Goal: Information Seeking & Learning: Learn about a topic

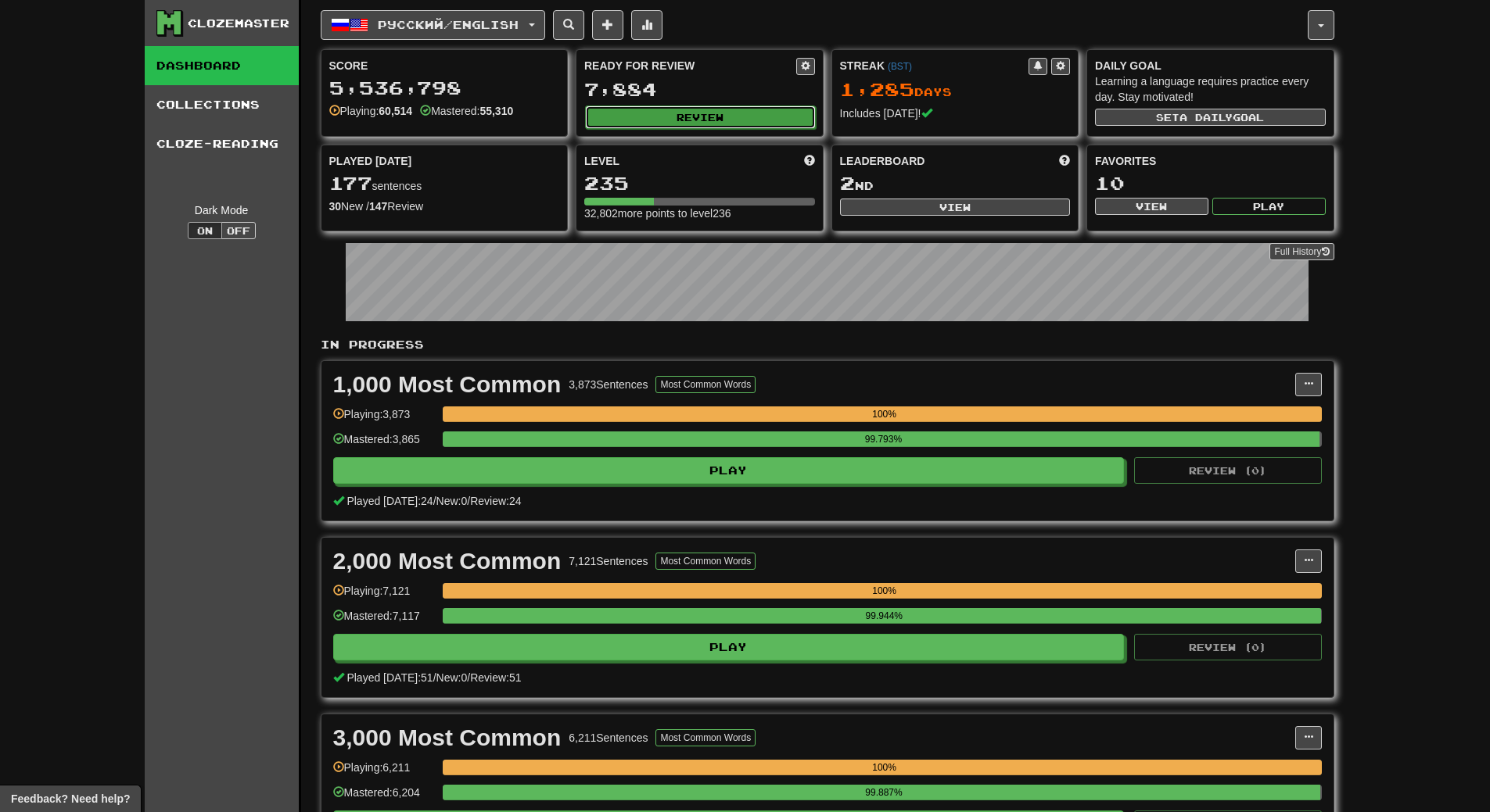
click at [746, 115] on button "Review" at bounding box center [700, 117] width 231 height 23
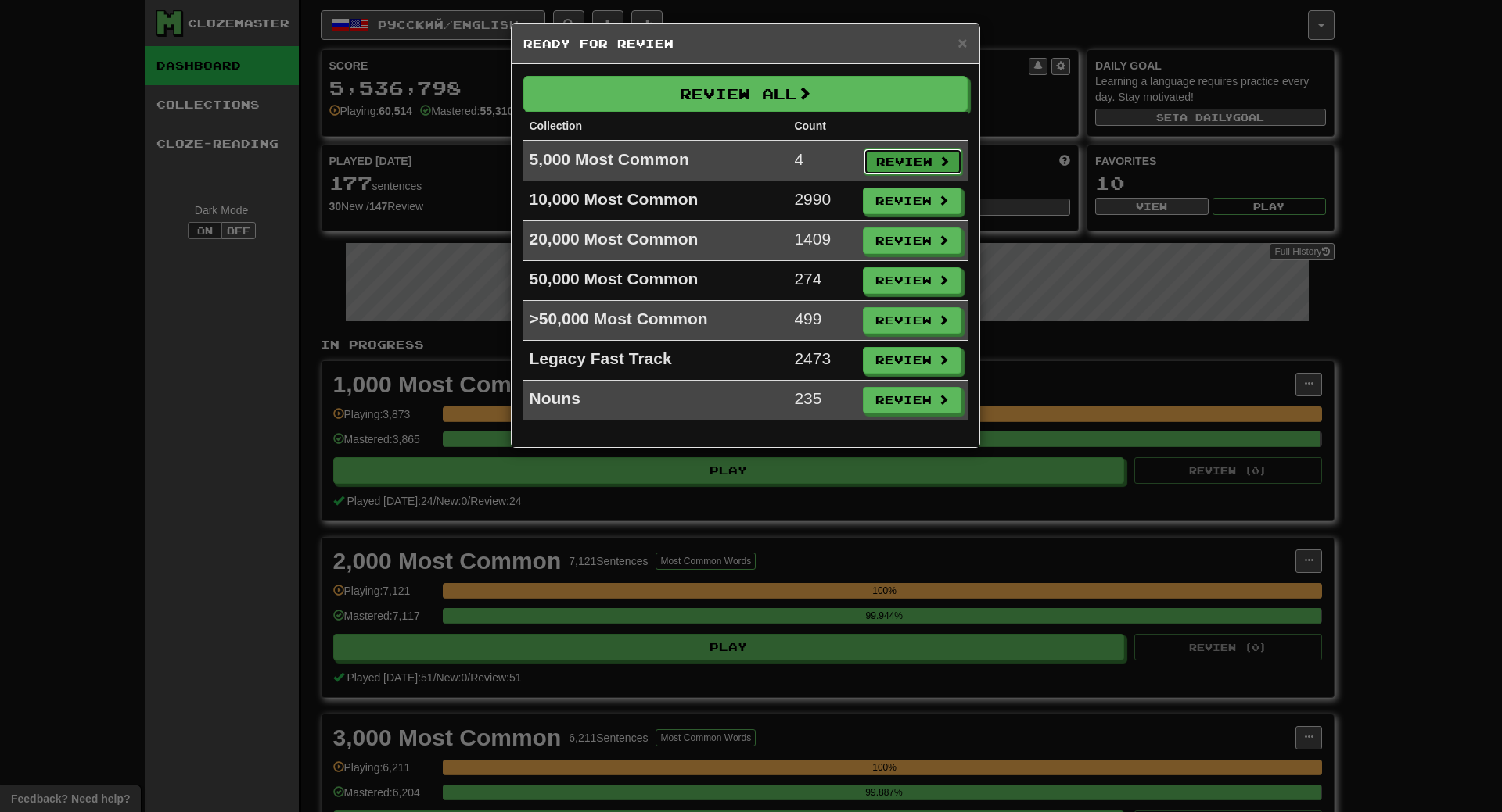
click at [914, 154] on button "Review" at bounding box center [913, 162] width 98 height 26
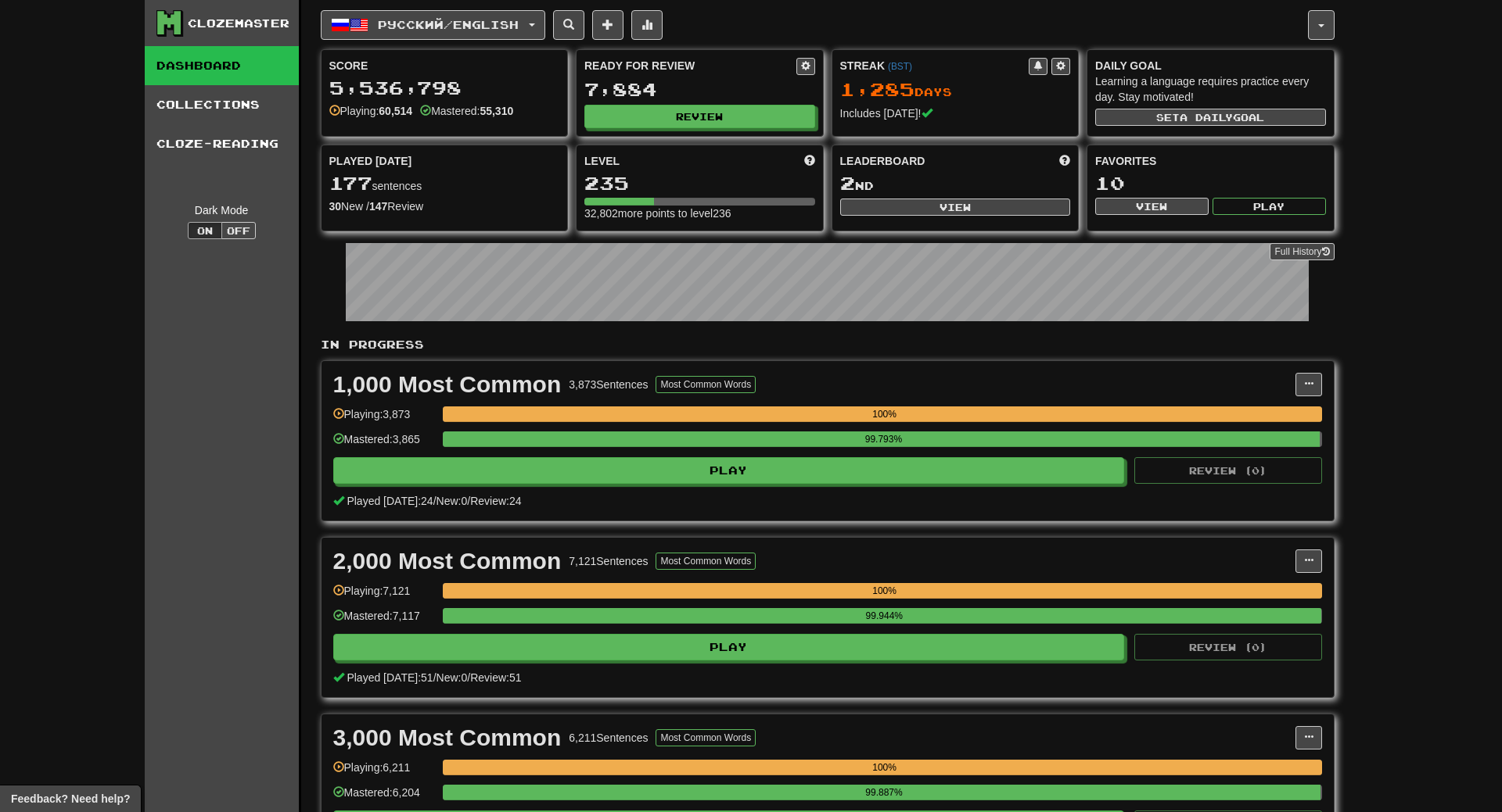
select select "**"
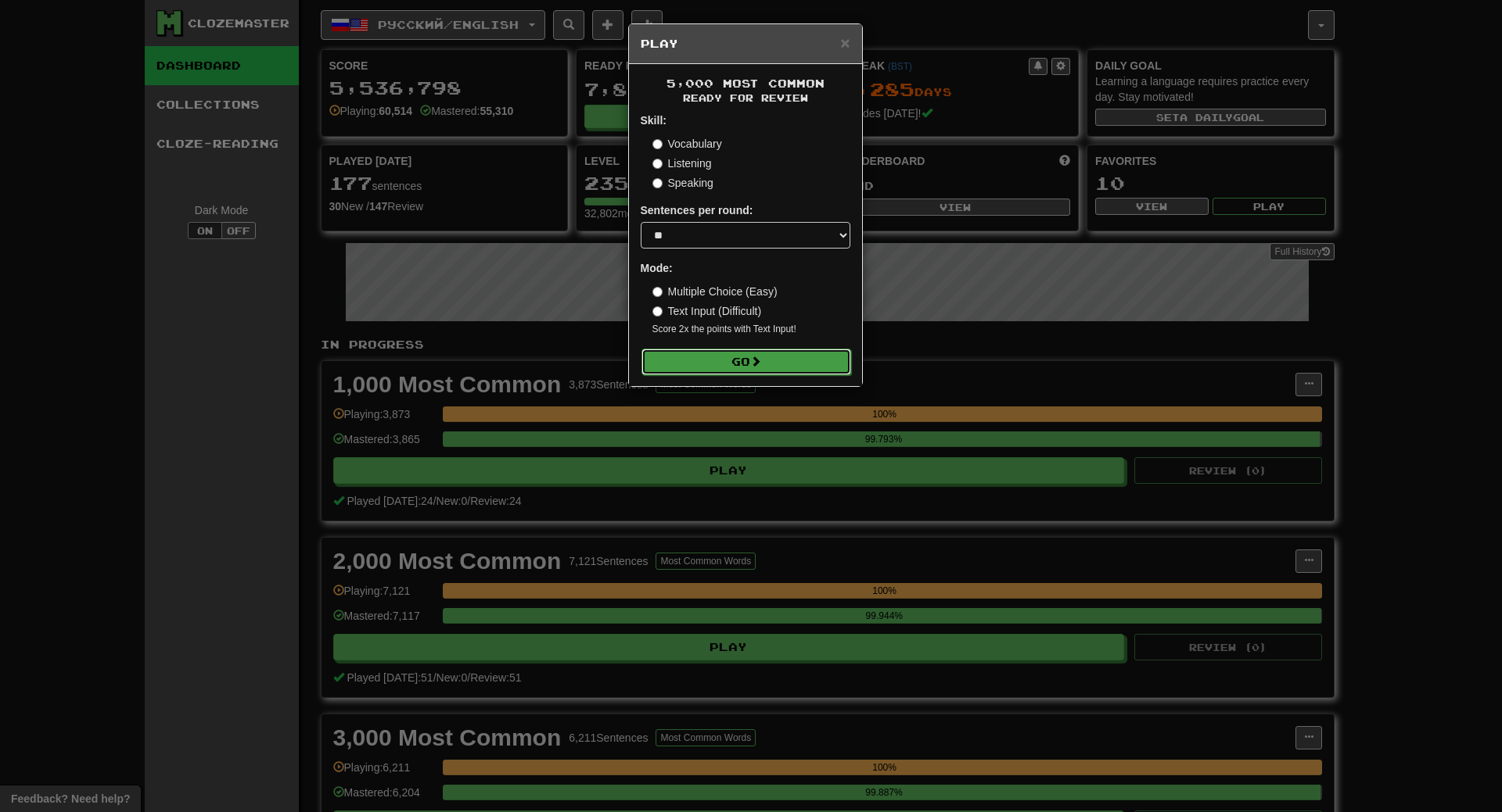
click at [786, 368] on button "Go" at bounding box center [746, 361] width 209 height 26
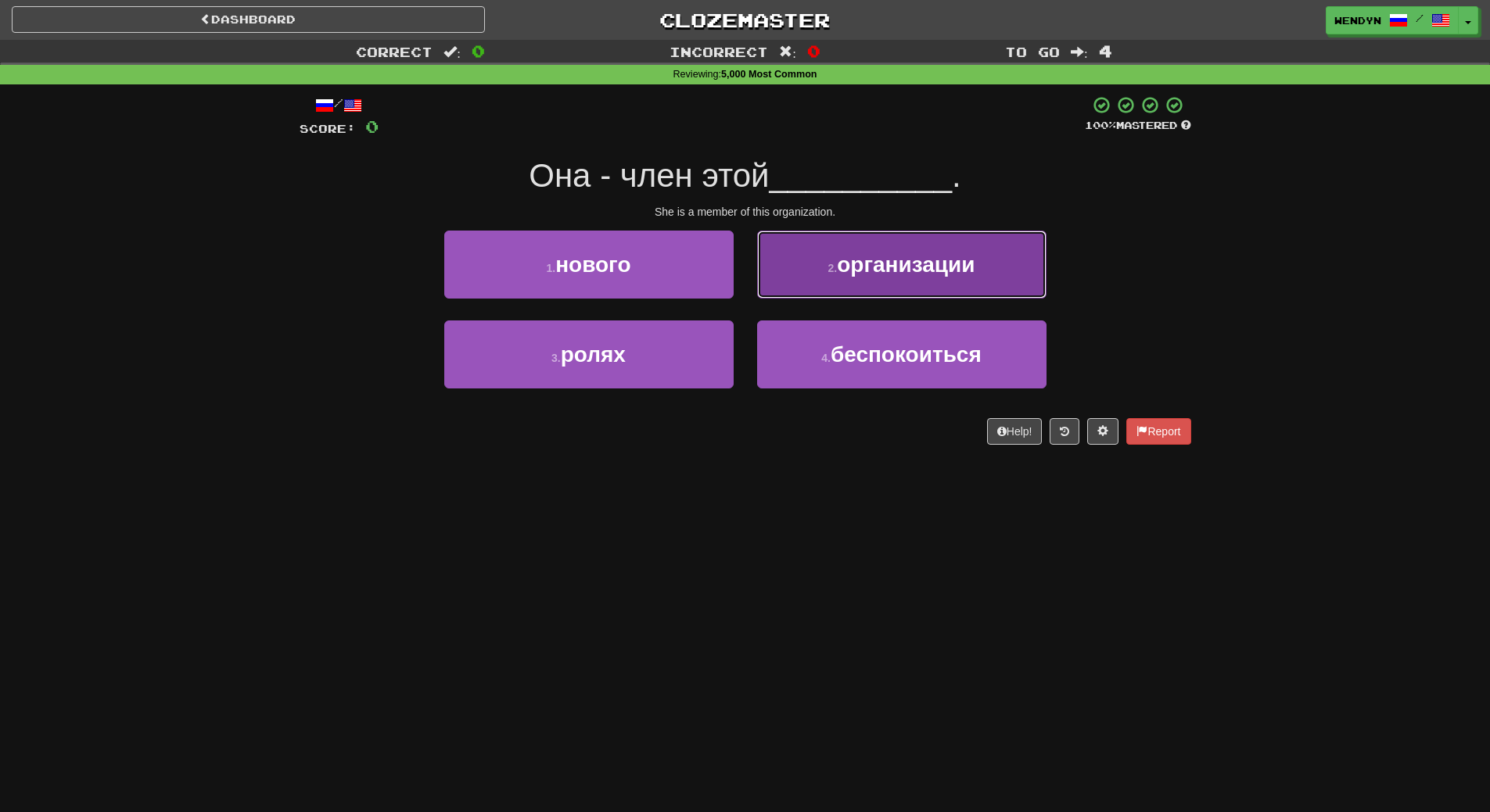
click at [870, 288] on button "2 . организации" at bounding box center [901, 265] width 289 height 68
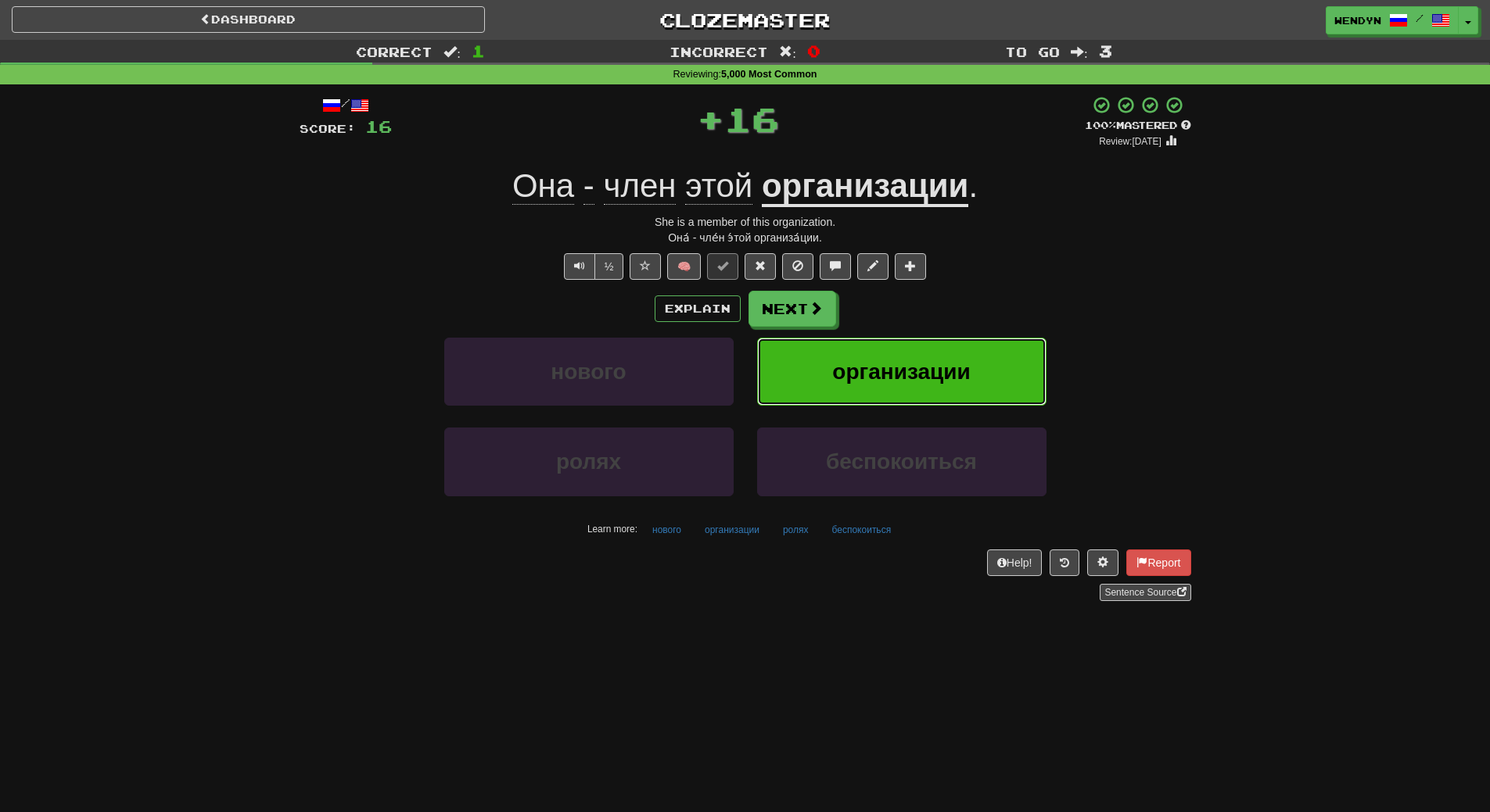
drag, startPoint x: 860, startPoint y: 355, endPoint x: 844, endPoint y: 361, distance: 17.1
click at [844, 361] on button "организации" at bounding box center [901, 372] width 289 height 68
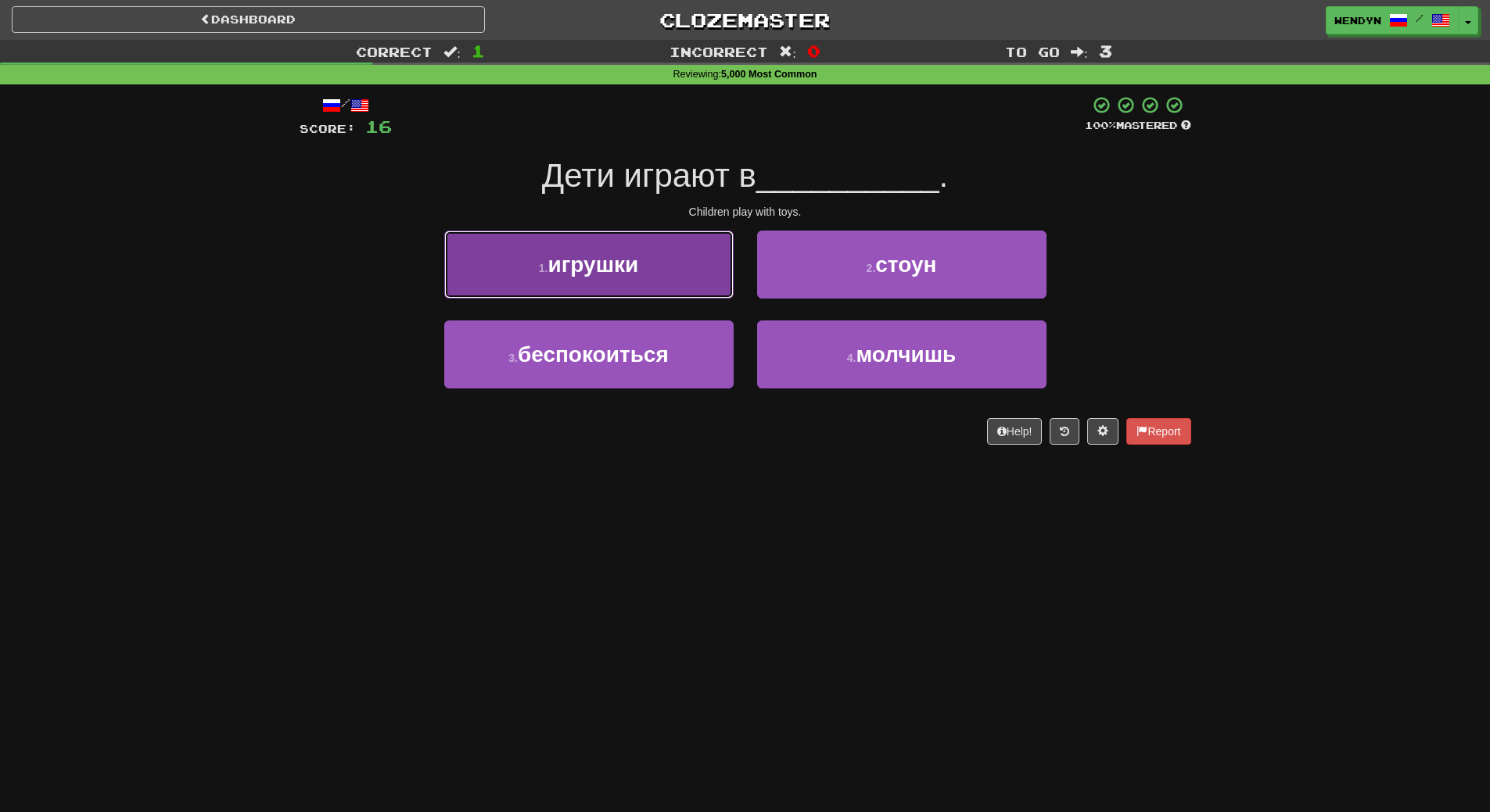
click at [582, 240] on button "1 . игрушки" at bounding box center [588, 265] width 289 height 68
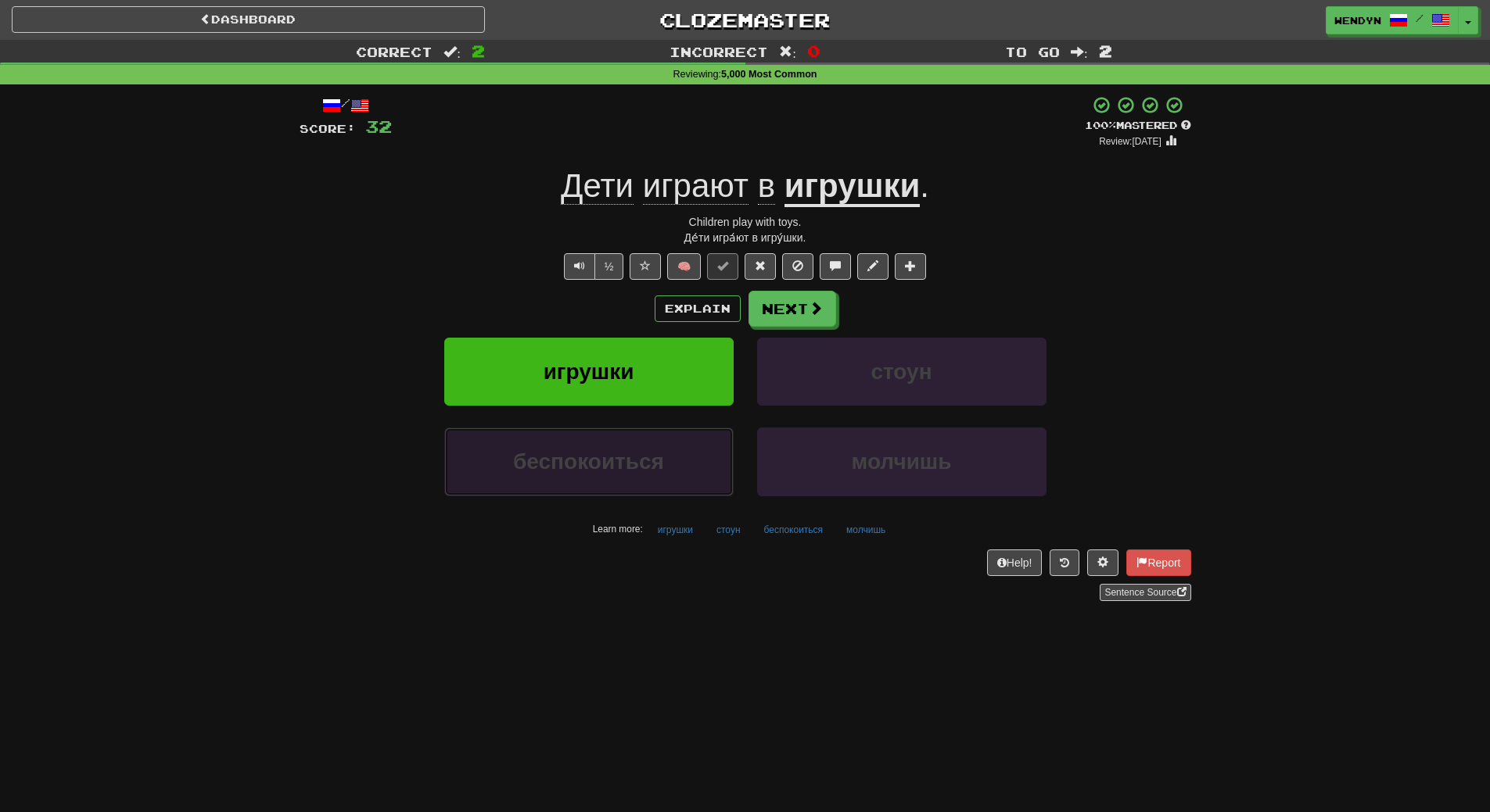
click at [566, 451] on span "беспокоиться" at bounding box center [588, 461] width 151 height 24
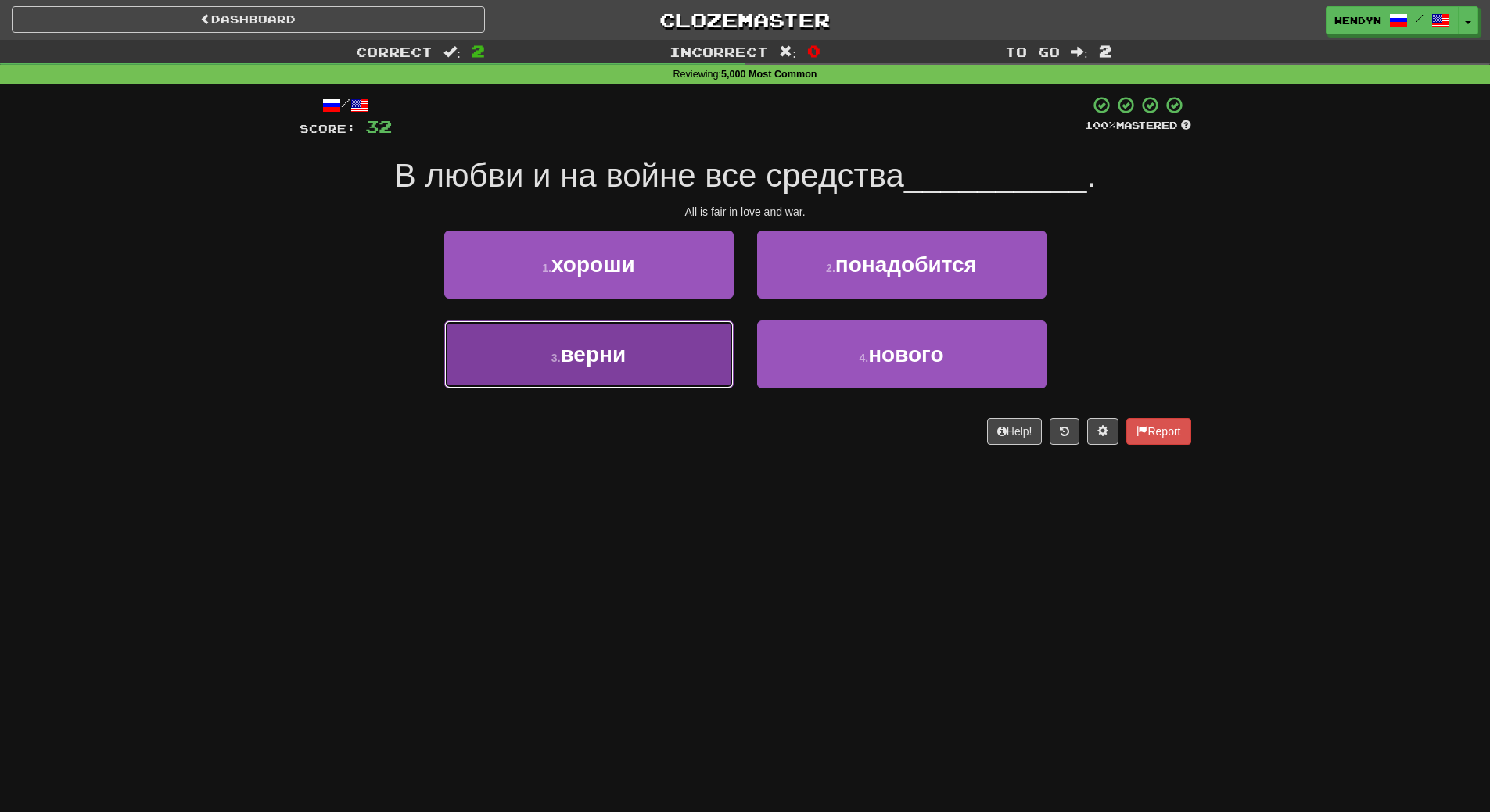
click at [635, 380] on button "3 . верни" at bounding box center [588, 354] width 289 height 68
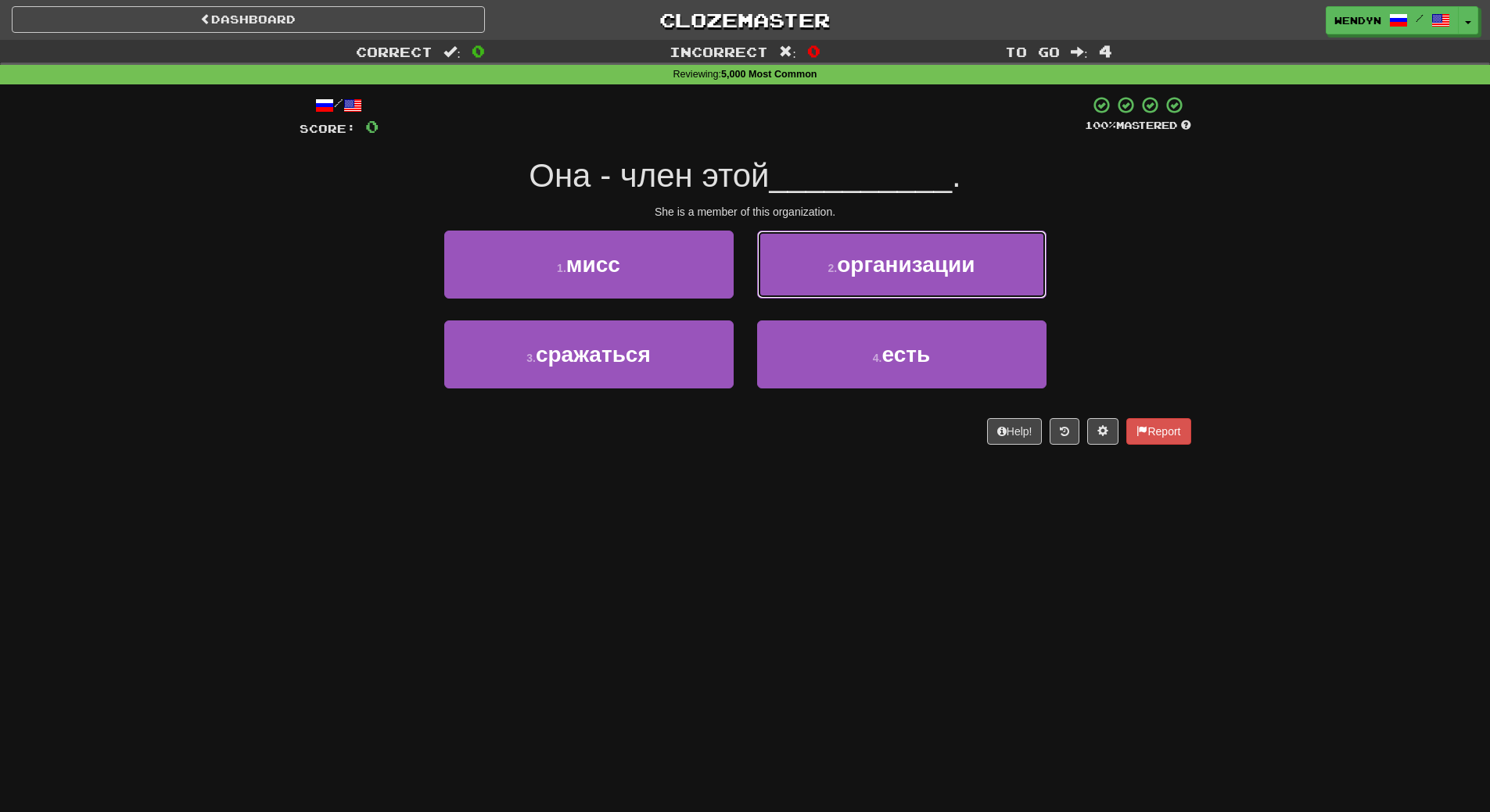
drag, startPoint x: 831, startPoint y: 266, endPoint x: 845, endPoint y: 331, distance: 66.5
click at [837, 288] on button "2 . организации" at bounding box center [901, 265] width 289 height 68
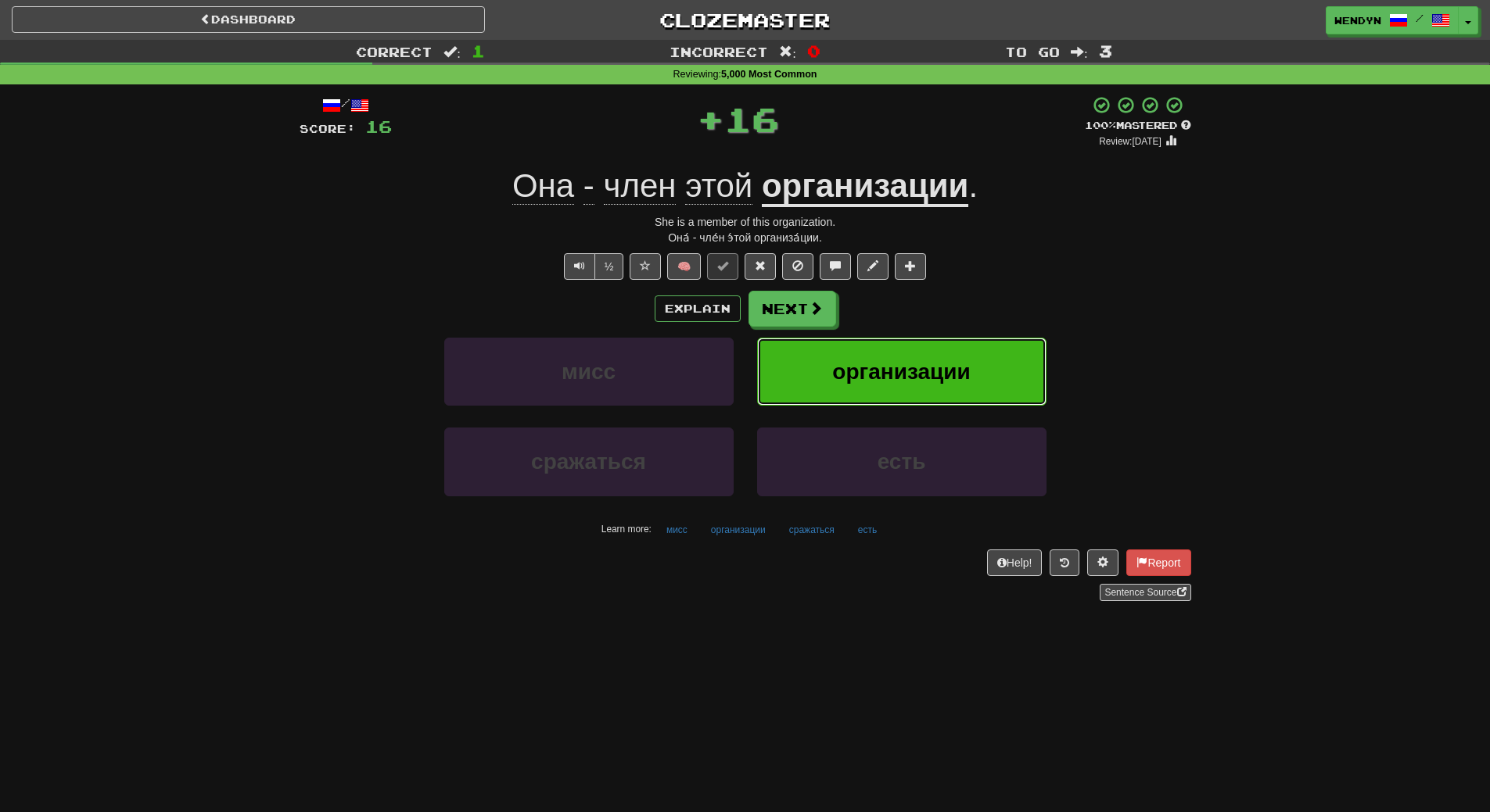
click at [848, 350] on button "организации" at bounding box center [901, 372] width 289 height 68
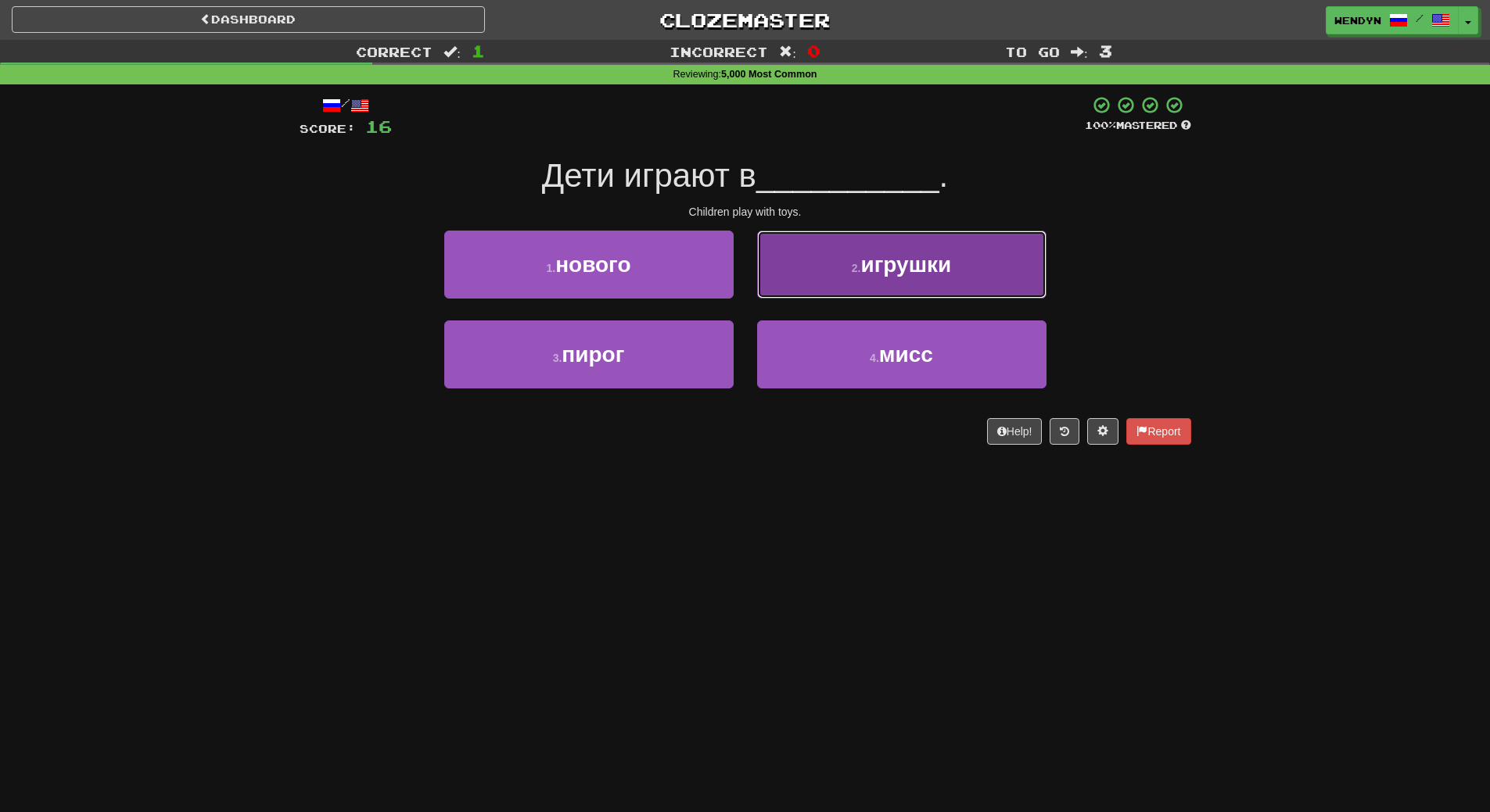
click at [928, 277] on button "2 . игрушки" at bounding box center [901, 265] width 289 height 68
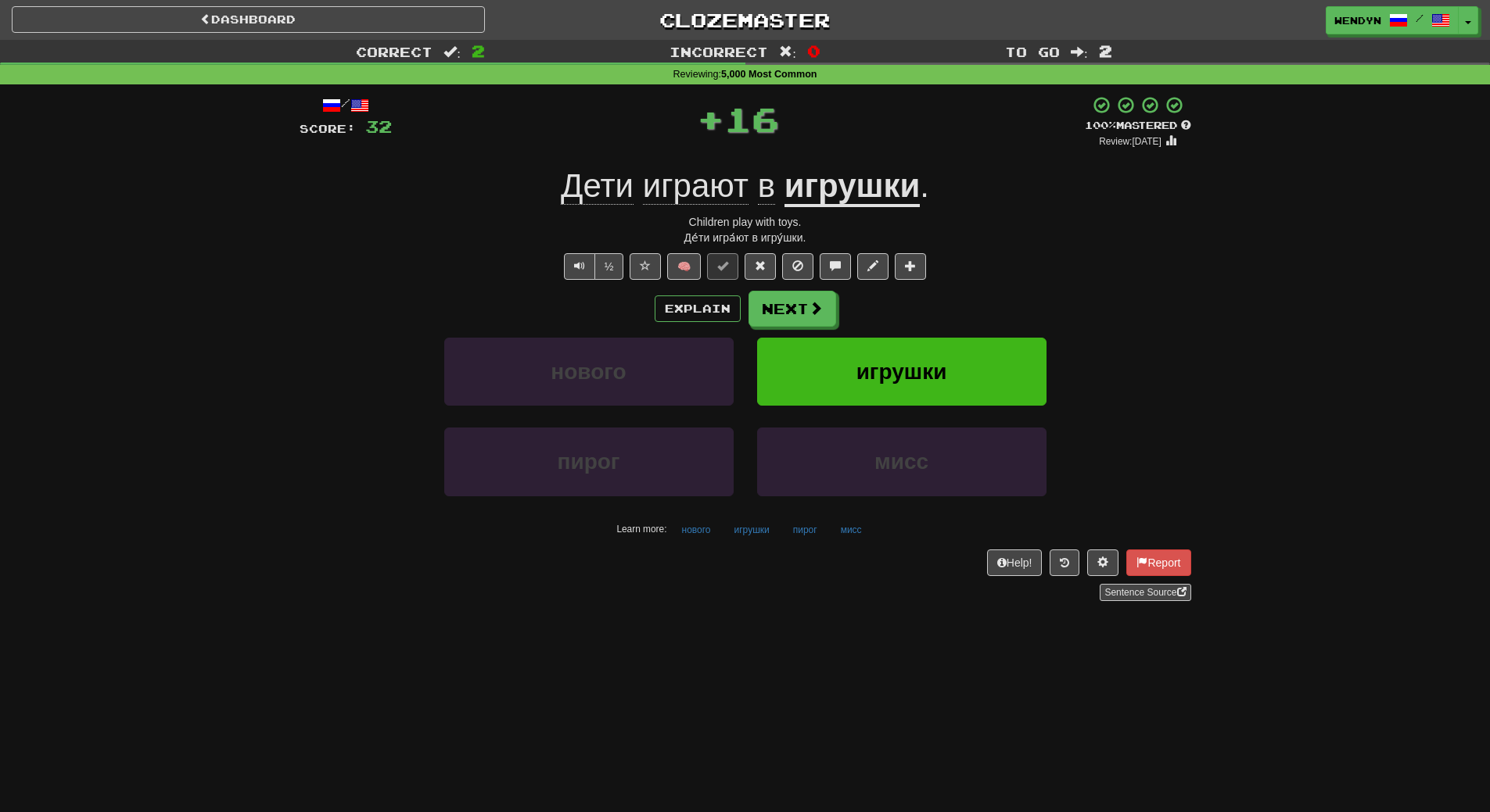
click at [941, 335] on div "Explain Next нового игрушки пирог мисс Learn more: нового игрушки пирог мисс" at bounding box center [746, 417] width 892 height 251
click at [936, 361] on span "игрушки" at bounding box center [901, 371] width 91 height 24
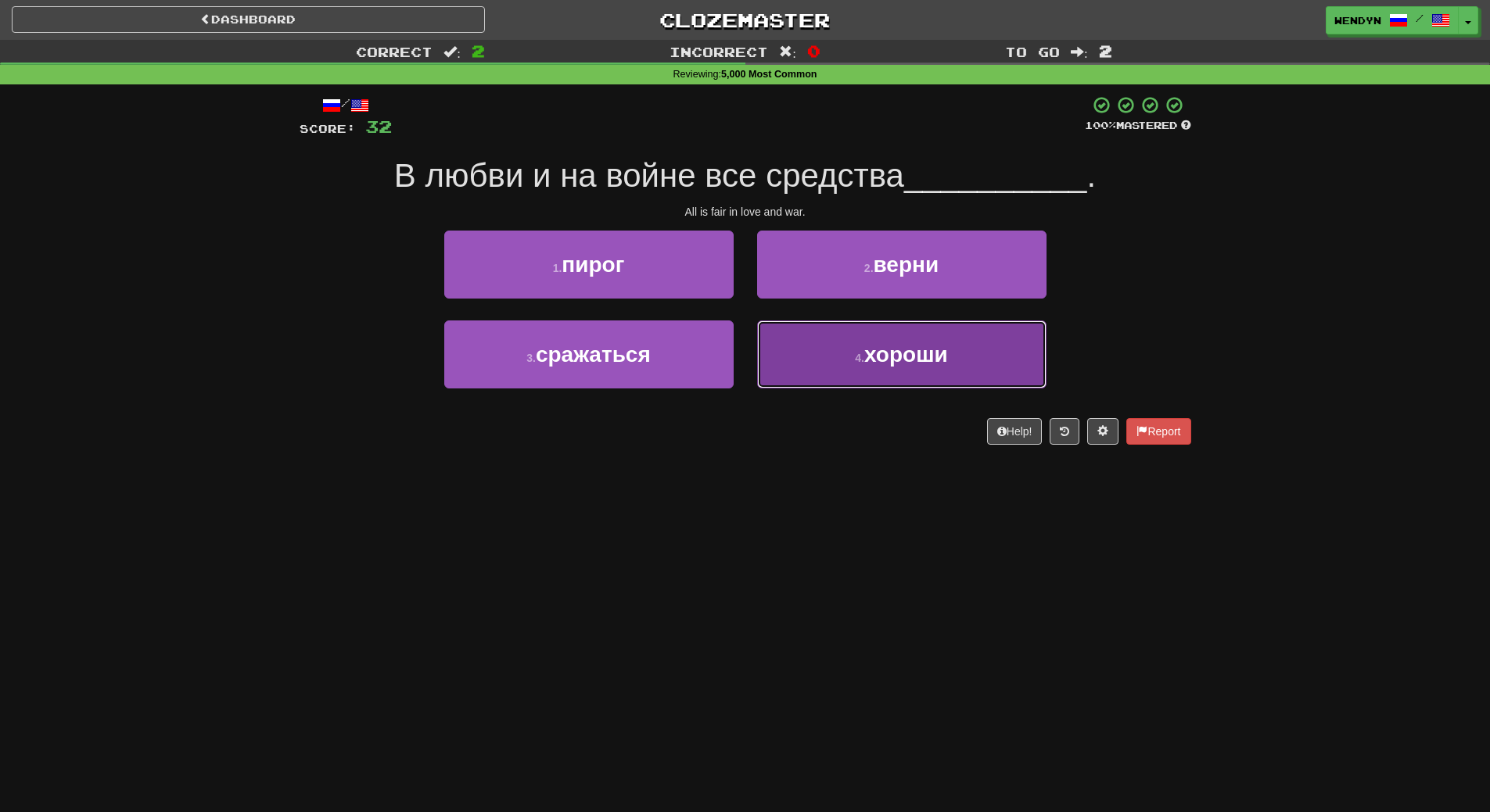
click at [884, 361] on span "хороши" at bounding box center [906, 354] width 84 height 24
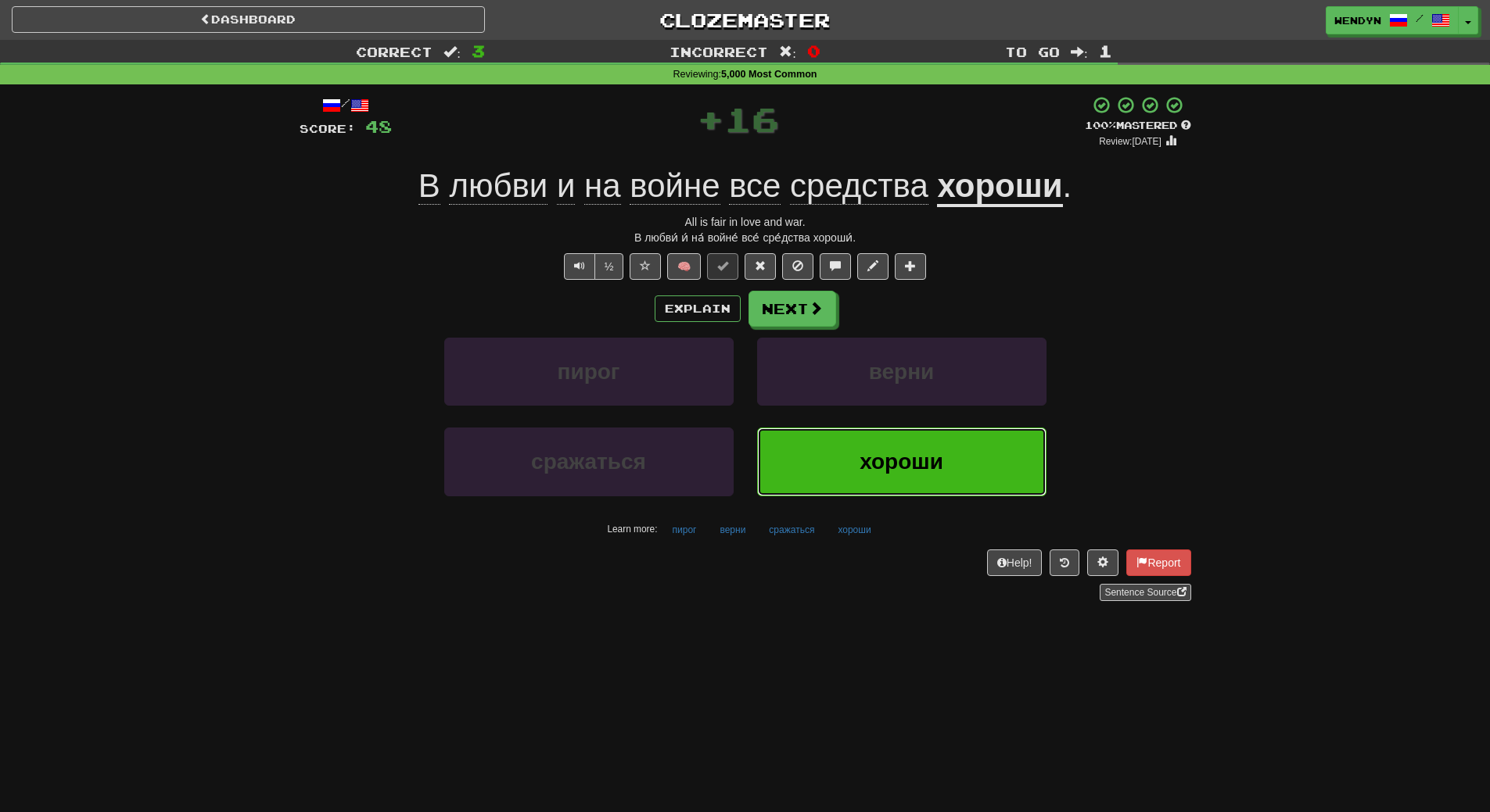
click at [860, 451] on span "хороши" at bounding box center [902, 461] width 84 height 24
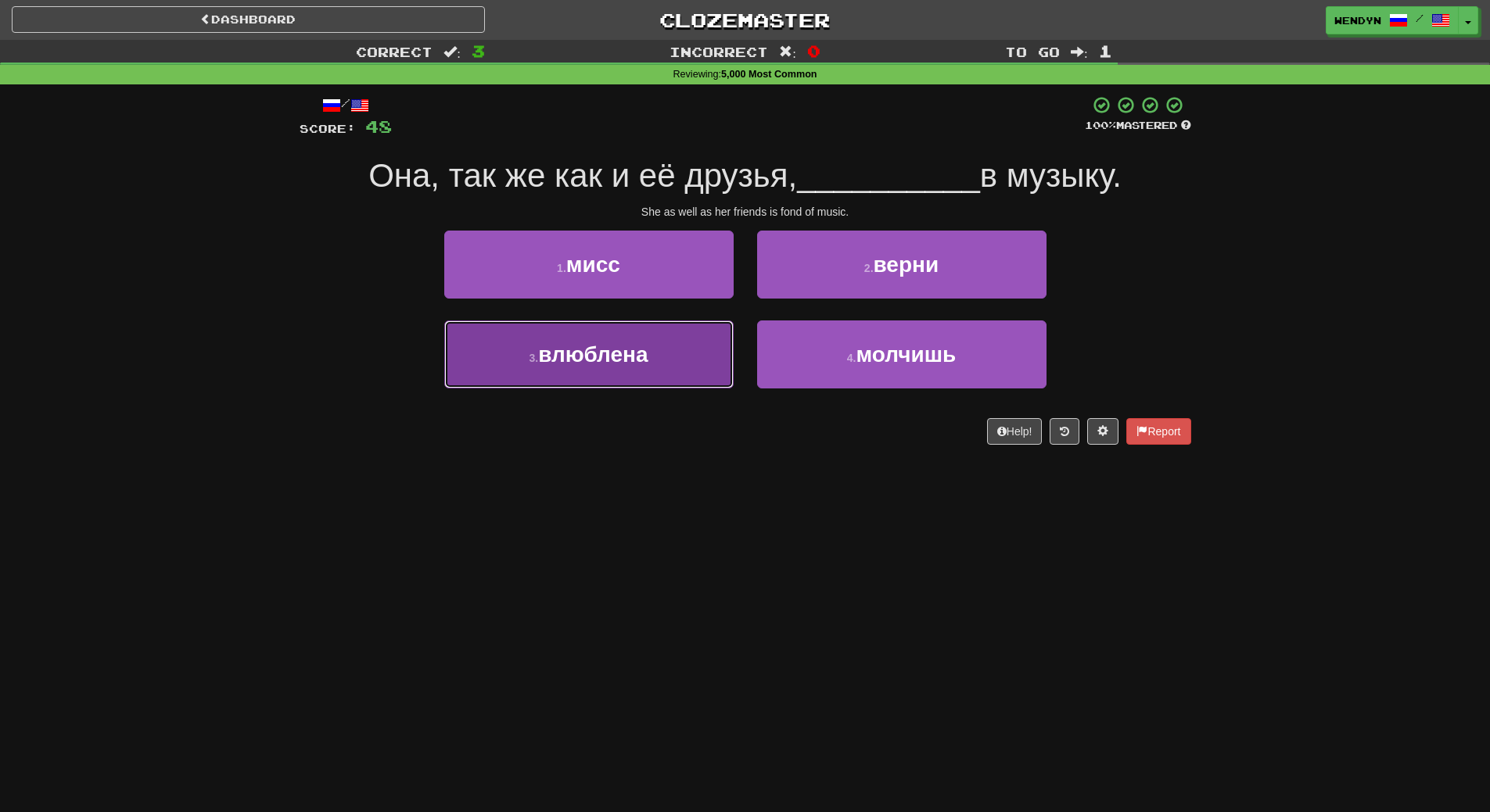
click at [682, 367] on button "3 . влюблена" at bounding box center [588, 354] width 289 height 68
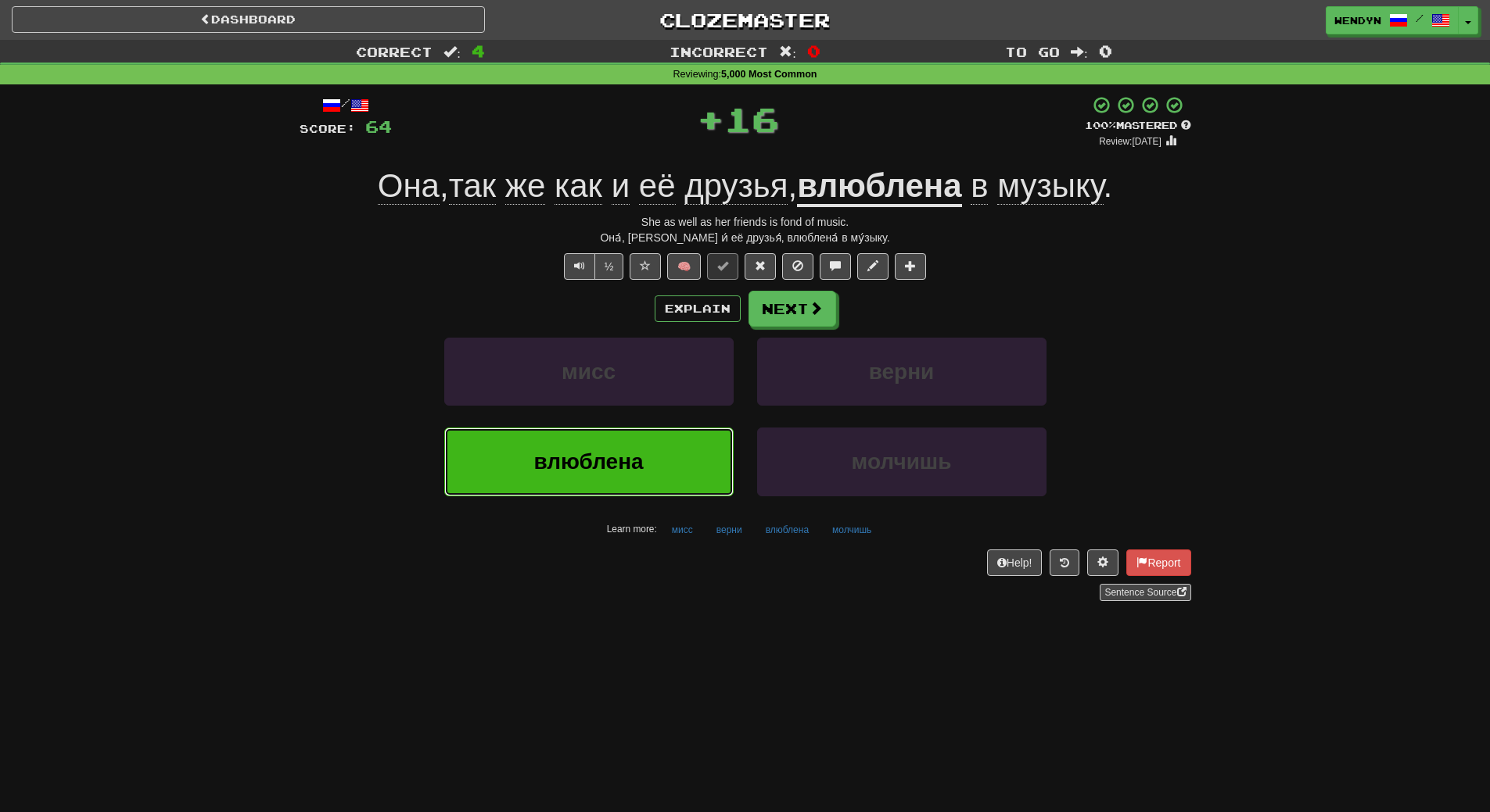
click at [684, 438] on button "влюблена" at bounding box center [588, 461] width 289 height 68
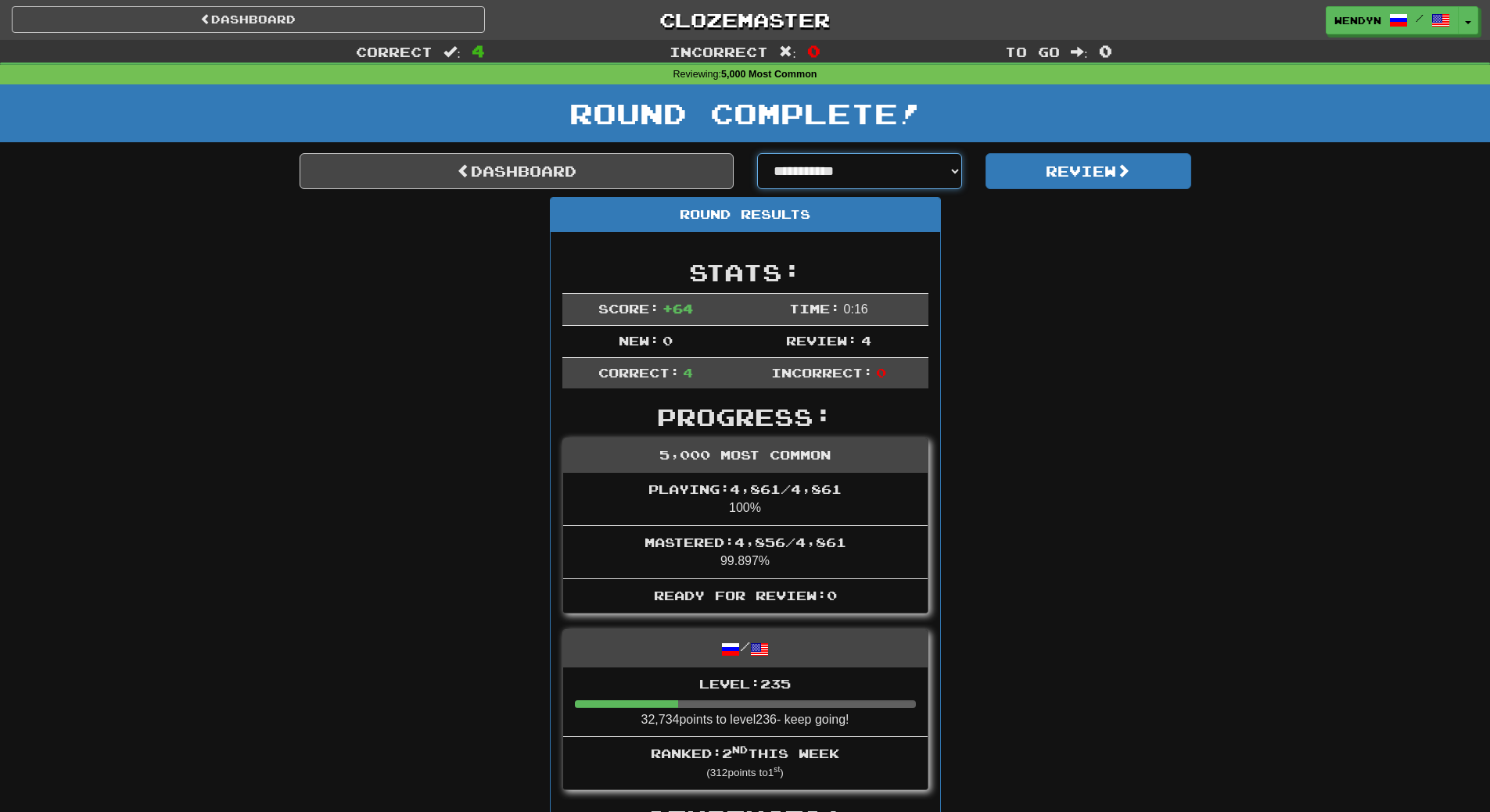
click at [950, 168] on select "**********" at bounding box center [859, 170] width 205 height 36
select select "**********"
click at [757, 153] on select "**********" at bounding box center [859, 170] width 205 height 36
select select "**********"
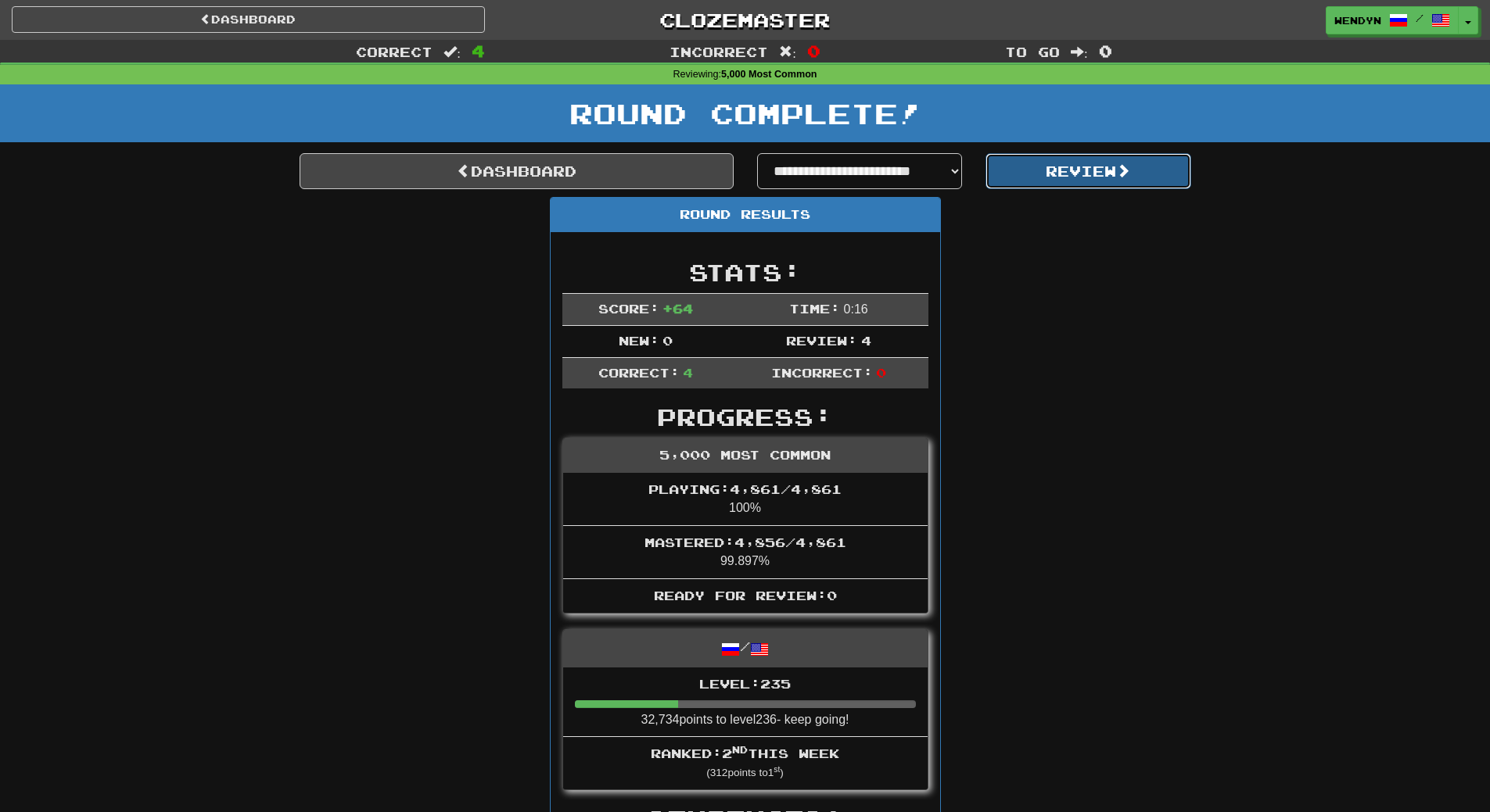
click at [1081, 166] on button "Review" at bounding box center [1088, 170] width 205 height 36
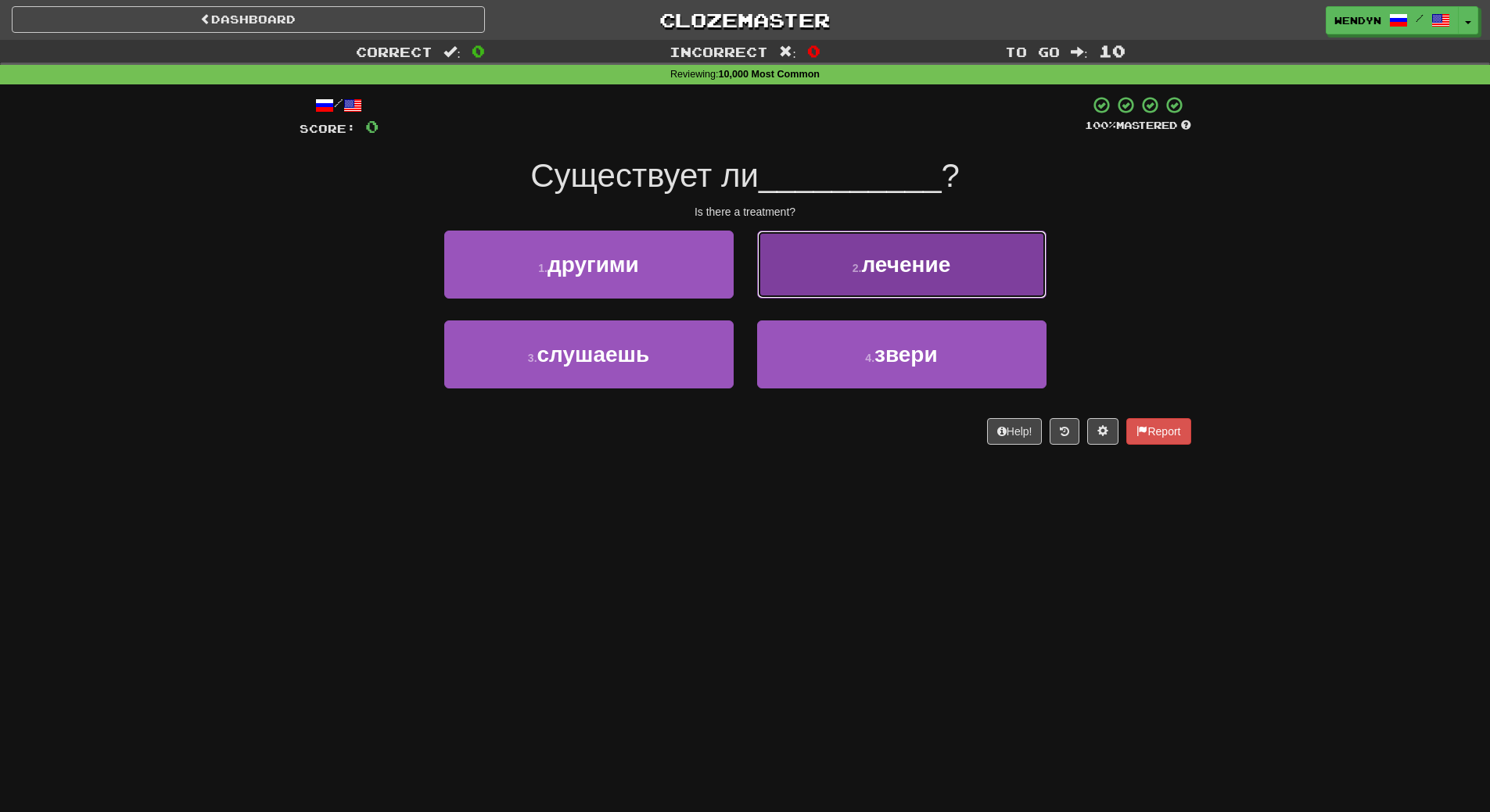
click at [947, 287] on button "2 . лечение" at bounding box center [901, 265] width 289 height 68
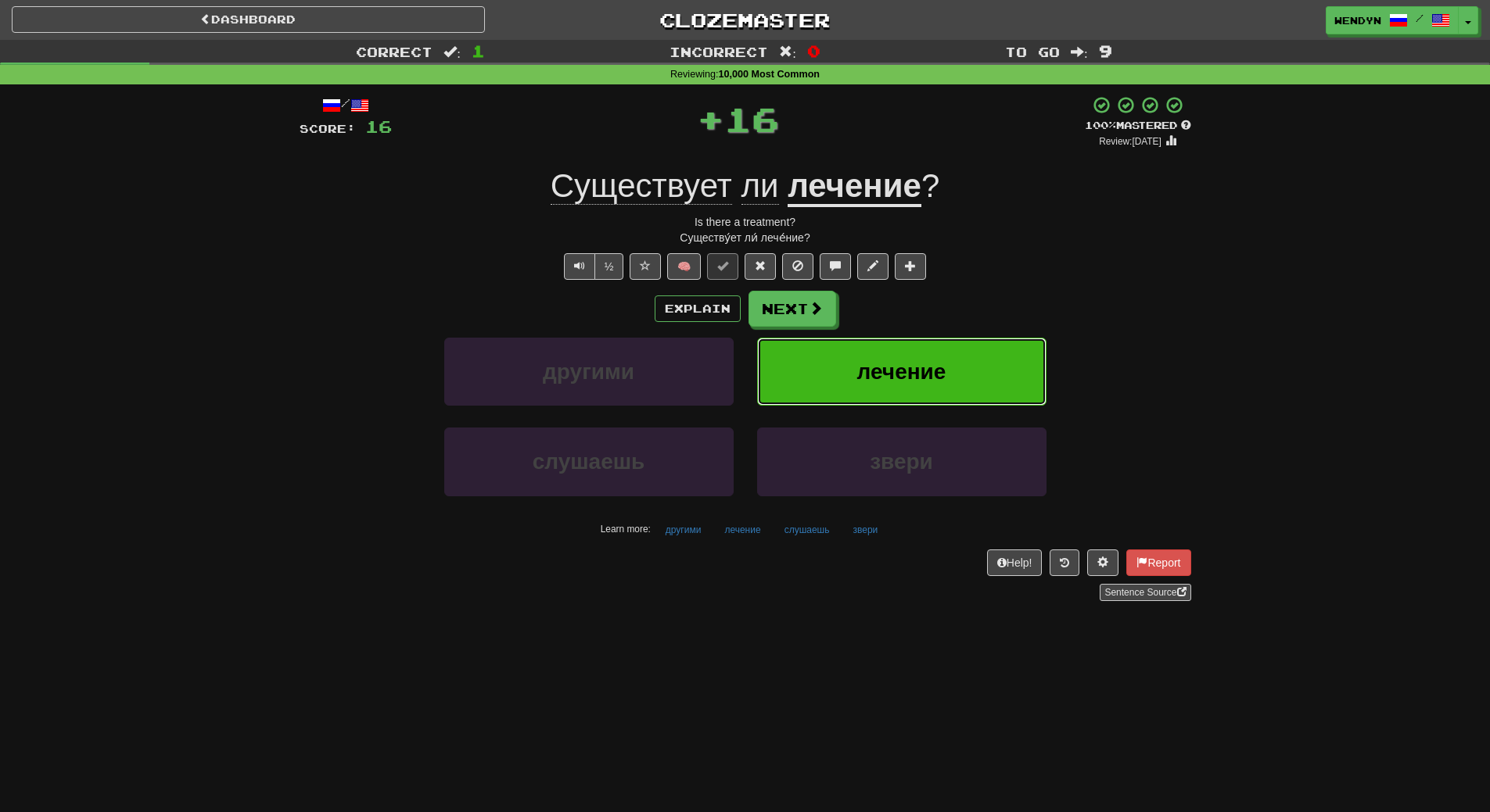
click at [951, 347] on button "лечение" at bounding box center [901, 372] width 289 height 68
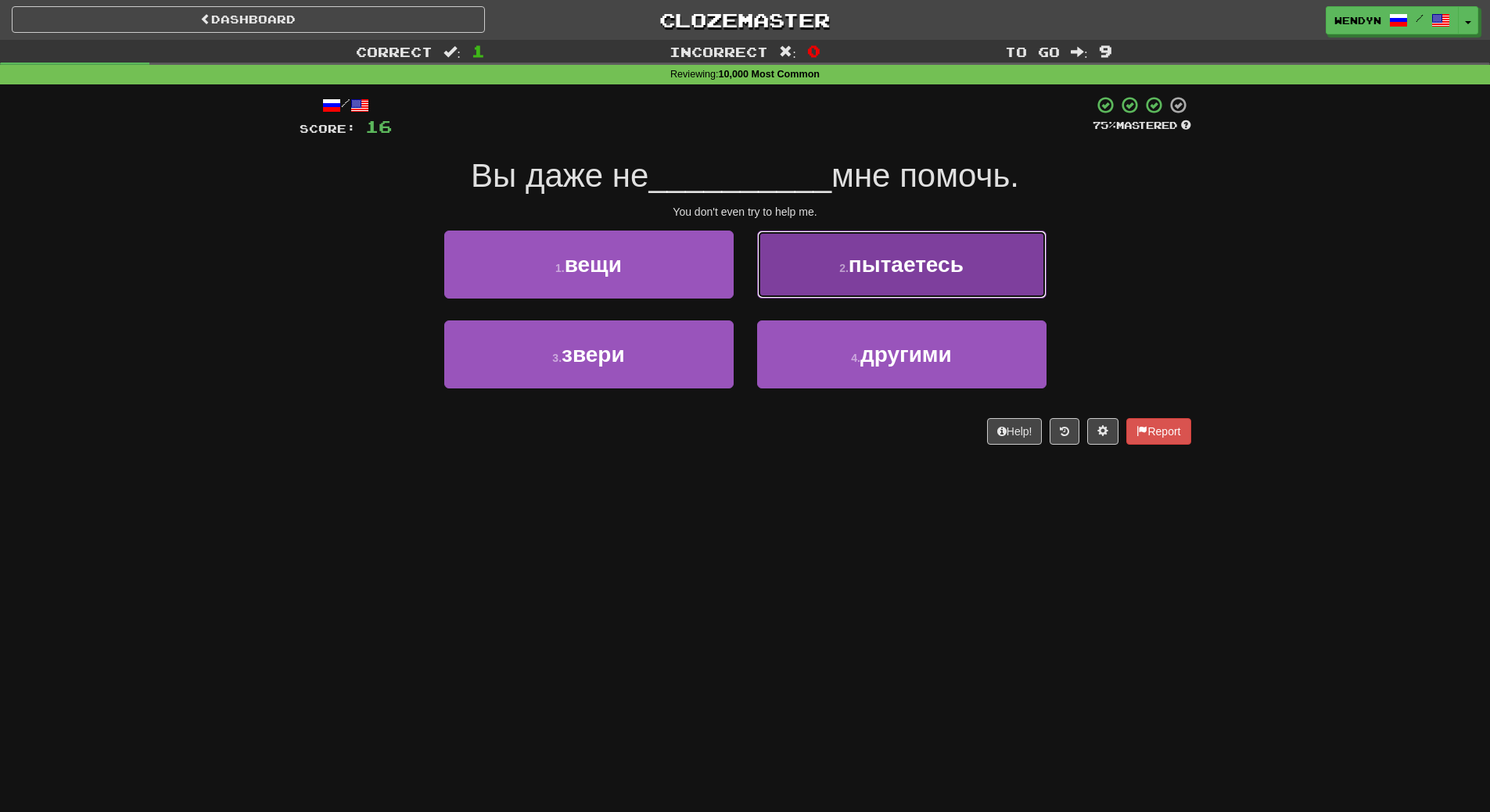
click at [915, 269] on span "пытаетесь" at bounding box center [906, 264] width 115 height 24
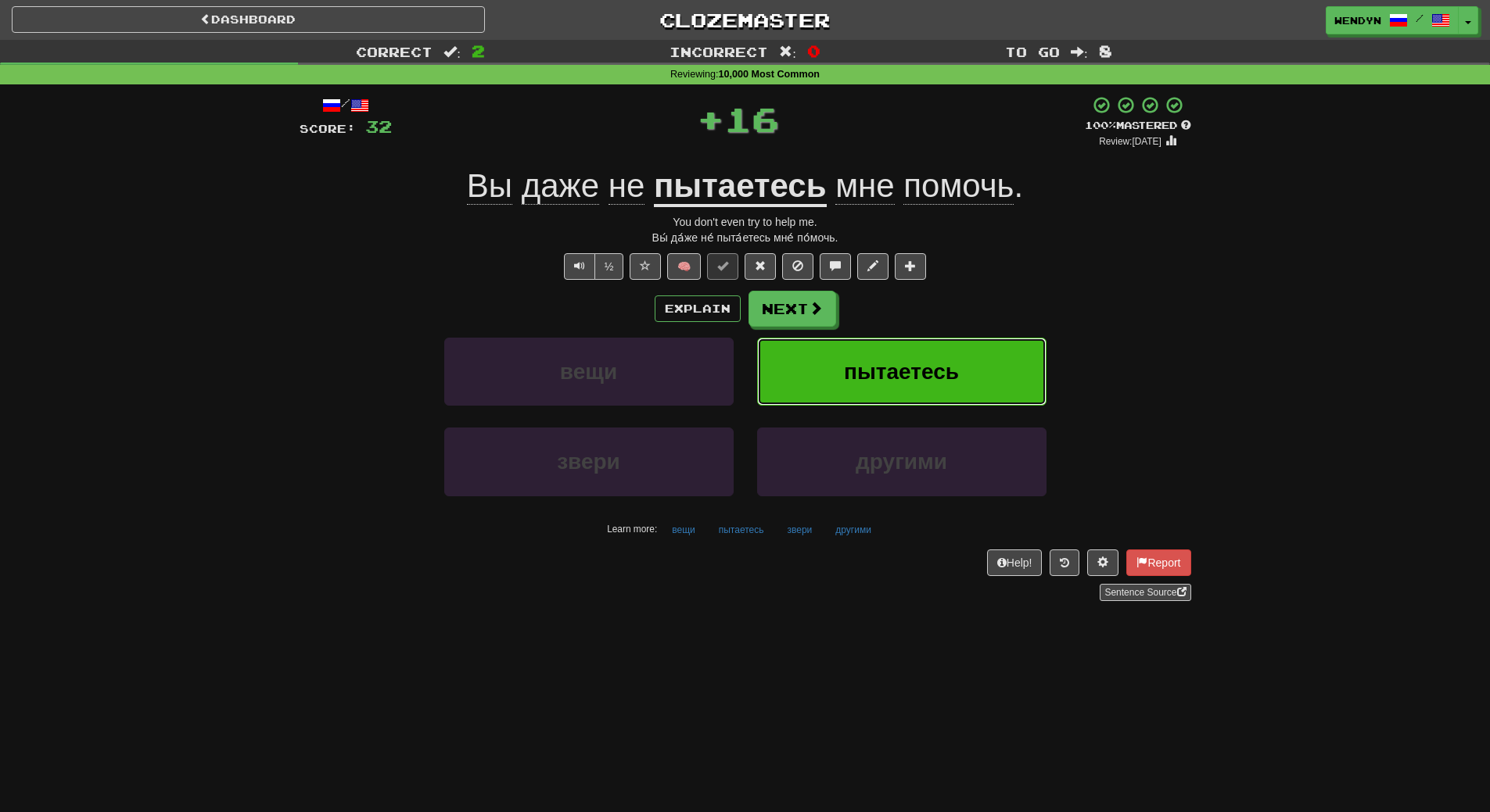
click at [916, 352] on button "пытаетесь" at bounding box center [901, 372] width 289 height 68
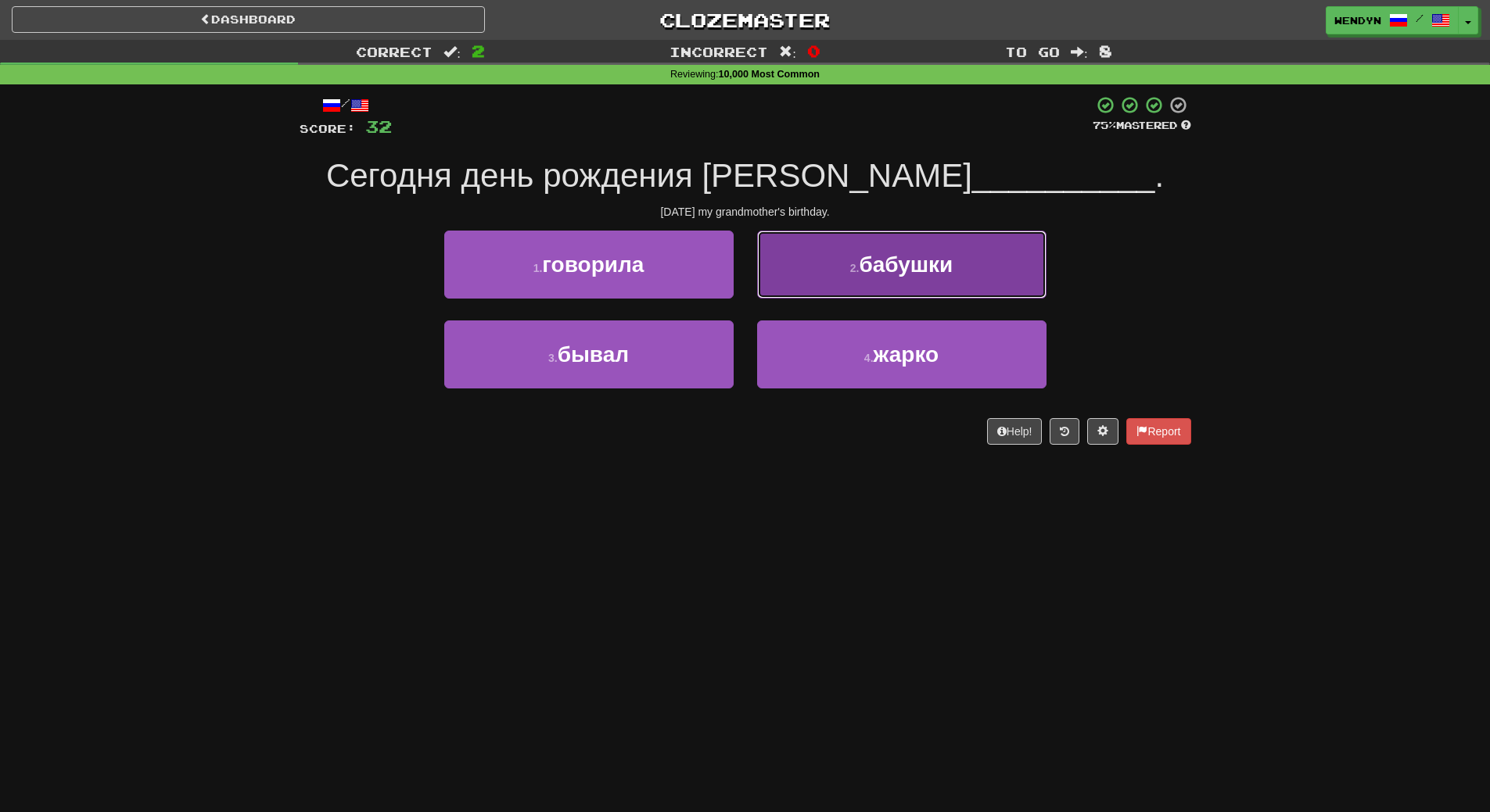
click at [982, 253] on button "2 . бабушки" at bounding box center [901, 265] width 289 height 68
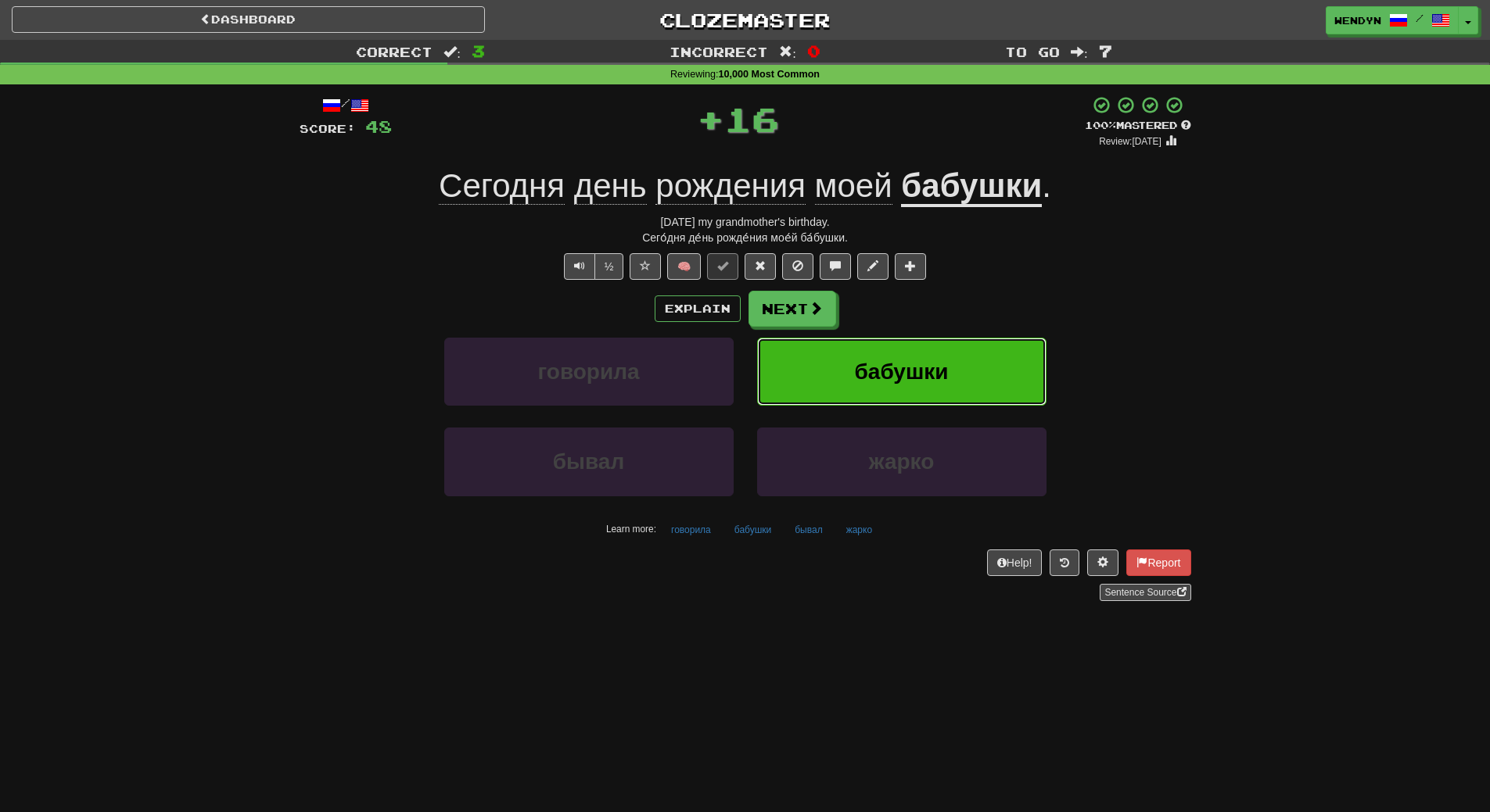
click at [971, 359] on button "бабушки" at bounding box center [901, 372] width 289 height 68
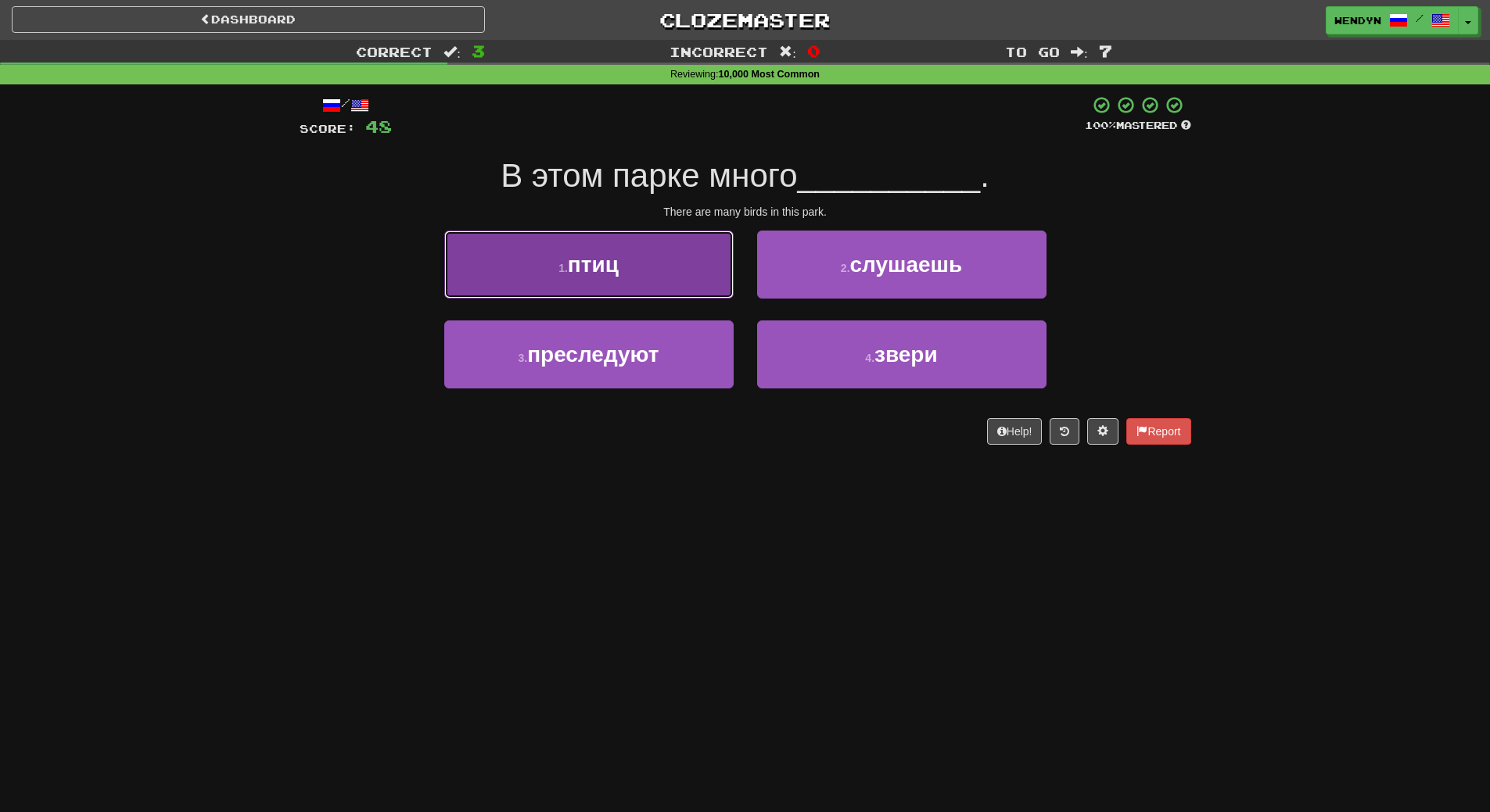
click at [653, 267] on button "1 . птиц" at bounding box center [588, 265] width 289 height 68
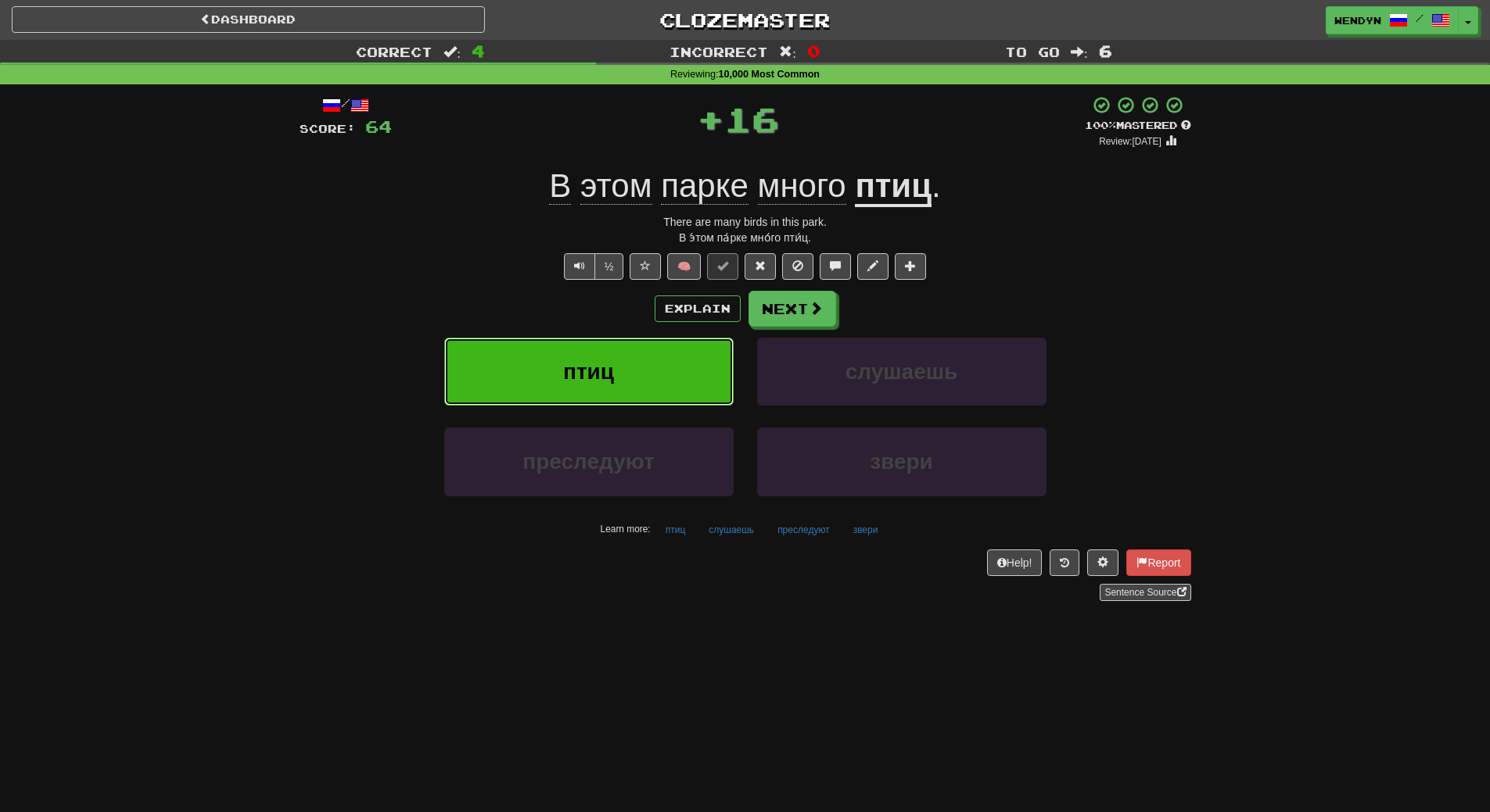
click at [595, 360] on span "птиц" at bounding box center [588, 371] width 51 height 24
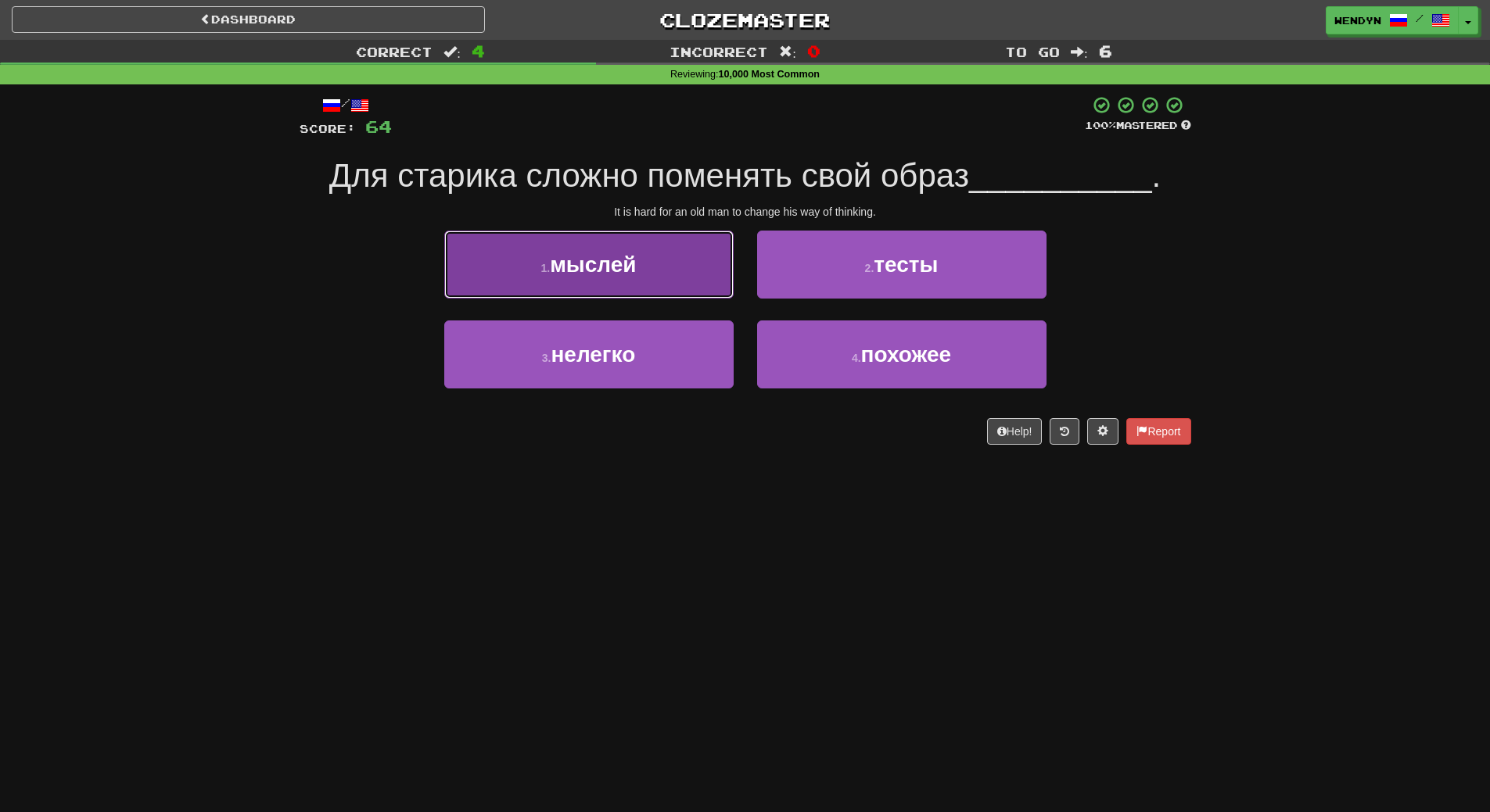
click at [647, 260] on button "1 . мыслей" at bounding box center [588, 265] width 289 height 68
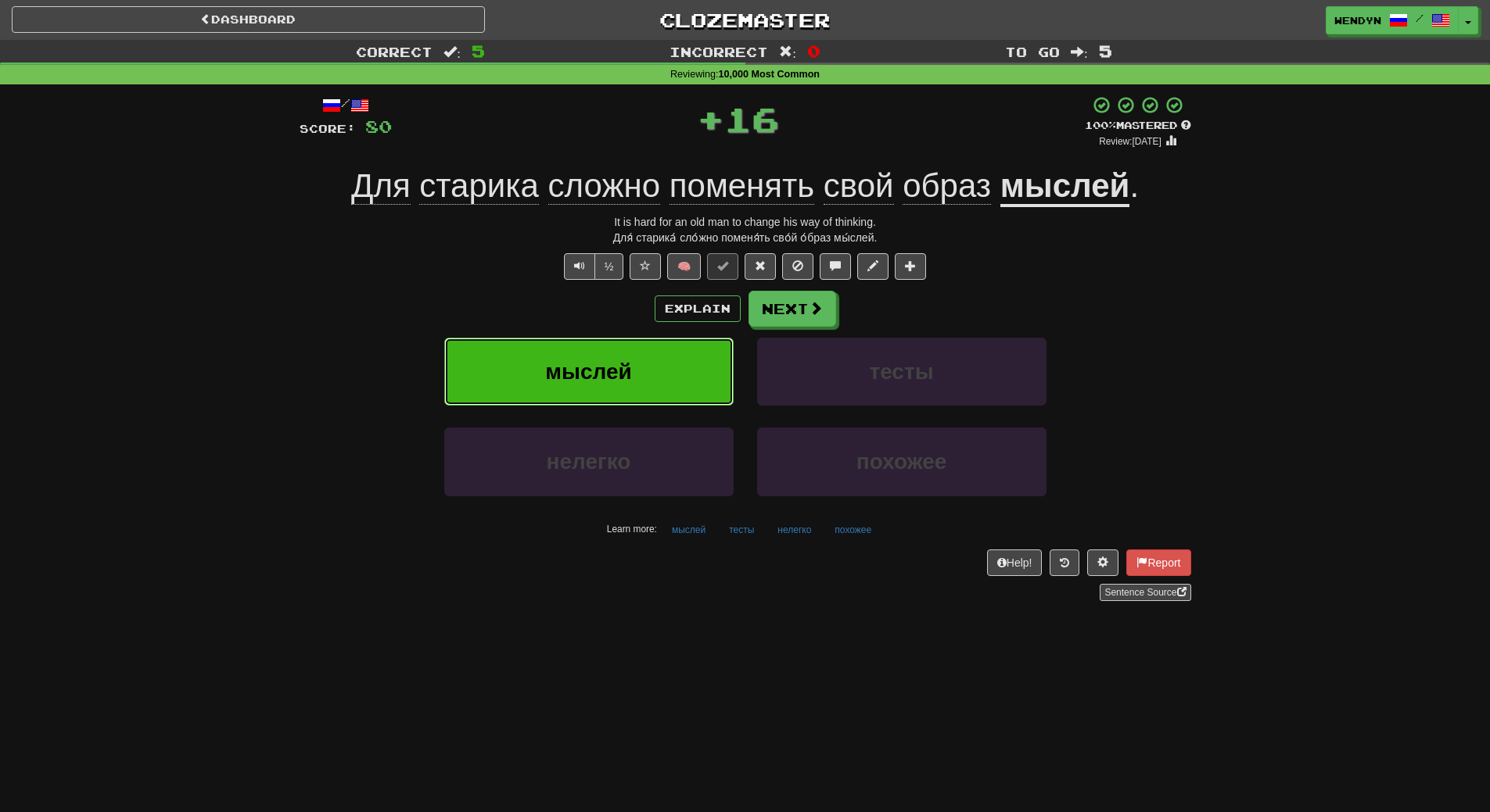
click at [641, 349] on button "мыслей" at bounding box center [588, 372] width 289 height 68
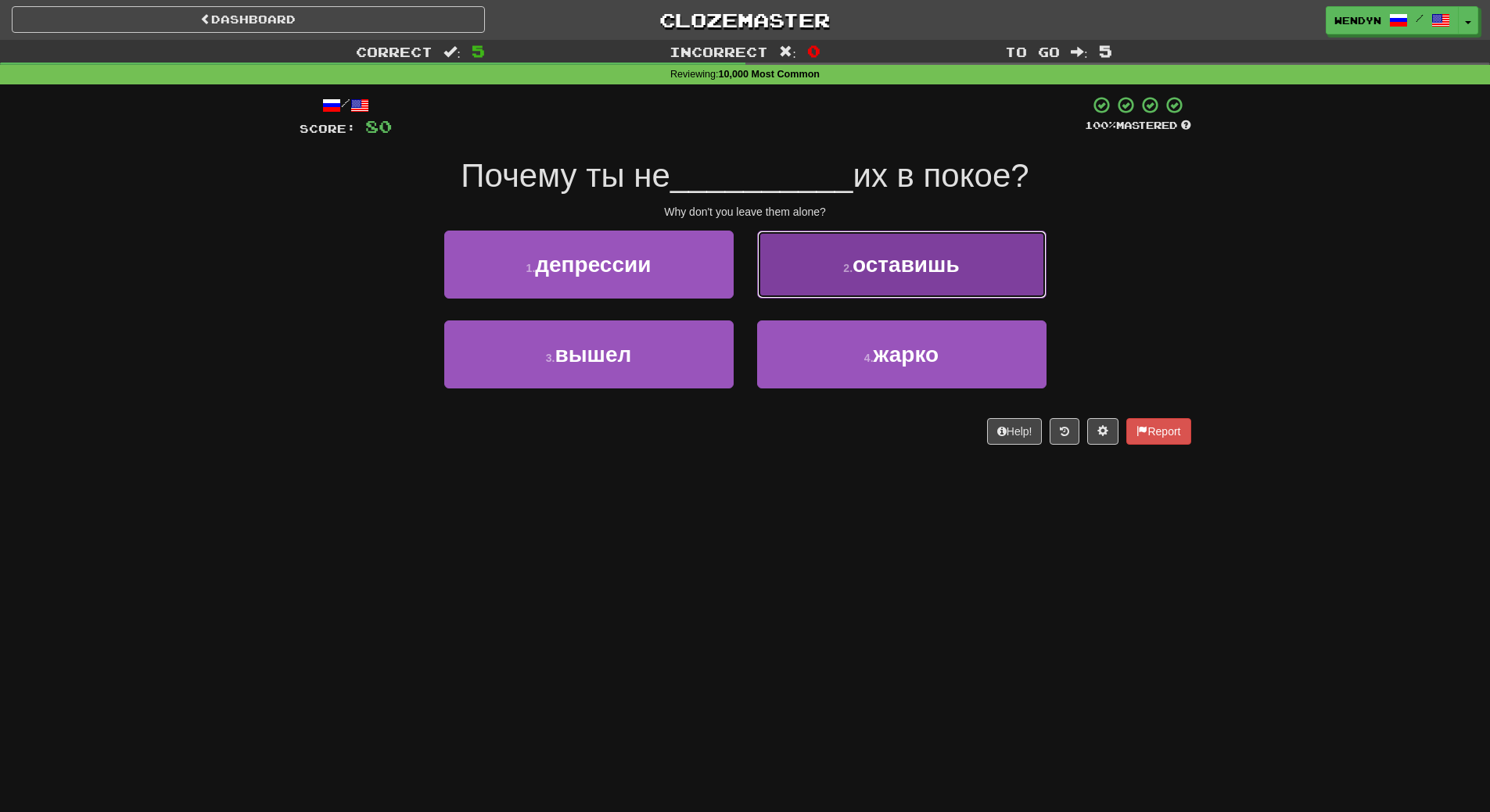
click at [948, 276] on span "оставишь" at bounding box center [906, 264] width 107 height 24
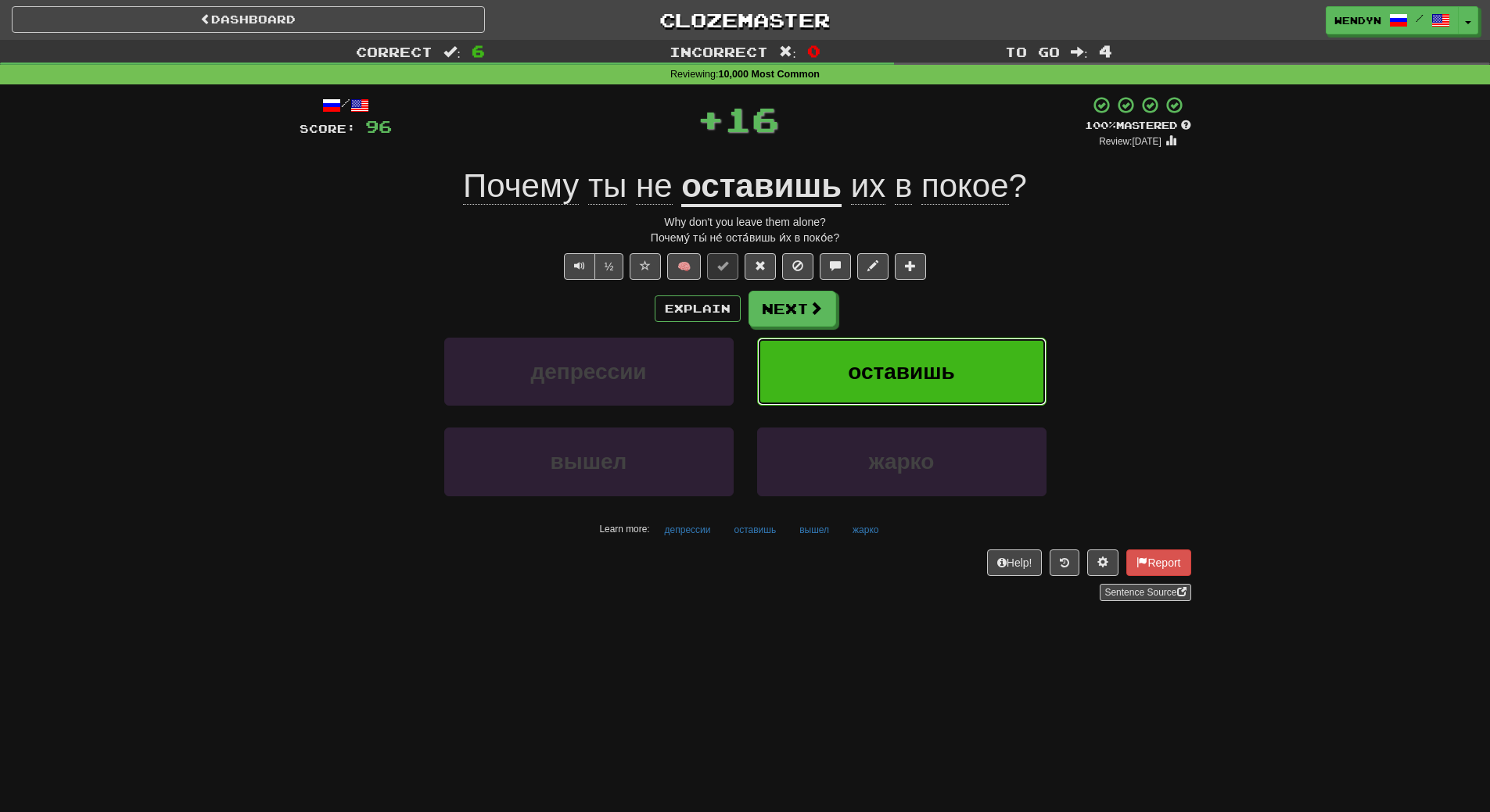
click at [945, 350] on button "оставишь" at bounding box center [901, 372] width 289 height 68
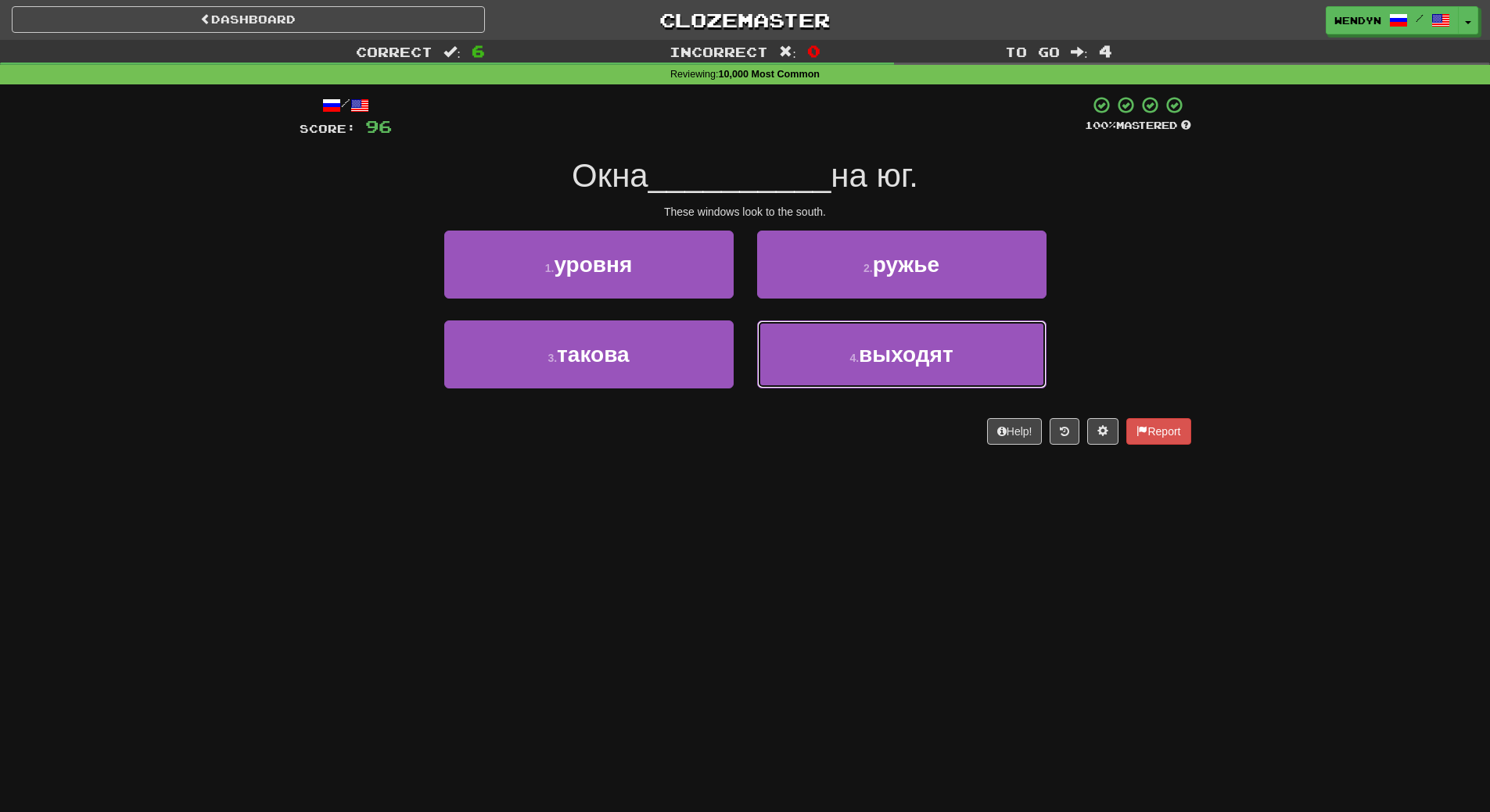
click at [945, 350] on span "выходят" at bounding box center [906, 354] width 94 height 24
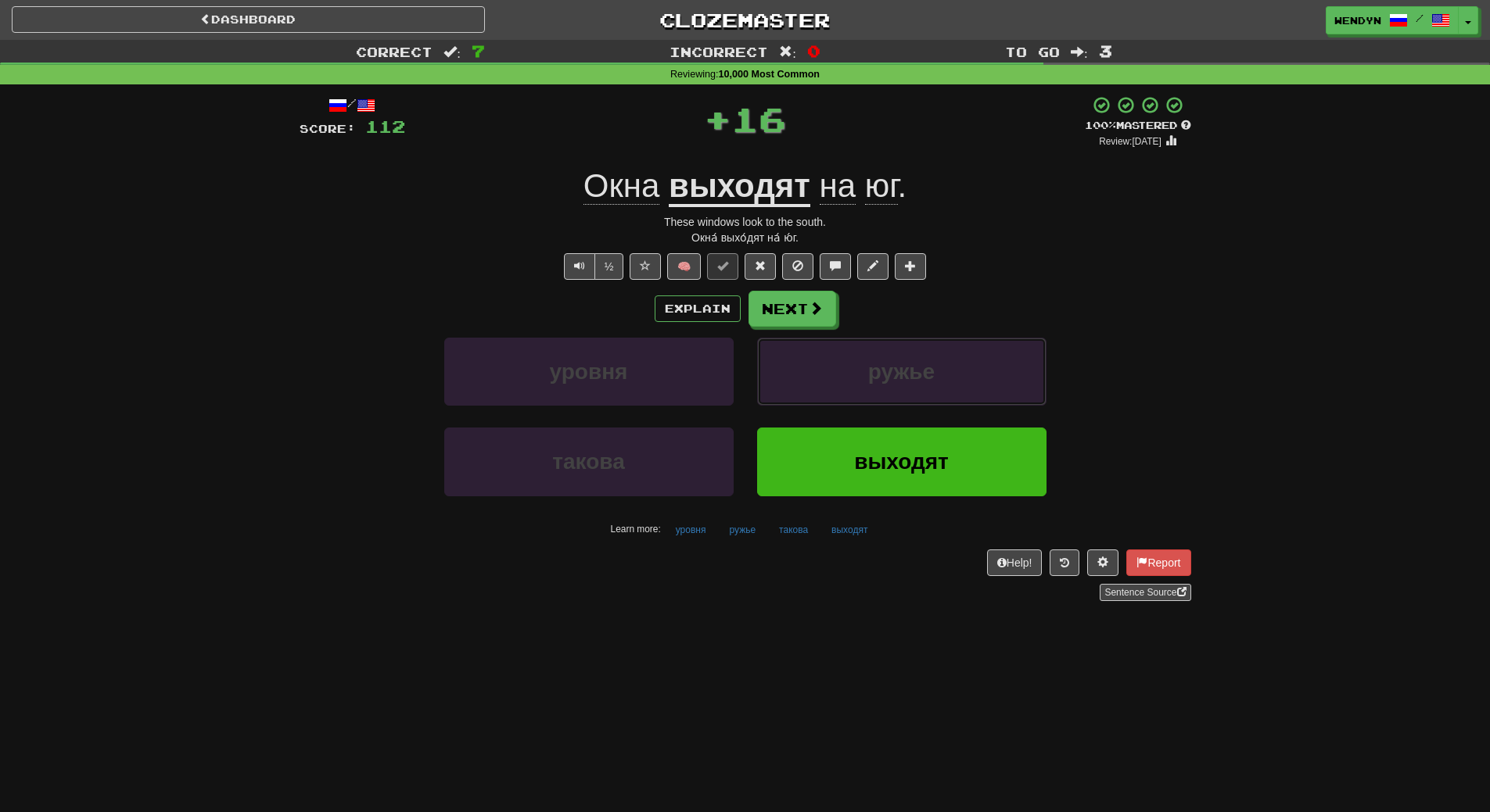
click at [945, 350] on button "ружье" at bounding box center [901, 372] width 289 height 68
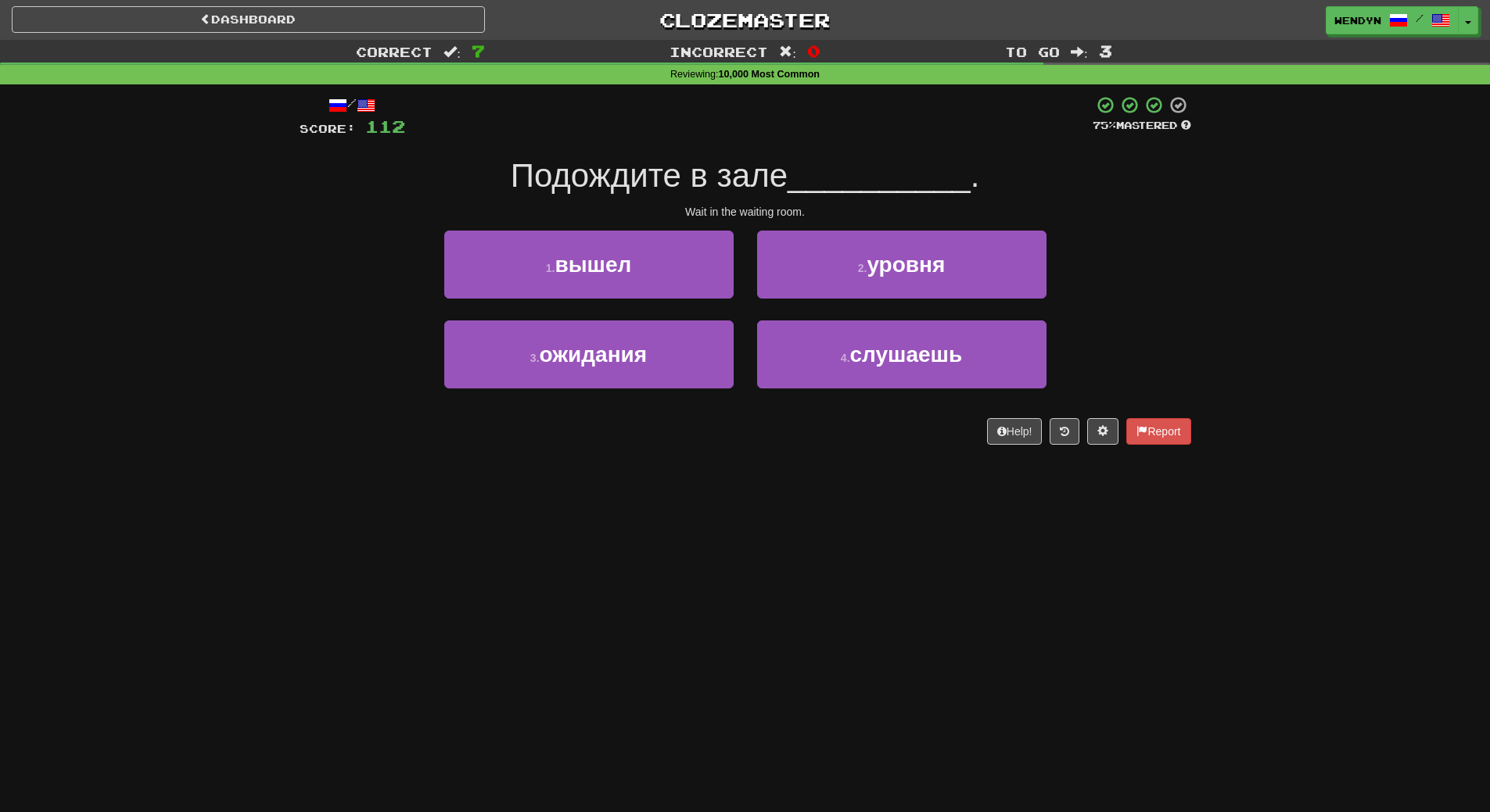
click at [937, 410] on div "4 . слушаешь" at bounding box center [901, 365] width 313 height 90
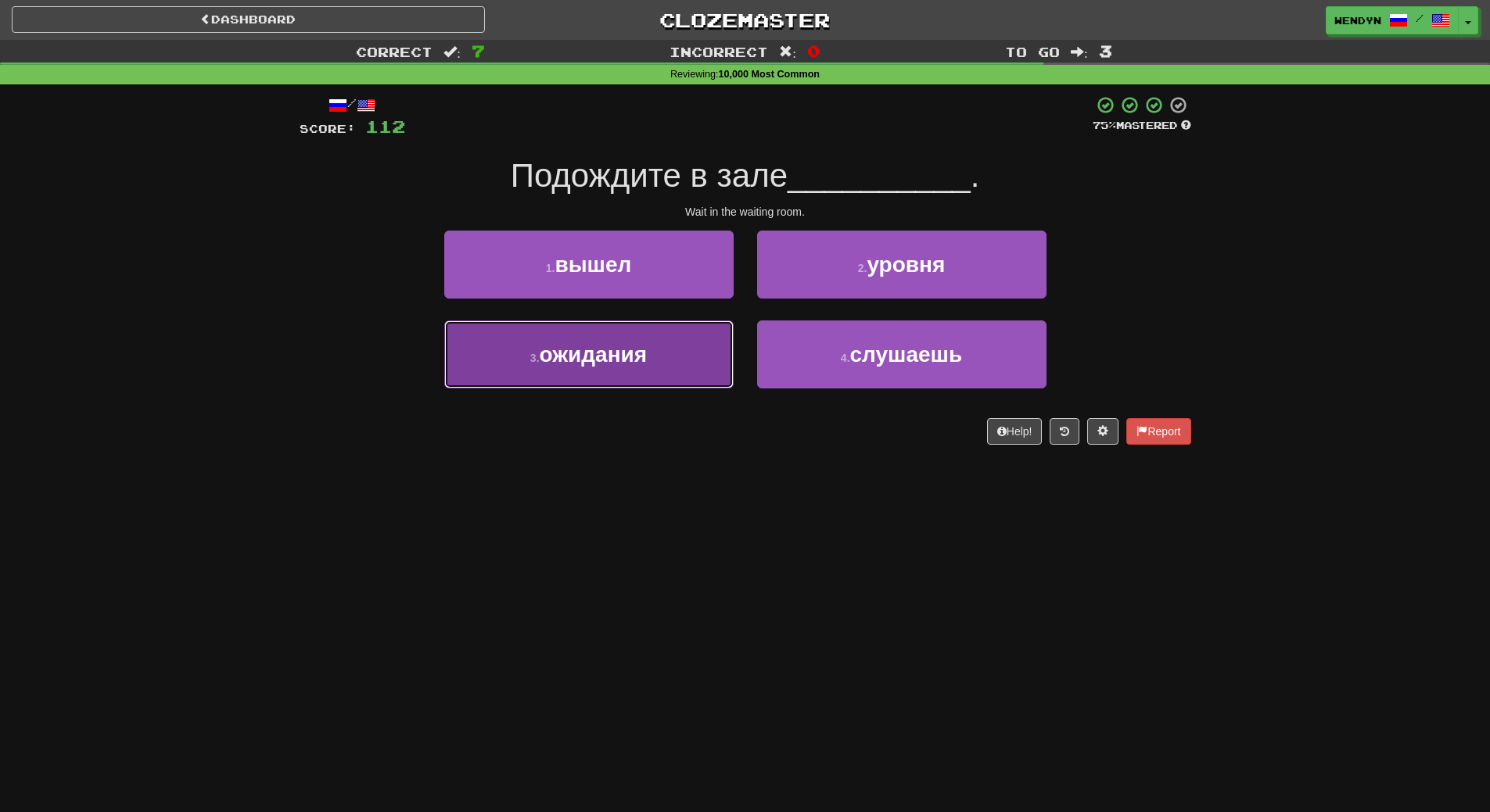
click at [714, 371] on button "3 . ожидания" at bounding box center [588, 354] width 289 height 68
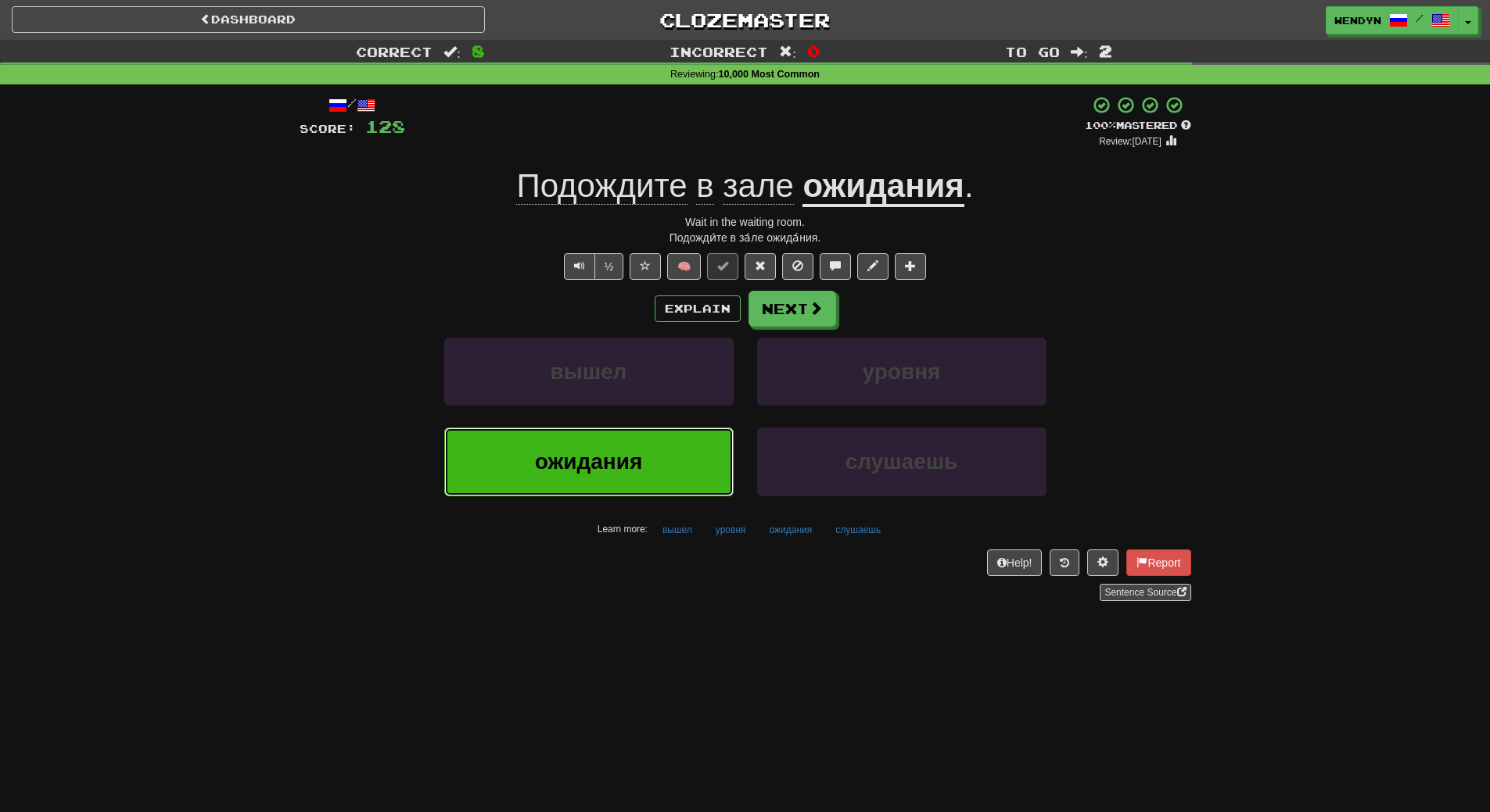
click at [697, 448] on button "ожидания" at bounding box center [588, 461] width 289 height 68
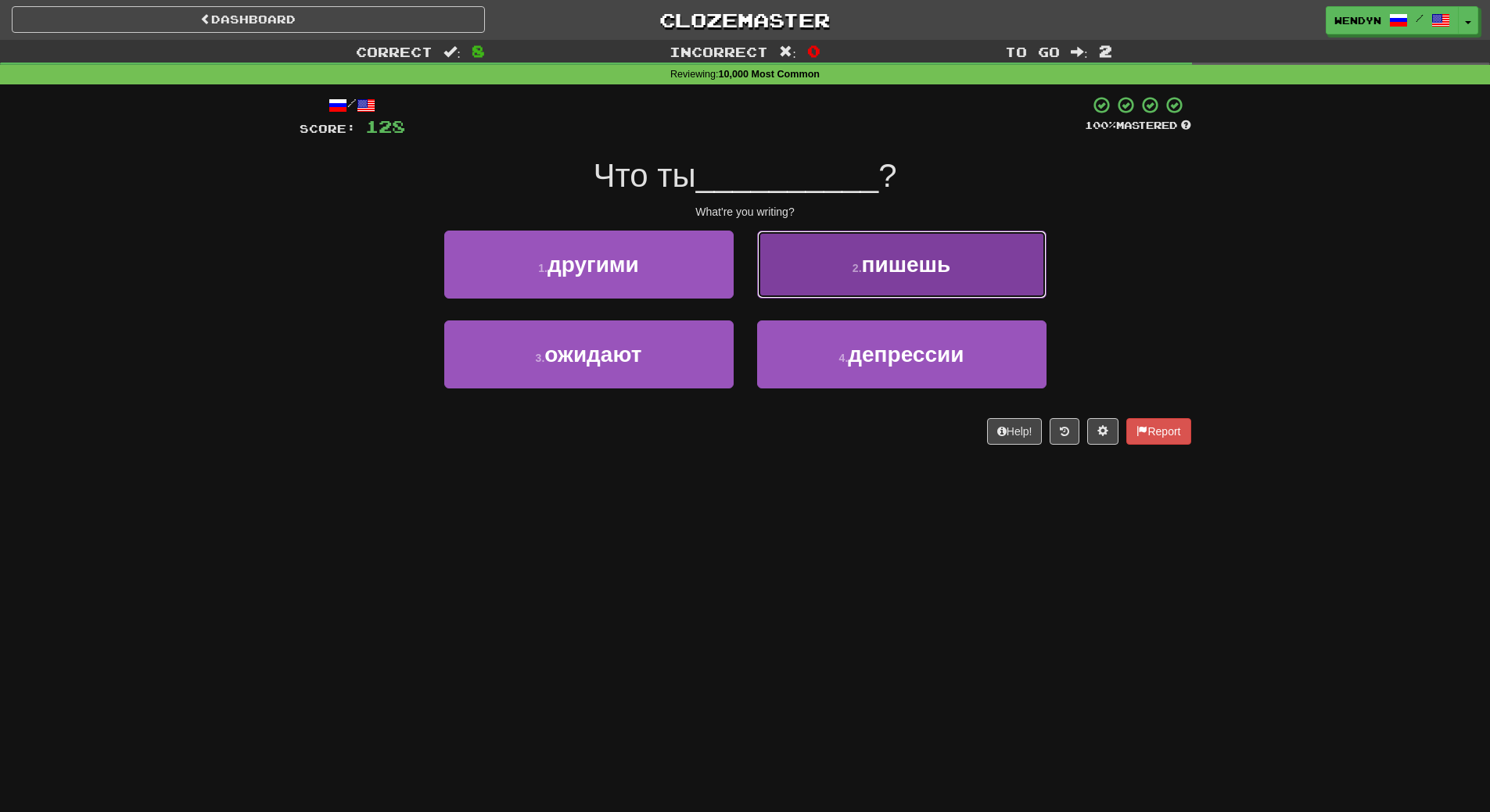
click at [993, 250] on button "2 . пишешь" at bounding box center [901, 265] width 289 height 68
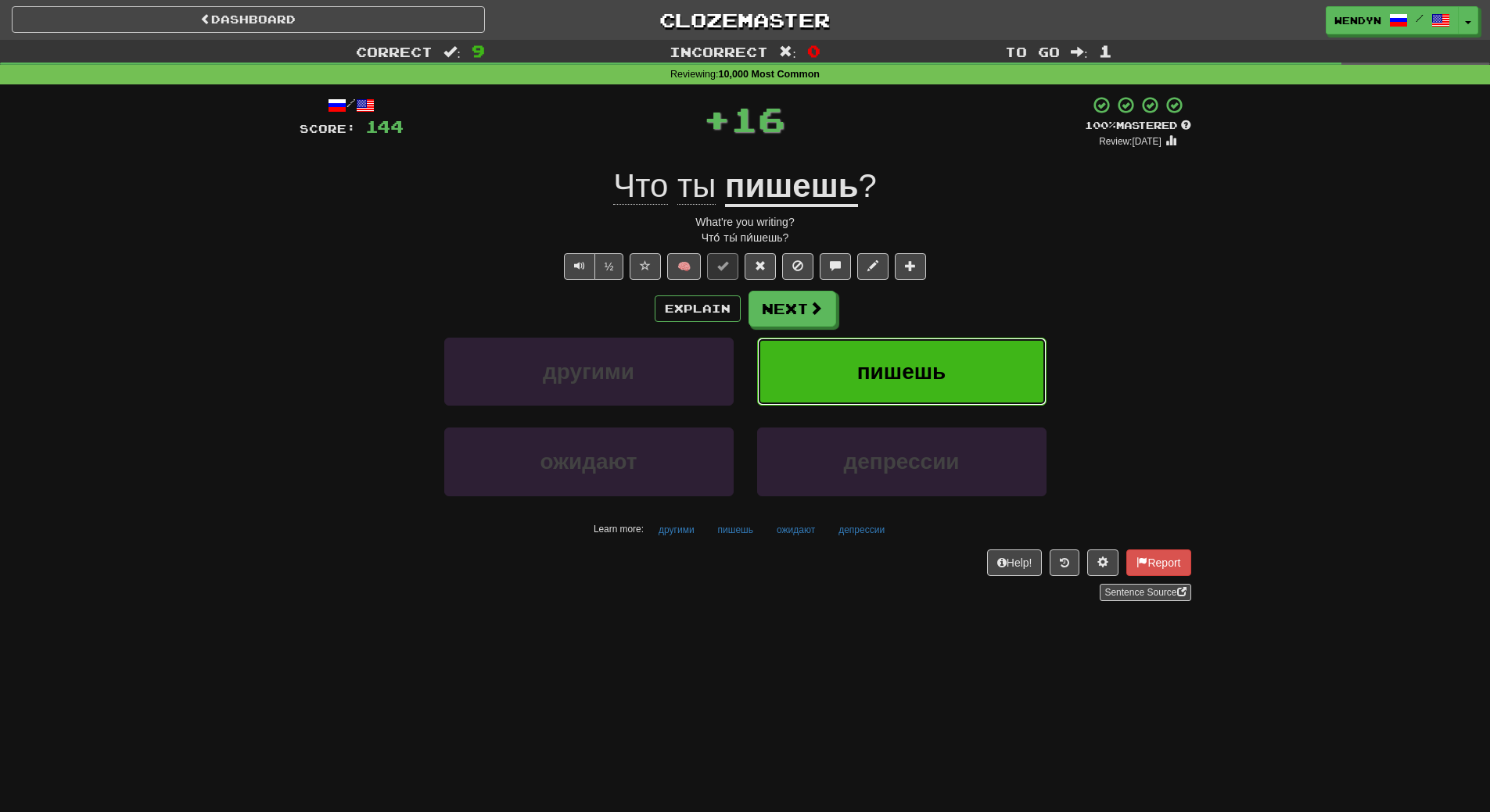
click at [987, 347] on button "пишешь" at bounding box center [901, 372] width 289 height 68
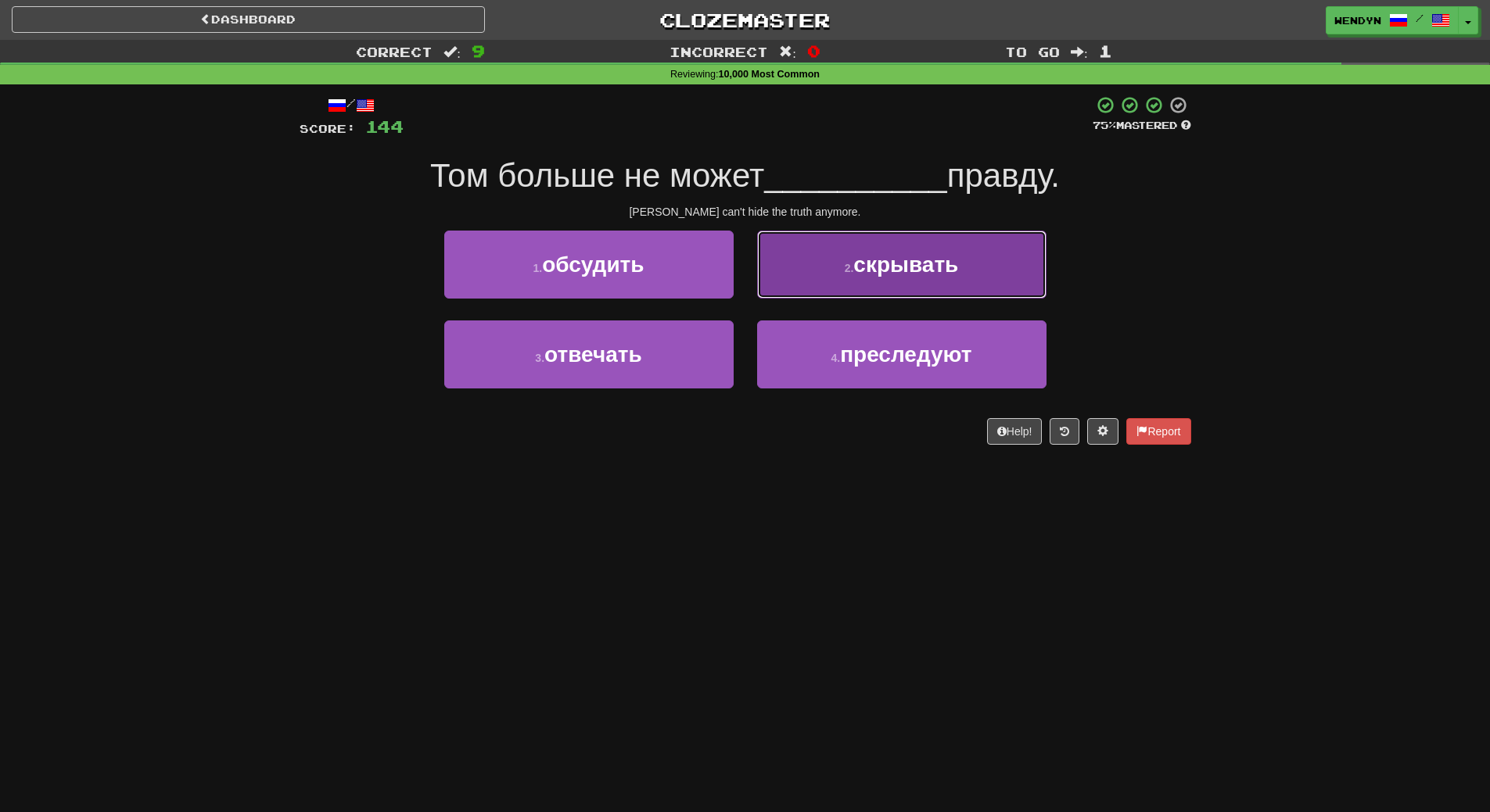
click at [983, 265] on button "2 . скрывать" at bounding box center [901, 265] width 289 height 68
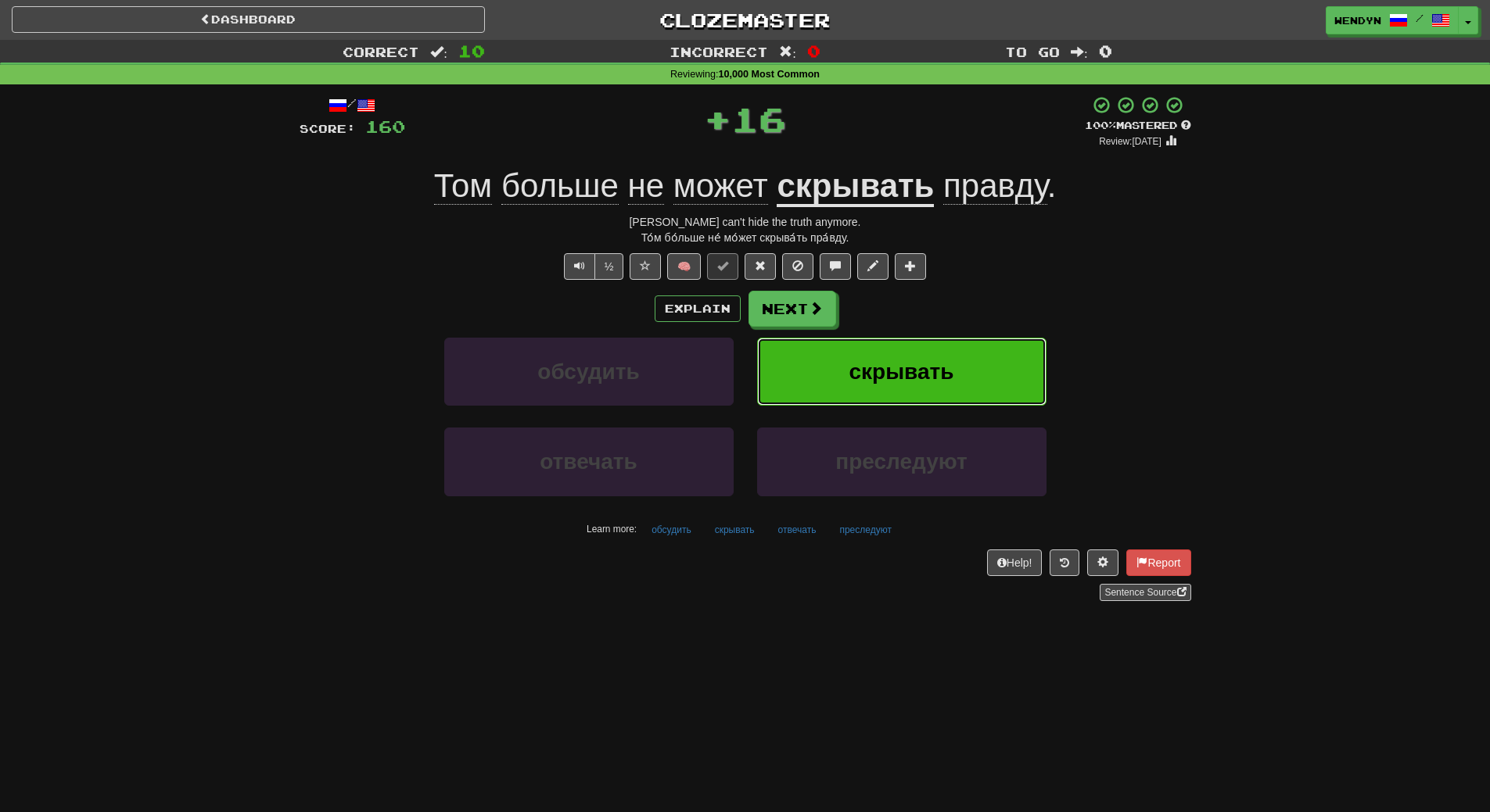
click at [980, 351] on button "скрывать" at bounding box center [901, 372] width 289 height 68
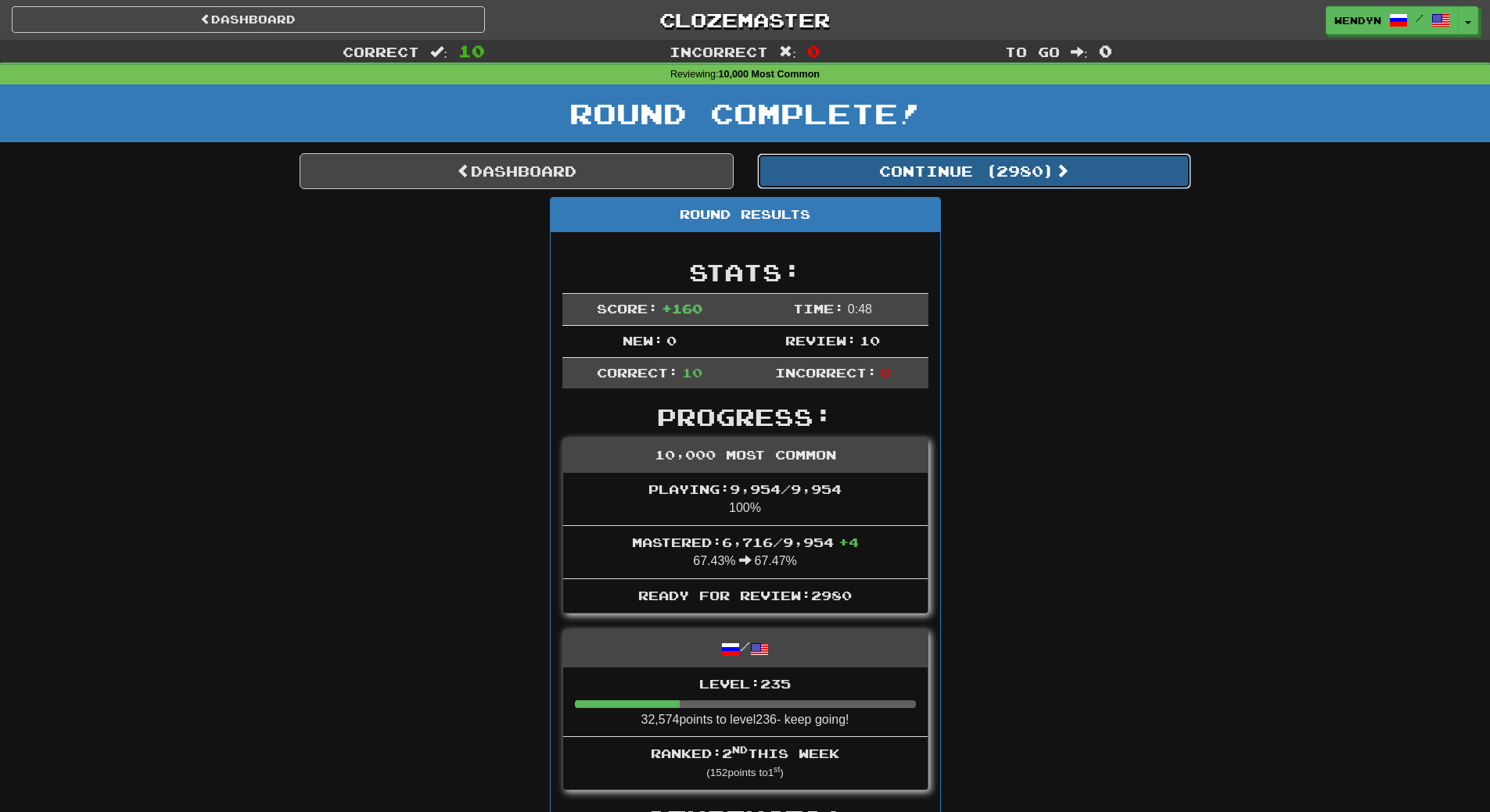
click at [1044, 174] on button "Continue ( 2980 )" at bounding box center [974, 170] width 434 height 36
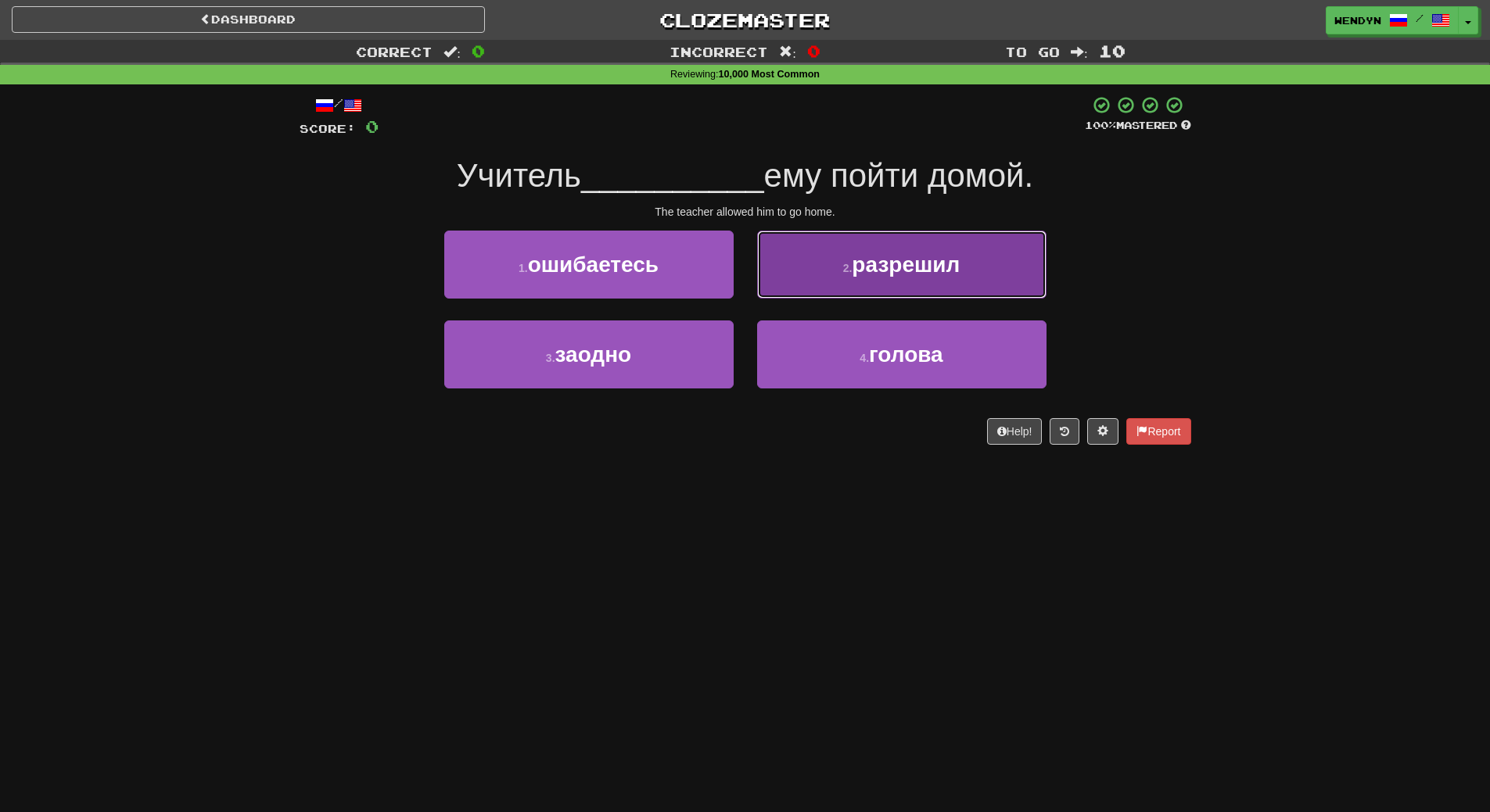
click at [907, 275] on span "разрешил" at bounding box center [906, 264] width 108 height 24
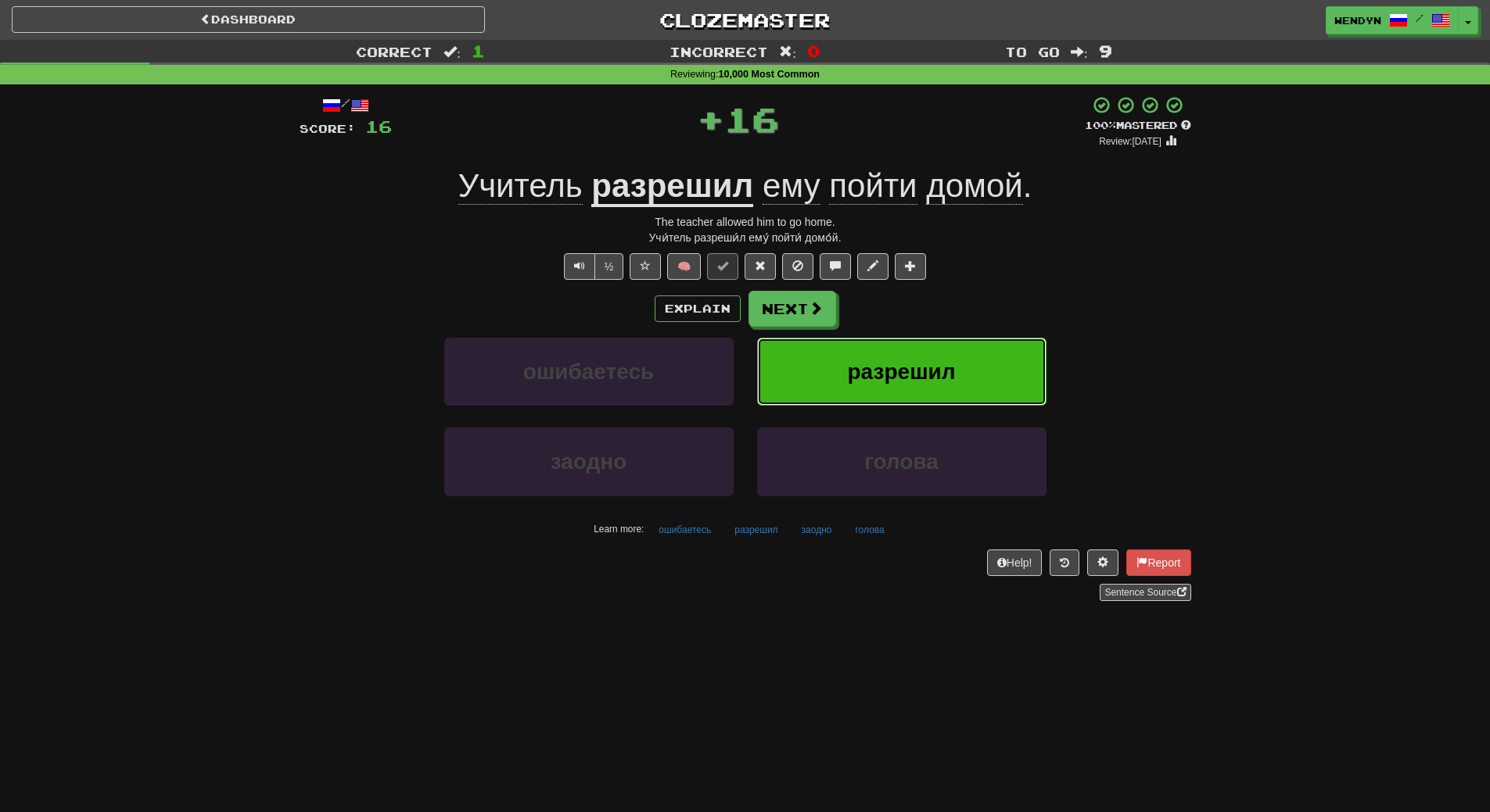
click at [901, 366] on span "разрешил" at bounding box center [902, 371] width 108 height 24
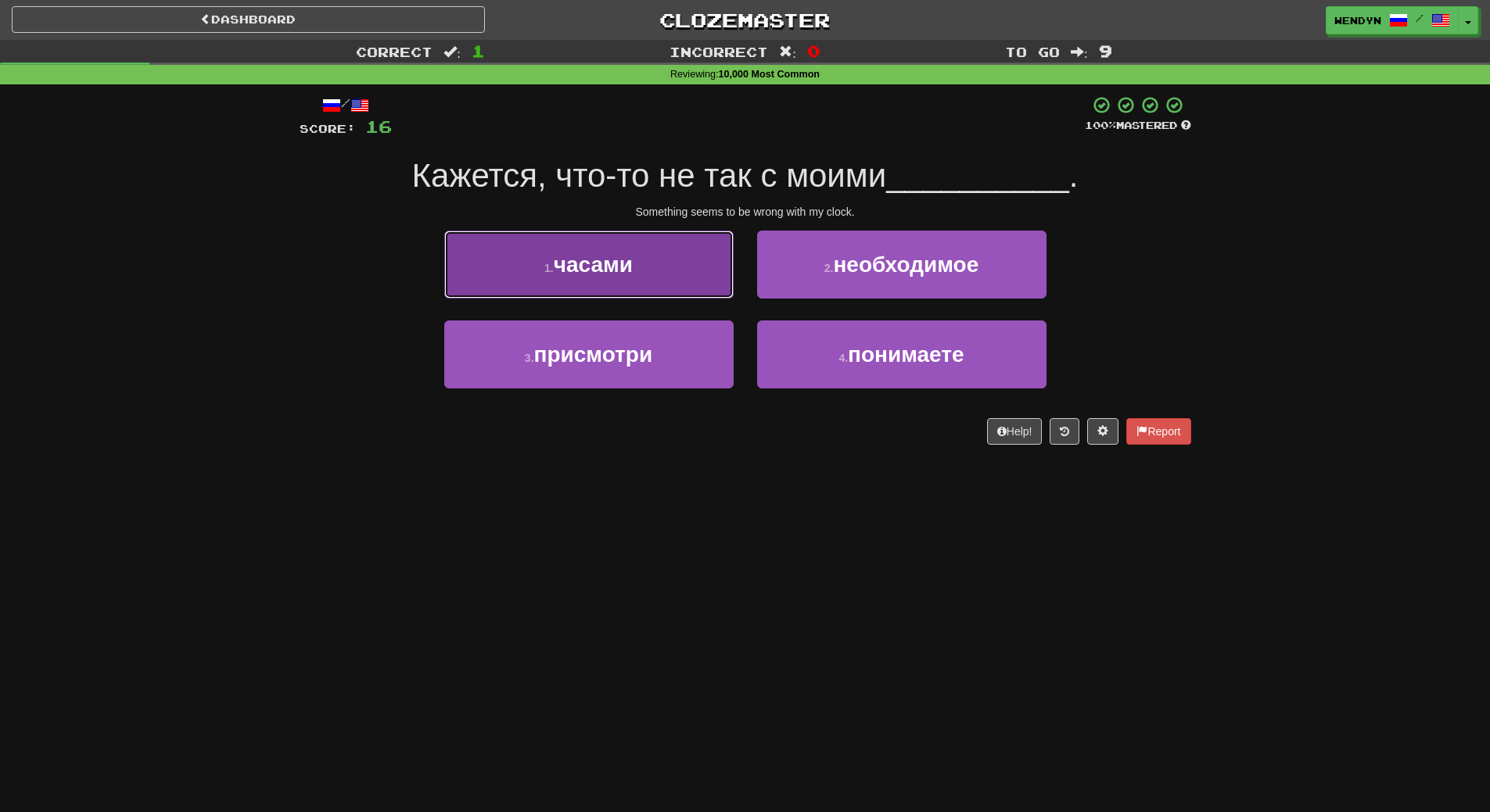
click at [567, 266] on span "часами" at bounding box center [593, 264] width 79 height 24
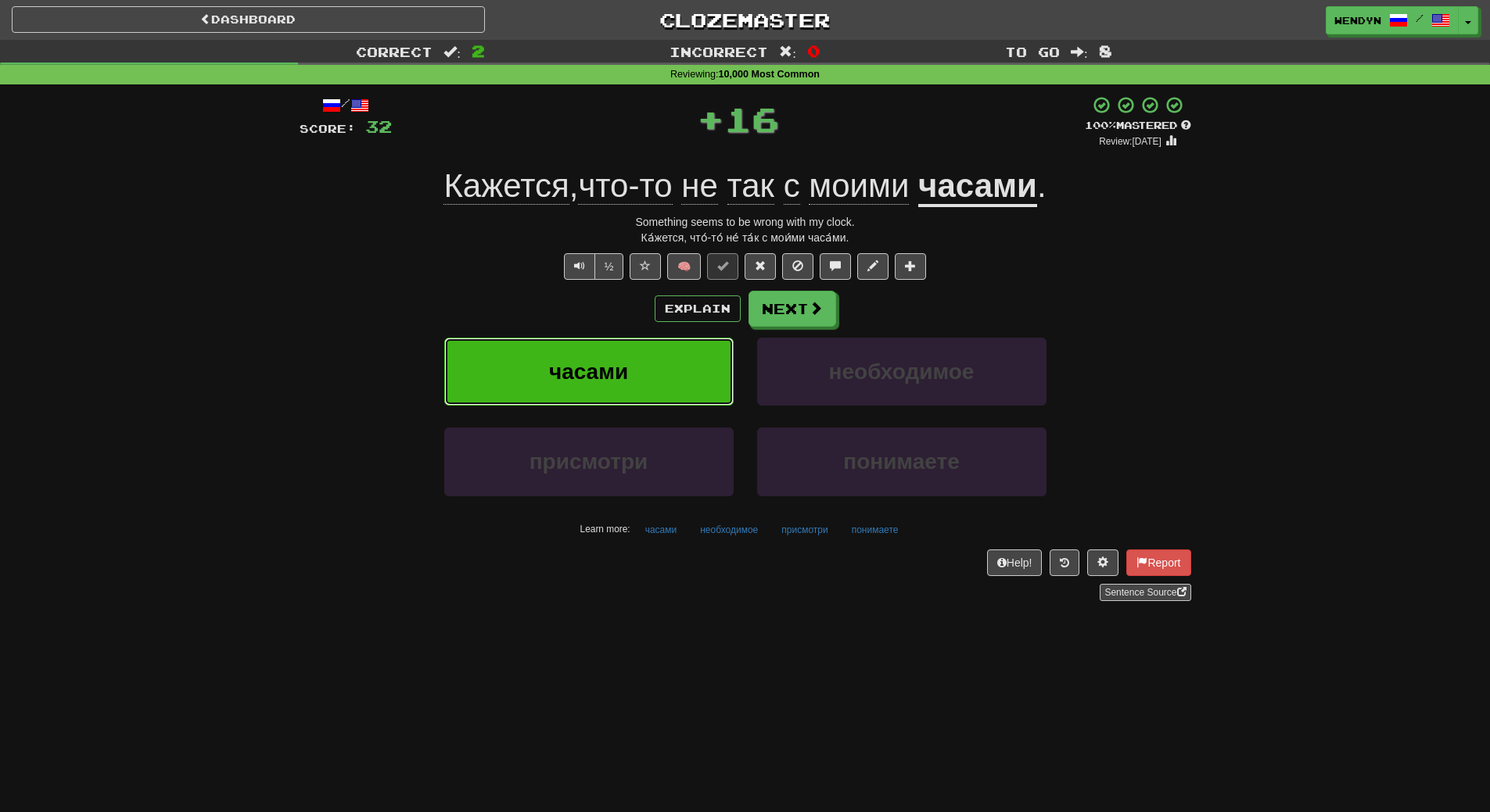
click at [576, 380] on span "часами" at bounding box center [588, 371] width 79 height 24
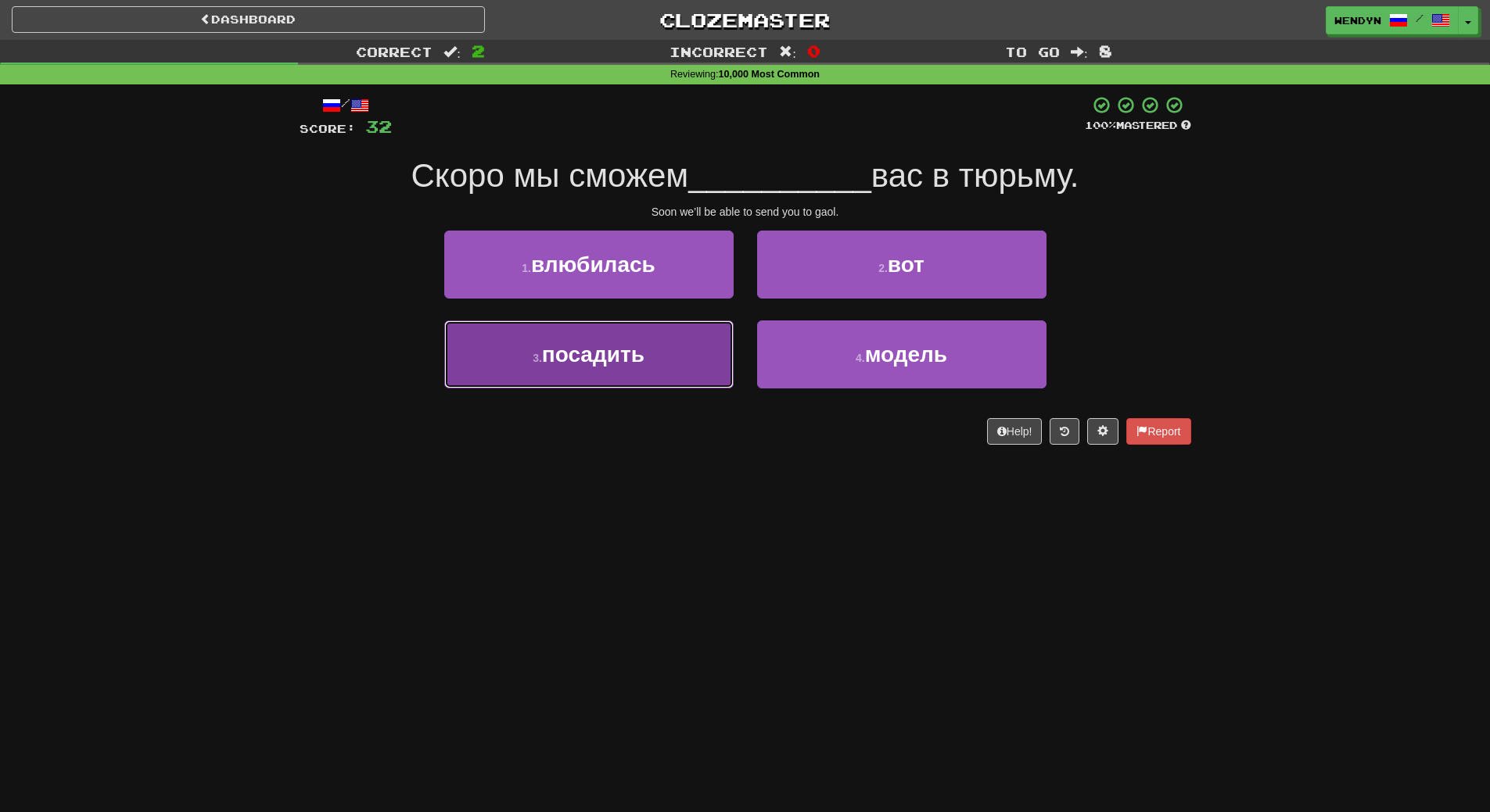
click at [672, 376] on button "3 . посадить" at bounding box center [588, 354] width 289 height 68
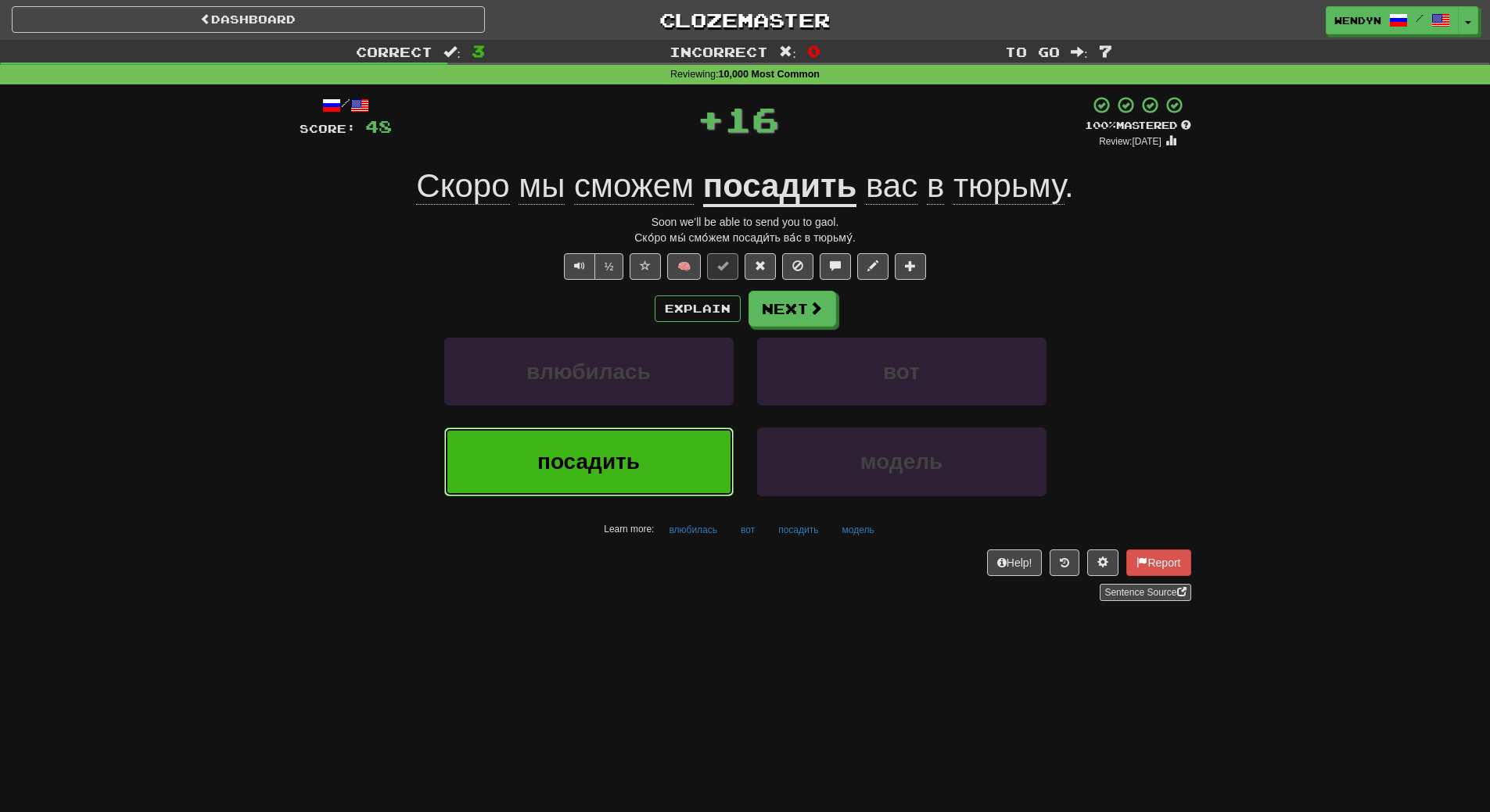
click at [645, 469] on button "посадить" at bounding box center [588, 461] width 289 height 68
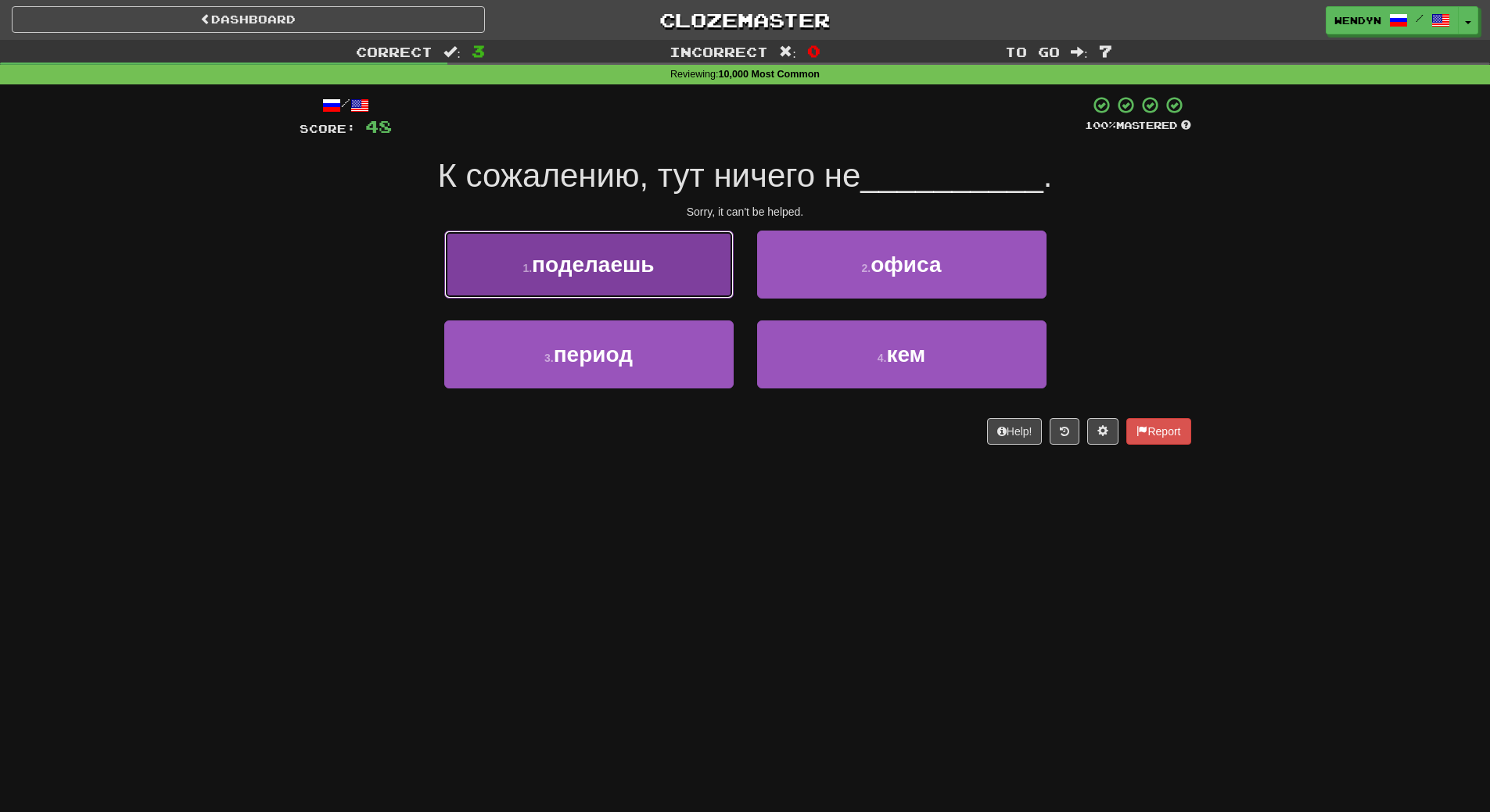
click at [602, 283] on button "1 . поделаешь" at bounding box center [588, 265] width 289 height 68
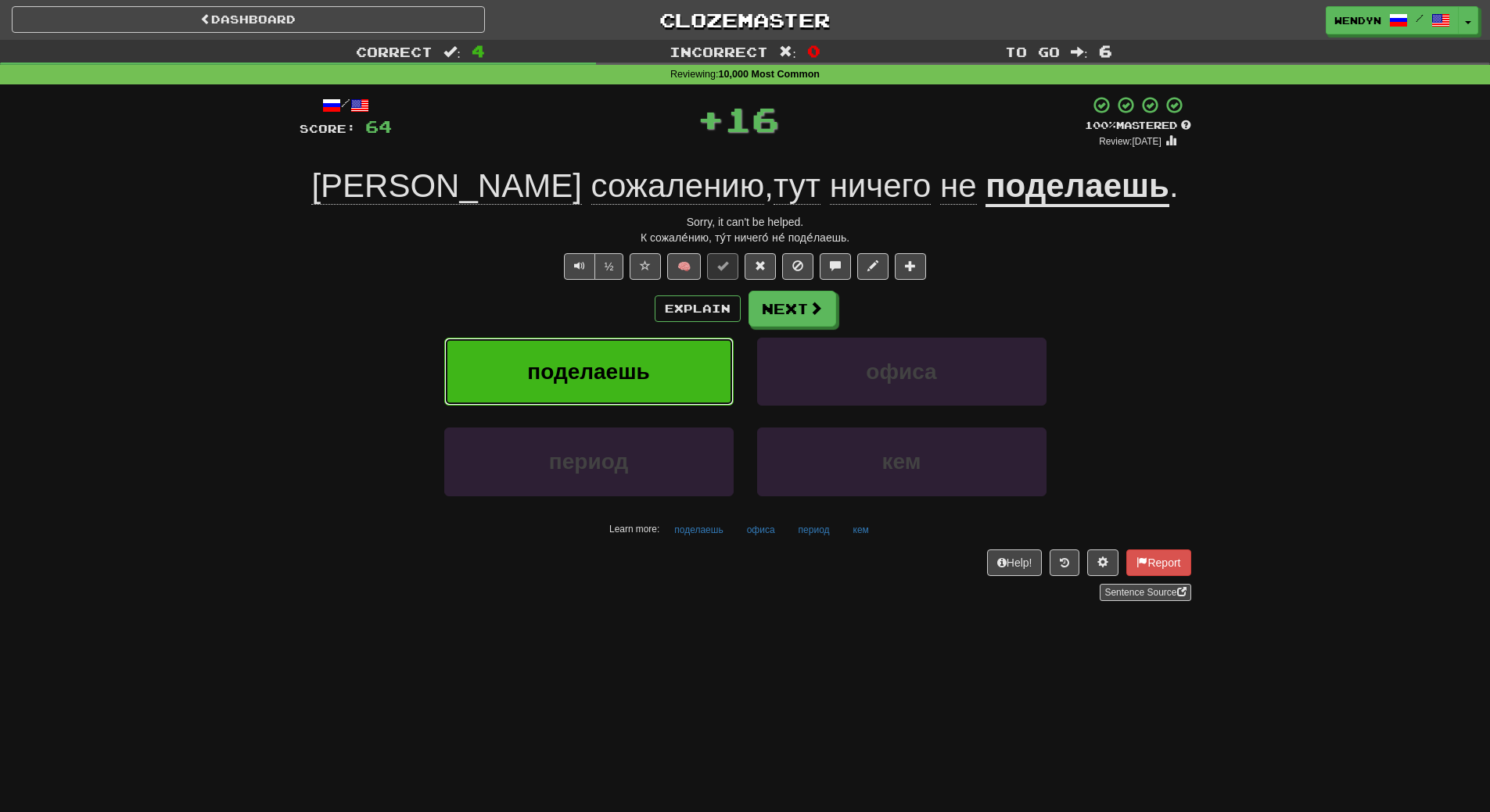
click at [599, 363] on span "поделаешь" at bounding box center [587, 371] width 122 height 24
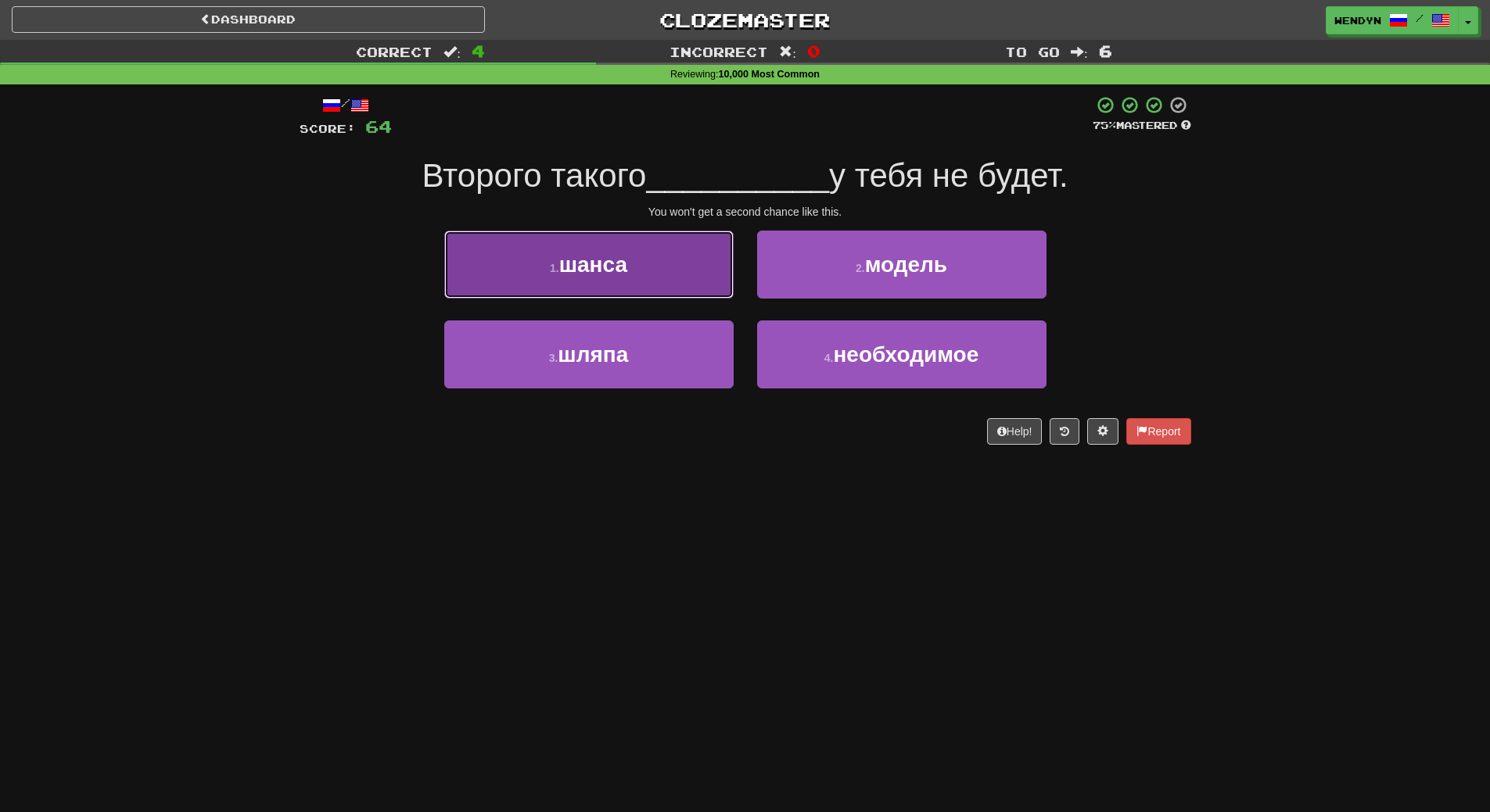
click at [613, 269] on span "шанса" at bounding box center [593, 264] width 68 height 24
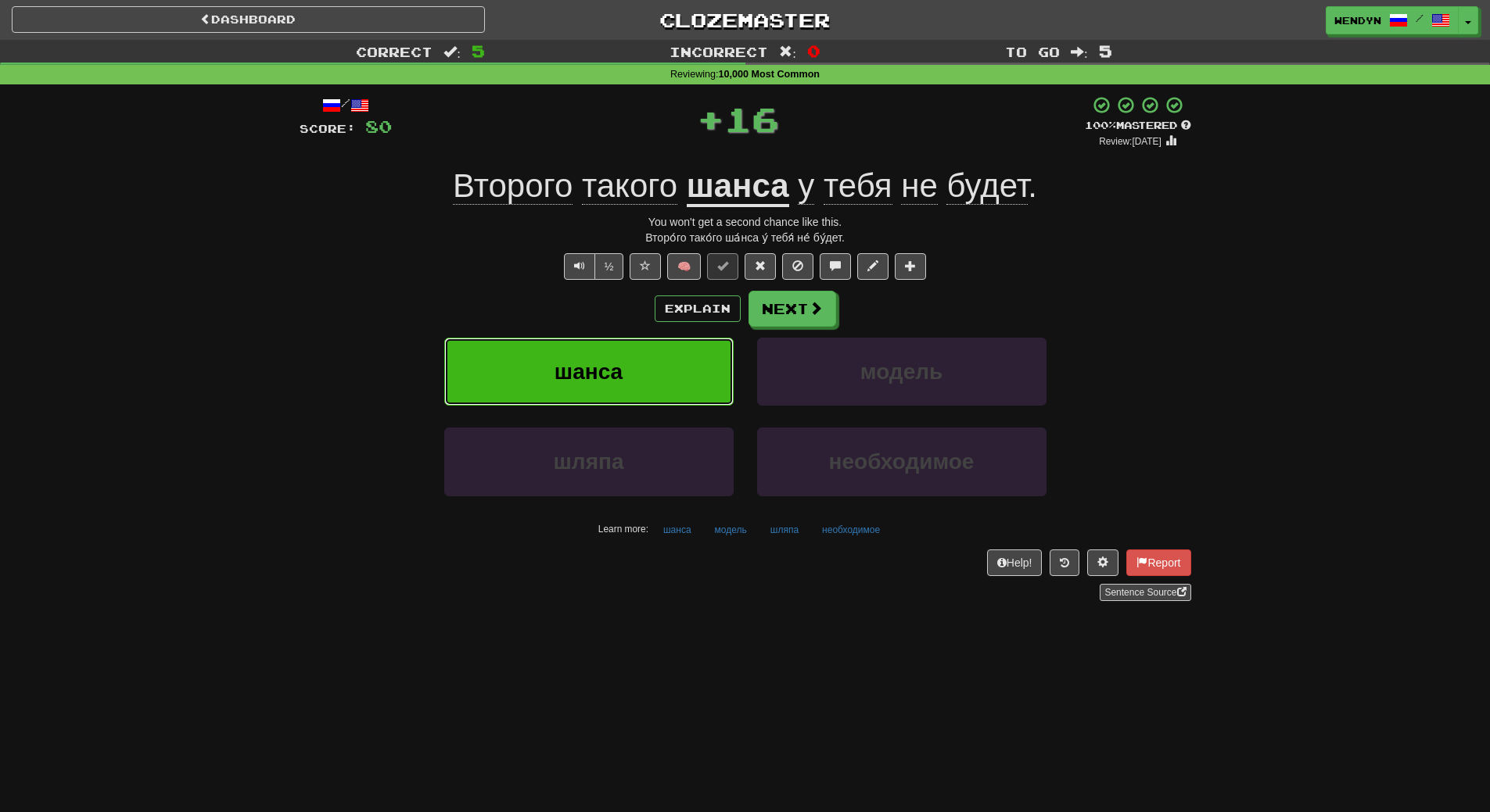
click at [607, 348] on button "шанса" at bounding box center [588, 372] width 289 height 68
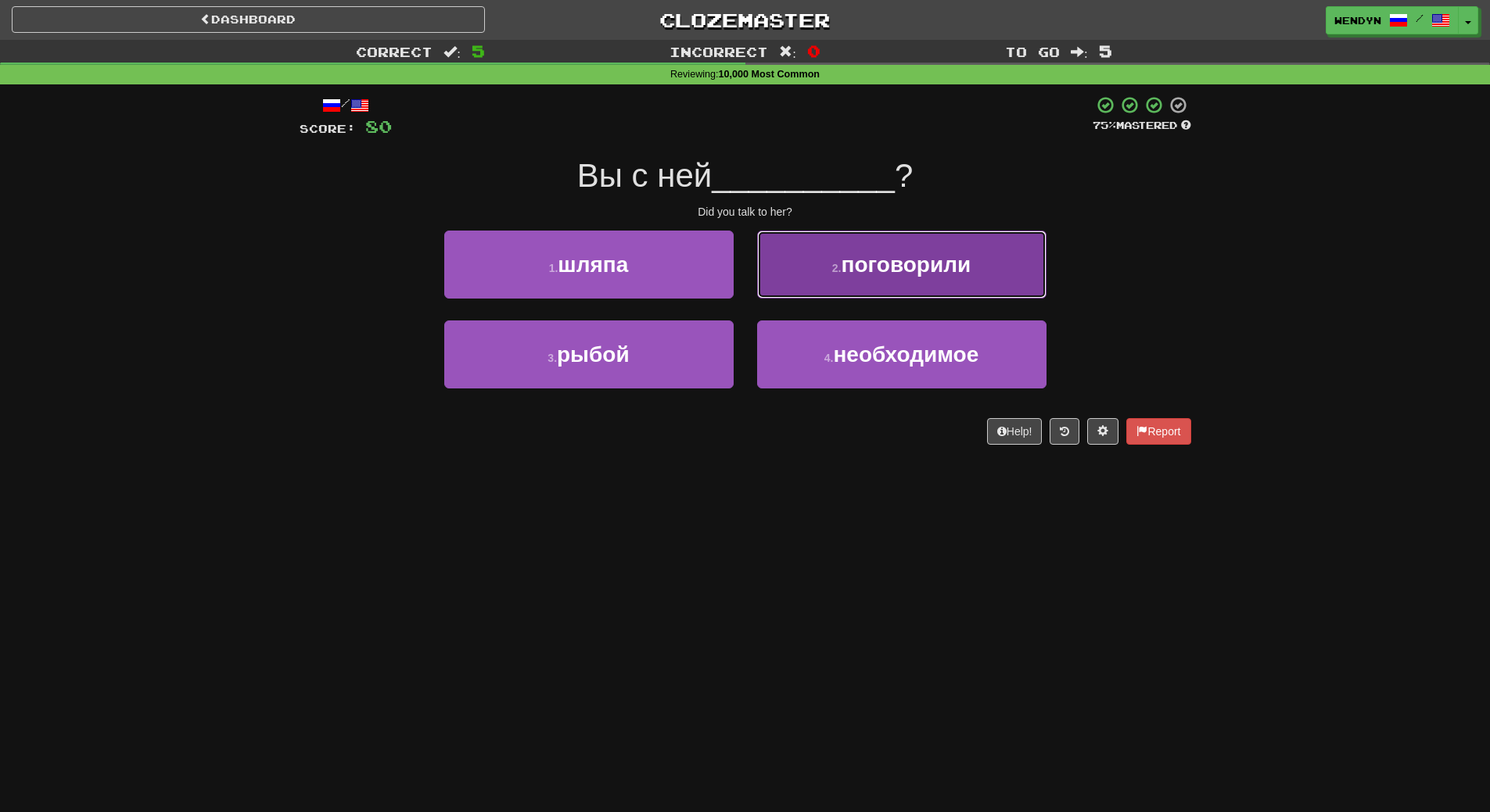
click at [939, 293] on button "2 . поговорили" at bounding box center [901, 265] width 289 height 68
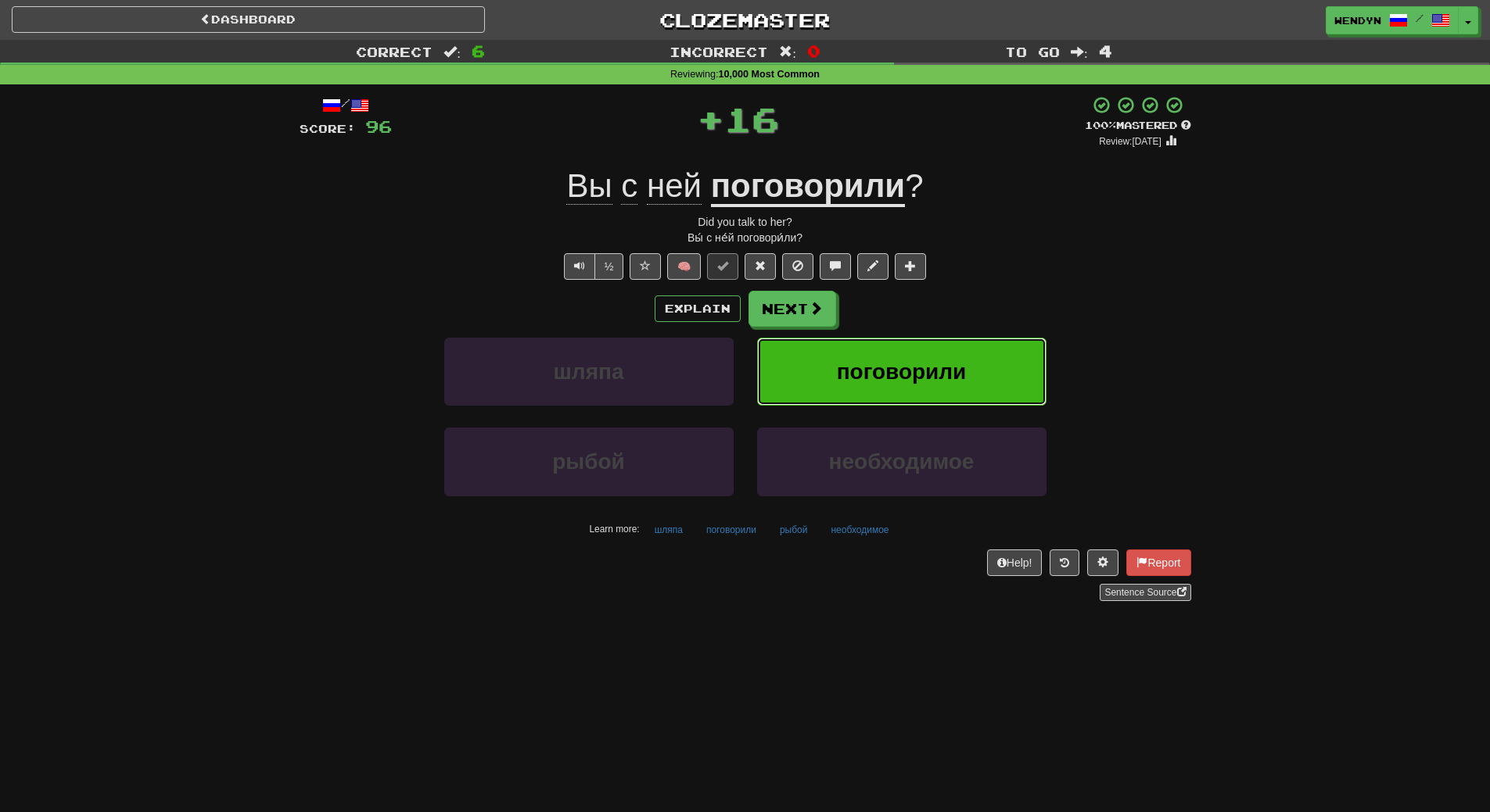
click at [935, 344] on button "поговорили" at bounding box center [901, 372] width 289 height 68
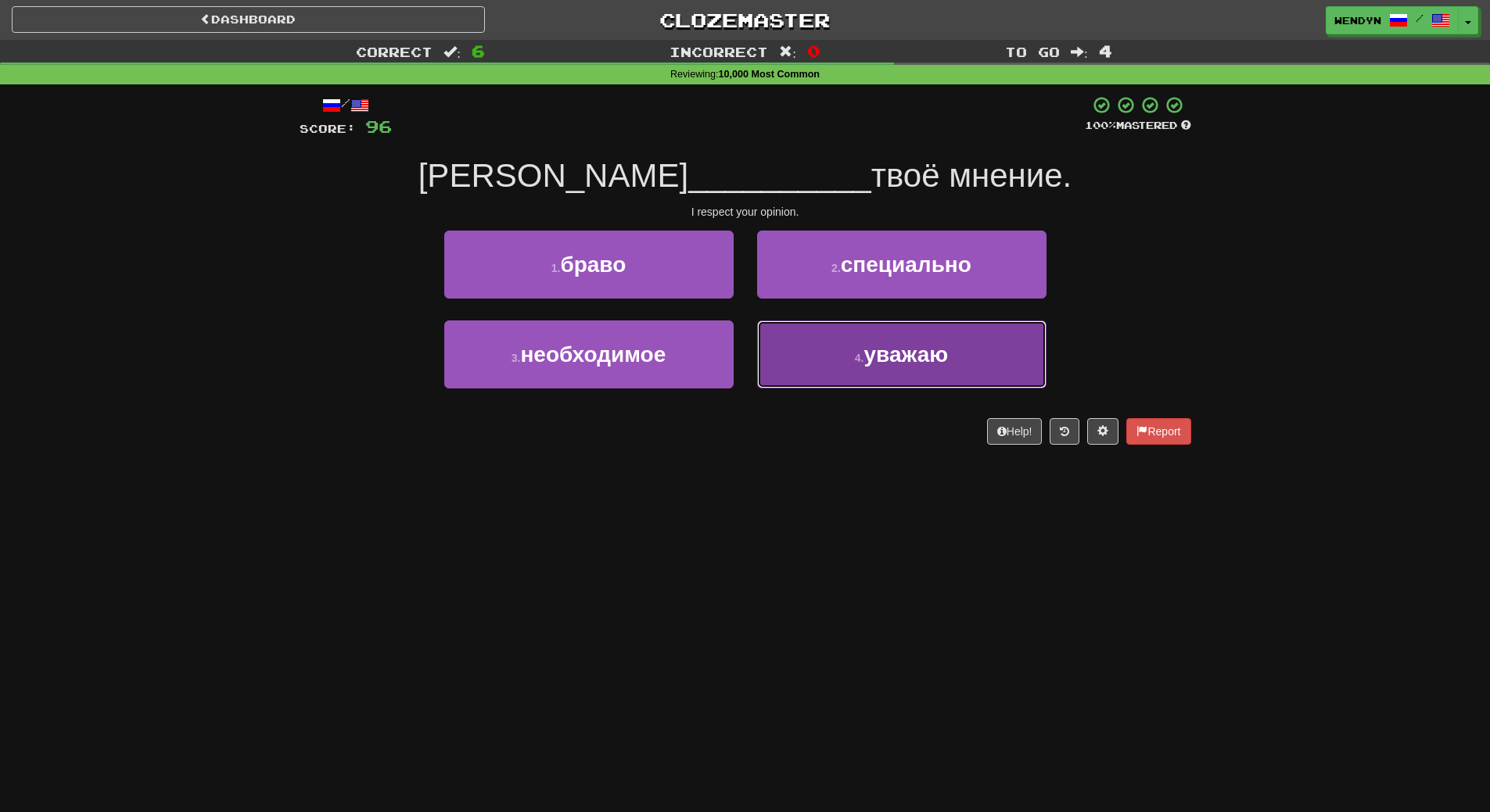
click at [896, 377] on button "4 . уважаю" at bounding box center [901, 354] width 289 height 68
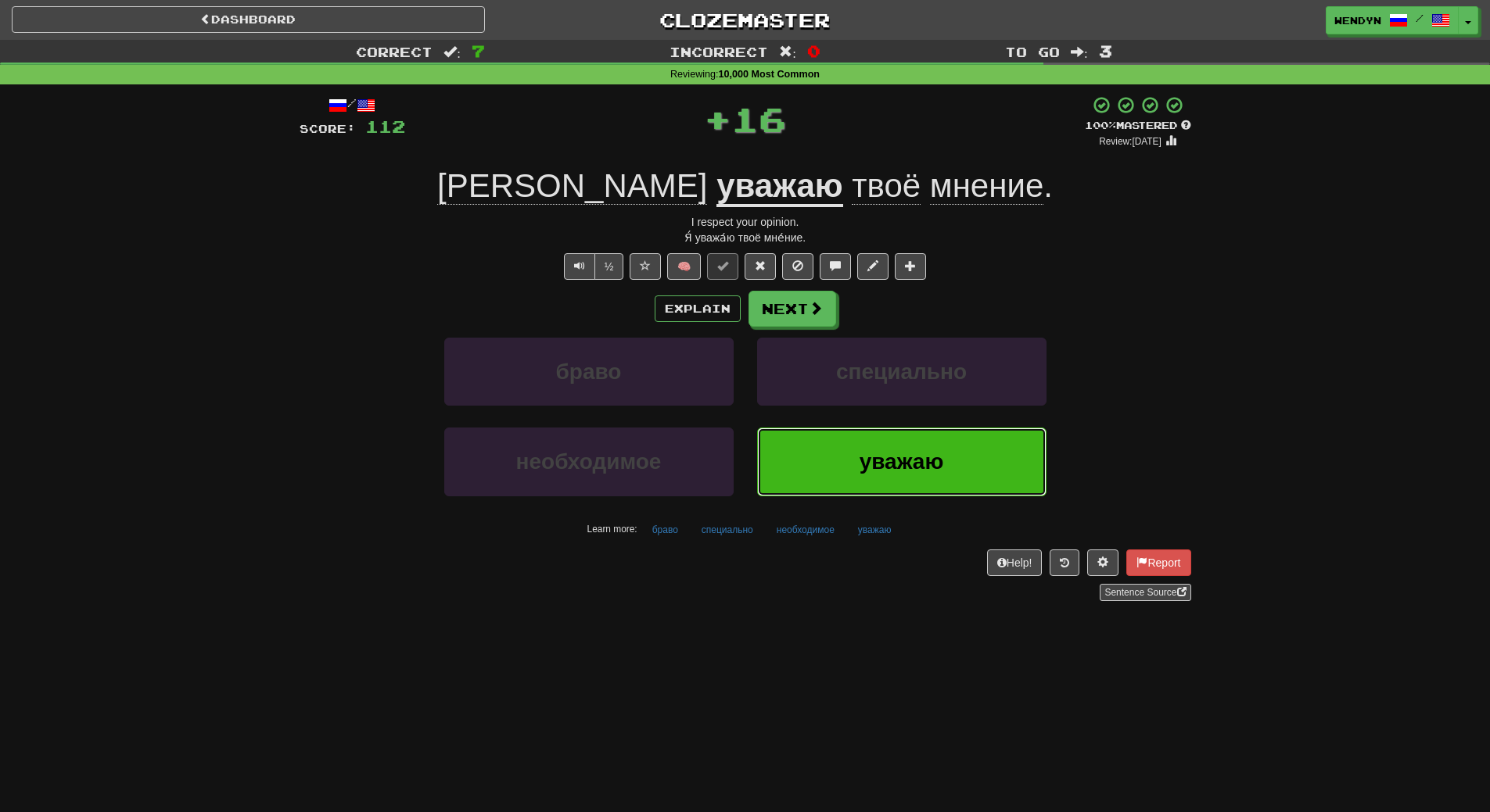
click at [888, 455] on span "уважаю" at bounding box center [902, 461] width 85 height 24
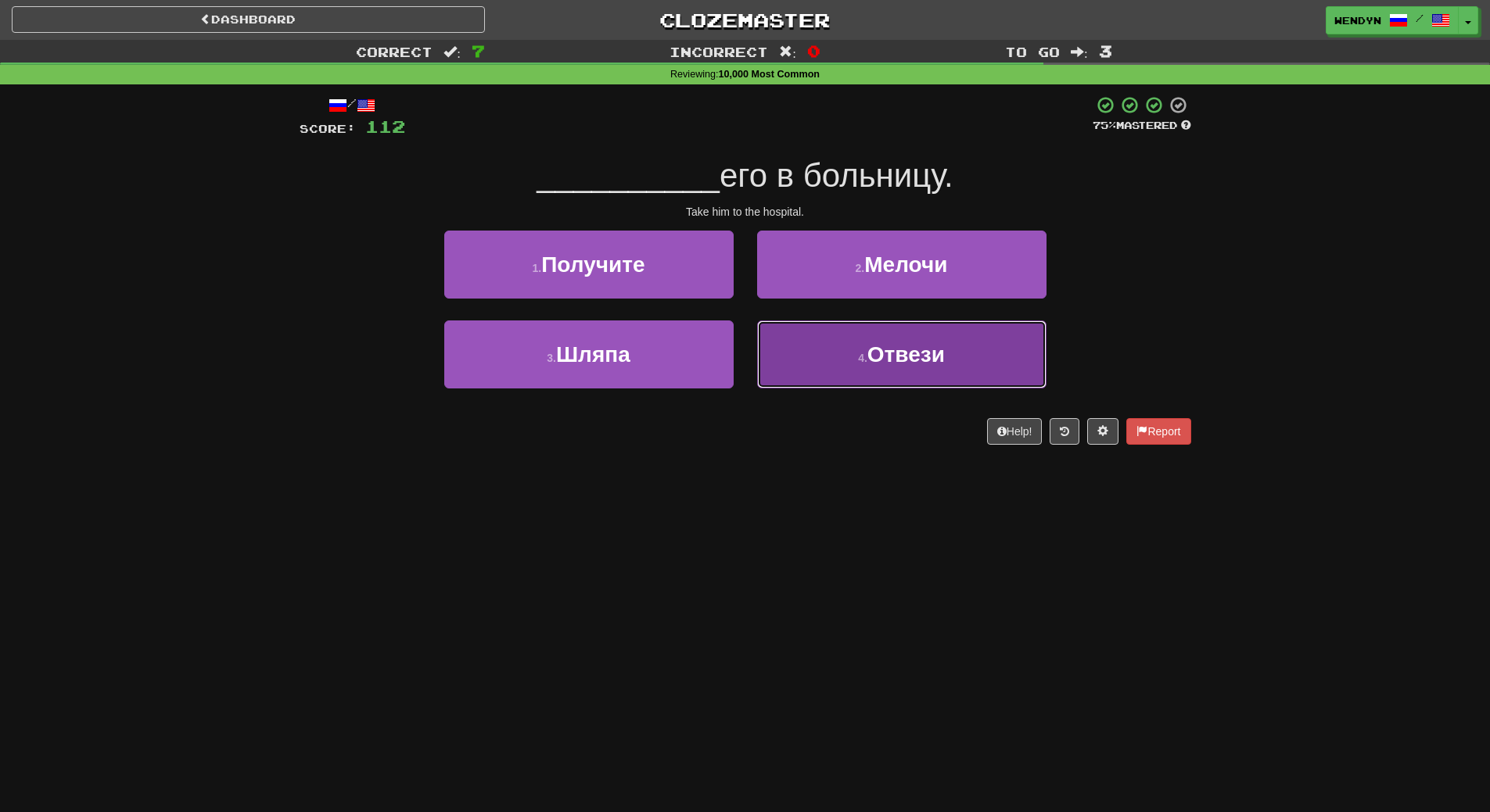
click at [888, 367] on button "4 . Отвези" at bounding box center [901, 354] width 289 height 68
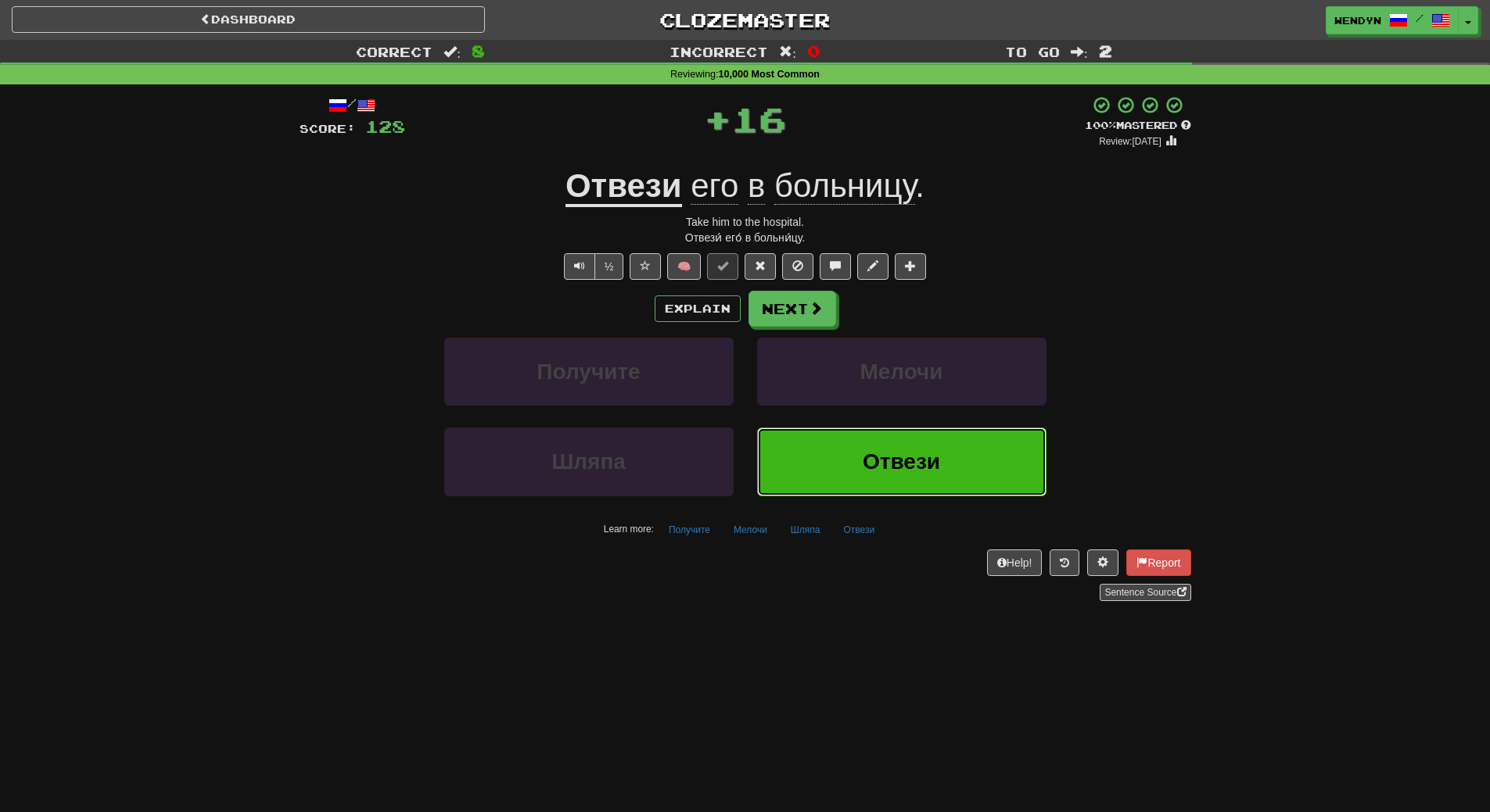
click at [851, 451] on button "Отвези" at bounding box center [901, 461] width 289 height 68
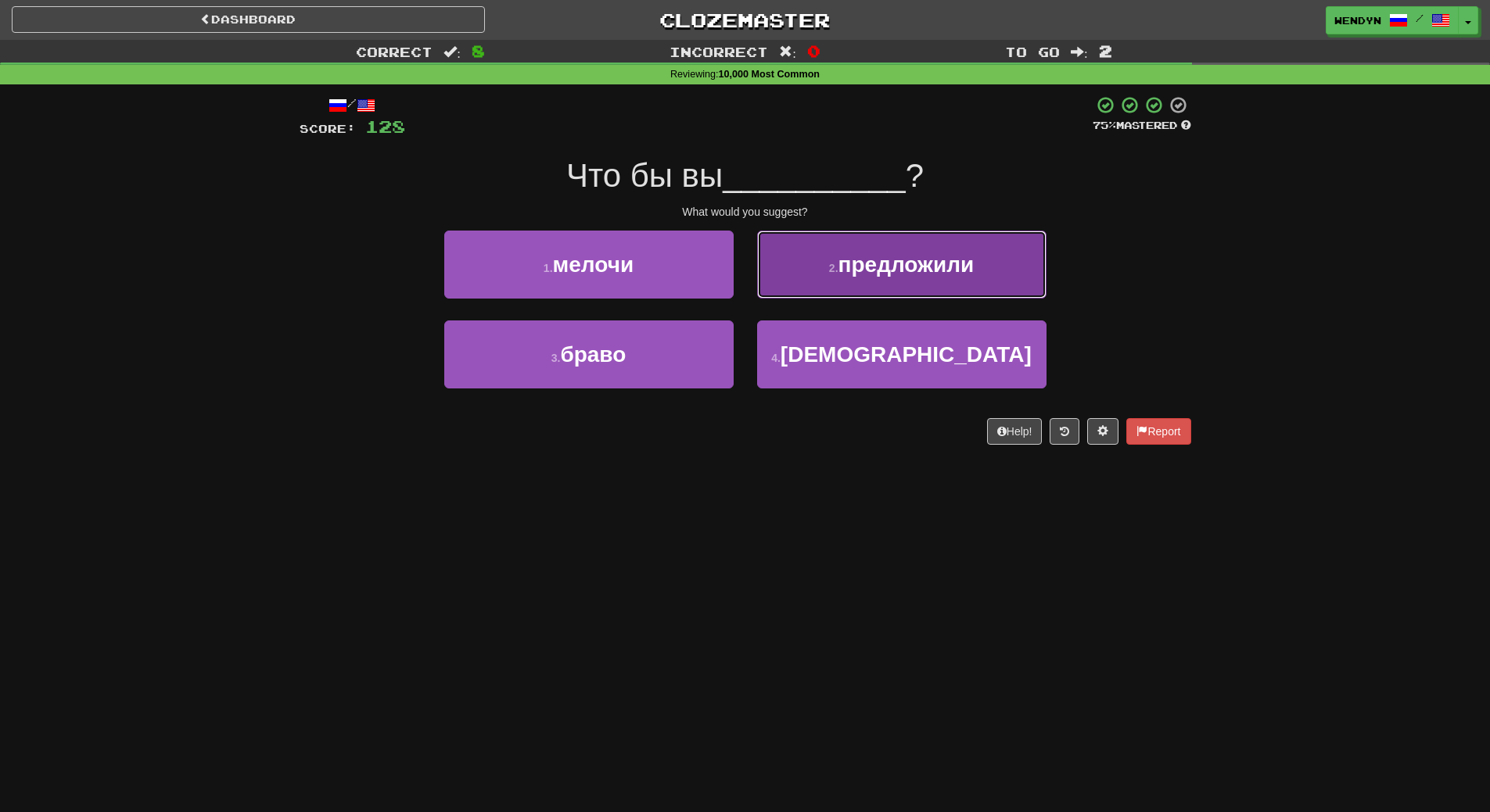
click at [877, 259] on span "предложили" at bounding box center [907, 264] width 136 height 24
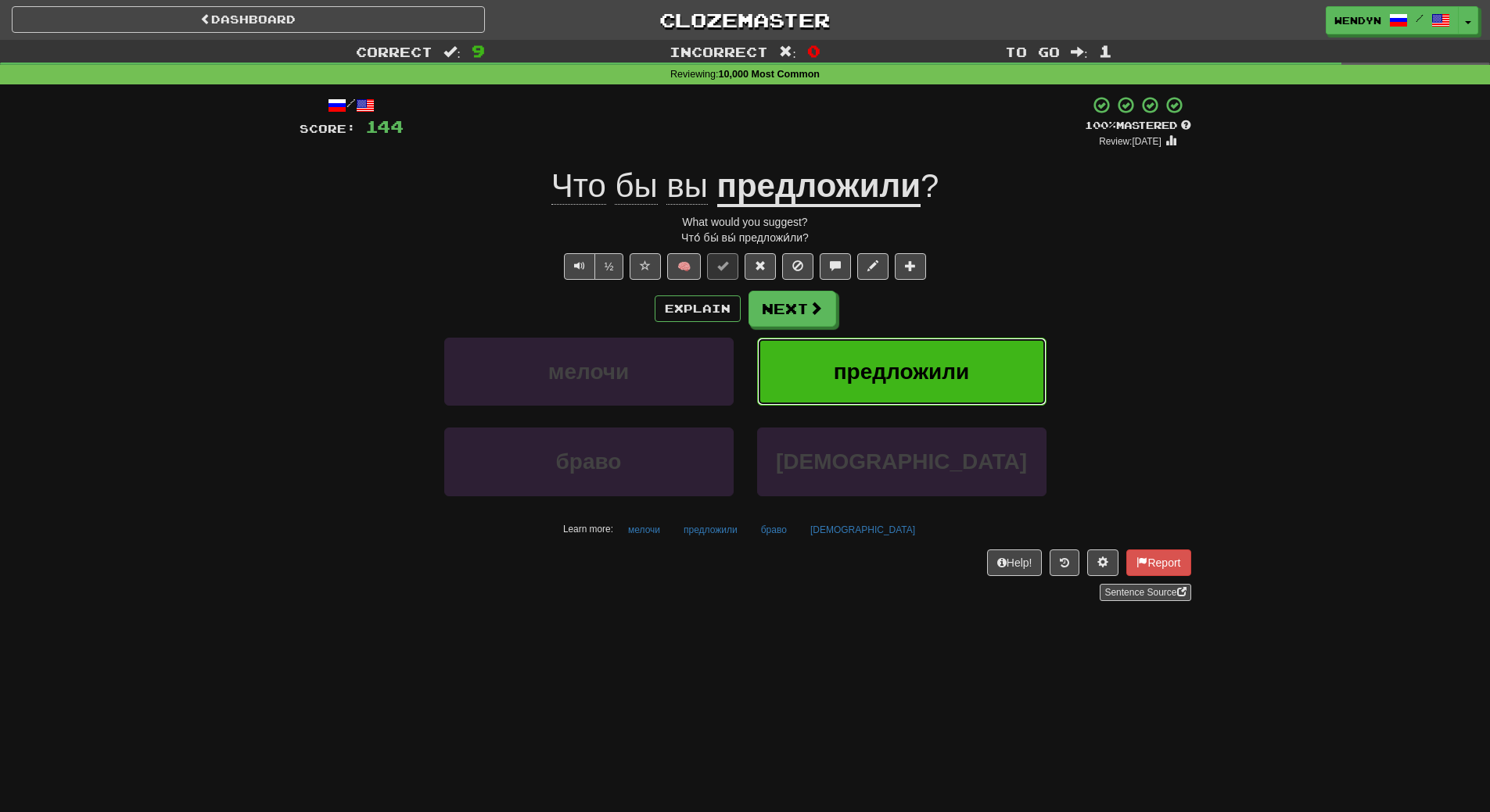
click at [889, 384] on button "предложили" at bounding box center [901, 372] width 289 height 68
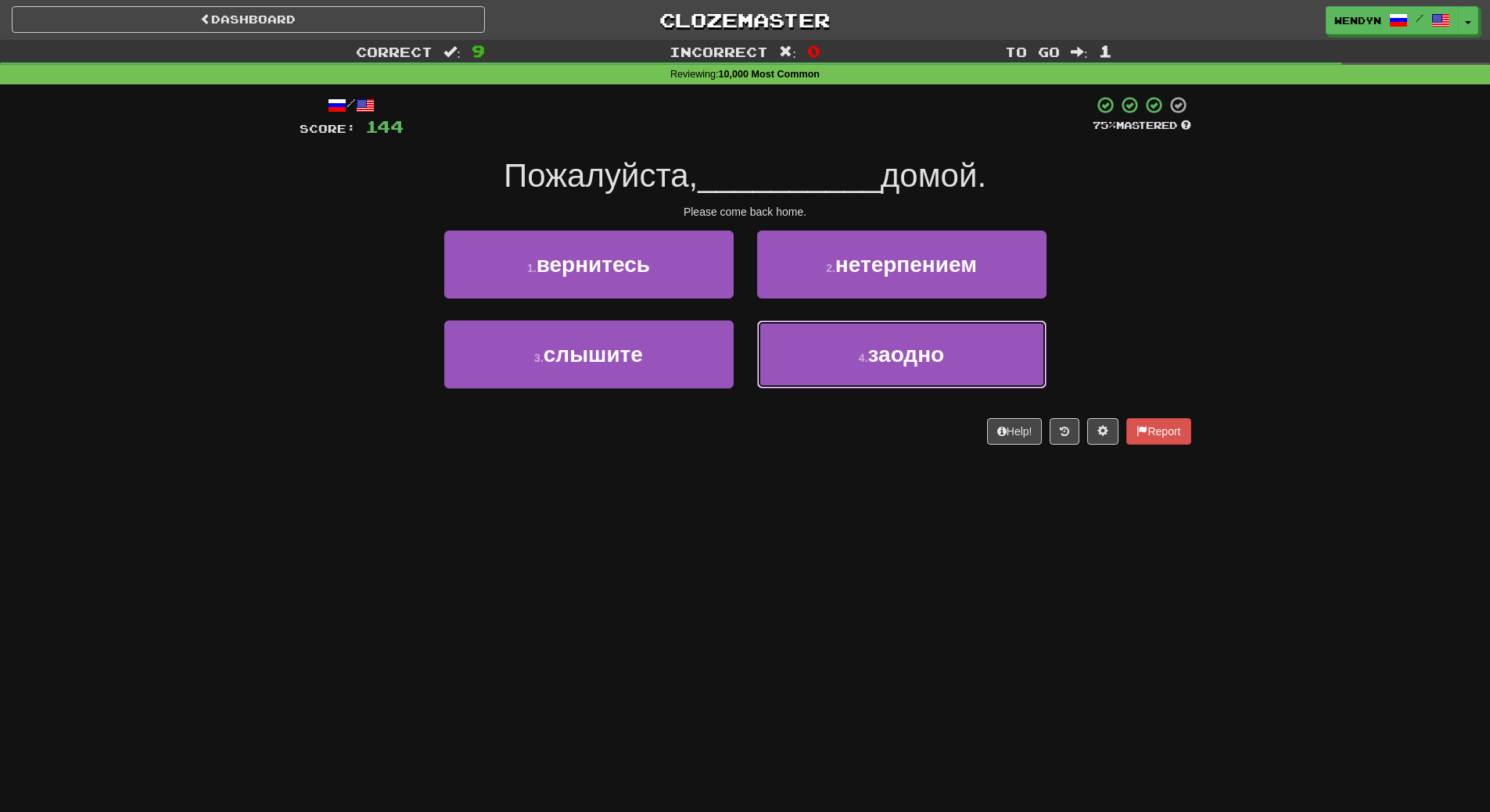
drag, startPoint x: 852, startPoint y: 350, endPoint x: 693, endPoint y: 531, distance: 240.9
click at [748, 544] on div "Dashboard Clozemaster WendyN / Toggle Dropdown Dashboard Leaderboard Activity F…" at bounding box center [745, 406] width 1490 height 812
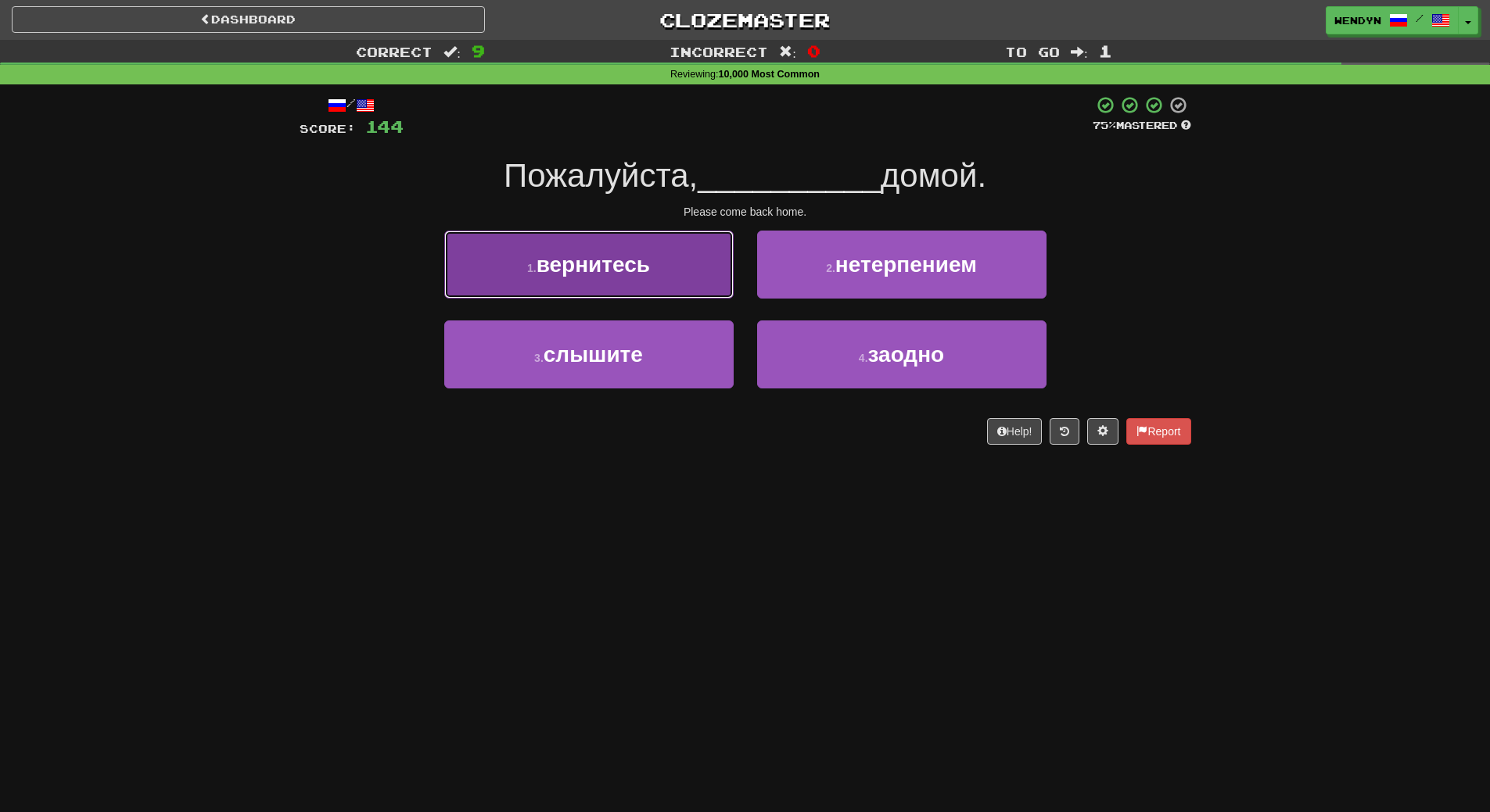
click at [648, 268] on span "вернитесь" at bounding box center [593, 264] width 113 height 24
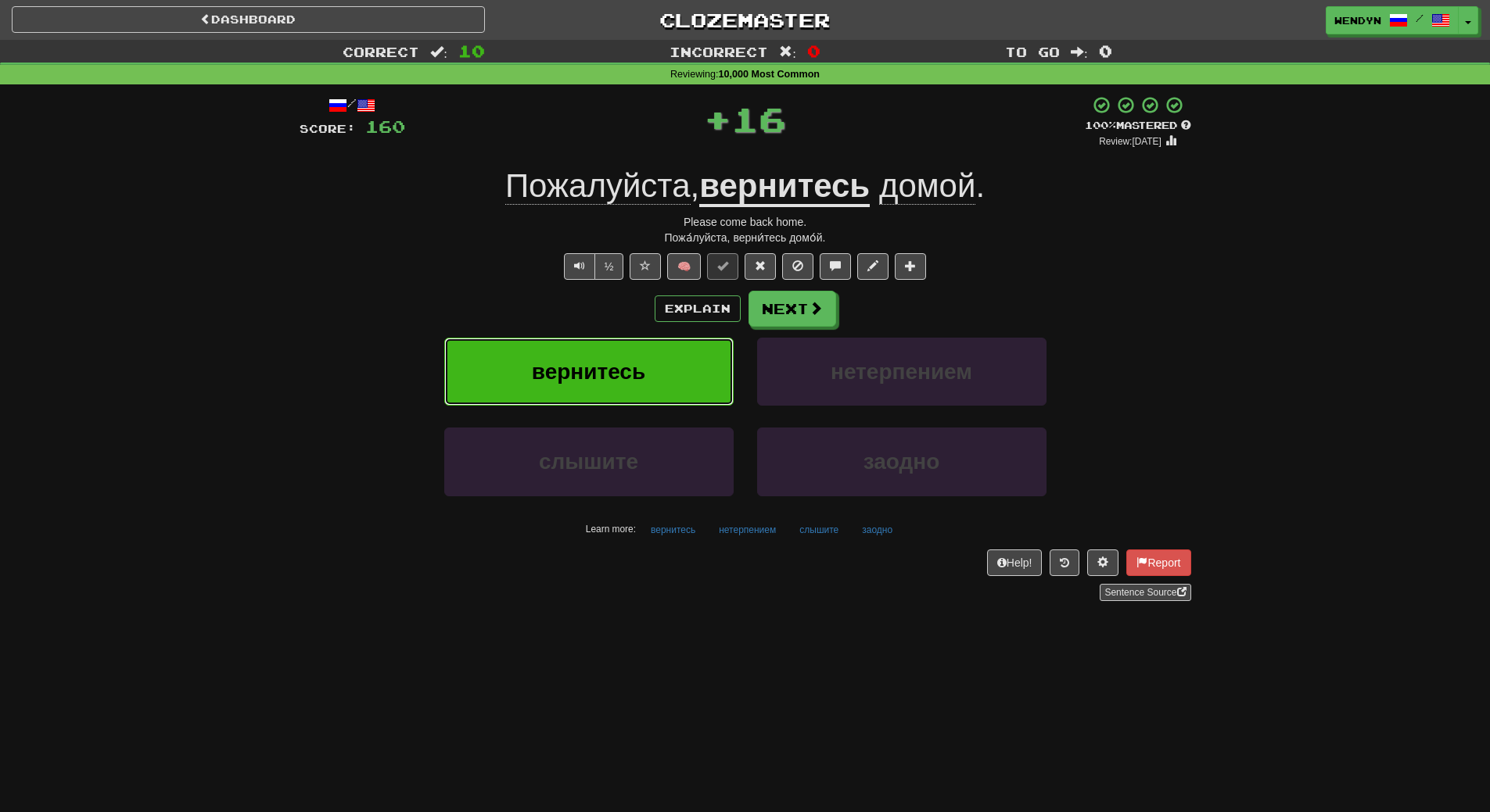
click at [640, 353] on button "вернитесь" at bounding box center [588, 372] width 289 height 68
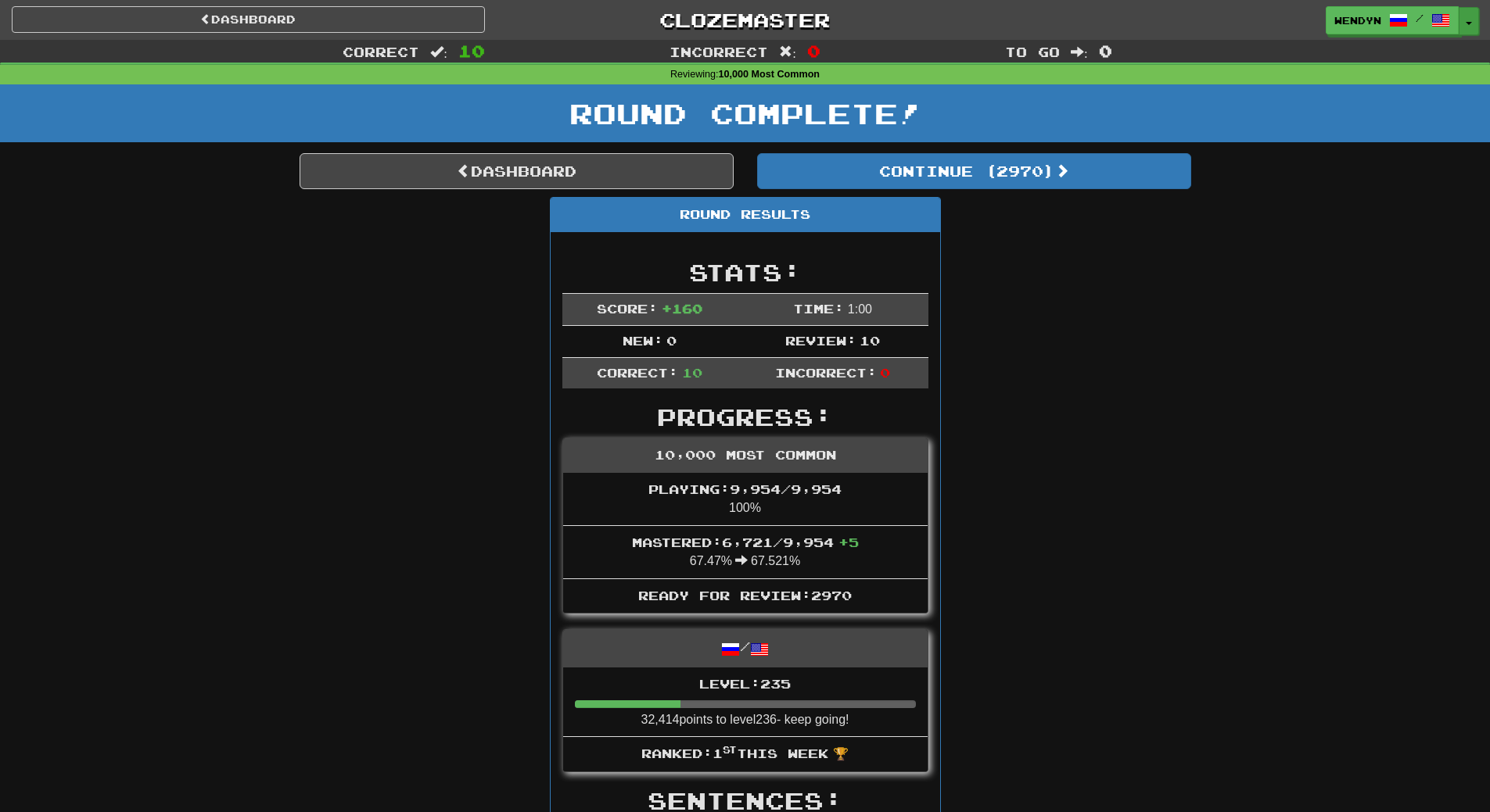
click at [1468, 21] on span "button" at bounding box center [1469, 22] width 6 height 3
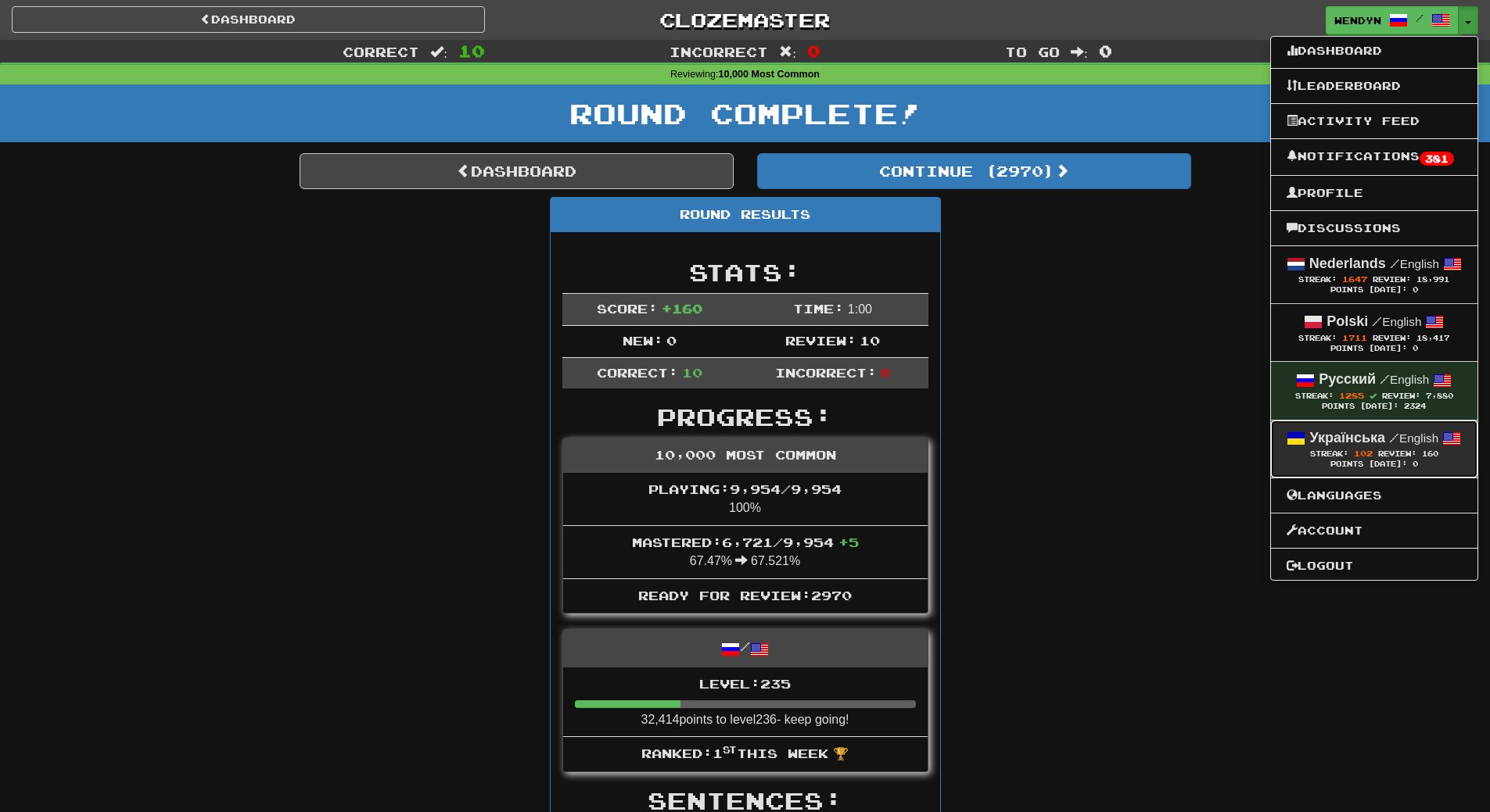
click at [1374, 462] on div "Points [DATE]: 0" at bounding box center [1374, 464] width 175 height 10
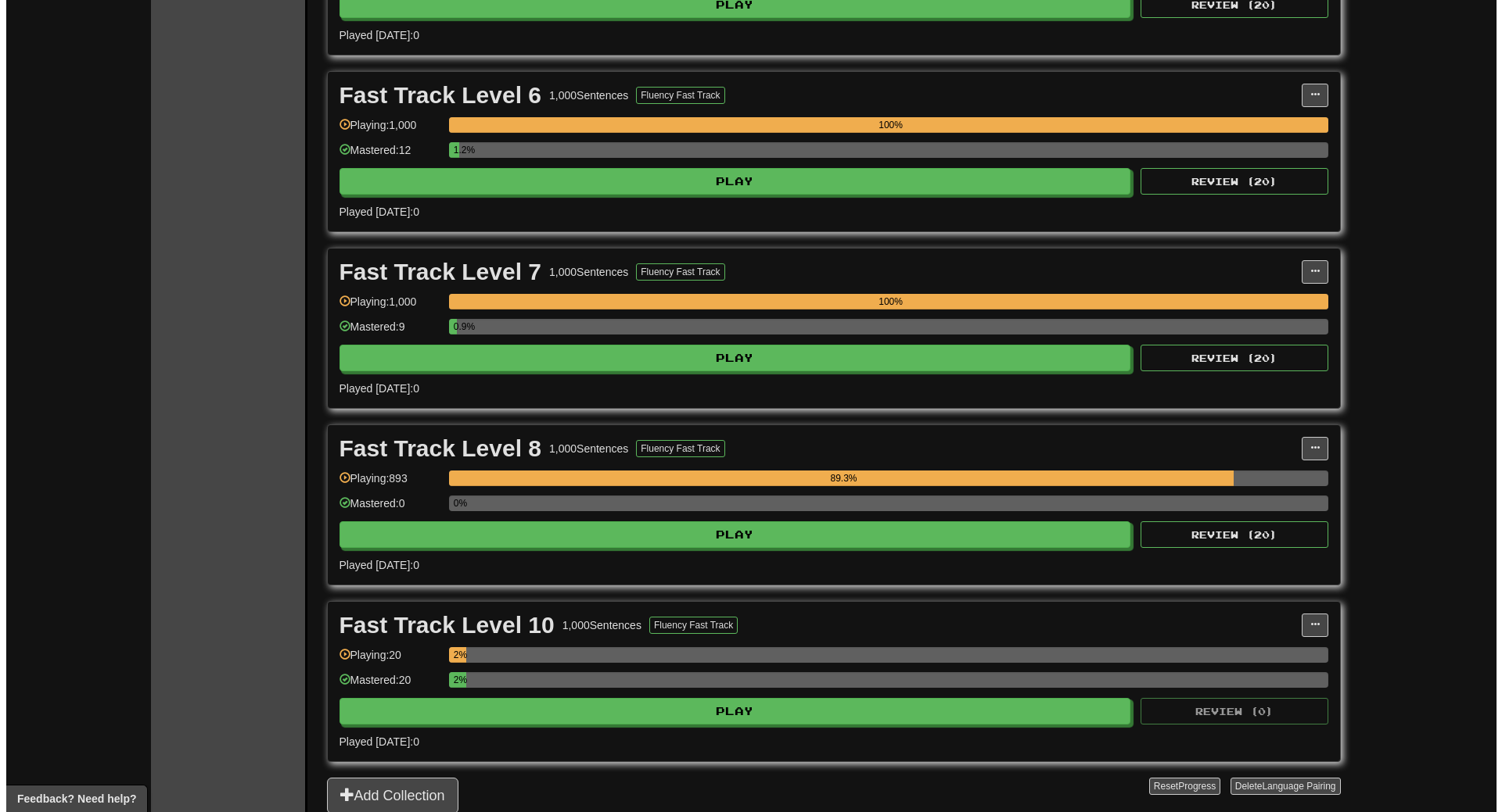
scroll to position [1251, 0]
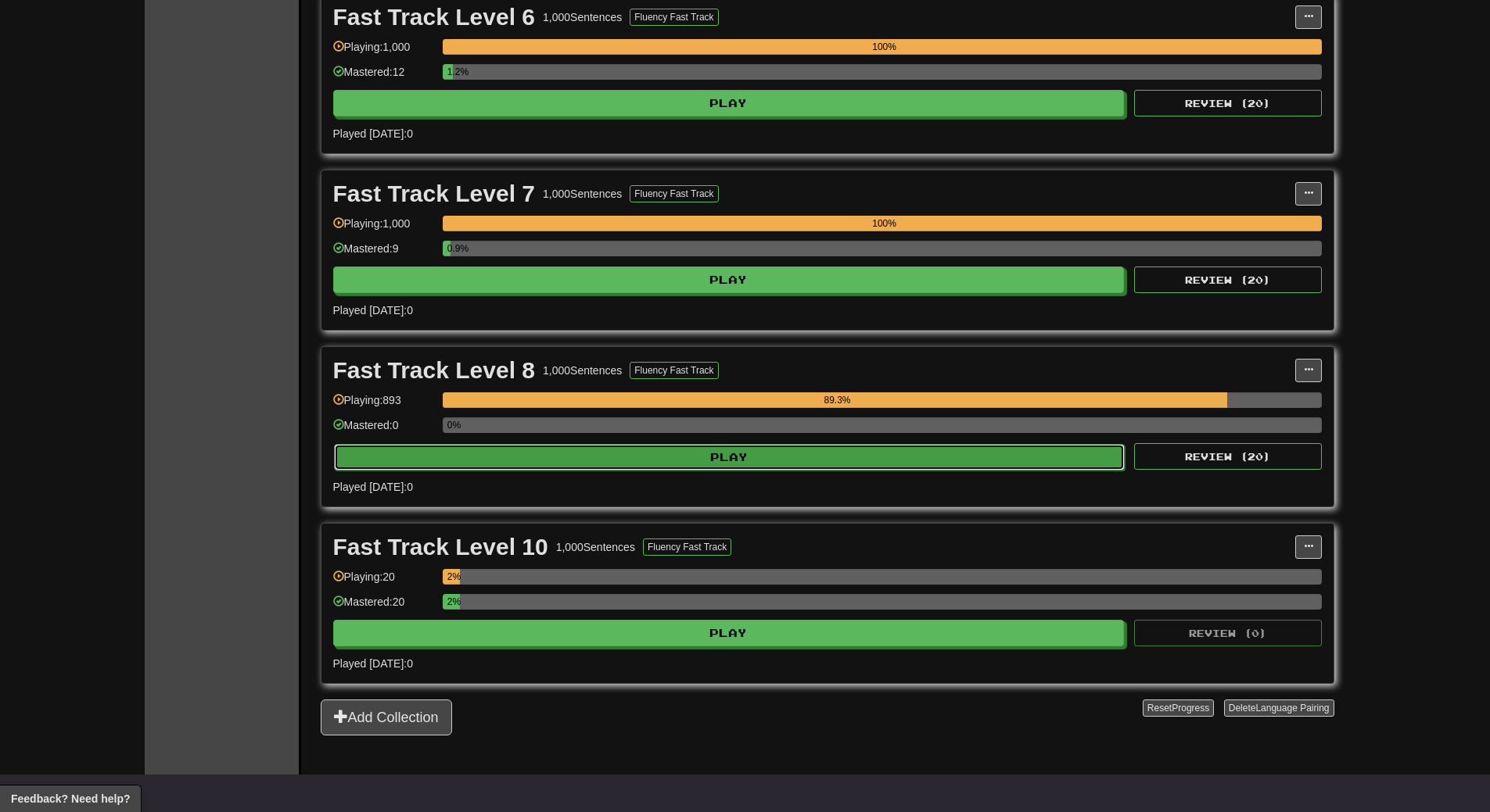
click at [730, 455] on button "Play" at bounding box center [729, 457] width 792 height 26
select select "**"
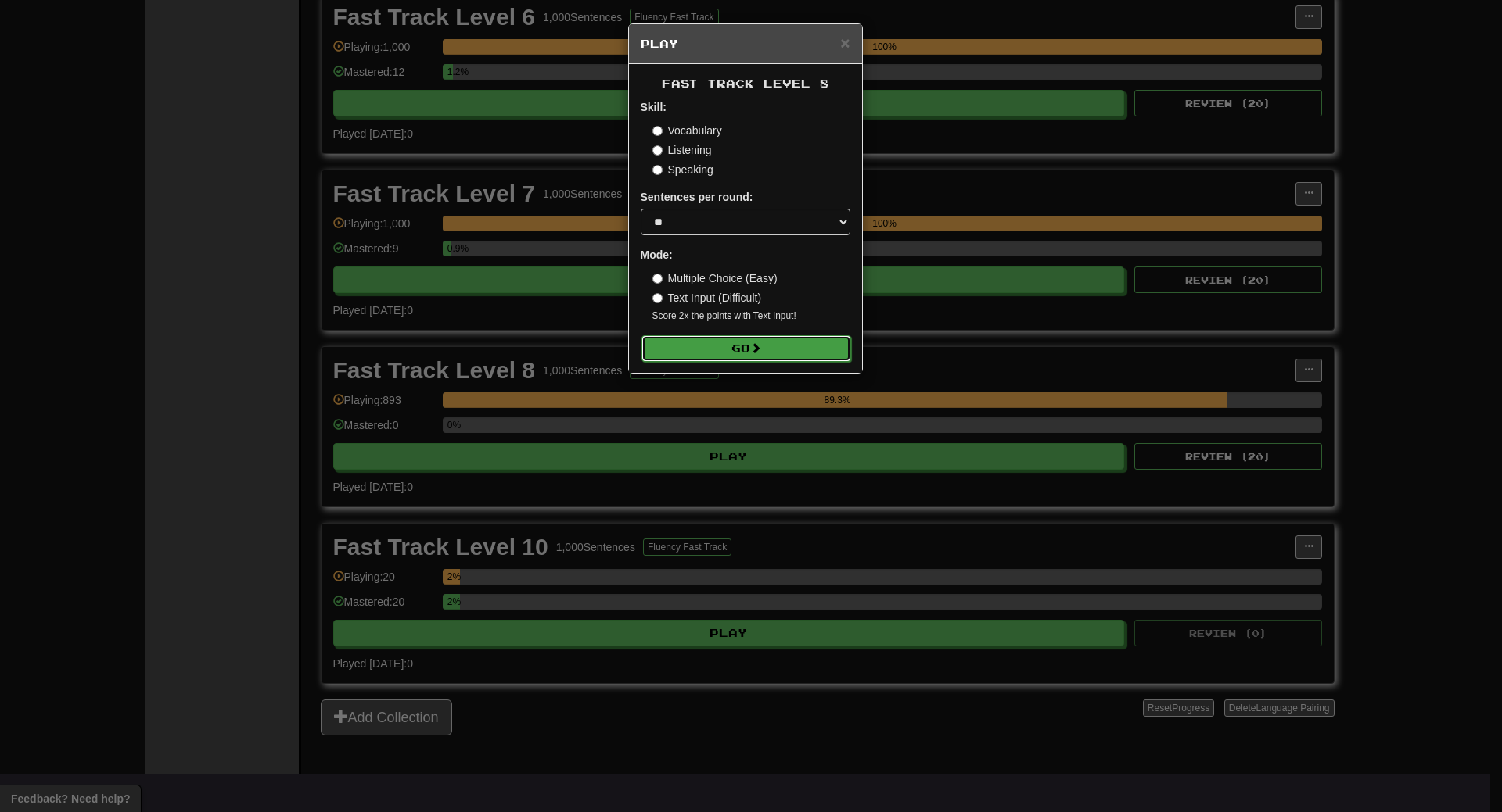
click at [753, 350] on span at bounding box center [755, 348] width 11 height 11
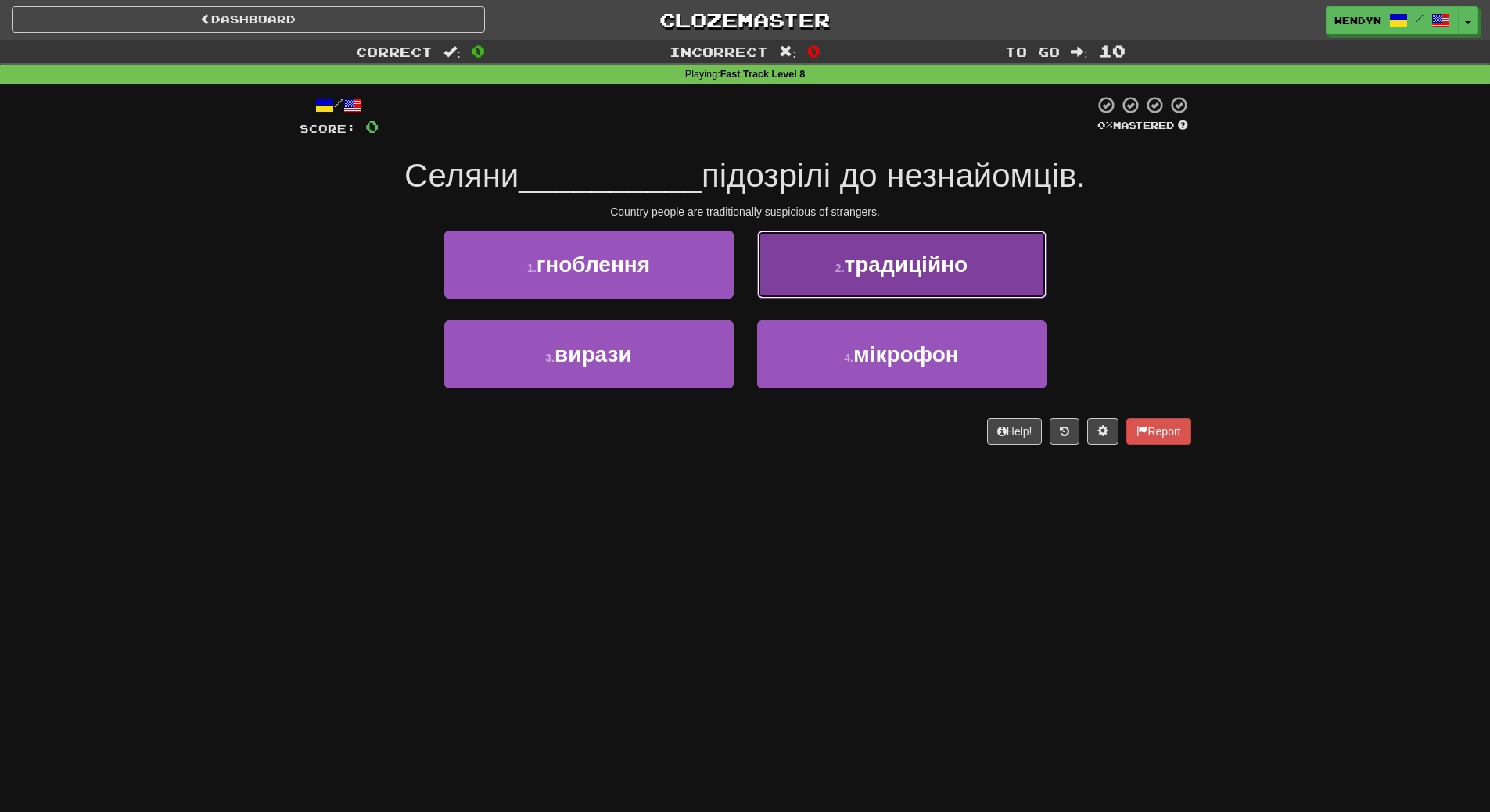
click at [912, 288] on button "2 . традиційно" at bounding box center [901, 265] width 289 height 68
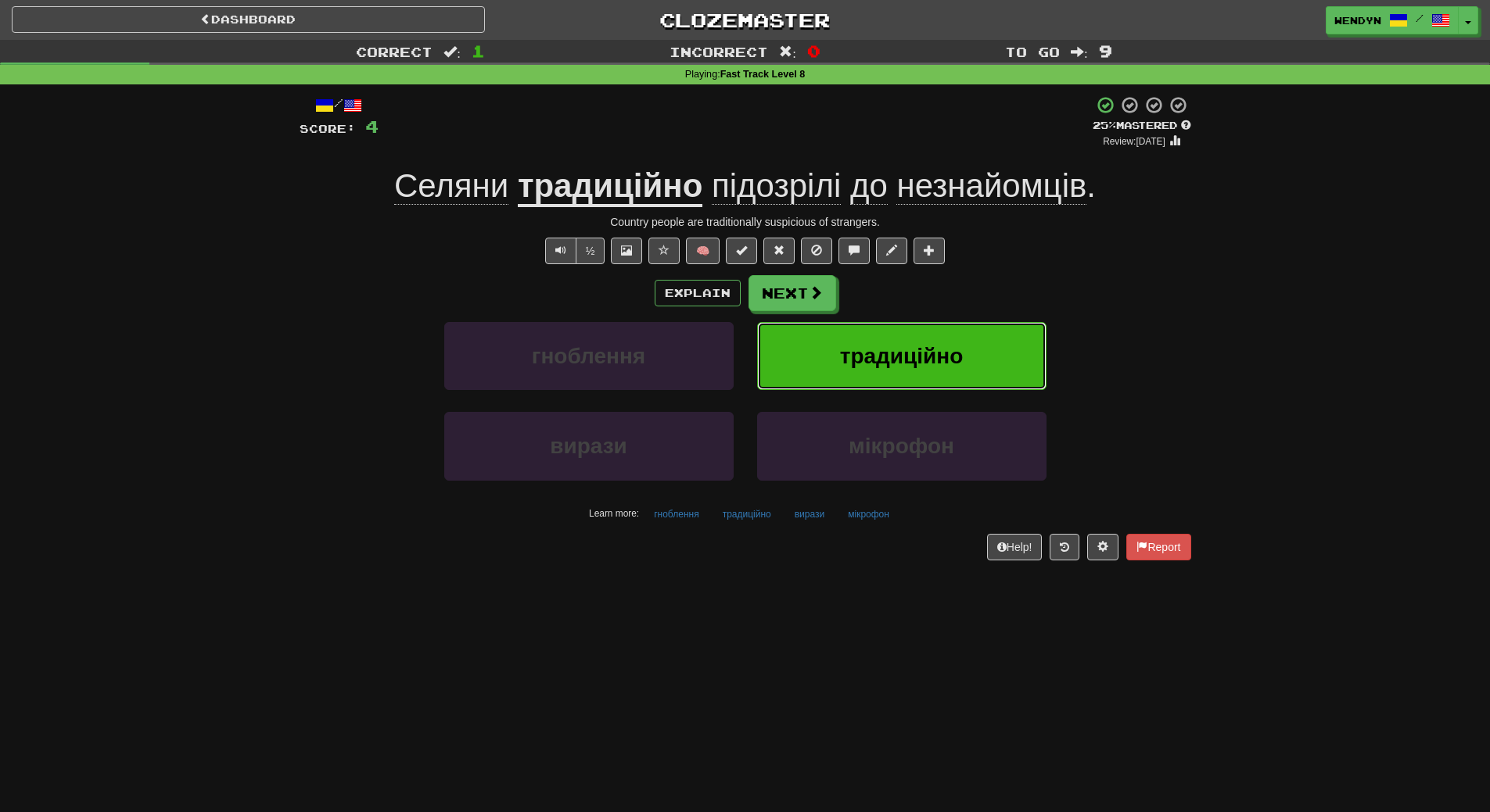
click at [904, 359] on span "традиційно" at bounding box center [902, 355] width 124 height 24
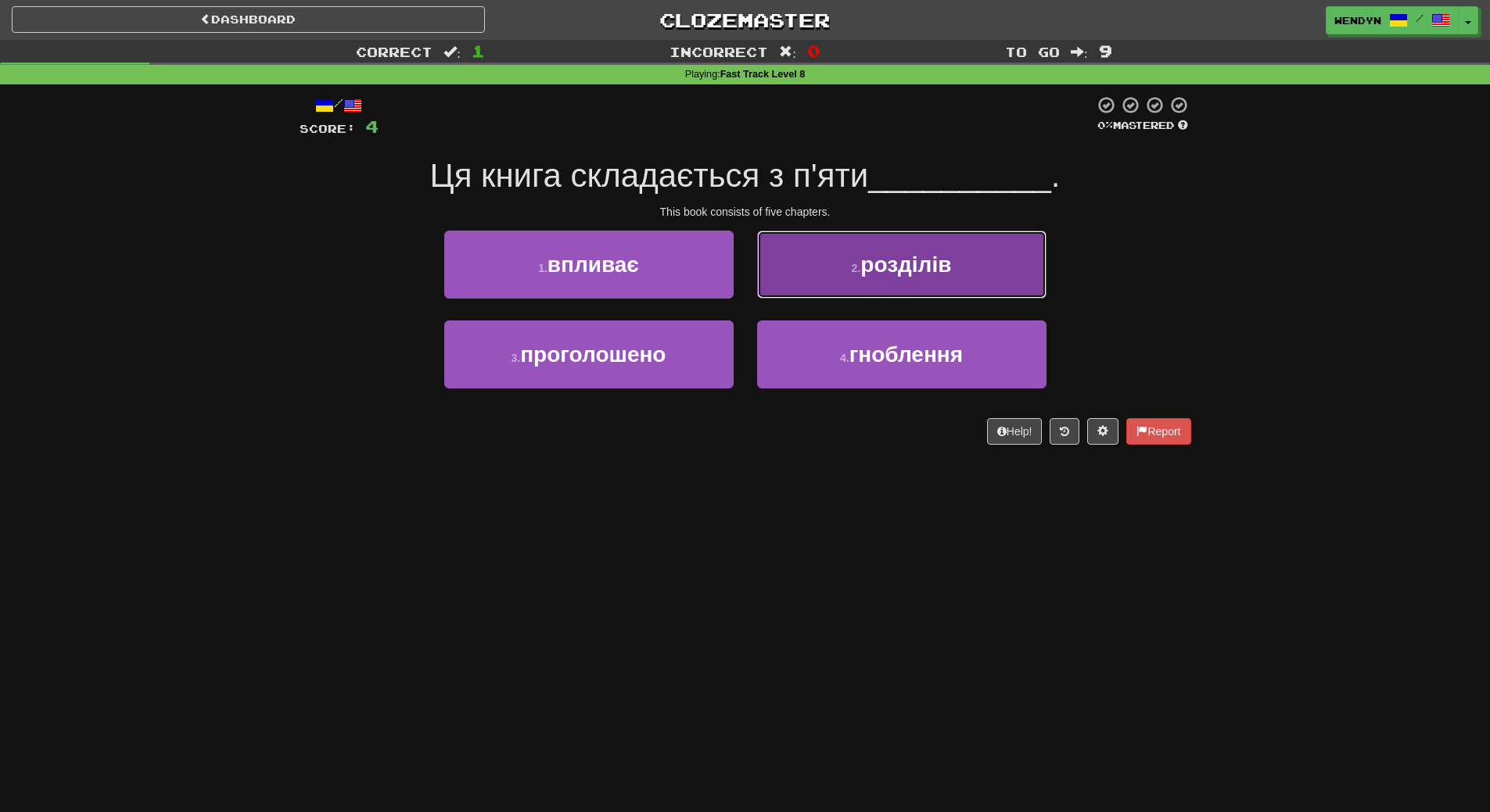
click at [919, 280] on button "2 . розділів" at bounding box center [901, 265] width 289 height 68
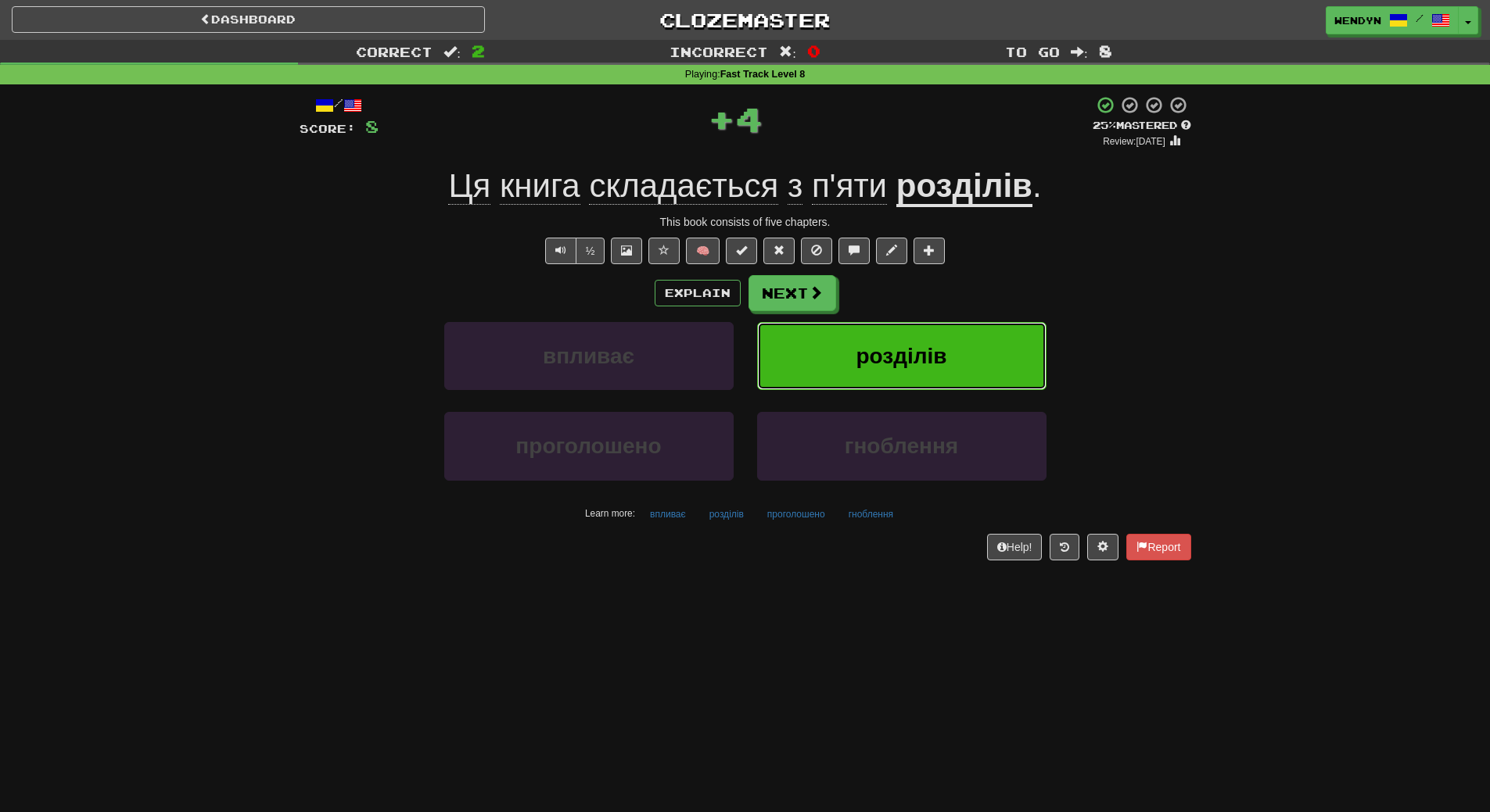
click at [919, 339] on button "розділів" at bounding box center [901, 356] width 289 height 68
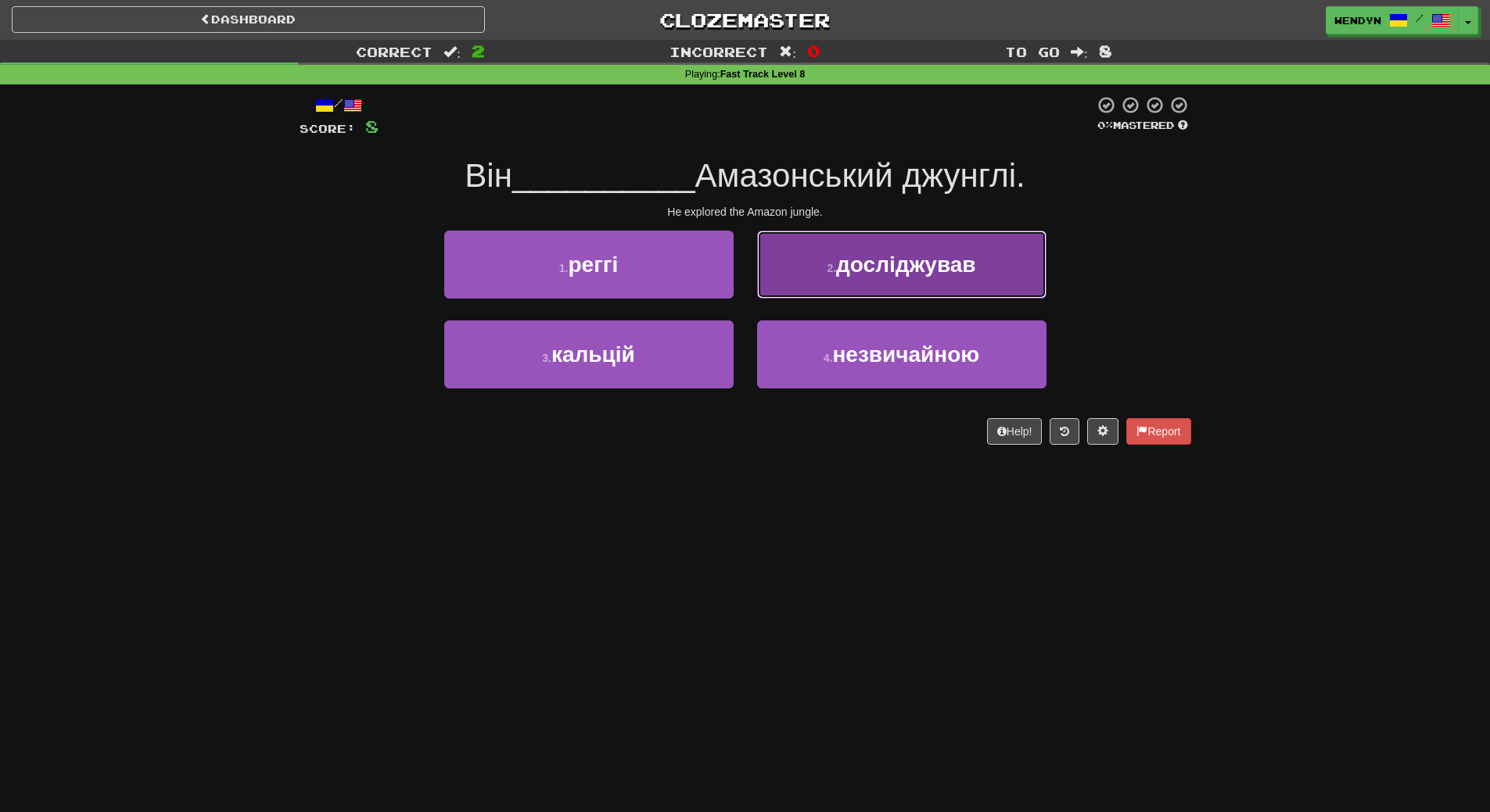
click at [912, 280] on button "2 . досліджував" at bounding box center [901, 265] width 289 height 68
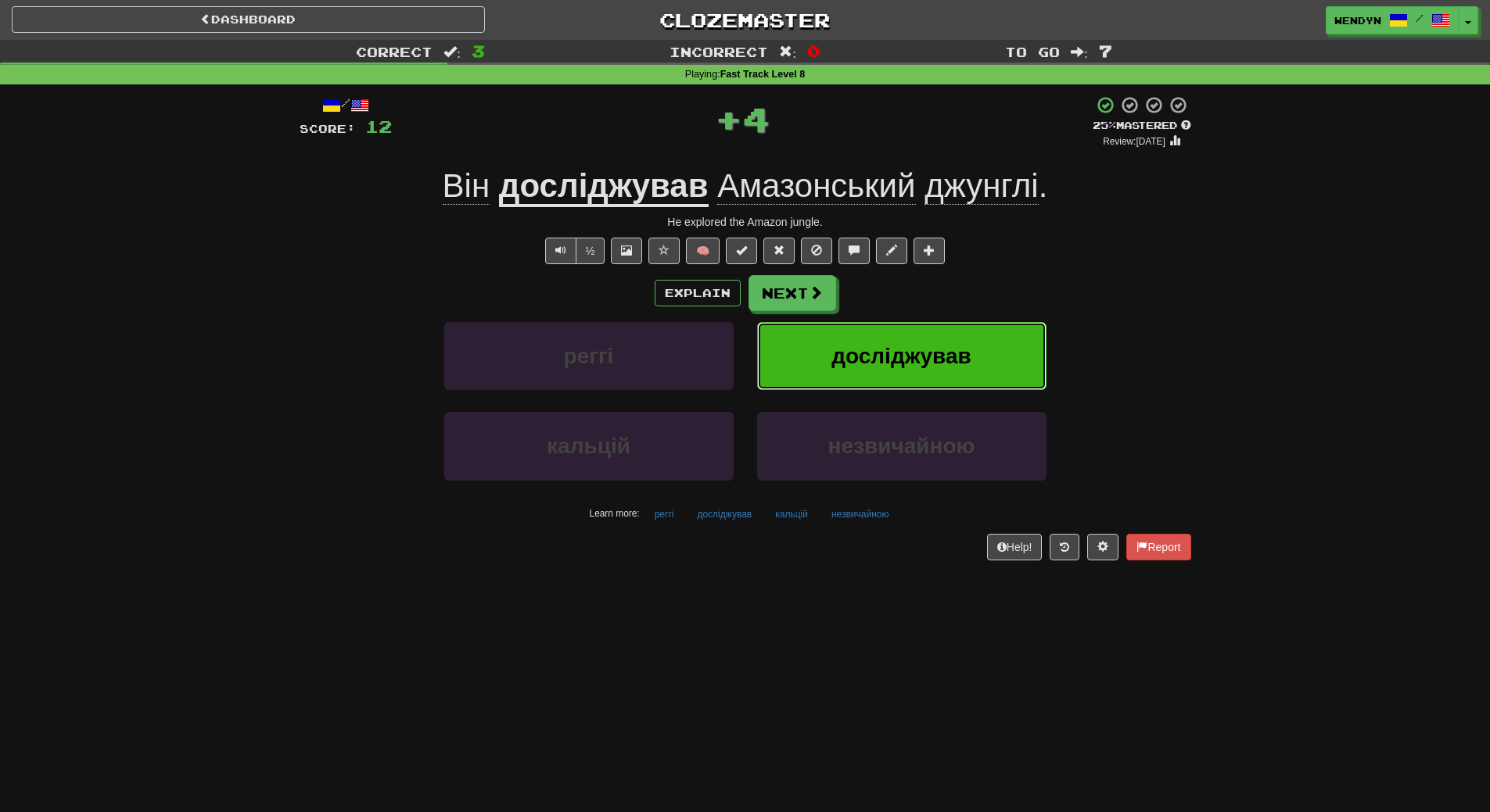
click at [904, 348] on span "досліджував" at bounding box center [901, 355] width 139 height 24
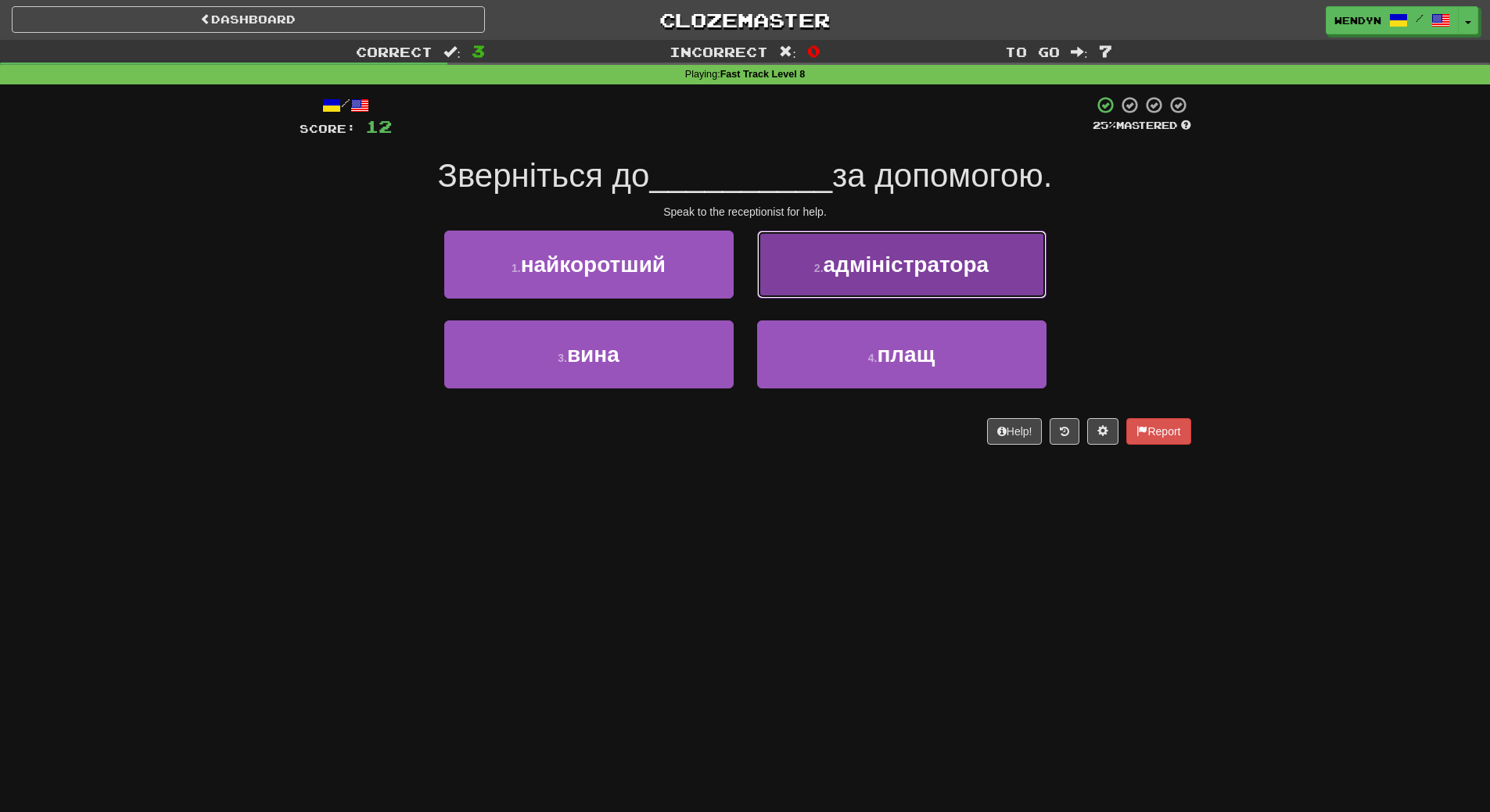
click at [872, 291] on button "2 . адміністратора" at bounding box center [901, 265] width 289 height 68
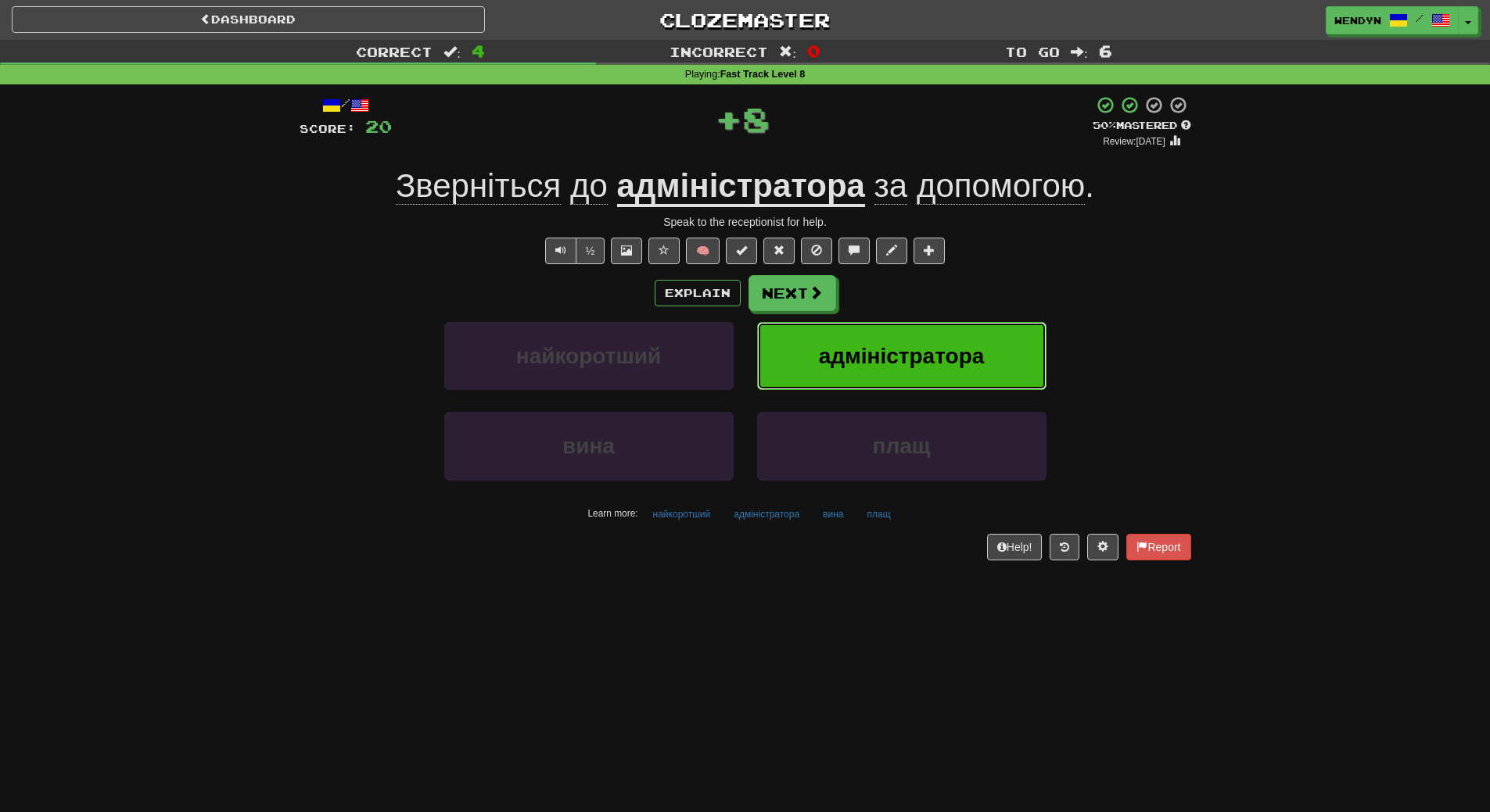
click at [863, 356] on span "адміністратора" at bounding box center [902, 355] width 166 height 24
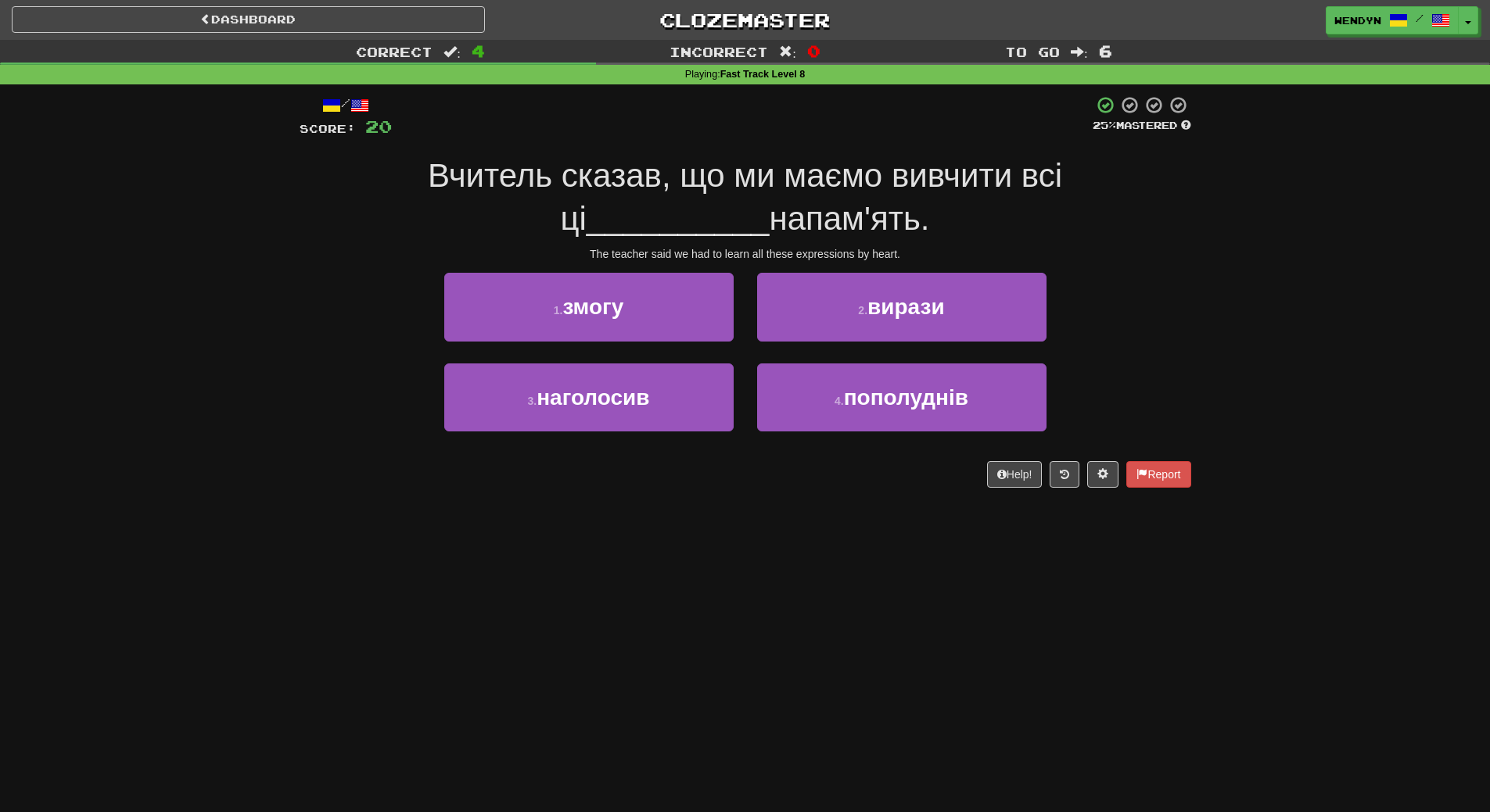
click at [871, 344] on div "2 . вирази" at bounding box center [901, 317] width 313 height 90
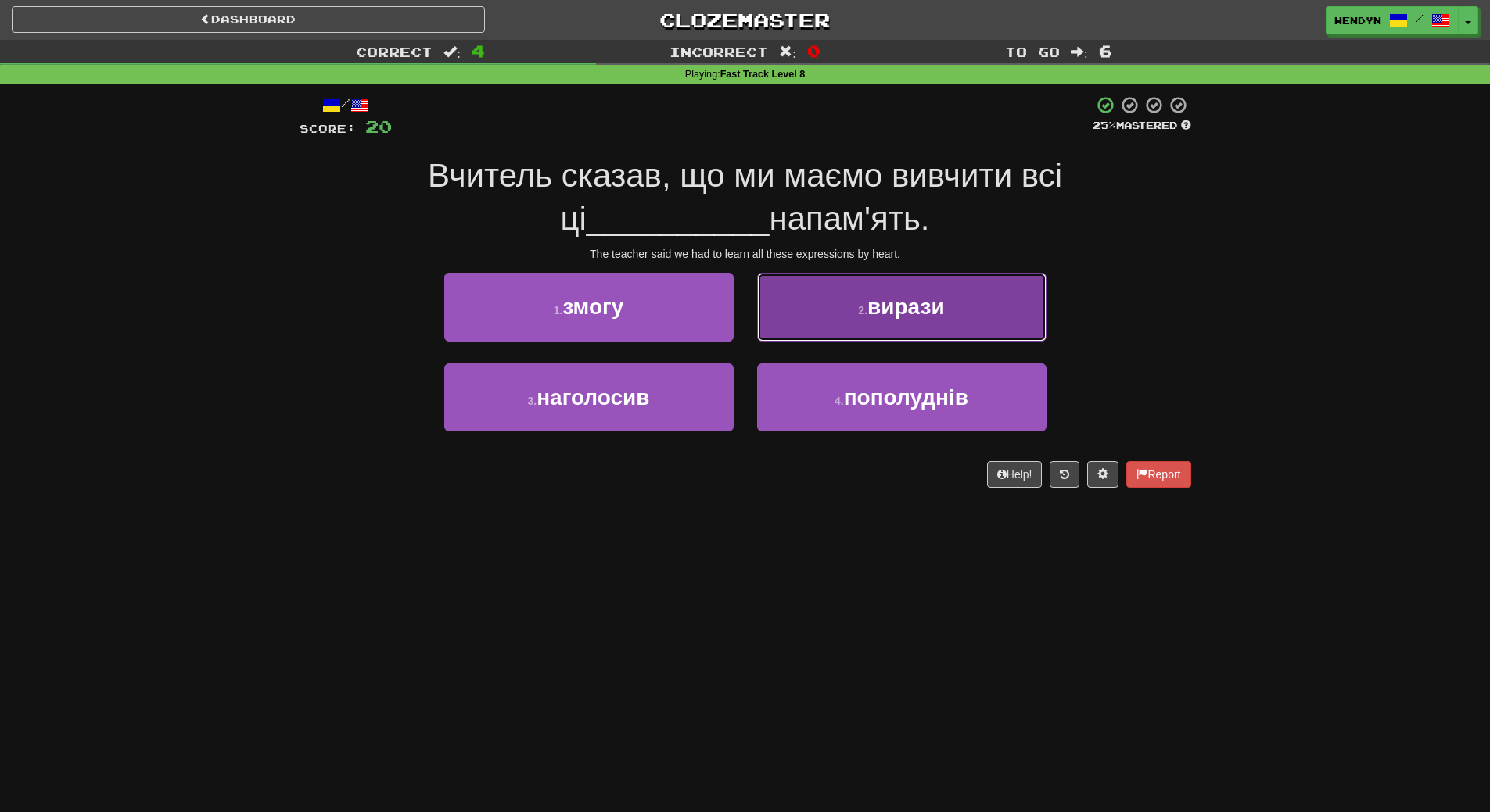
click at [890, 310] on span "вирази" at bounding box center [907, 307] width 78 height 24
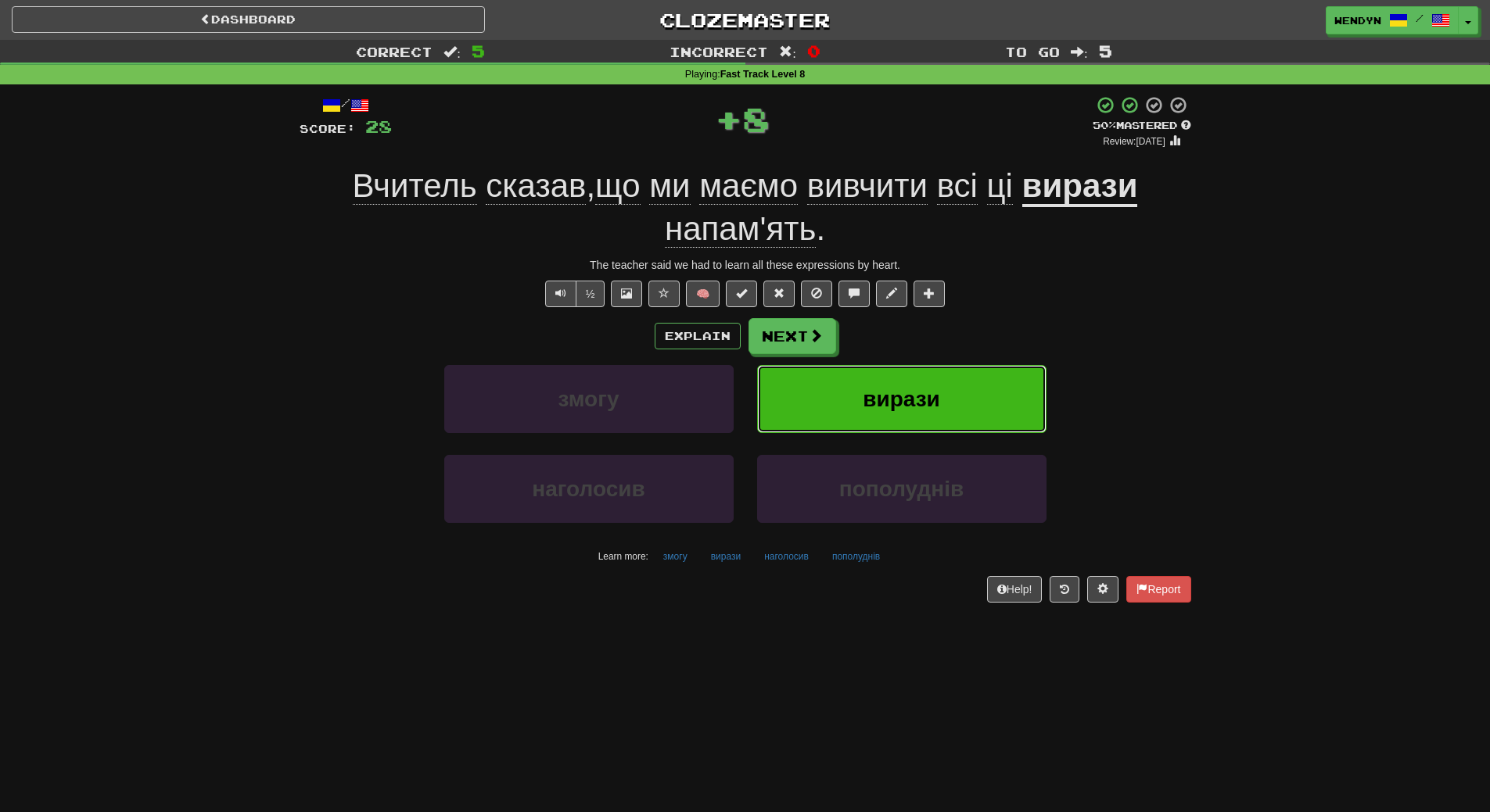
click at [913, 411] on button "вирази" at bounding box center [901, 399] width 289 height 68
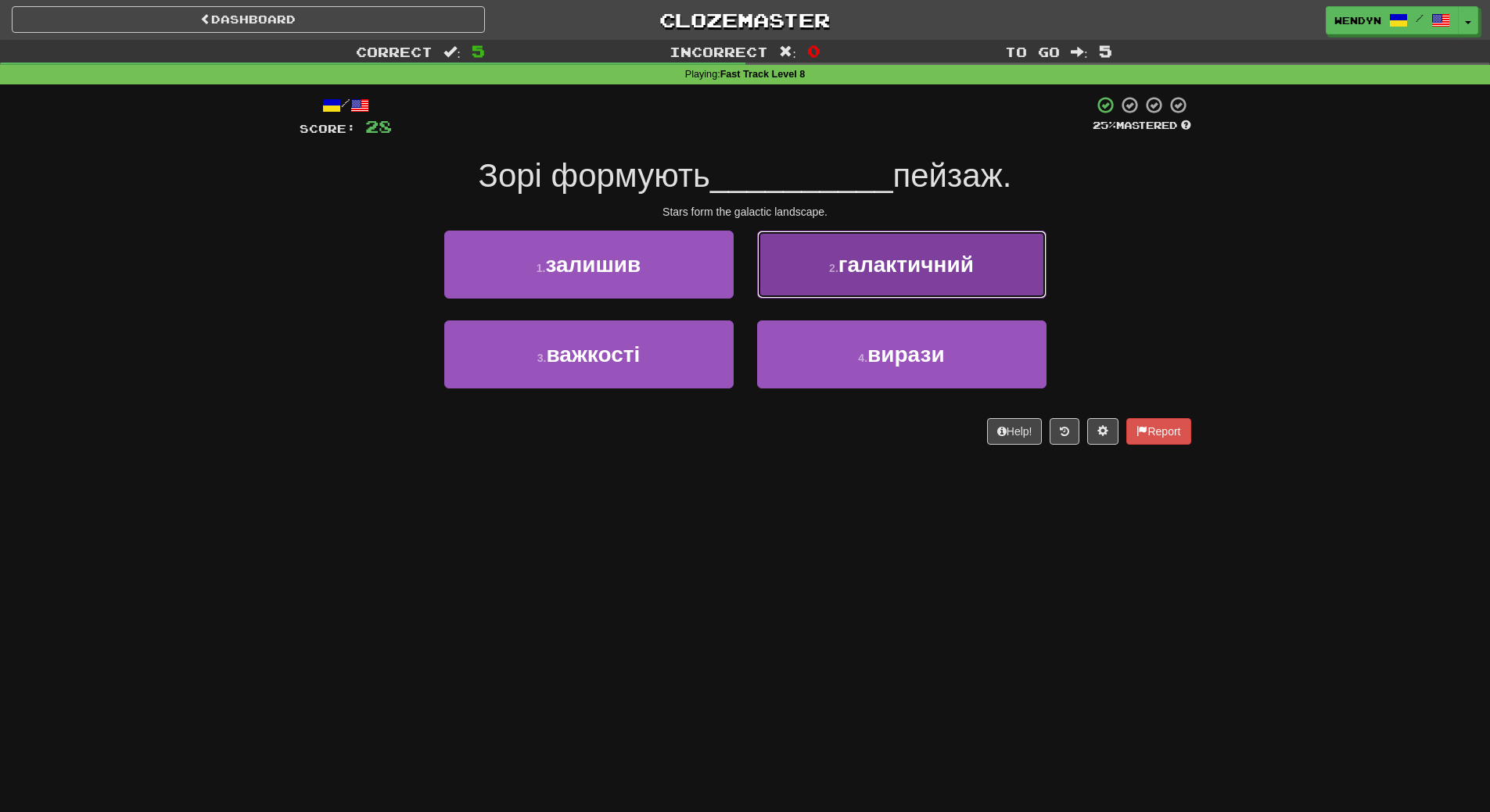
click at [910, 275] on span "галактичний" at bounding box center [906, 264] width 135 height 24
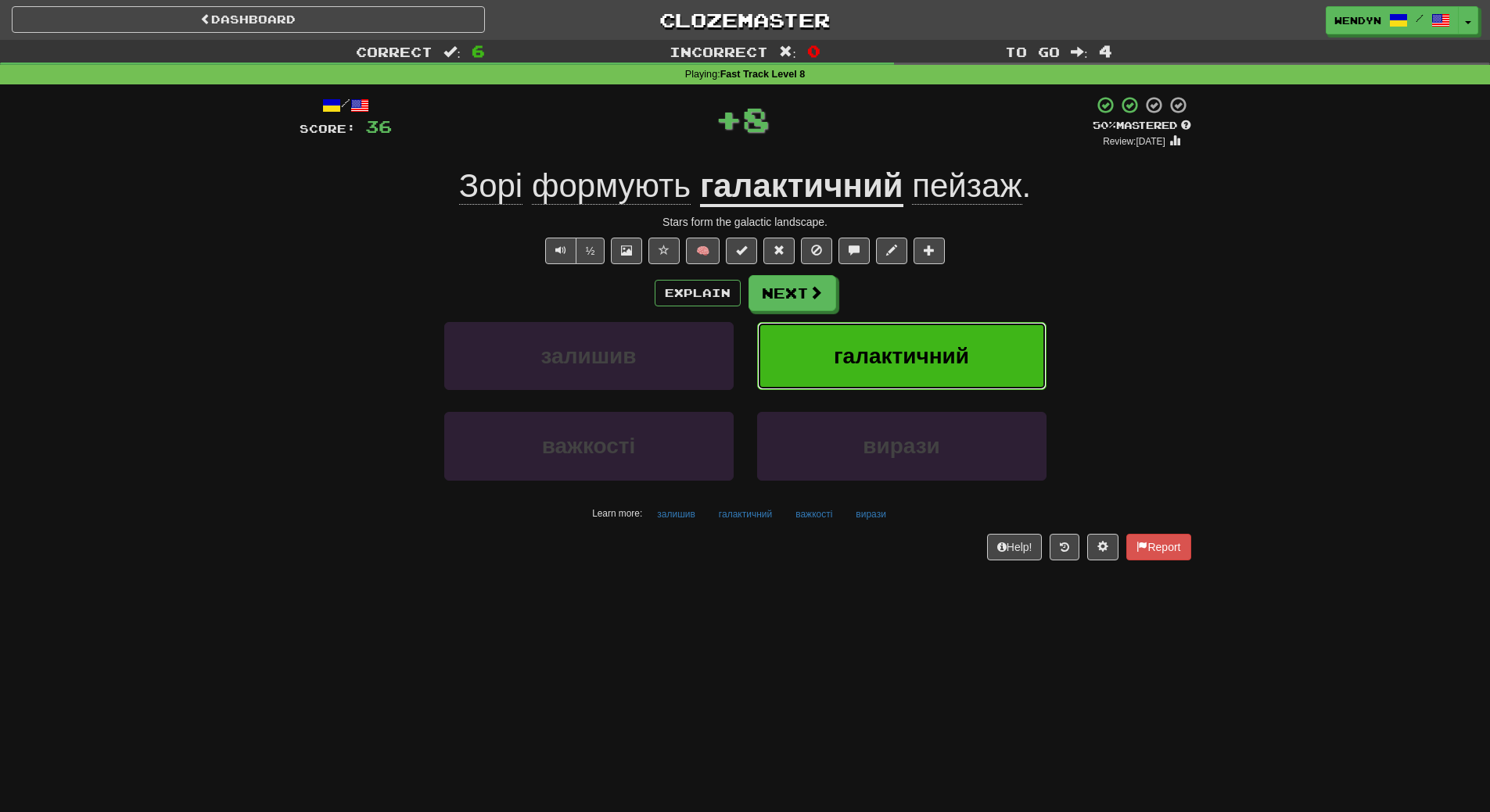
click at [896, 354] on span "галактичний" at bounding box center [901, 355] width 135 height 24
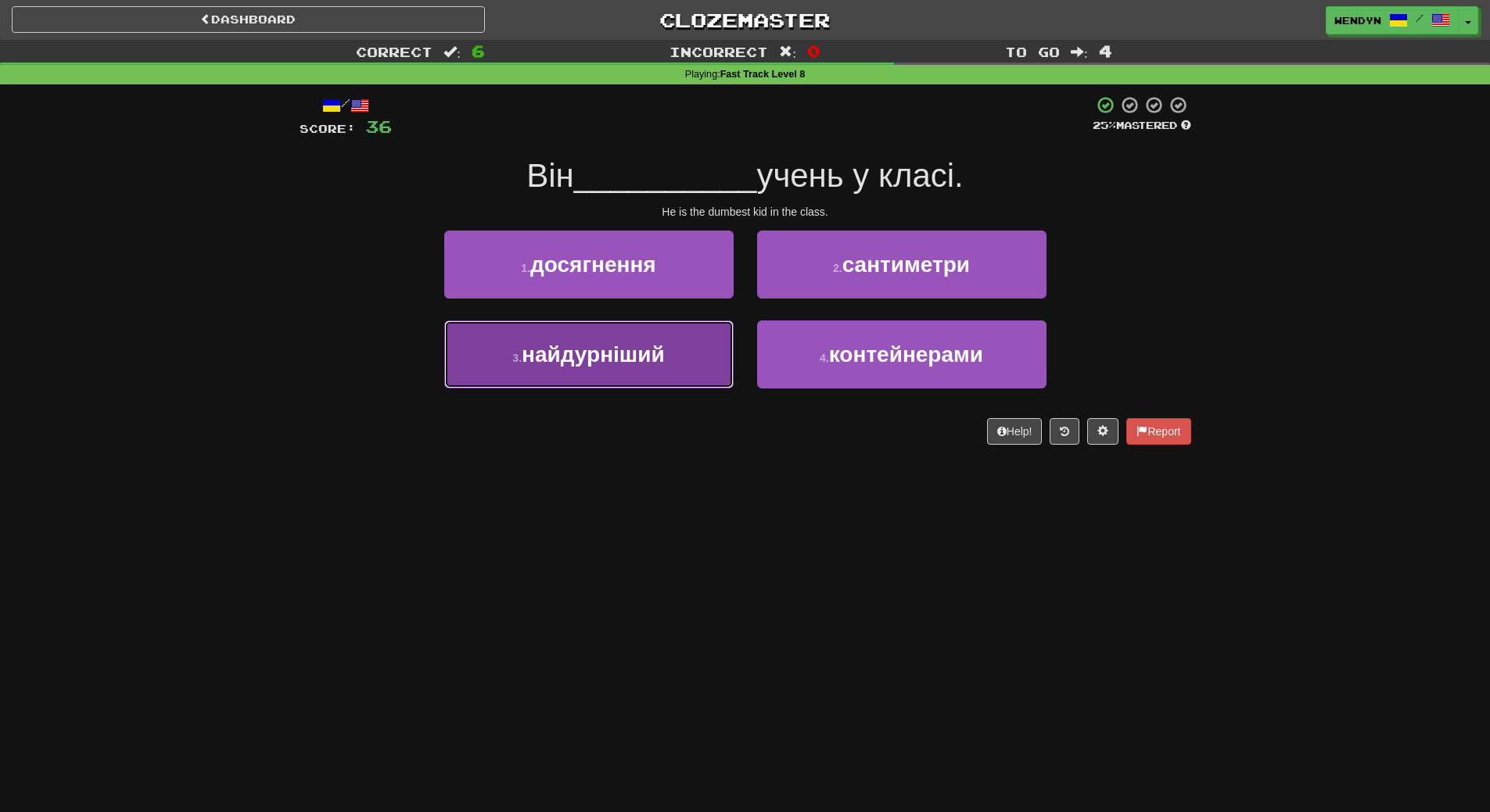
click at [679, 366] on button "3 . найдурніший" at bounding box center [588, 354] width 289 height 68
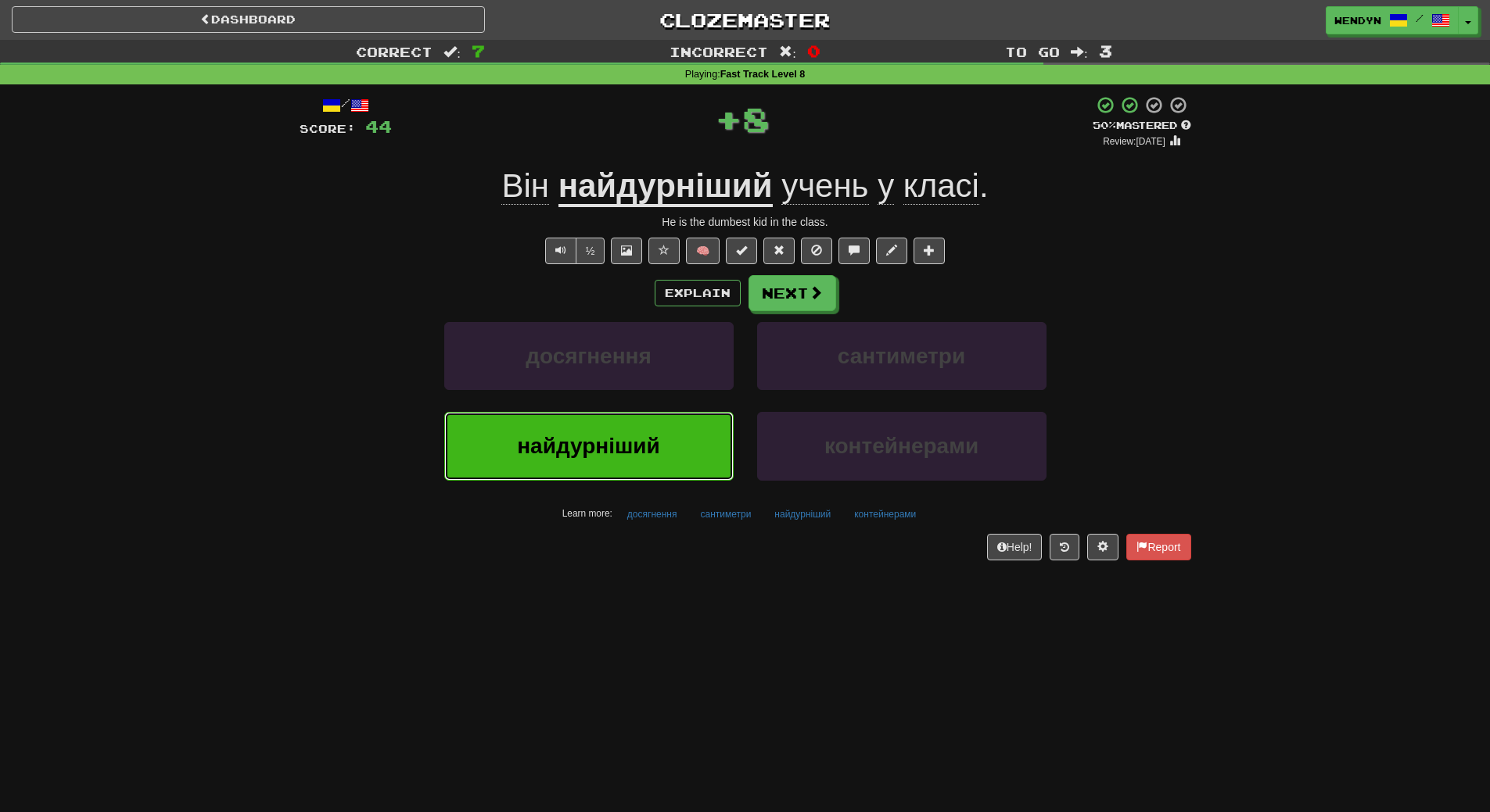
click at [661, 445] on button "найдурніший" at bounding box center [588, 446] width 289 height 68
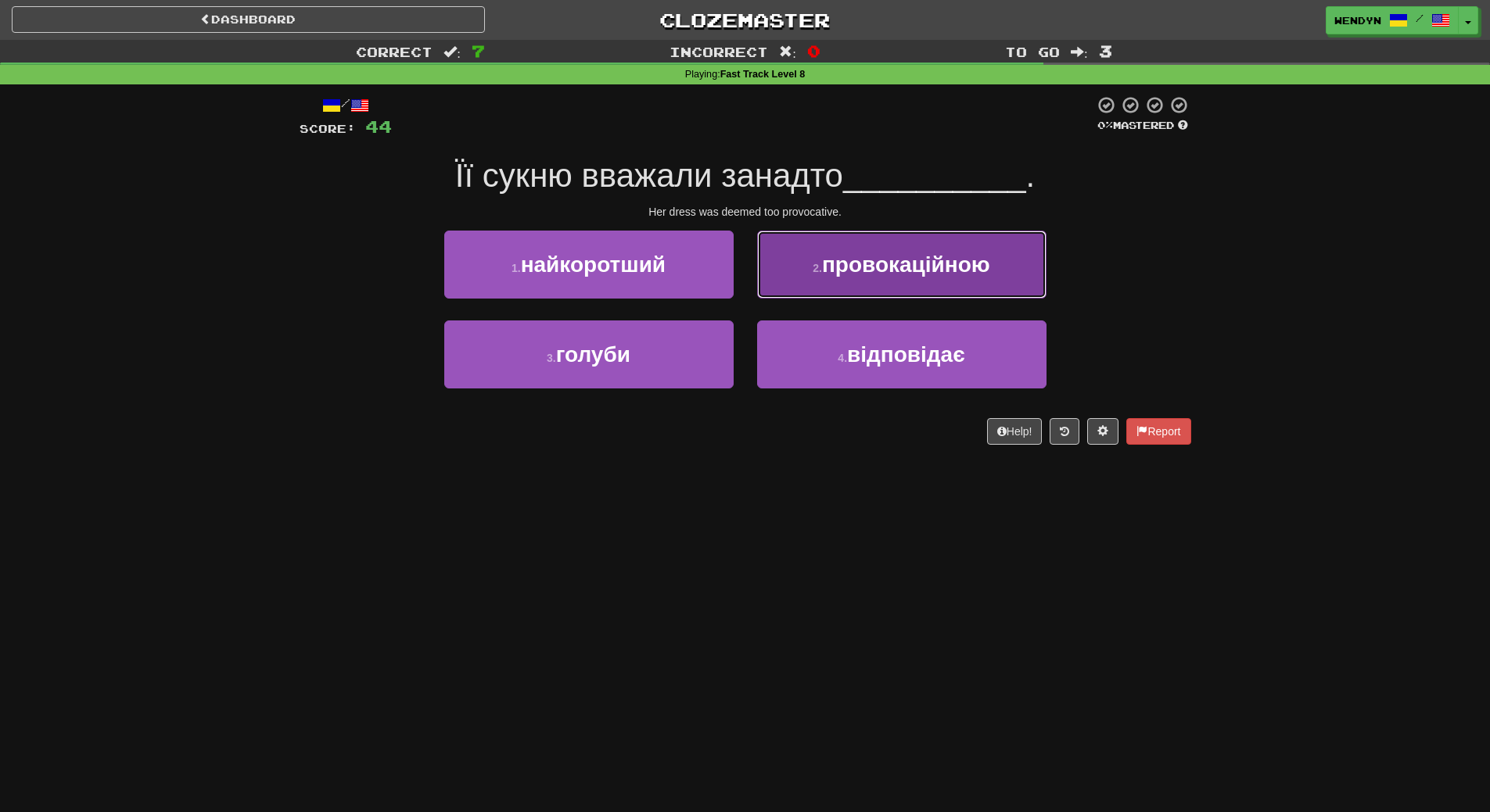
click at [971, 272] on span "провокаційною" at bounding box center [906, 264] width 168 height 24
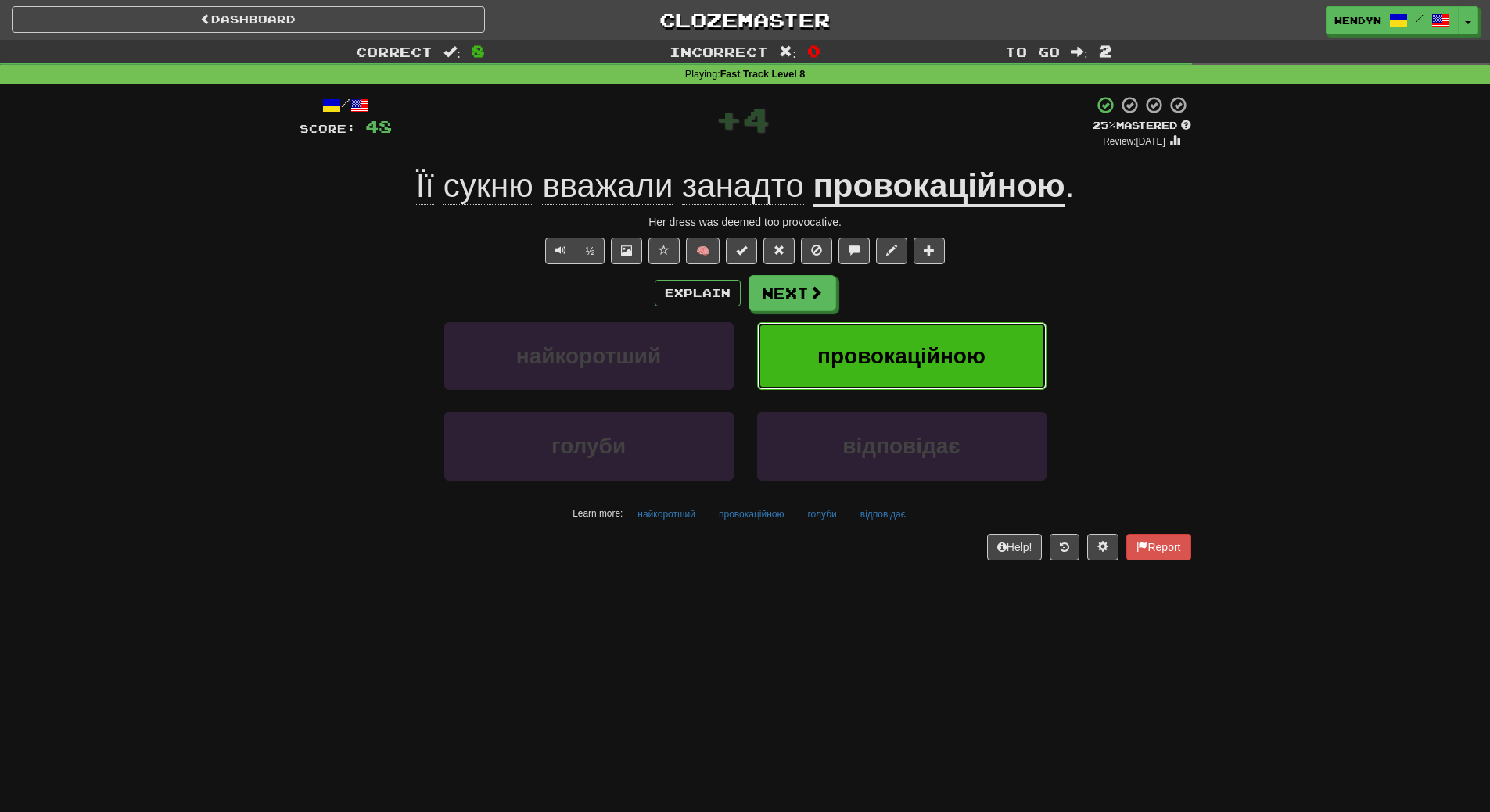
click at [982, 346] on span "провокаційною" at bounding box center [901, 355] width 168 height 24
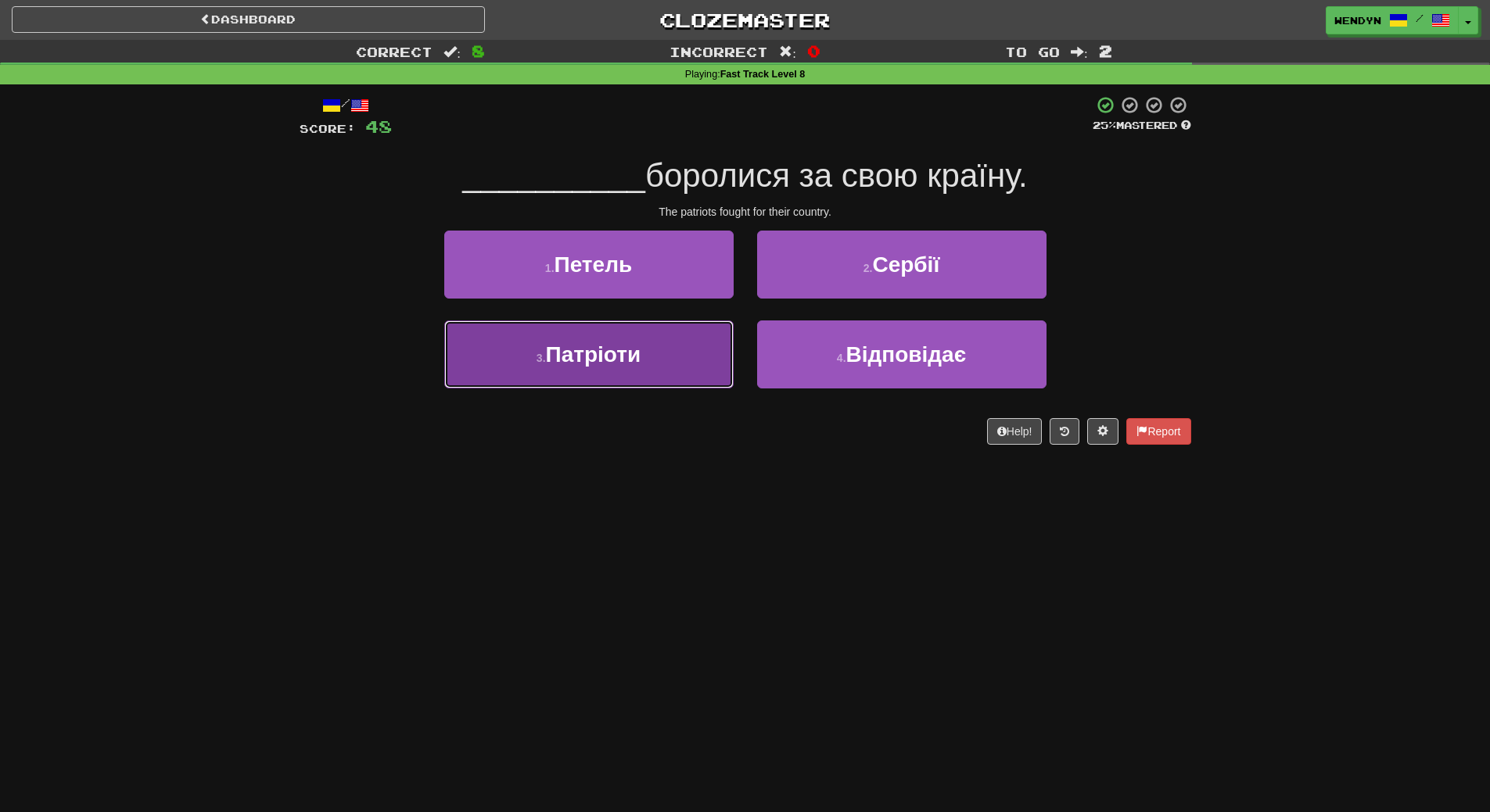
click at [671, 371] on button "3 . Патріоти" at bounding box center [588, 354] width 289 height 68
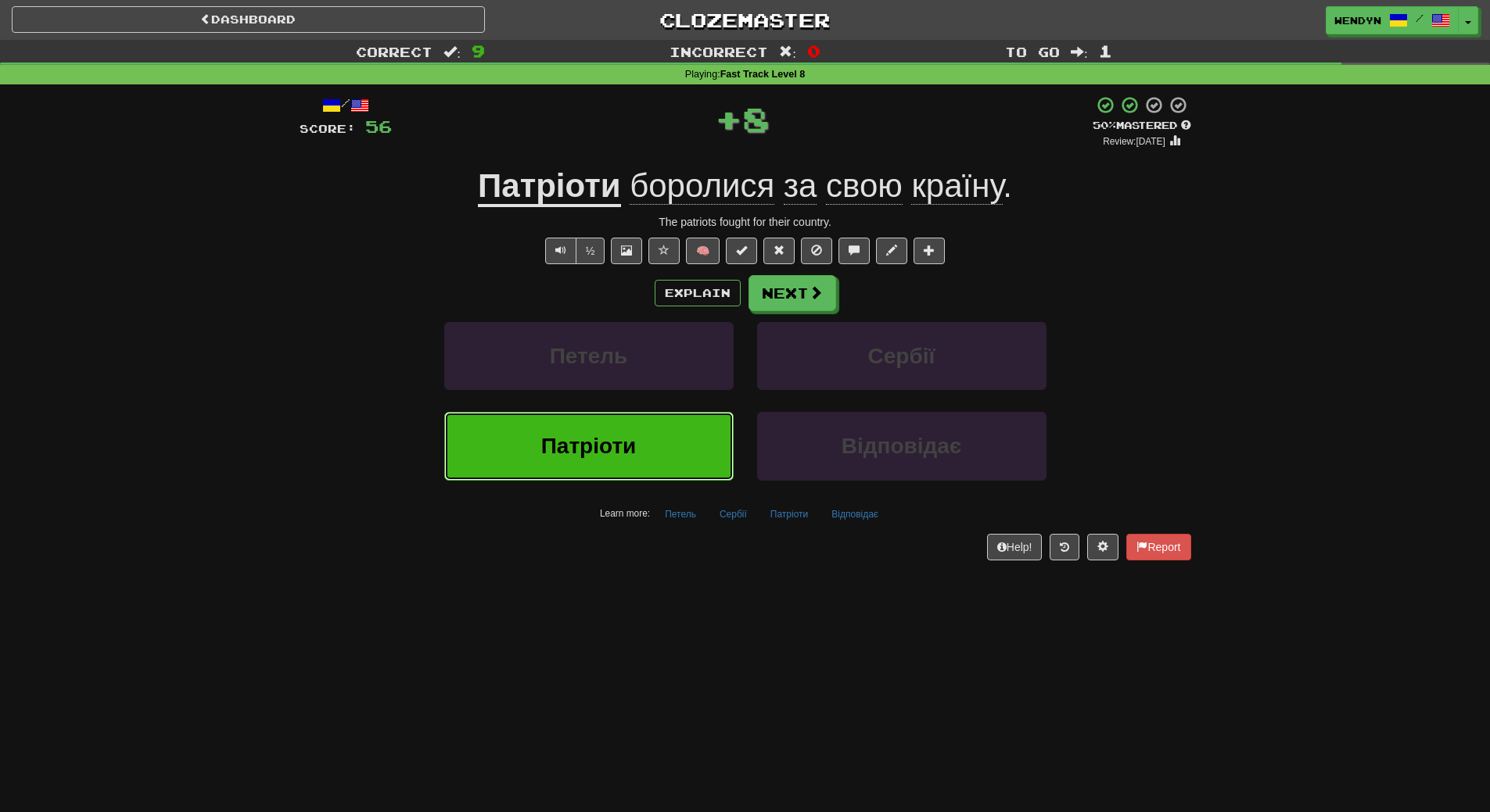
click at [657, 448] on button "Патріоти" at bounding box center [588, 446] width 289 height 68
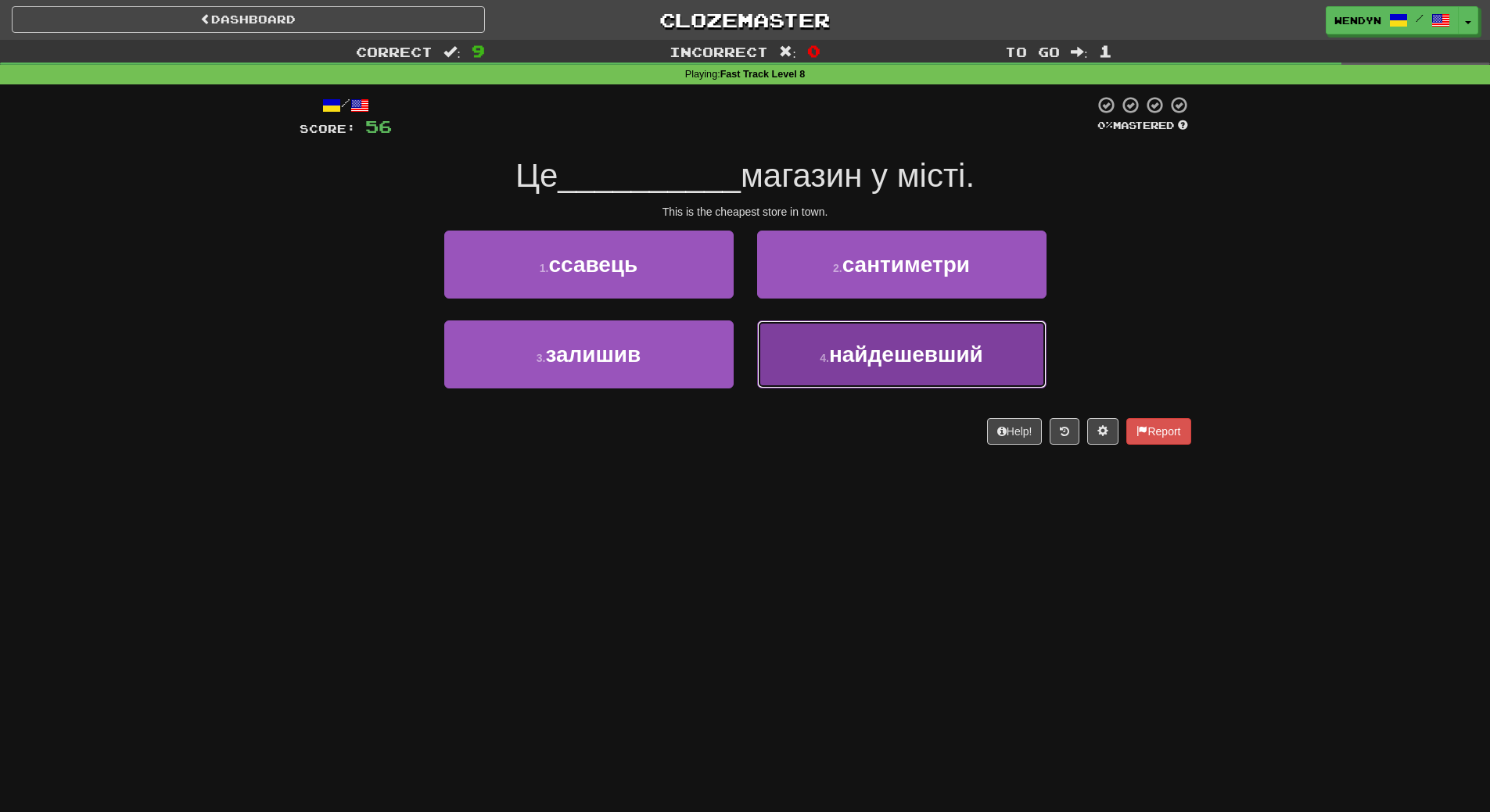
click at [915, 376] on button "4 . найдешевший" at bounding box center [901, 354] width 289 height 68
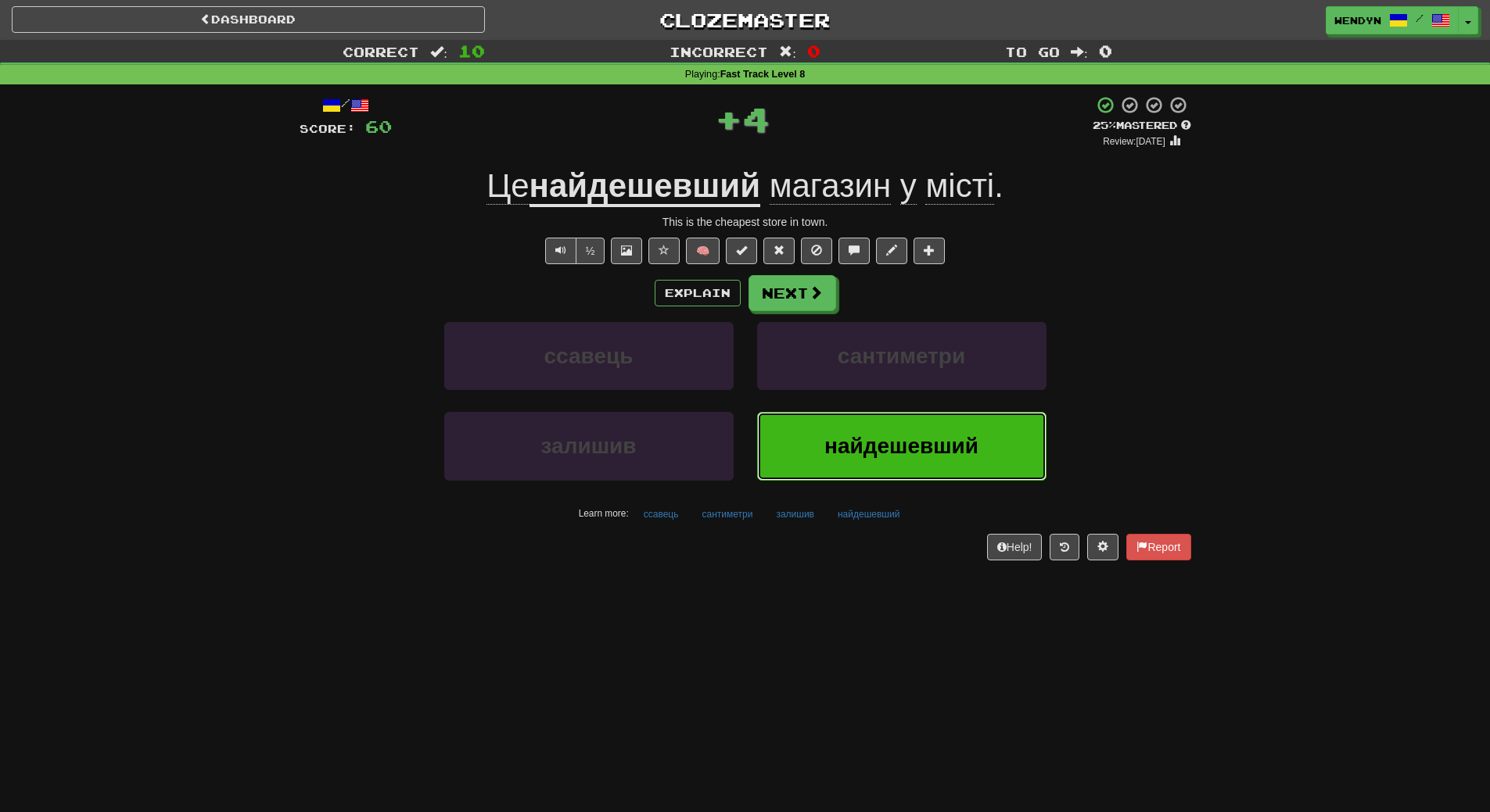
click at [891, 455] on span "найдешевший" at bounding box center [901, 446] width 154 height 24
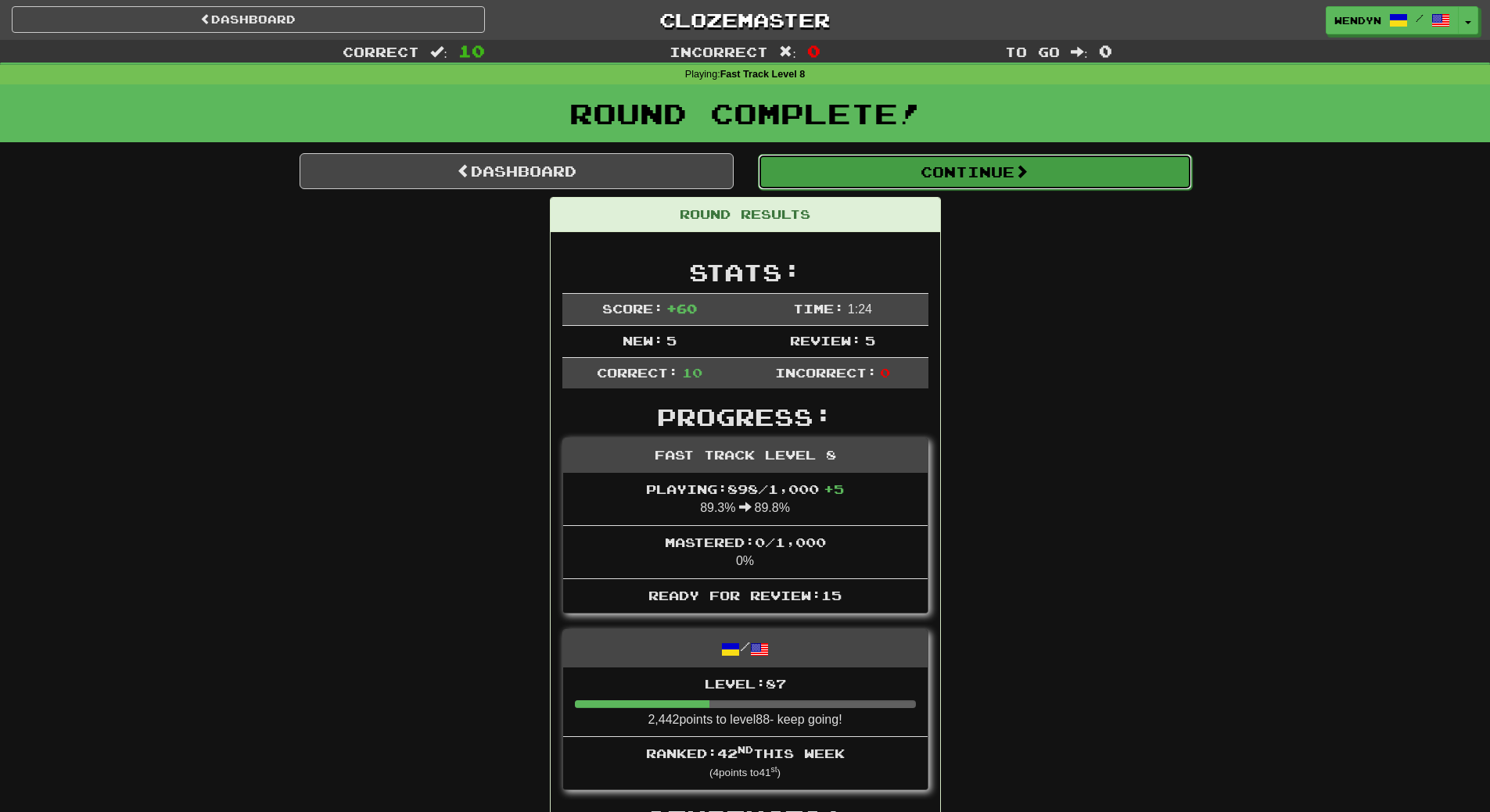
click at [974, 174] on button "Continue" at bounding box center [975, 171] width 434 height 36
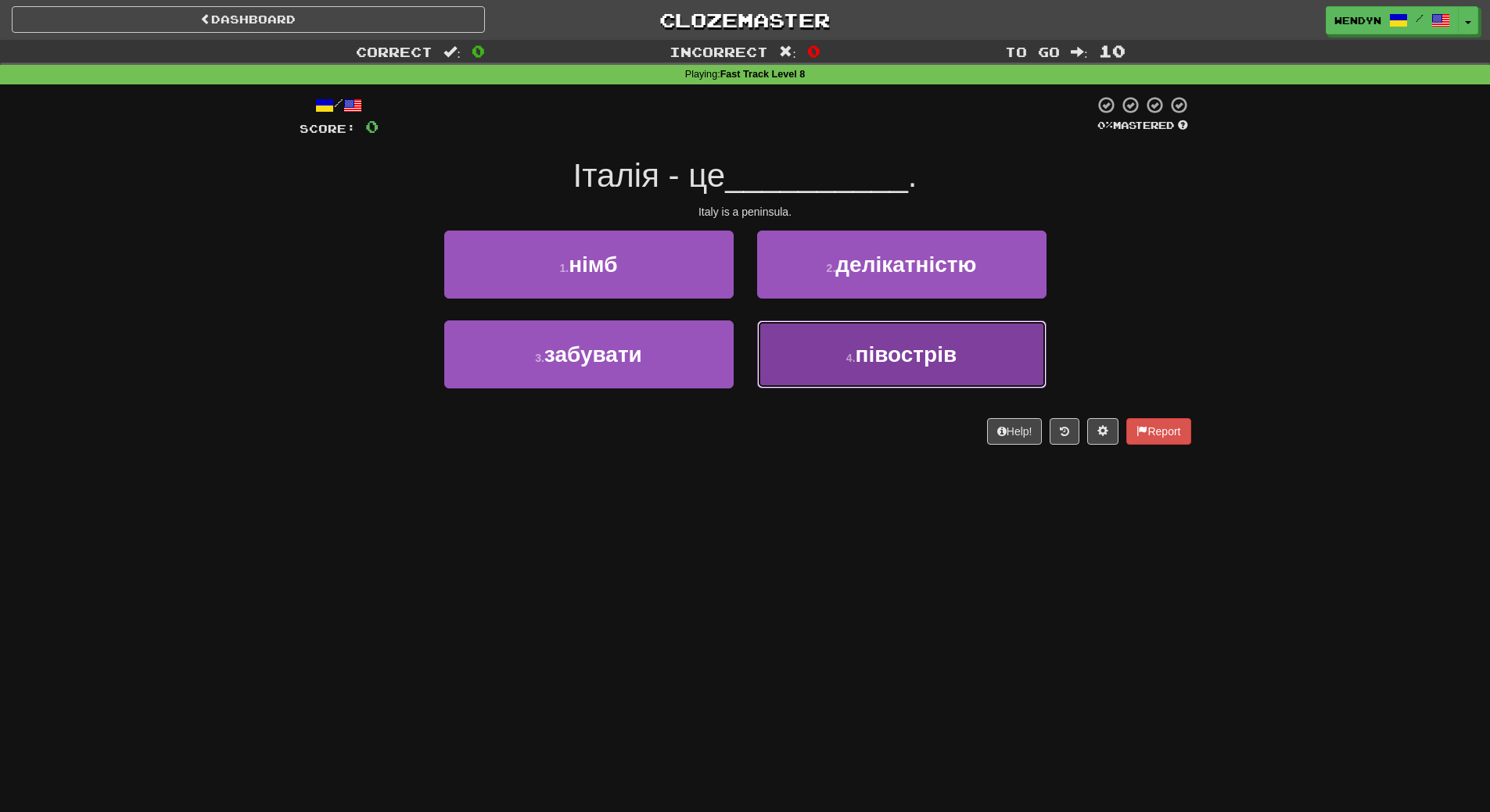
click at [876, 373] on button "4 . півострів" at bounding box center [901, 354] width 289 height 68
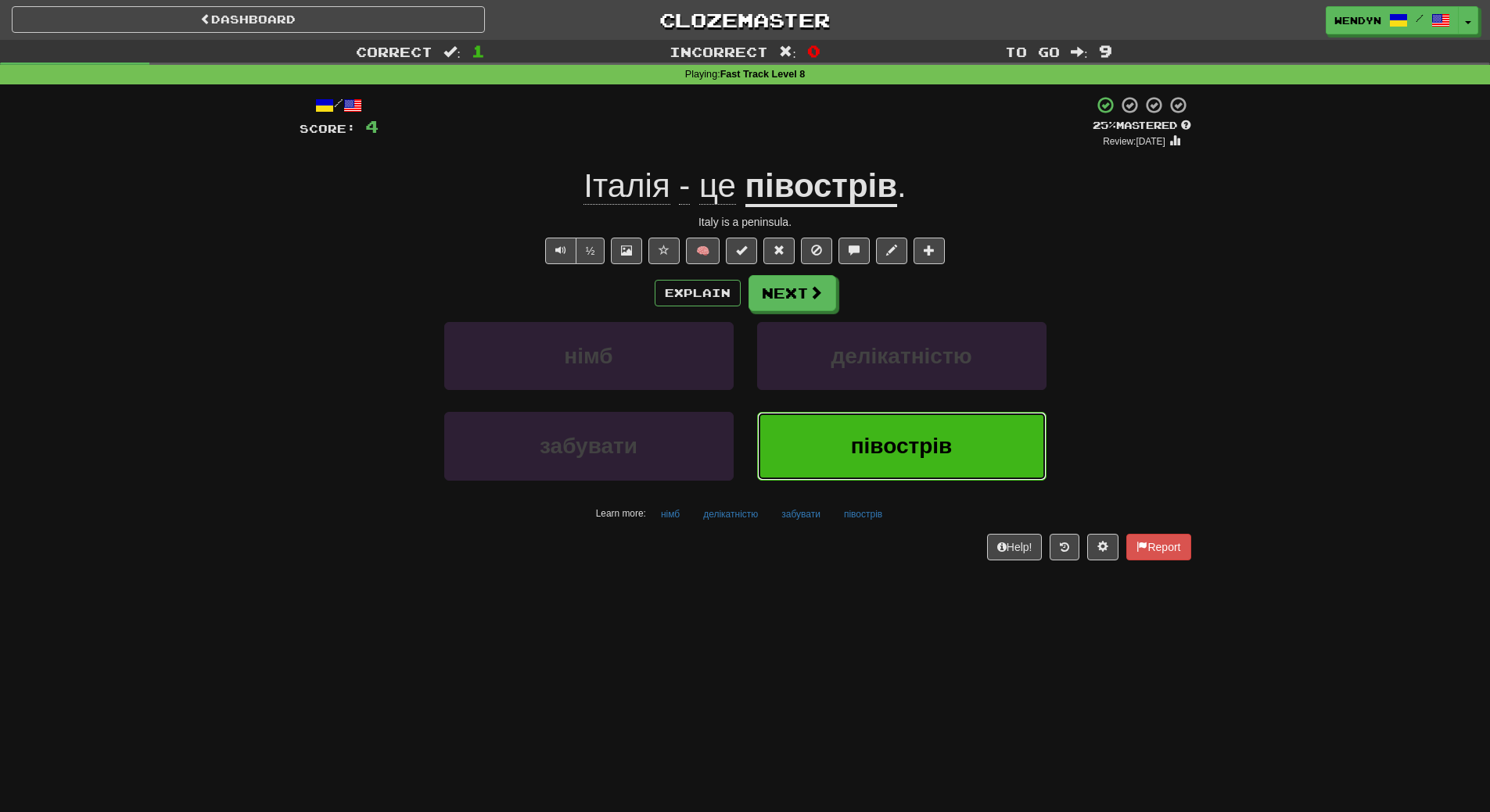
click at [868, 444] on span "півострів" at bounding box center [902, 446] width 101 height 24
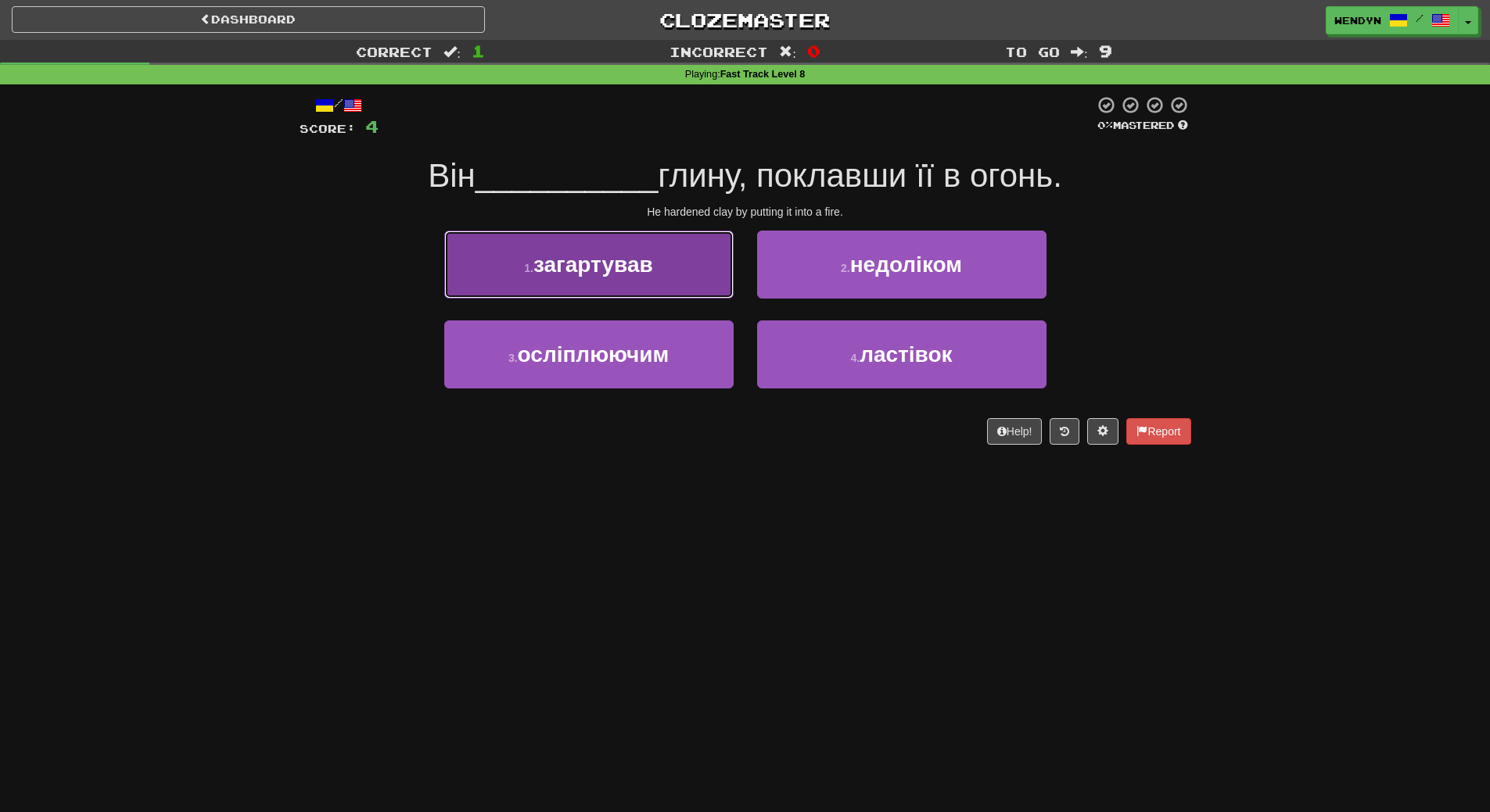
click at [577, 271] on span "загартував" at bounding box center [593, 264] width 120 height 24
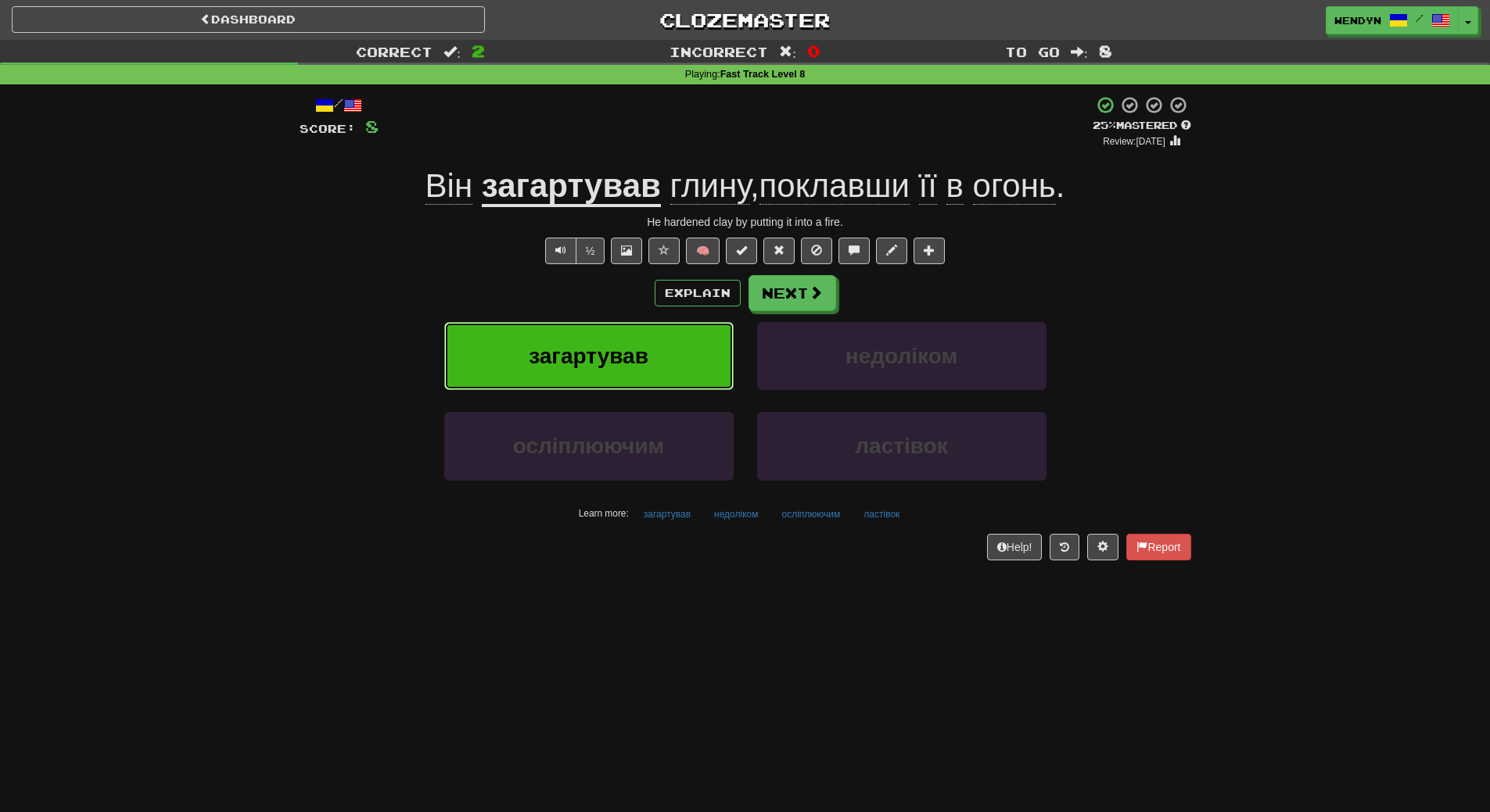
click at [503, 362] on button "загартував" at bounding box center [588, 356] width 289 height 68
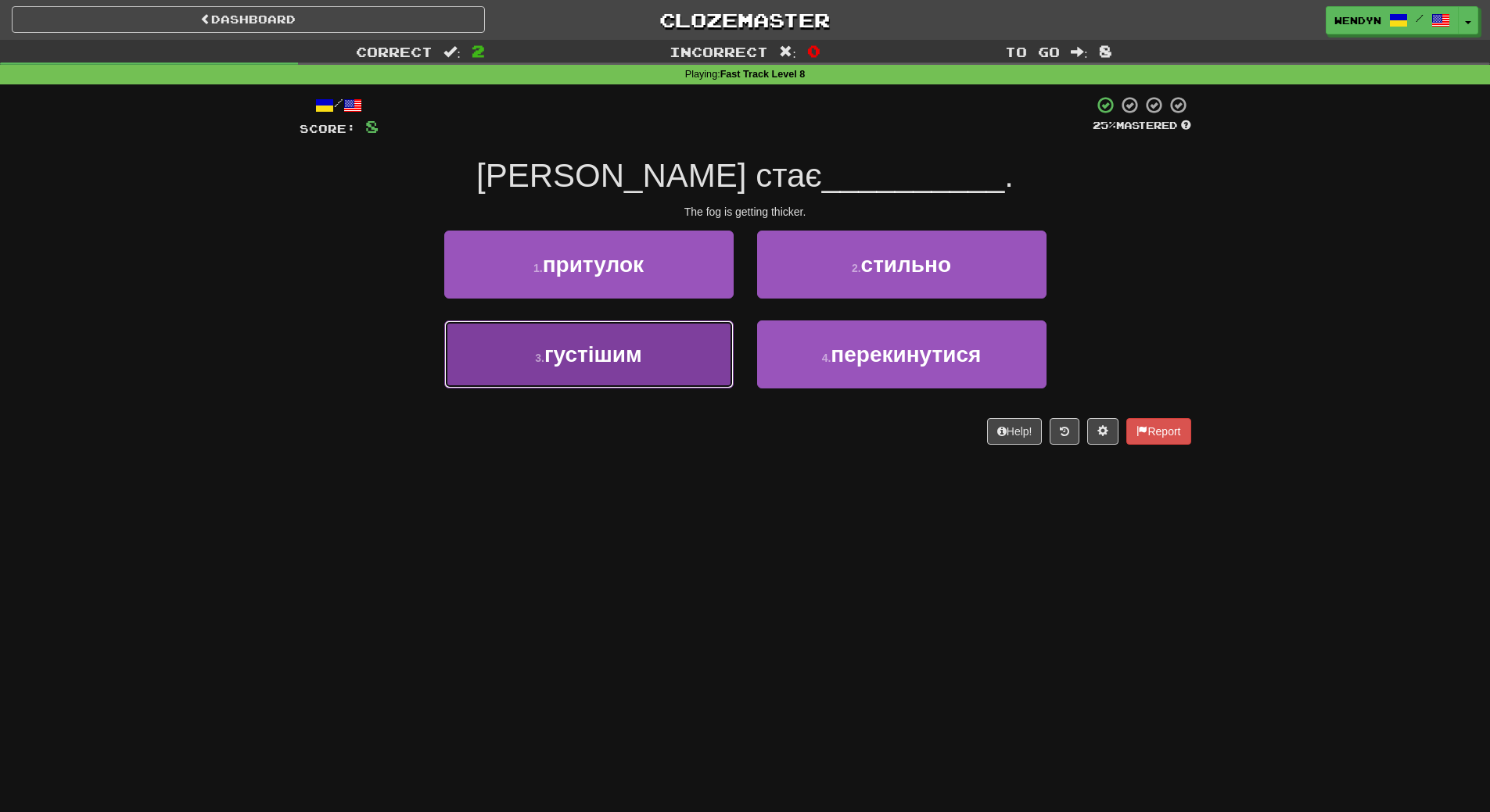
click at [599, 367] on button "3 . густішим" at bounding box center [588, 354] width 289 height 68
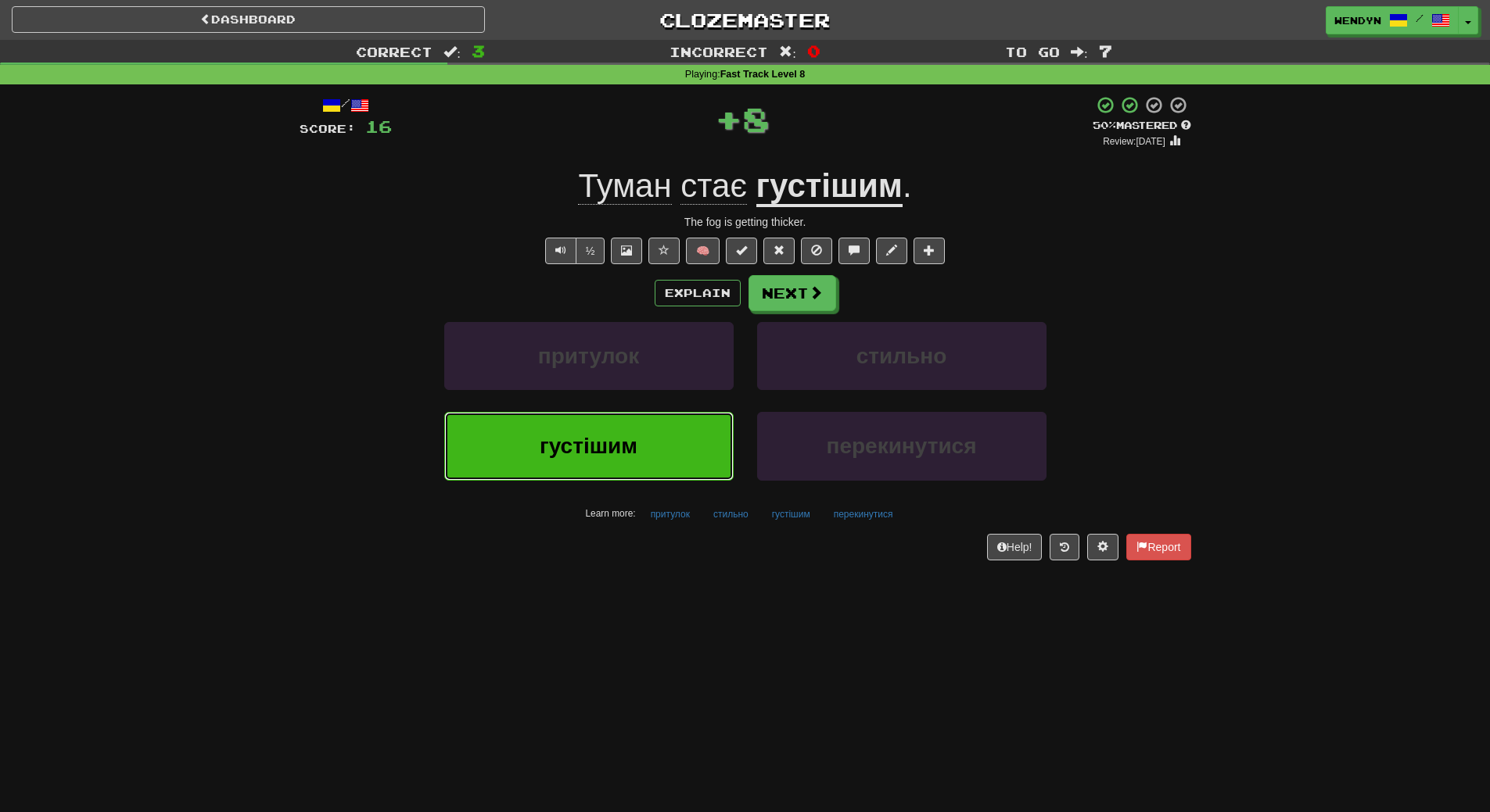
click at [556, 461] on button "густішим" at bounding box center [588, 446] width 289 height 68
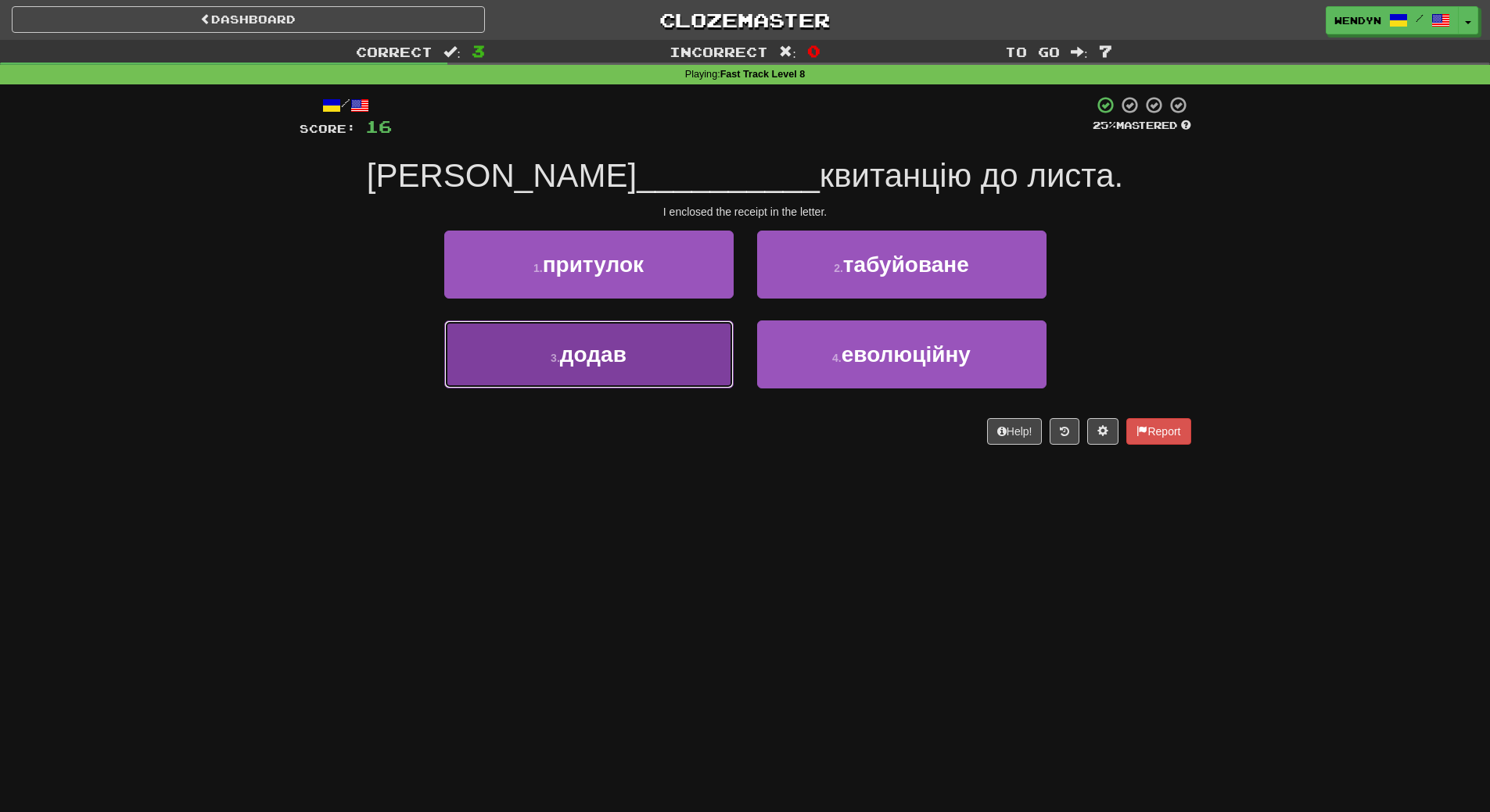
click at [646, 371] on button "3 . додав" at bounding box center [588, 354] width 289 height 68
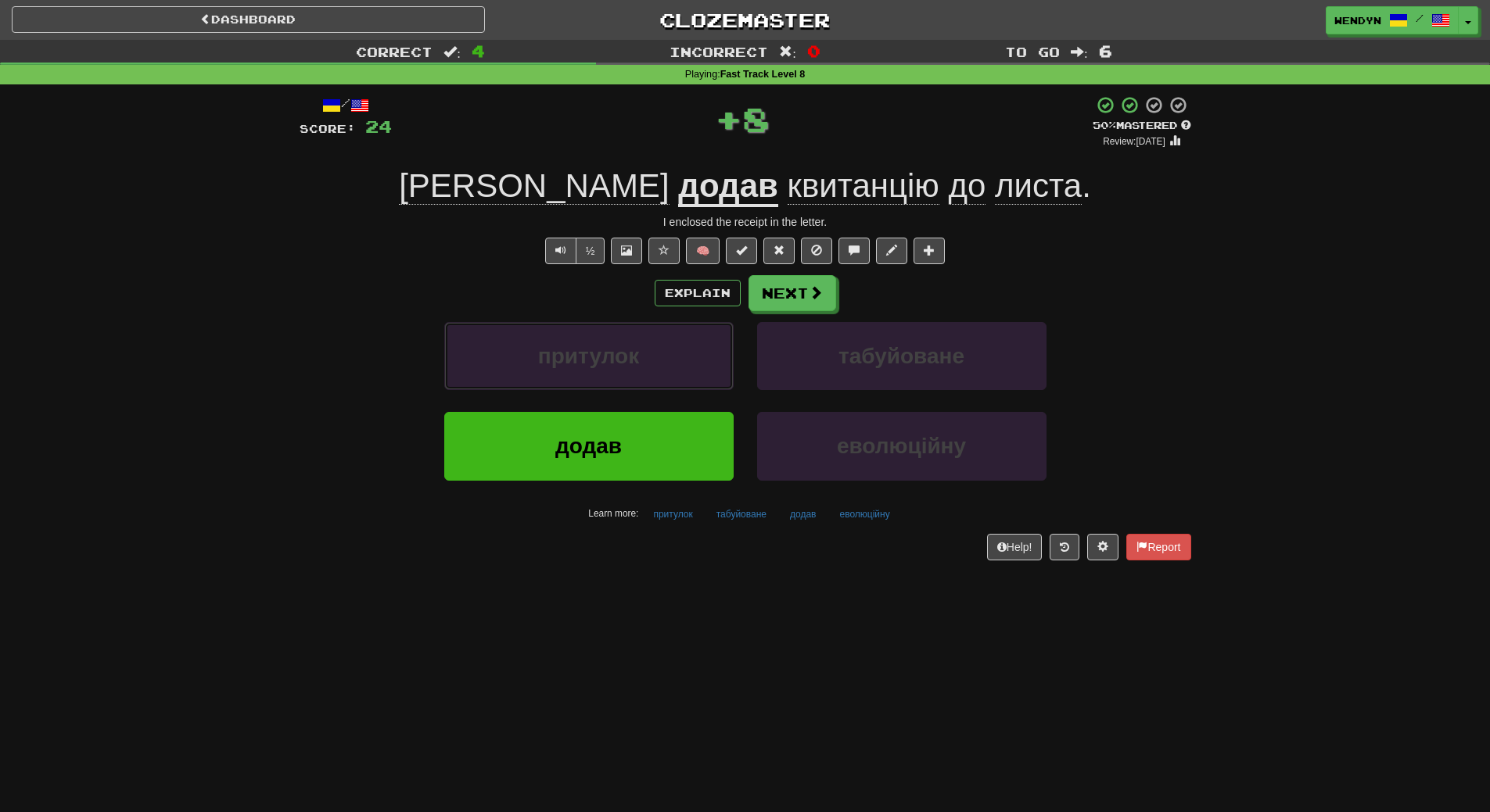
click at [646, 371] on button "притулок" at bounding box center [588, 356] width 289 height 68
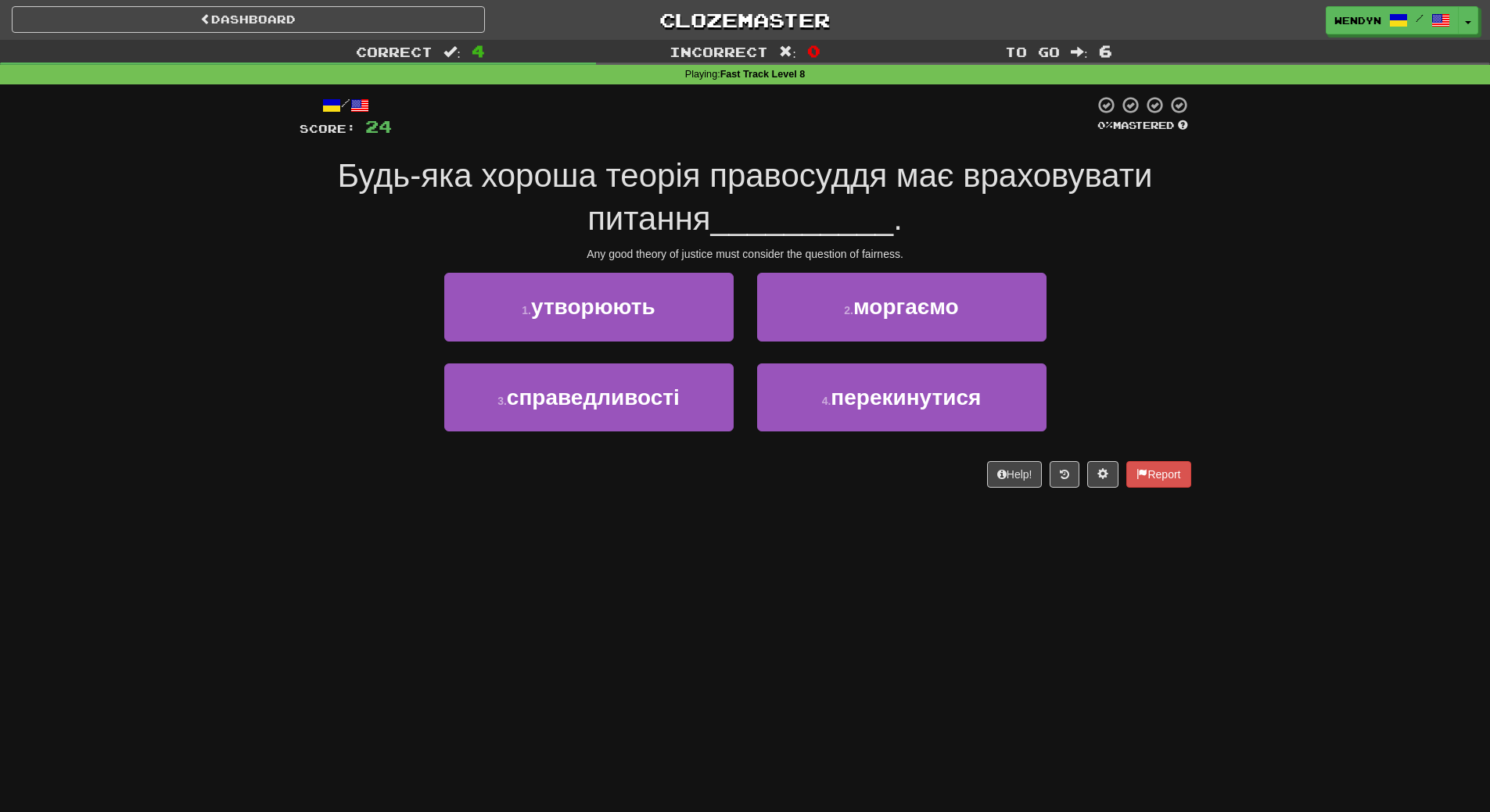
click at [620, 570] on div "Dashboard Clozemaster WendyN / Toggle Dropdown Dashboard Leaderboard Activity F…" at bounding box center [745, 406] width 1490 height 812
click at [846, 475] on div "Help! Report" at bounding box center [746, 474] width 892 height 26
drag, startPoint x: 1417, startPoint y: 749, endPoint x: 670, endPoint y: 628, distance: 756.7
click at [670, 628] on div "Dashboard Clozemaster WendyN / Toggle Dropdown Dashboard Leaderboard Activity F…" at bounding box center [745, 406] width 1490 height 812
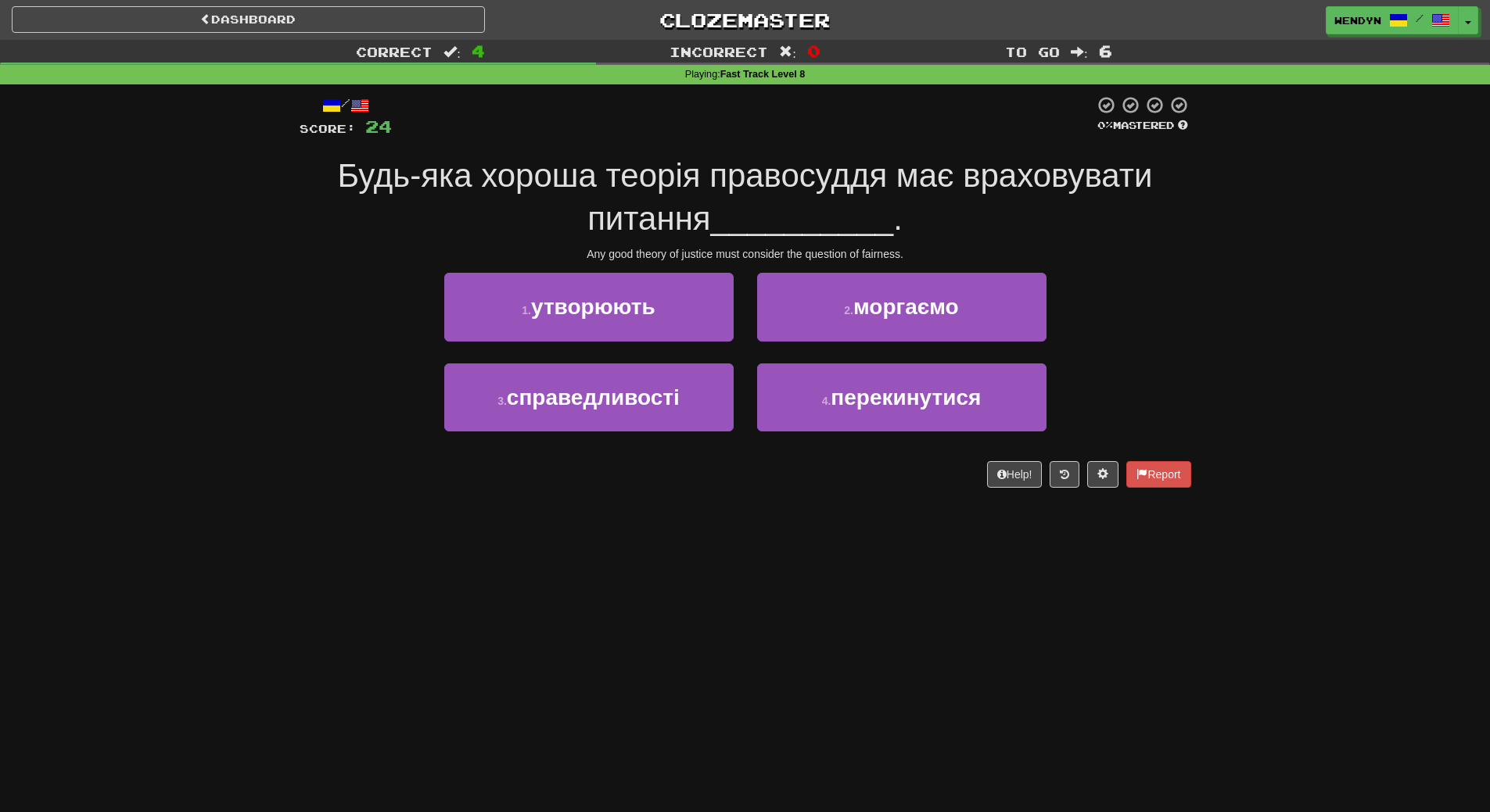
drag, startPoint x: 650, startPoint y: 412, endPoint x: 577, endPoint y: 531, distance: 139.6
click at [577, 531] on div "Dashboard Clozemaster WendyN / Toggle Dropdown Dashboard Leaderboard Activity F…" at bounding box center [745, 406] width 1490 height 812
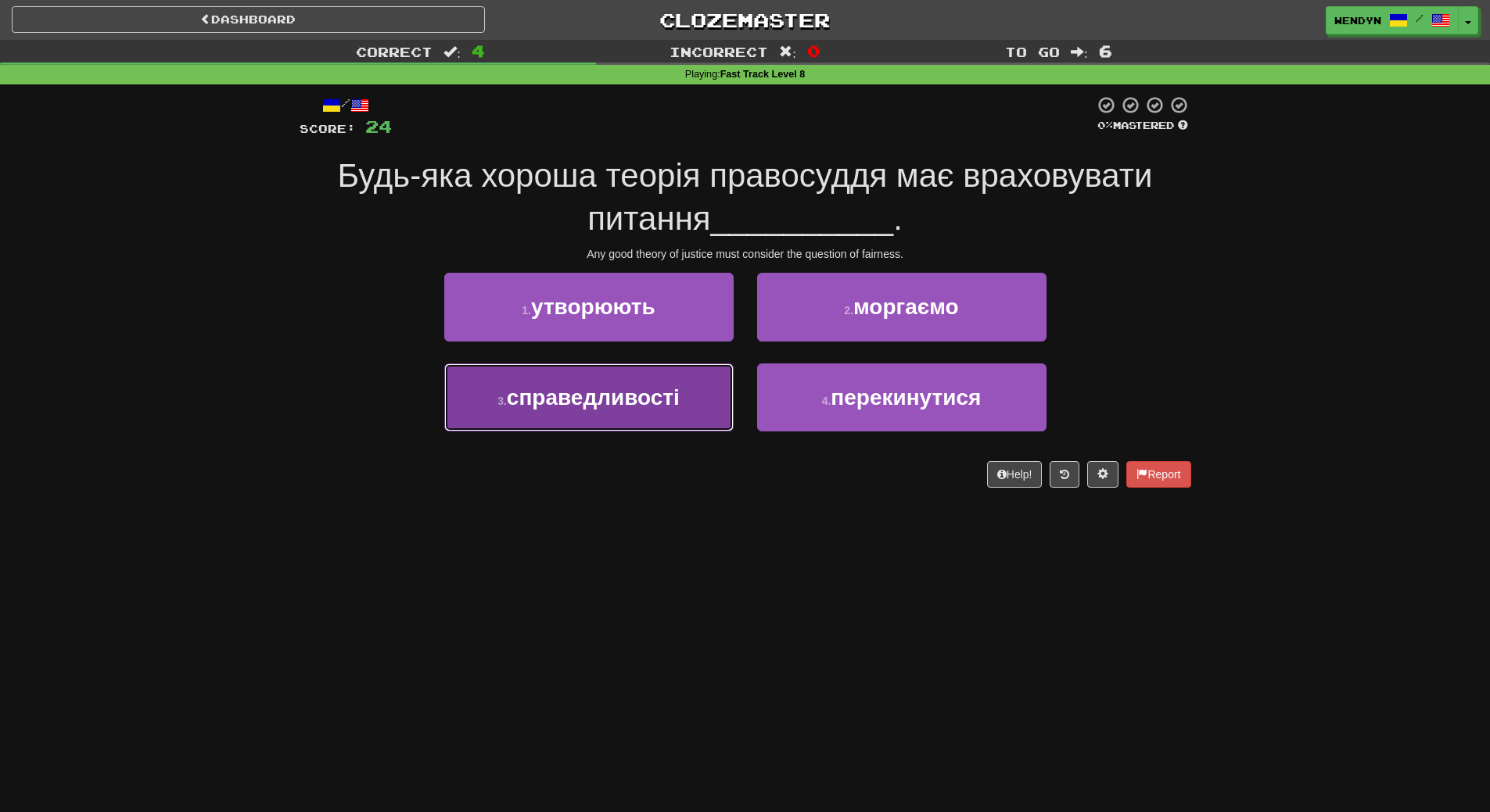
click at [633, 395] on span "справедливості" at bounding box center [592, 397] width 172 height 24
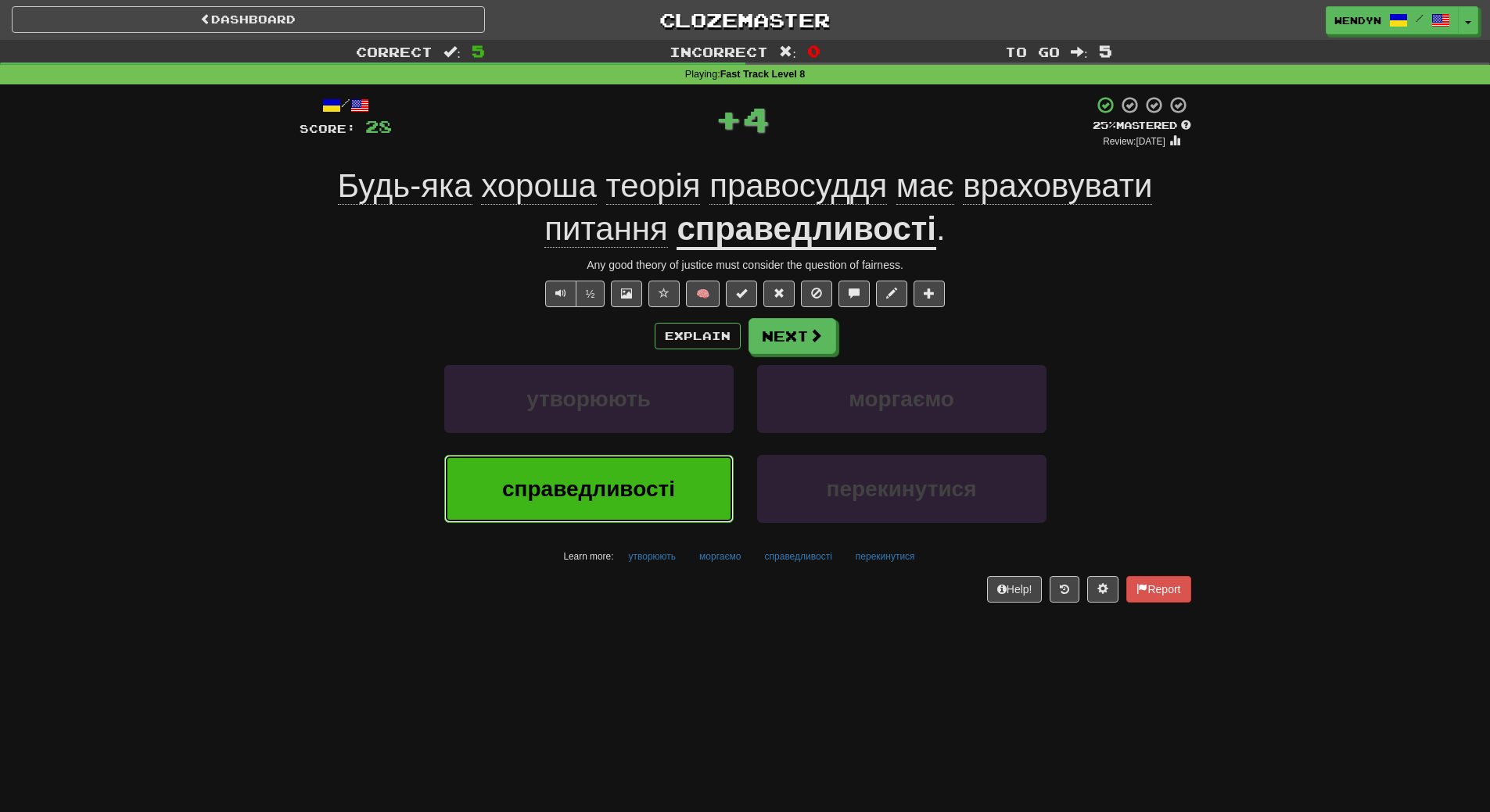
drag, startPoint x: 614, startPoint y: 492, endPoint x: 614, endPoint y: 510, distance: 18.0
click at [614, 509] on button "справедливості" at bounding box center [588, 489] width 289 height 68
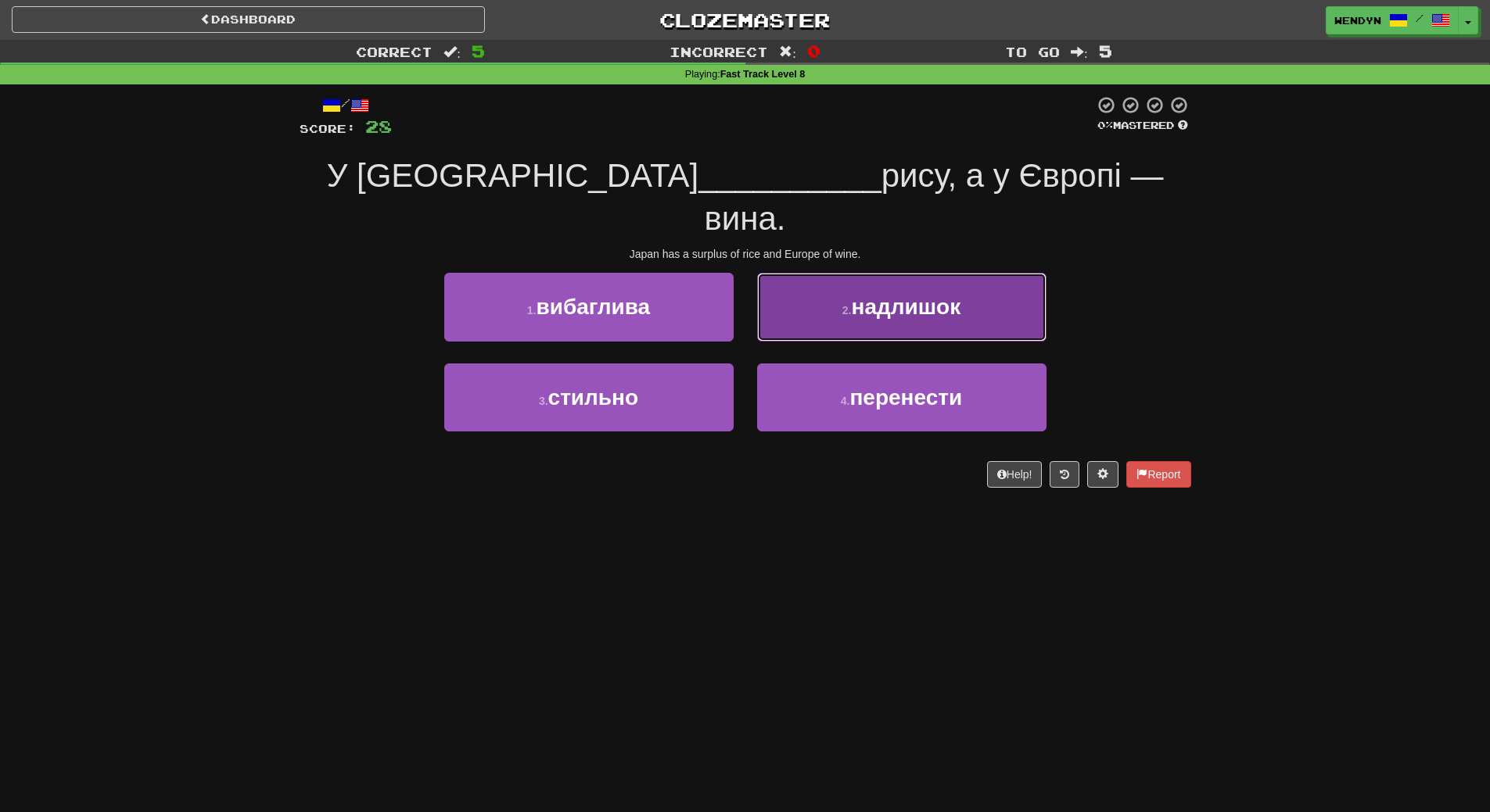
click at [951, 285] on button "2 . надлишок" at bounding box center [901, 307] width 289 height 68
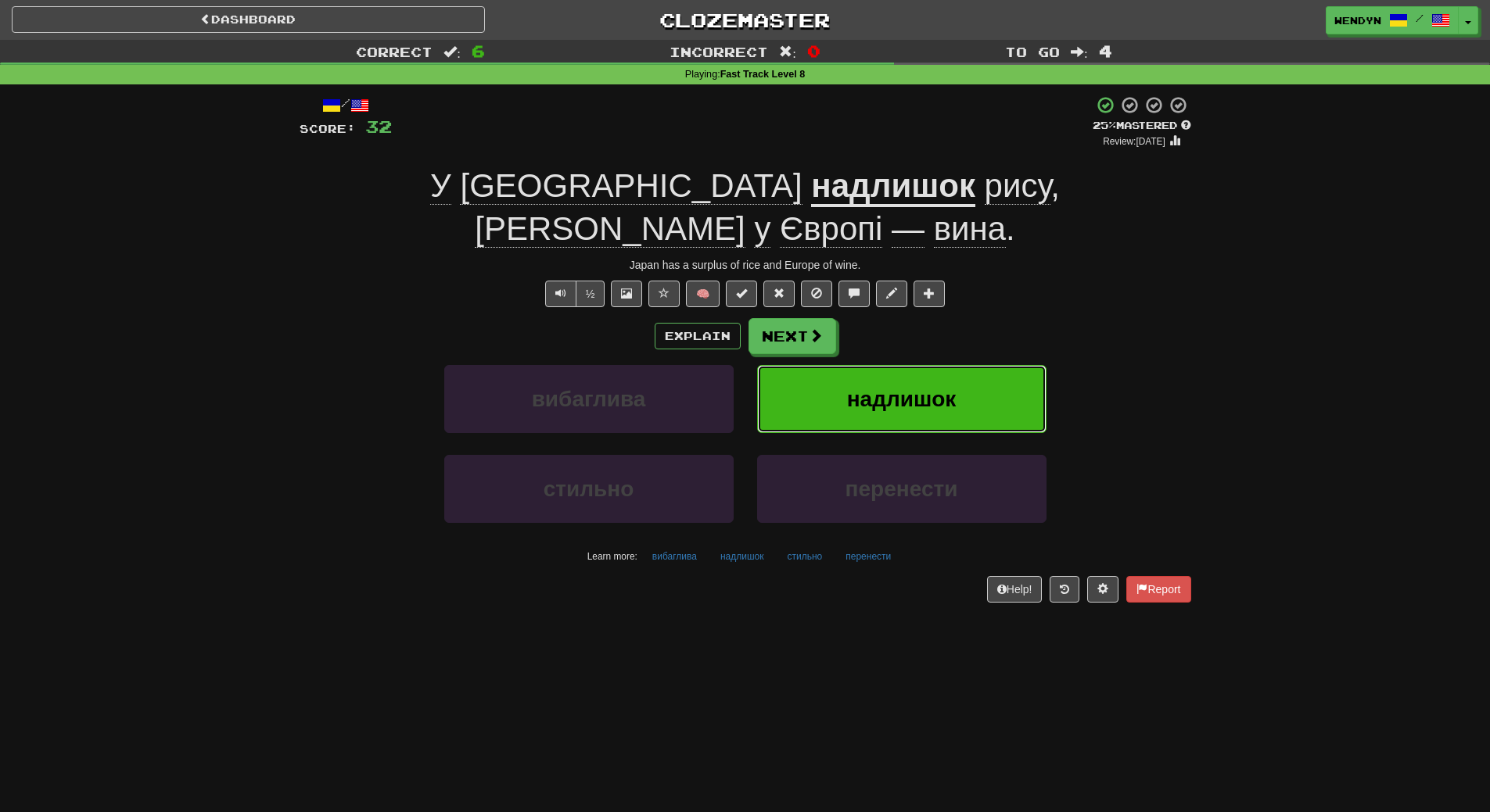
click at [955, 388] on span "надлишок" at bounding box center [902, 399] width 109 height 24
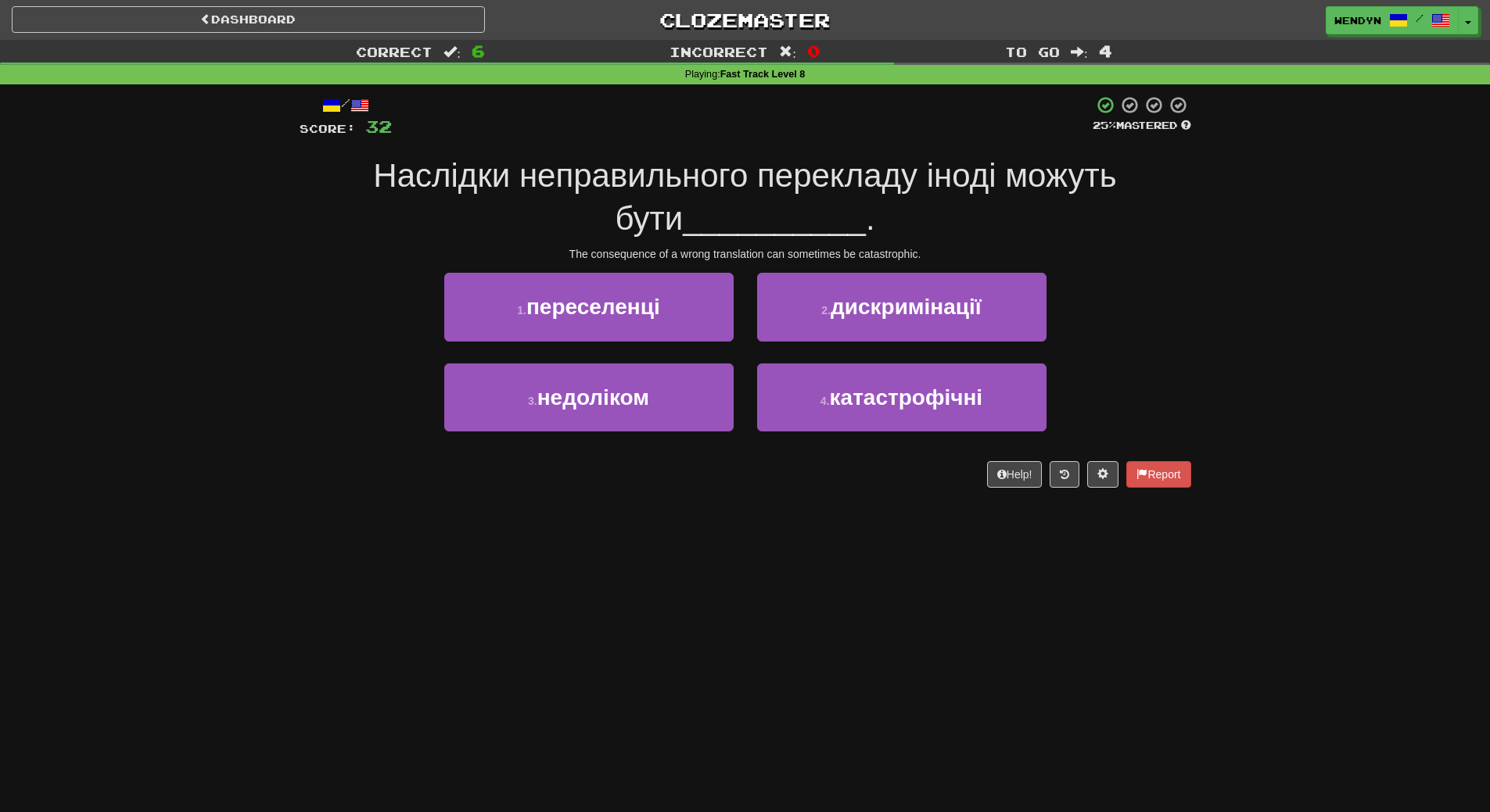
click at [955, 348] on div "2 . дискримінації" at bounding box center [901, 317] width 313 height 90
click at [1202, 296] on div "/ Score: 32 25 % Mastered Наслідки неправильного перекладу іноді можуть бути __…" at bounding box center [746, 297] width 915 height 424
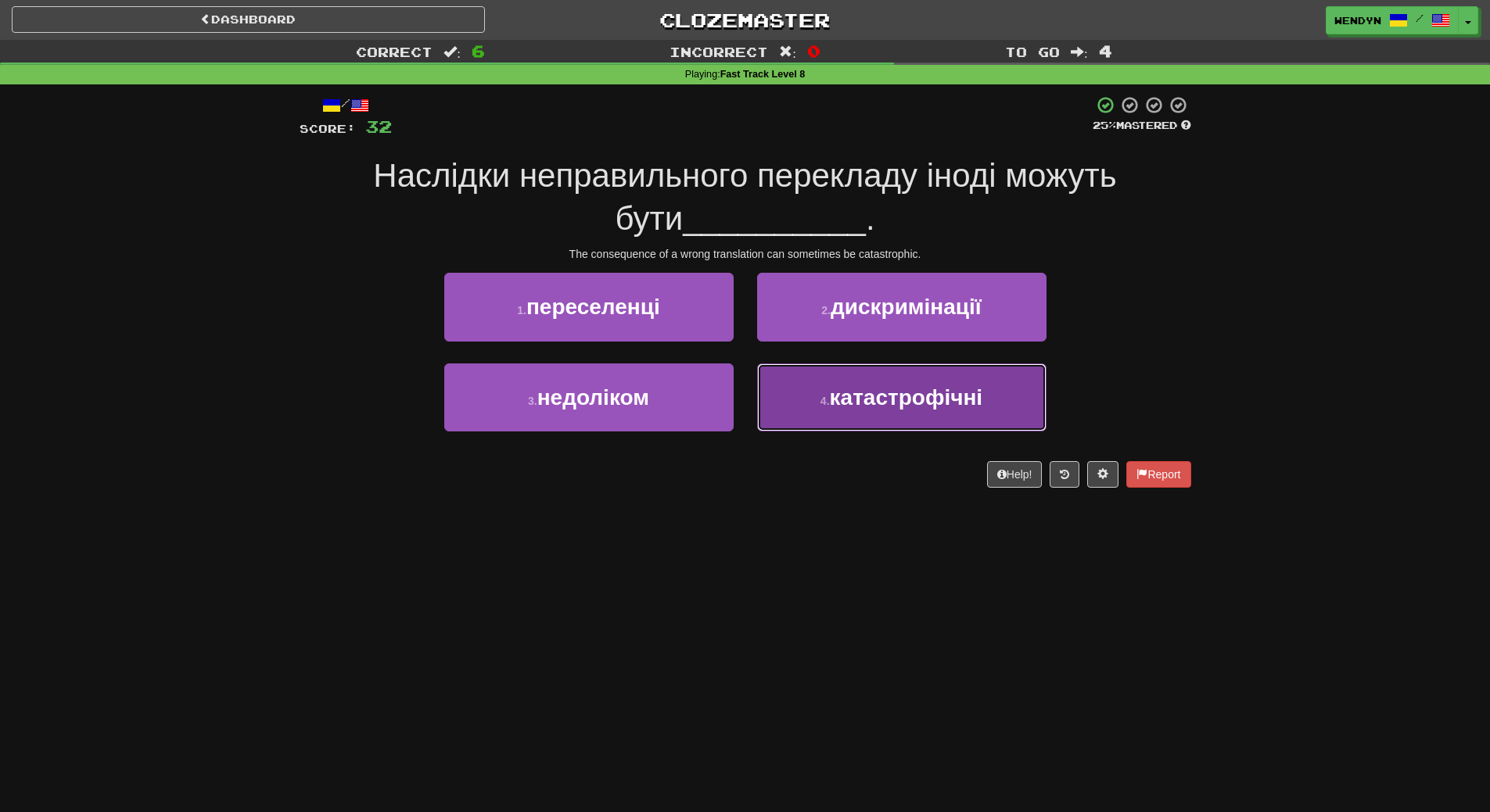
click at [884, 419] on button "4 . катастрофічні" at bounding box center [901, 397] width 289 height 68
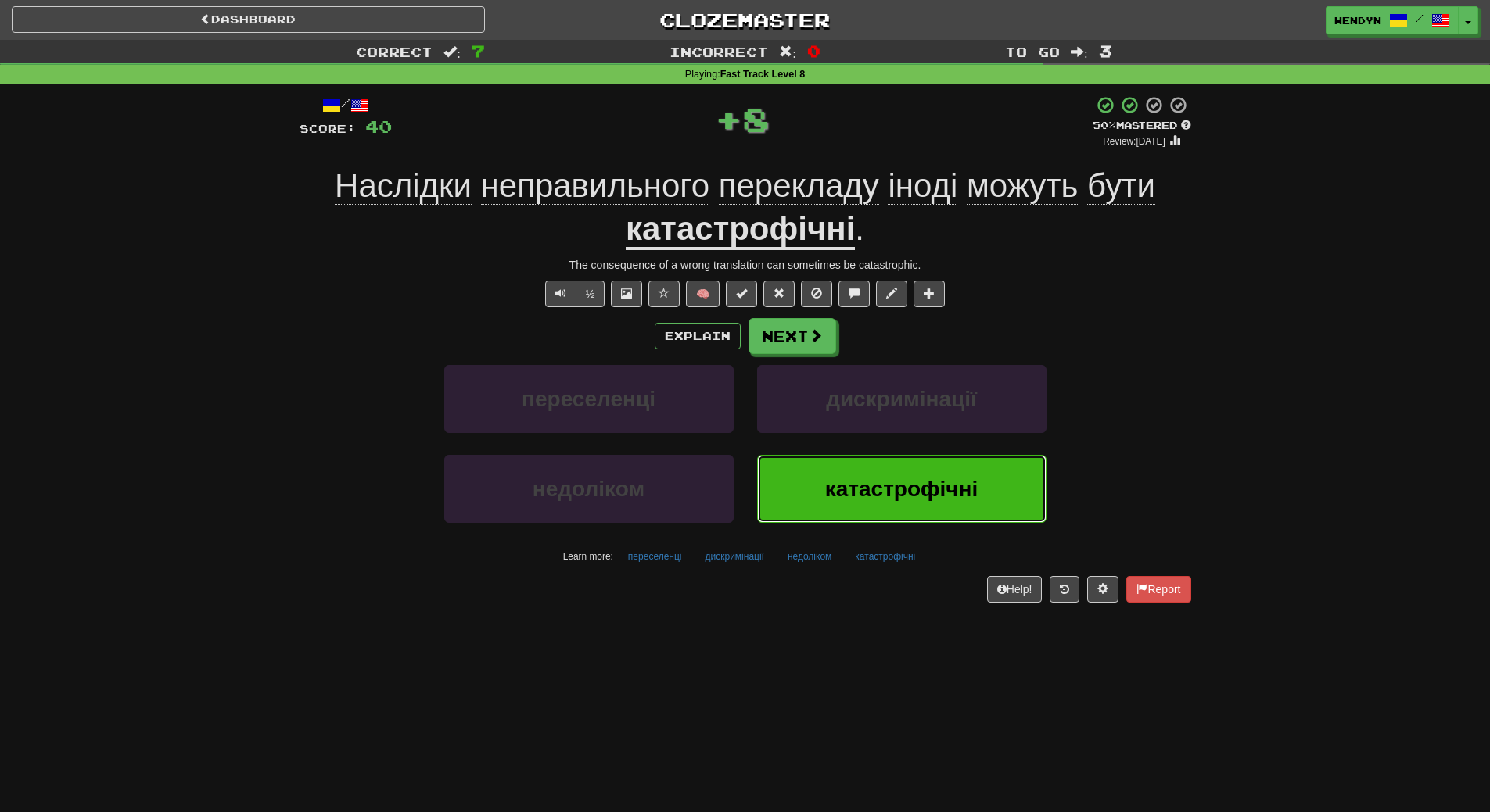
click at [867, 495] on span "катастрофічні" at bounding box center [901, 489] width 153 height 24
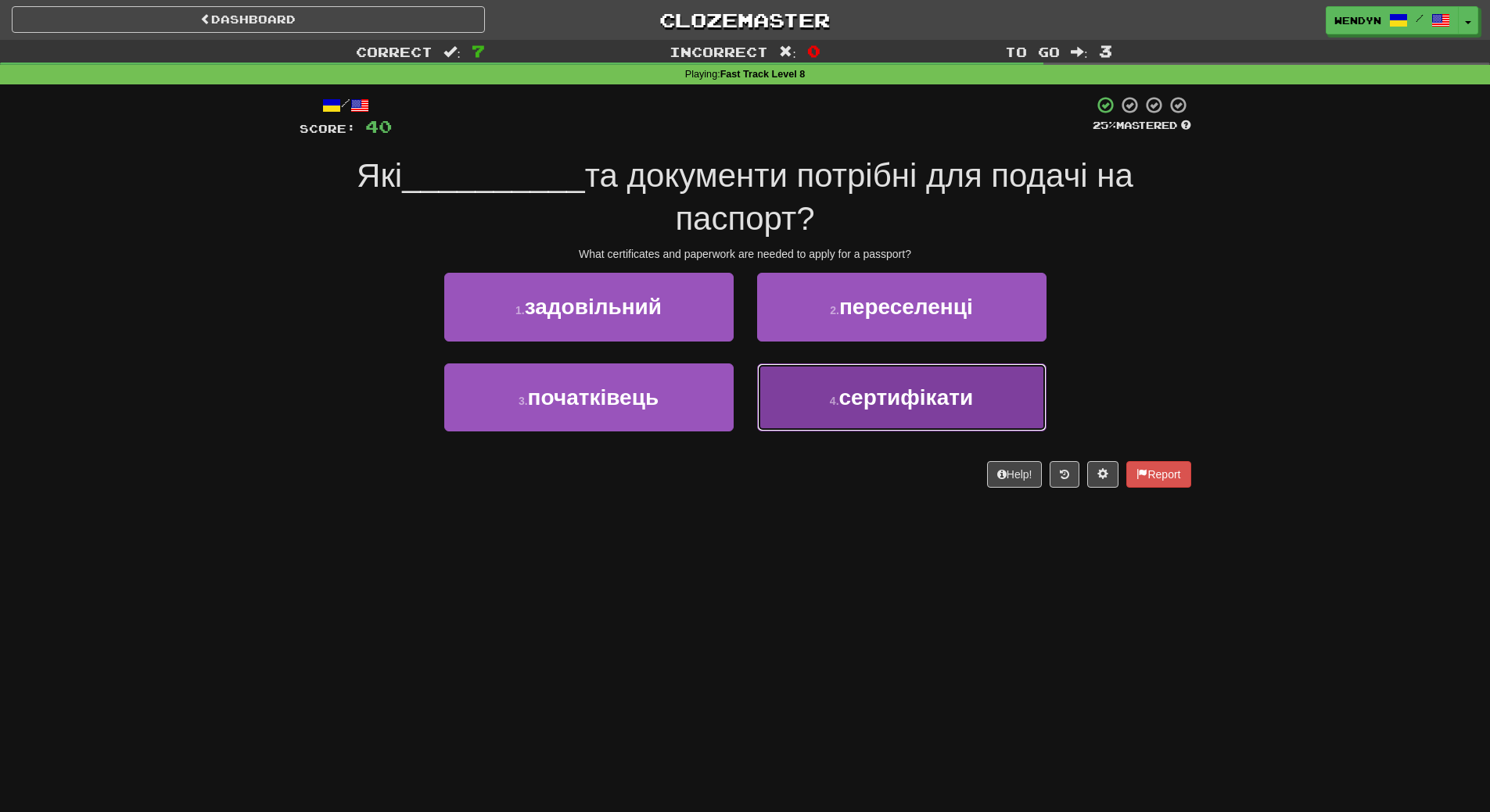
click at [881, 419] on button "4 . сертифікати" at bounding box center [901, 397] width 289 height 68
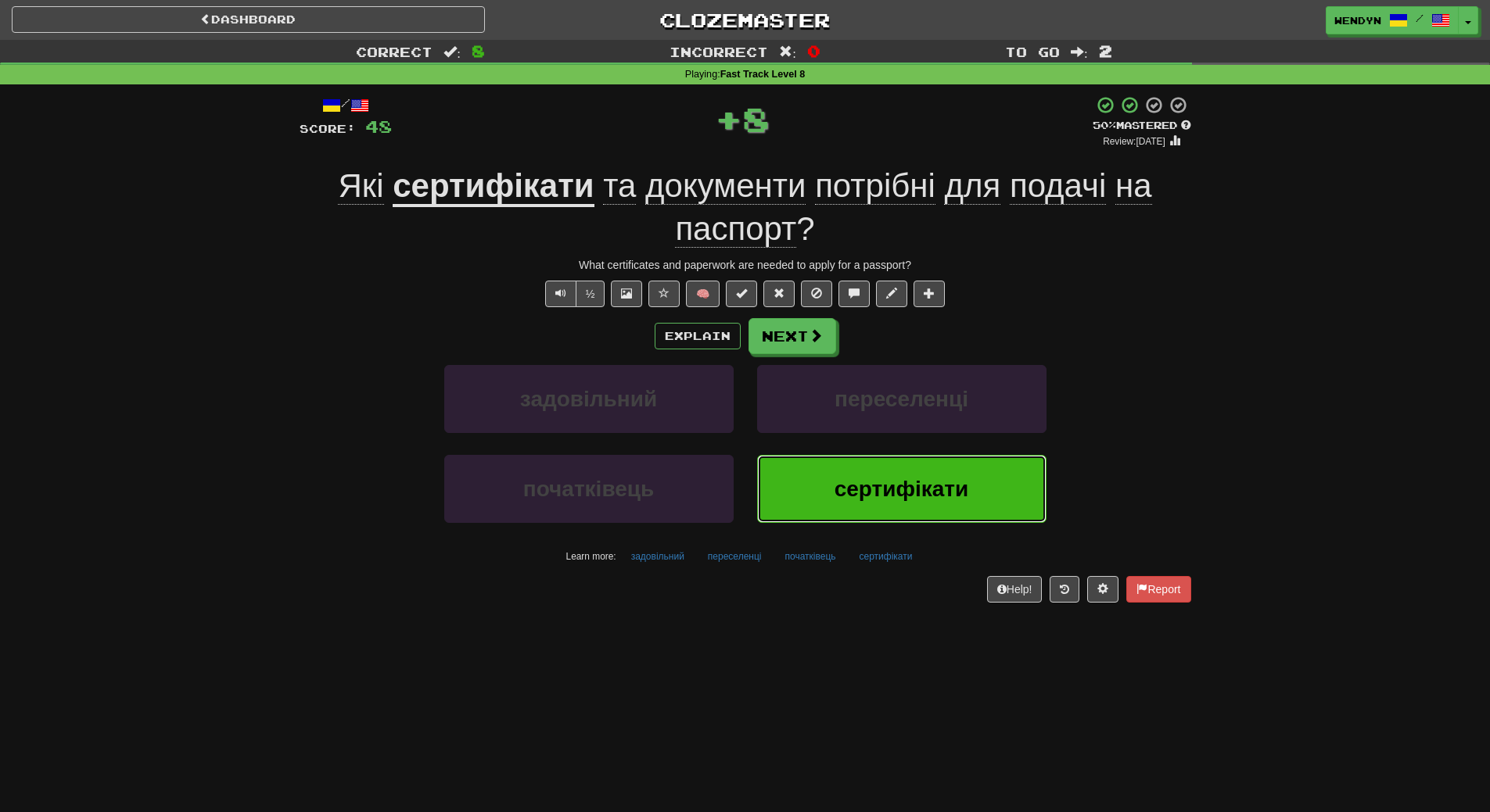
click at [874, 490] on span "сертифікати" at bounding box center [902, 489] width 134 height 24
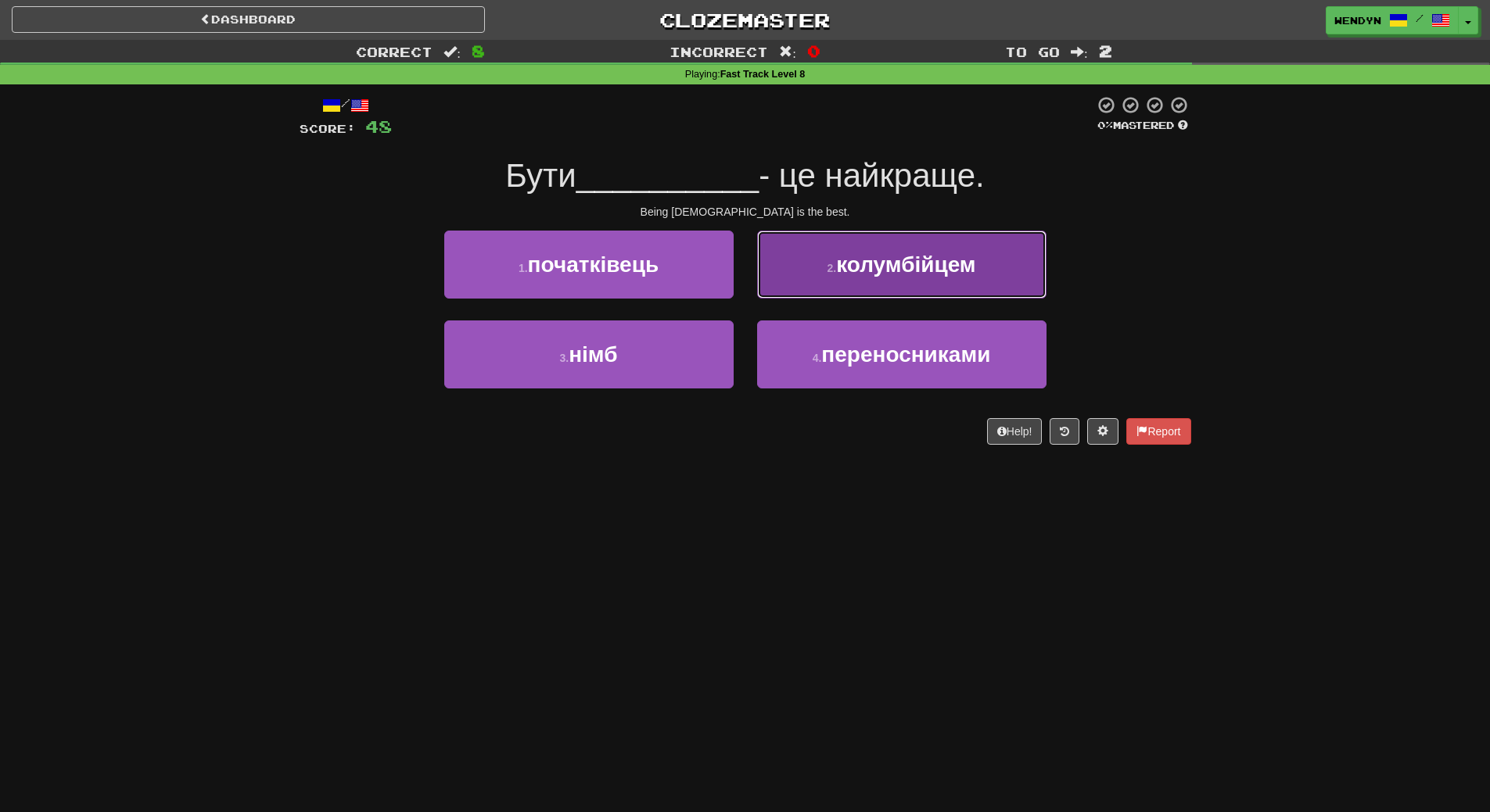
click at [966, 257] on span "колумбійцем" at bounding box center [906, 264] width 139 height 24
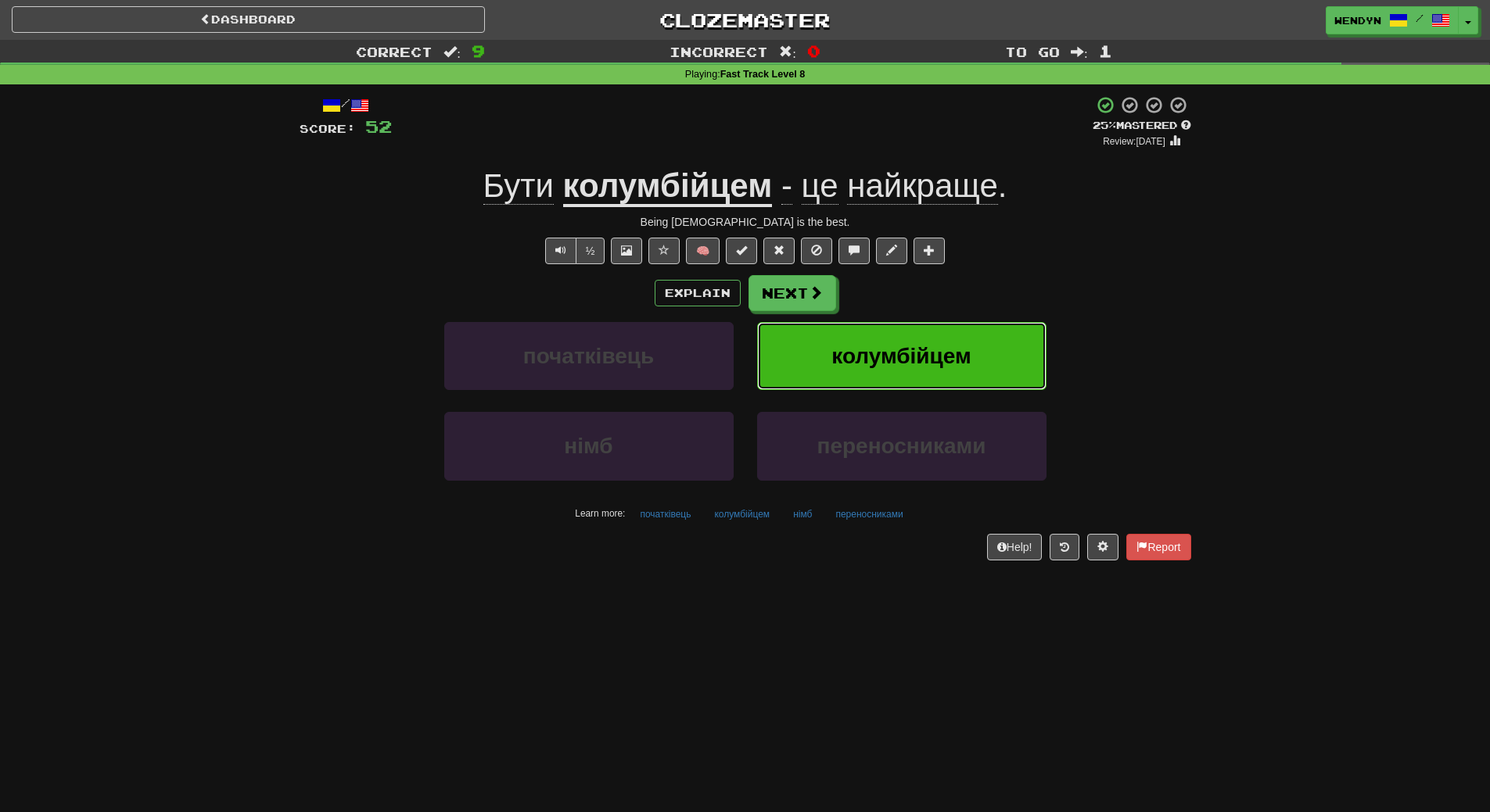
click at [912, 371] on button "колумбійцем" at bounding box center [901, 356] width 289 height 68
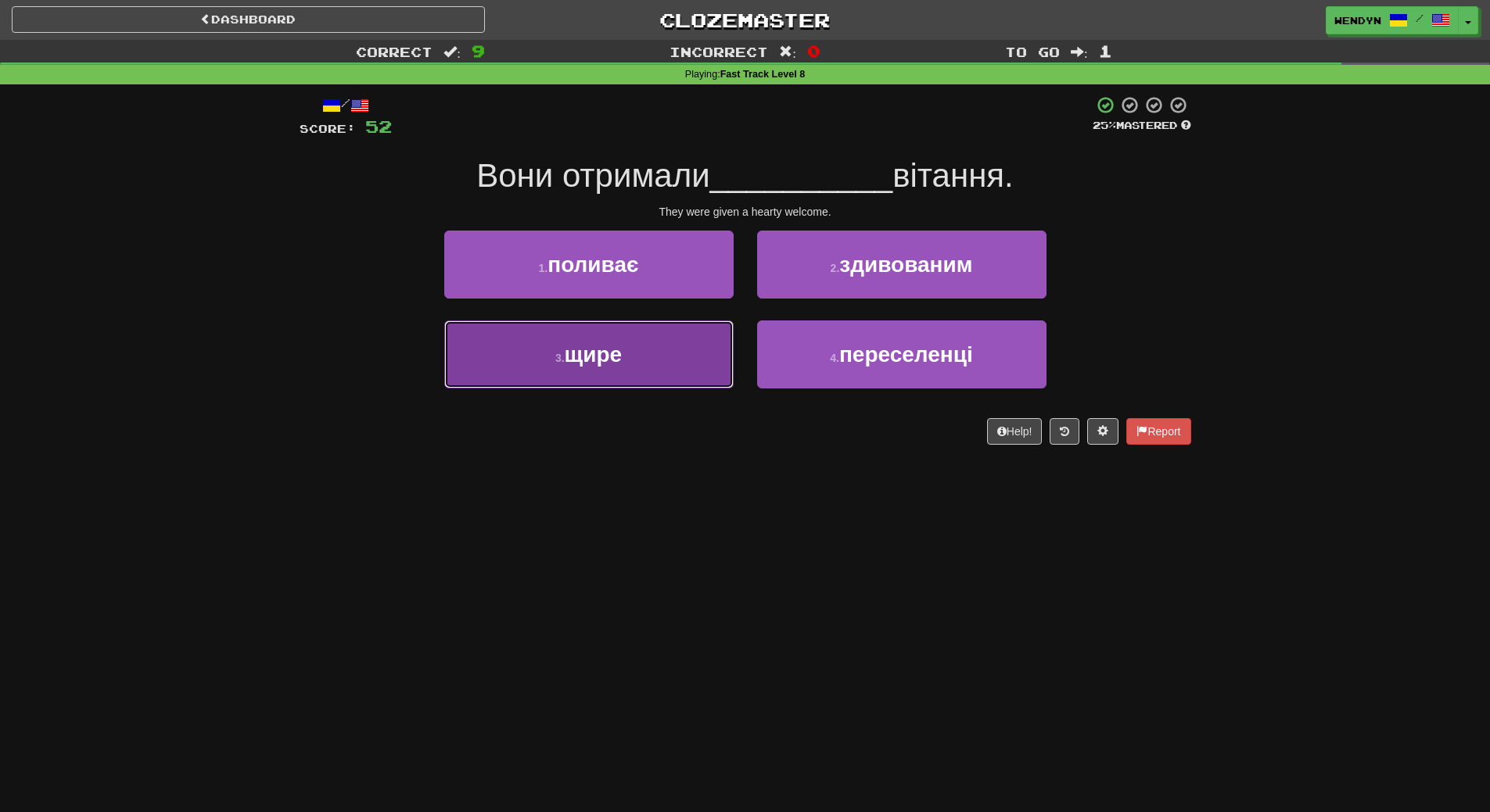
click at [556, 365] on button "3 . щире" at bounding box center [588, 354] width 289 height 68
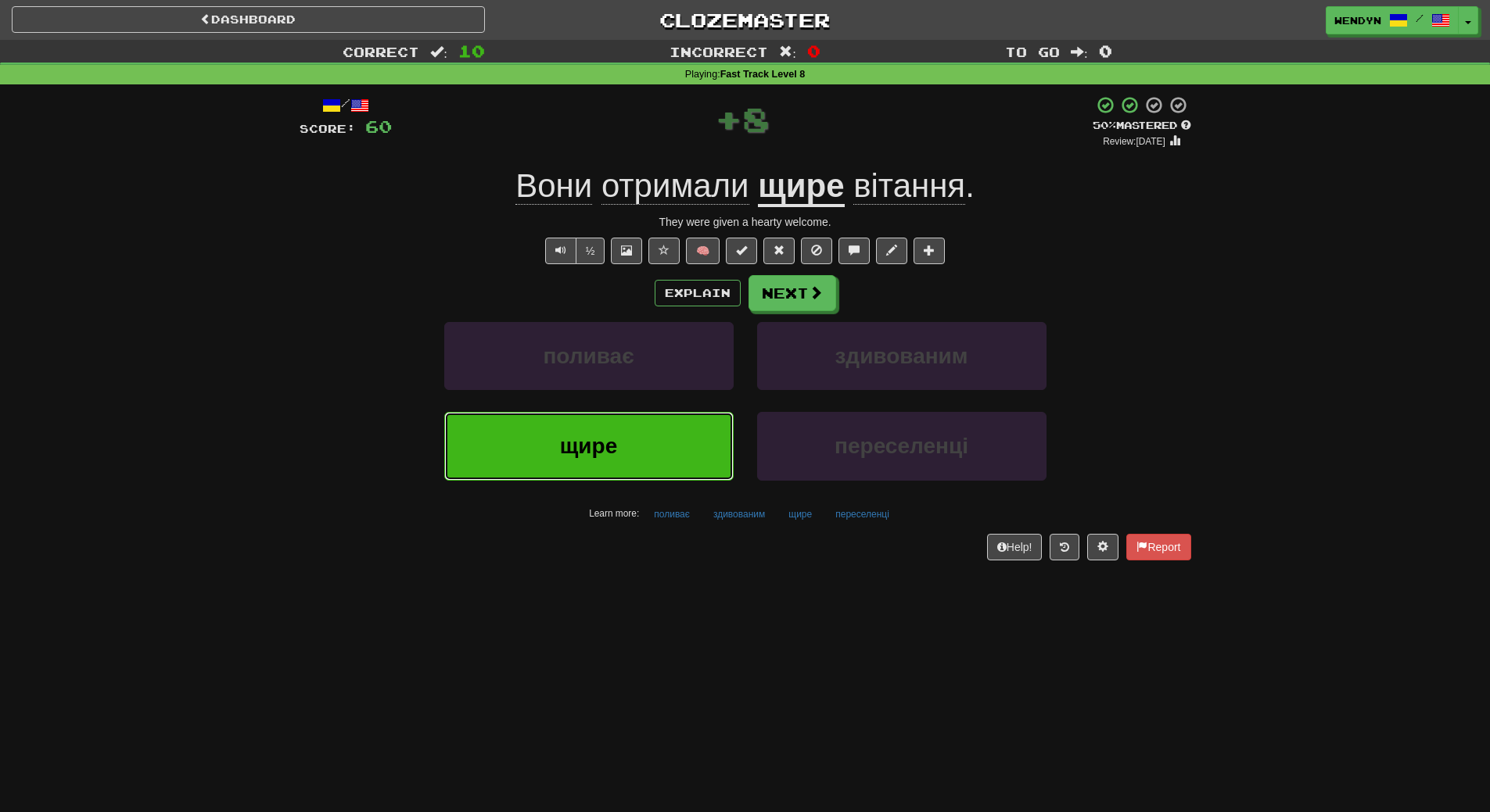
click at [545, 458] on button "щире" at bounding box center [588, 446] width 289 height 68
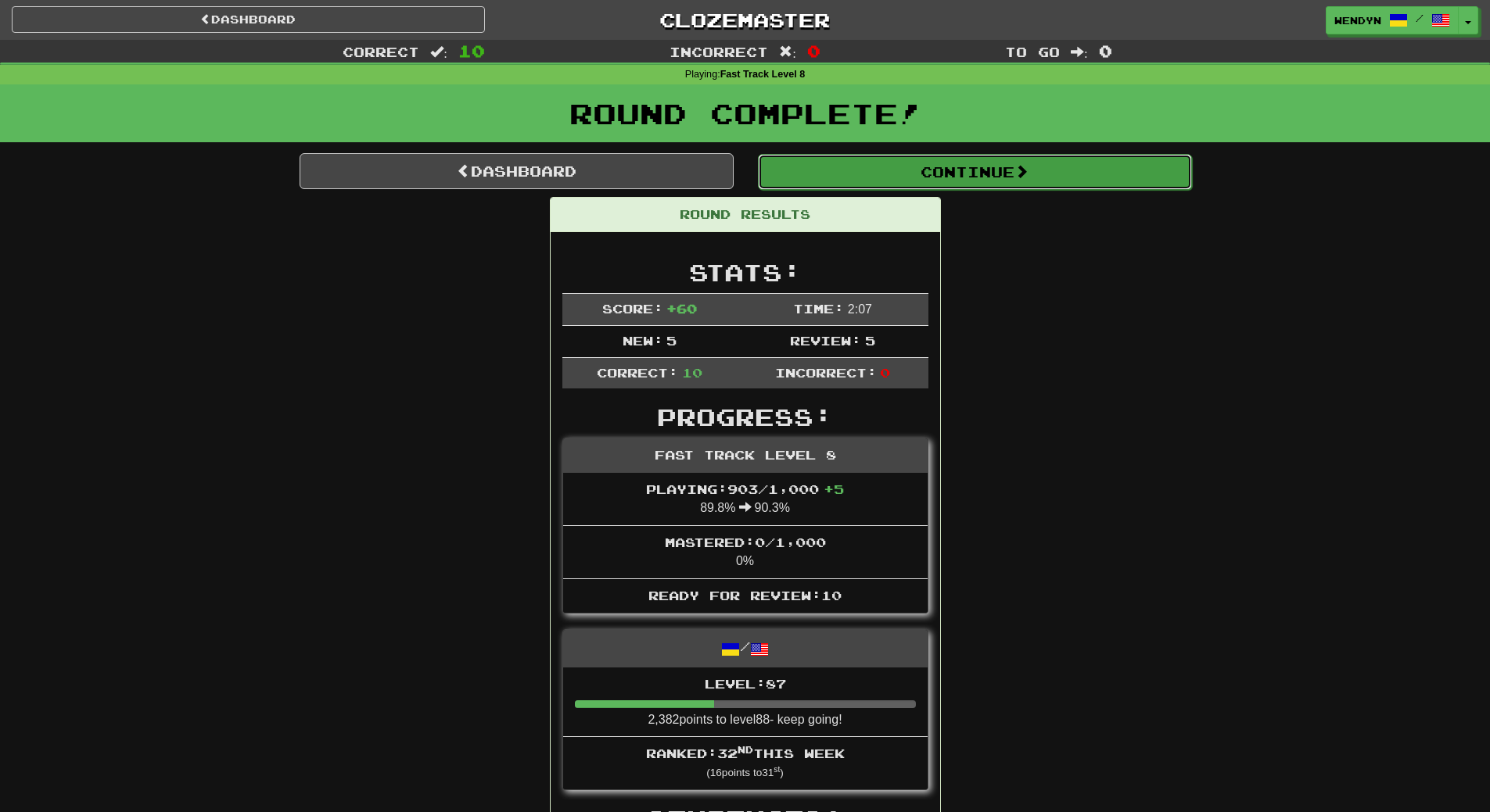
click at [940, 168] on button "Continue" at bounding box center [975, 171] width 434 height 36
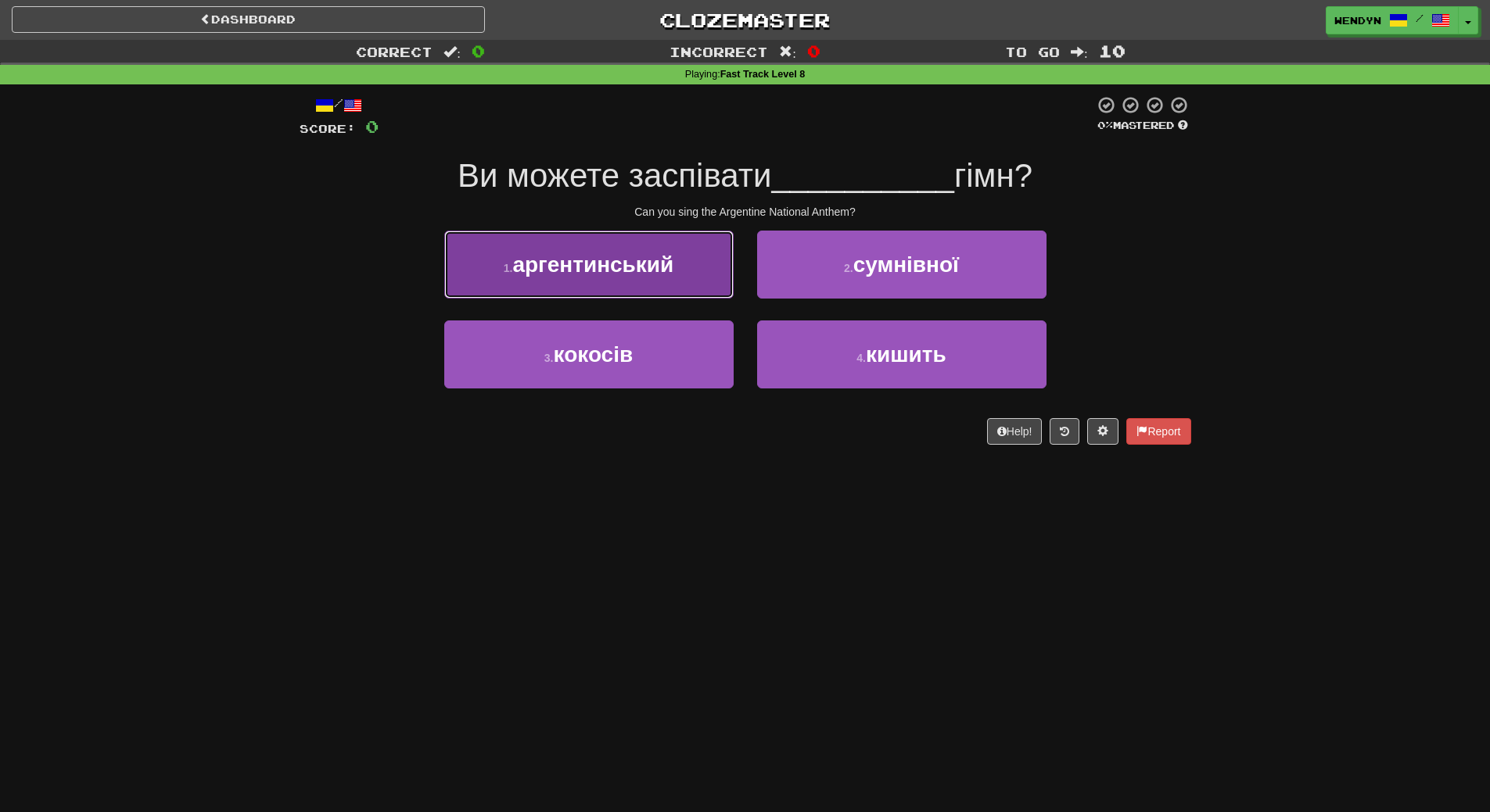
click at [565, 271] on span "аргентинський" at bounding box center [592, 264] width 161 height 24
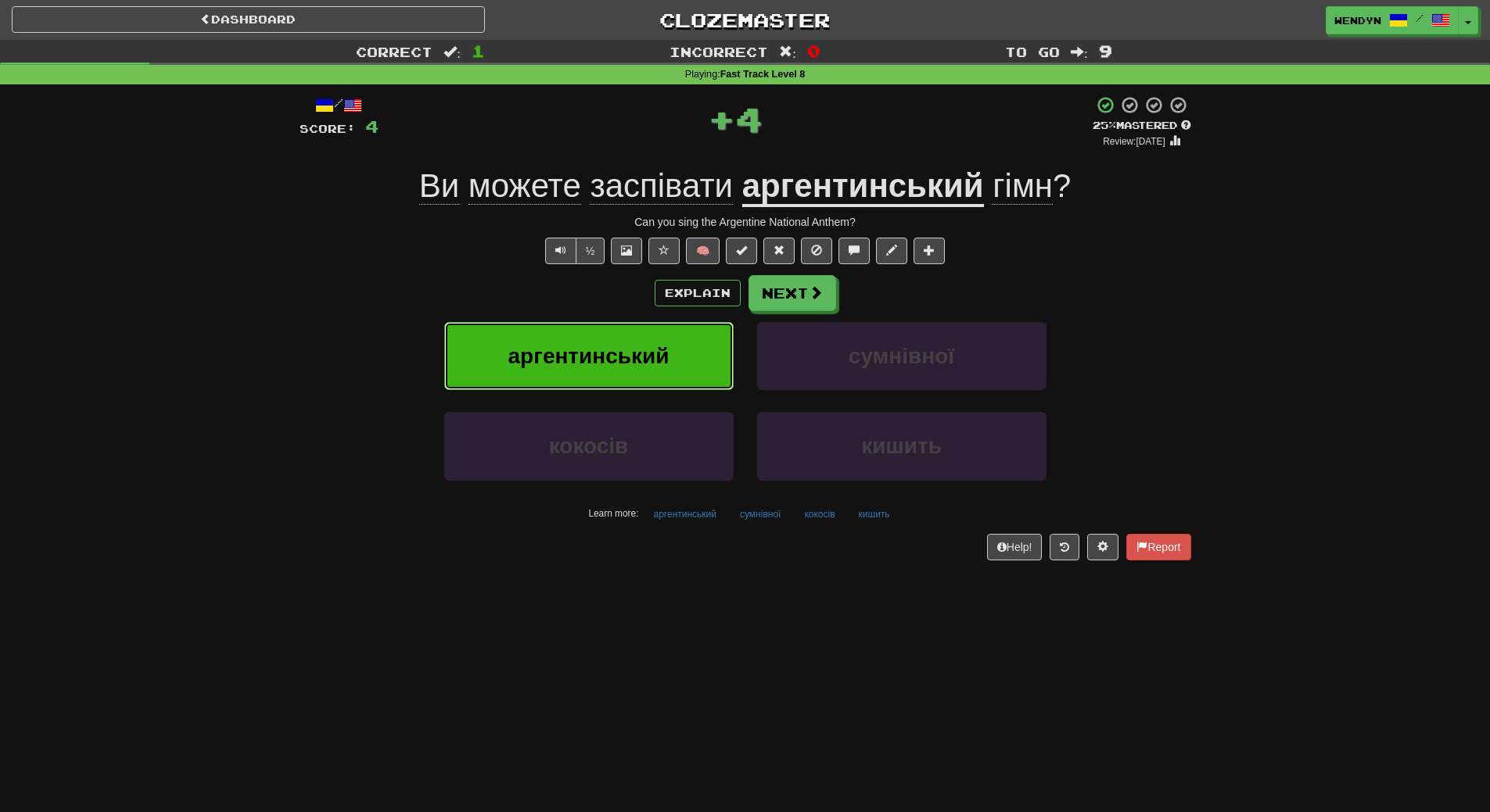
click at [561, 351] on span "аргентинський" at bounding box center [588, 355] width 161 height 24
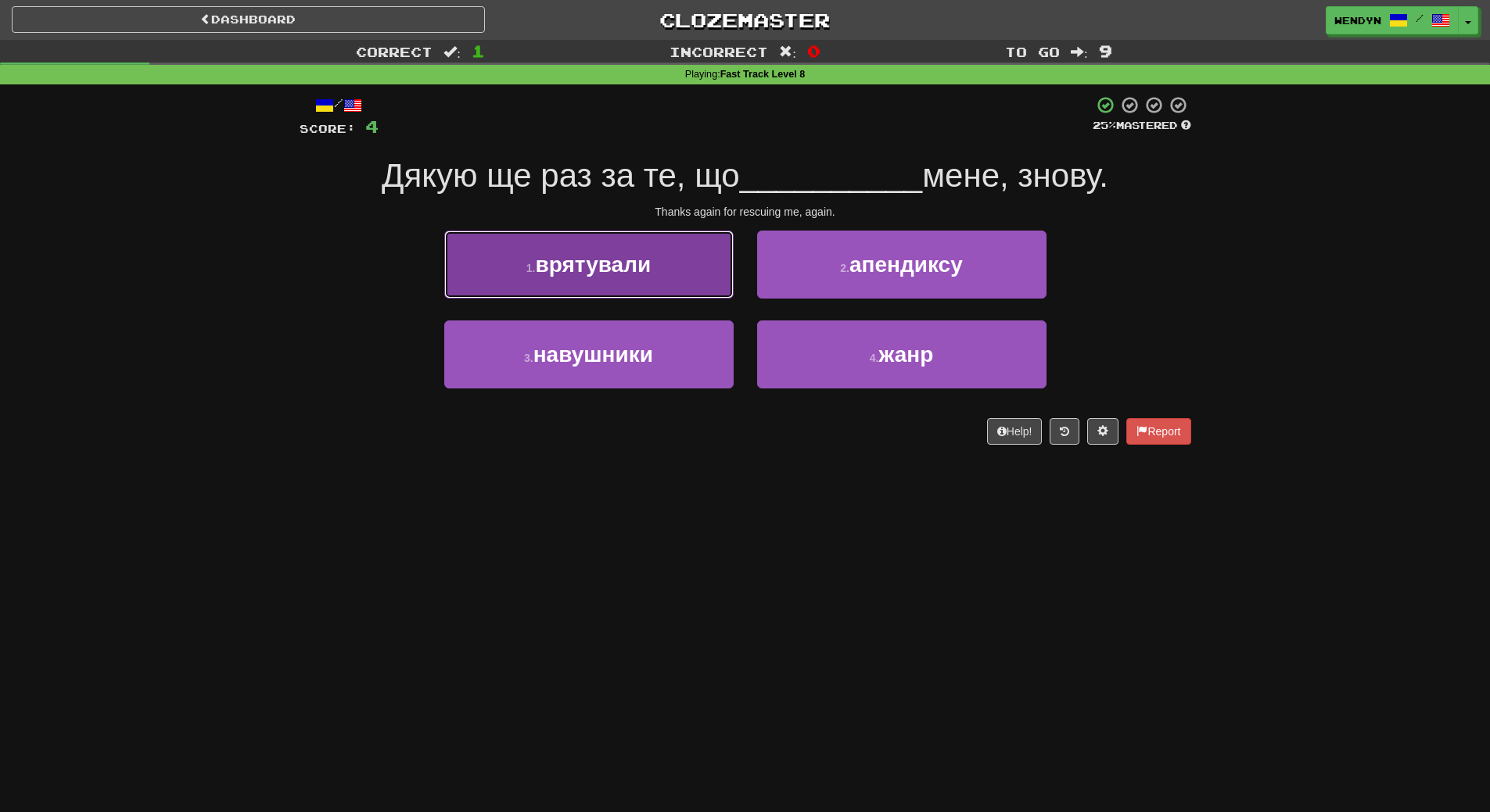
click at [602, 276] on span "врятували" at bounding box center [593, 264] width 116 height 24
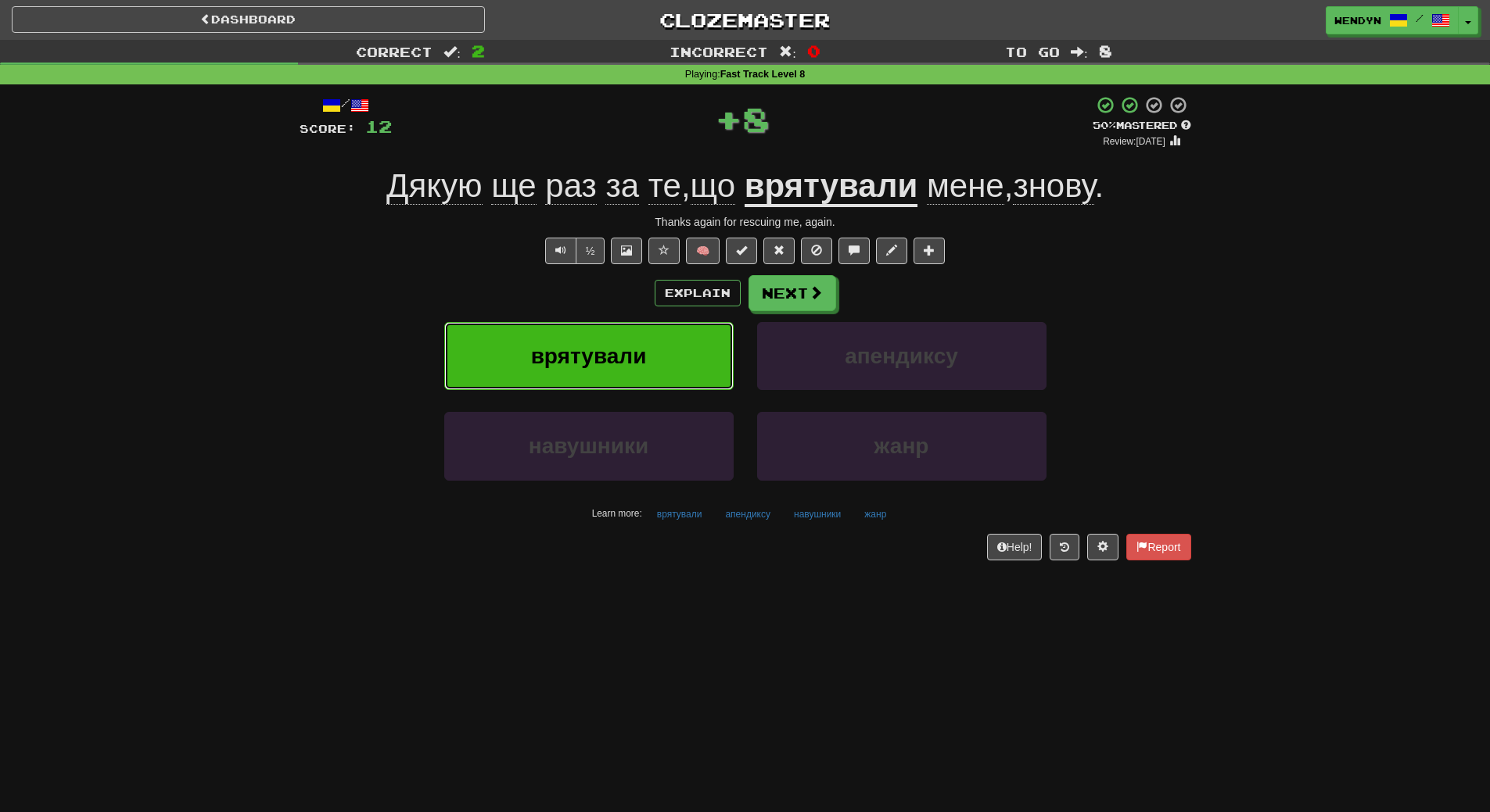
click at [602, 367] on span "врятували" at bounding box center [588, 355] width 116 height 24
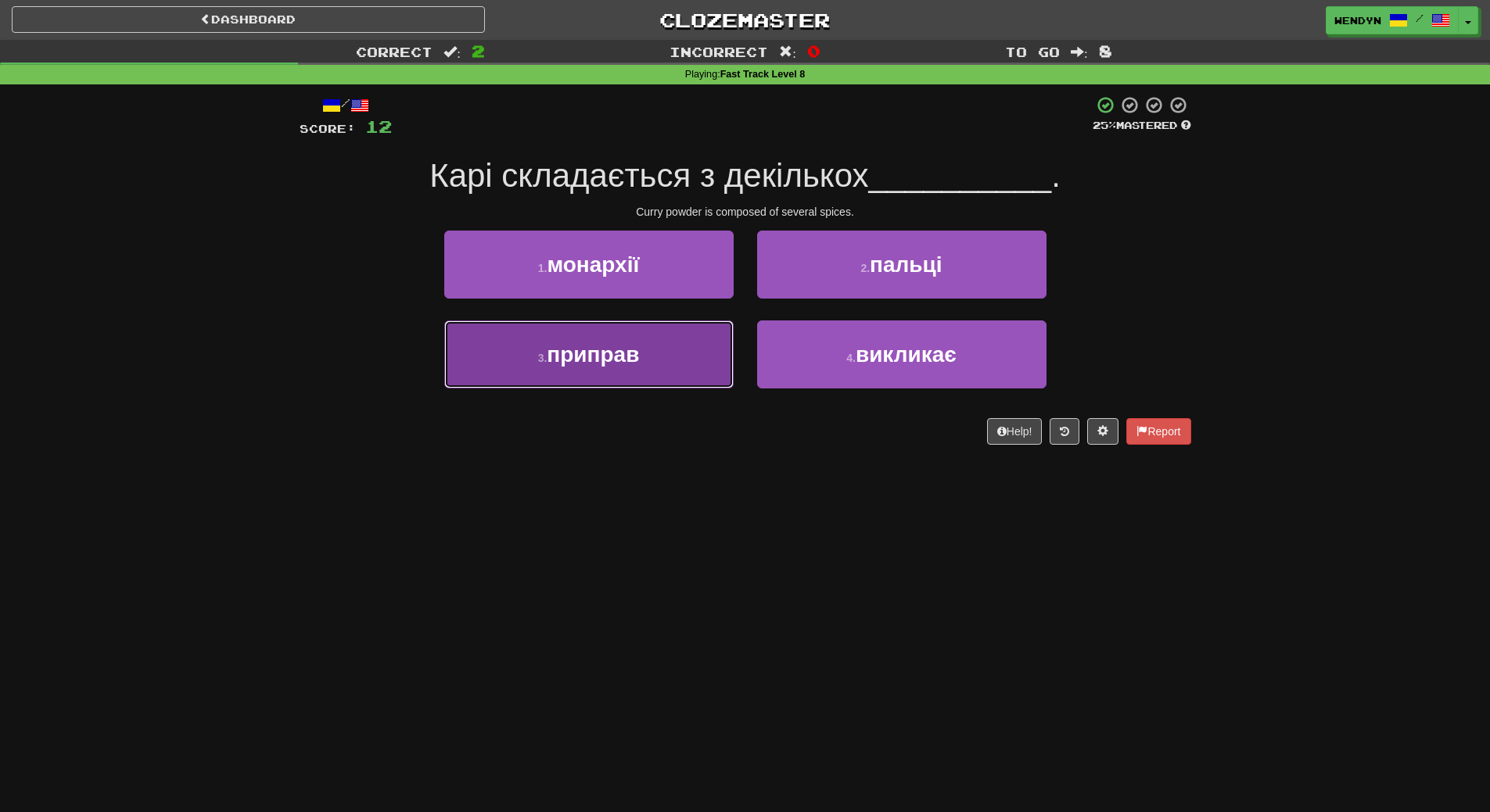
click at [598, 354] on span "приправ" at bounding box center [592, 354] width 93 height 24
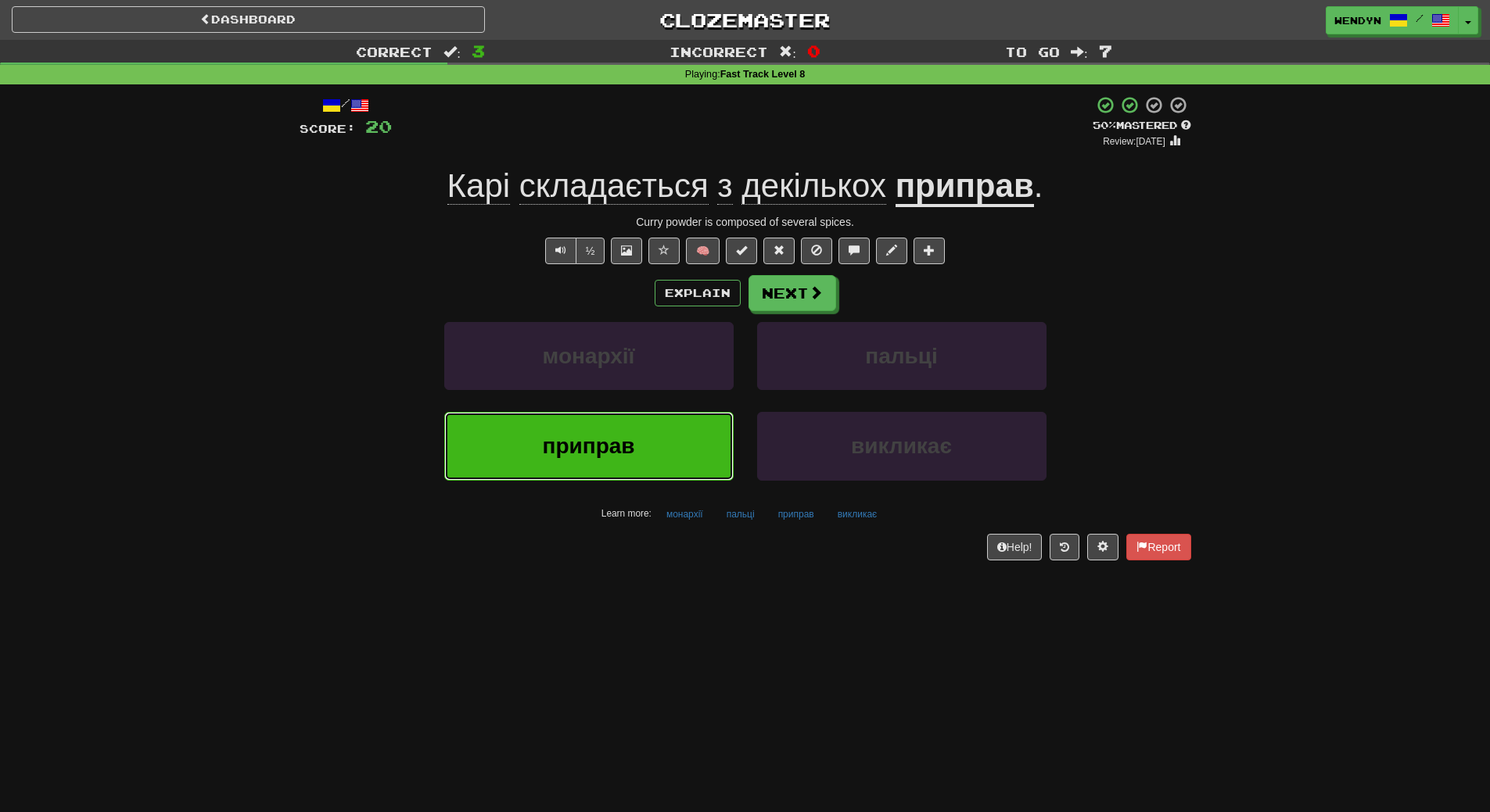
click at [525, 472] on button "приправ" at bounding box center [588, 446] width 289 height 68
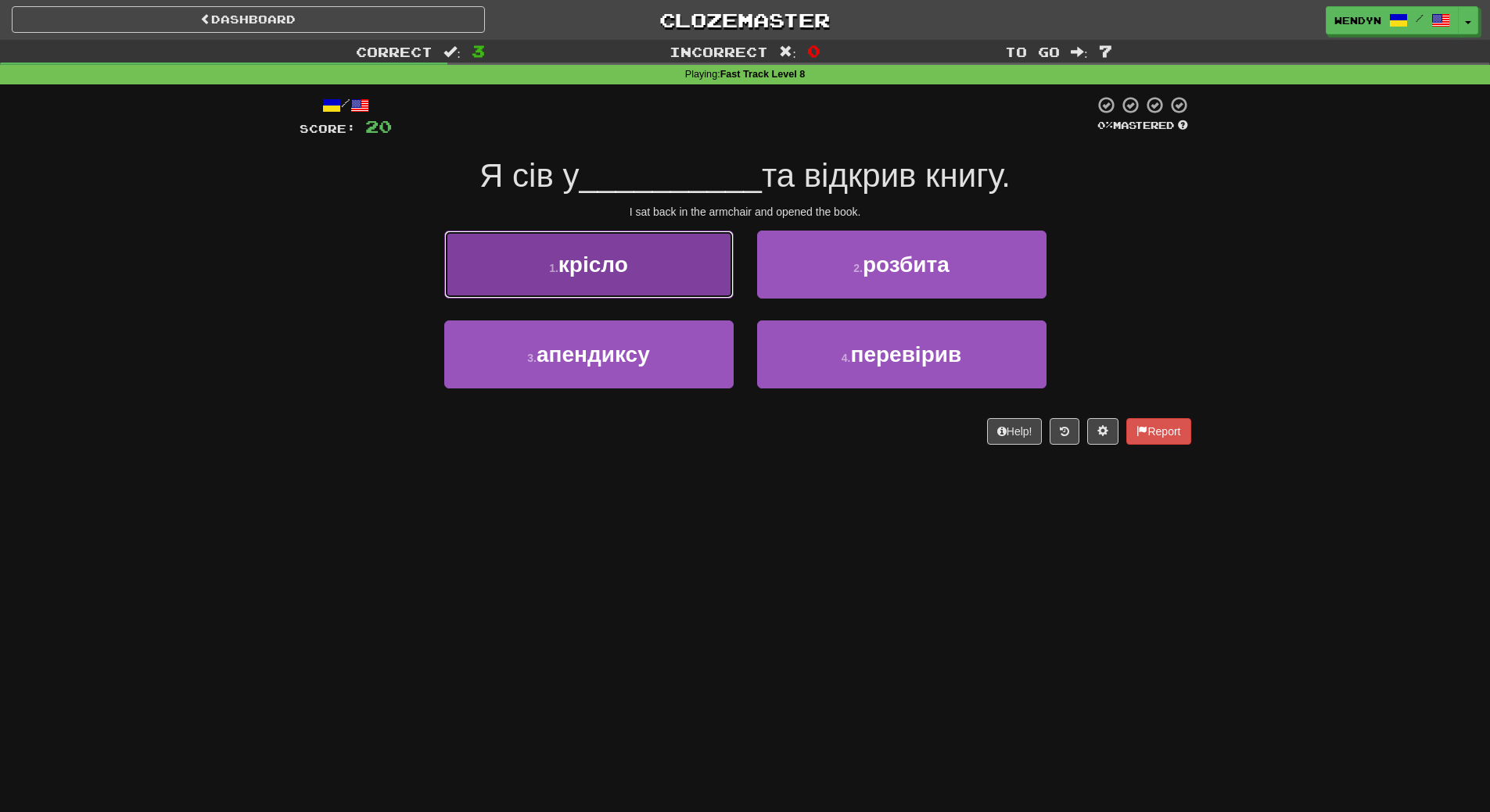
click at [564, 262] on span "крісло" at bounding box center [592, 264] width 69 height 24
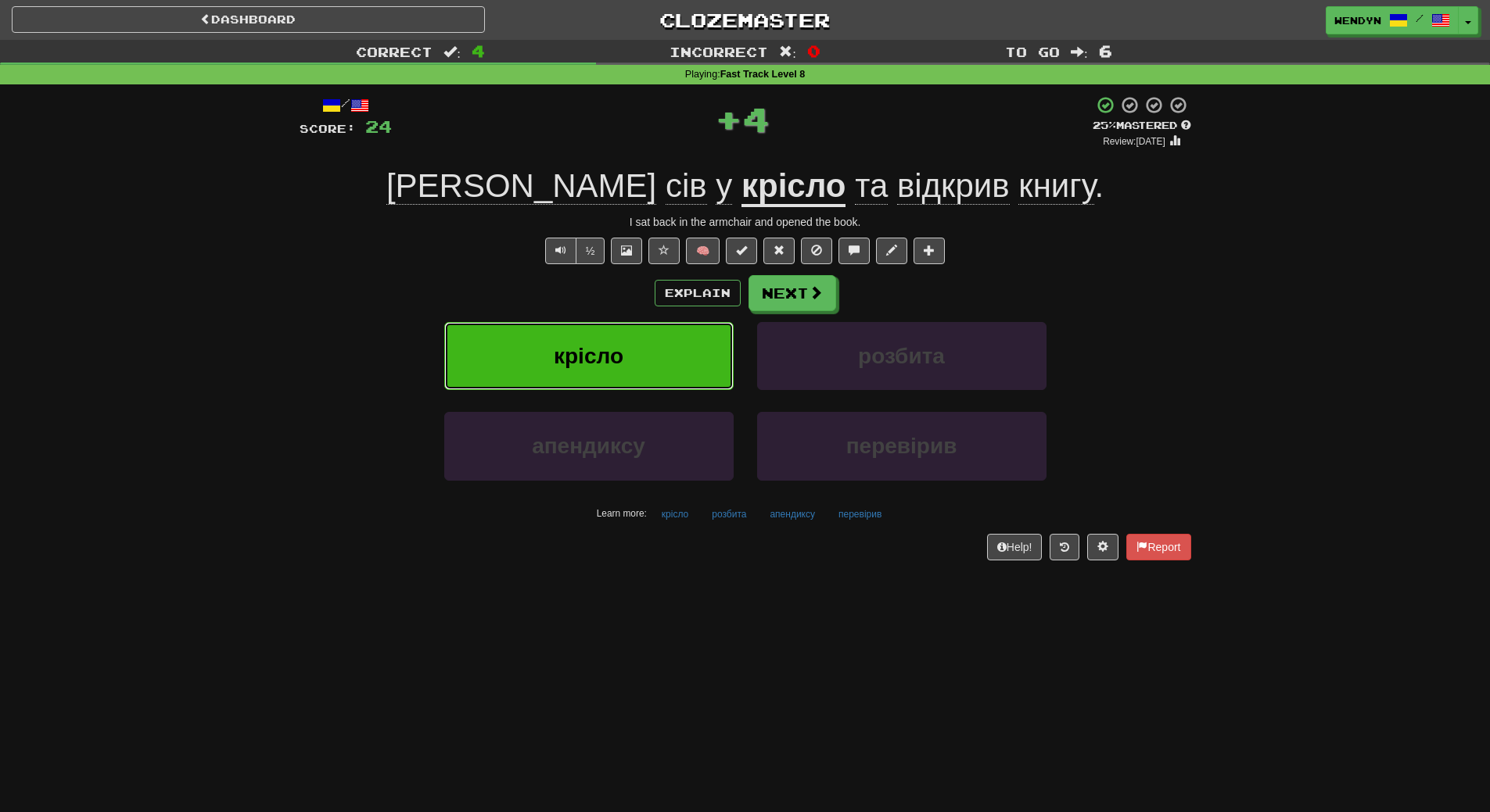
click at [567, 351] on span "крісло" at bounding box center [588, 355] width 69 height 24
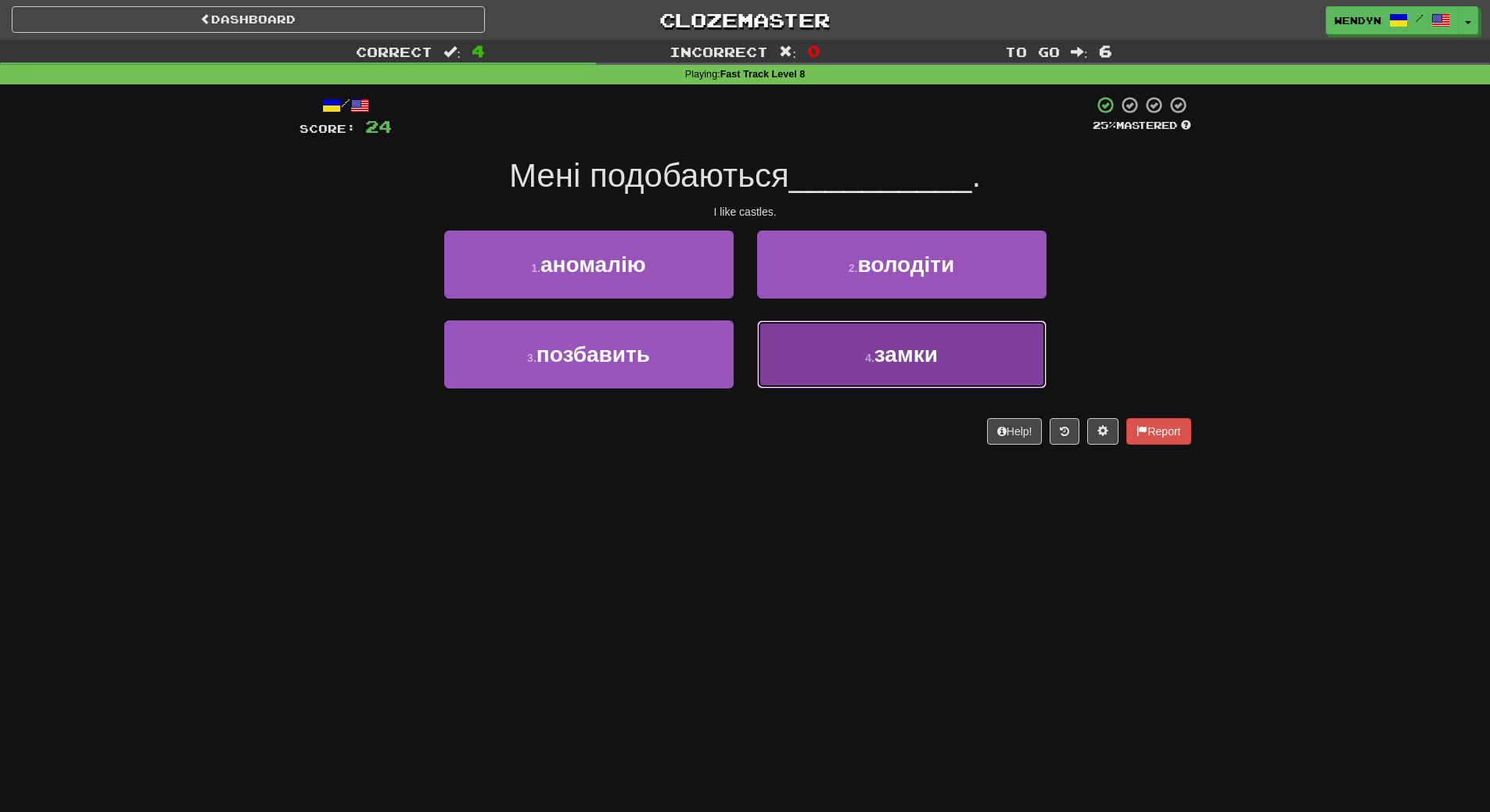
click at [883, 374] on button "4 . замки" at bounding box center [901, 354] width 289 height 68
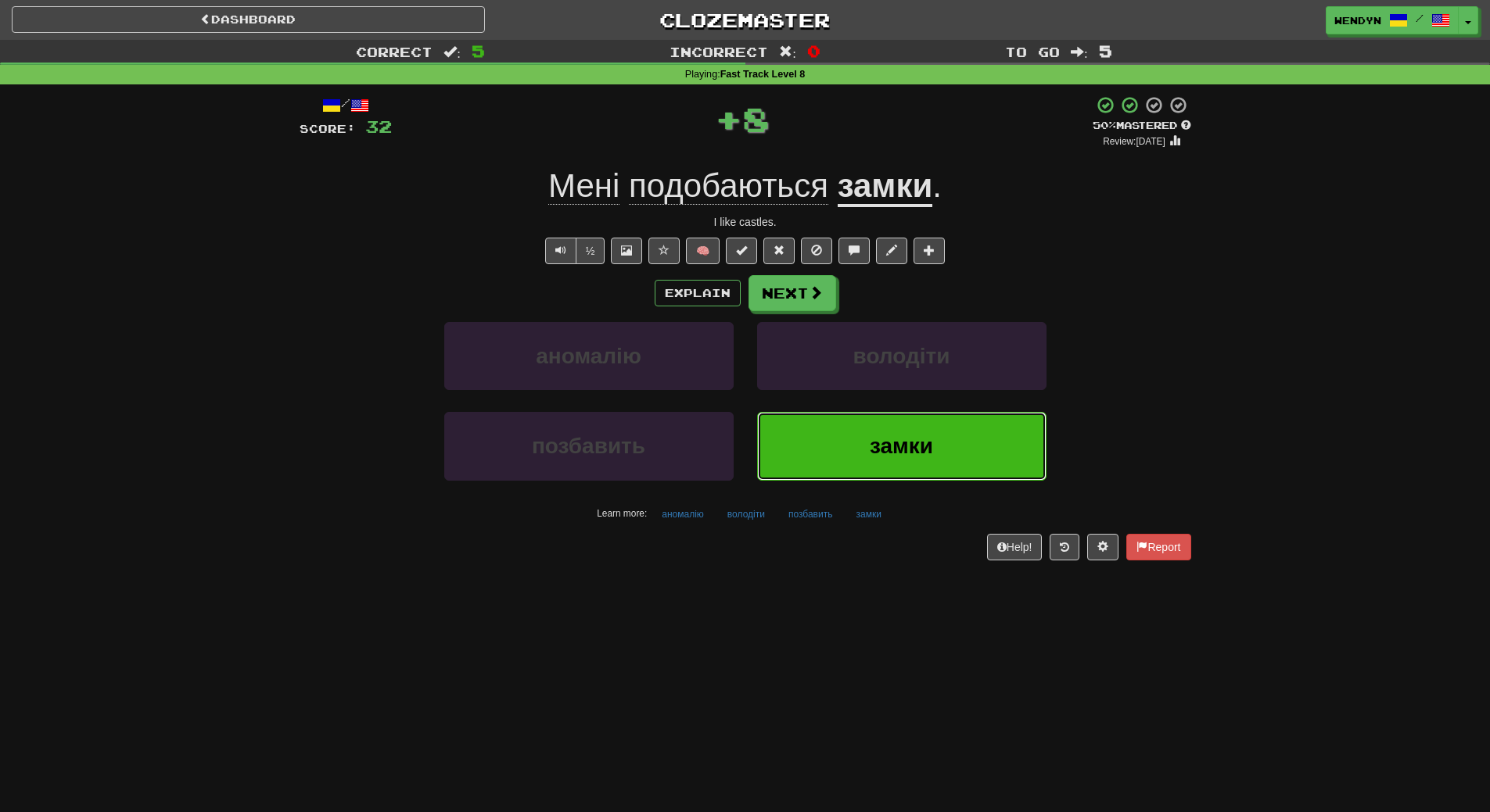
click at [823, 439] on button "замки" at bounding box center [901, 446] width 289 height 68
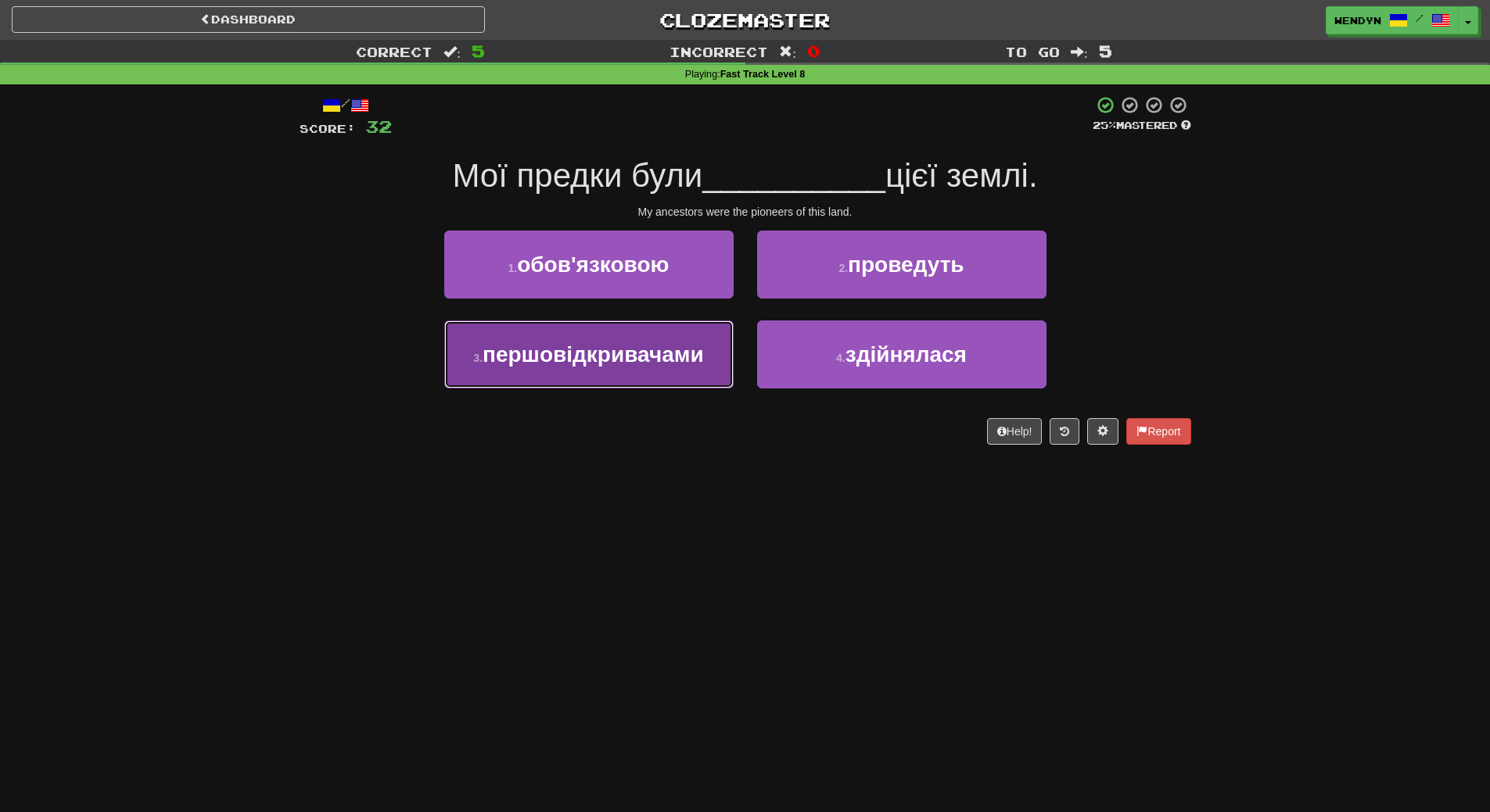
click at [620, 374] on button "3 . першовідкривачами" at bounding box center [588, 354] width 289 height 68
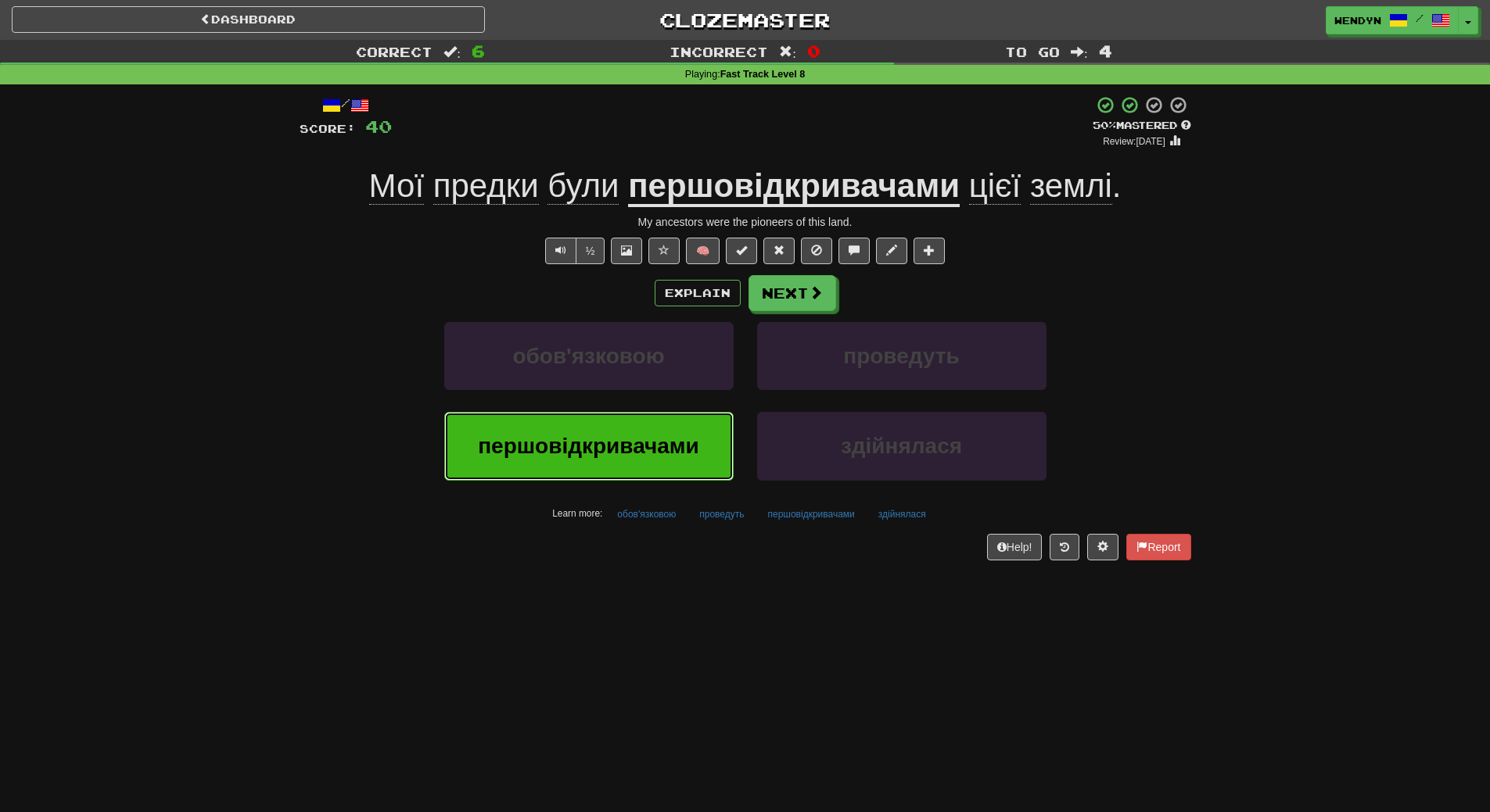
click at [583, 443] on span "першовідкривачами" at bounding box center [588, 446] width 221 height 24
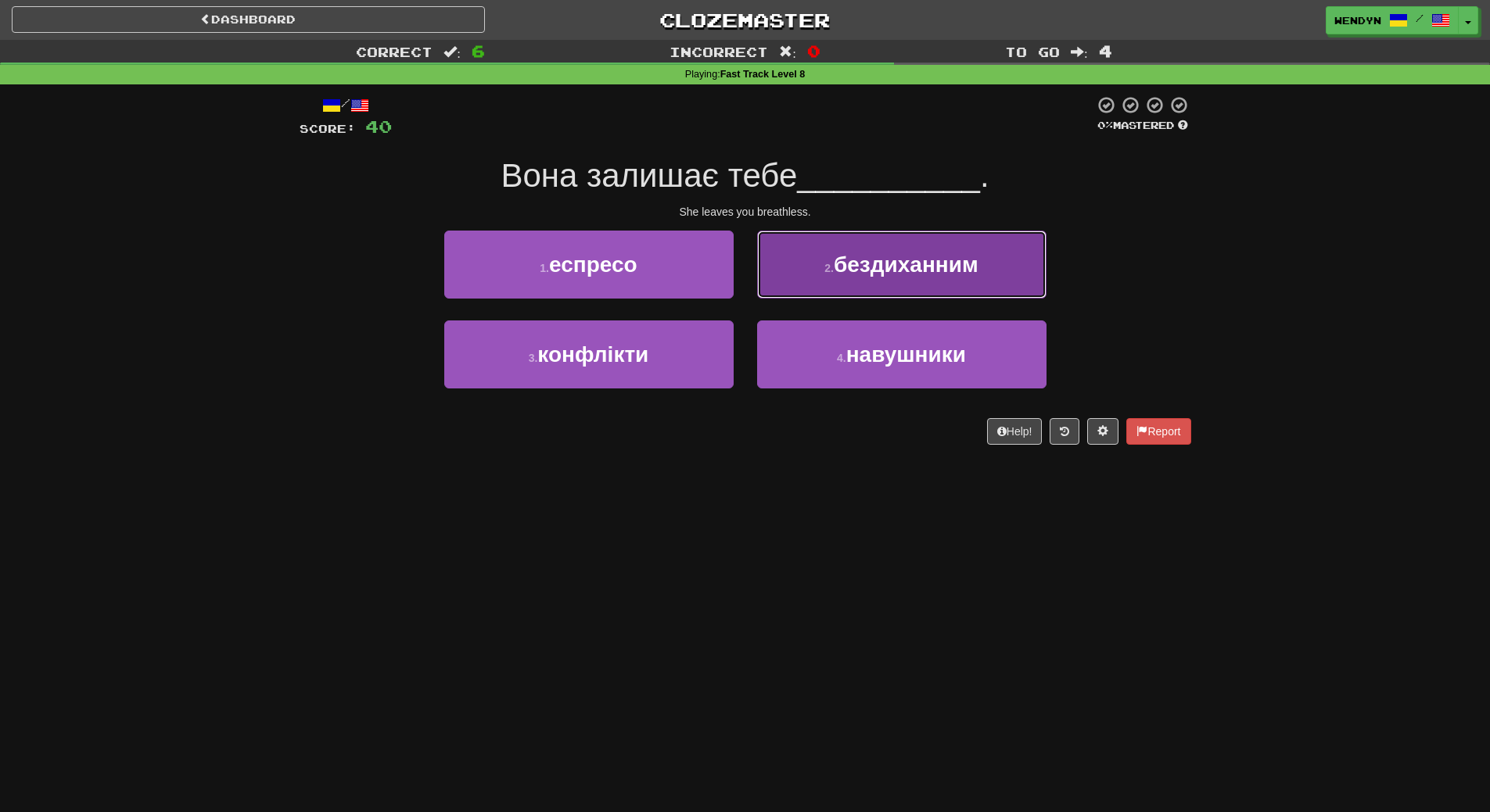
click at [1028, 259] on button "2 . бездиханним" at bounding box center [901, 265] width 289 height 68
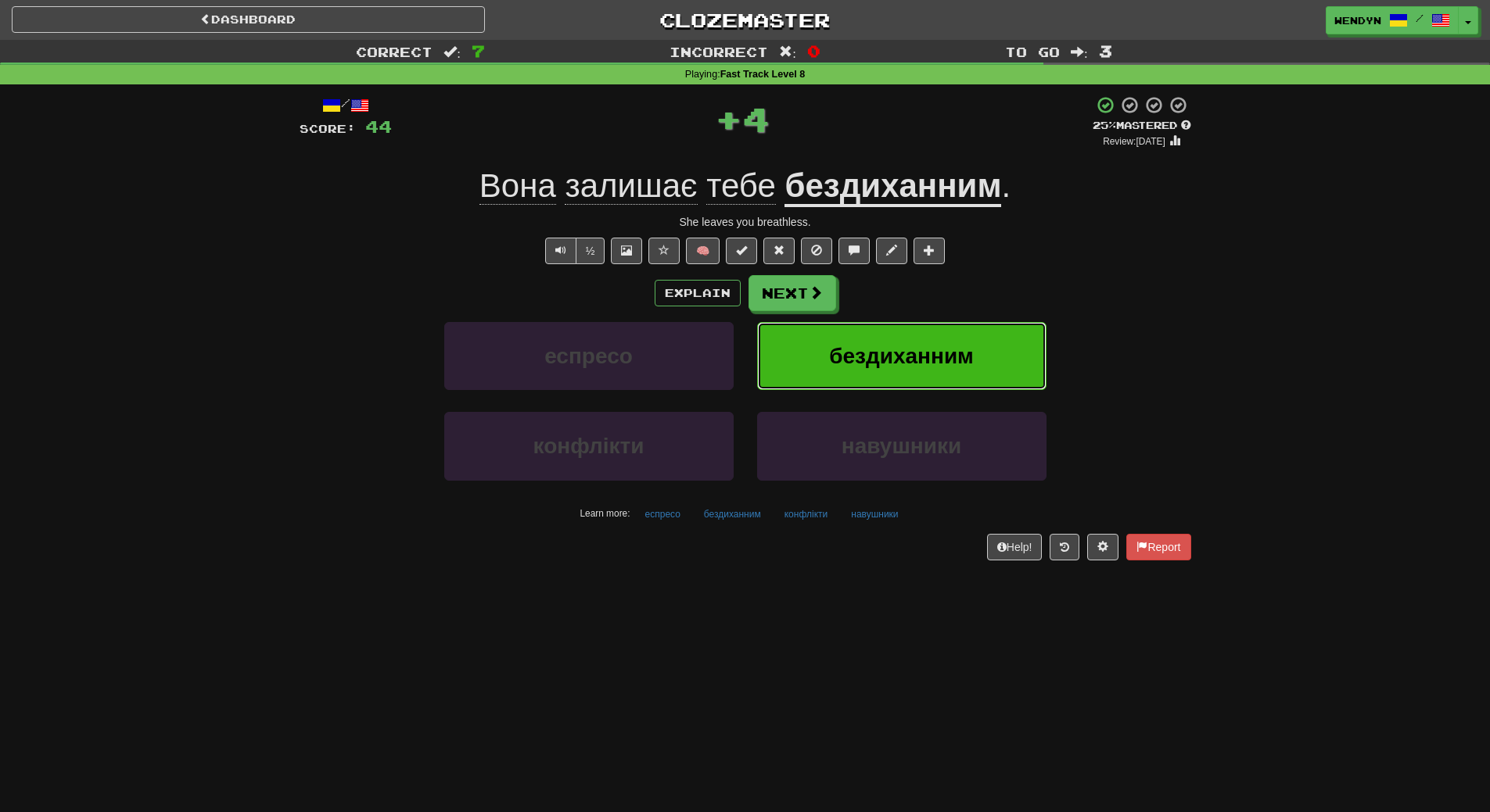
click at [993, 329] on button "бездиханним" at bounding box center [901, 356] width 289 height 68
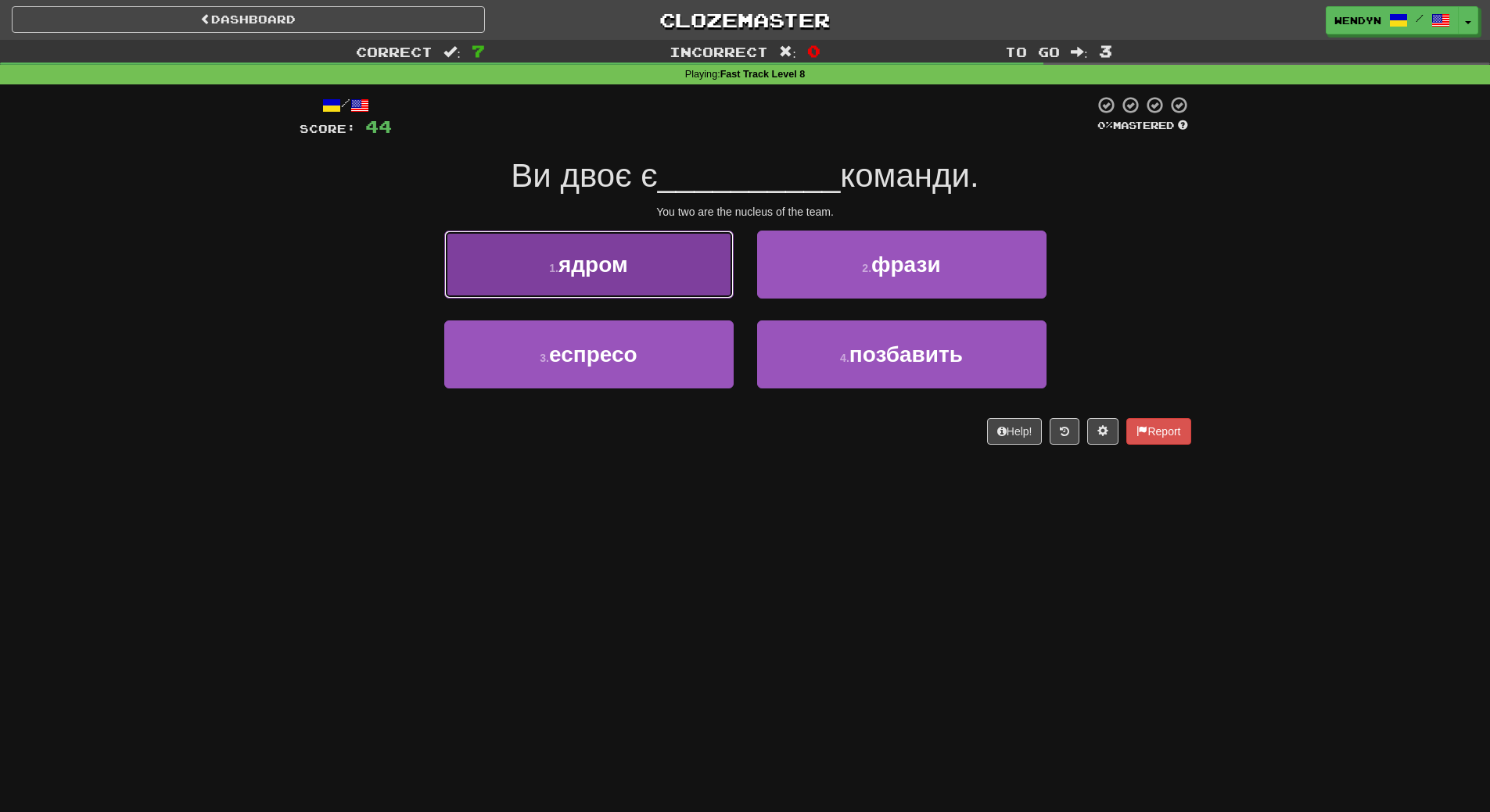
click at [644, 279] on button "1 . ядром" at bounding box center [588, 265] width 289 height 68
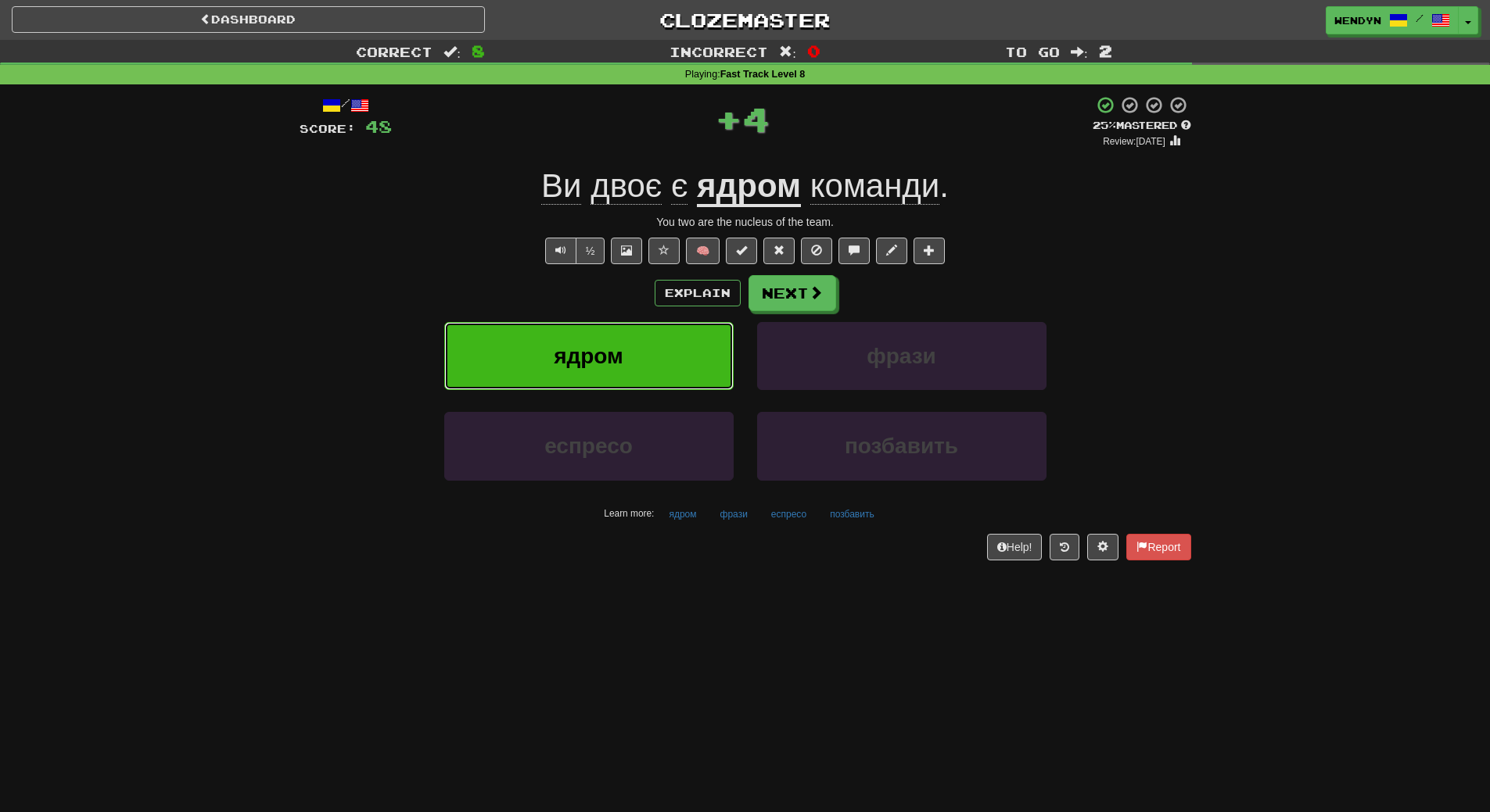
click at [625, 366] on button "ядром" at bounding box center [588, 356] width 289 height 68
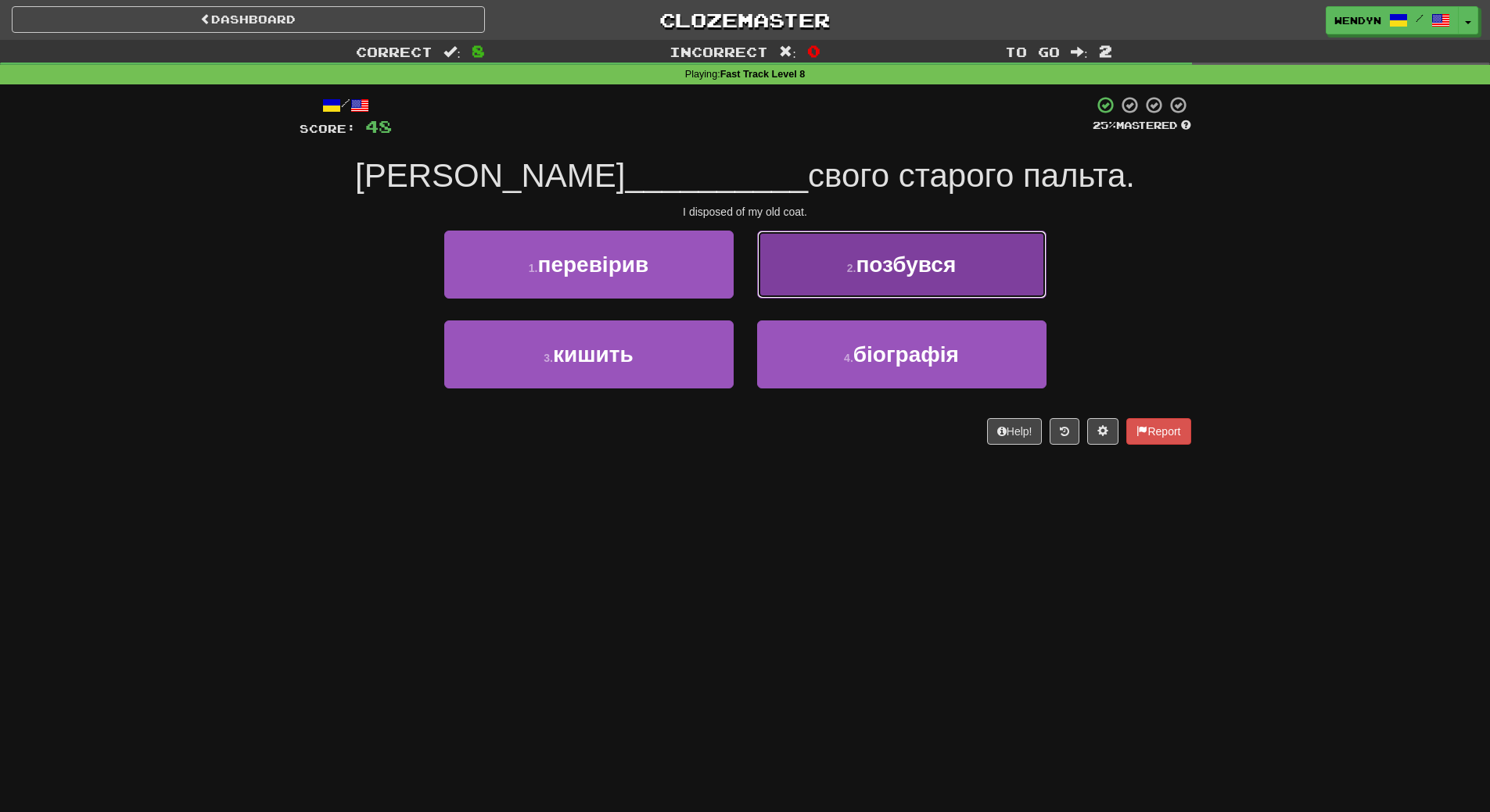
click at [947, 277] on button "2 . позбувся" at bounding box center [901, 265] width 289 height 68
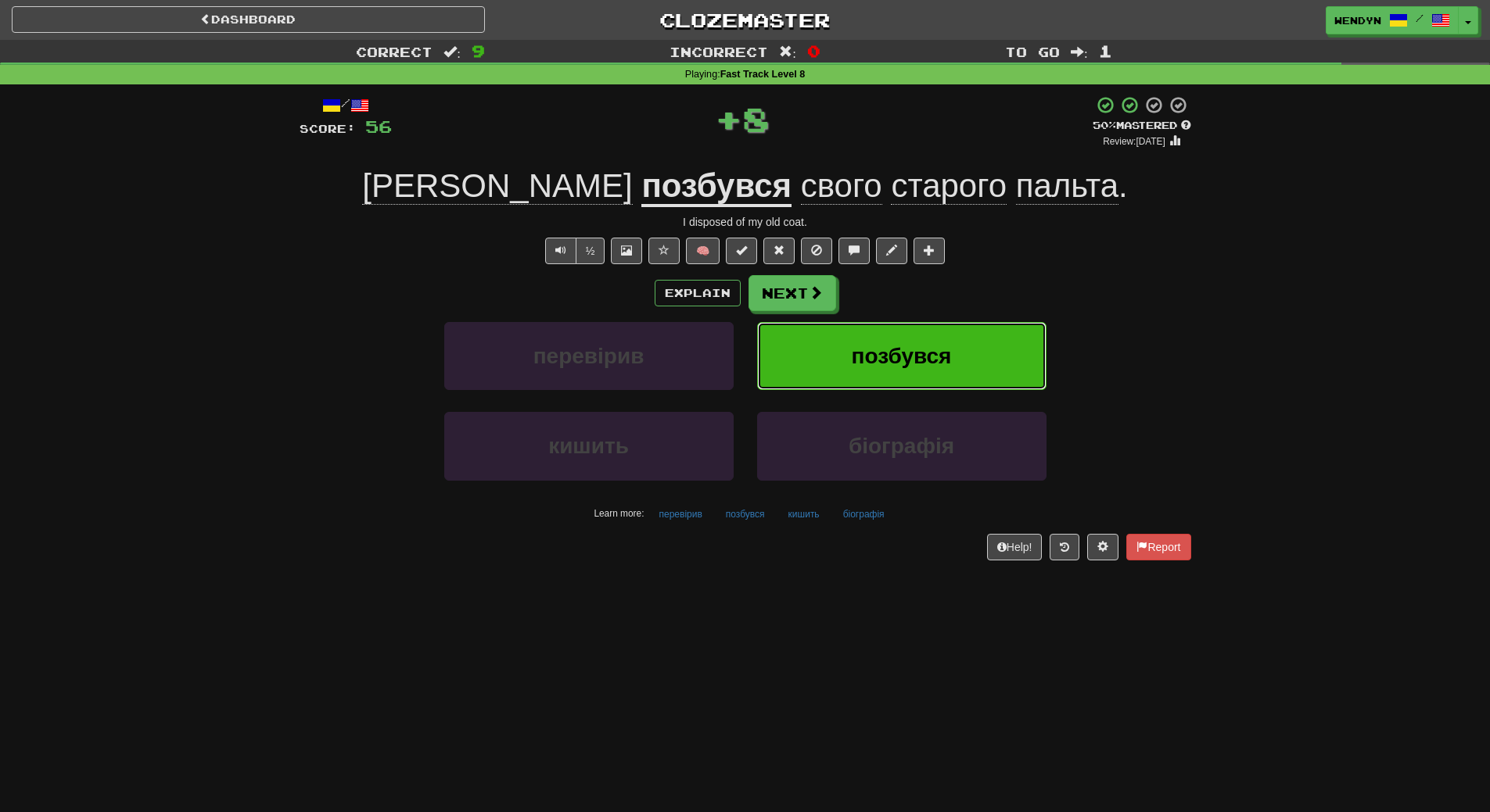
click at [940, 331] on button "позбувся" at bounding box center [901, 356] width 289 height 68
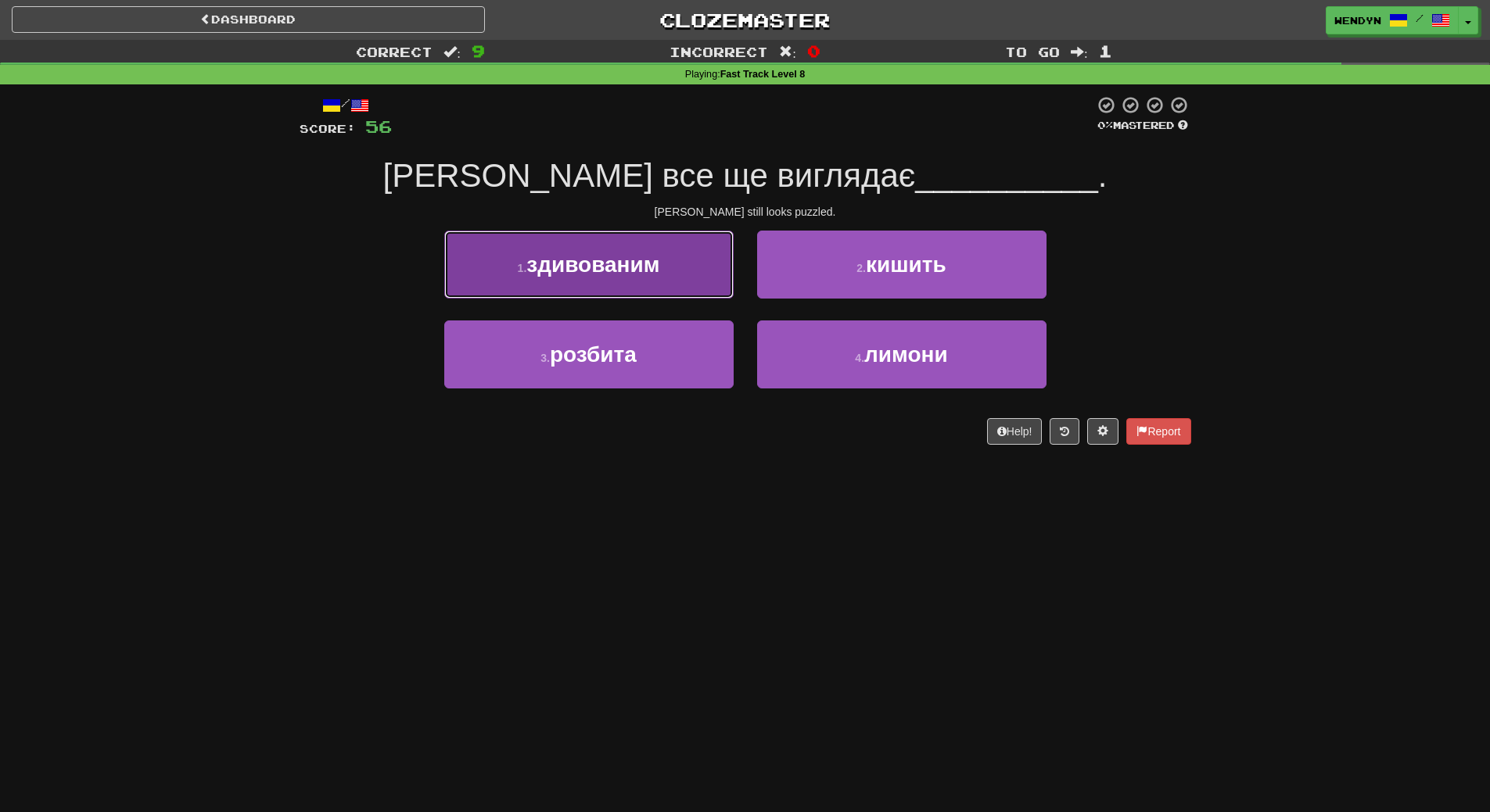
click at [610, 281] on button "1 . здивованим" at bounding box center [588, 265] width 289 height 68
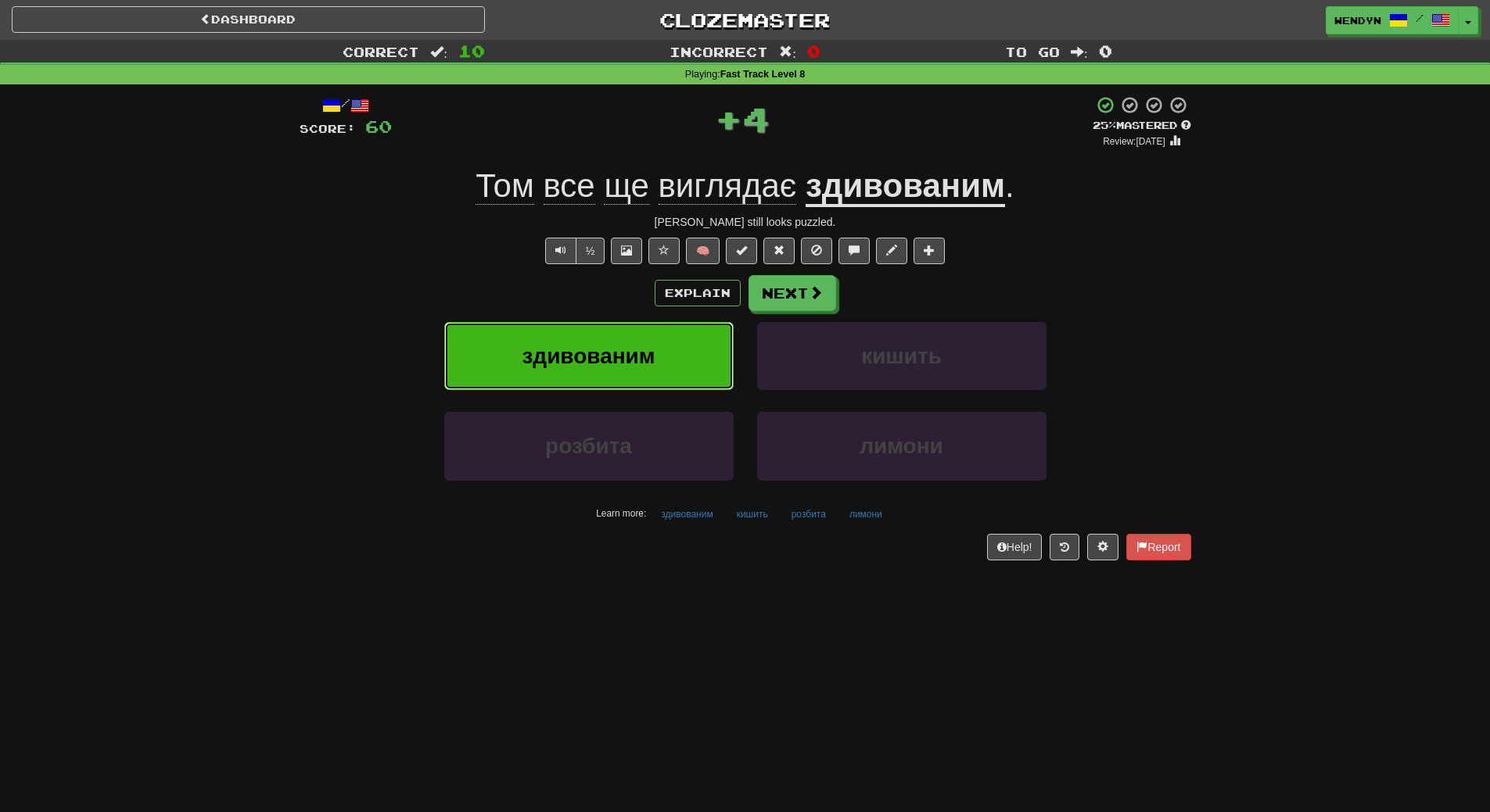
click at [605, 362] on span "здивованим" at bounding box center [588, 355] width 133 height 24
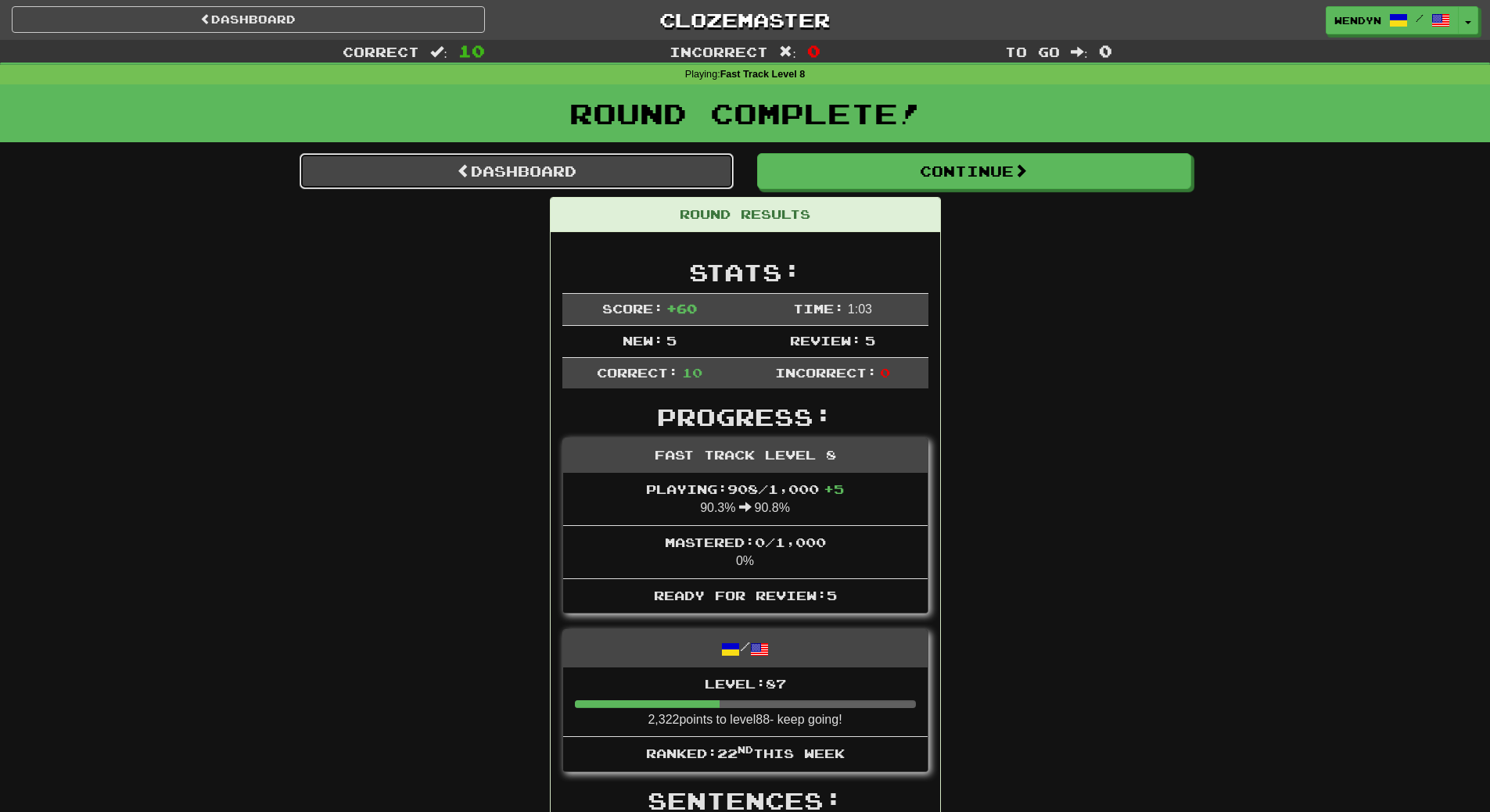
click at [491, 174] on link "Dashboard" at bounding box center [517, 170] width 434 height 36
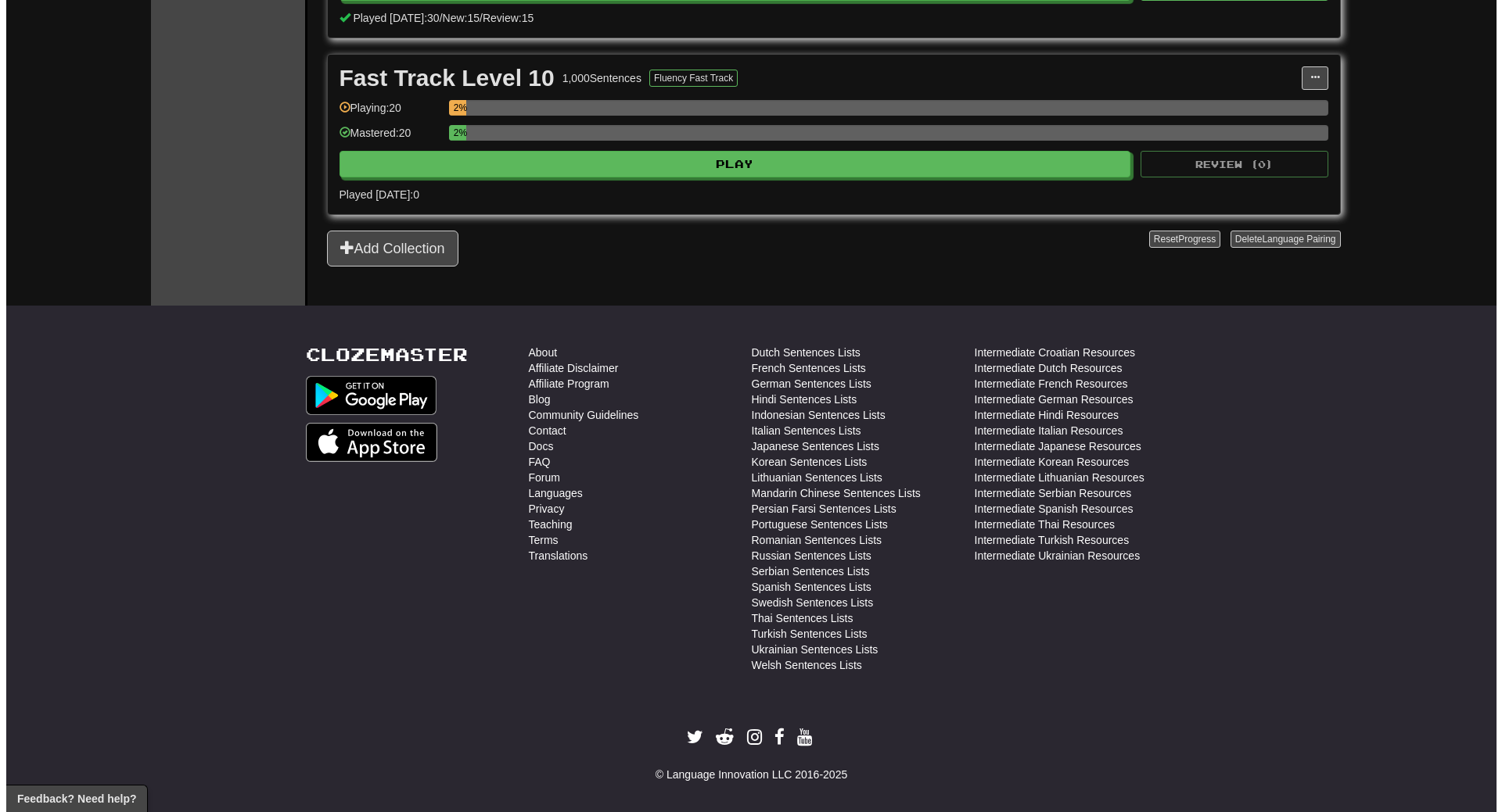
scroll to position [1408, 0]
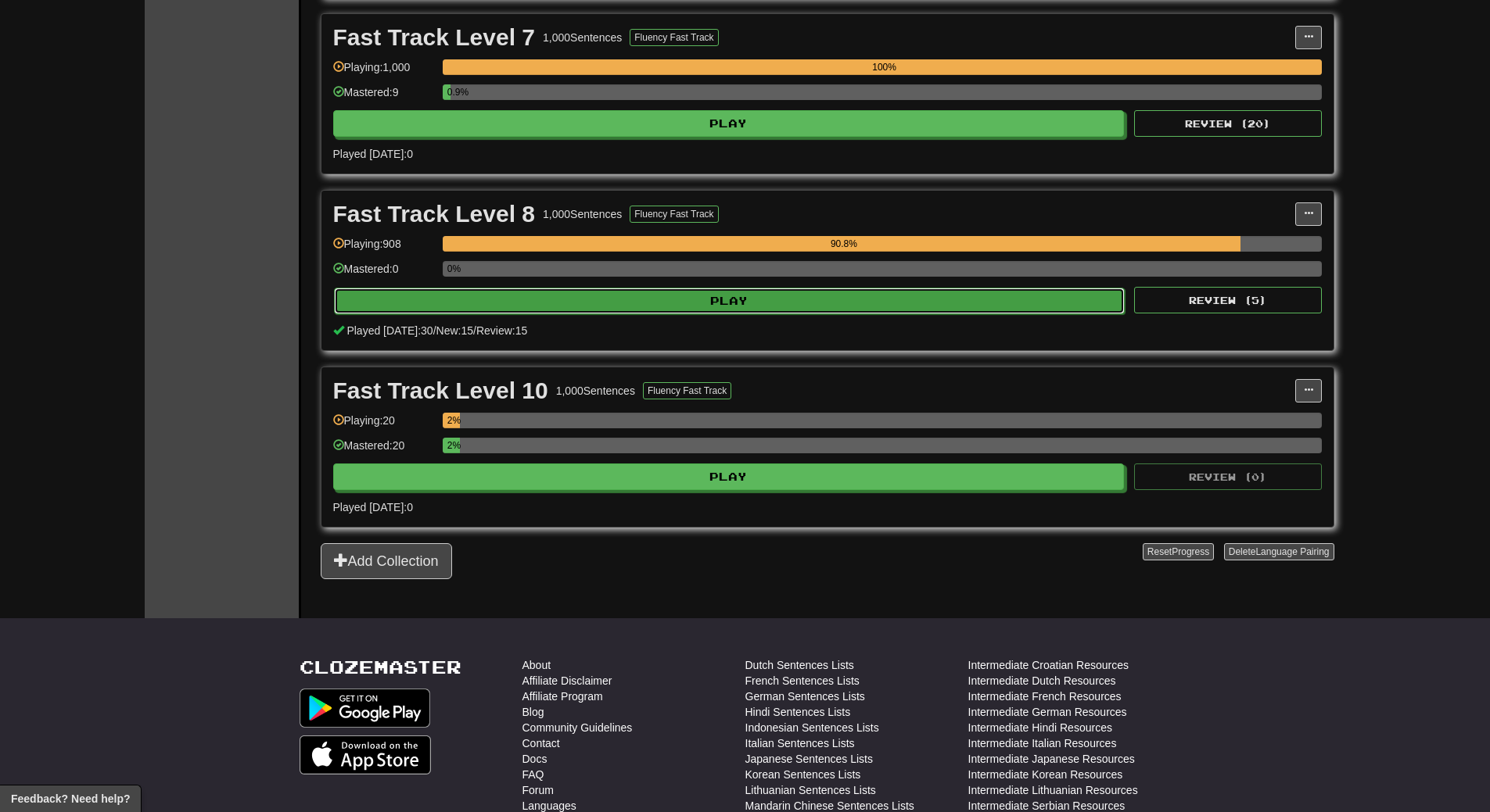
click at [718, 299] on button "Play" at bounding box center [729, 301] width 792 height 26
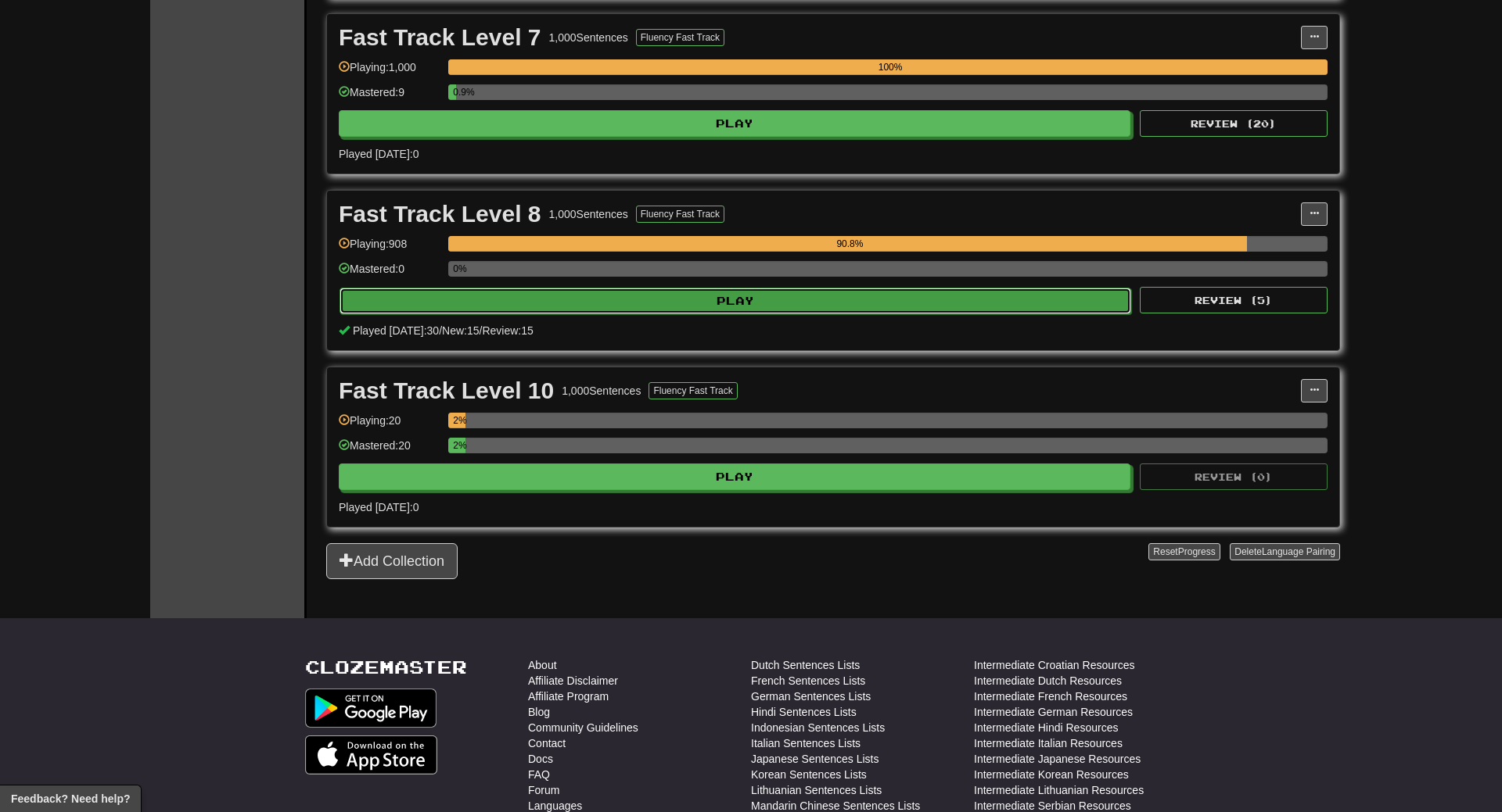
select select "**"
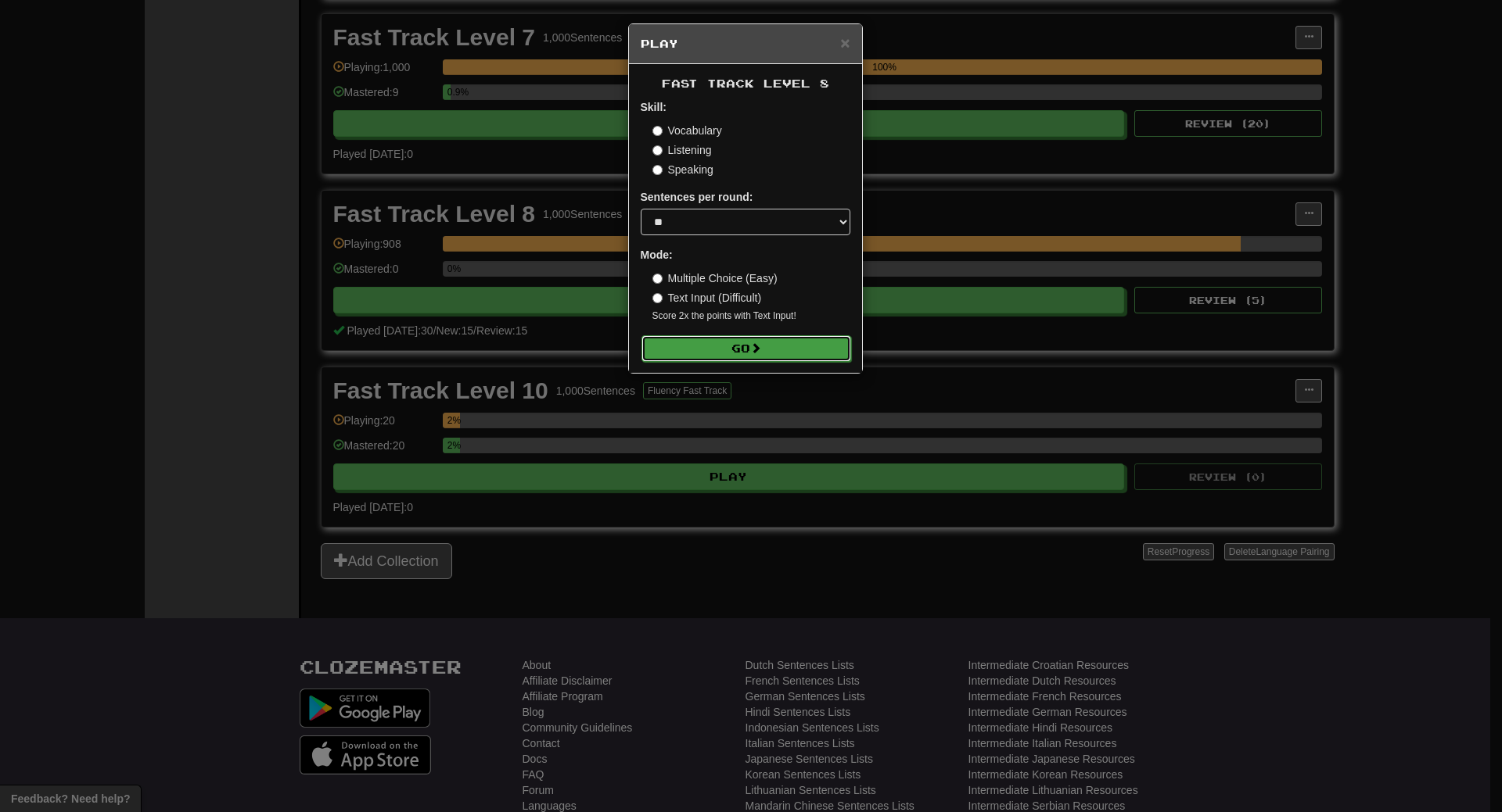
click at [737, 348] on button "Go" at bounding box center [746, 349] width 209 height 26
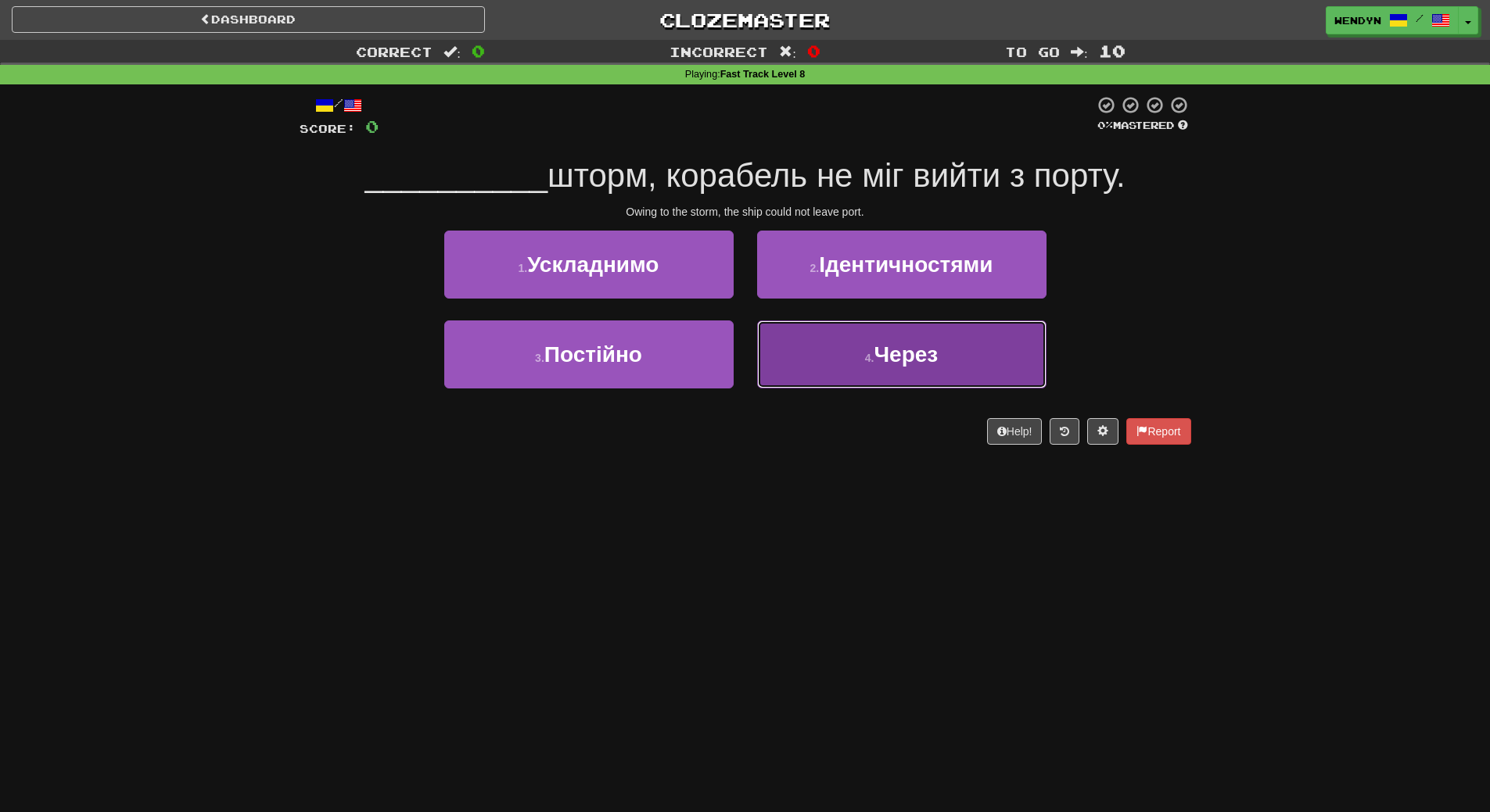
click at [880, 380] on button "4 . Через" at bounding box center [901, 354] width 289 height 68
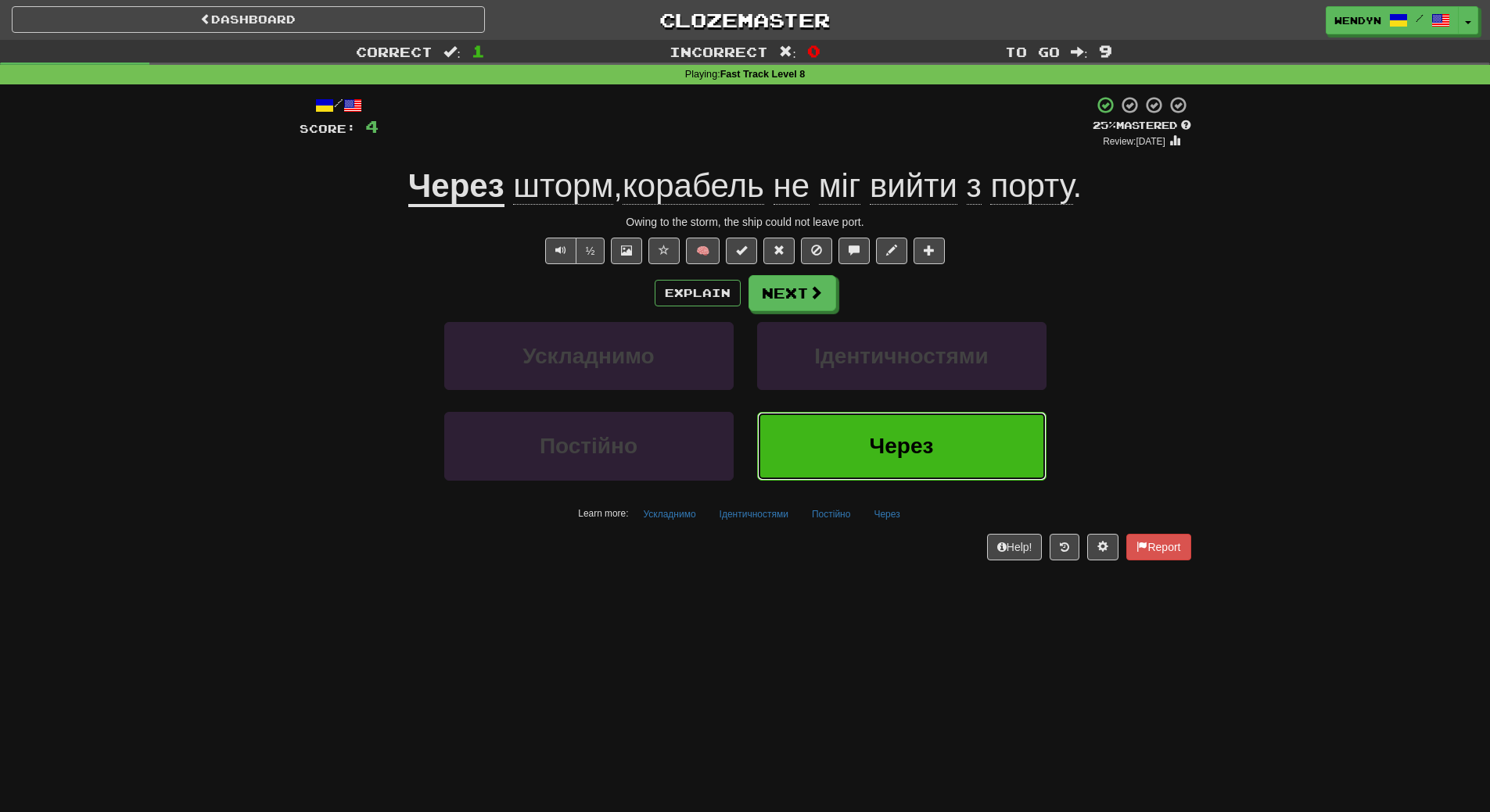
click at [847, 470] on button "Через" at bounding box center [901, 446] width 289 height 68
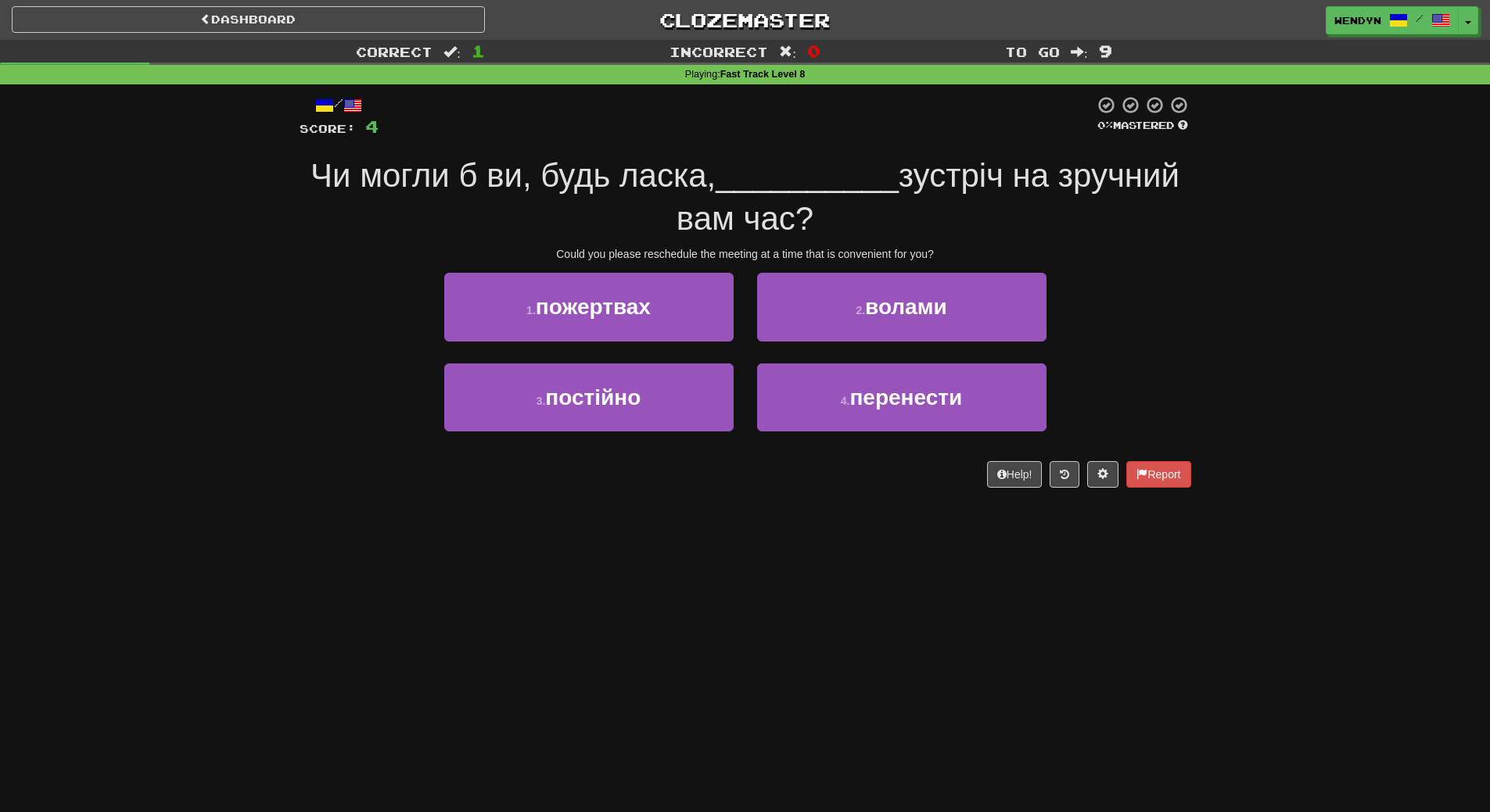
drag, startPoint x: 776, startPoint y: 501, endPoint x: 768, endPoint y: 510, distance: 12.0
drag, startPoint x: 768, startPoint y: 510, endPoint x: 704, endPoint y: 592, distance: 104.0
click at [704, 592] on div "Dashboard Clozemaster WendyN / Toggle Dropdown Dashboard Leaderboard Activity F…" at bounding box center [745, 406] width 1490 height 812
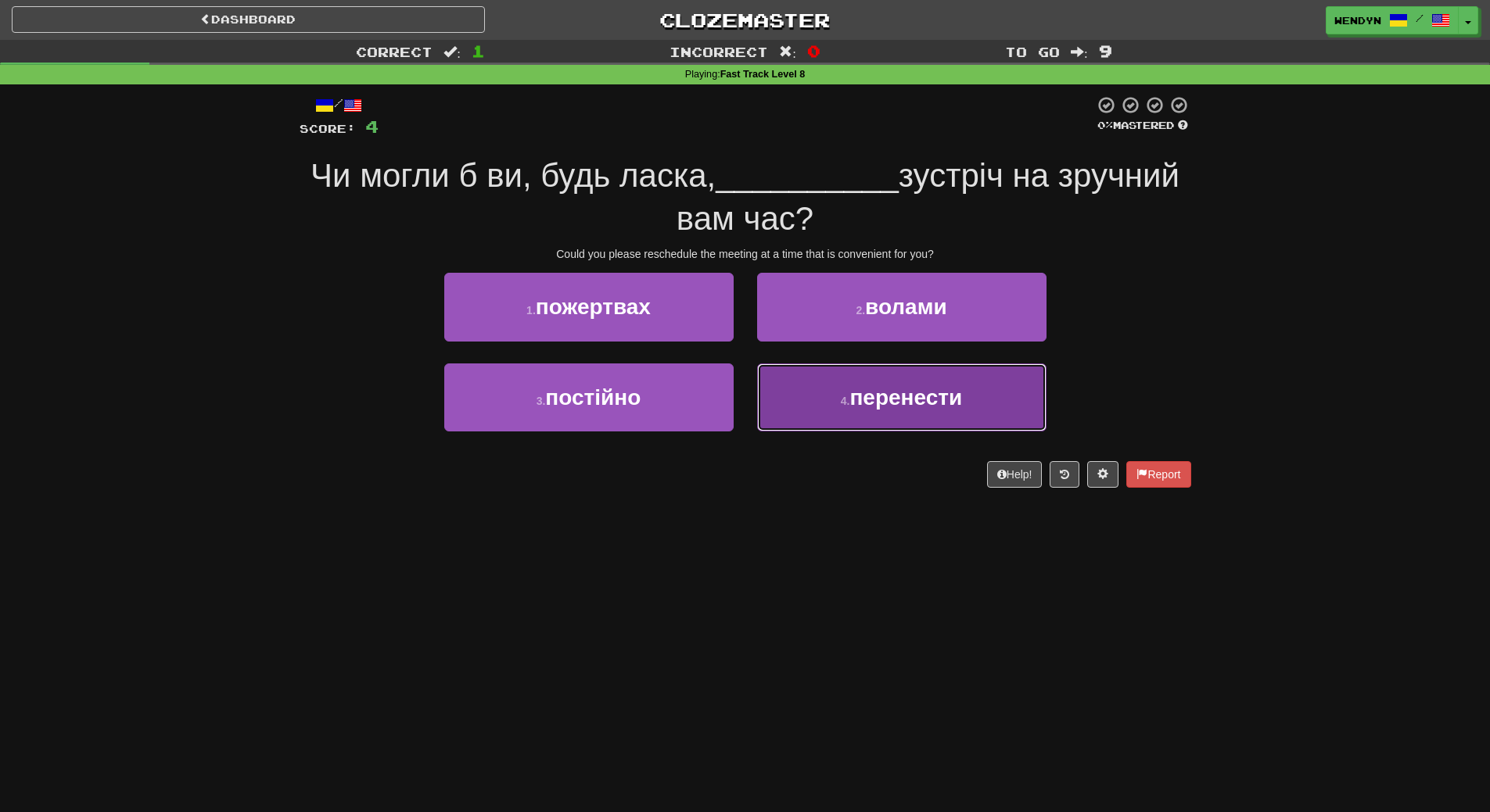
click at [864, 395] on span "перенести" at bounding box center [906, 397] width 113 height 24
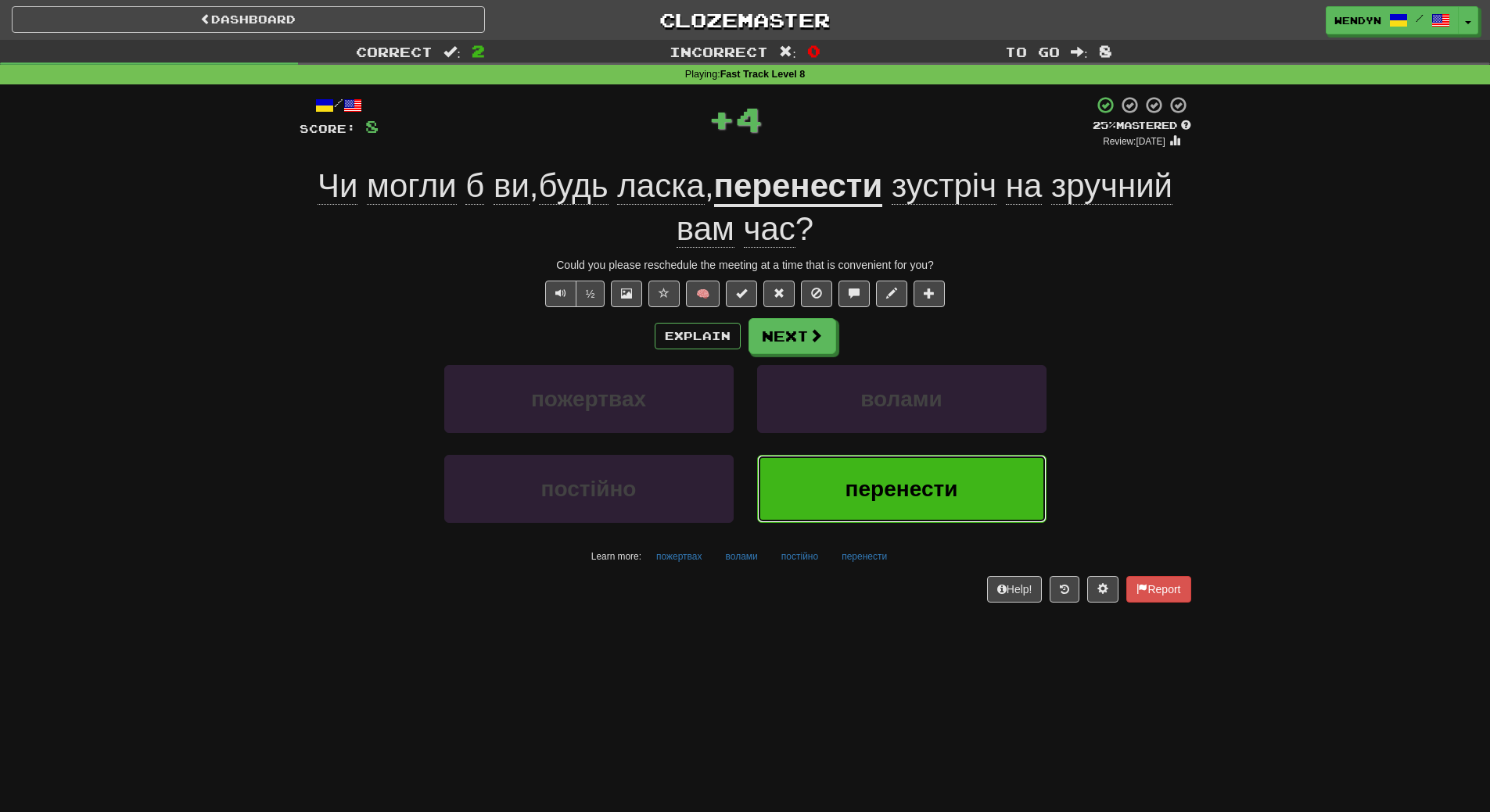
click at [861, 519] on button "перенести" at bounding box center [901, 489] width 289 height 68
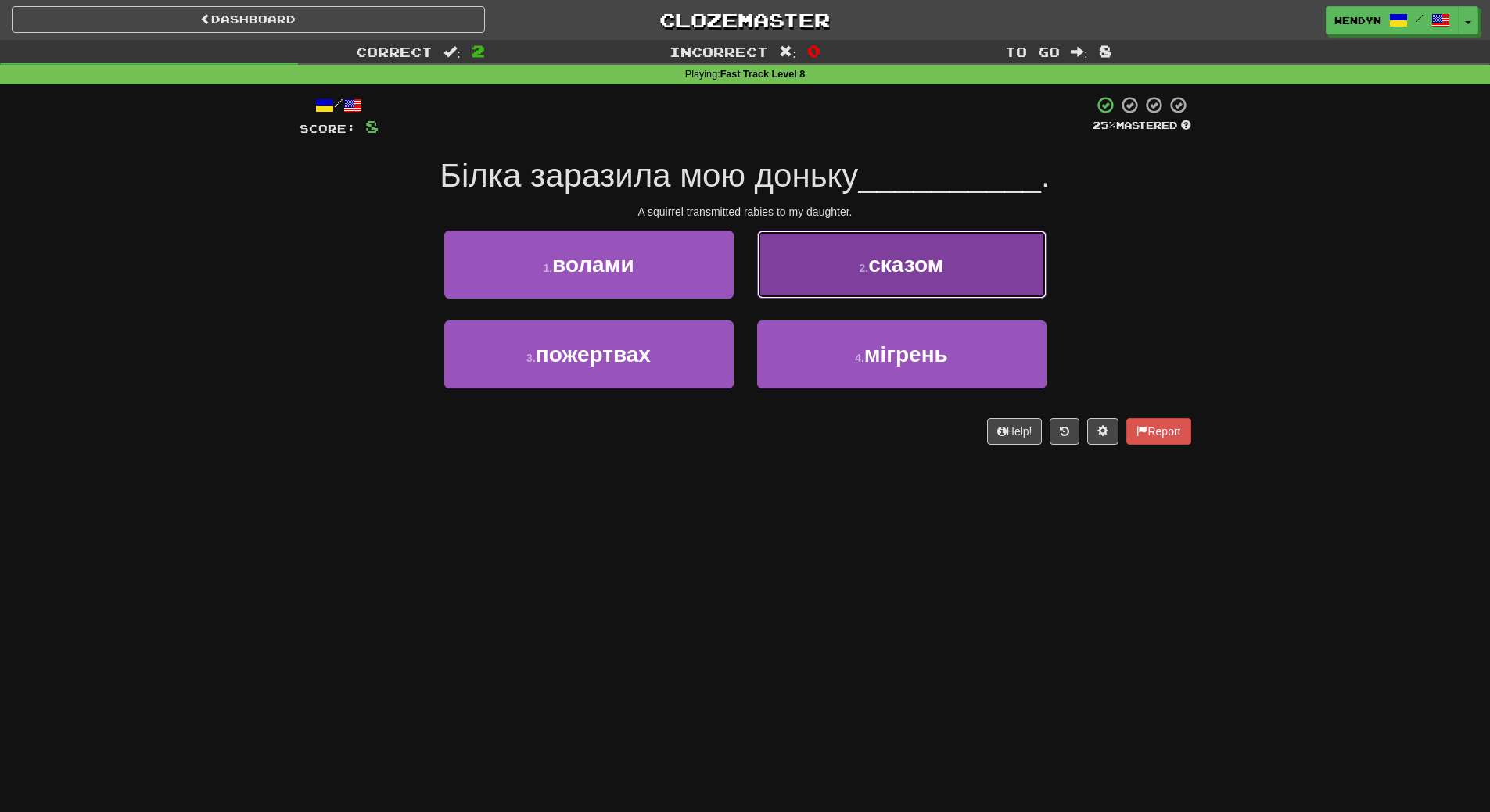
click at [923, 263] on span "сказом" at bounding box center [905, 264] width 75 height 24
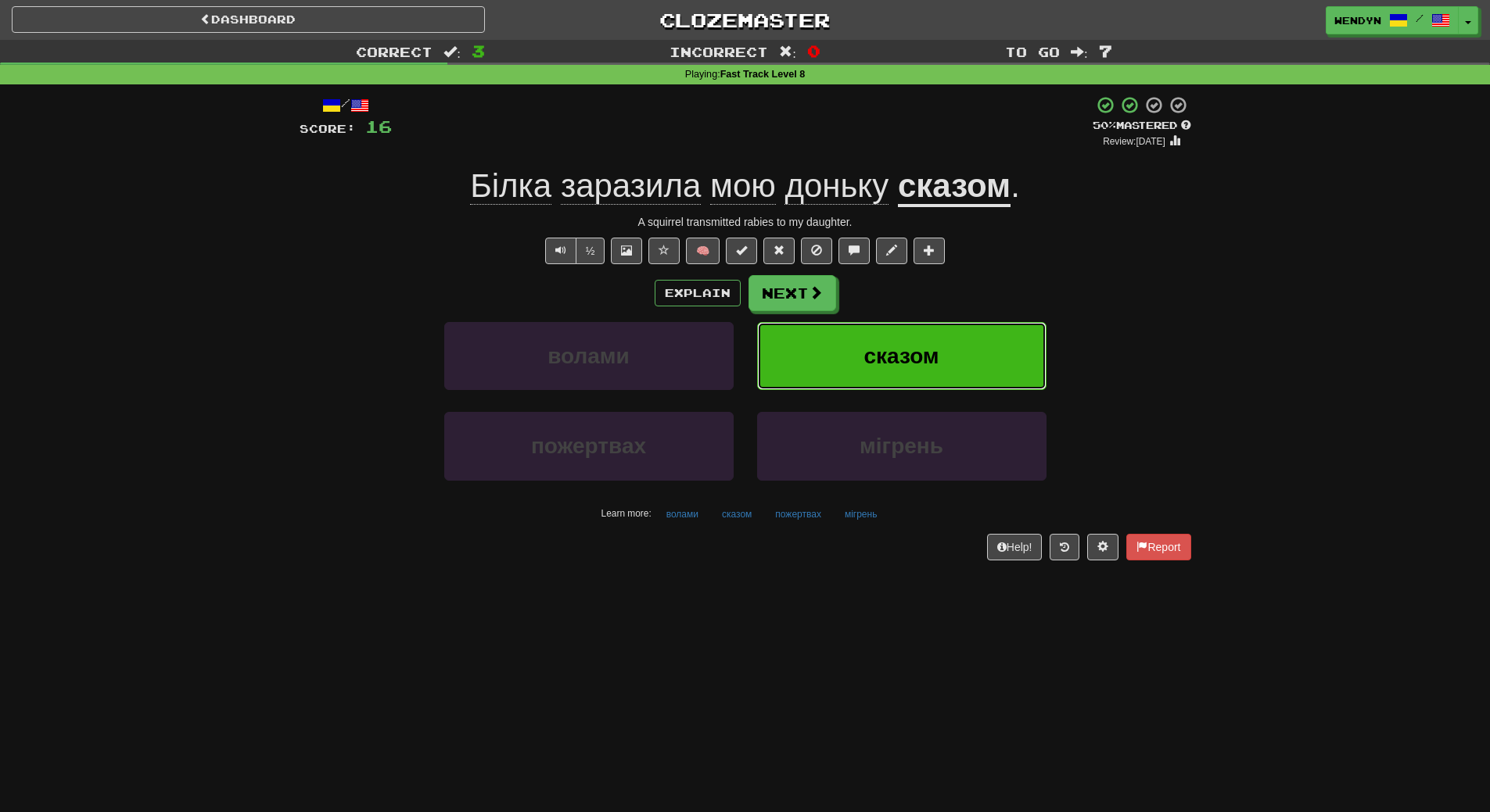
click at [884, 348] on span "сказом" at bounding box center [901, 355] width 75 height 24
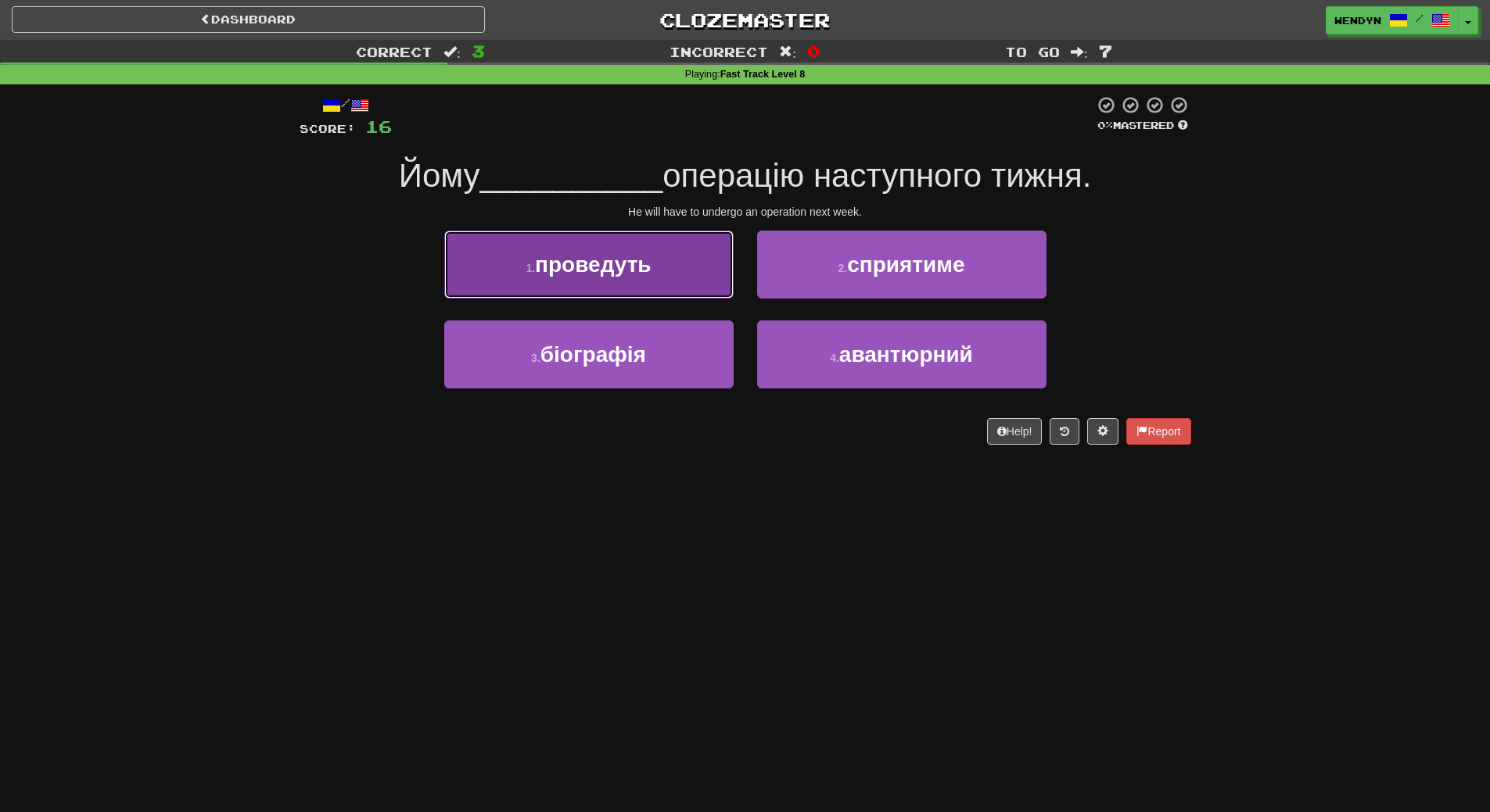
click at [570, 253] on span "проведуть" at bounding box center [593, 264] width 117 height 24
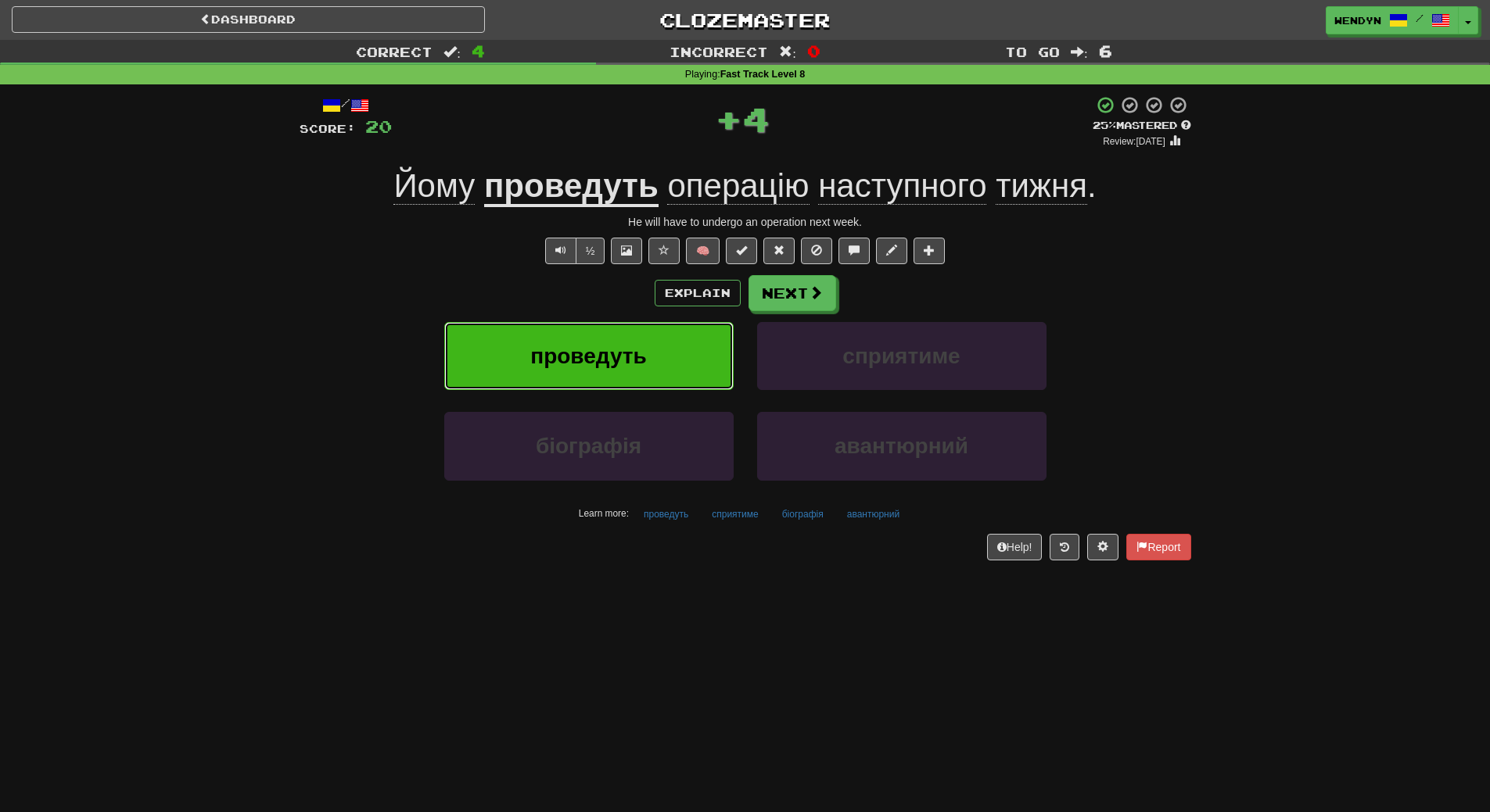
click at [546, 353] on span "проведуть" at bounding box center [589, 355] width 117 height 24
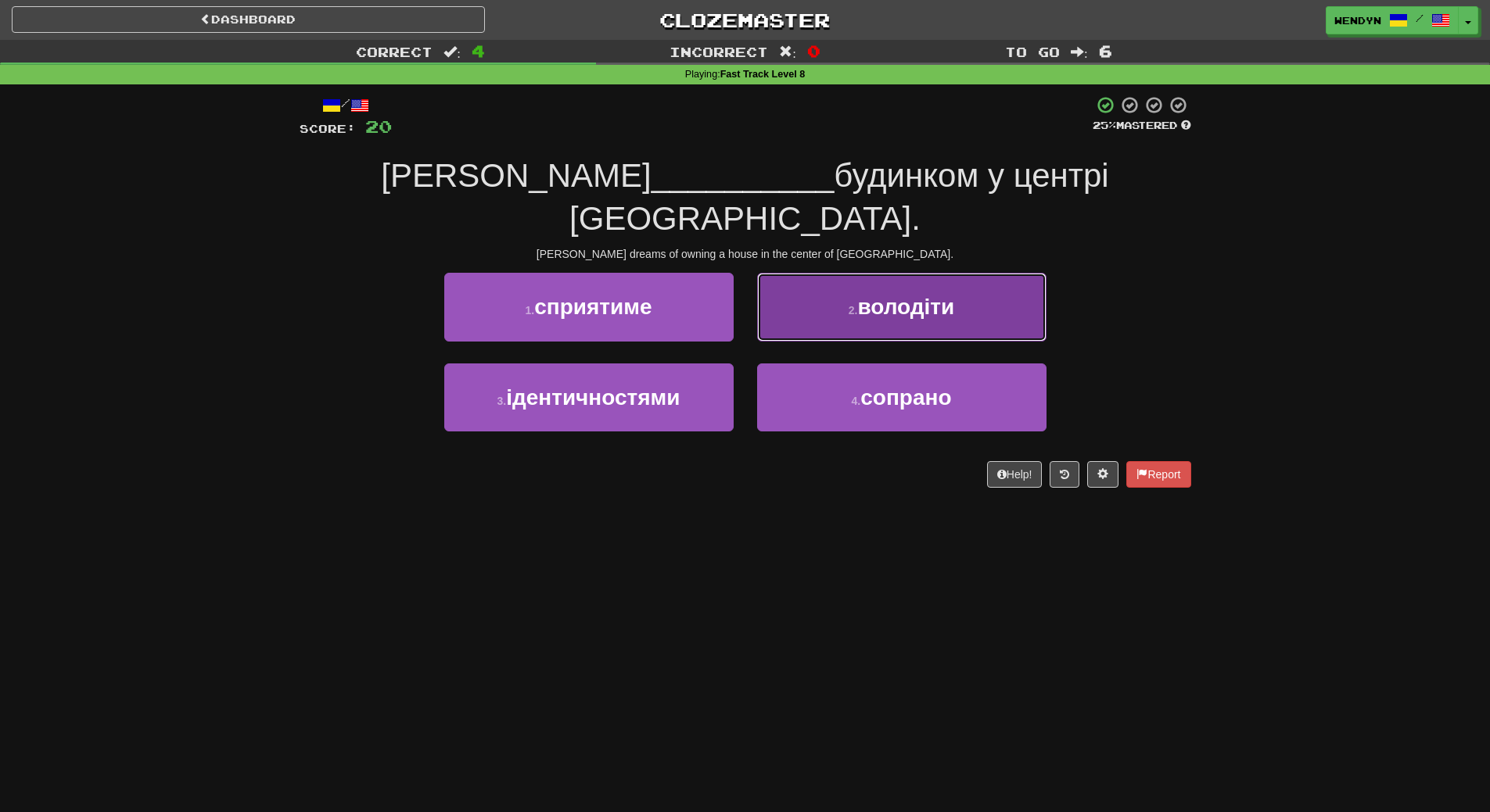
click at [986, 273] on button "2 . володіти" at bounding box center [901, 307] width 289 height 68
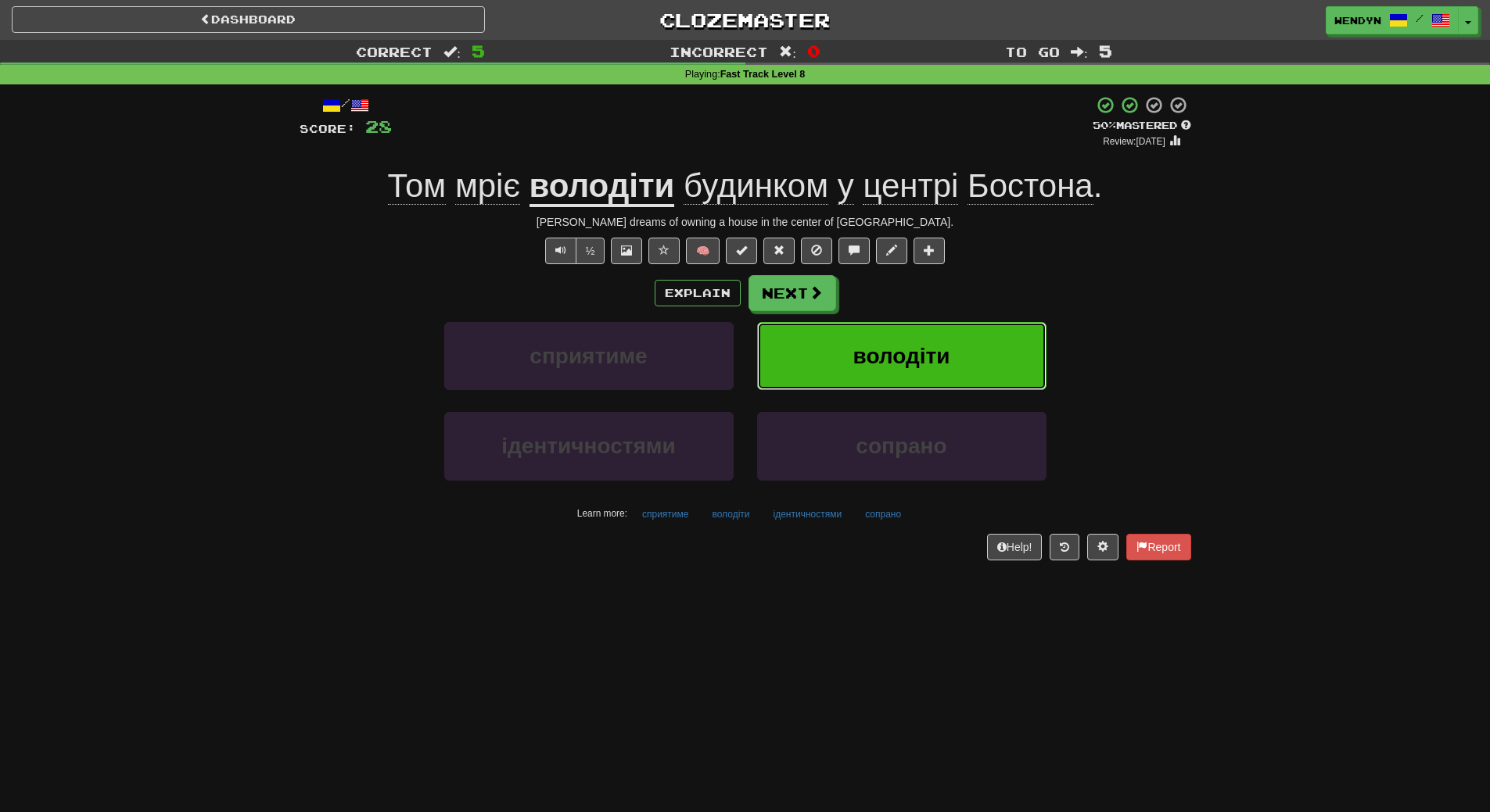
click at [977, 355] on button "володіти" at bounding box center [901, 356] width 289 height 68
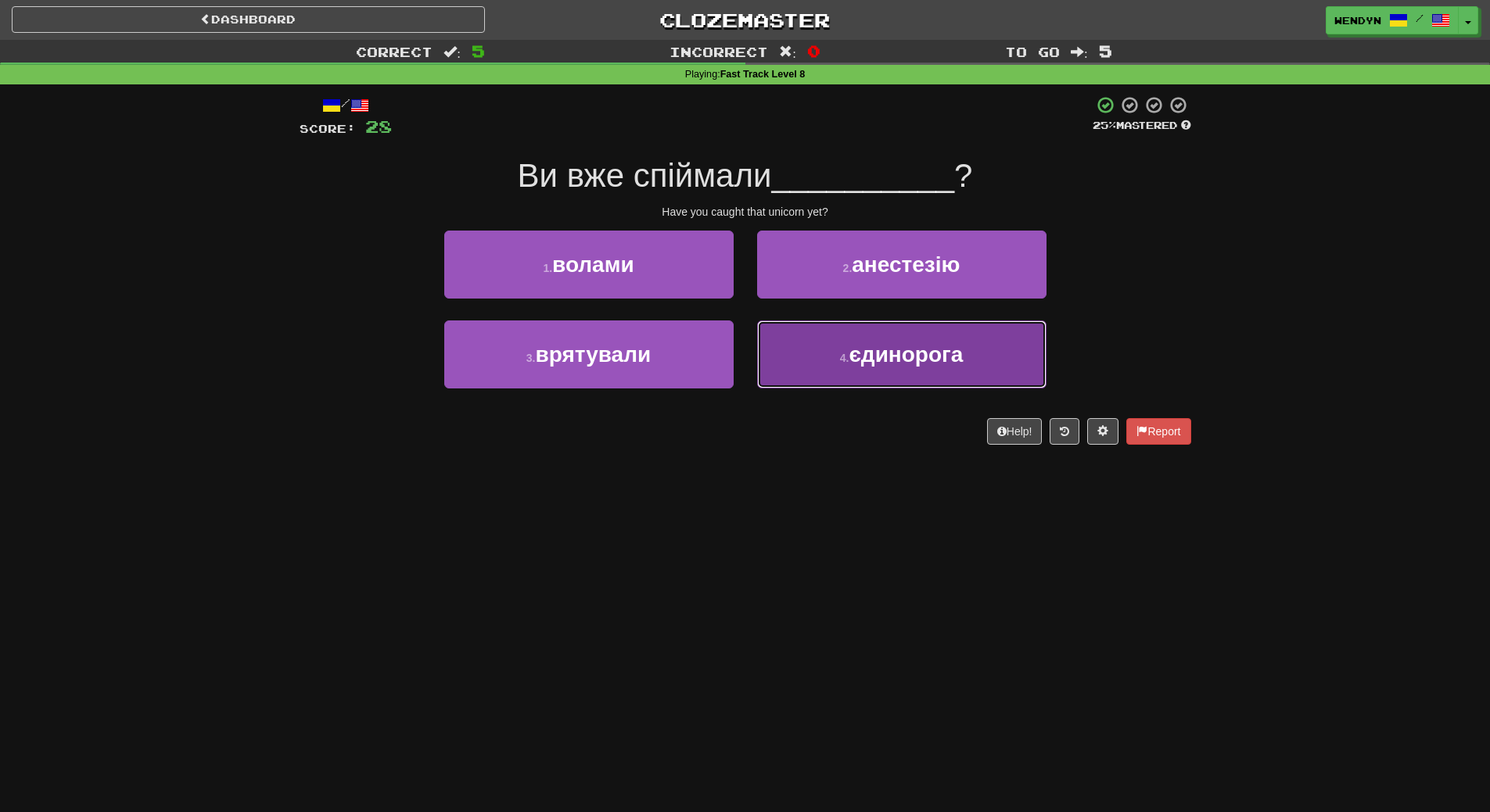
click at [865, 381] on button "4 . єдинорога" at bounding box center [901, 354] width 289 height 68
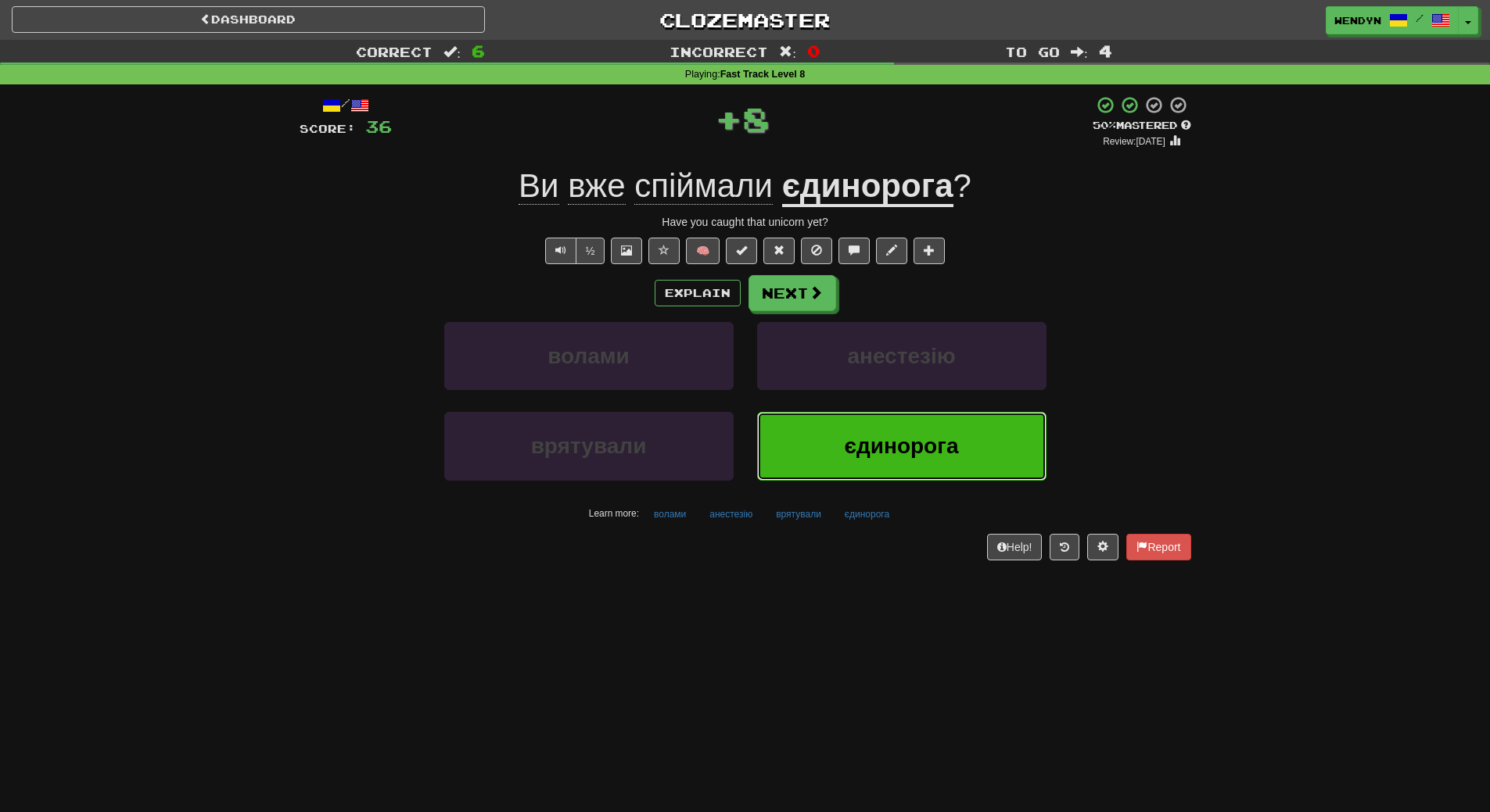
click at [852, 466] on button "єдинорога" at bounding box center [901, 446] width 289 height 68
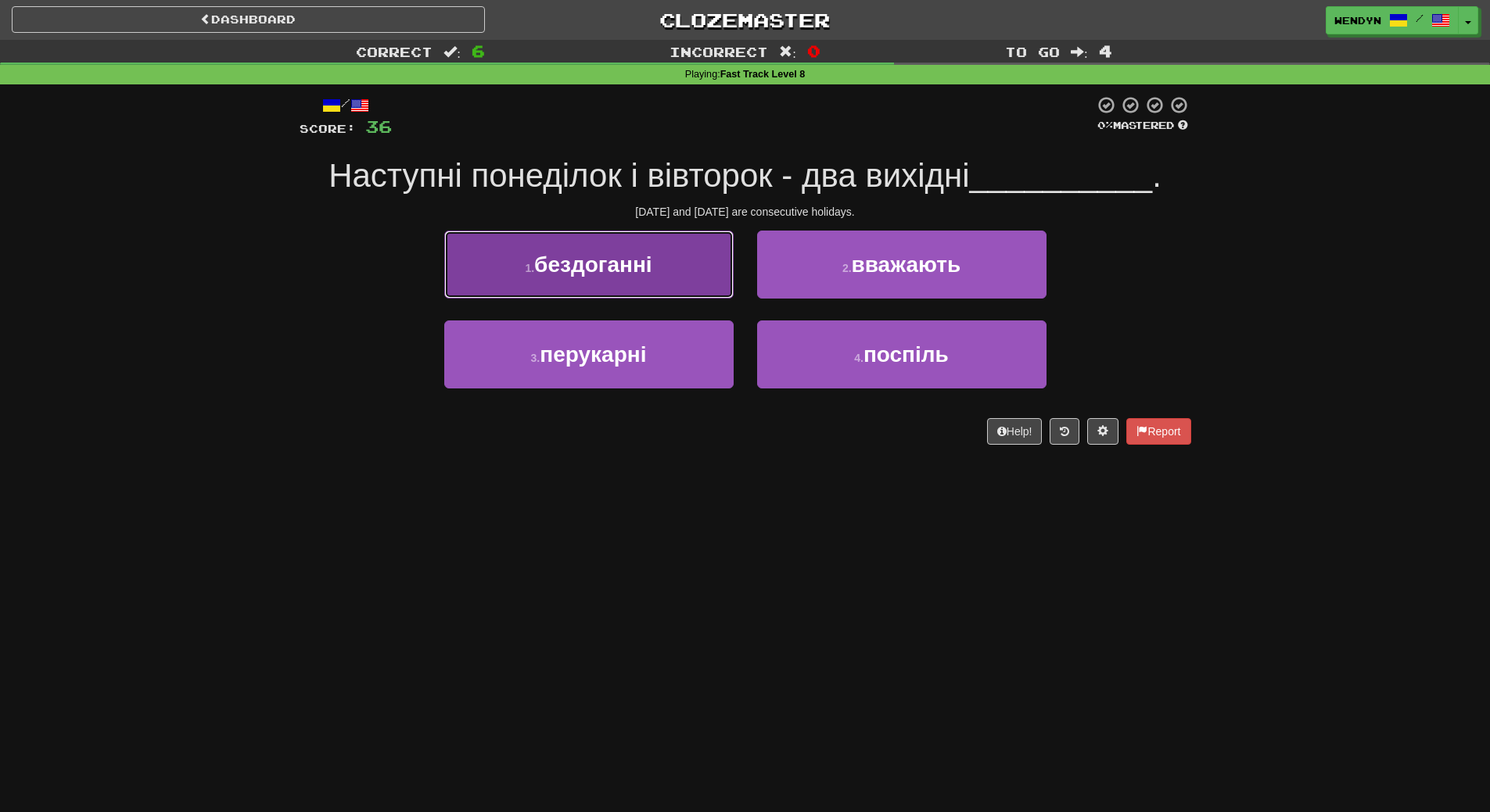
click at [573, 268] on span "бездоганні" at bounding box center [593, 264] width 118 height 24
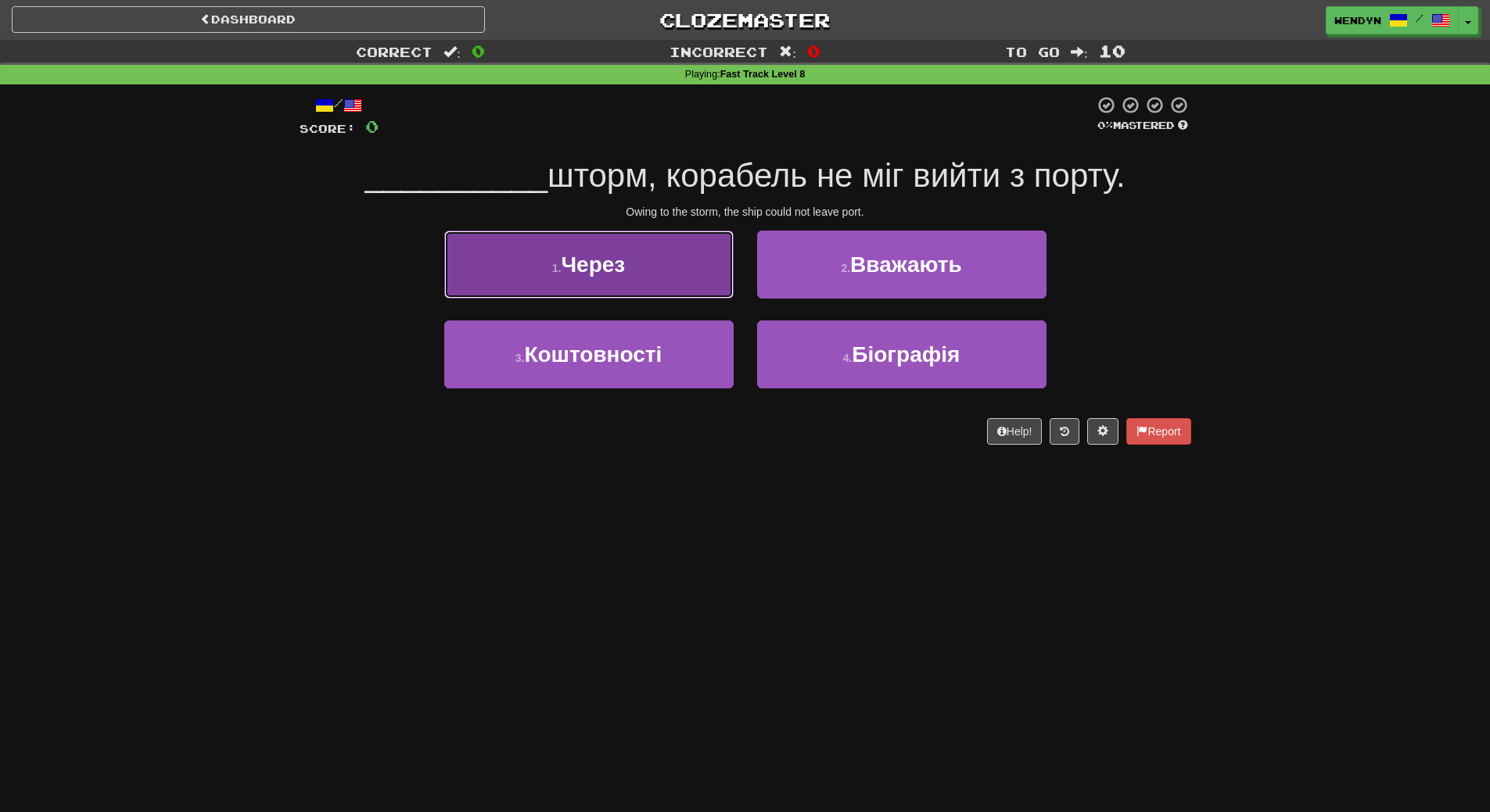
click at [619, 276] on span "Через" at bounding box center [593, 264] width 64 height 24
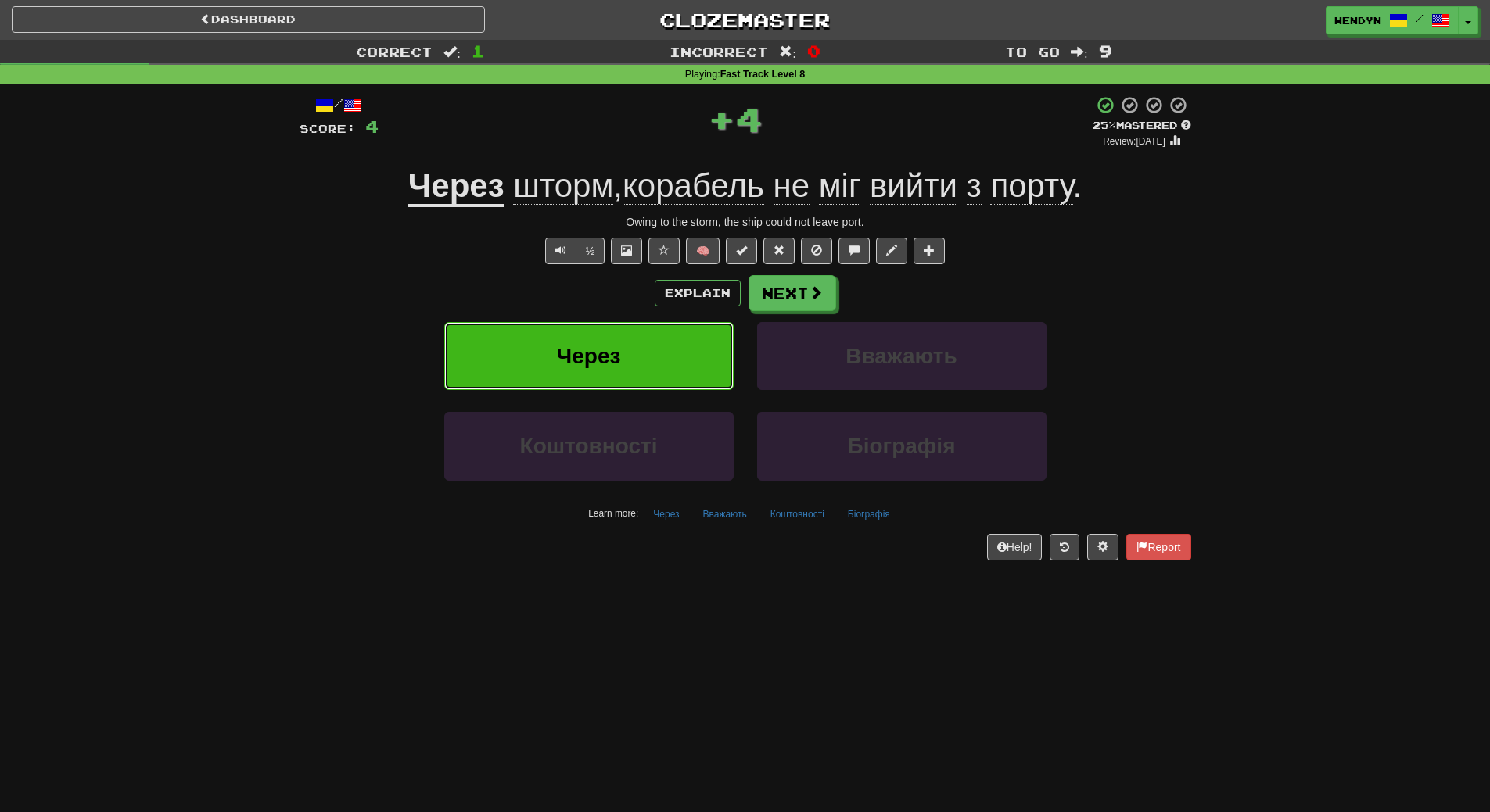
click at [613, 335] on button "Через" at bounding box center [588, 356] width 289 height 68
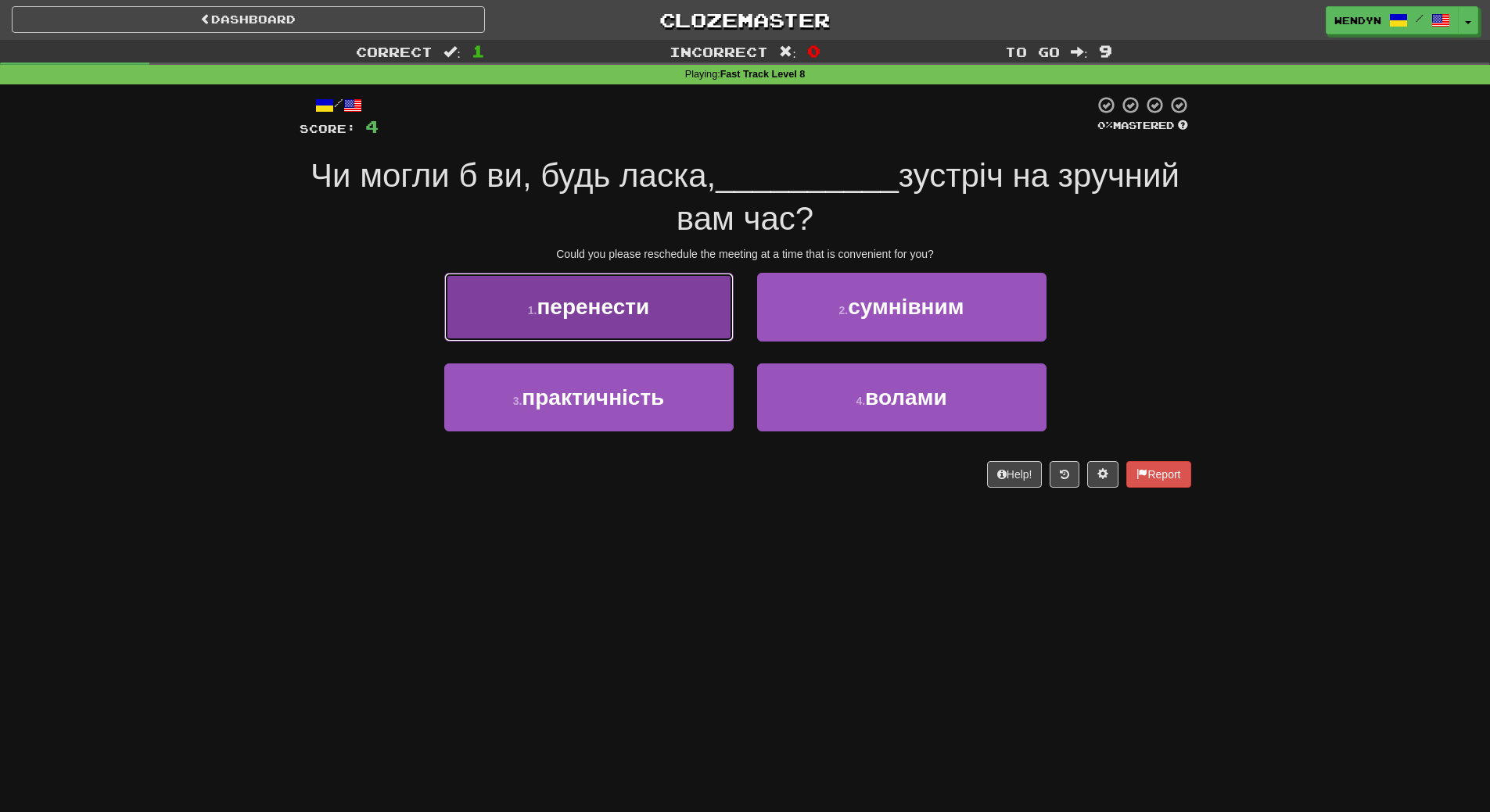
click at [609, 303] on span "перенести" at bounding box center [593, 307] width 113 height 24
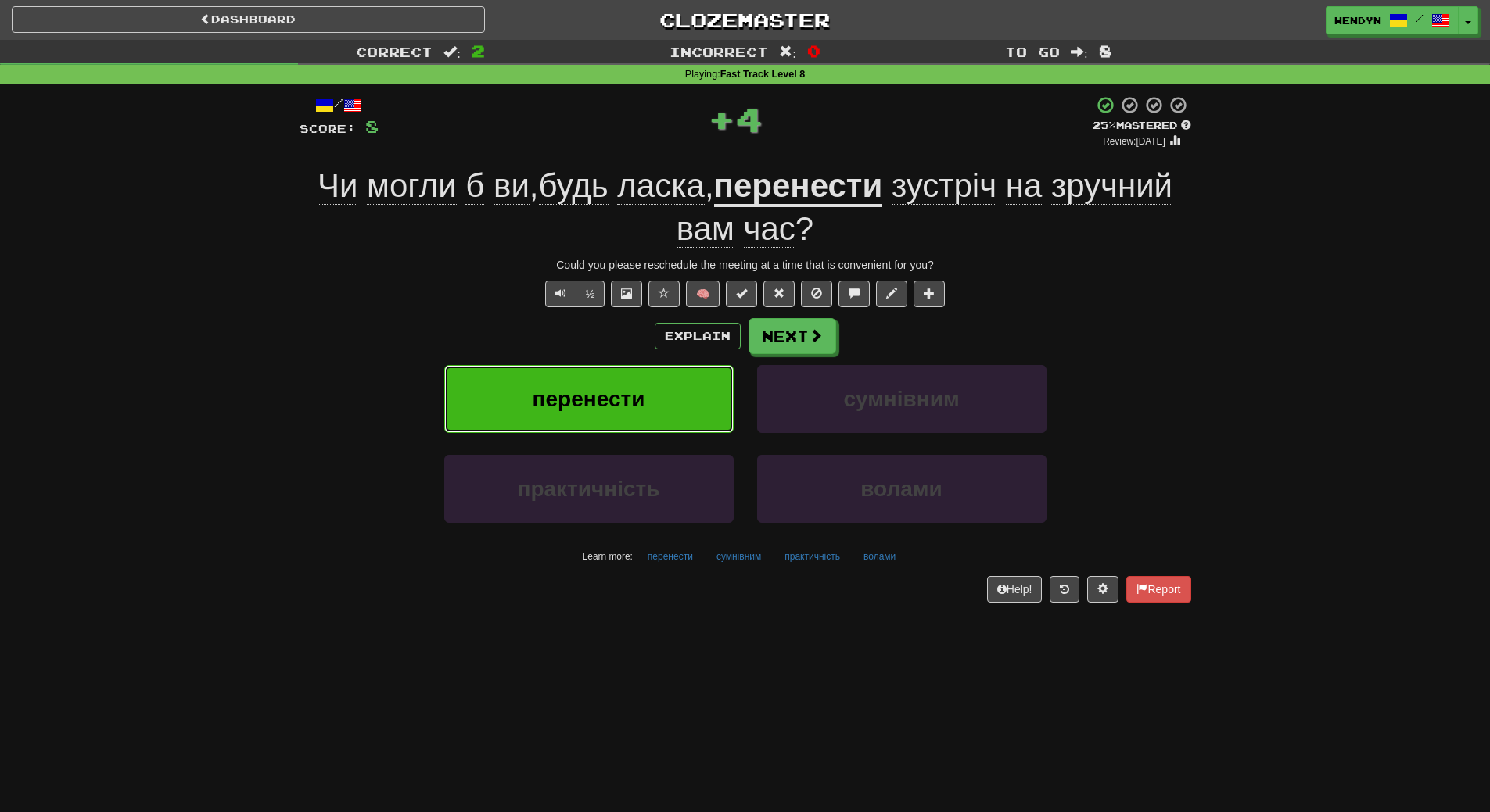
click at [606, 400] on span "перенести" at bounding box center [589, 399] width 113 height 24
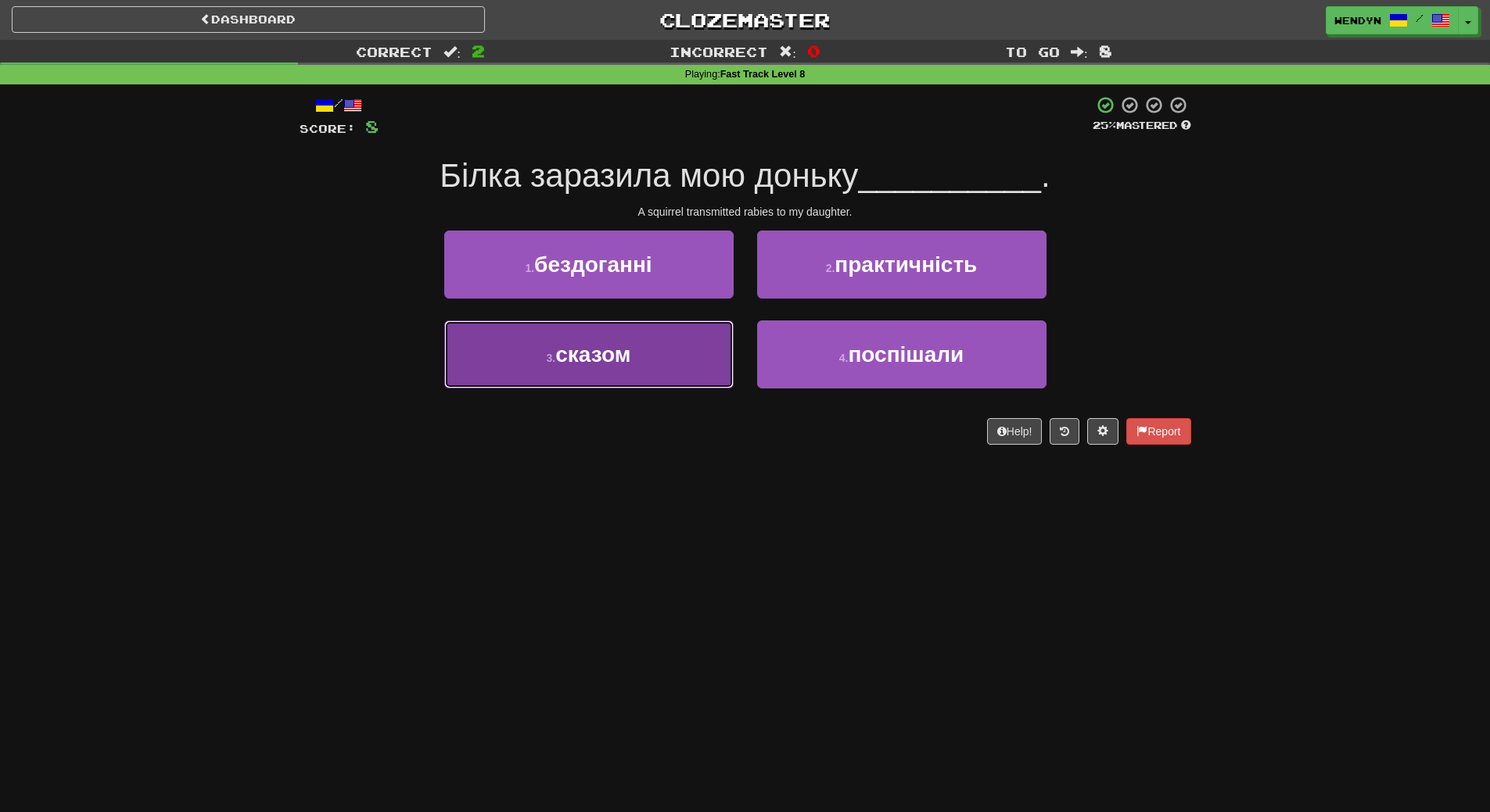
drag, startPoint x: 671, startPoint y: 358, endPoint x: 663, endPoint y: 467, distance: 109.3
click at [670, 359] on button "3 . сказом" at bounding box center [588, 354] width 289 height 68
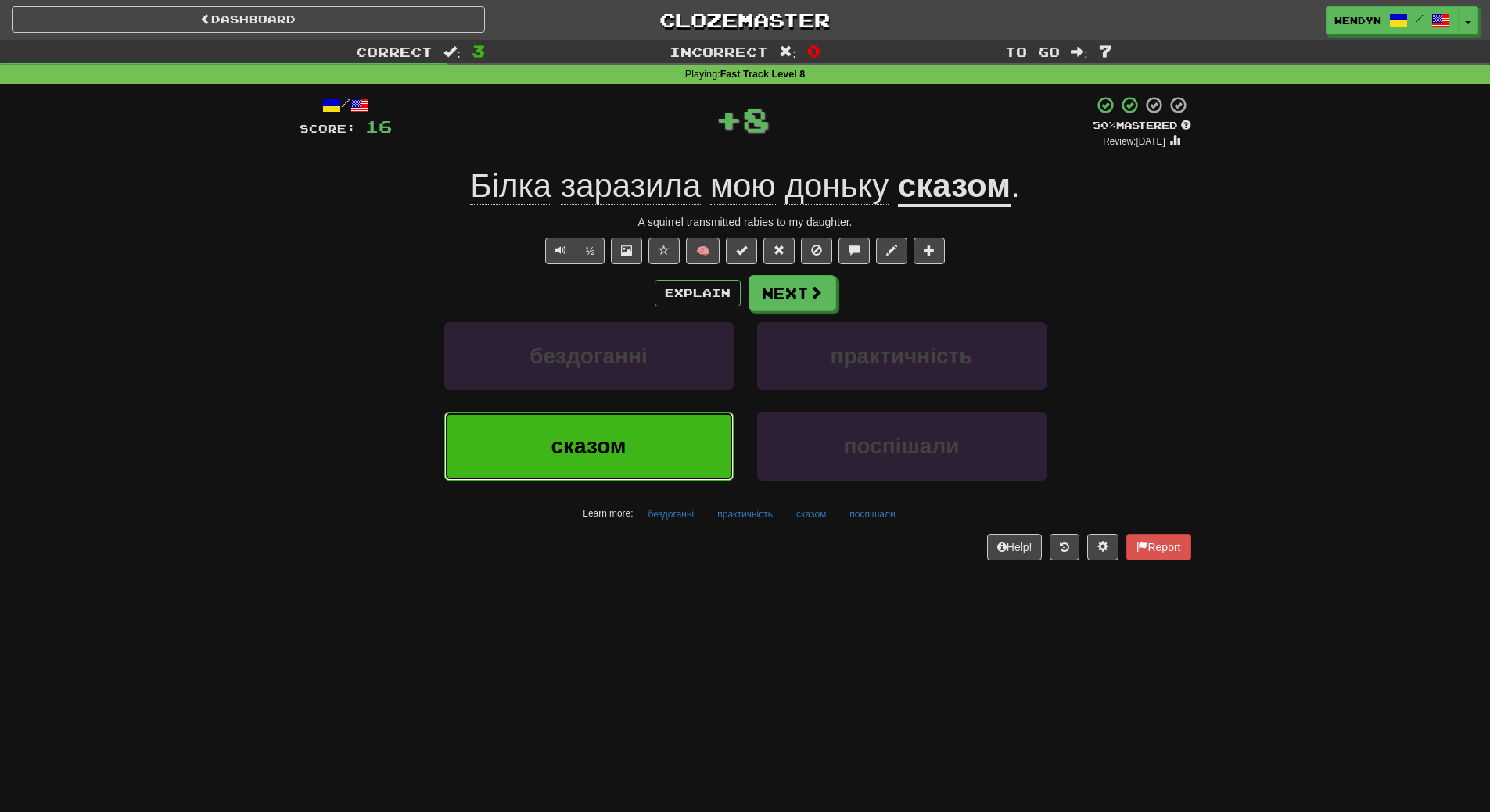
click at [663, 469] on button "сказом" at bounding box center [588, 446] width 289 height 68
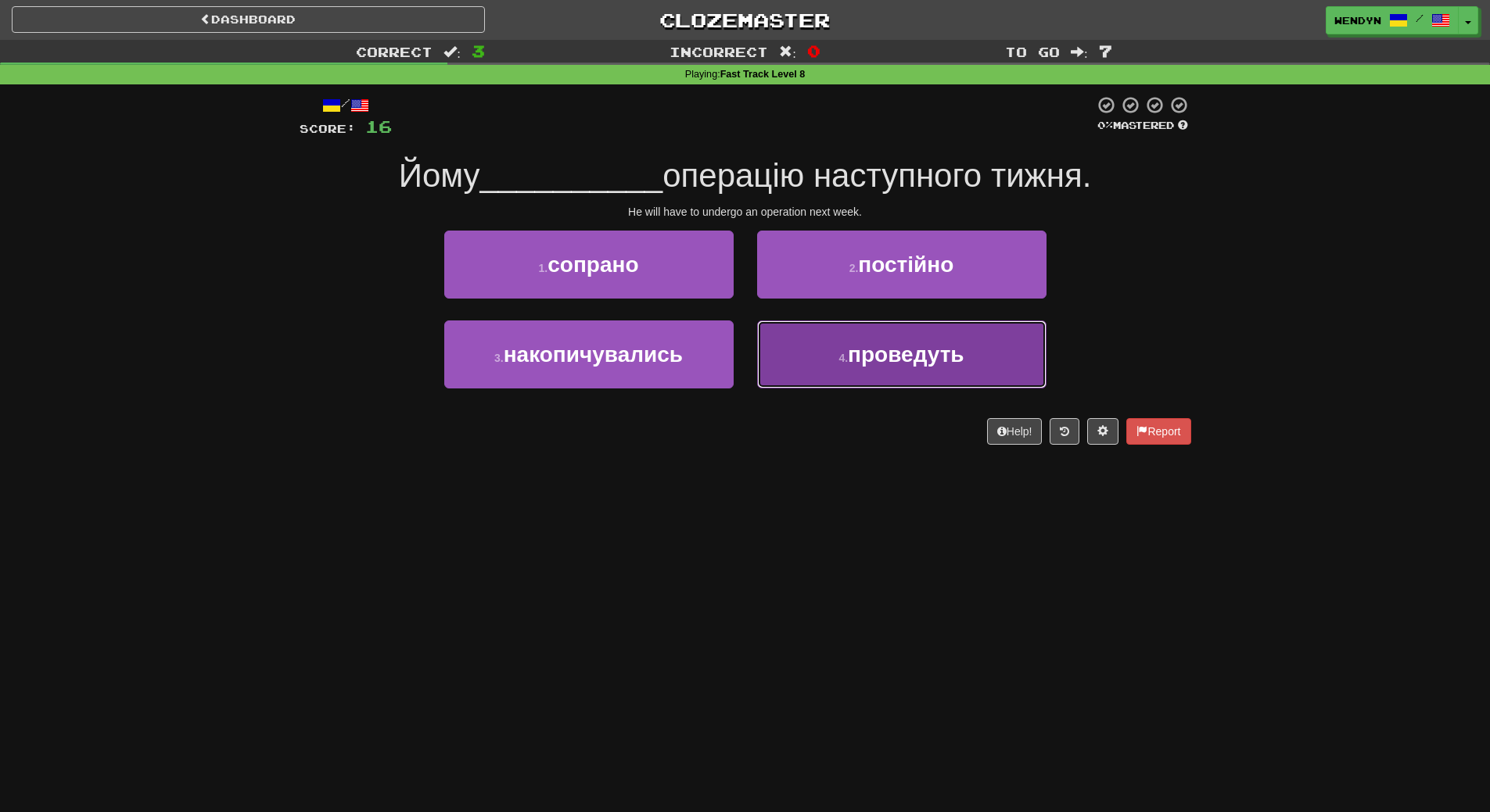
click at [852, 381] on button "4 . проведуть" at bounding box center [901, 354] width 289 height 68
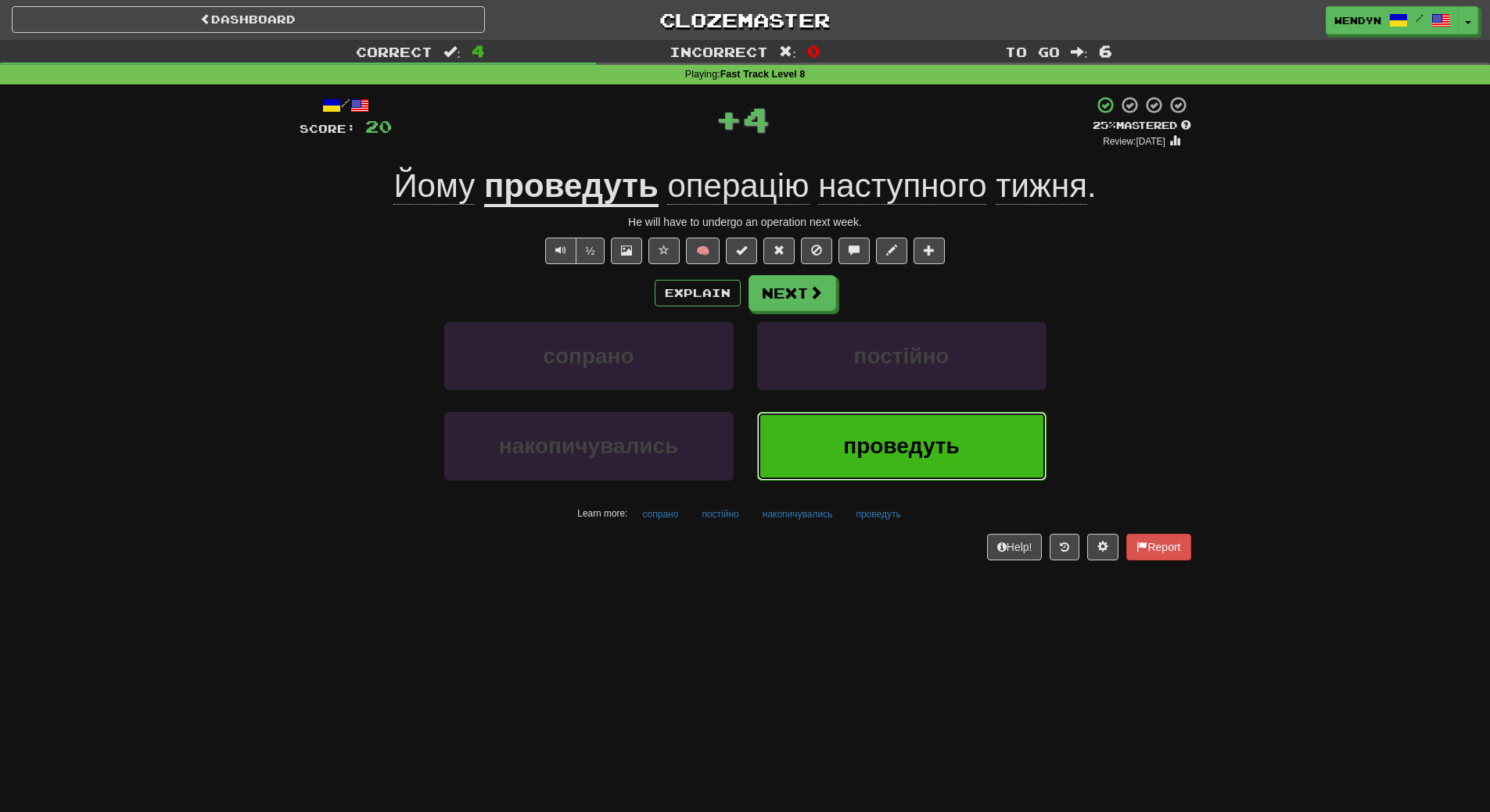
click at [833, 449] on button "проведуть" at bounding box center [901, 446] width 289 height 68
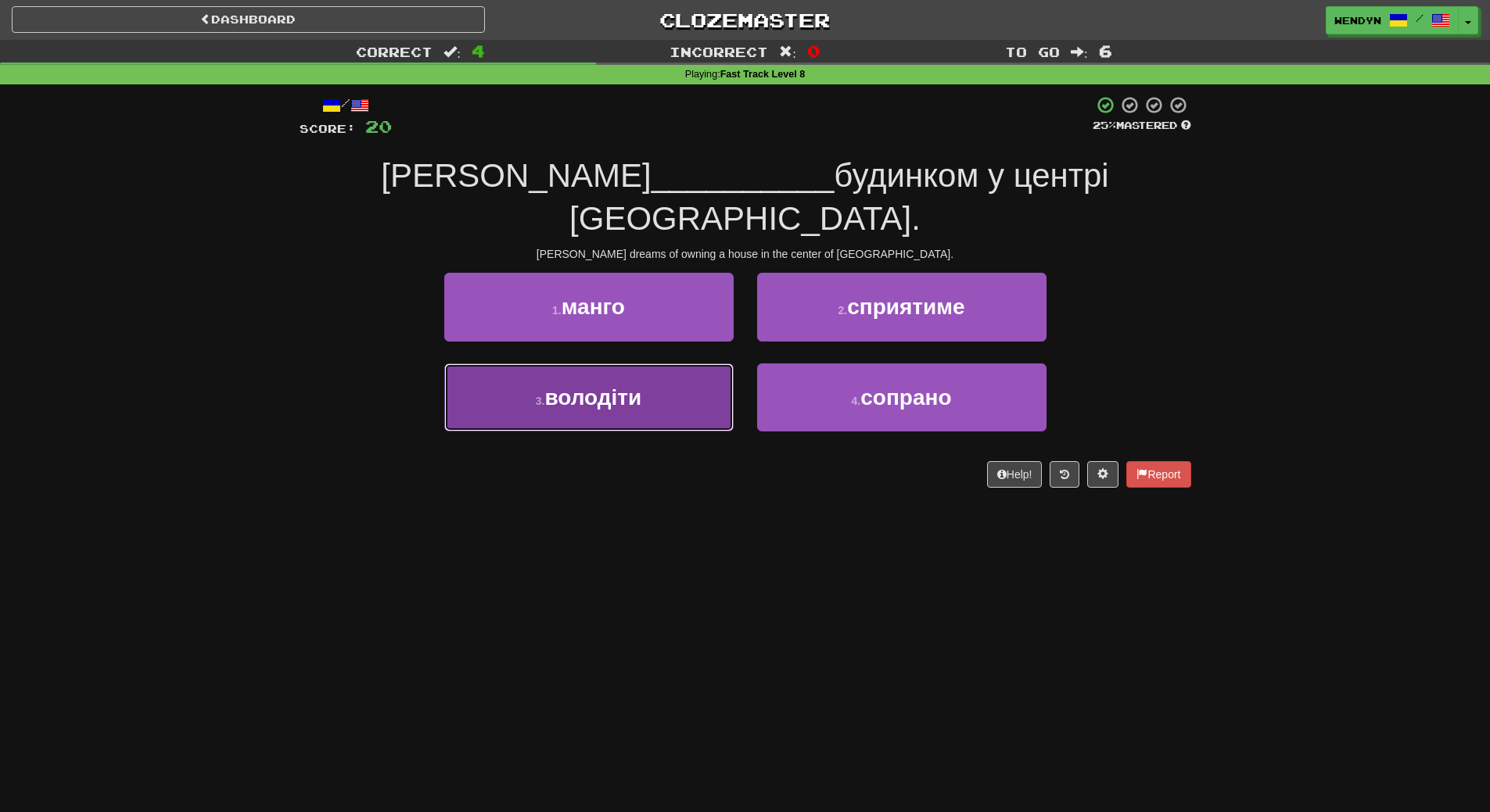
click at [653, 363] on button "3 . володіти" at bounding box center [588, 397] width 289 height 68
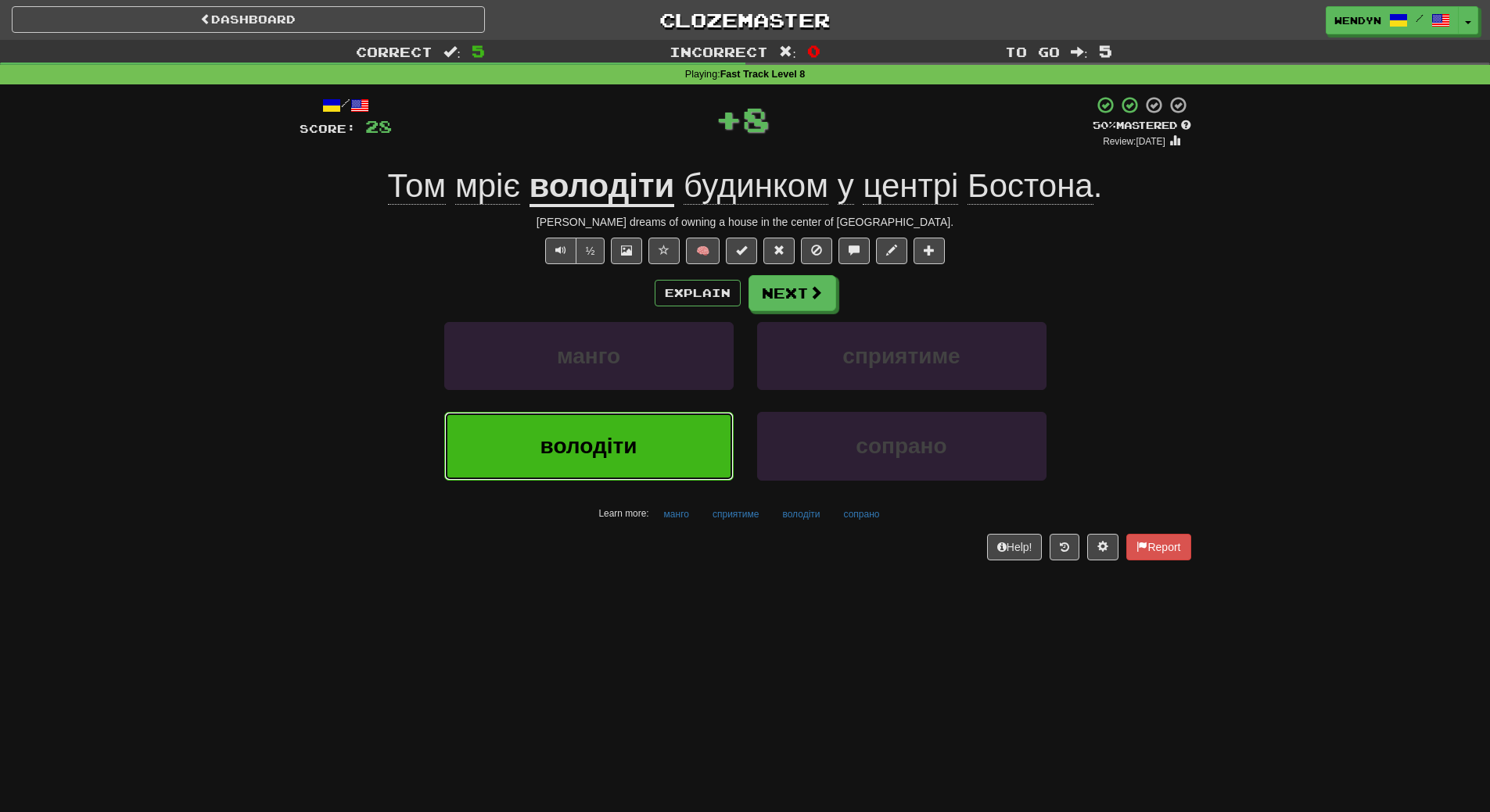
drag, startPoint x: 648, startPoint y: 443, endPoint x: 645, endPoint y: 417, distance: 26.2
click at [645, 427] on button "володіти" at bounding box center [588, 446] width 289 height 68
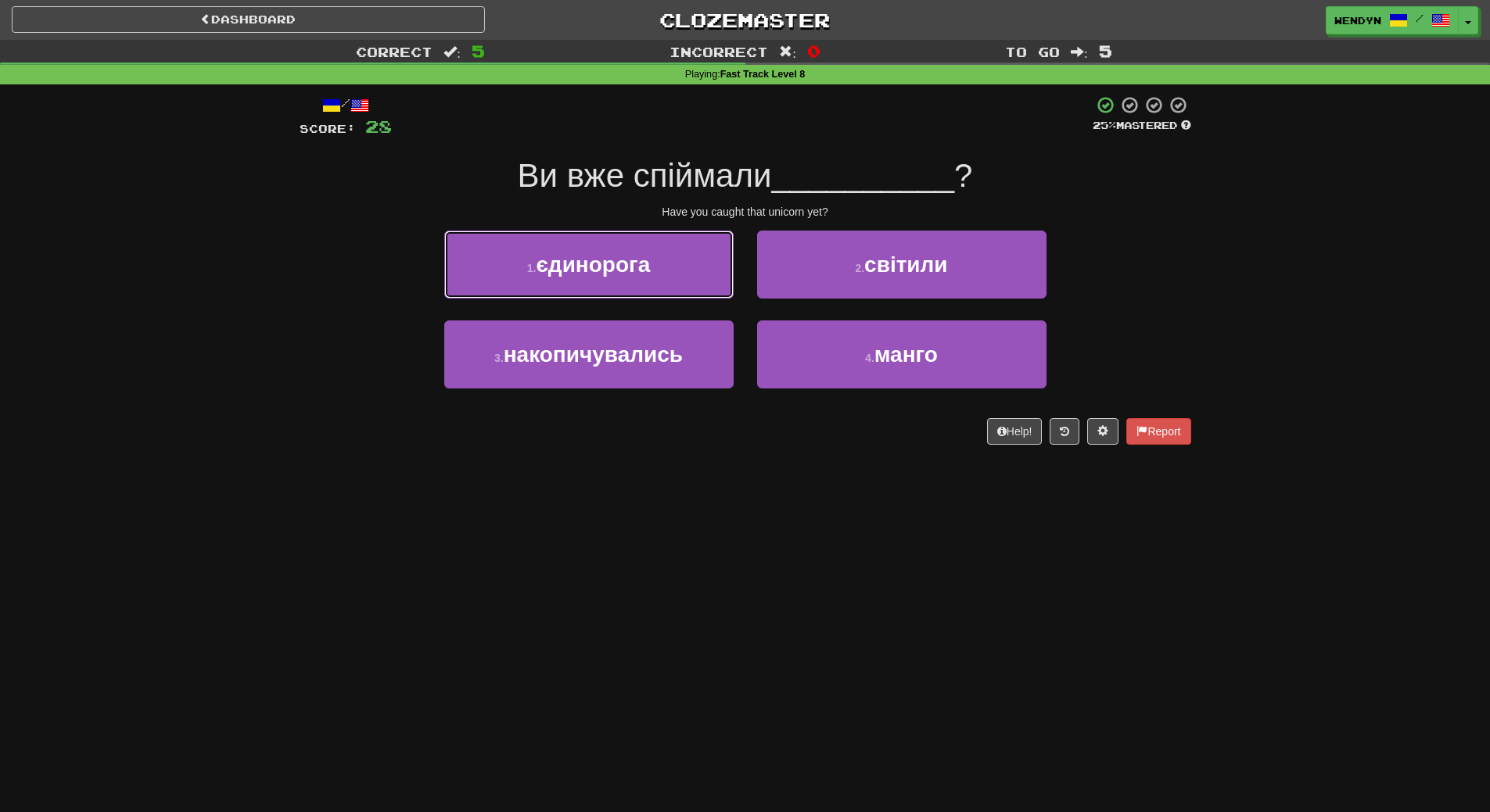
drag, startPoint x: 606, startPoint y: 249, endPoint x: 611, endPoint y: 315, distance: 66.2
click at [606, 253] on button "1 . єдинорога" at bounding box center [588, 265] width 289 height 68
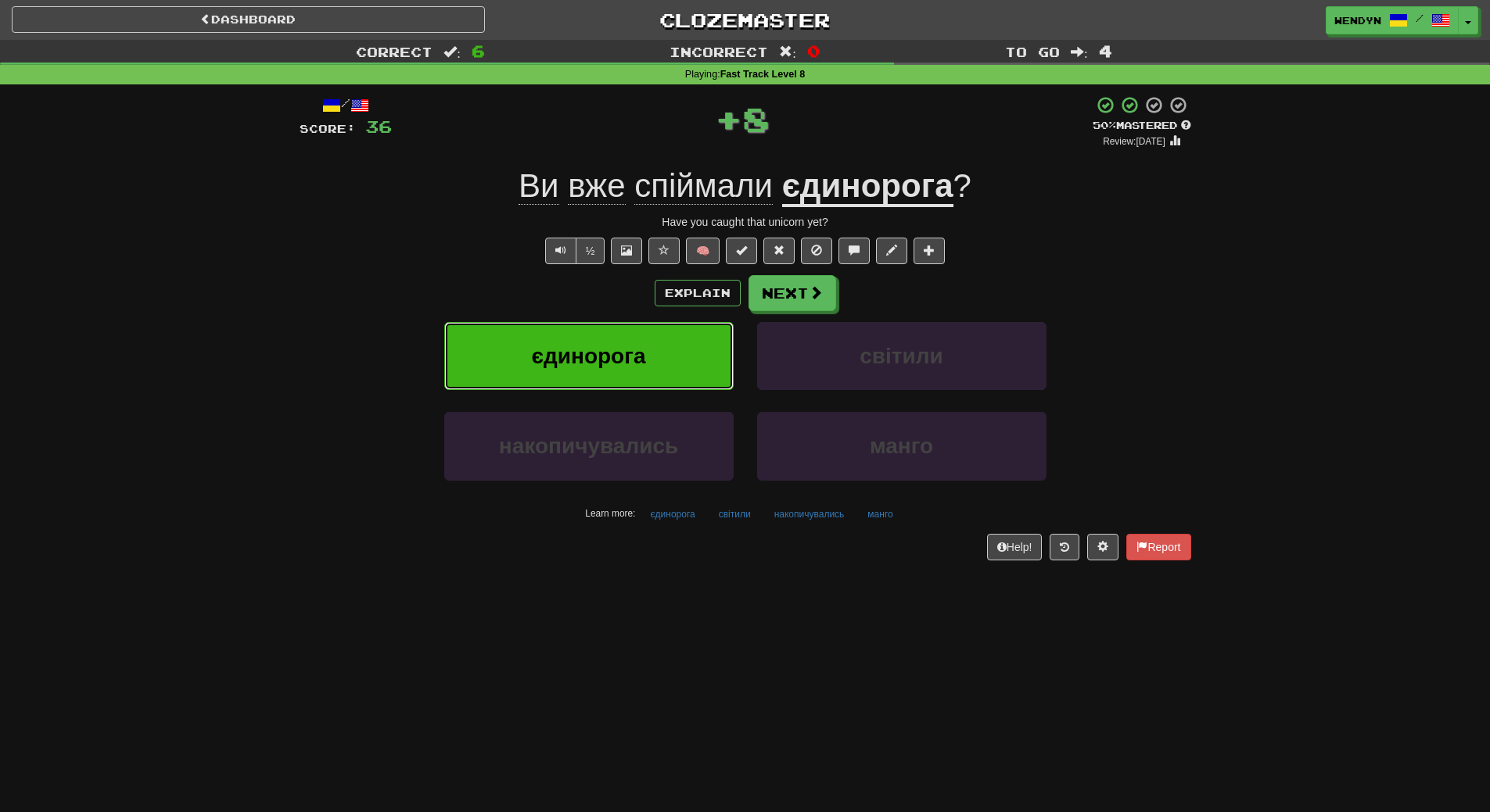
click at [612, 332] on button "єдинорога" at bounding box center [588, 356] width 289 height 68
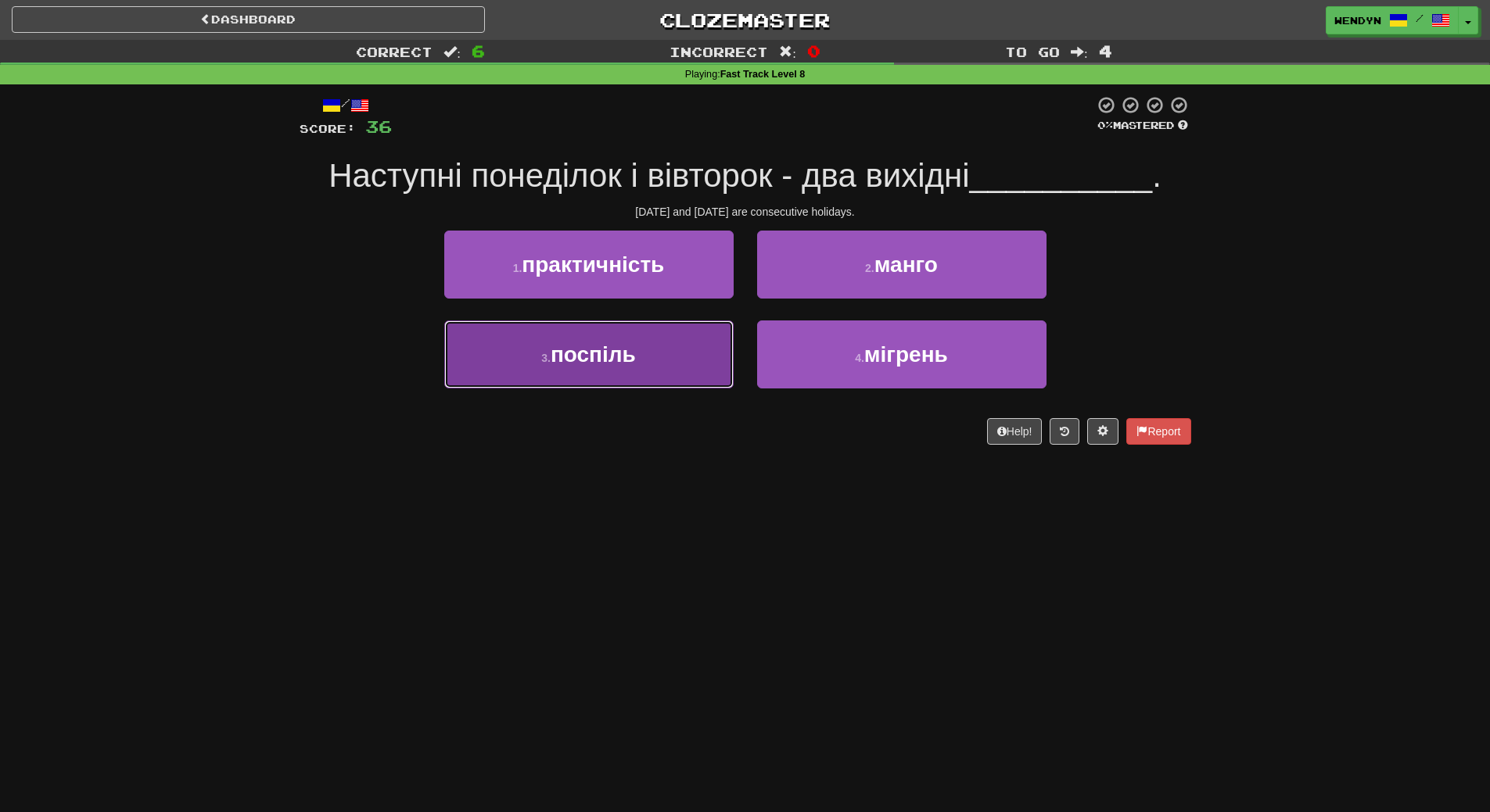
click at [610, 370] on button "3 . поспіль" at bounding box center [588, 354] width 289 height 68
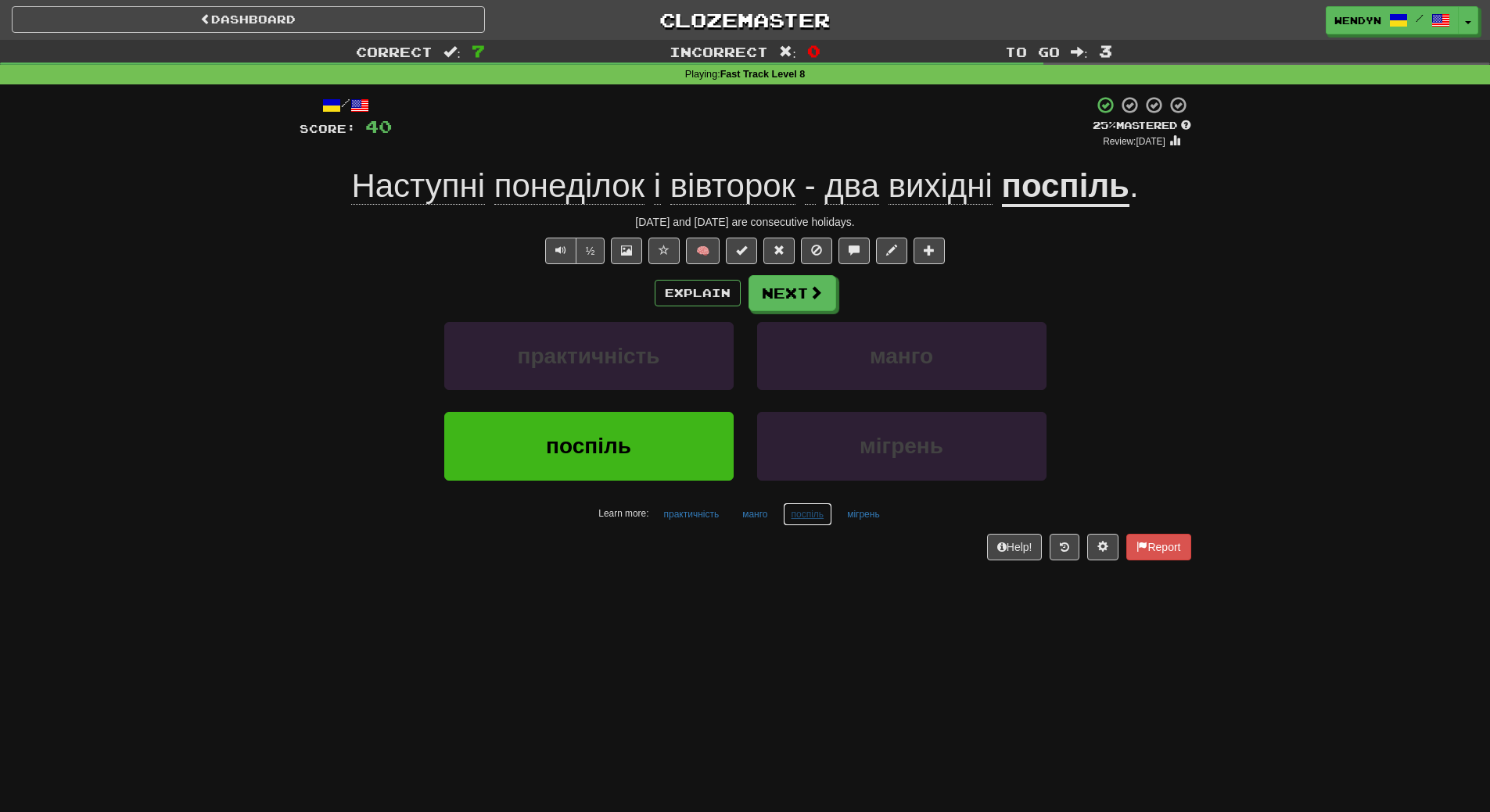
click at [801, 519] on button "поспіль" at bounding box center [807, 514] width 50 height 23
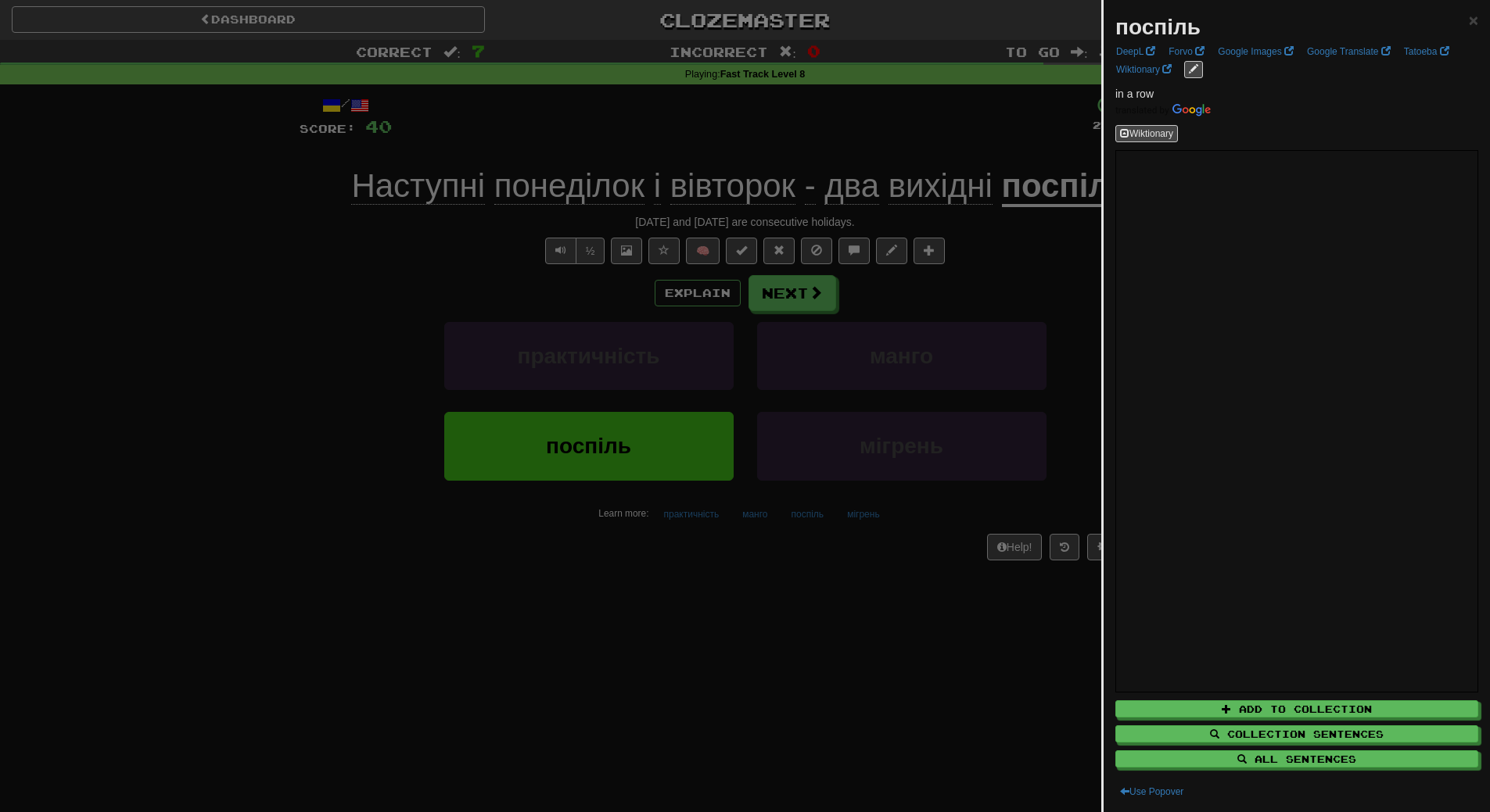
click at [729, 617] on div at bounding box center [745, 406] width 1490 height 812
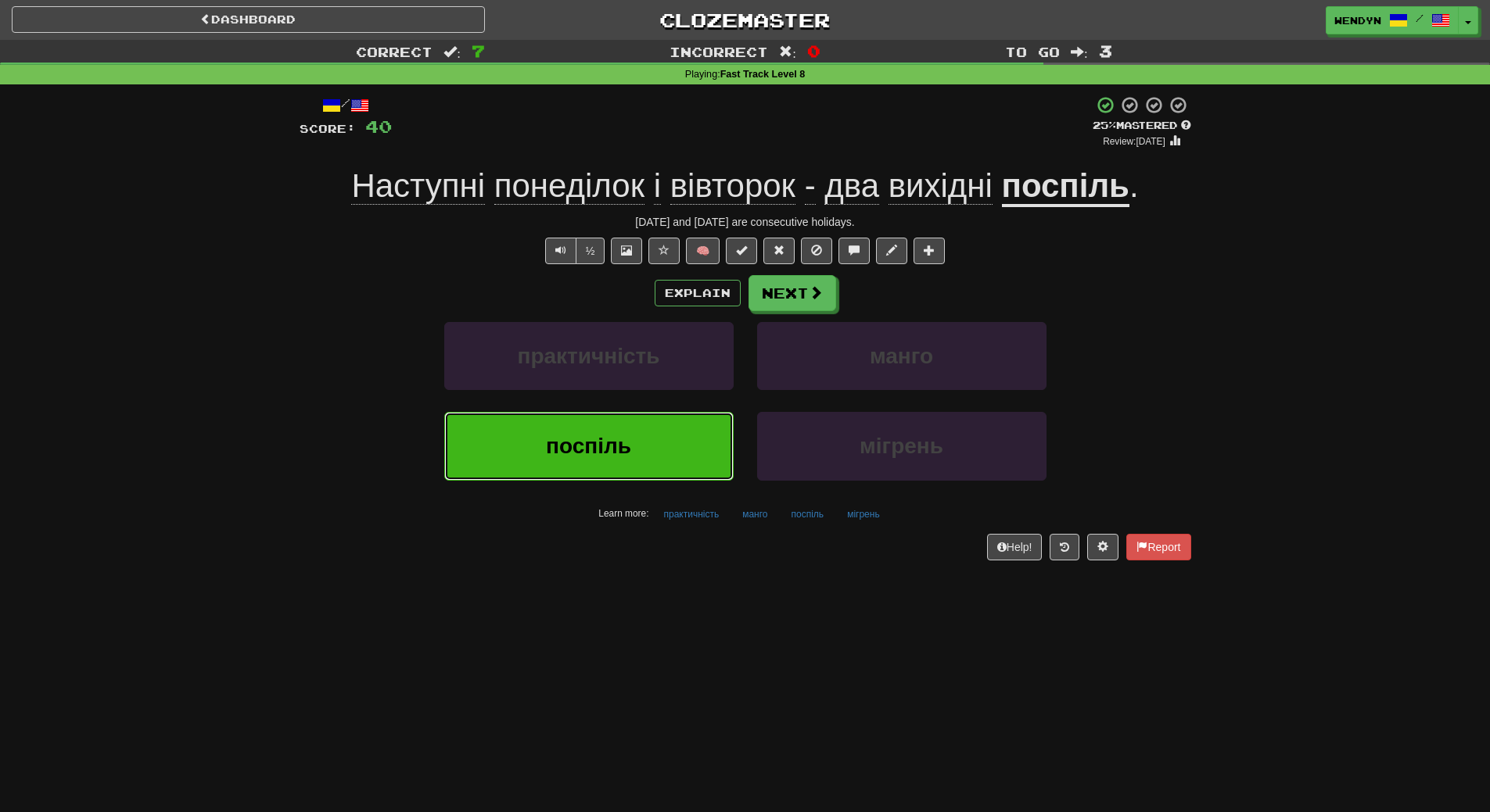
click at [689, 464] on button "поспіль" at bounding box center [588, 446] width 289 height 68
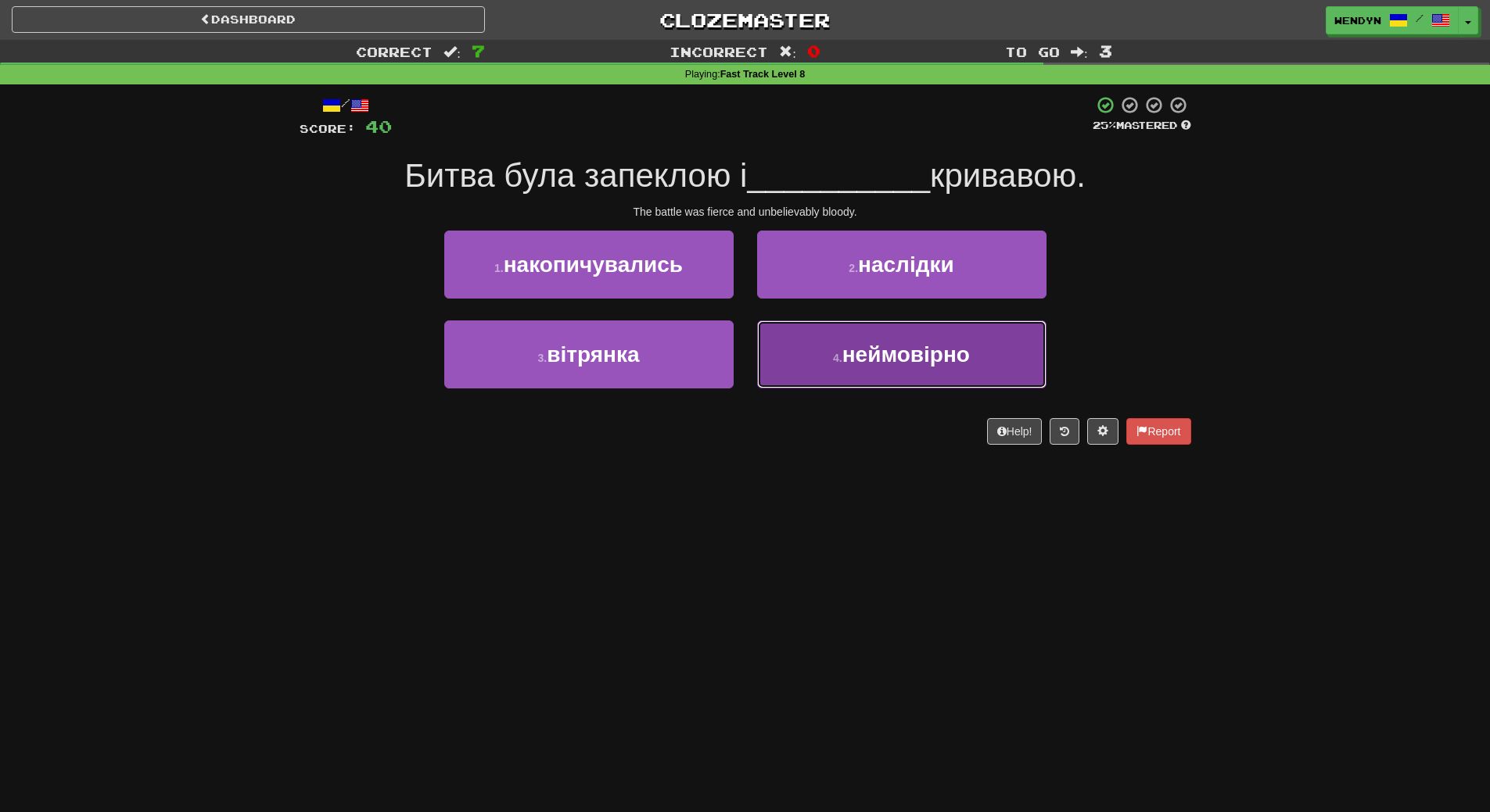
click at [867, 373] on button "4 . неймовірно" at bounding box center [901, 354] width 289 height 68
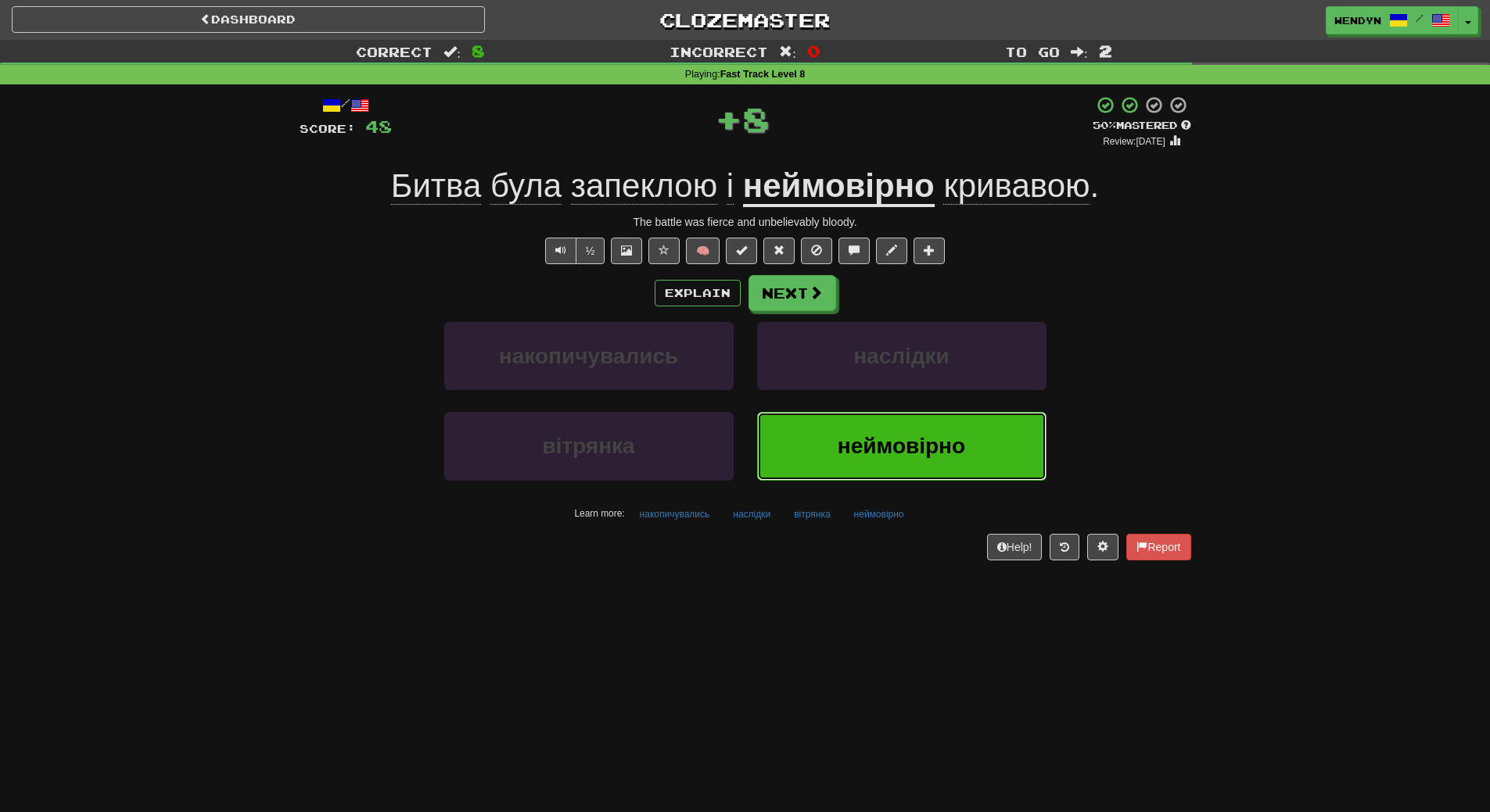
click at [838, 469] on button "неймовірно" at bounding box center [901, 446] width 289 height 68
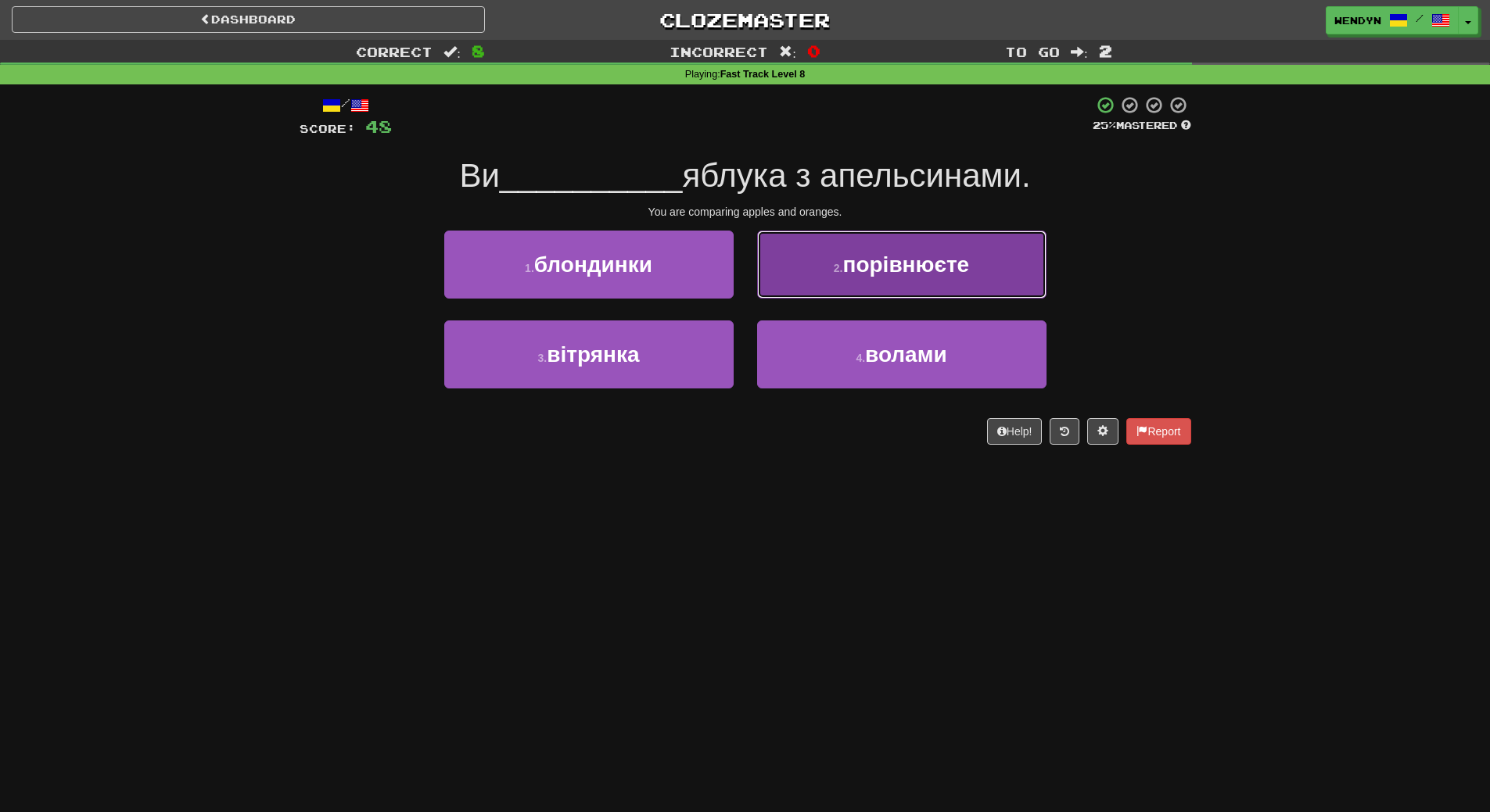
click at [922, 284] on button "2 . порівнюєте" at bounding box center [901, 265] width 289 height 68
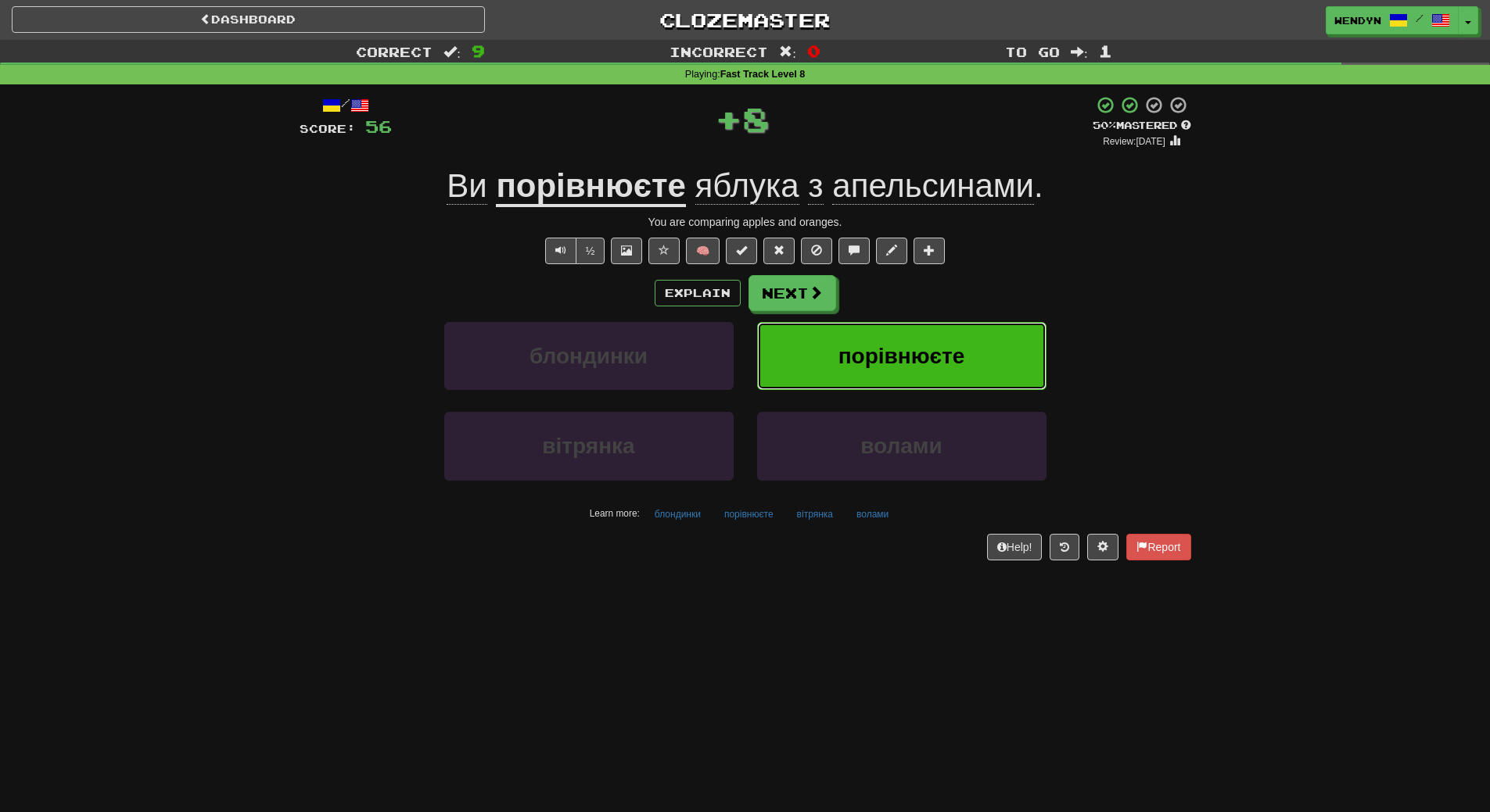
click at [909, 366] on span "порівнюєте" at bounding box center [902, 355] width 127 height 24
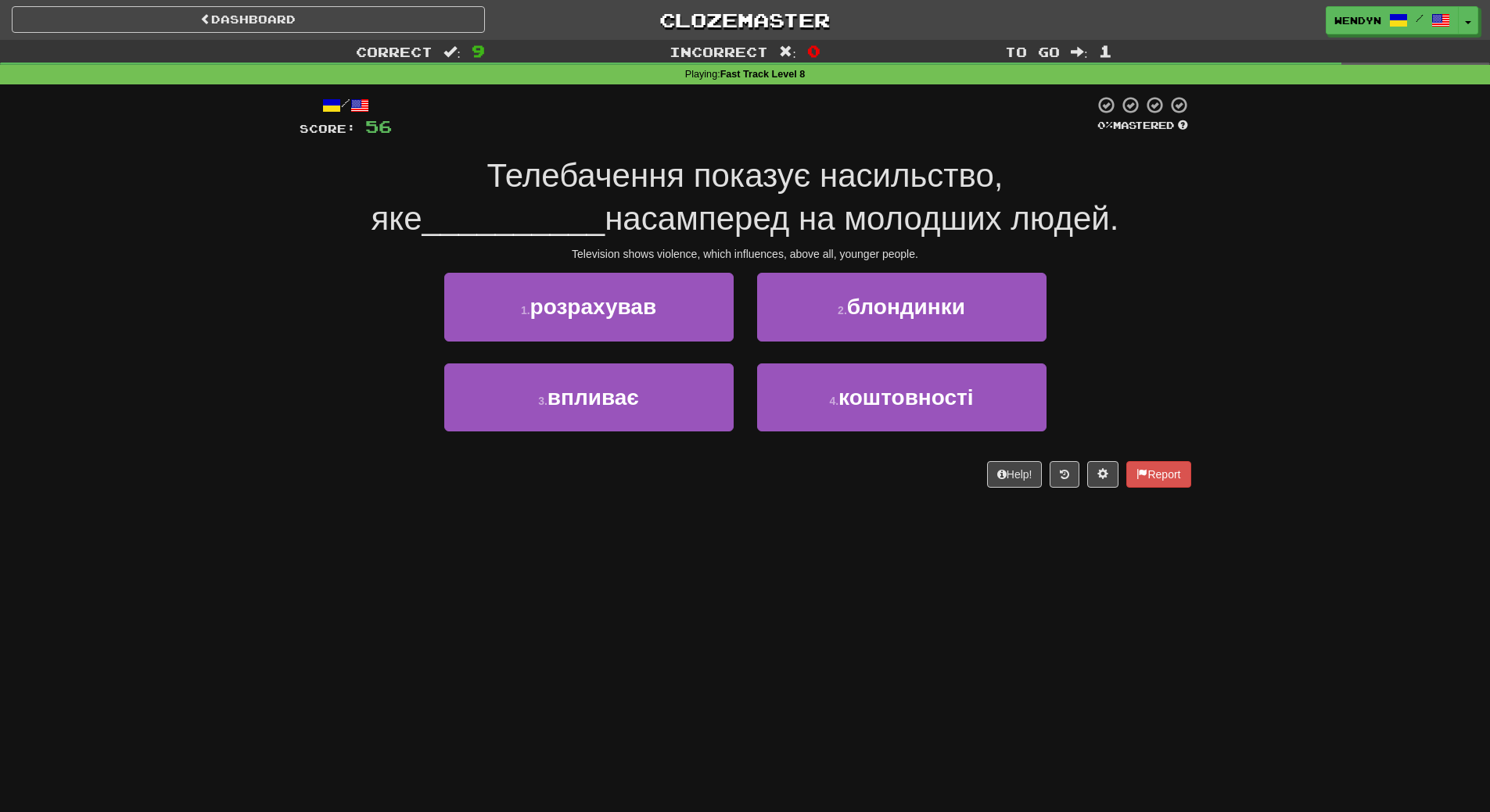
click at [683, 532] on div "Dashboard Clozemaster WendyN / Toggle Dropdown Dashboard Leaderboard Activity F…" at bounding box center [745, 406] width 1490 height 812
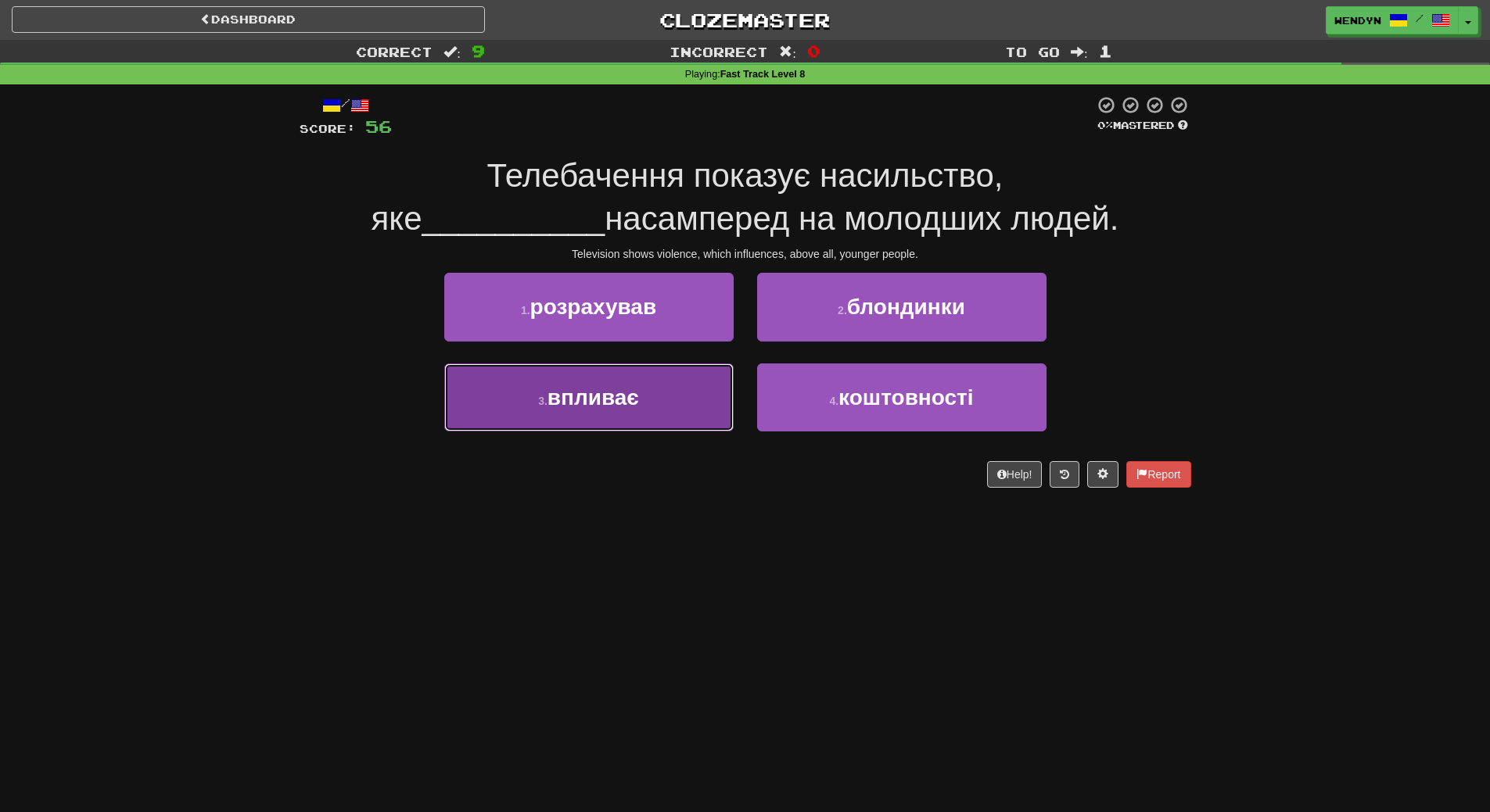
click at [627, 418] on button "3 . впливає" at bounding box center [588, 397] width 289 height 68
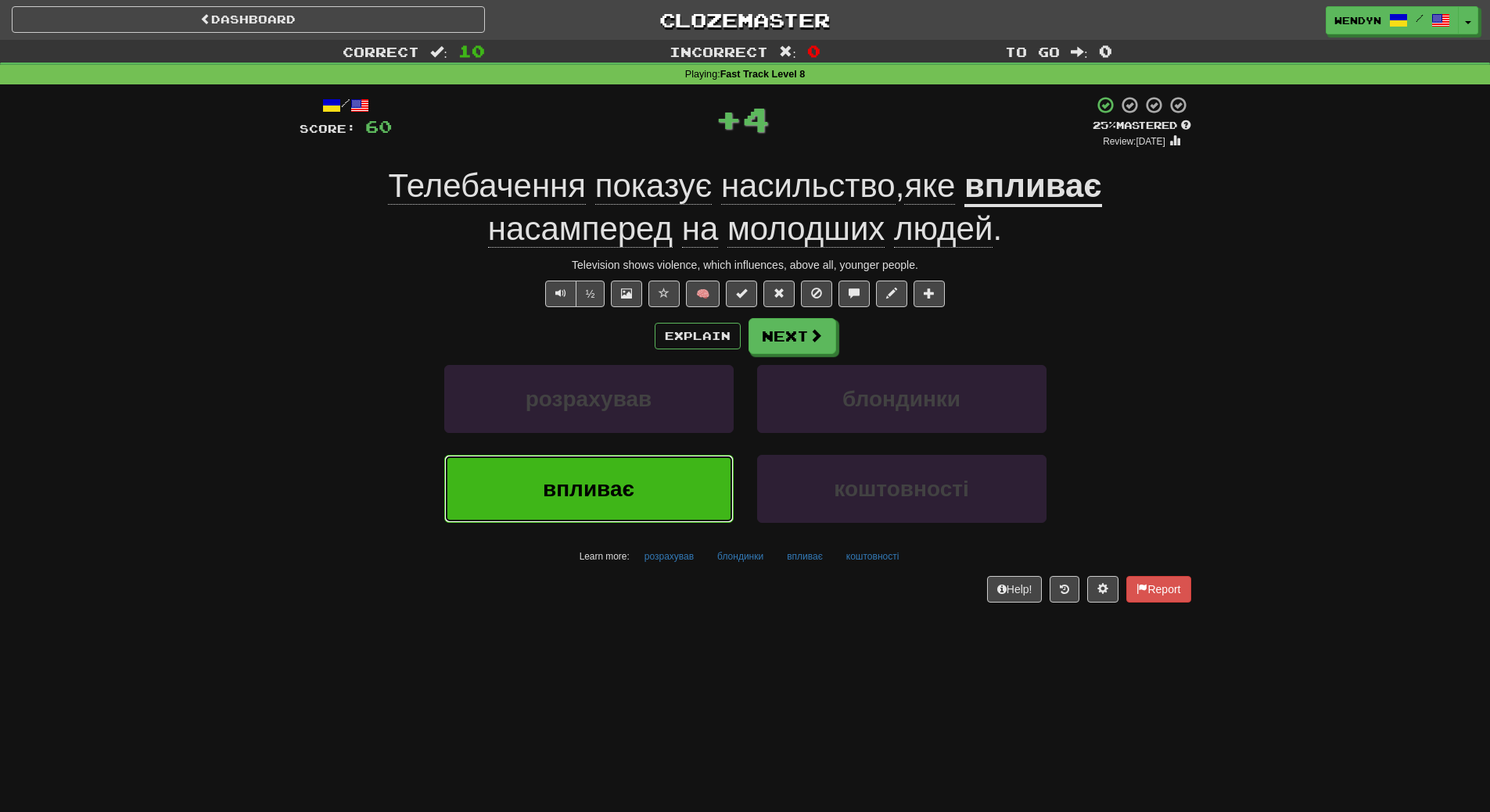
click at [577, 514] on button "впливає" at bounding box center [588, 489] width 289 height 68
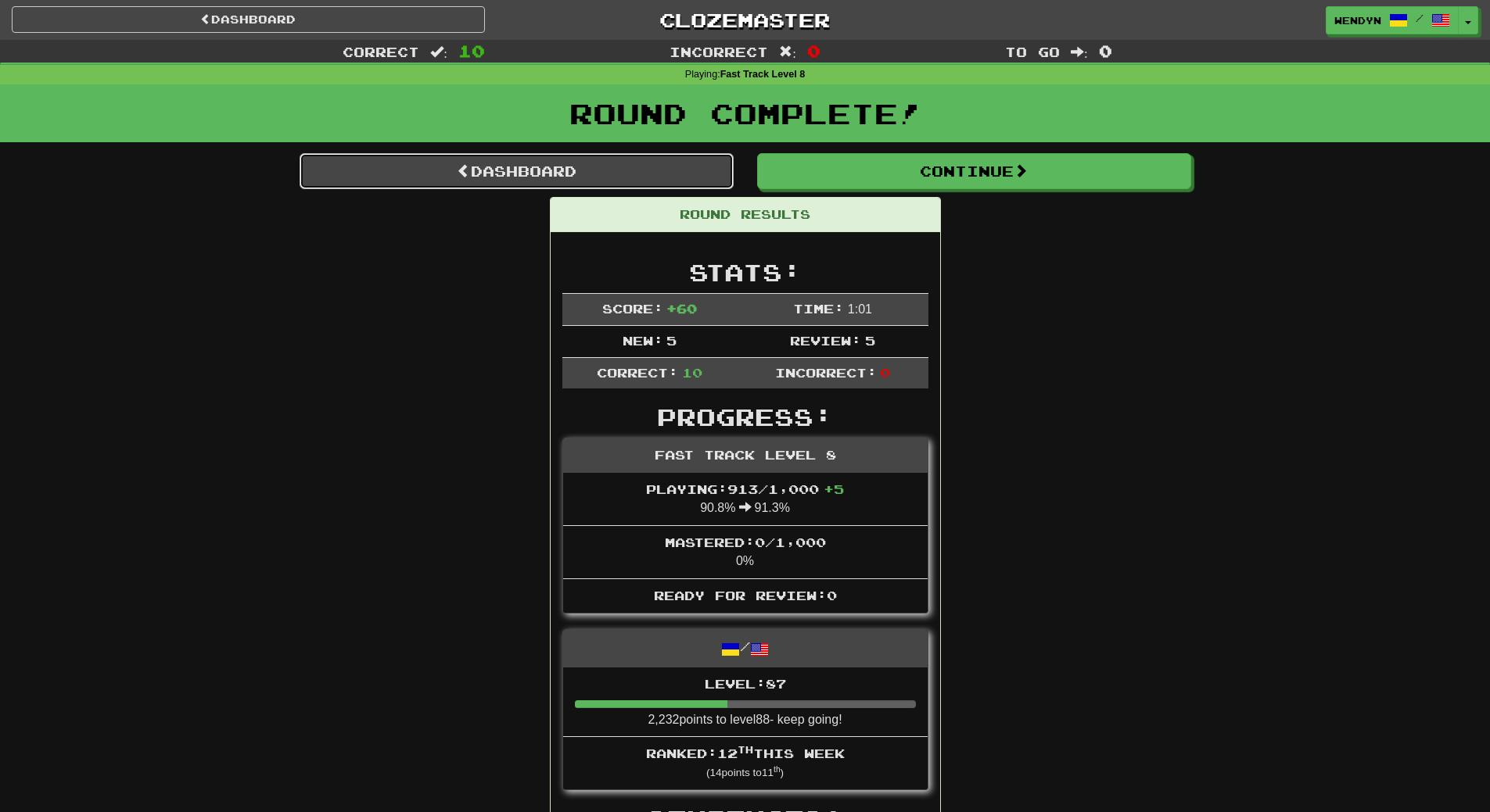
click at [457, 171] on span at bounding box center [464, 170] width 14 height 14
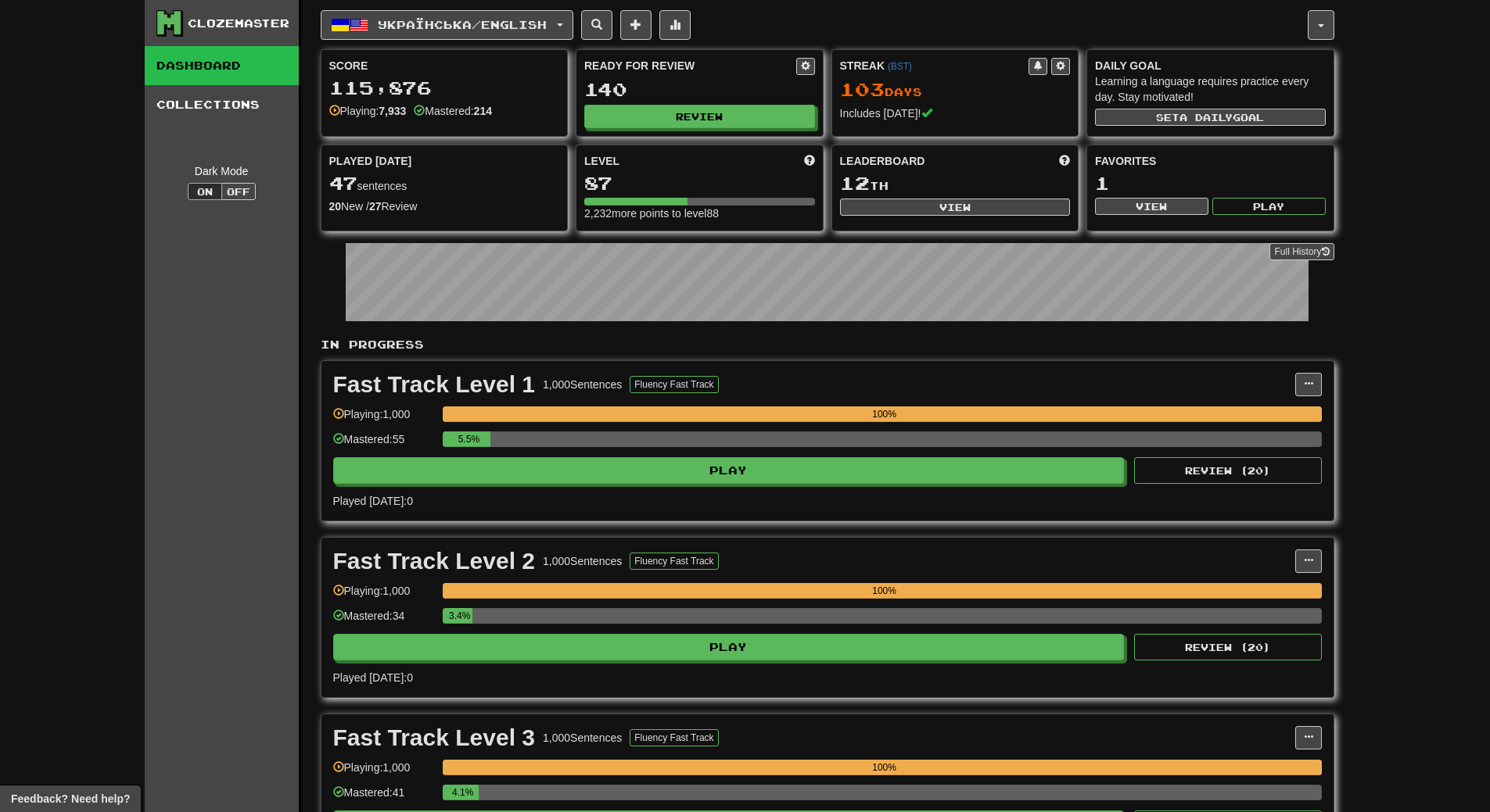
click at [680, 132] on div "Ready for Review 140 Review" at bounding box center [699, 92] width 246 height 86
click at [685, 117] on button "Review" at bounding box center [700, 117] width 231 height 23
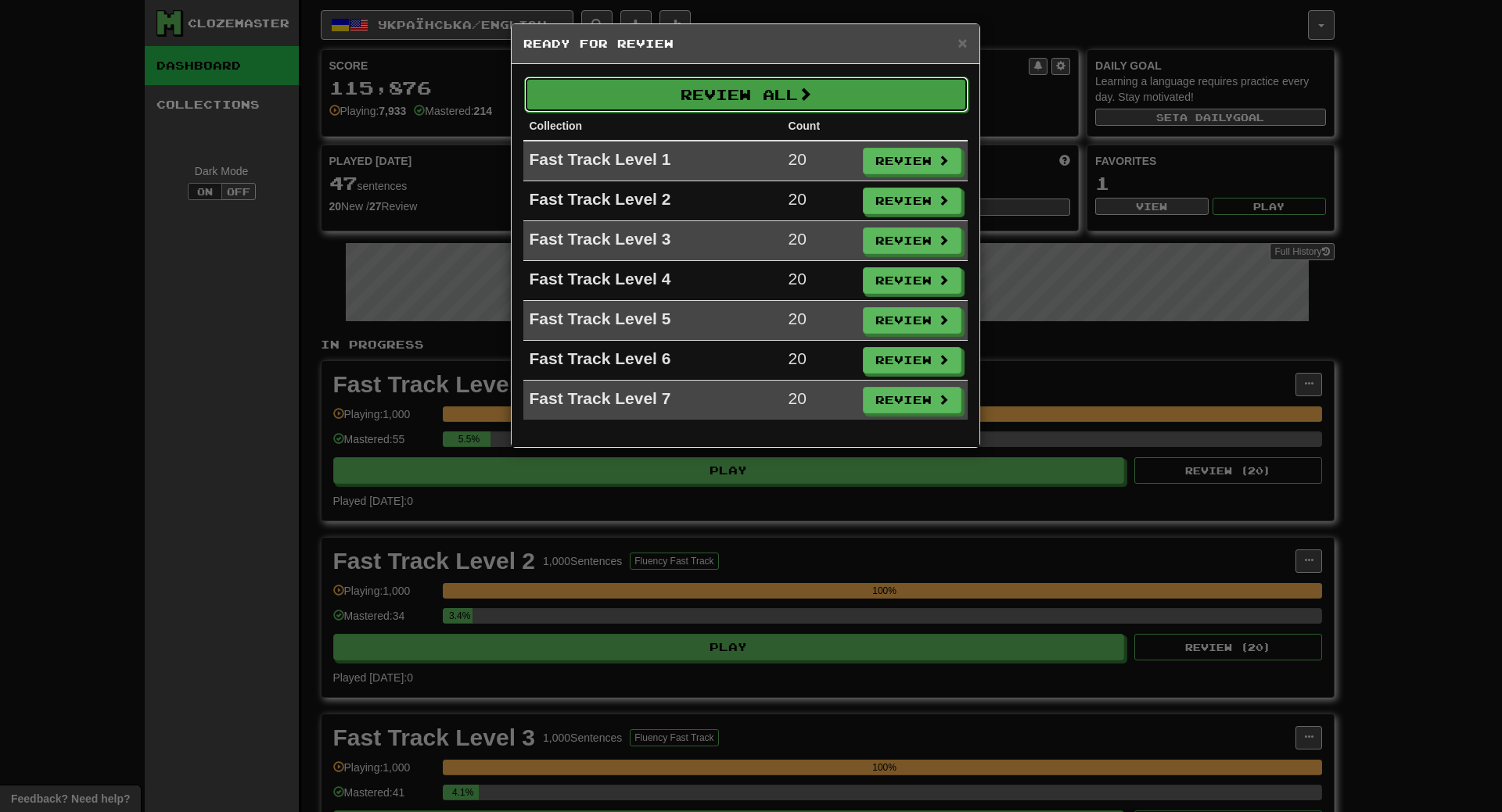
click at [747, 105] on button "Review All" at bounding box center [746, 94] width 444 height 36
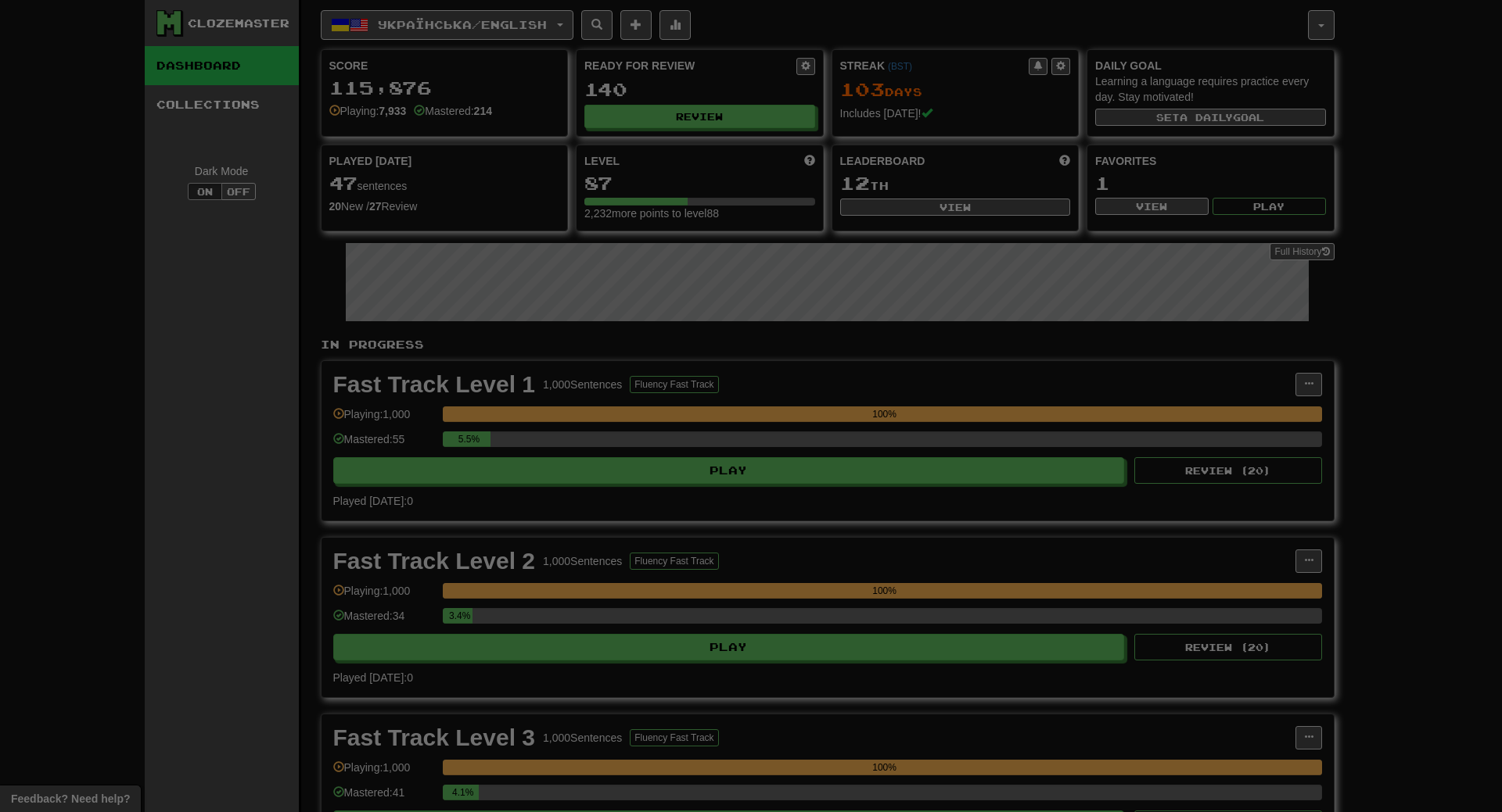
select select "**"
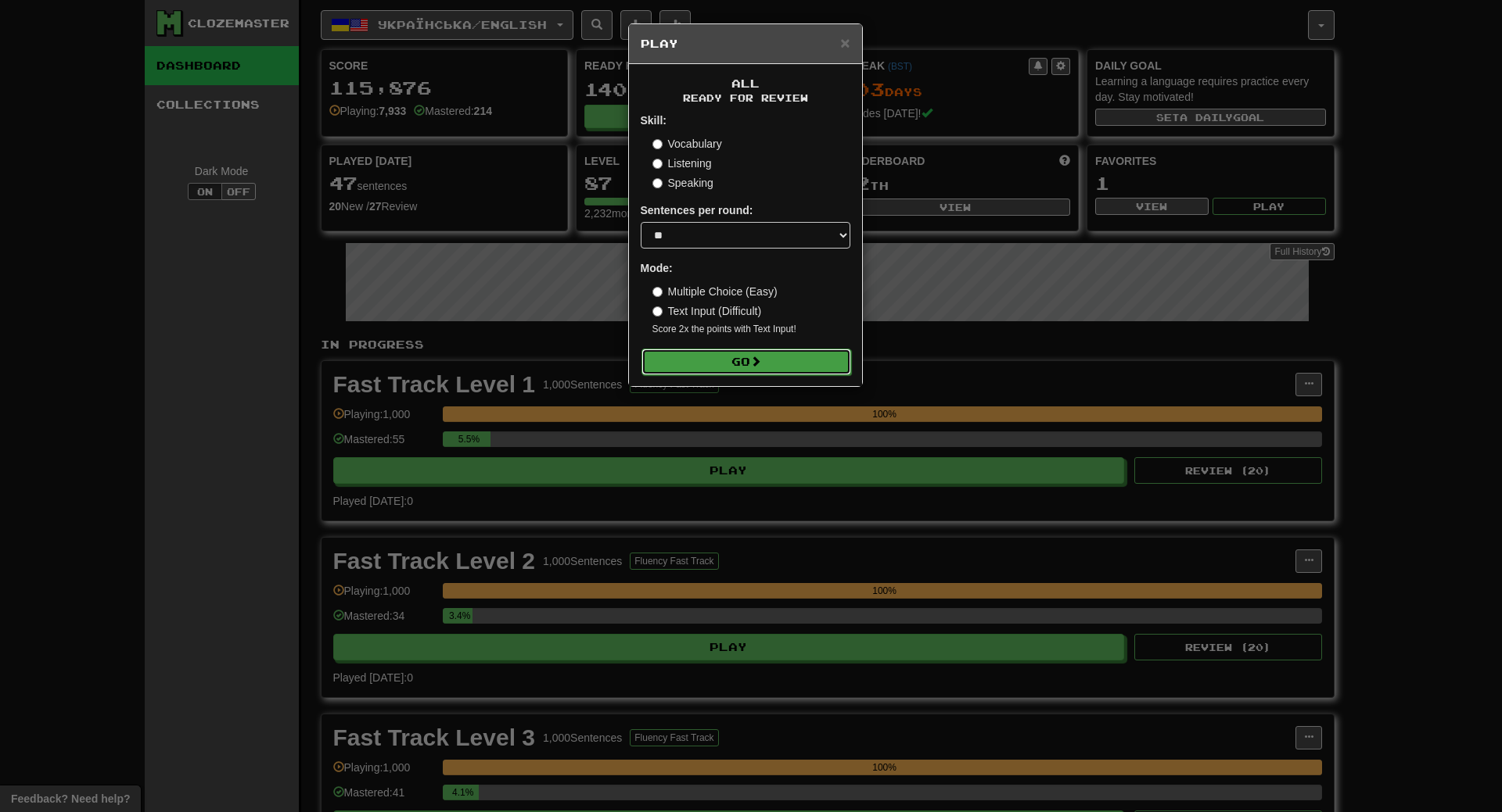
click at [749, 361] on button "Go" at bounding box center [746, 361] width 209 height 26
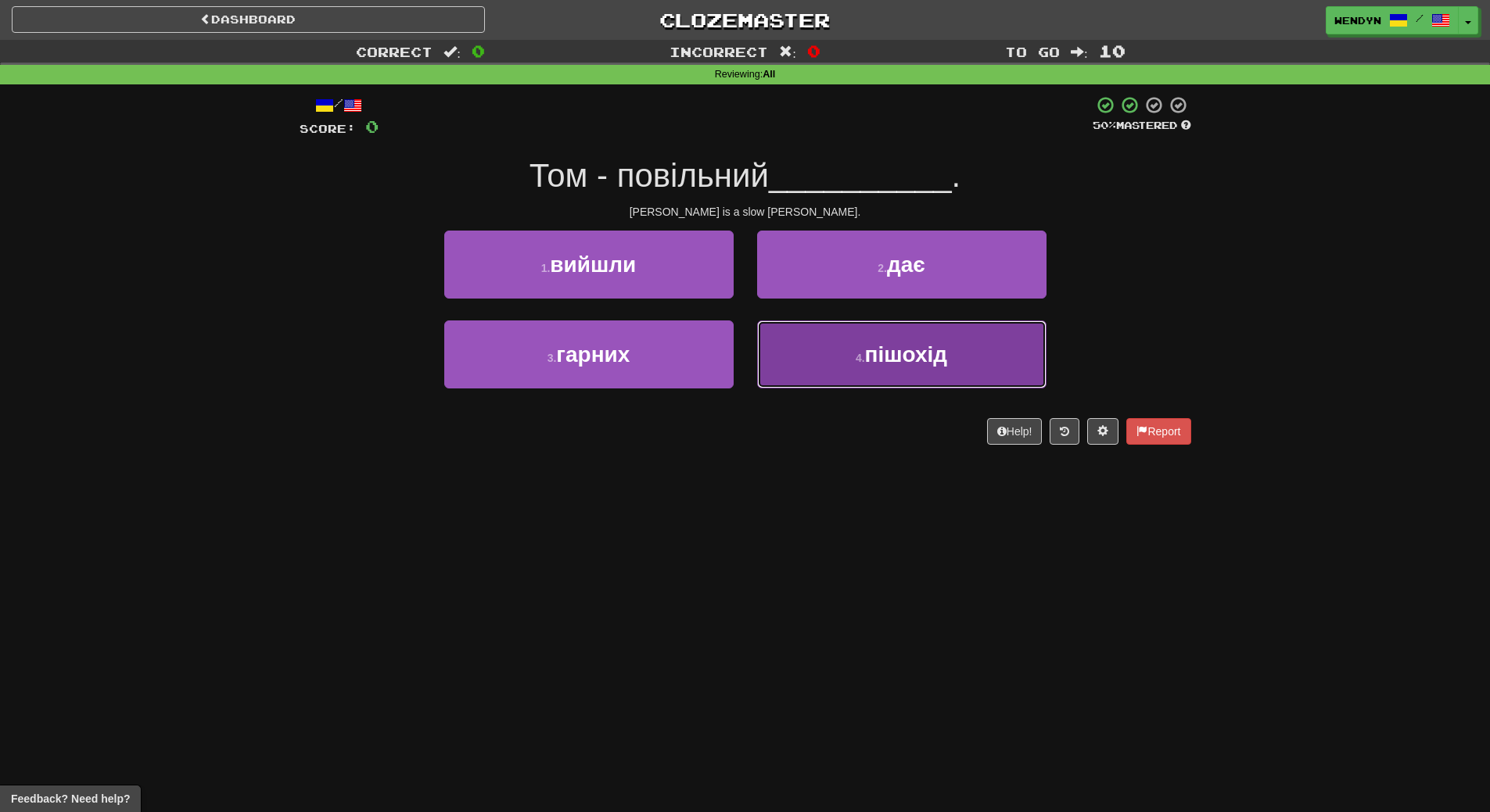
click at [915, 375] on button "4 . пішохід" at bounding box center [901, 354] width 289 height 68
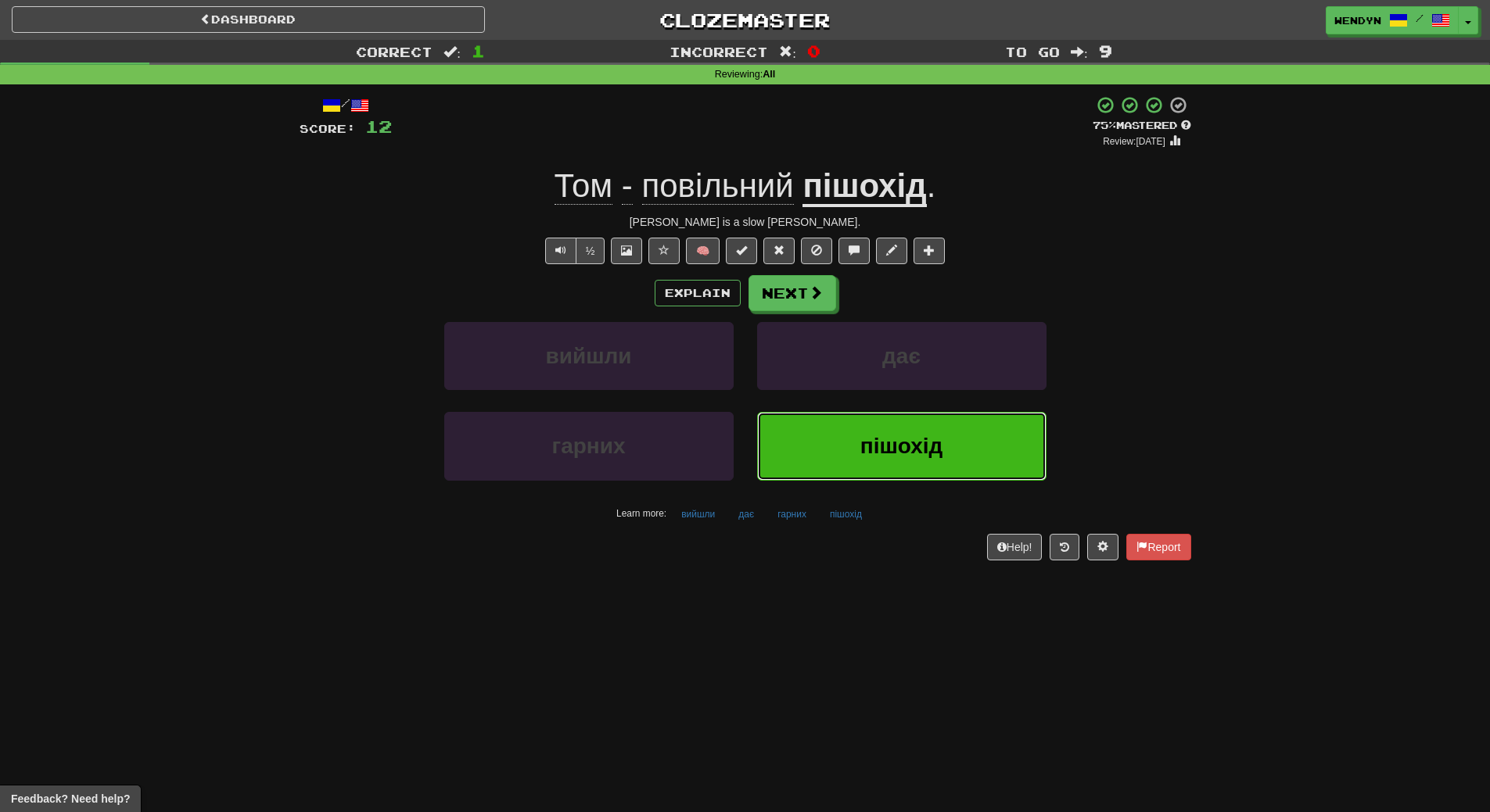
click at [848, 473] on button "пішохід" at bounding box center [901, 446] width 289 height 68
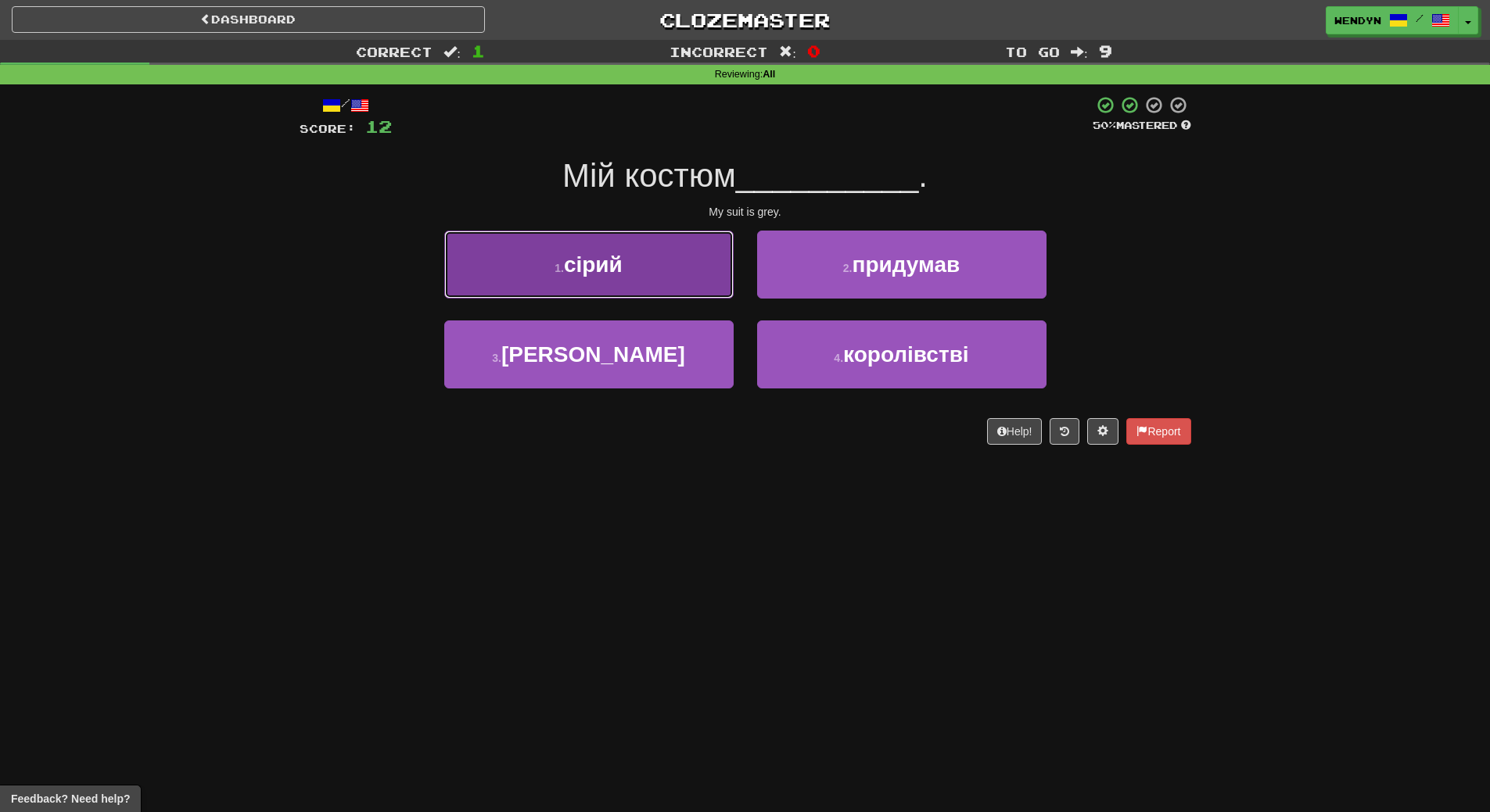
click at [690, 277] on button "1 . сірий" at bounding box center [588, 265] width 289 height 68
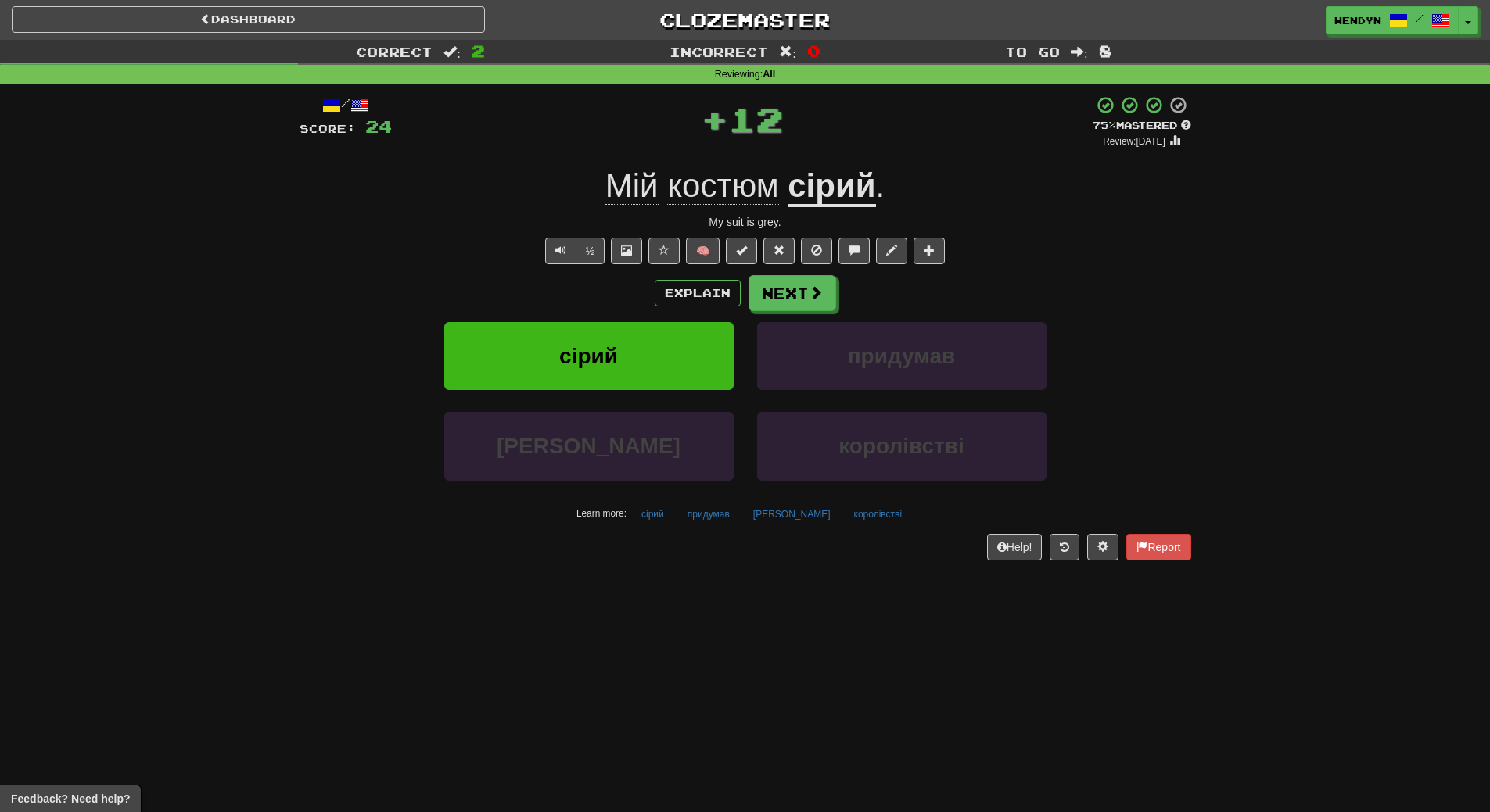
click at [597, 292] on div "Explain Next" at bounding box center [746, 293] width 892 height 36
click at [598, 355] on span "сірий" at bounding box center [588, 355] width 58 height 24
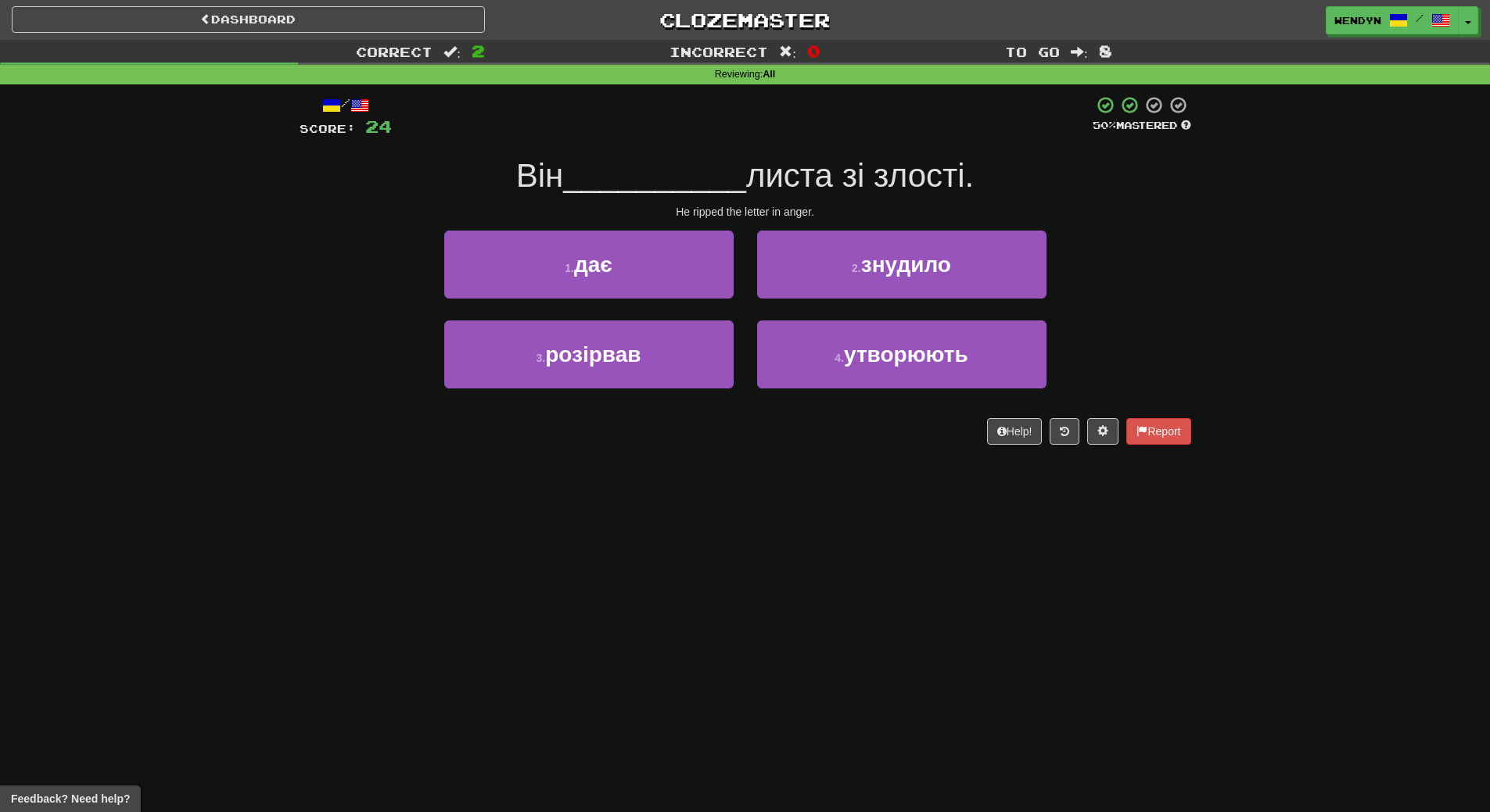
click at [598, 476] on div "Dashboard Clozemaster WendyN / Toggle Dropdown Dashboard Leaderboard Activity F…" at bounding box center [745, 406] width 1490 height 812
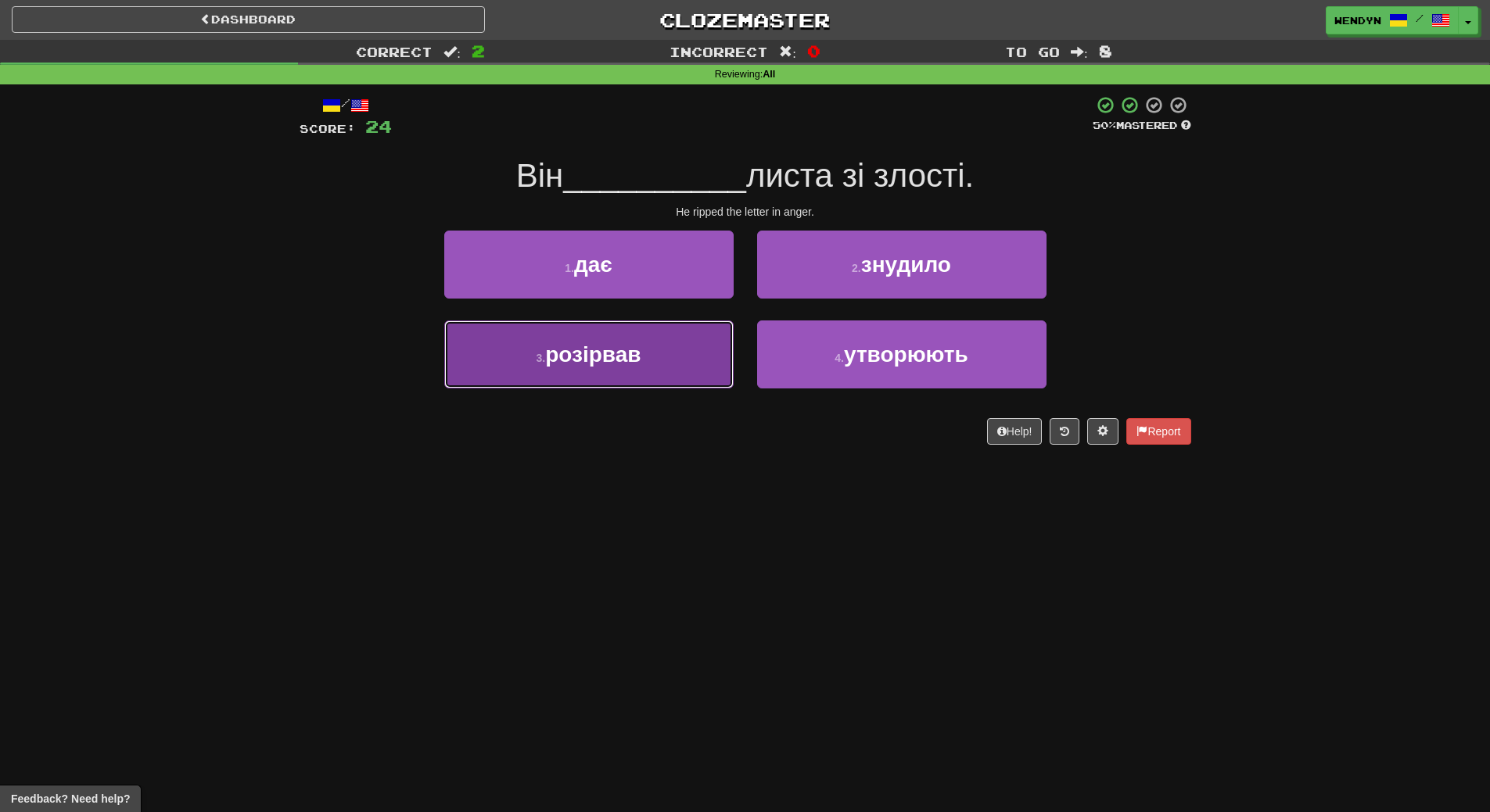
click at [638, 367] on button "3 . розірвав" at bounding box center [588, 354] width 289 height 68
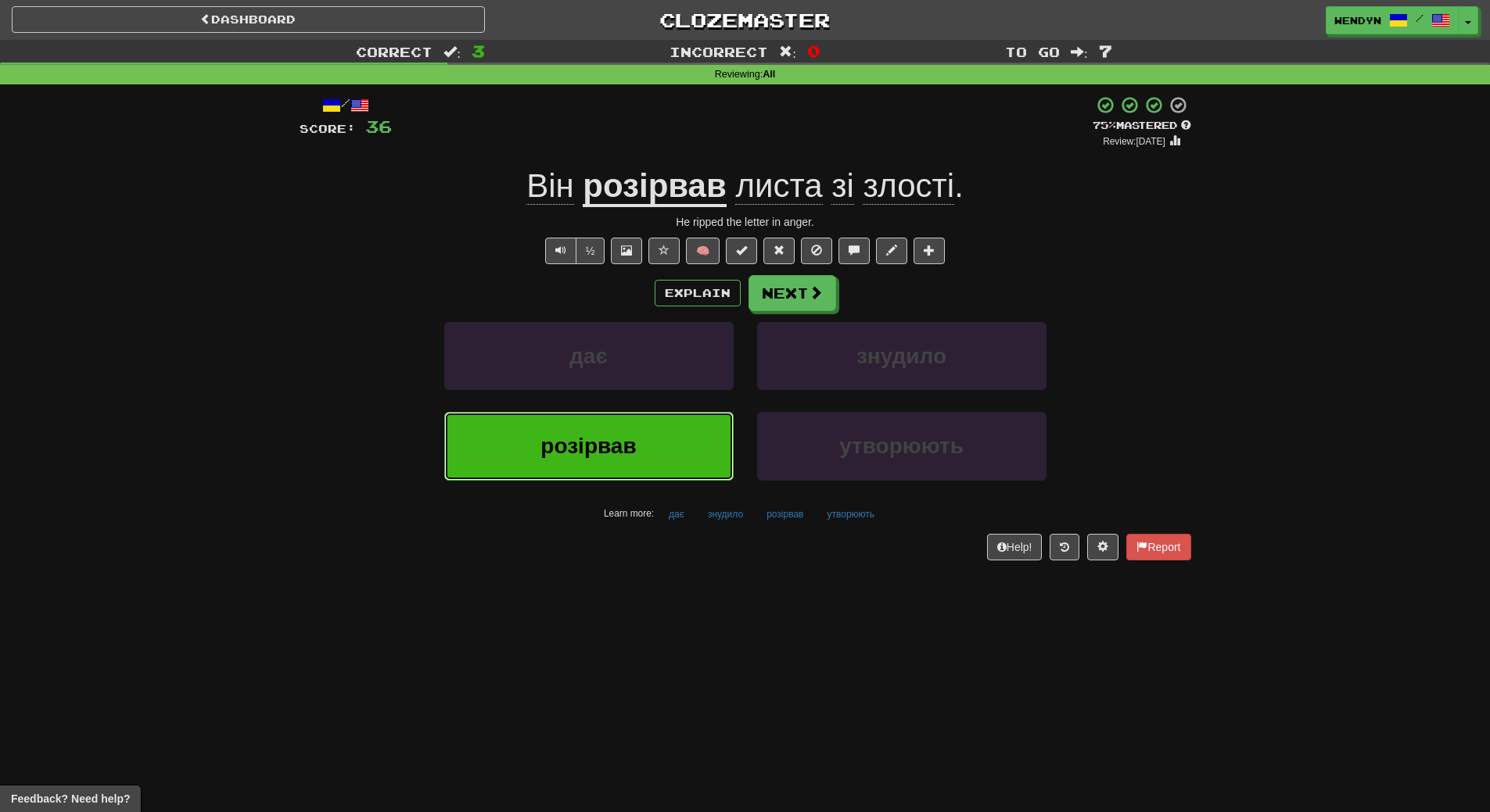
click at [577, 479] on button "розірвав" at bounding box center [588, 446] width 289 height 68
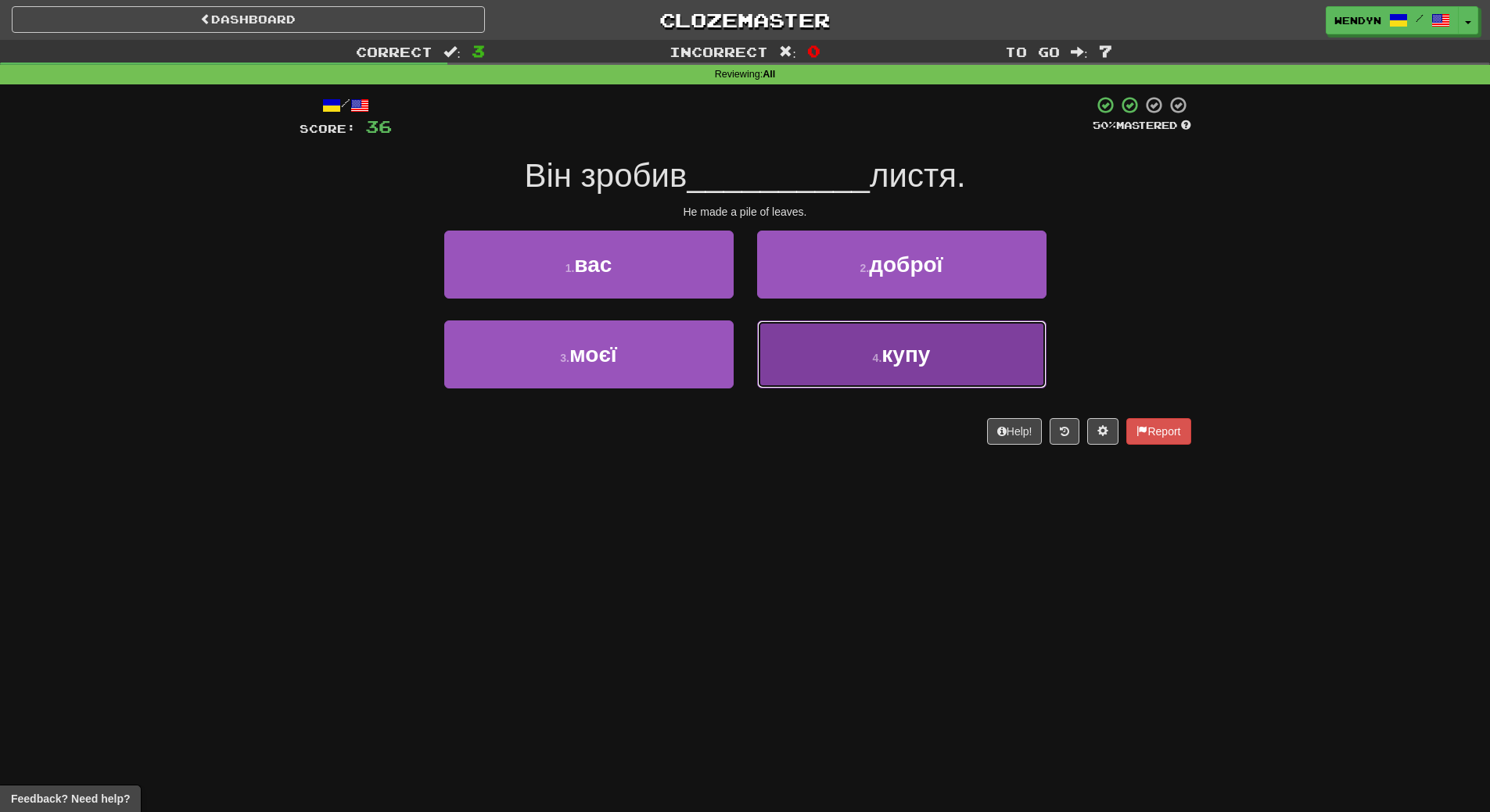
click at [932, 383] on button "4 . купу" at bounding box center [901, 354] width 289 height 68
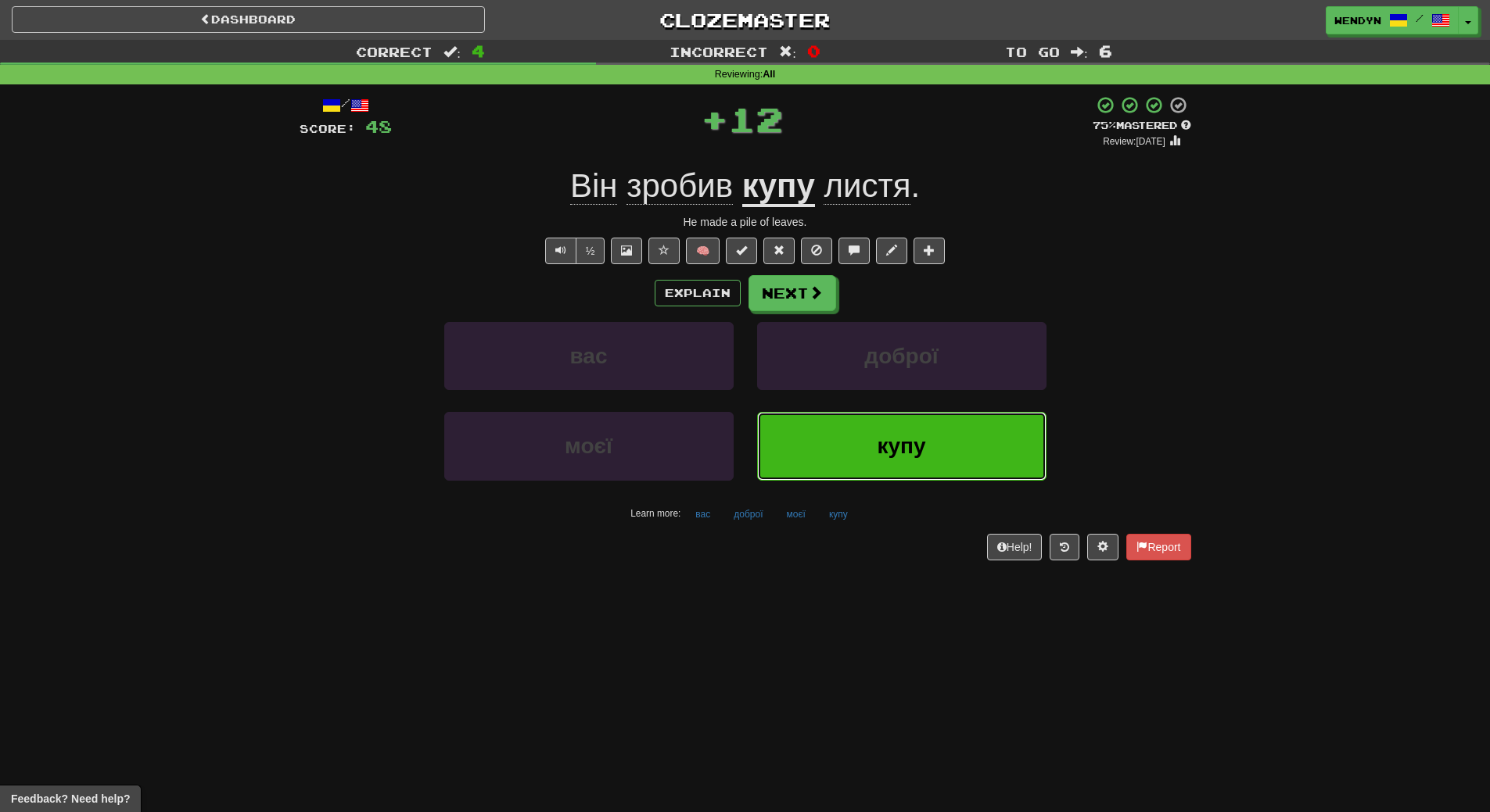
click at [890, 466] on button "купу" at bounding box center [901, 446] width 289 height 68
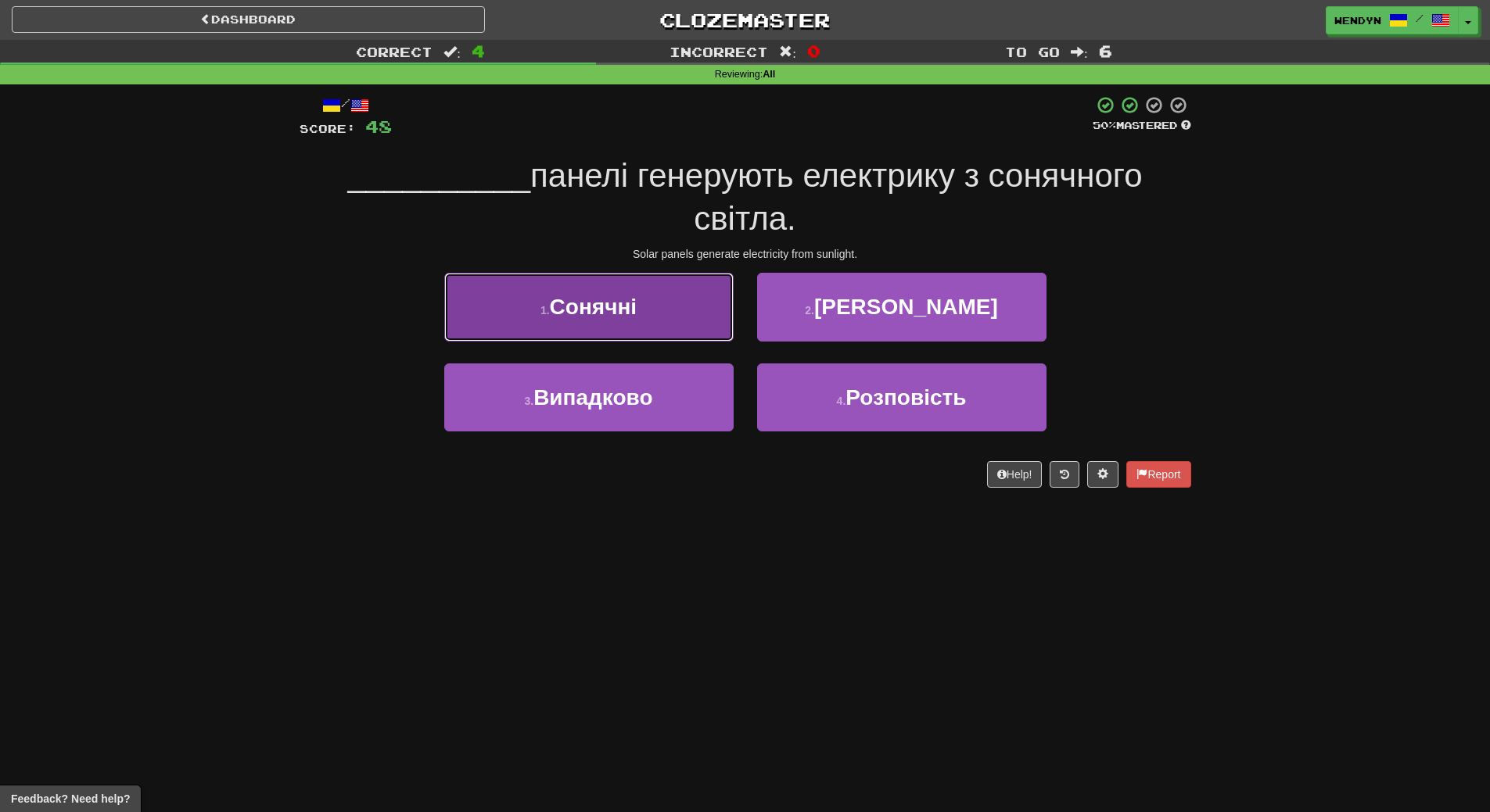
click at [631, 322] on button "1 . Сонячні" at bounding box center [588, 307] width 289 height 68
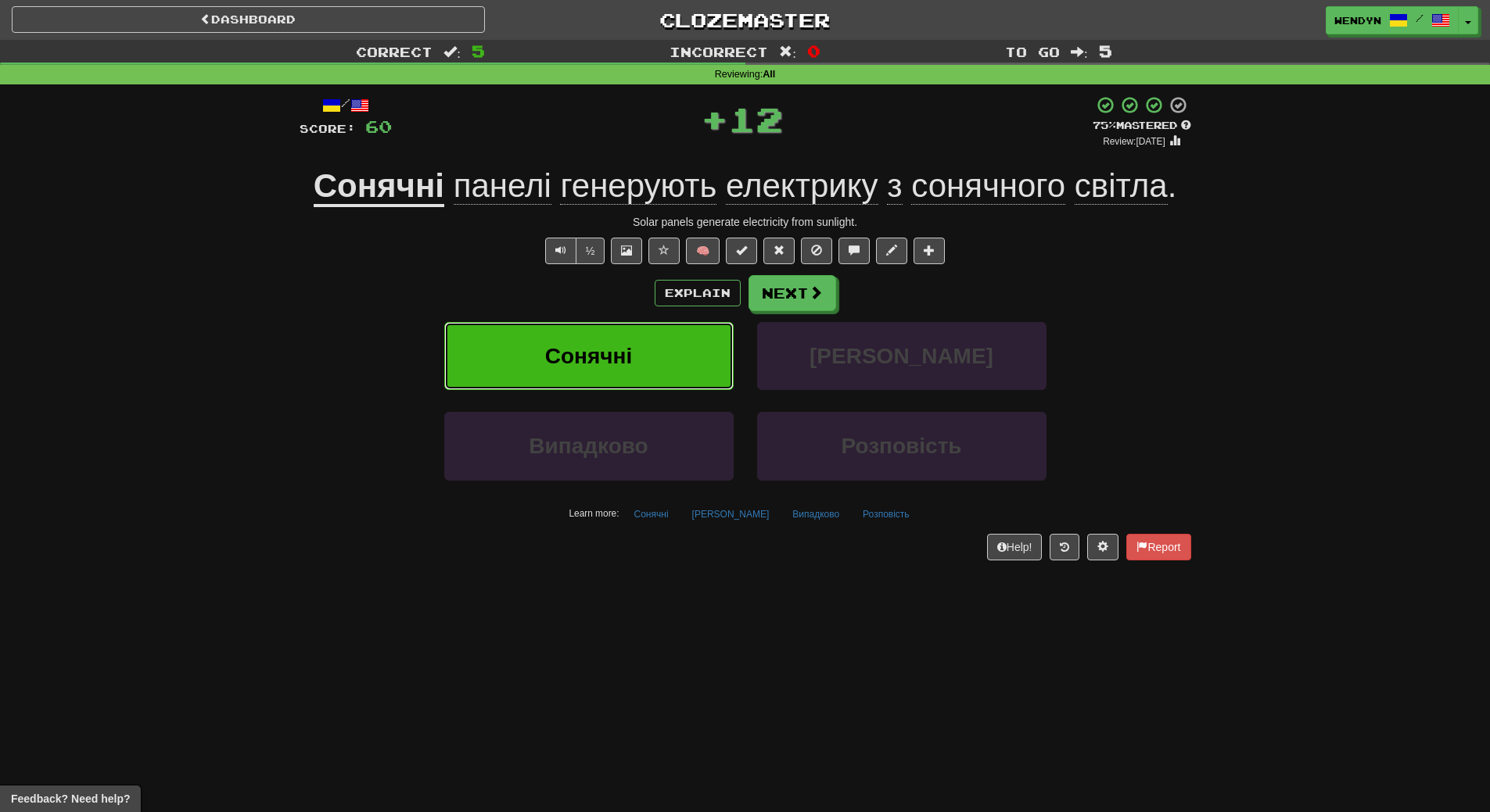
click at [620, 377] on button "Сонячні" at bounding box center [588, 356] width 289 height 68
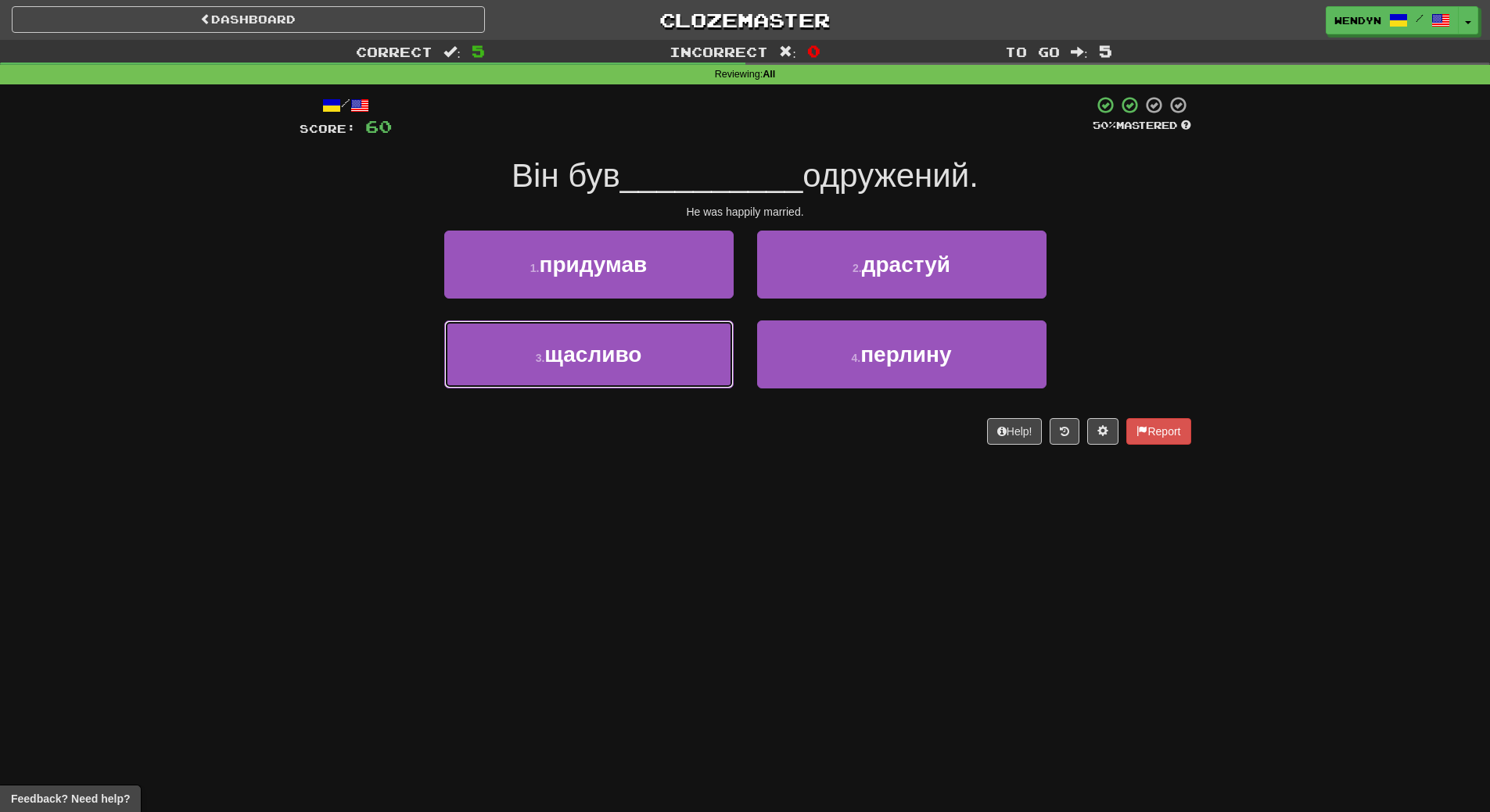
drag, startPoint x: 590, startPoint y: 368, endPoint x: 590, endPoint y: 395, distance: 27.0
click at [590, 384] on button "3 . щасливо" at bounding box center [588, 354] width 289 height 68
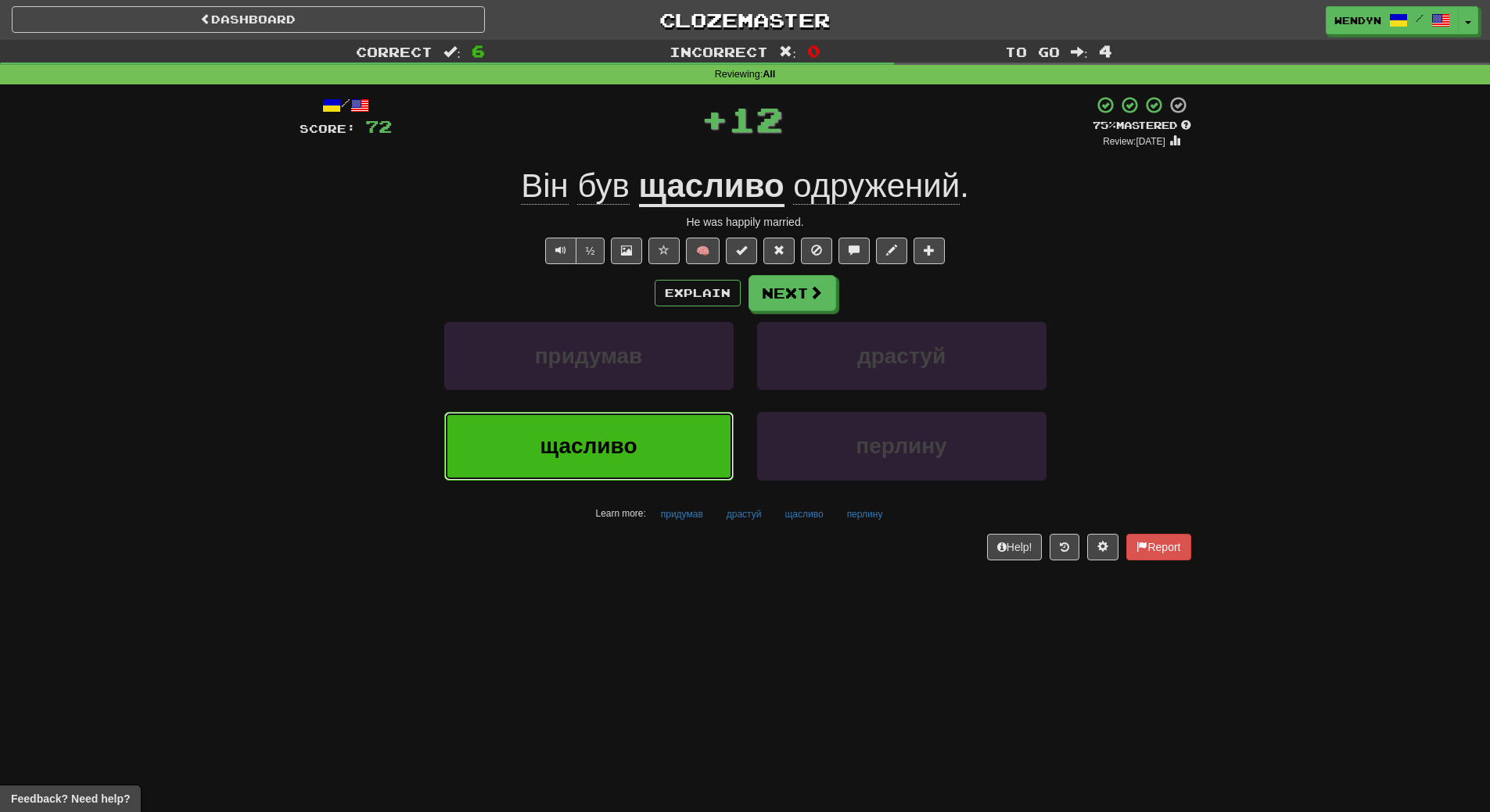
click at [586, 471] on button "щасливо" at bounding box center [588, 446] width 289 height 68
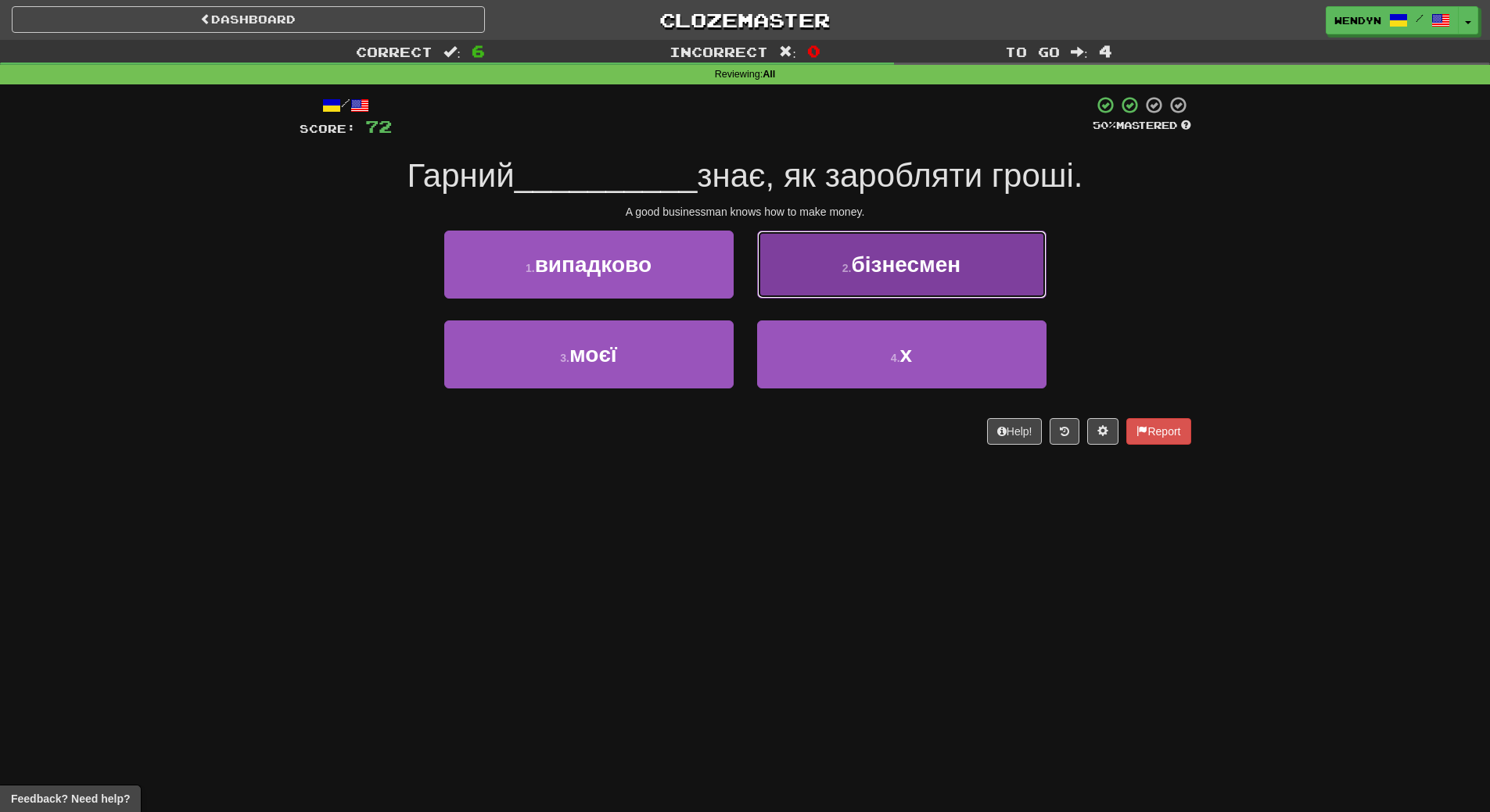
click at [916, 272] on span "бізнесмен" at bounding box center [906, 264] width 109 height 24
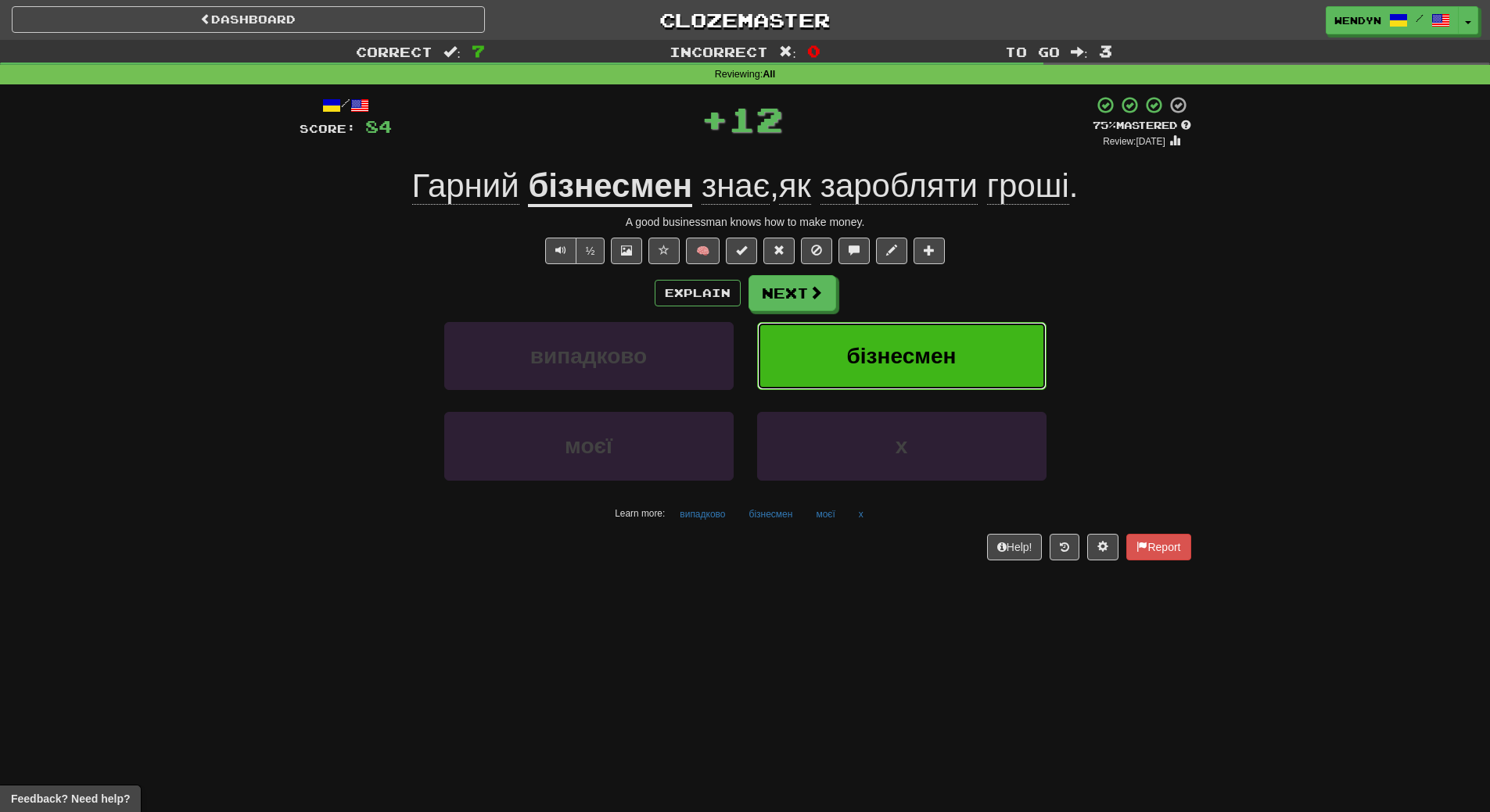
click at [923, 366] on span "бізнесмен" at bounding box center [902, 355] width 109 height 24
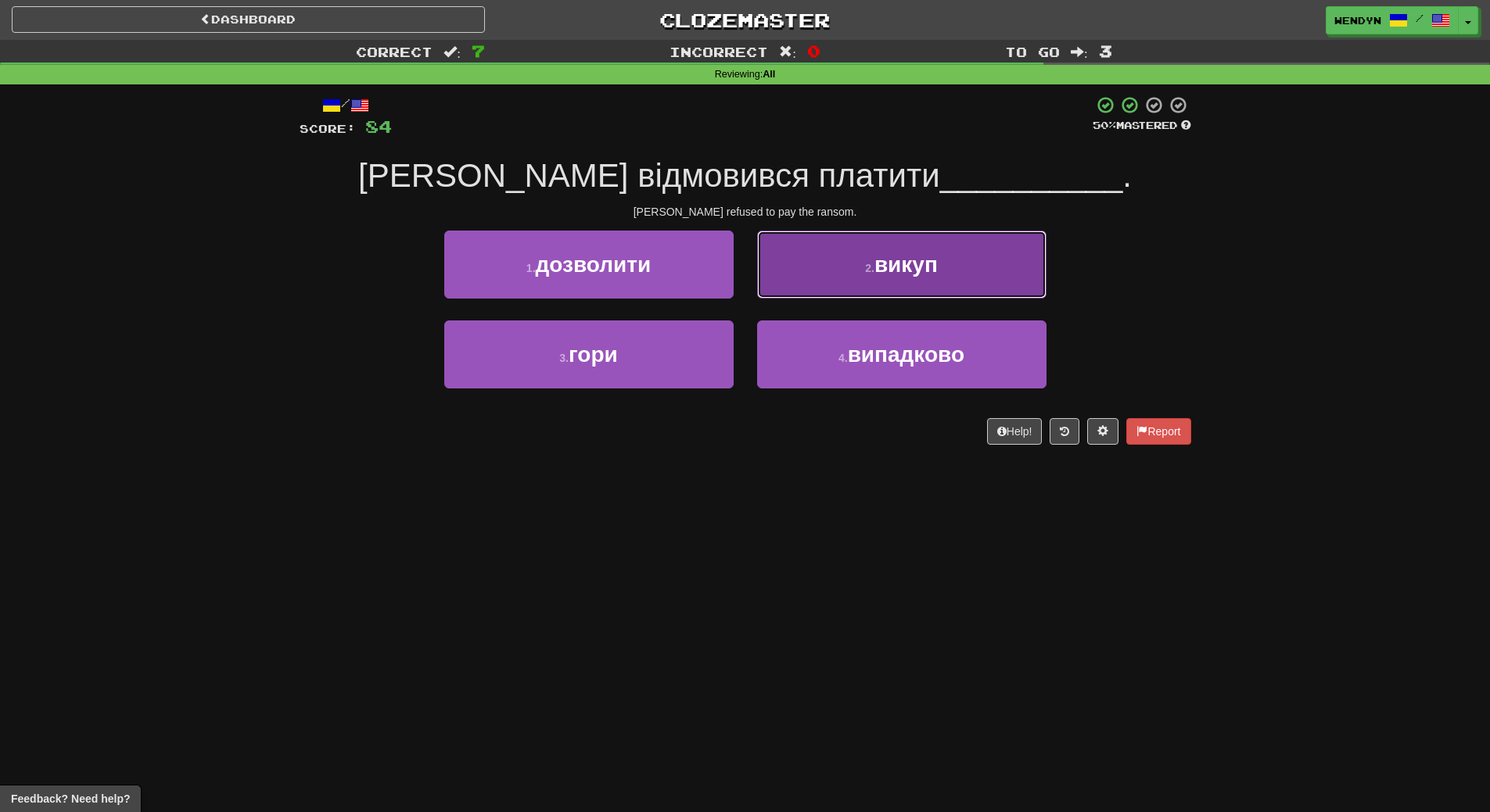
click at [940, 269] on button "2 . викуп" at bounding box center [901, 265] width 289 height 68
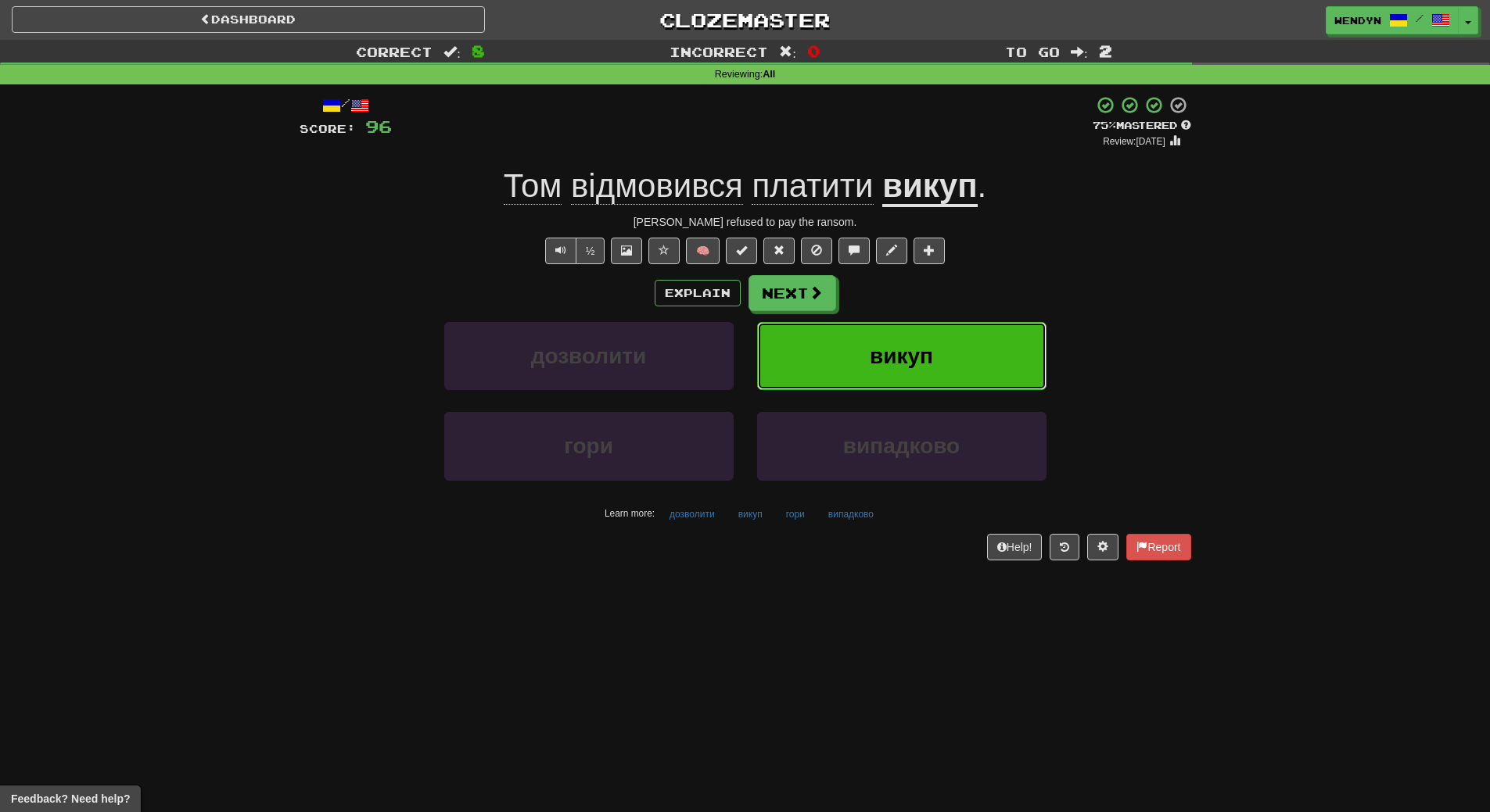
click at [967, 339] on button "викуп" at bounding box center [901, 356] width 289 height 68
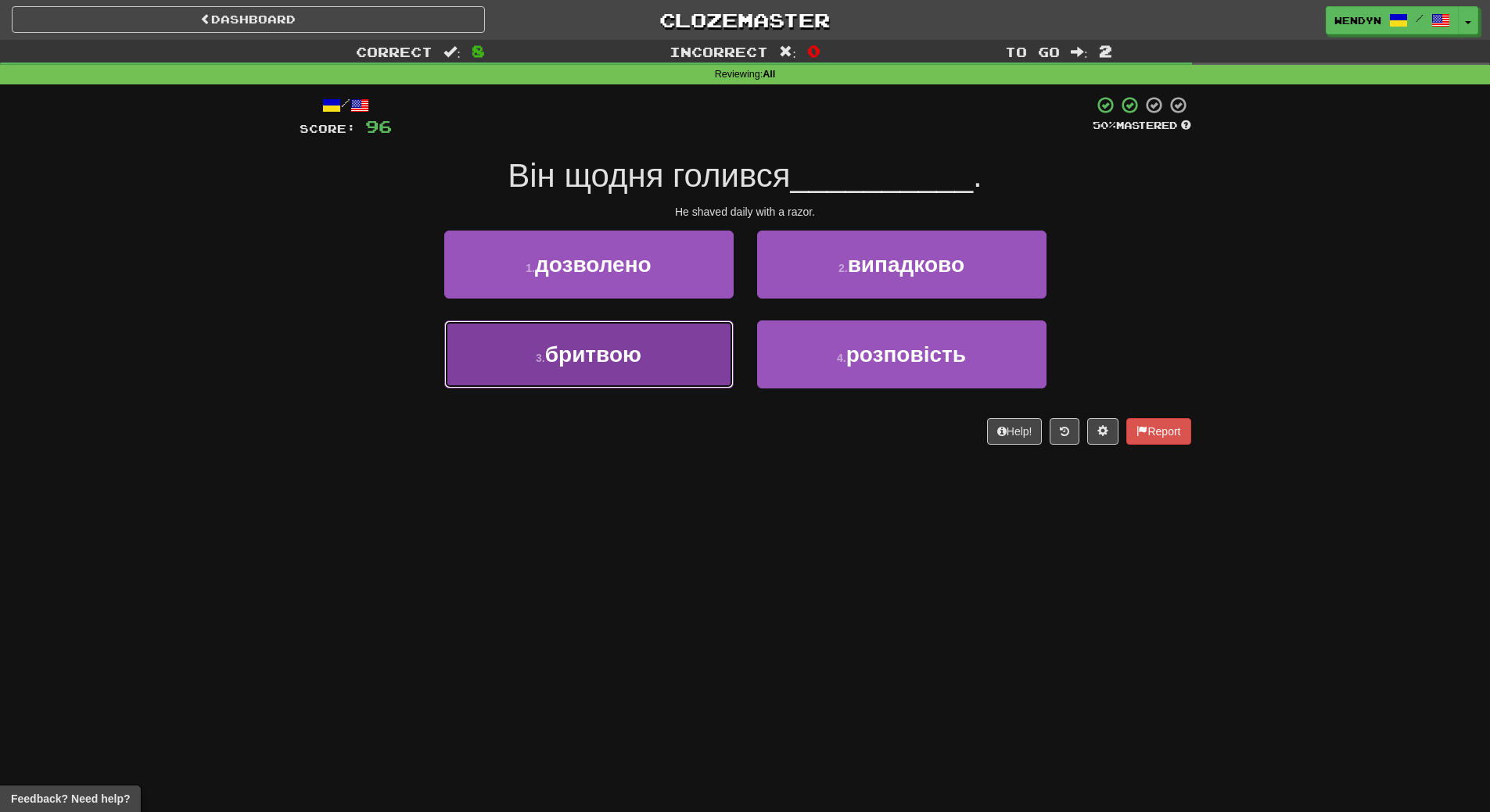
click at [612, 365] on span "бритвою" at bounding box center [593, 354] width 96 height 24
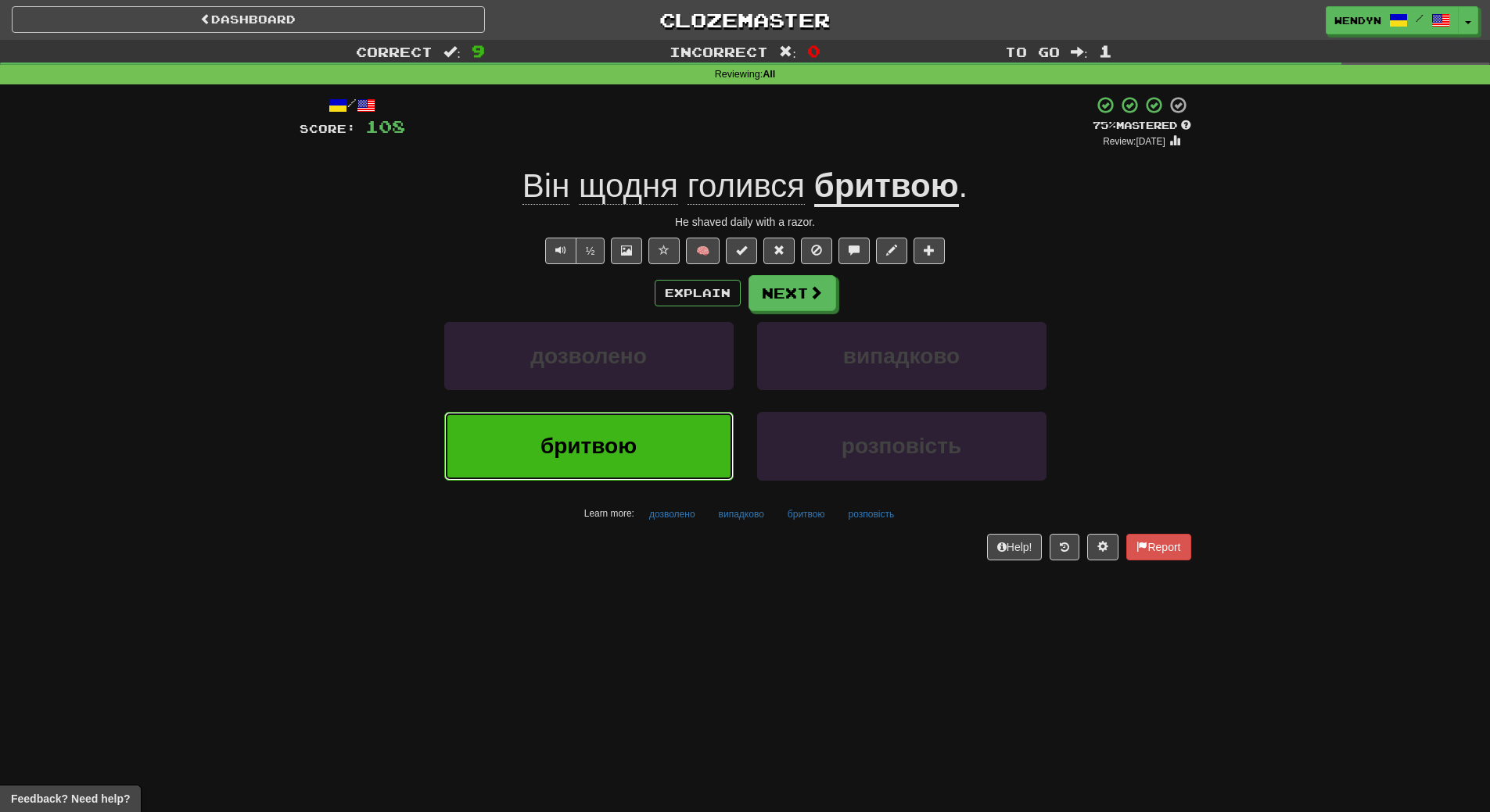
click at [618, 461] on button "бритвою" at bounding box center [588, 446] width 289 height 68
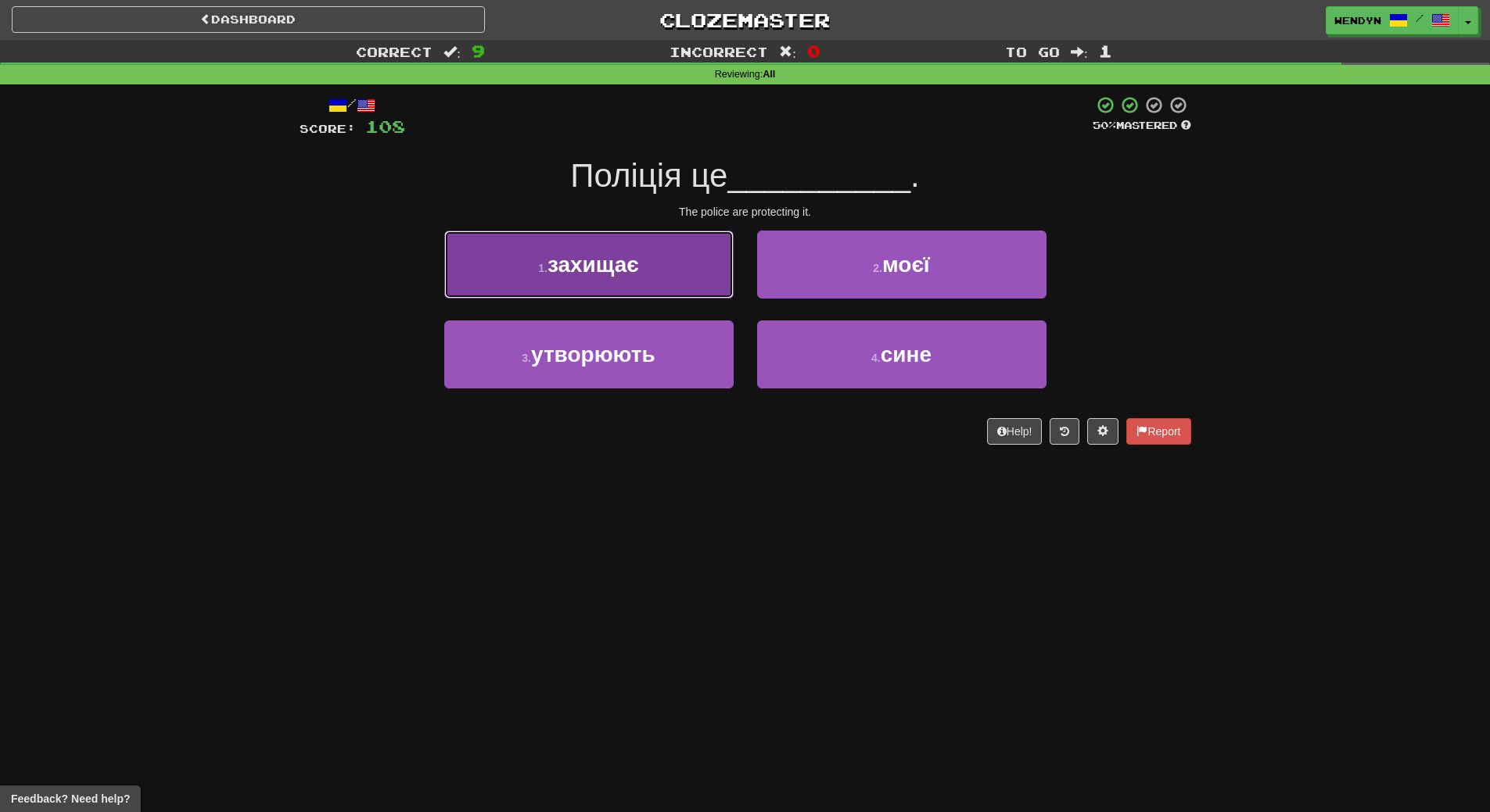
click at [613, 261] on span "захищає" at bounding box center [593, 264] width 92 height 24
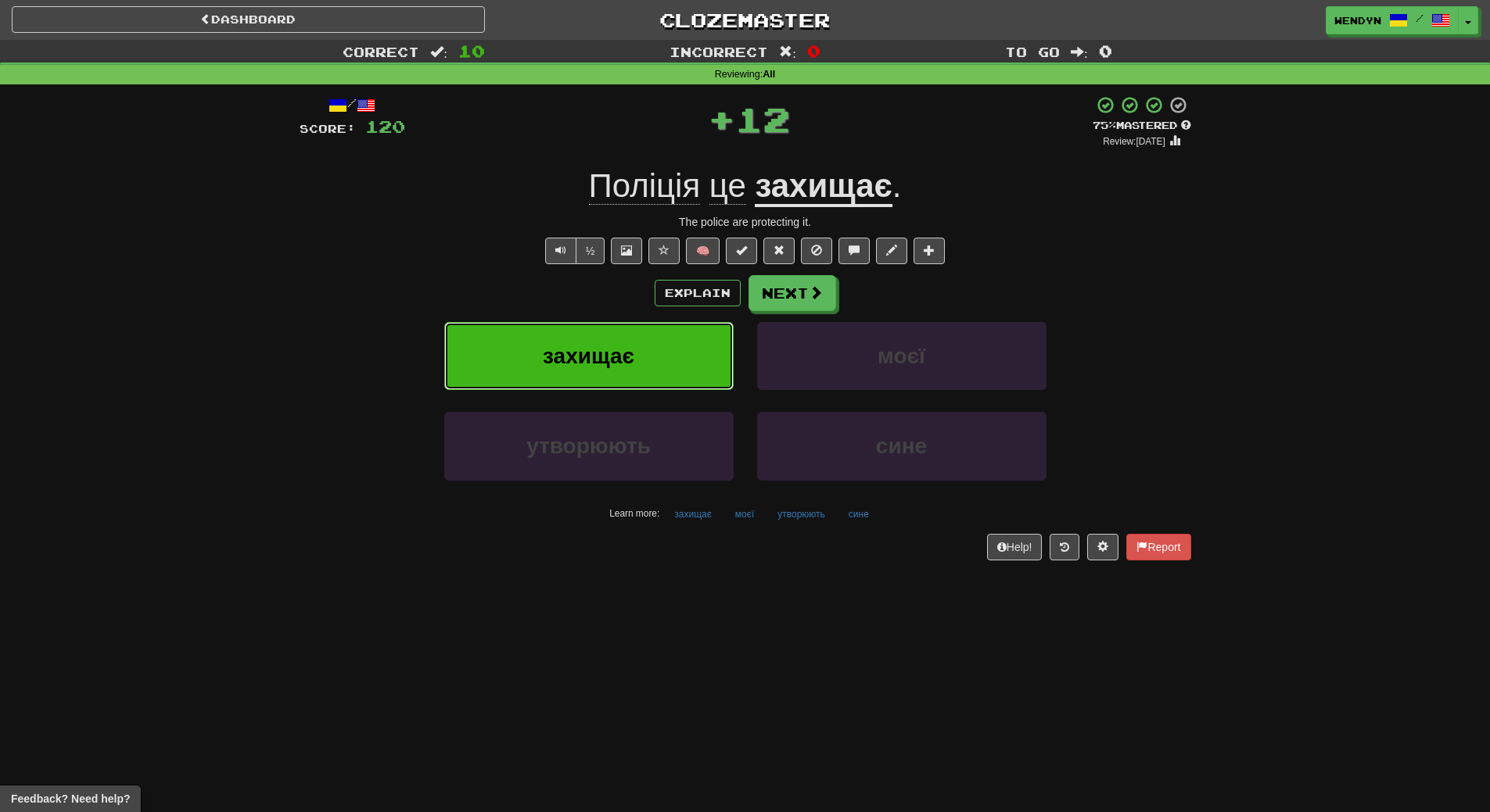
click at [607, 338] on button "захищає" at bounding box center [588, 356] width 289 height 68
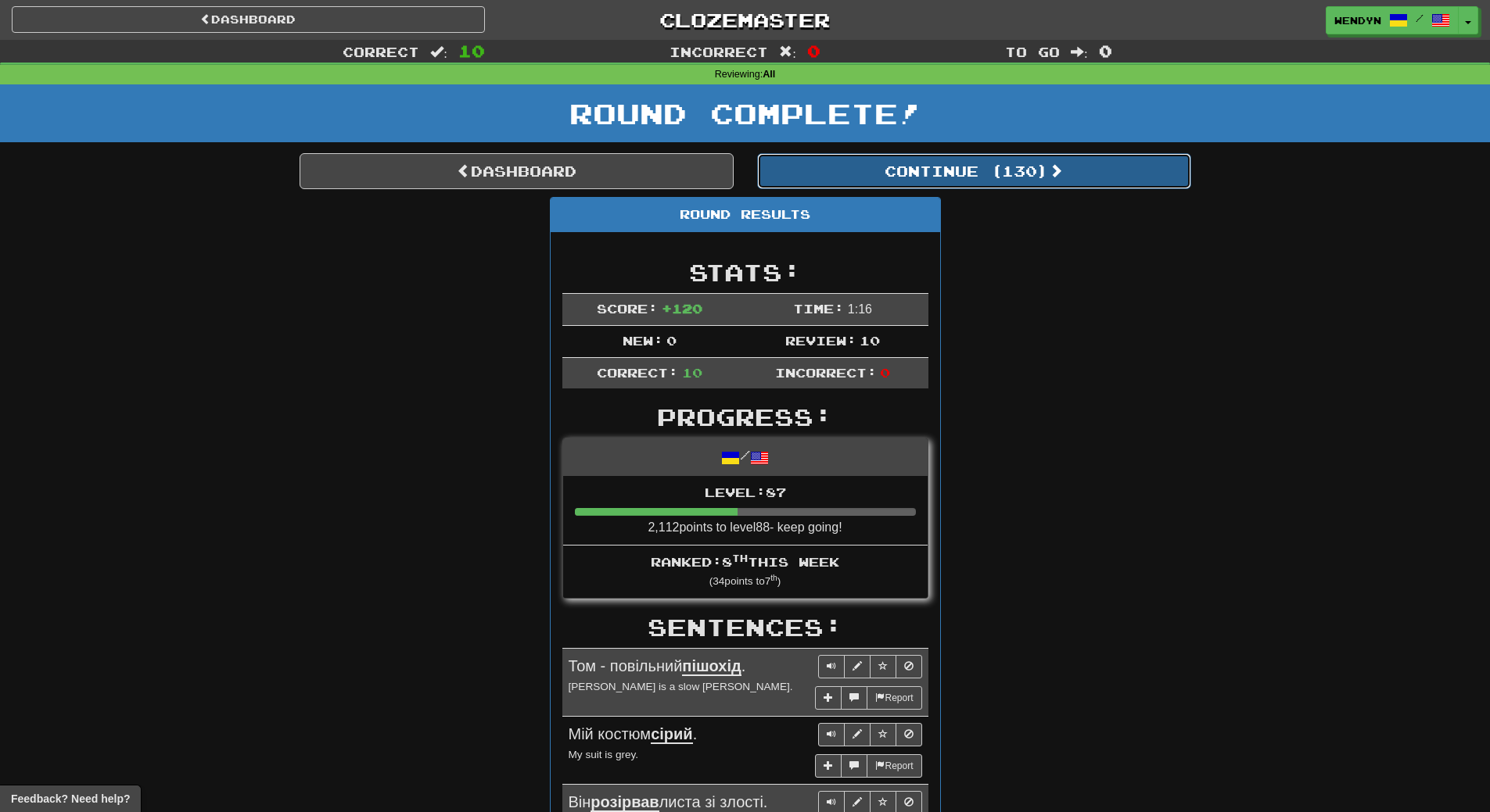
click at [995, 174] on button "Continue ( 130 )" at bounding box center [974, 170] width 434 height 36
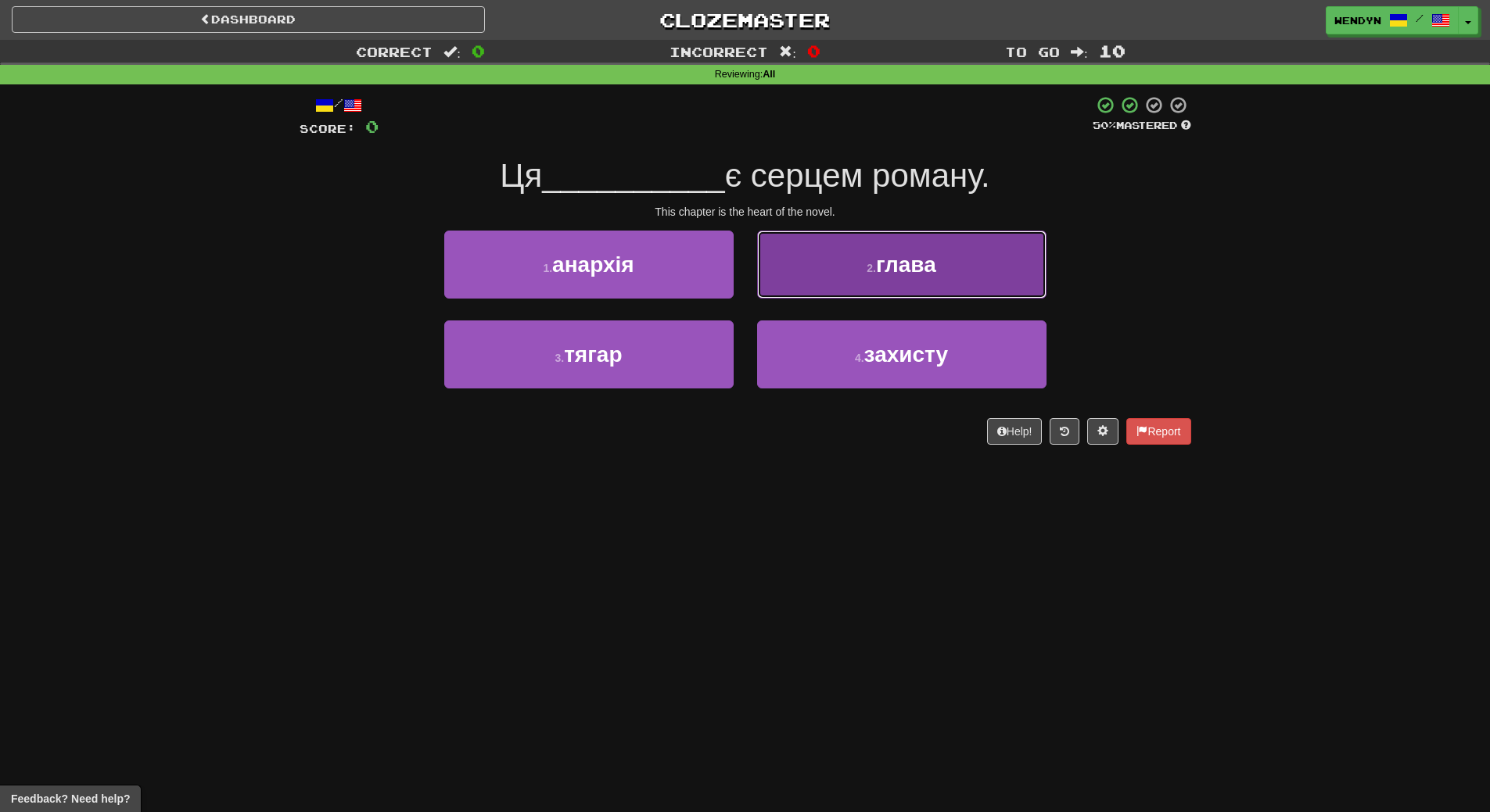
click at [913, 276] on span "глава" at bounding box center [906, 264] width 60 height 24
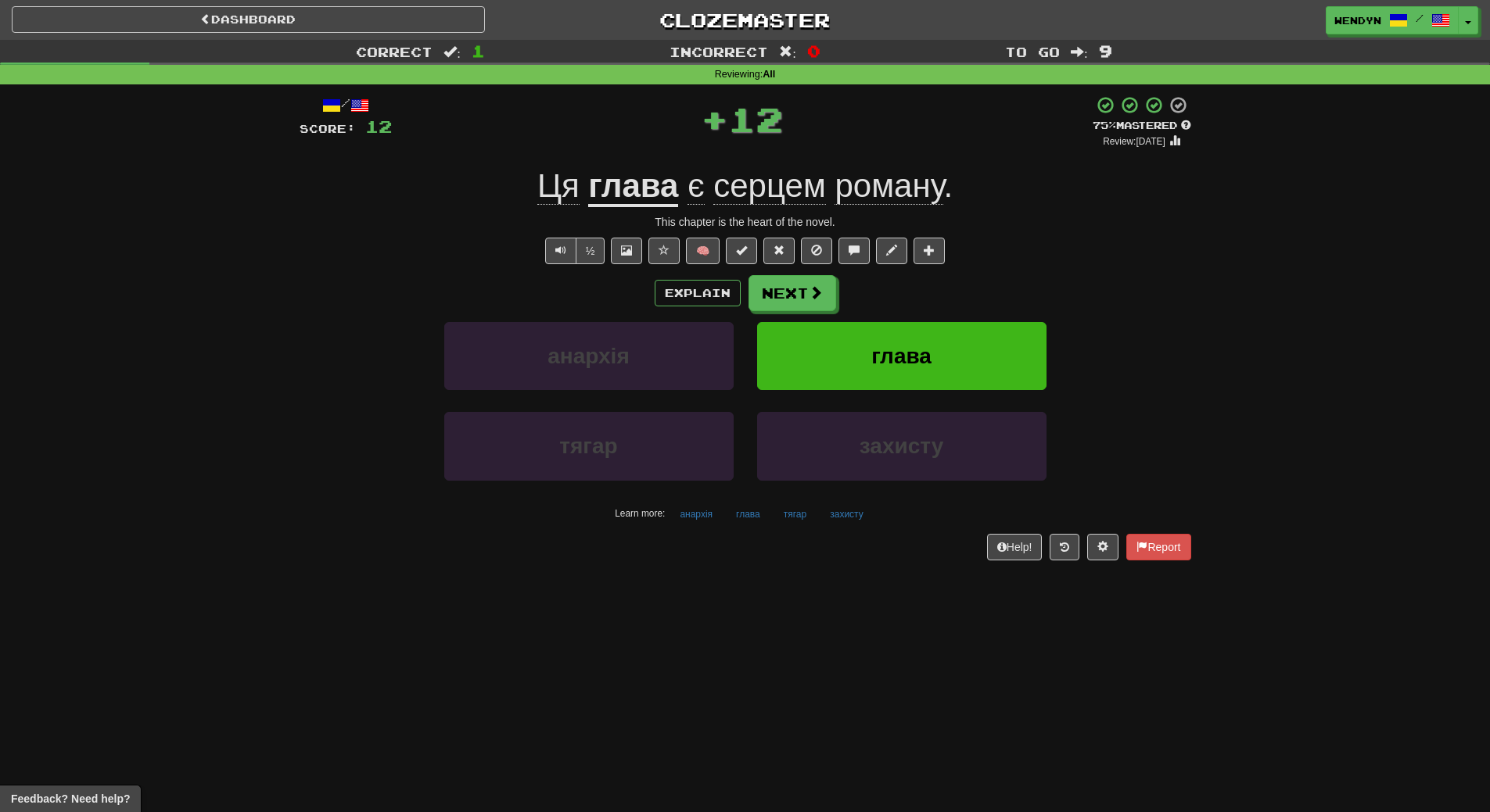
click at [1059, 252] on div "½ 🧠" at bounding box center [746, 250] width 892 height 26
click at [966, 334] on button "глава" at bounding box center [901, 356] width 289 height 68
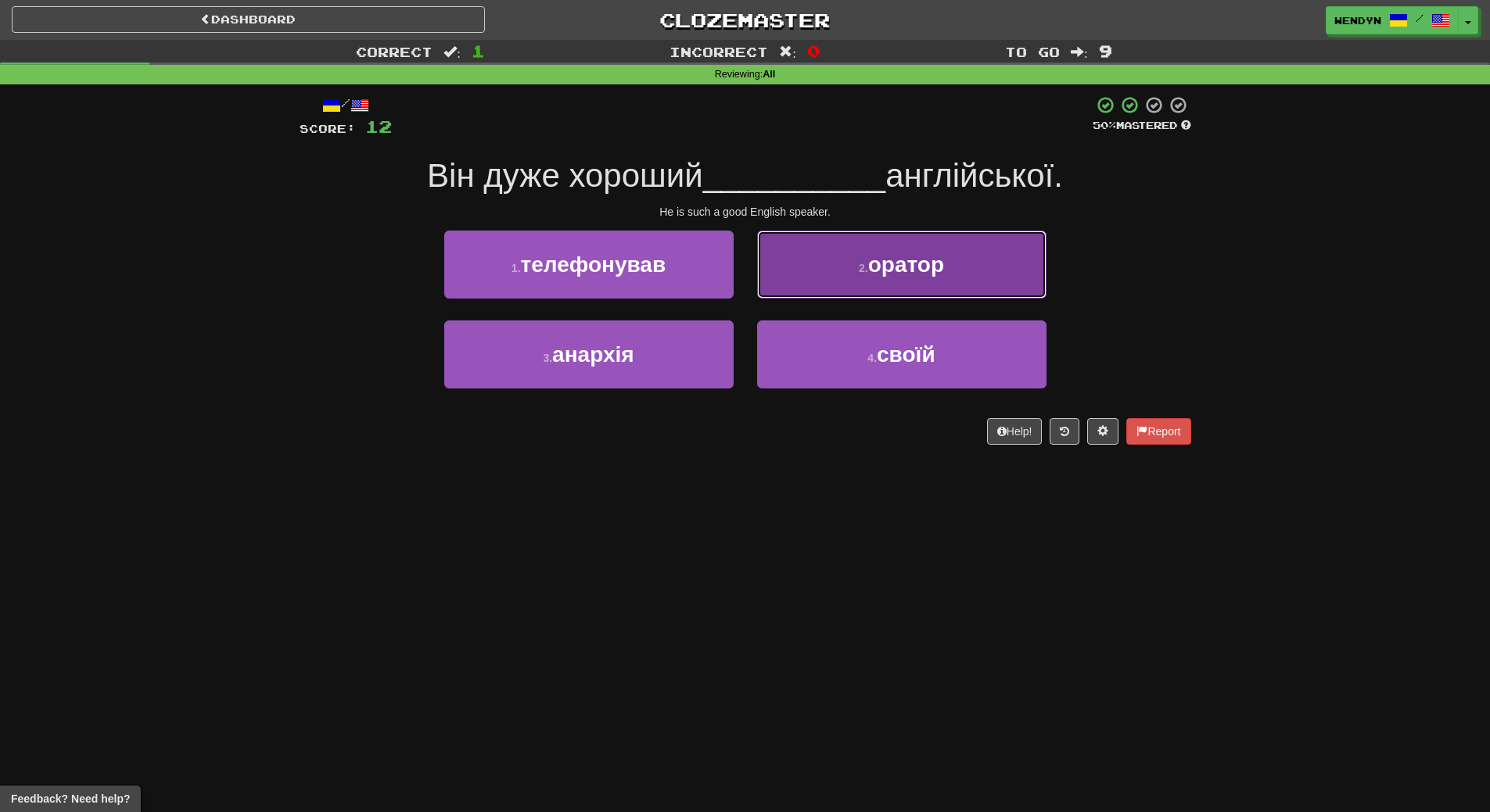
click at [948, 256] on button "2 . оратор" at bounding box center [901, 265] width 289 height 68
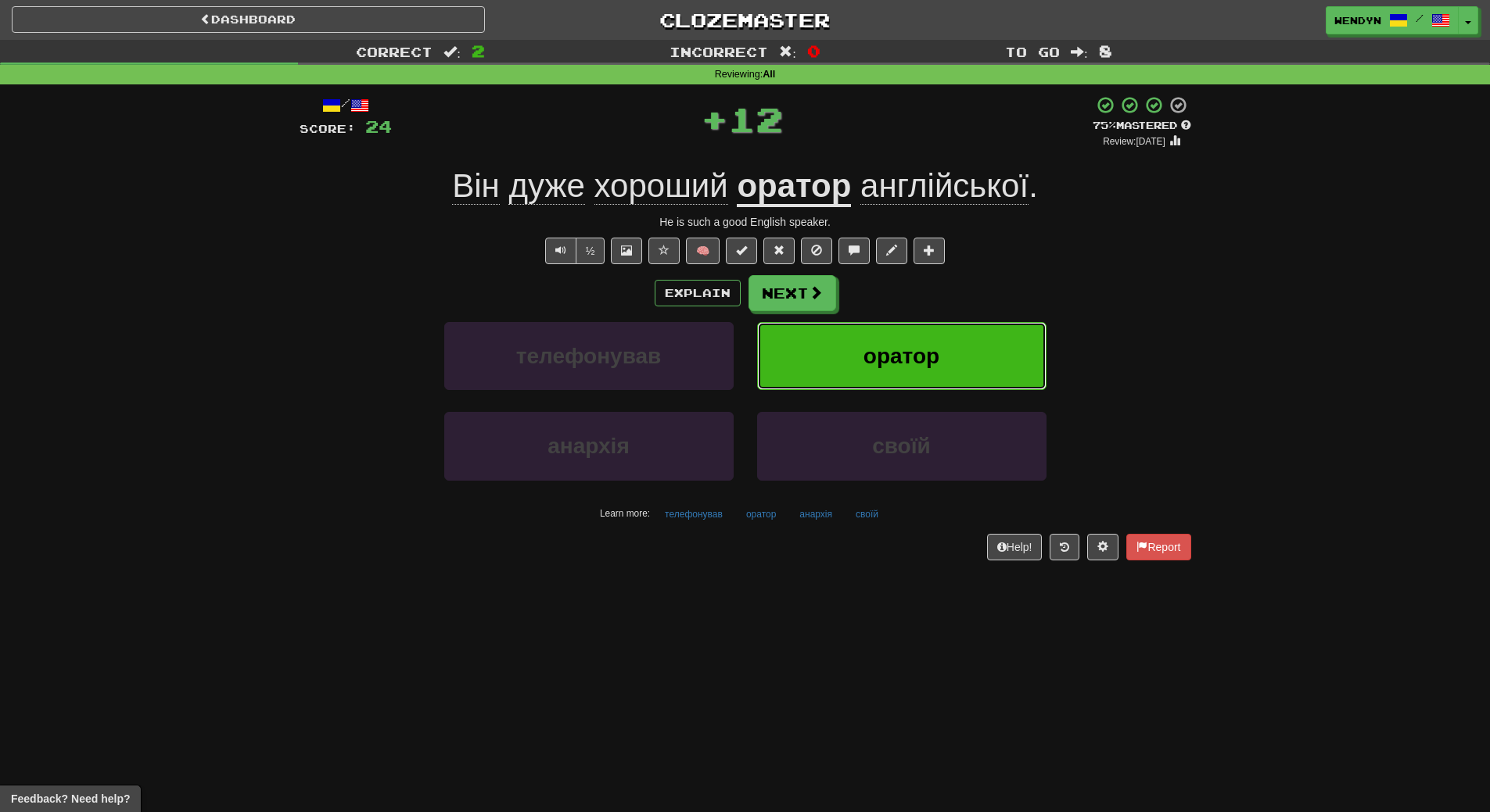
click at [925, 355] on span "оратор" at bounding box center [902, 355] width 76 height 24
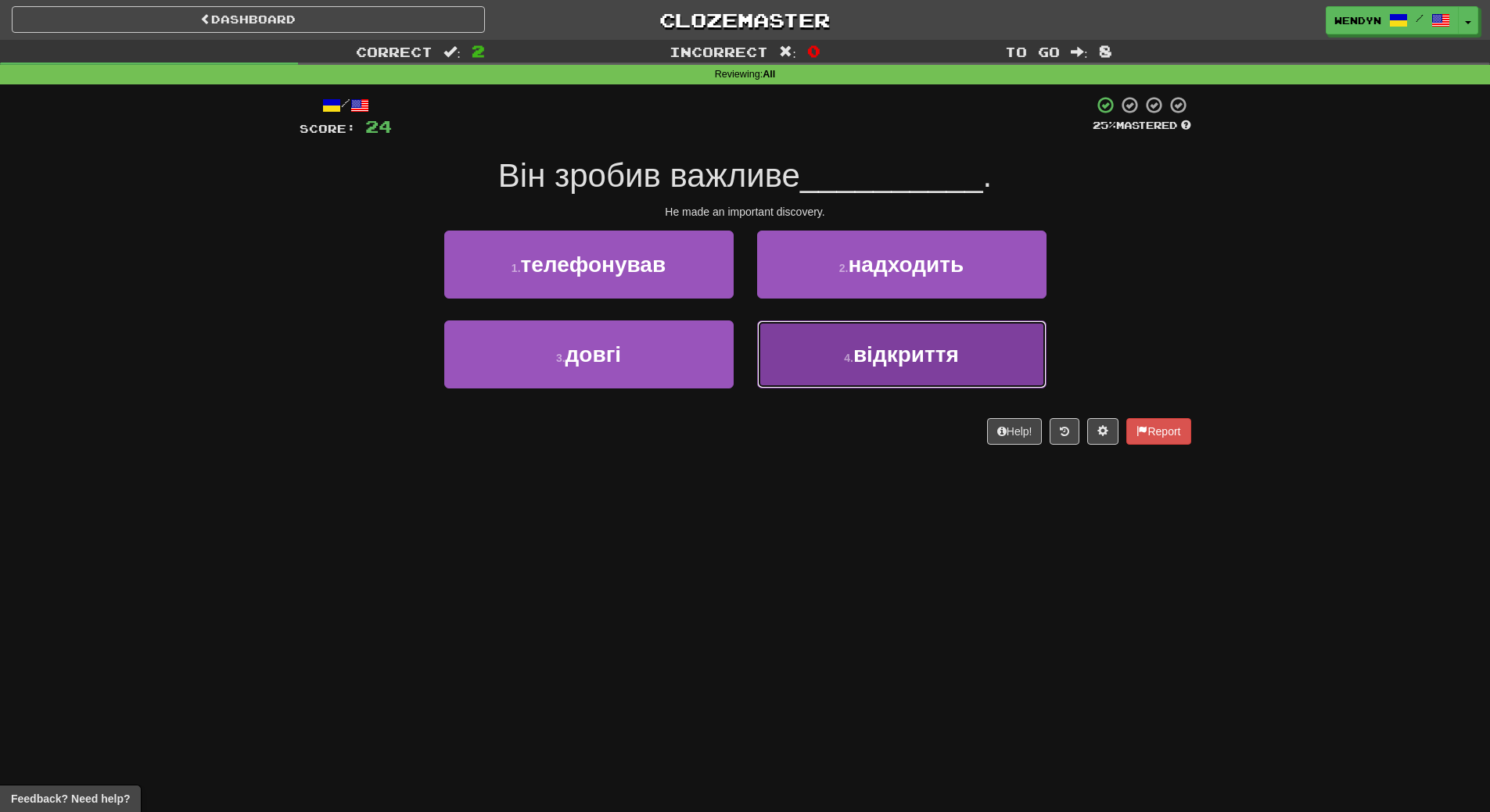
click at [897, 388] on button "4 . відкриття" at bounding box center [901, 354] width 289 height 68
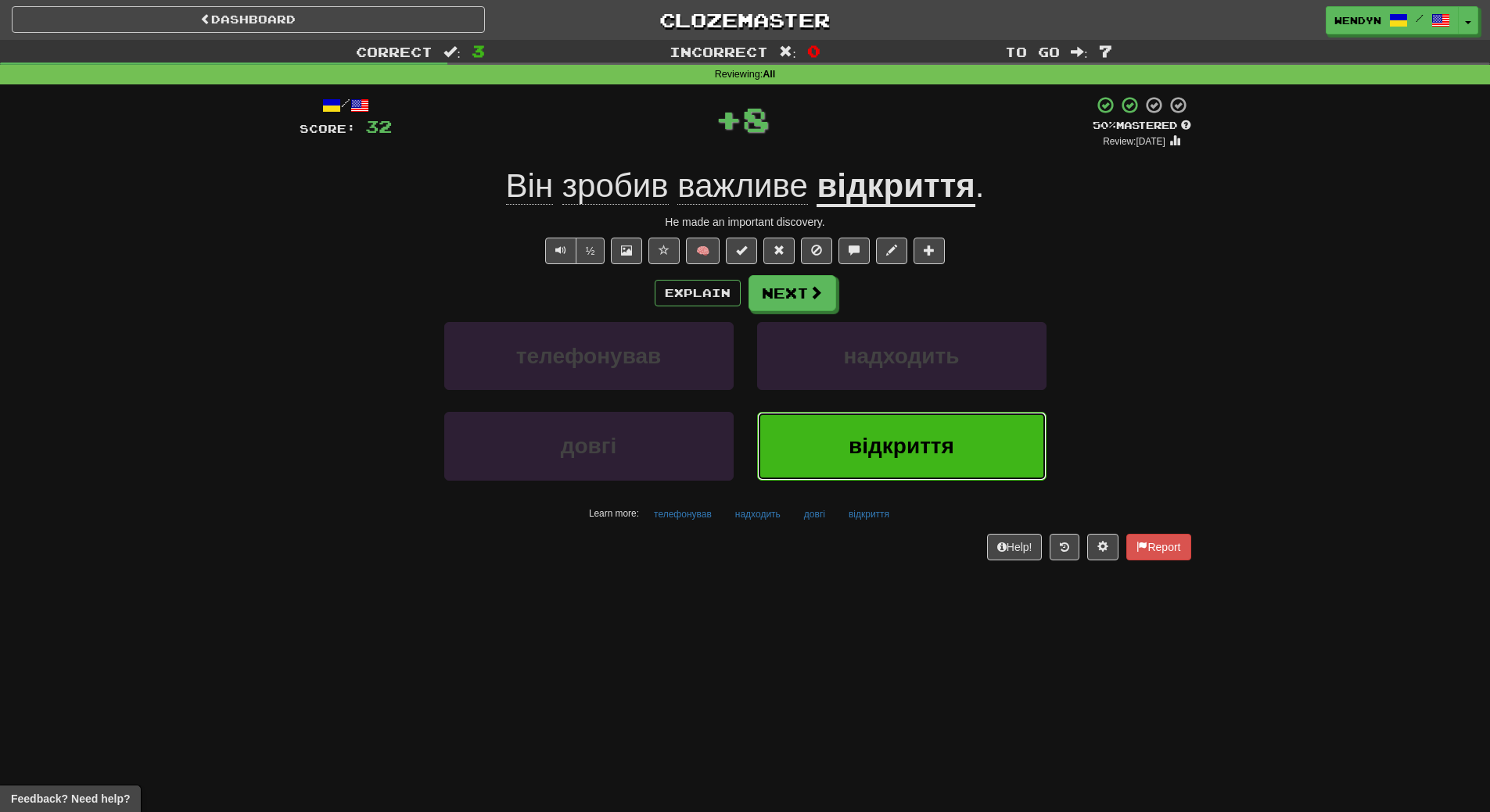
click at [867, 479] on button "відкриття" at bounding box center [901, 446] width 289 height 68
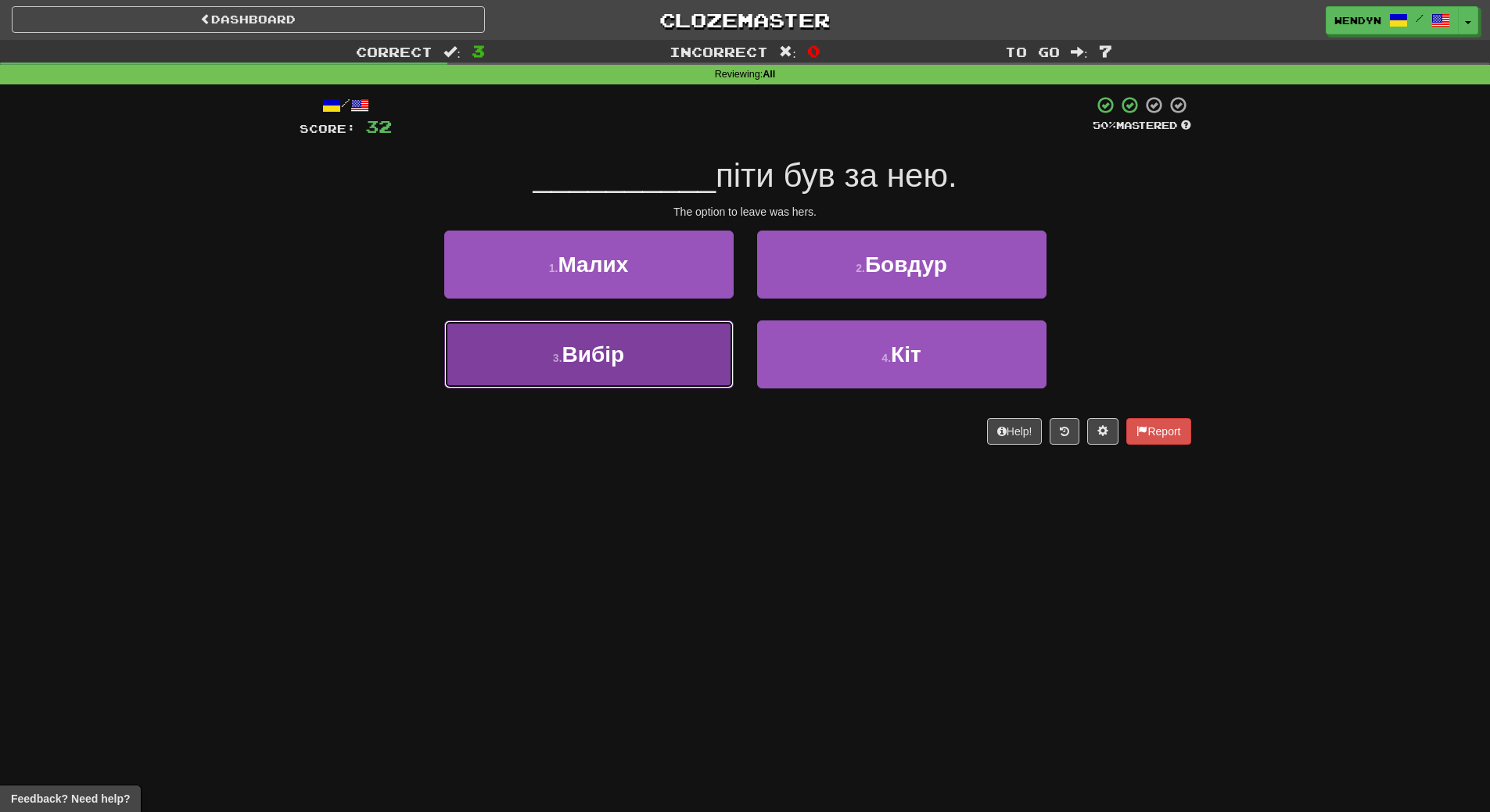
click at [632, 381] on button "3 . Вибір" at bounding box center [588, 354] width 289 height 68
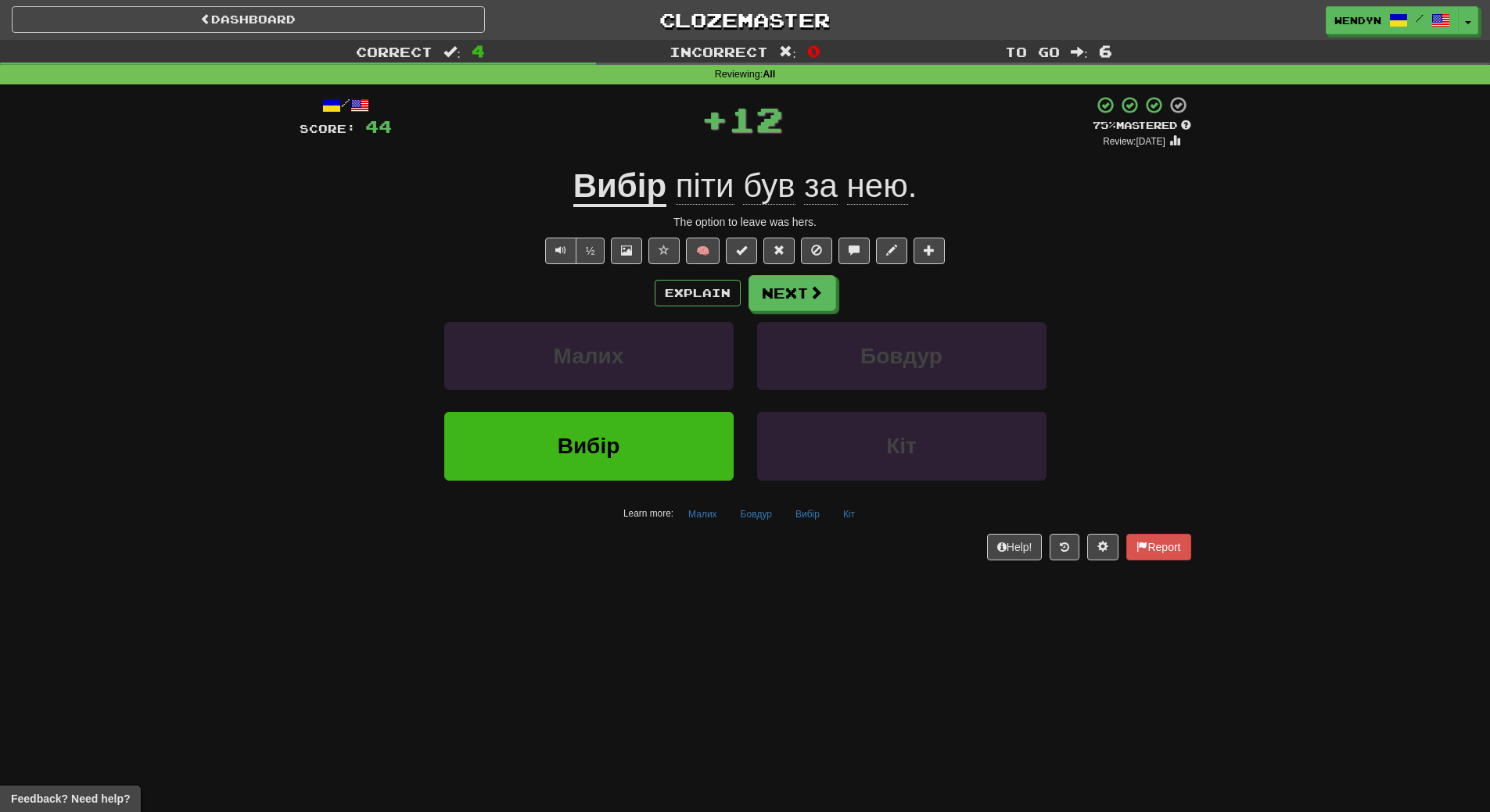
click at [626, 482] on div "Вибір" at bounding box center [588, 457] width 313 height 90
drag, startPoint x: 621, startPoint y: 456, endPoint x: 621, endPoint y: 489, distance: 33.0
click at [621, 462] on button "Вибір" at bounding box center [588, 446] width 289 height 68
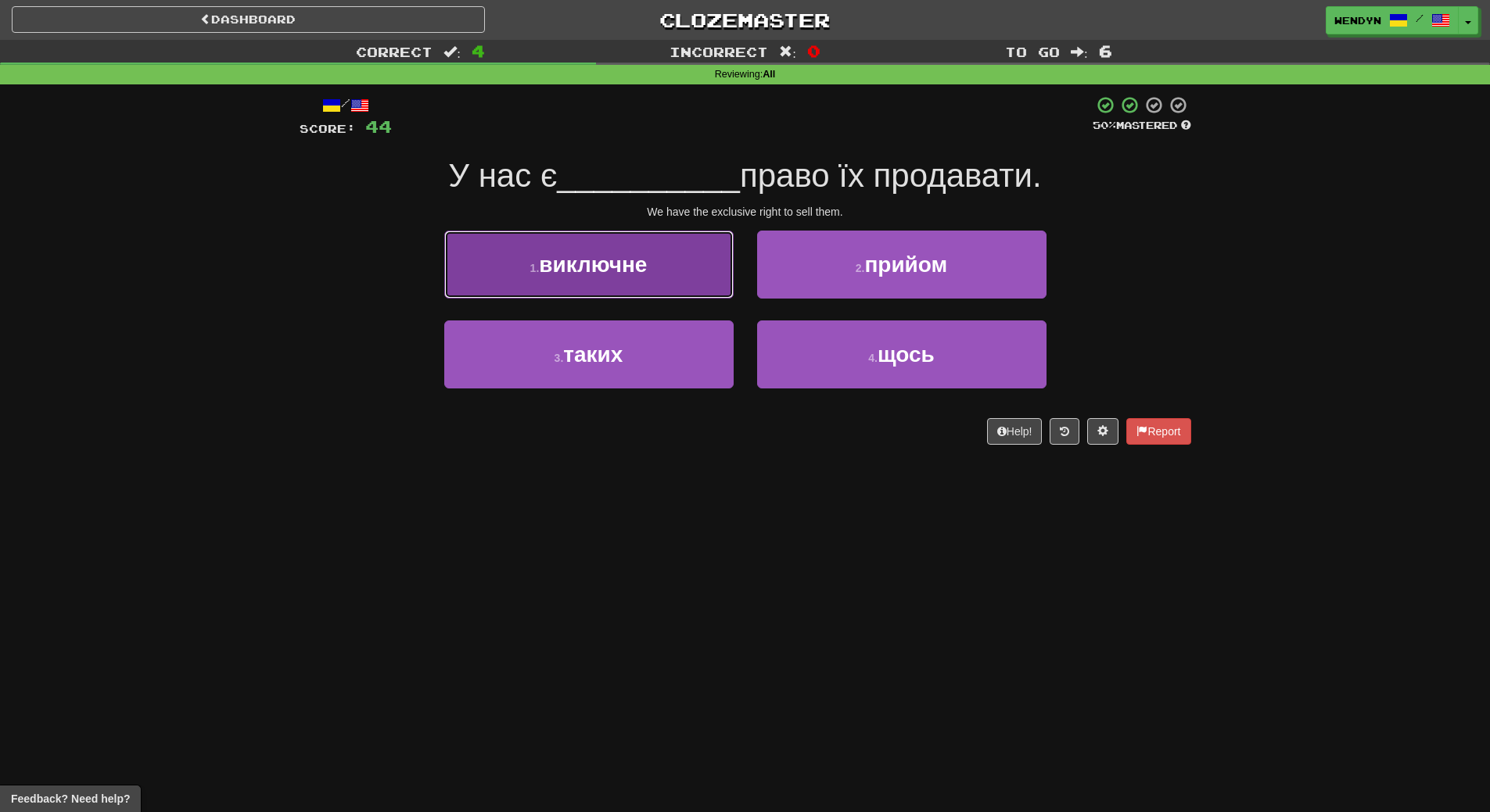
click at [586, 289] on button "1 . виключне" at bounding box center [588, 265] width 289 height 68
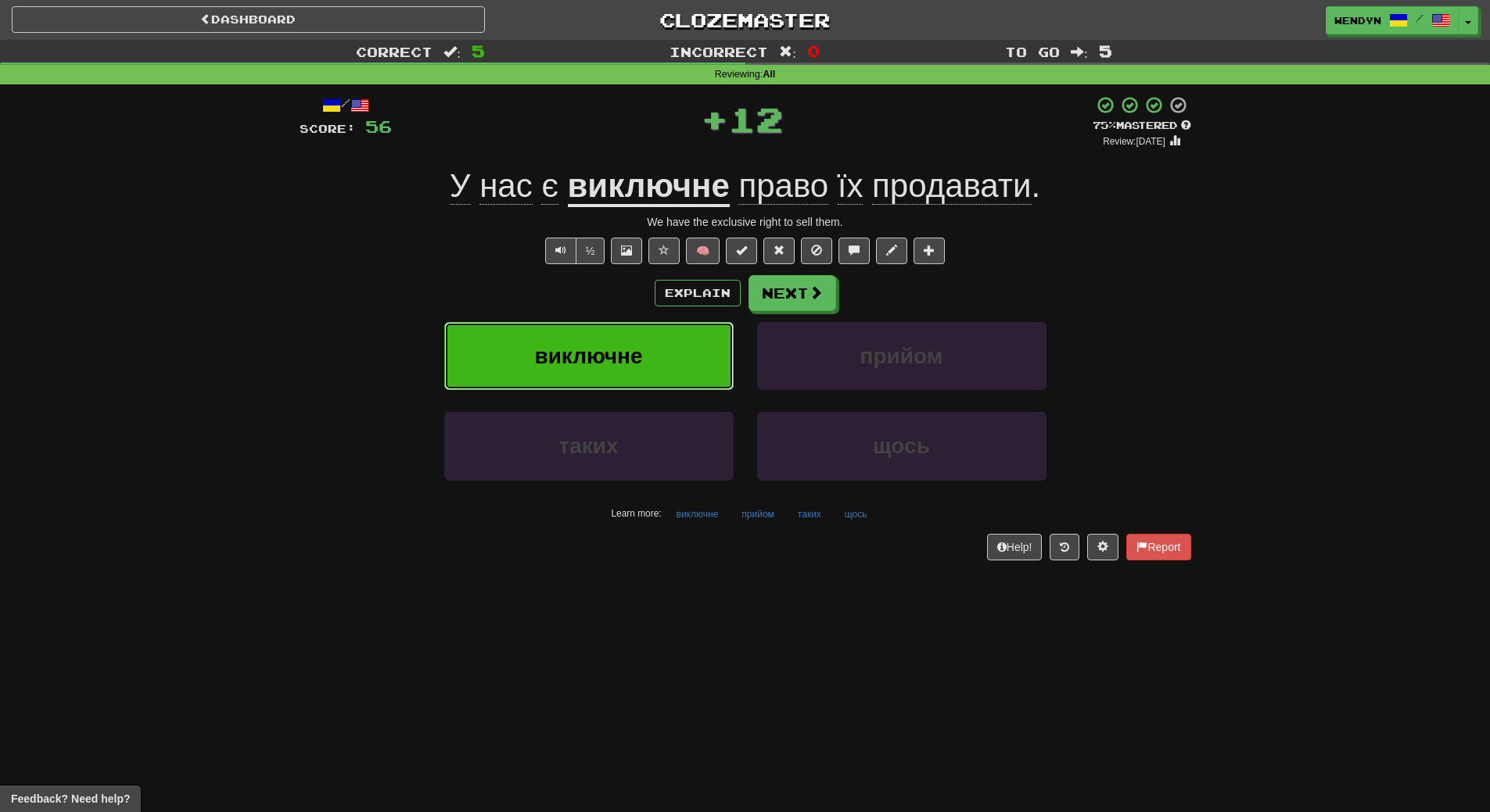
click at [577, 366] on span "виключне" at bounding box center [588, 355] width 108 height 24
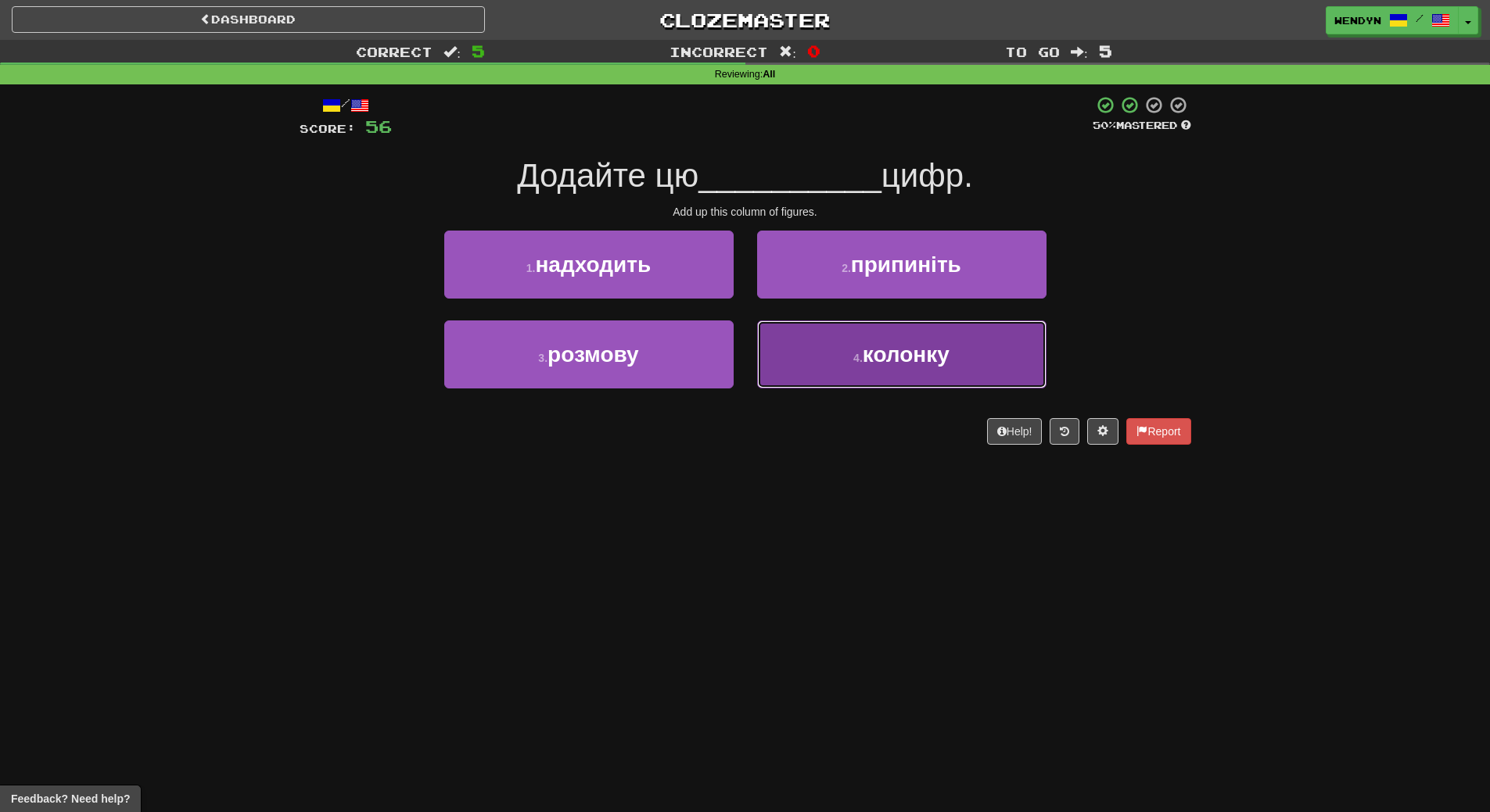
click at [840, 368] on button "4 . колонку" at bounding box center [901, 354] width 289 height 68
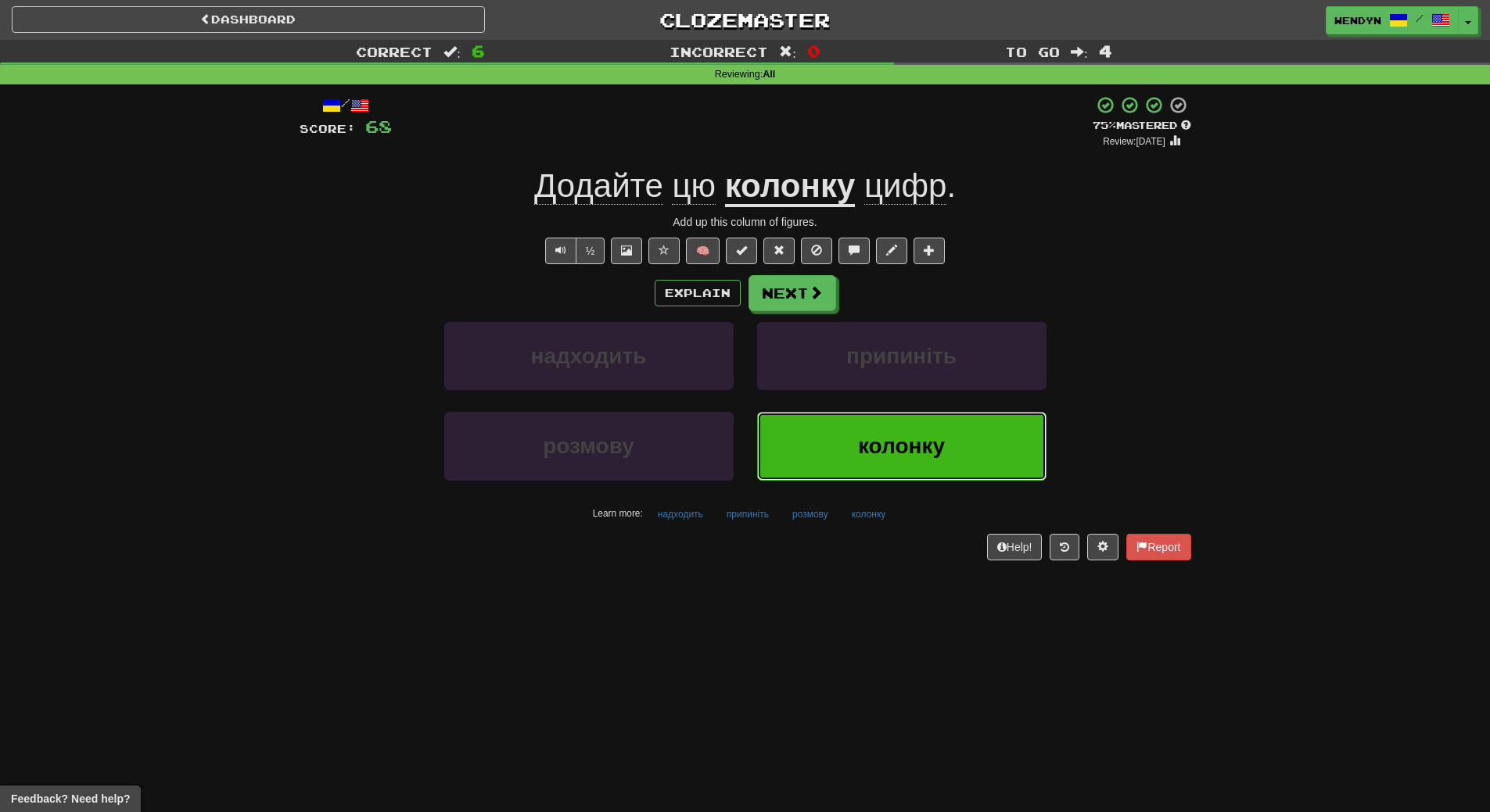
click at [837, 439] on button "колонку" at bounding box center [901, 446] width 289 height 68
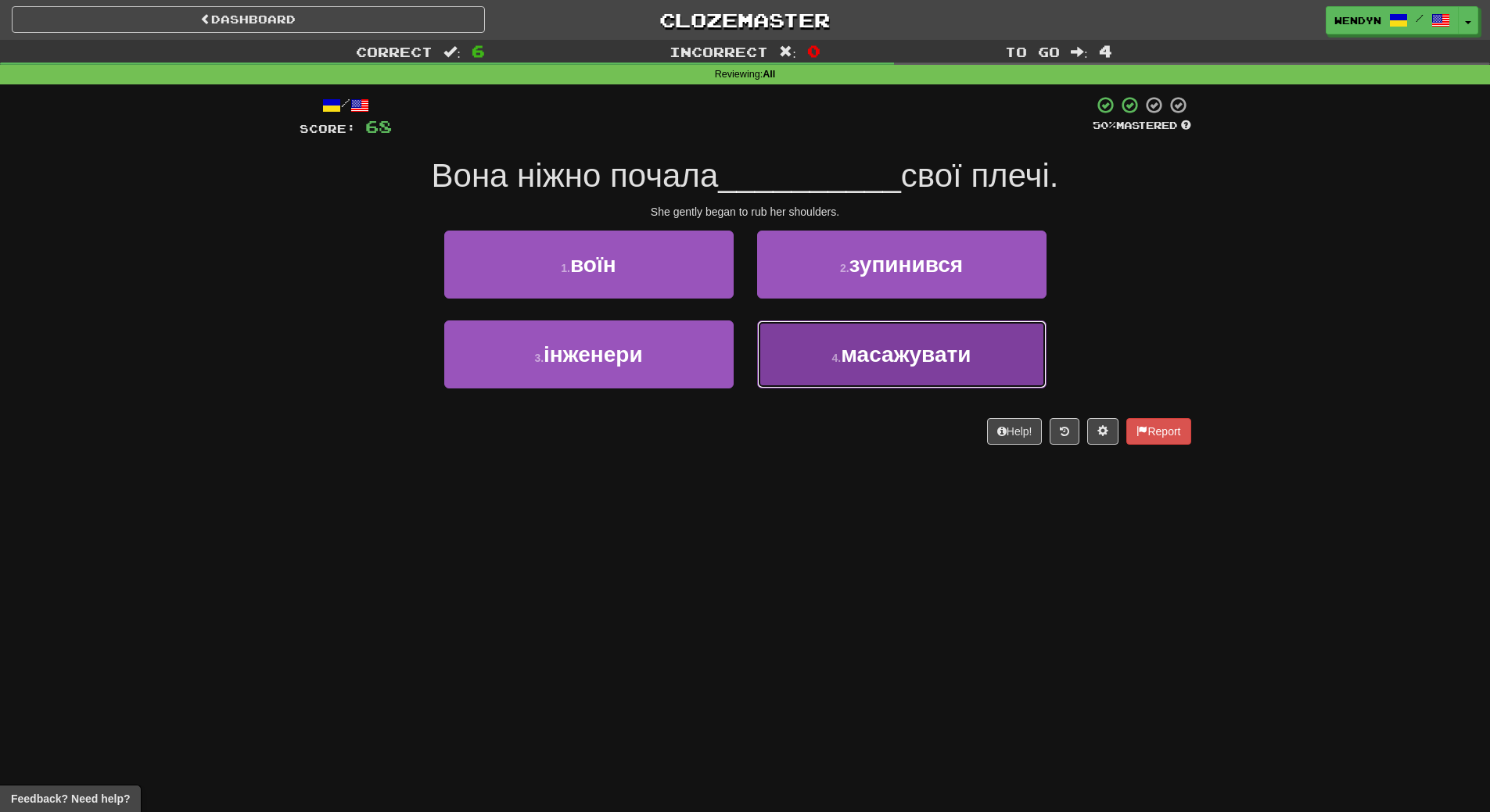
click at [888, 388] on button "4 . масажувати" at bounding box center [901, 354] width 289 height 68
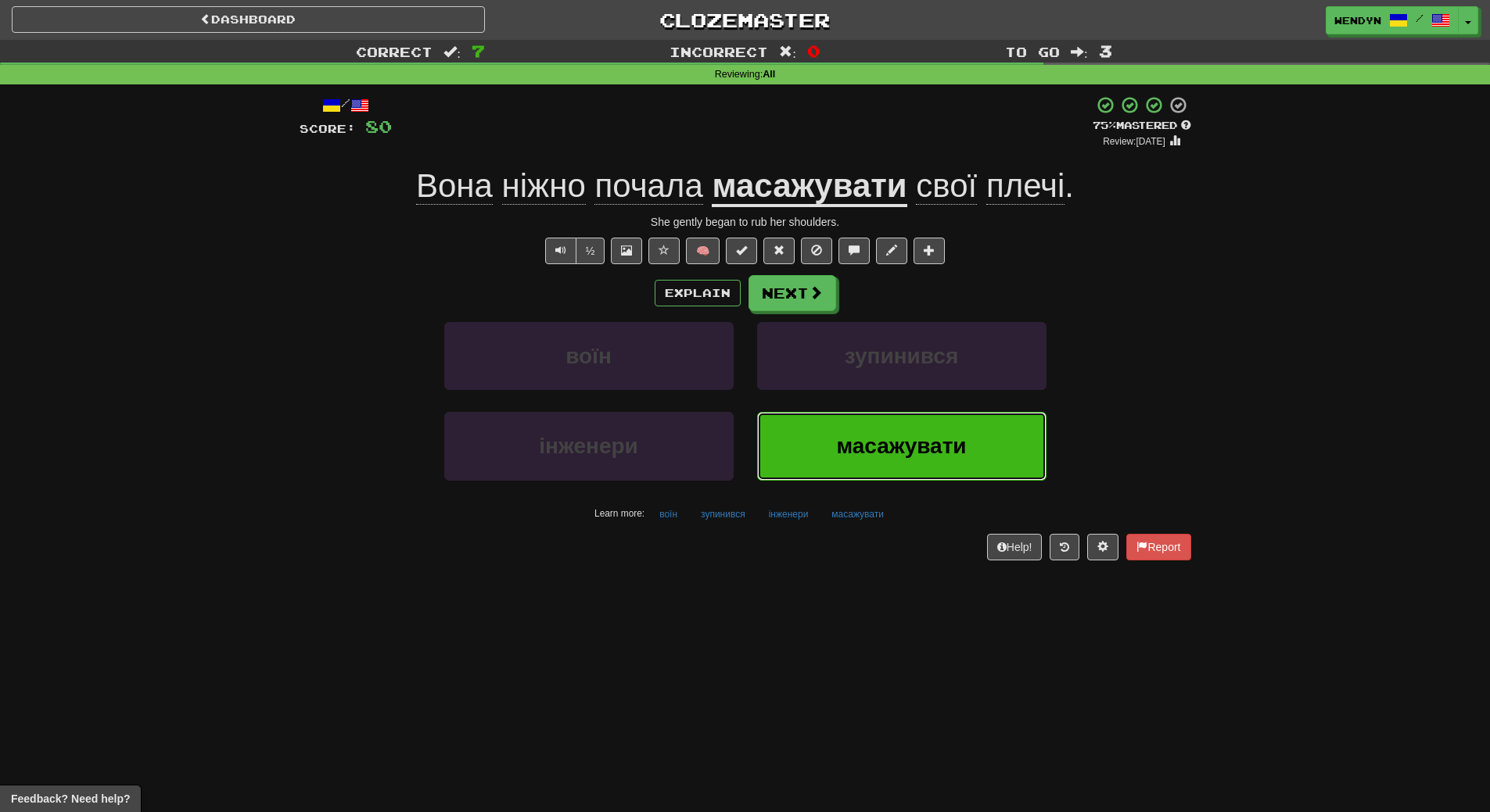
click at [892, 455] on span "масажувати" at bounding box center [901, 446] width 130 height 24
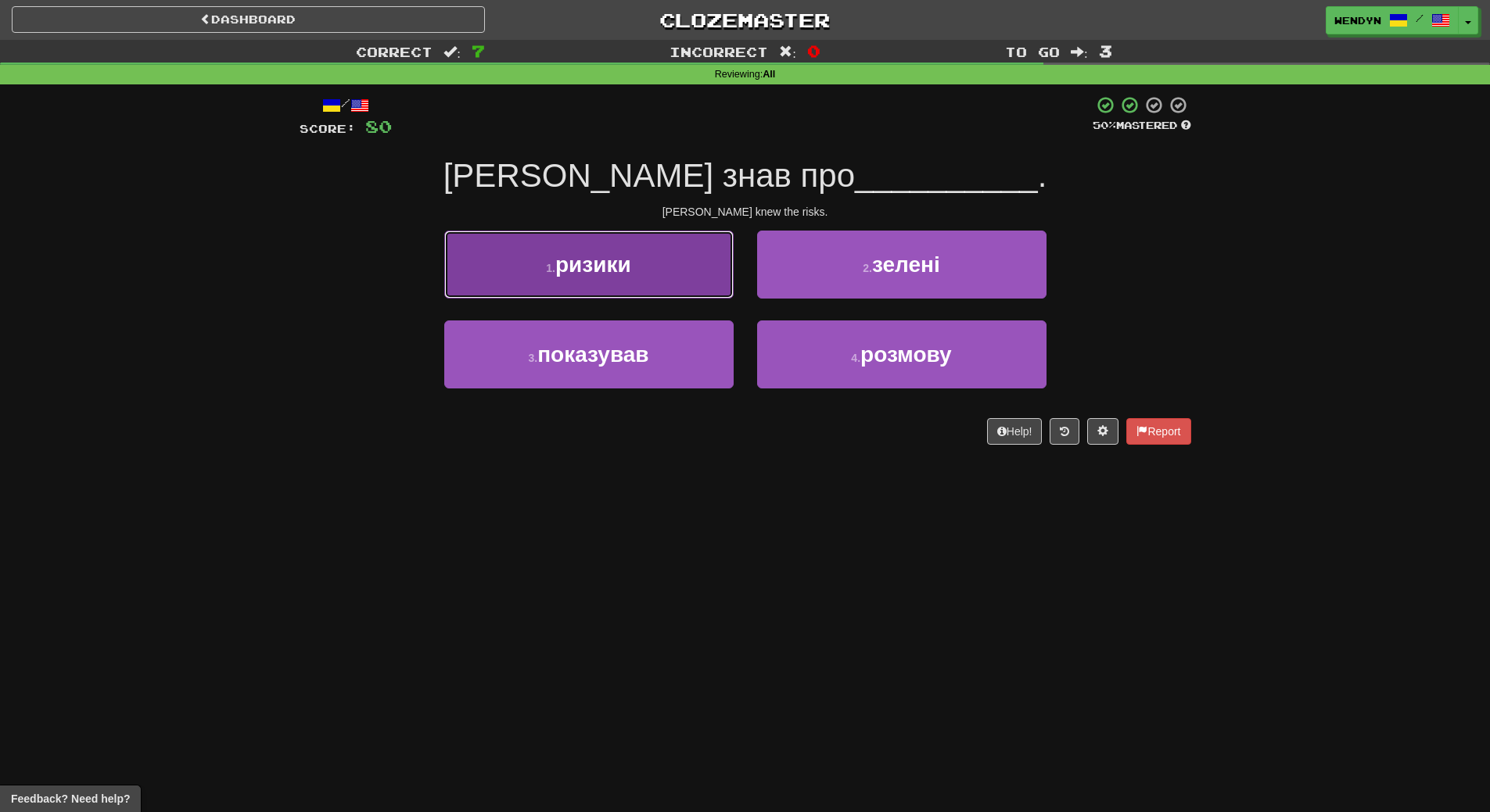
click at [665, 270] on button "1 . ризики" at bounding box center [588, 265] width 289 height 68
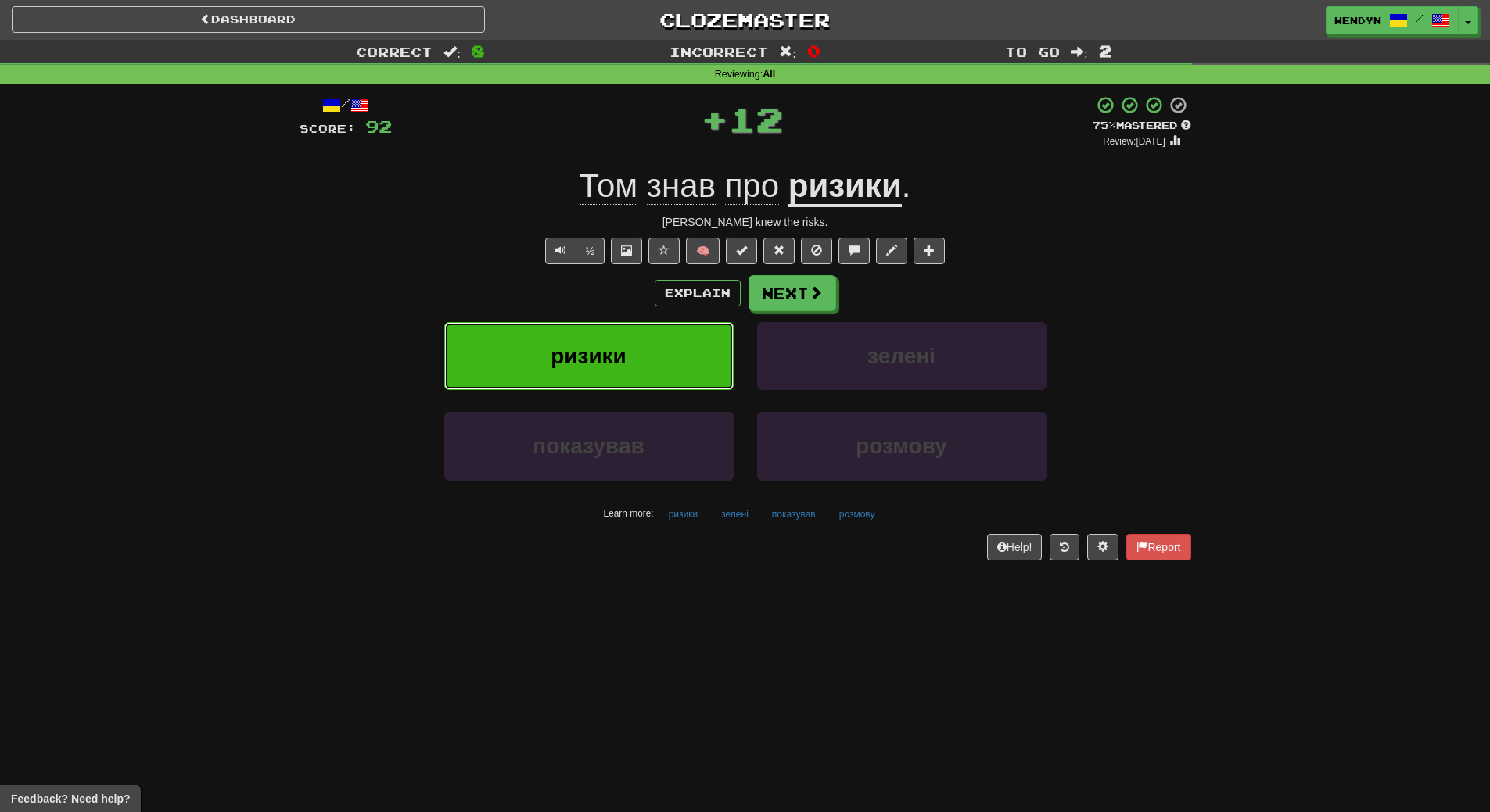
click at [659, 345] on button "ризики" at bounding box center [588, 356] width 289 height 68
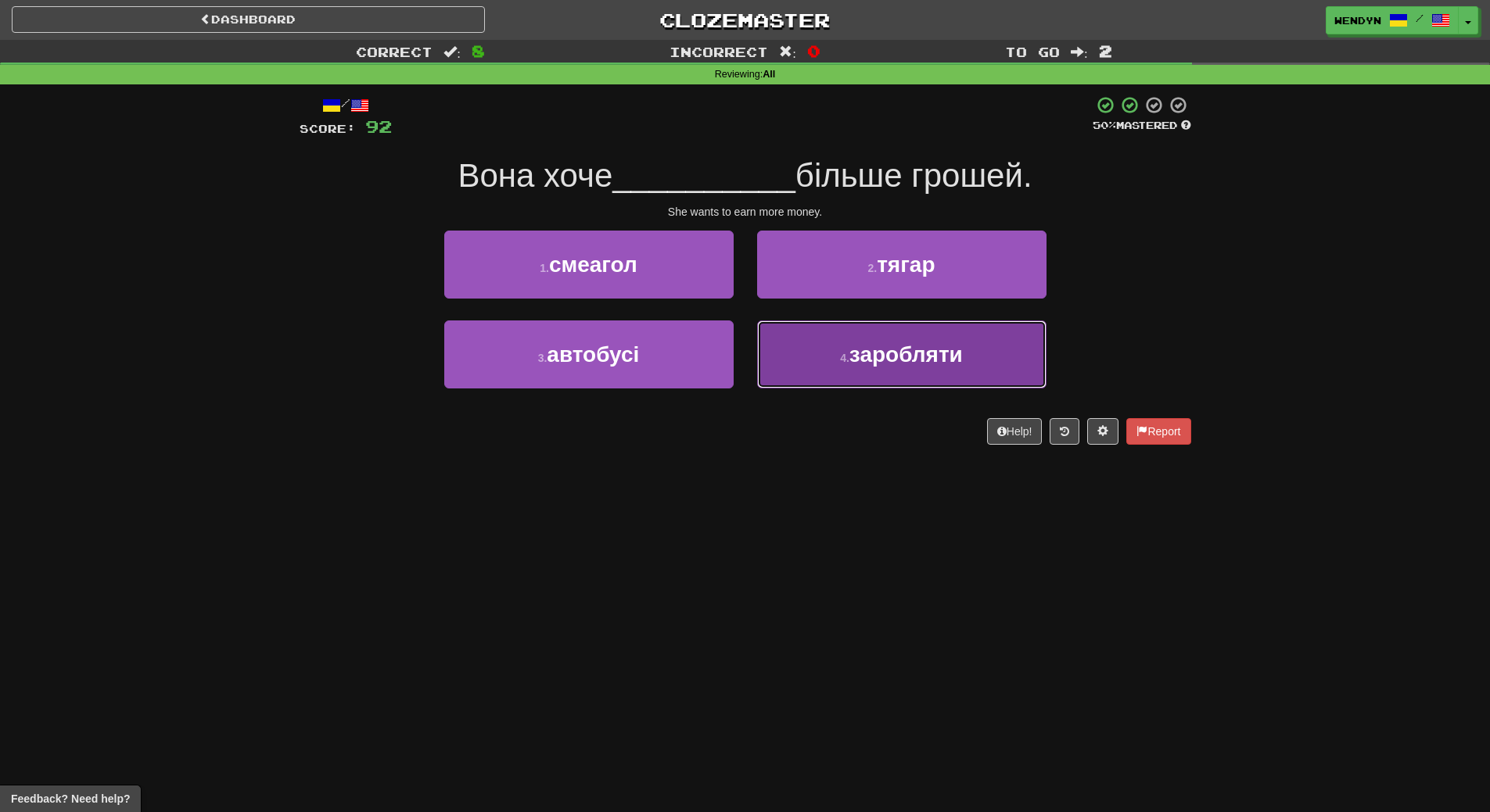
click at [869, 351] on span "заробляти" at bounding box center [906, 354] width 113 height 24
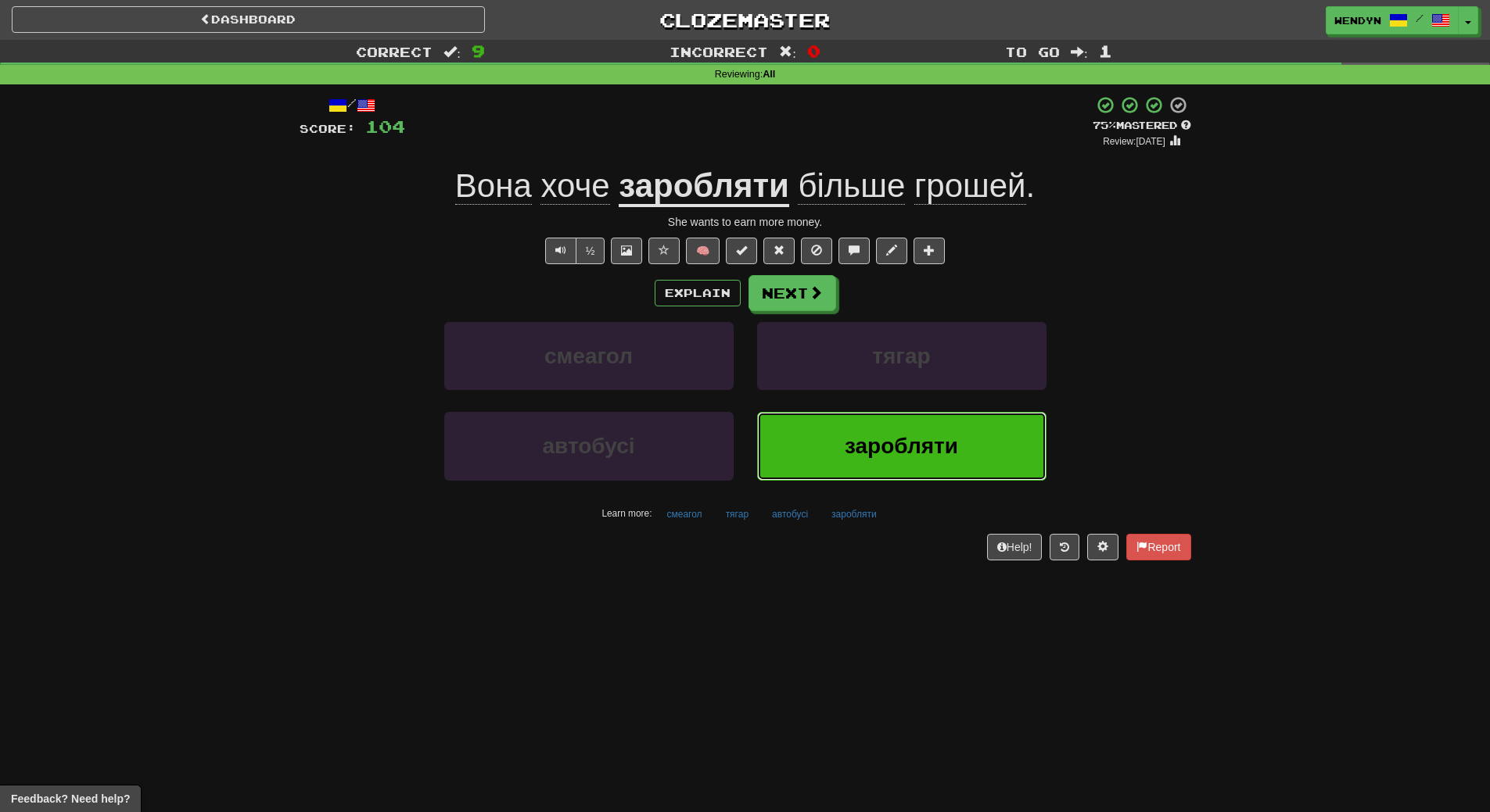
click at [875, 434] on span "заробляти" at bounding box center [901, 446] width 113 height 24
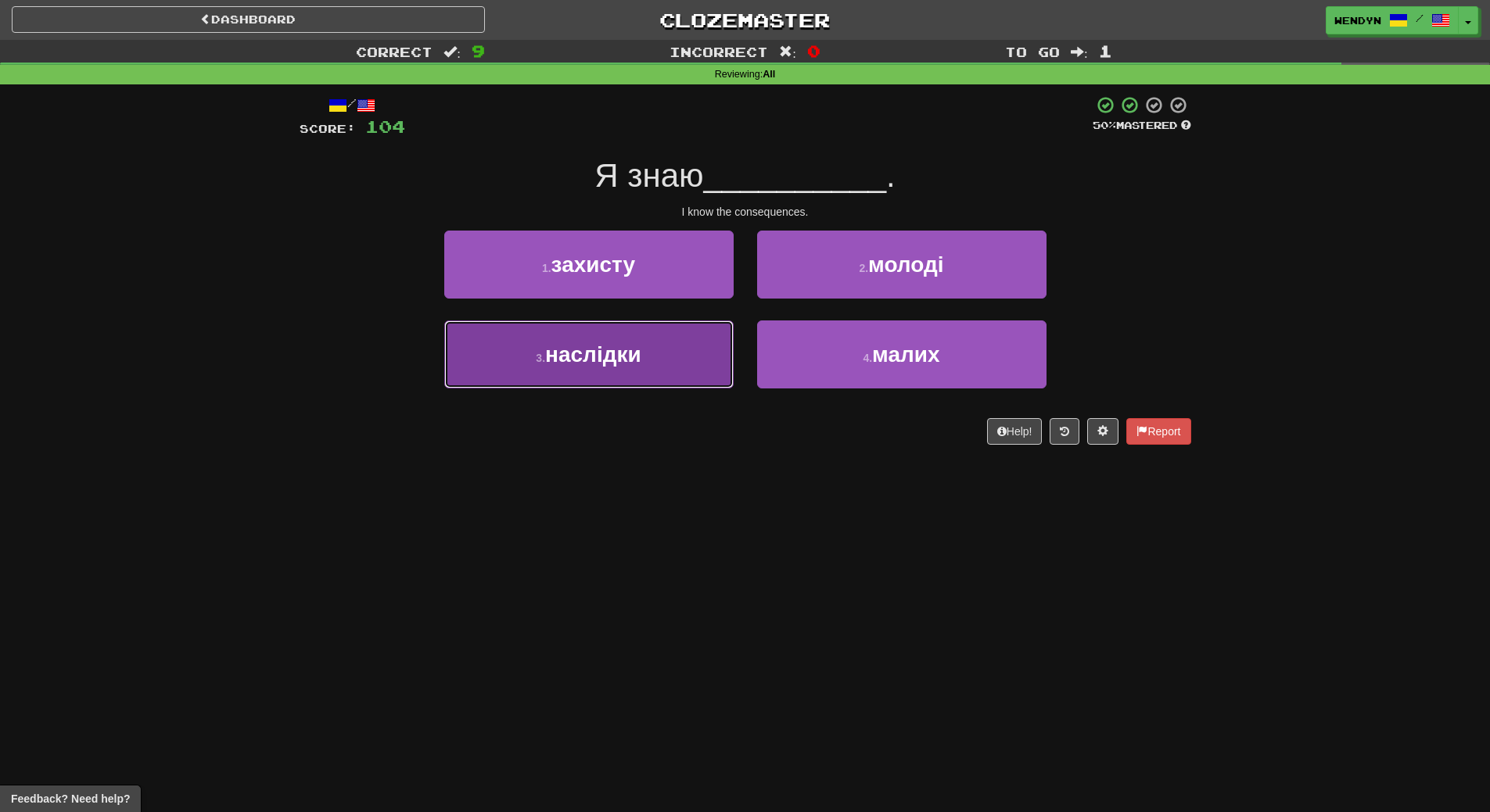
click at [649, 375] on button "3 . наслідки" at bounding box center [588, 354] width 289 height 68
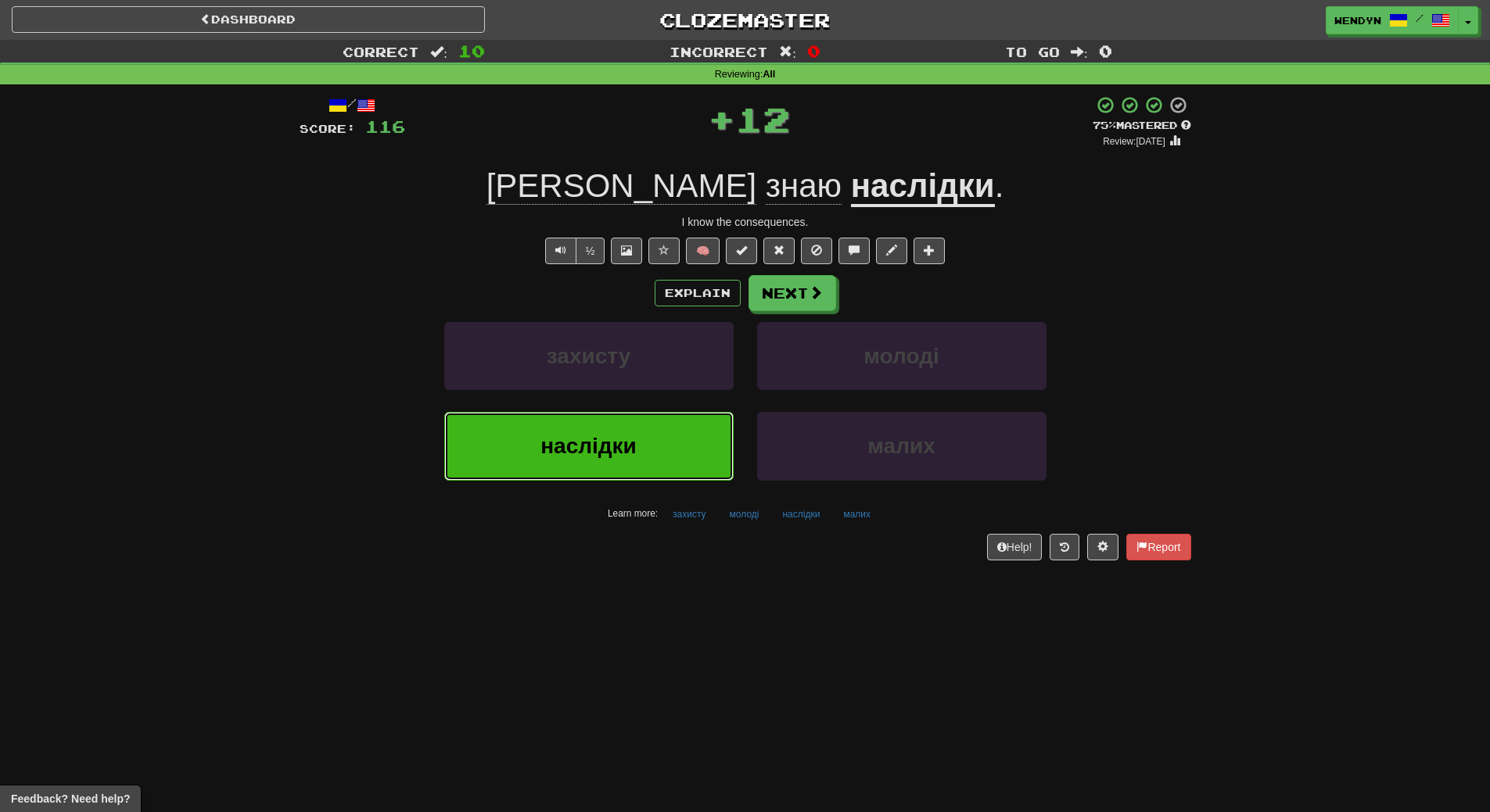
click at [647, 469] on button "наслідки" at bounding box center [588, 446] width 289 height 68
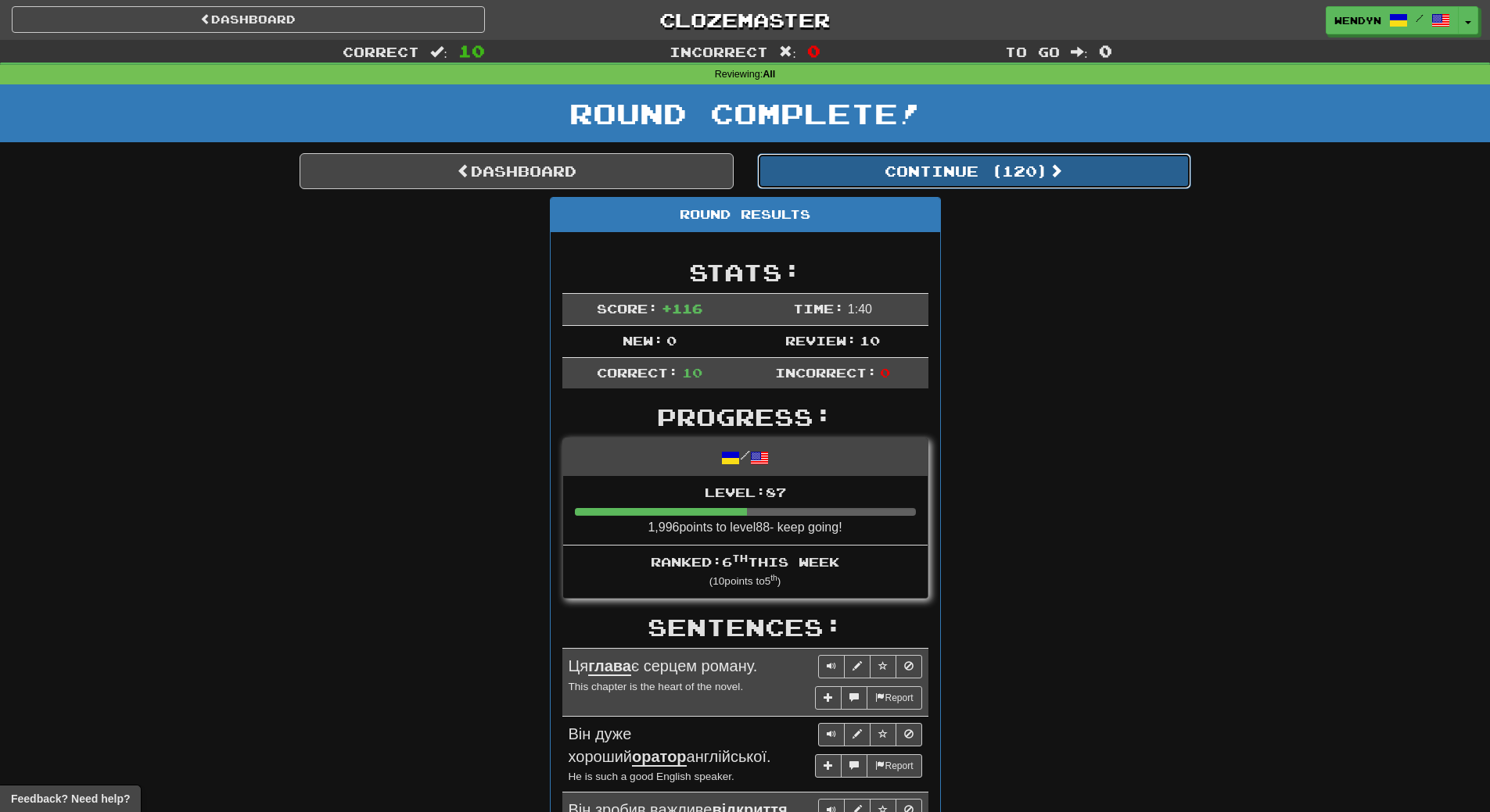
click at [982, 168] on button "Continue ( 120 )" at bounding box center [974, 170] width 434 height 36
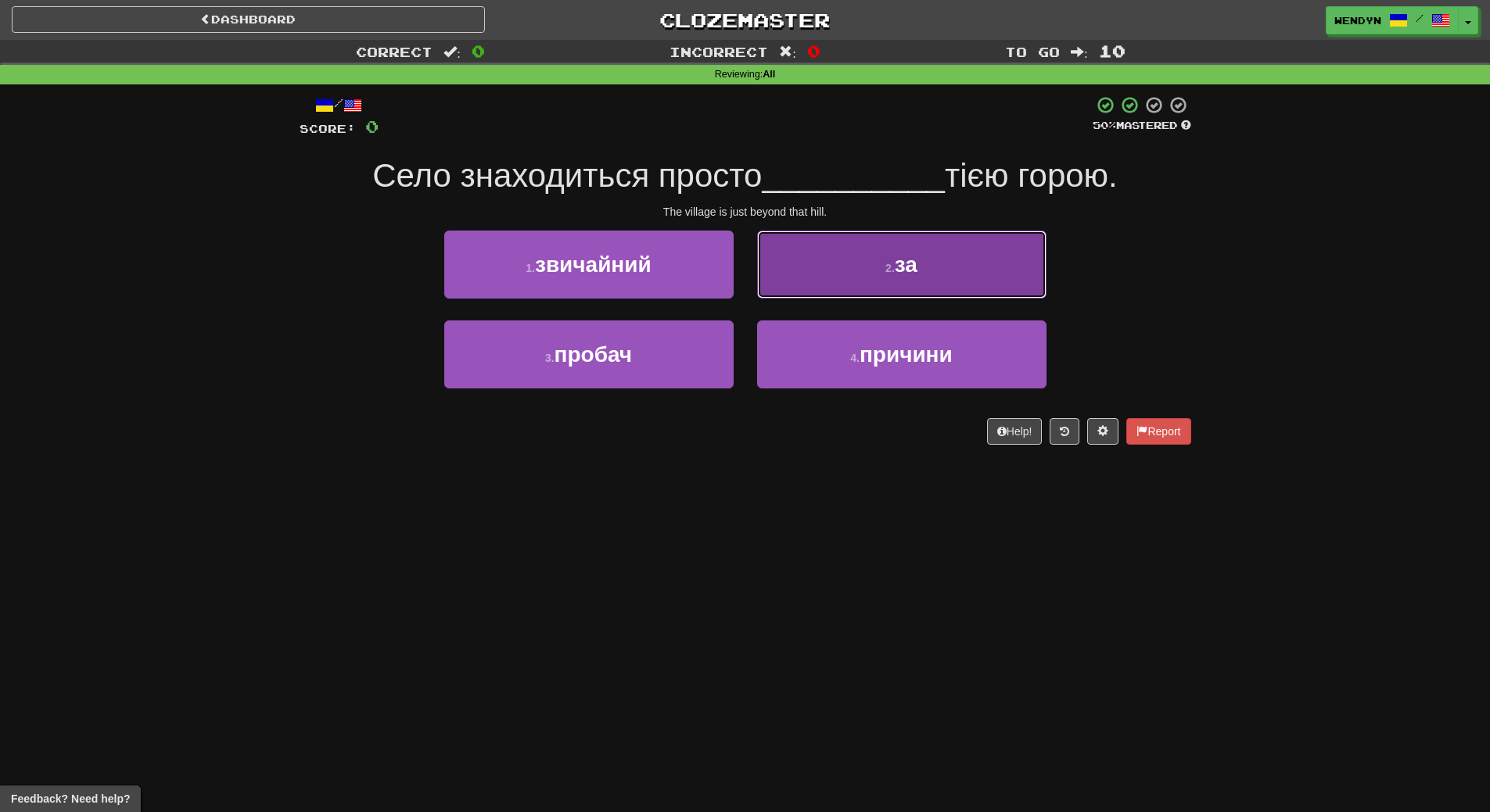
click at [987, 268] on button "2 . за" at bounding box center [901, 265] width 289 height 68
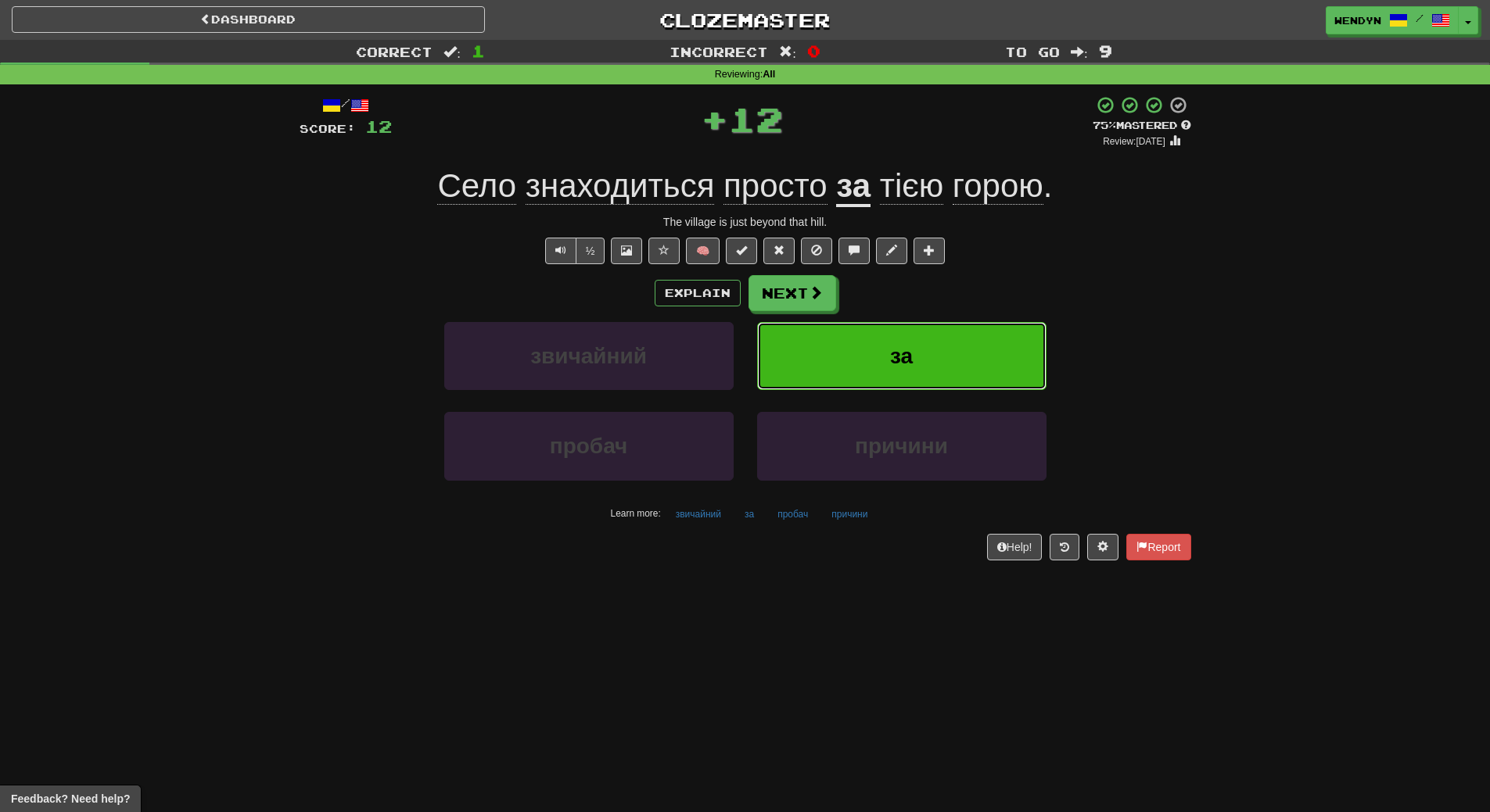
click at [954, 367] on button "за" at bounding box center [901, 356] width 289 height 68
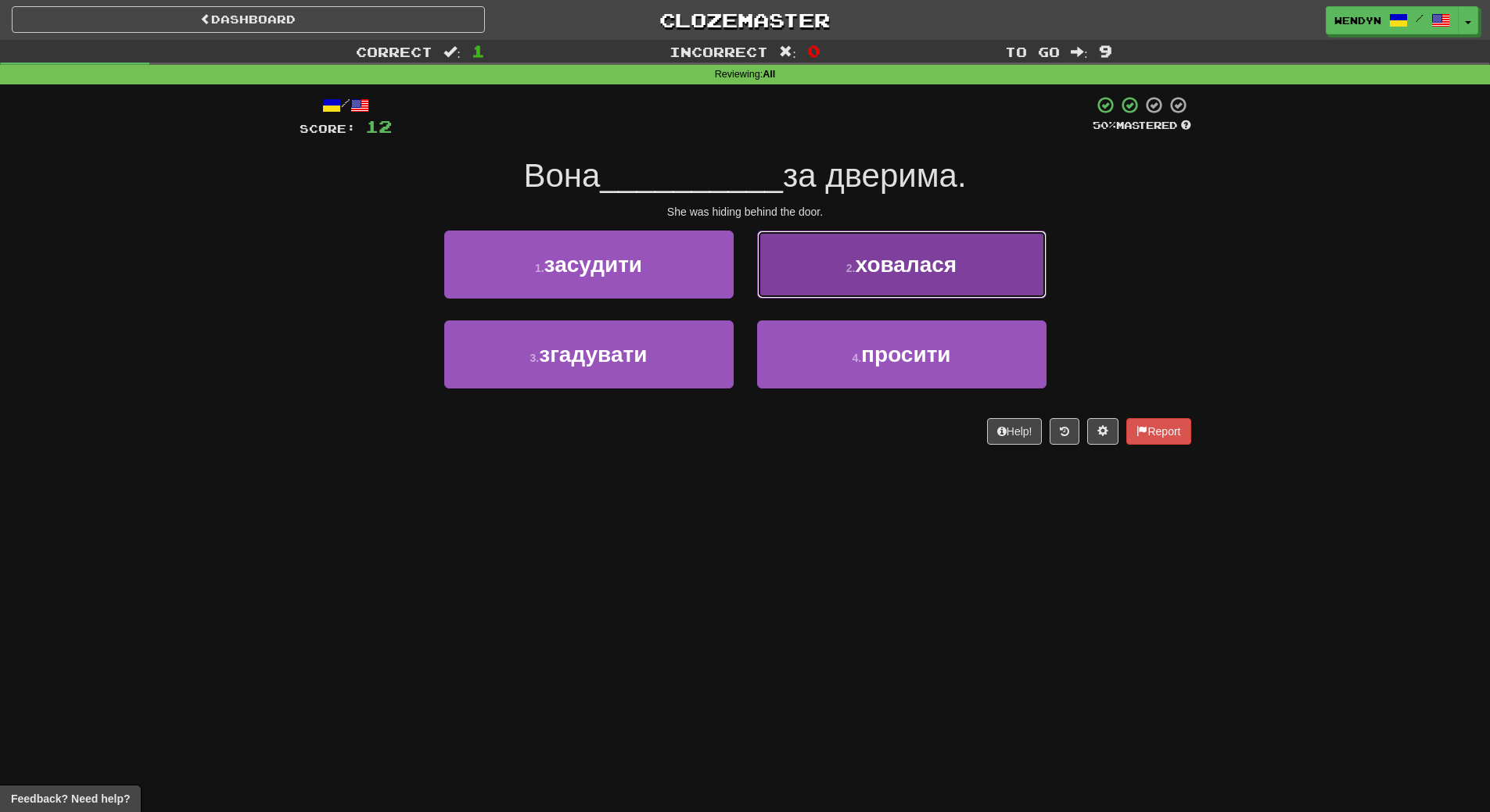
click at [965, 283] on button "2 . ховалася" at bounding box center [901, 265] width 289 height 68
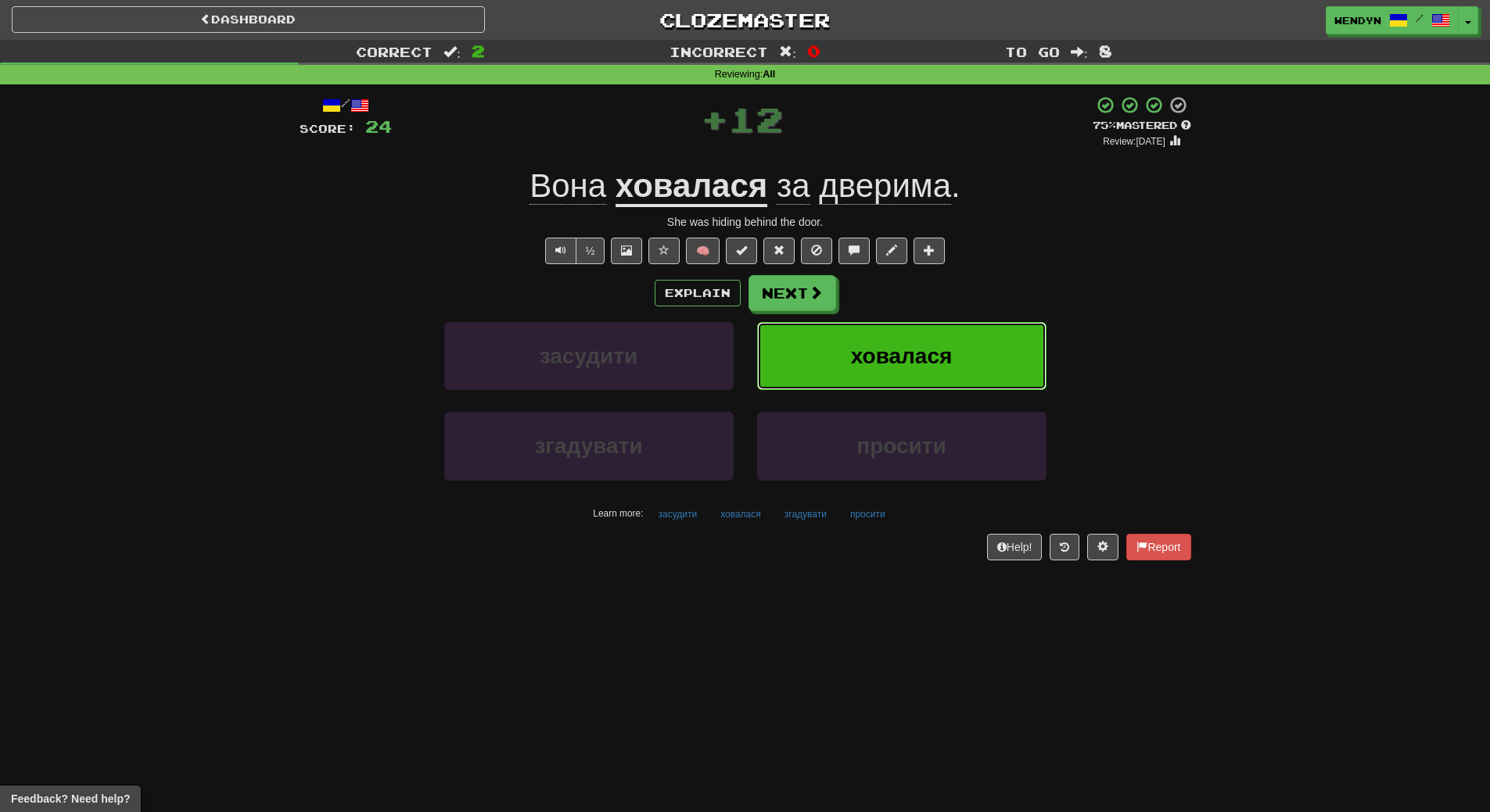
click at [962, 347] on button "ховалася" at bounding box center [901, 356] width 289 height 68
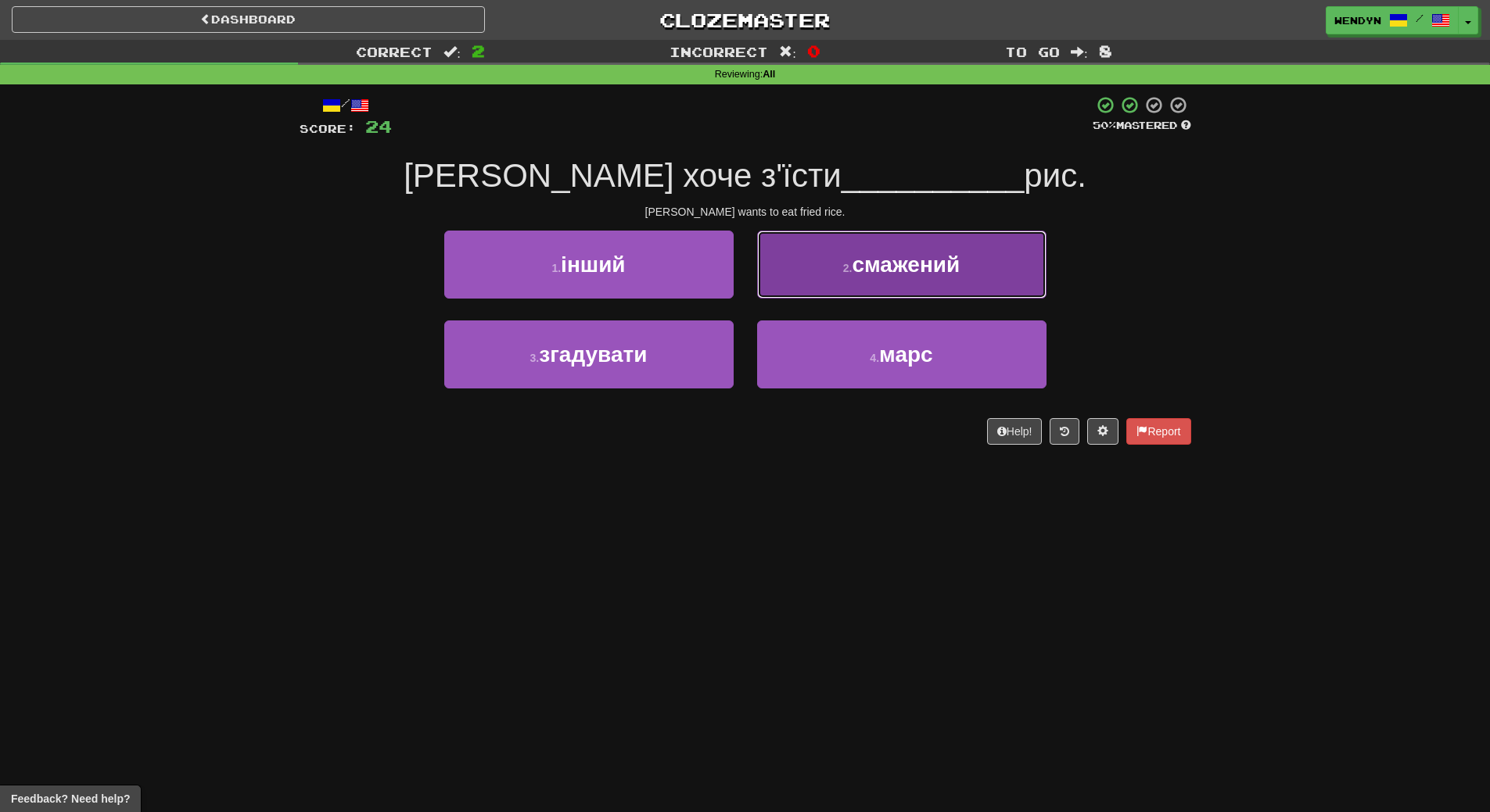
click at [928, 282] on button "2 . смажений" at bounding box center [901, 265] width 289 height 68
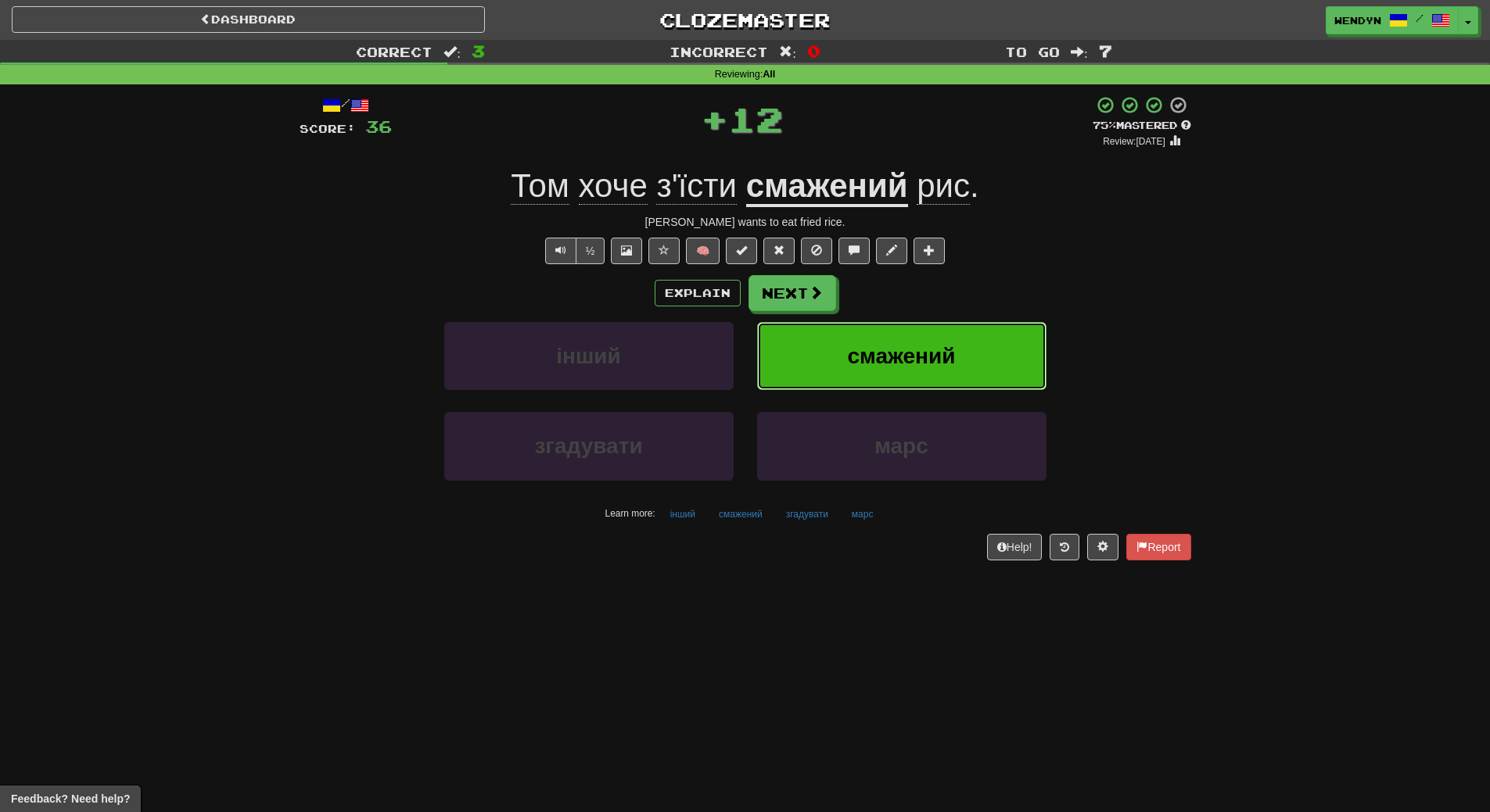
click at [920, 347] on span "смажений" at bounding box center [902, 355] width 108 height 24
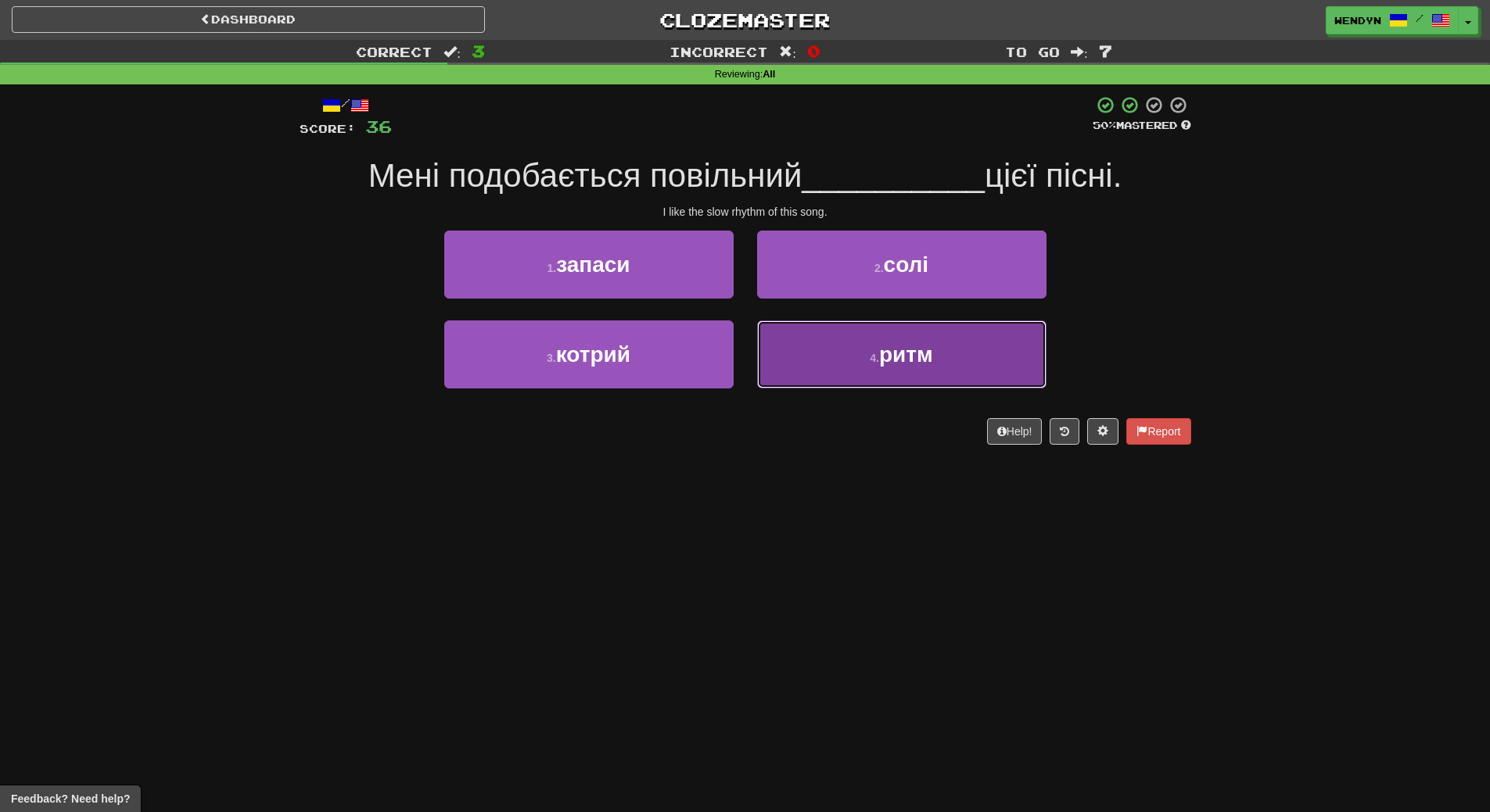
click at [909, 371] on button "4 . ритм" at bounding box center [901, 354] width 289 height 68
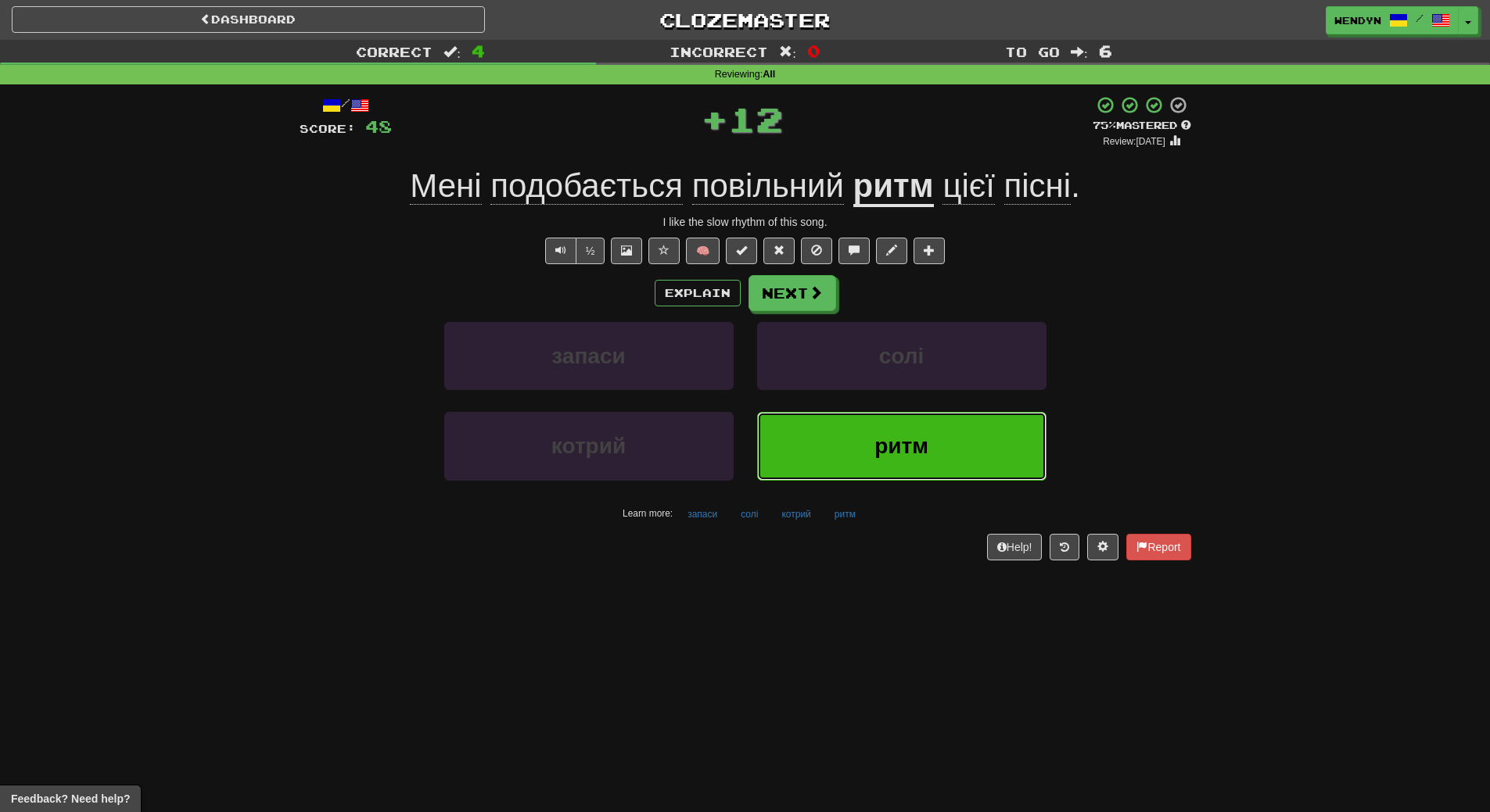
click at [904, 455] on span "ритм" at bounding box center [901, 446] width 54 height 24
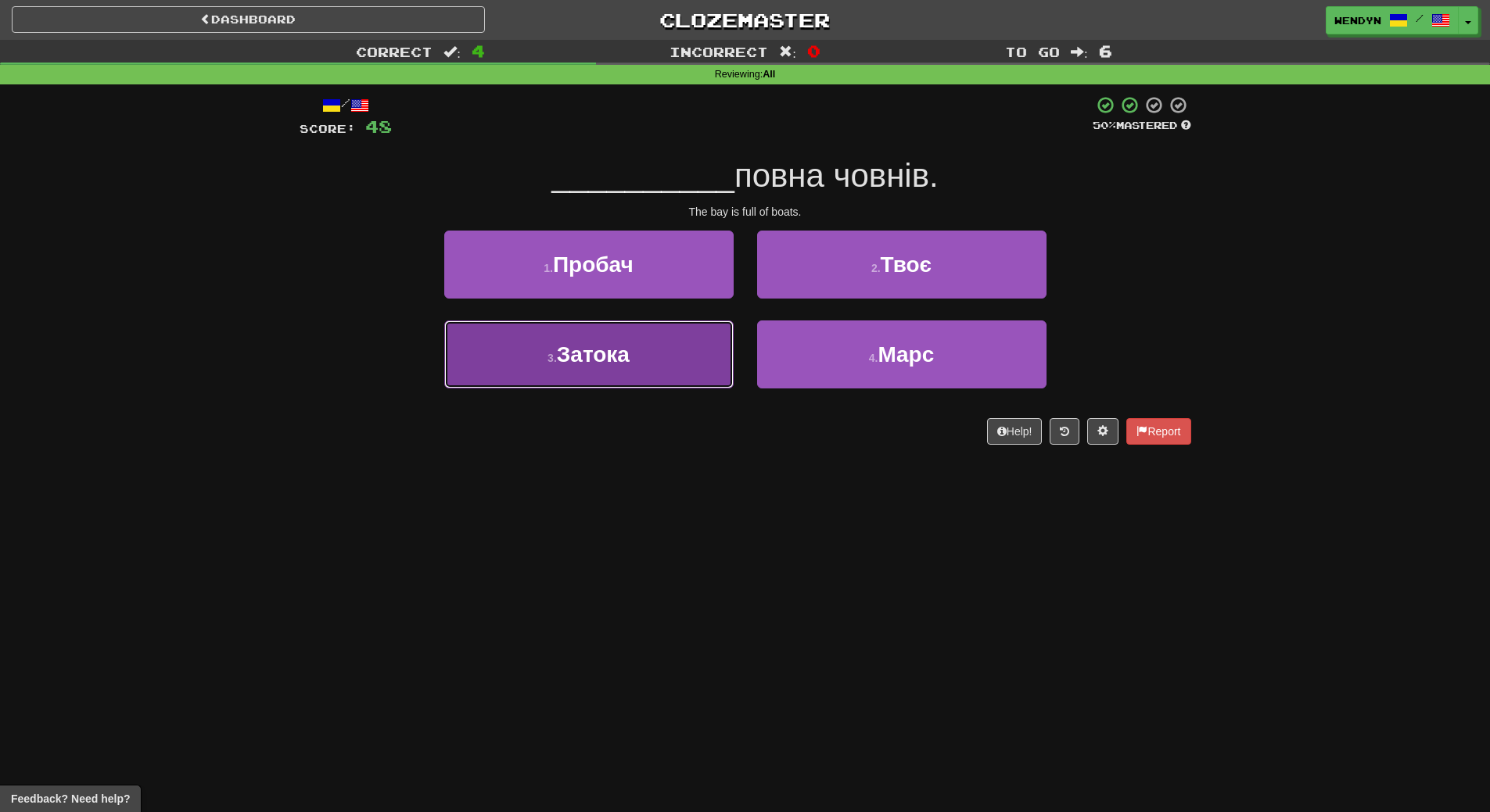
click at [618, 337] on button "3 . Затока" at bounding box center [588, 354] width 289 height 68
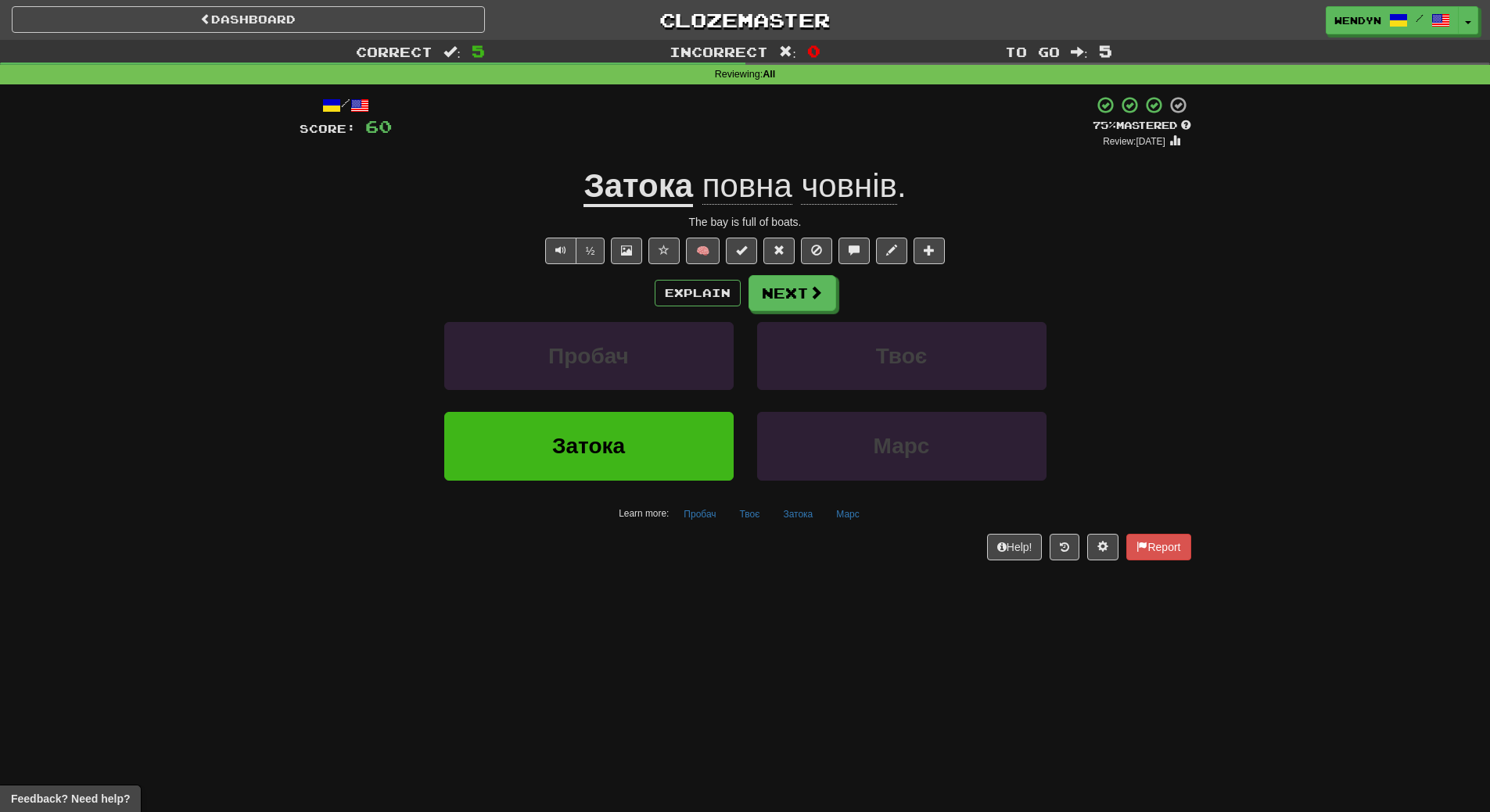
click at [864, 197] on span "човнів" at bounding box center [848, 186] width 95 height 38
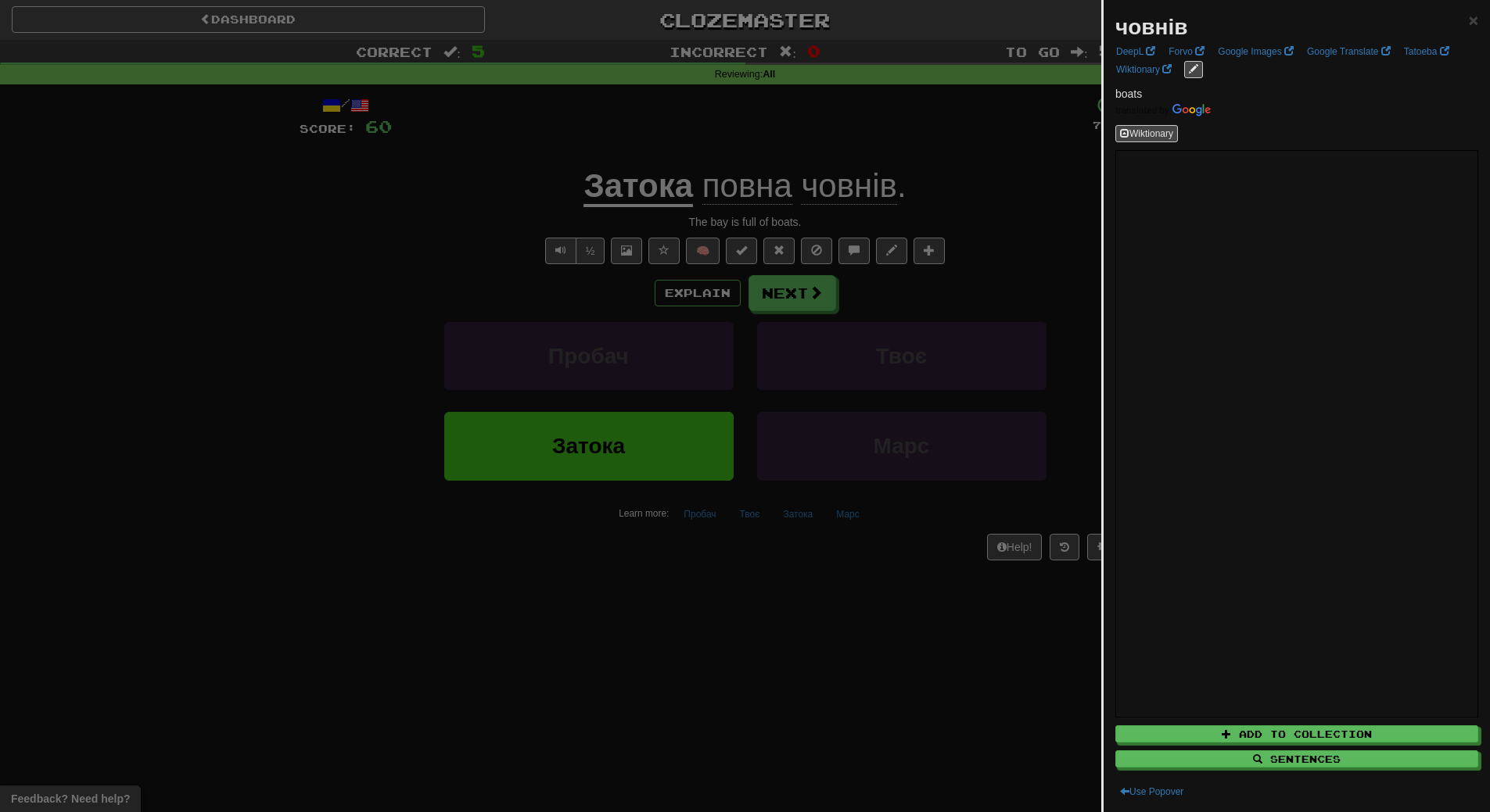
click at [797, 648] on div at bounding box center [745, 406] width 1490 height 812
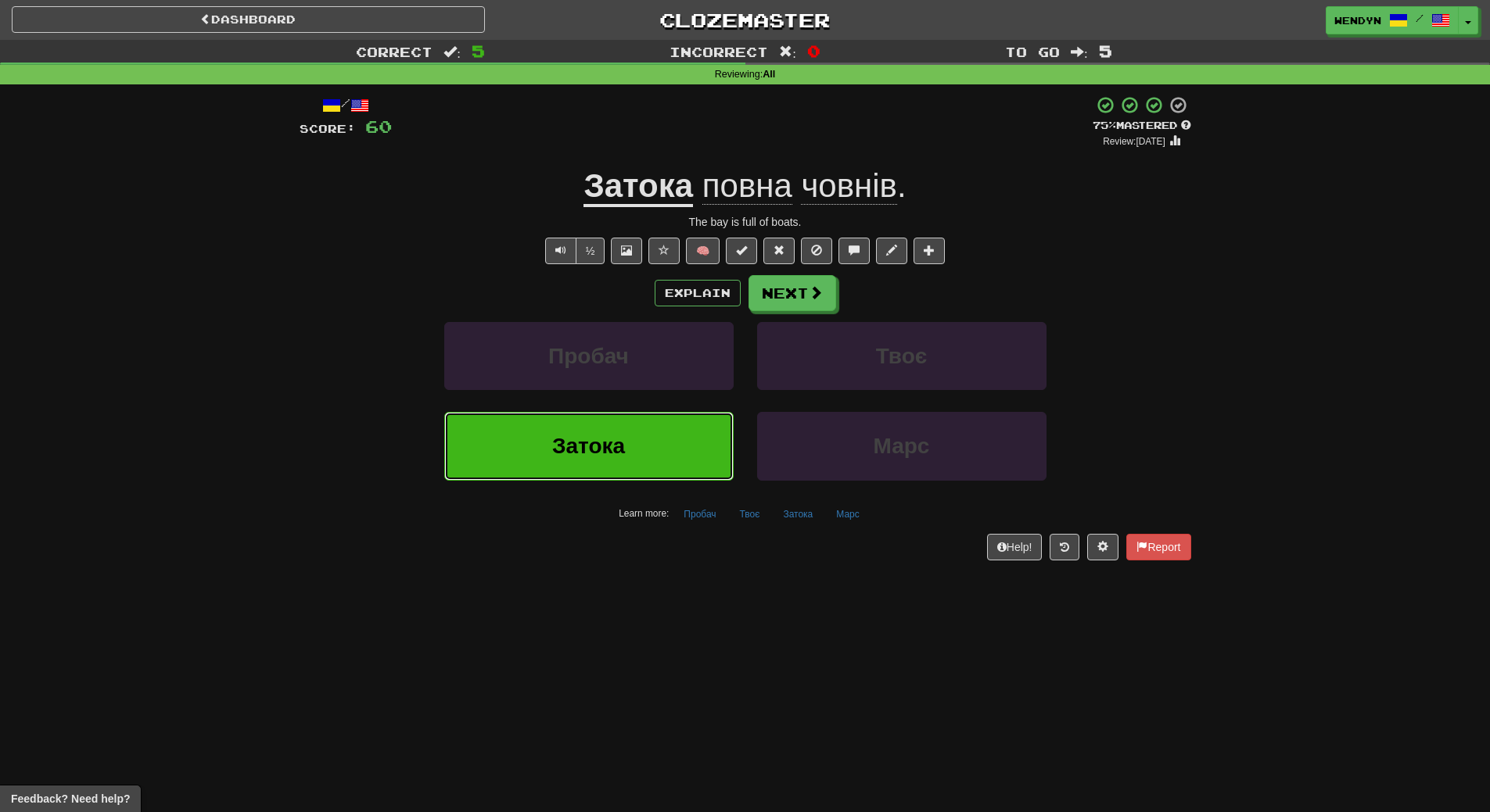
click at [653, 451] on button "Затока" at bounding box center [588, 446] width 289 height 68
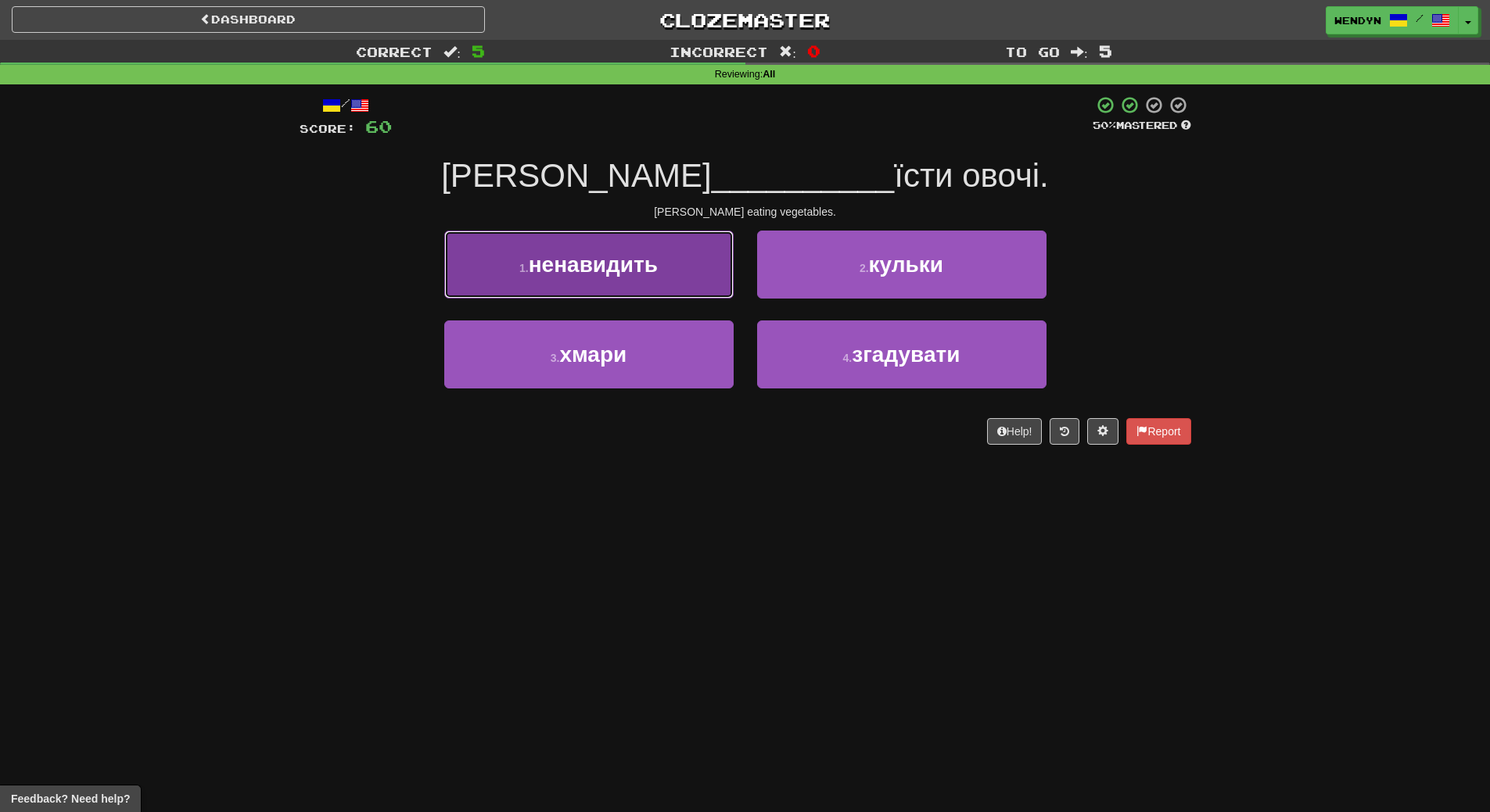
click at [629, 284] on button "1 . ненавидить" at bounding box center [588, 265] width 289 height 68
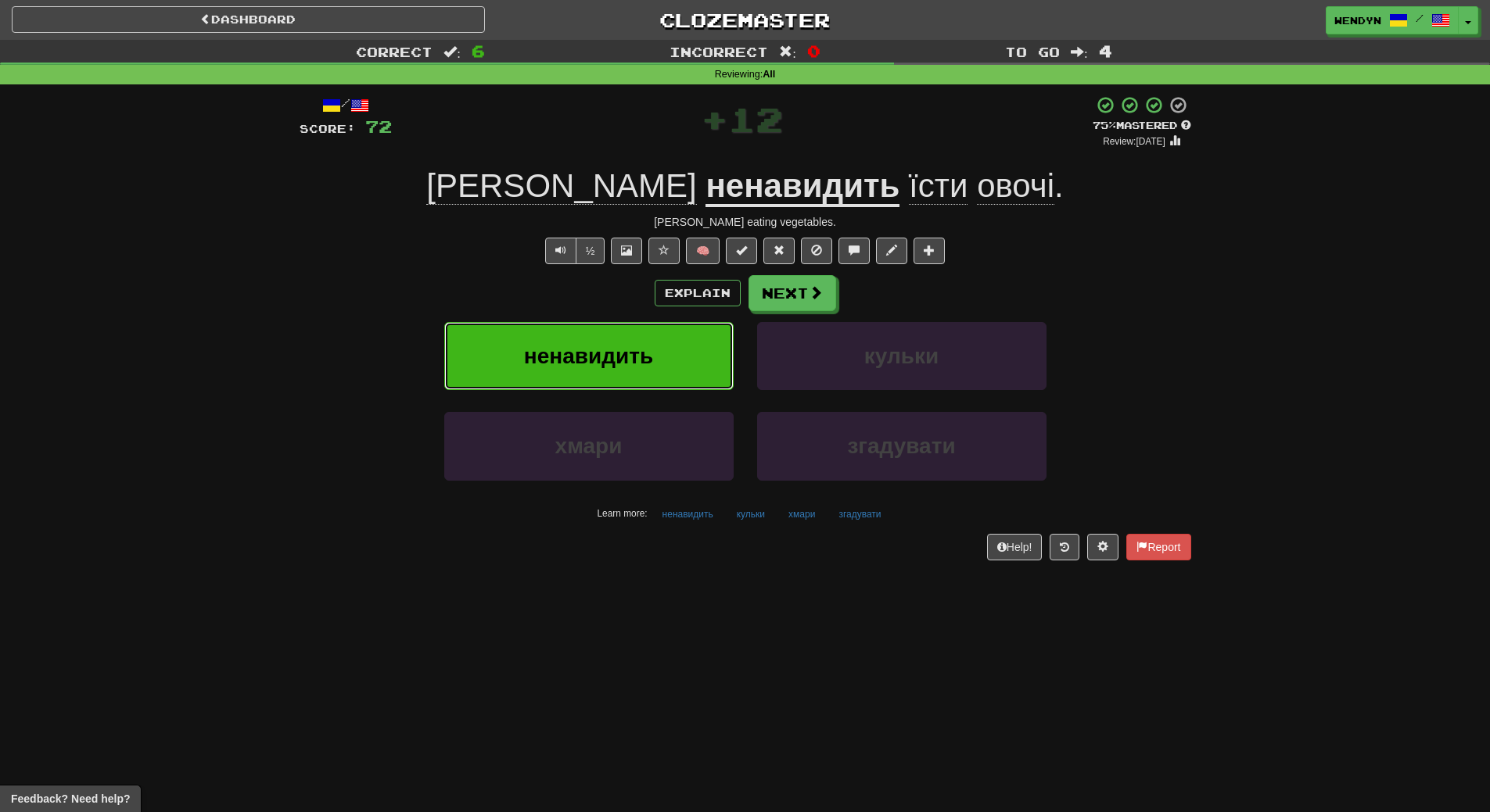
click at [572, 367] on span "ненавидить" at bounding box center [588, 355] width 130 height 24
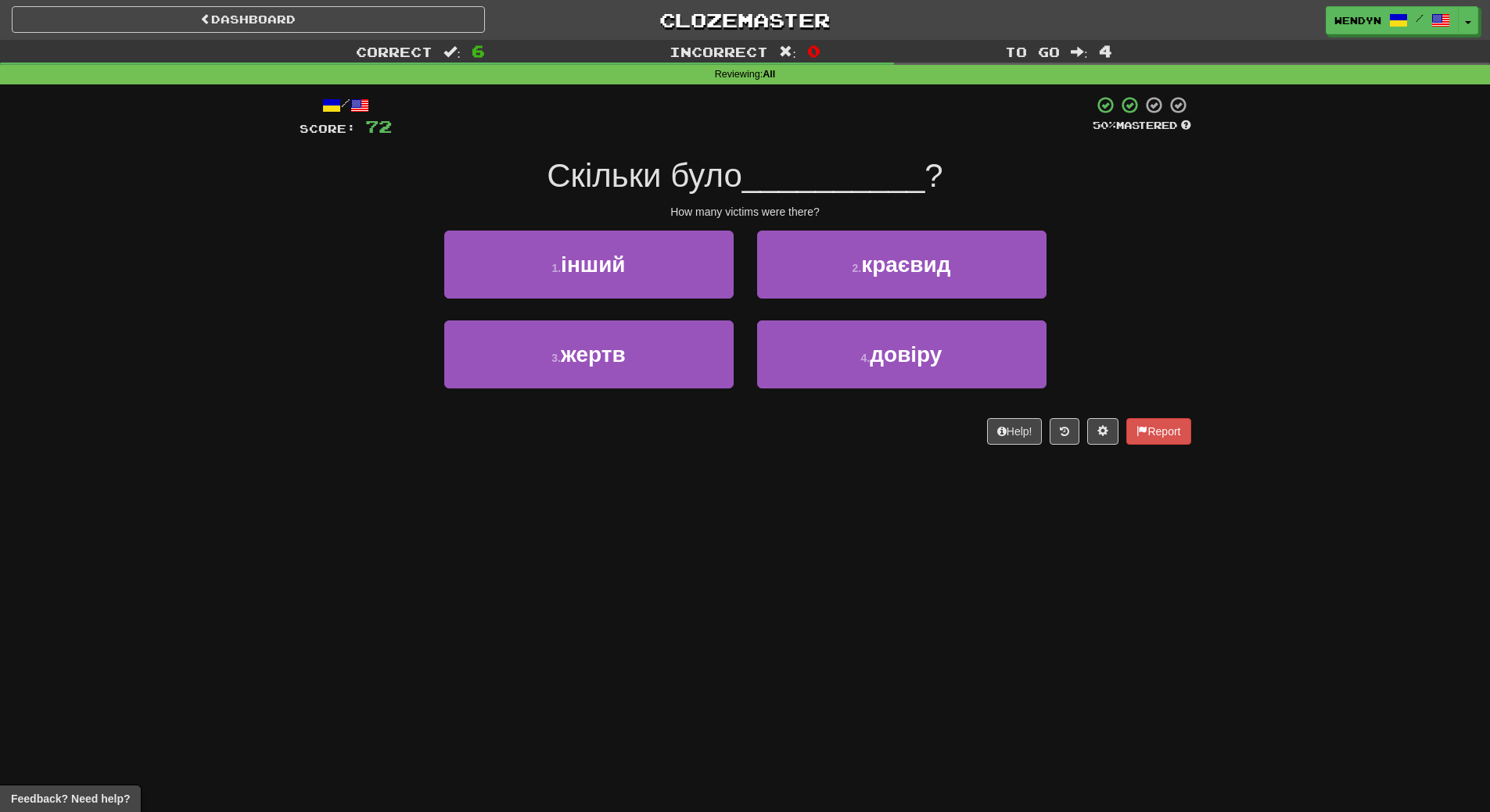
click at [660, 393] on div "3 . жертв" at bounding box center [588, 365] width 313 height 90
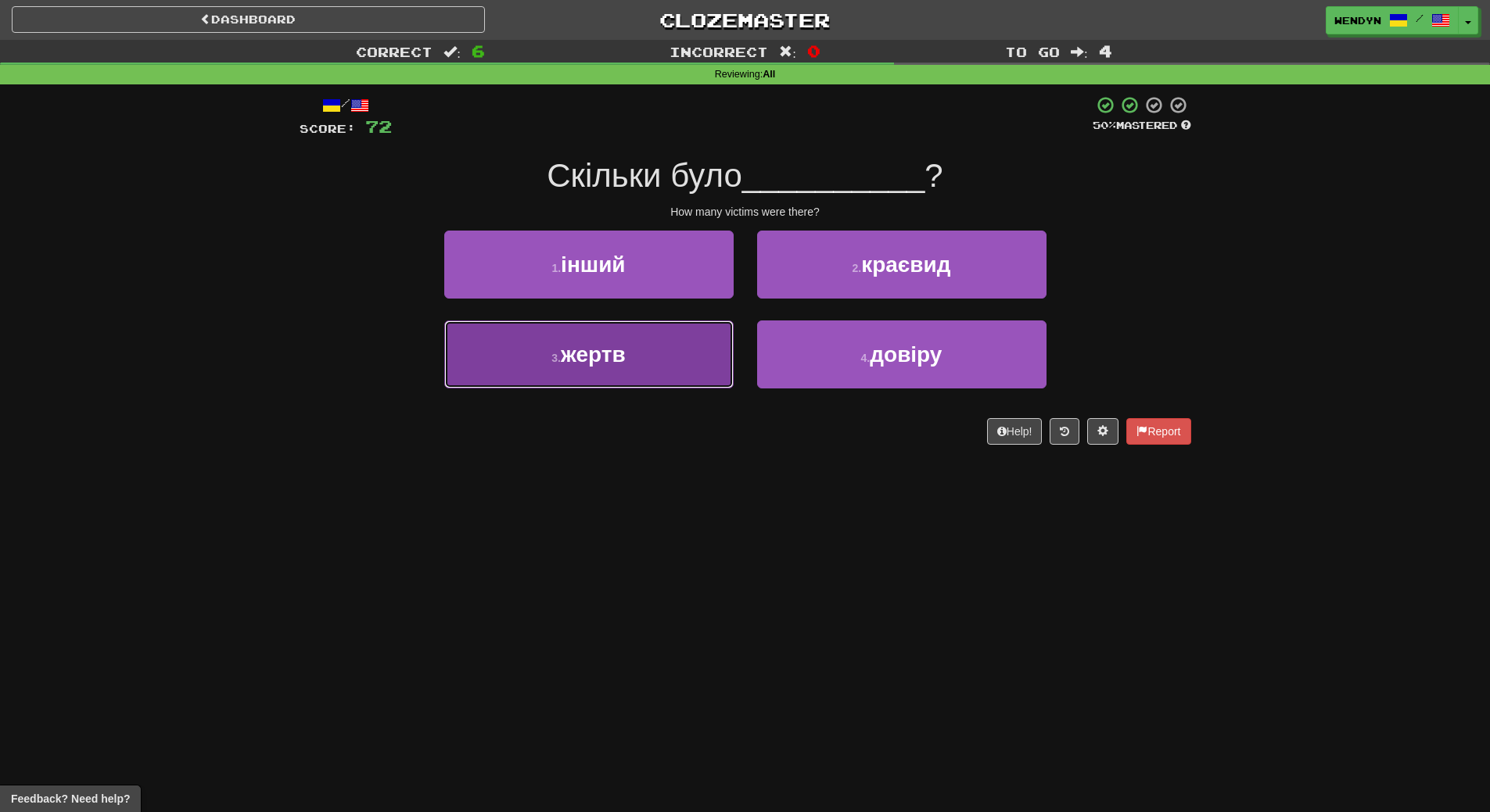
click at [666, 379] on button "3 . жертв" at bounding box center [588, 354] width 289 height 68
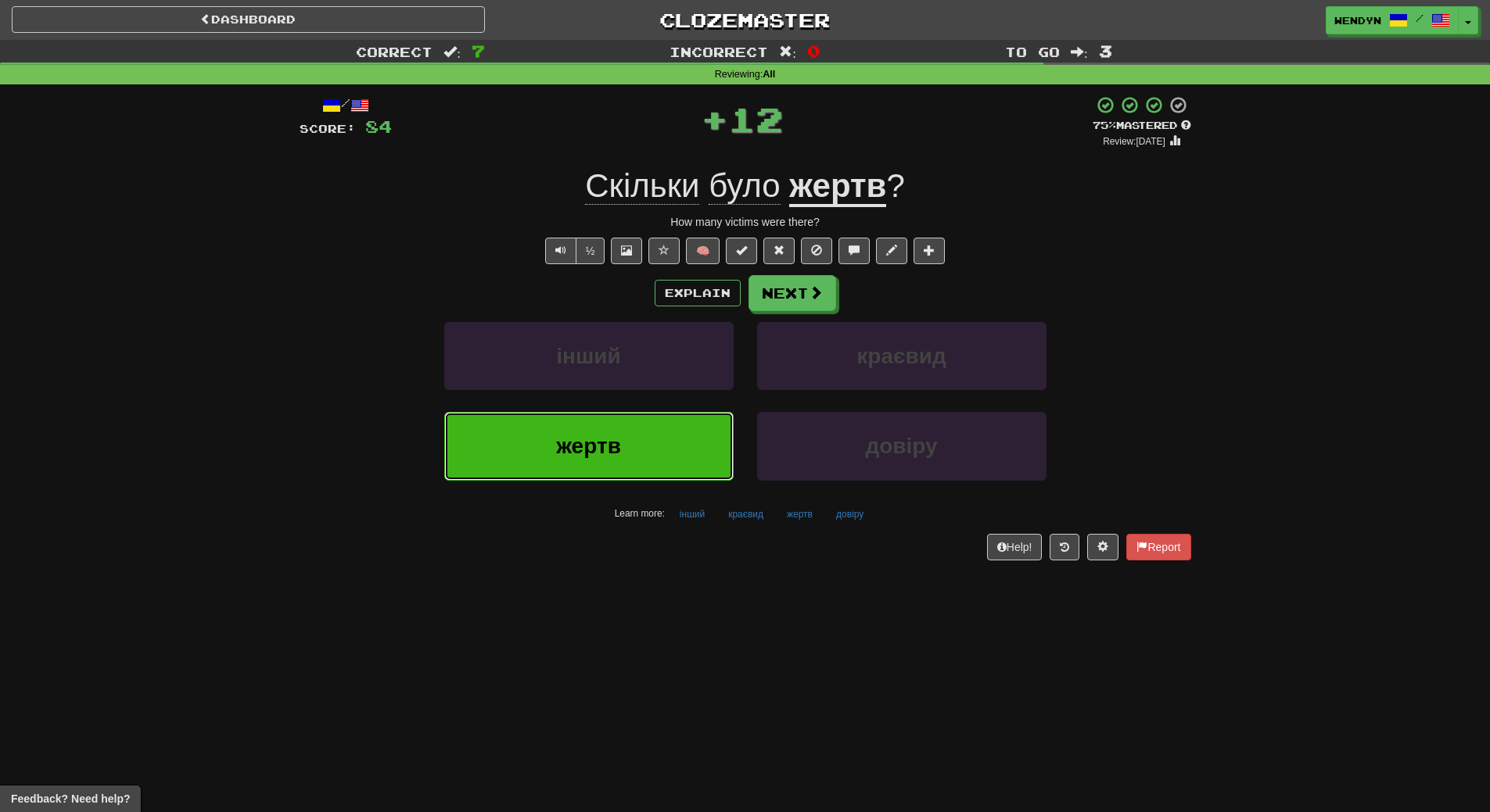
click at [602, 462] on button "жертв" at bounding box center [588, 446] width 289 height 68
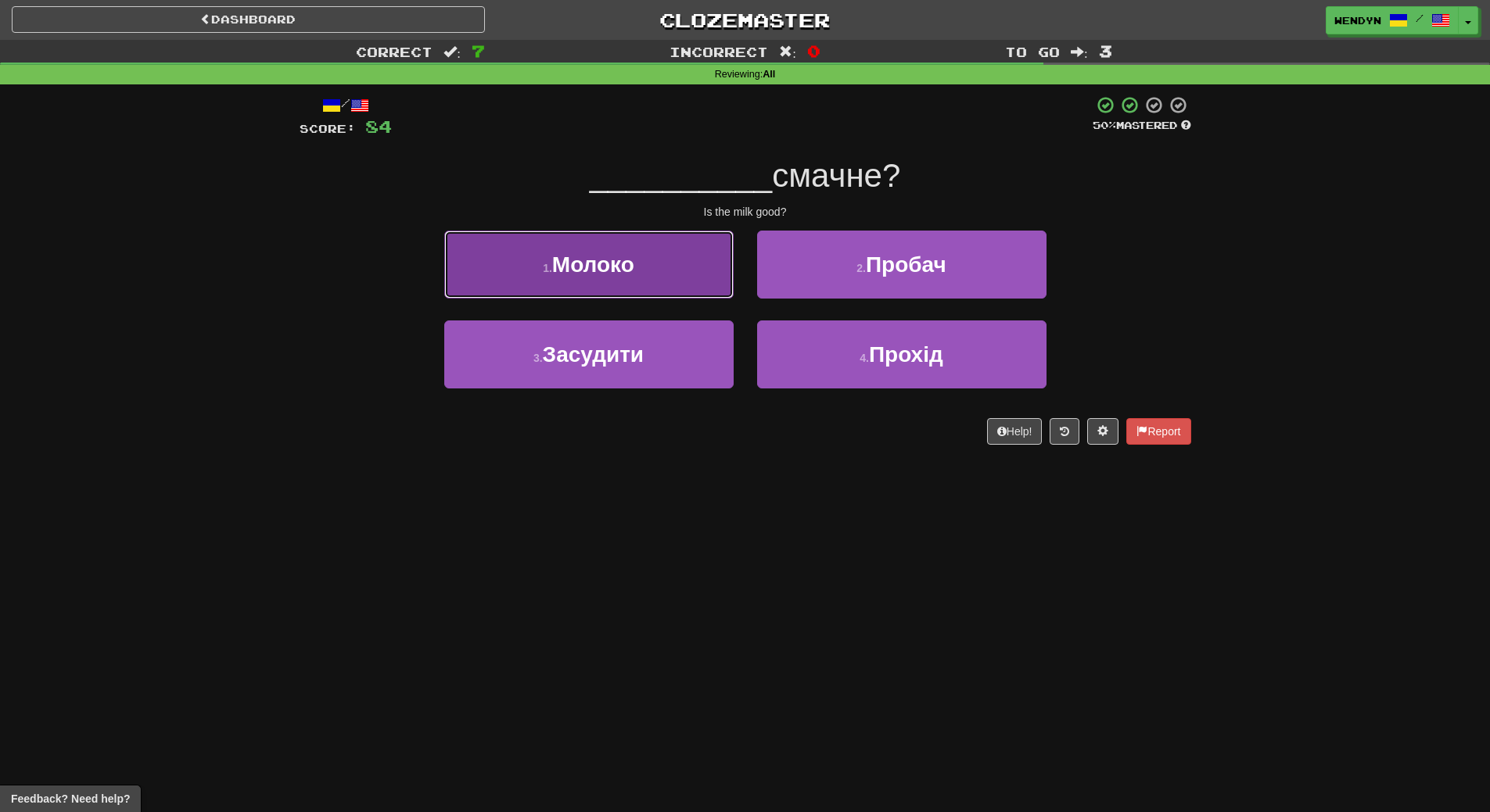
click at [620, 272] on span "Молоко" at bounding box center [593, 264] width 82 height 24
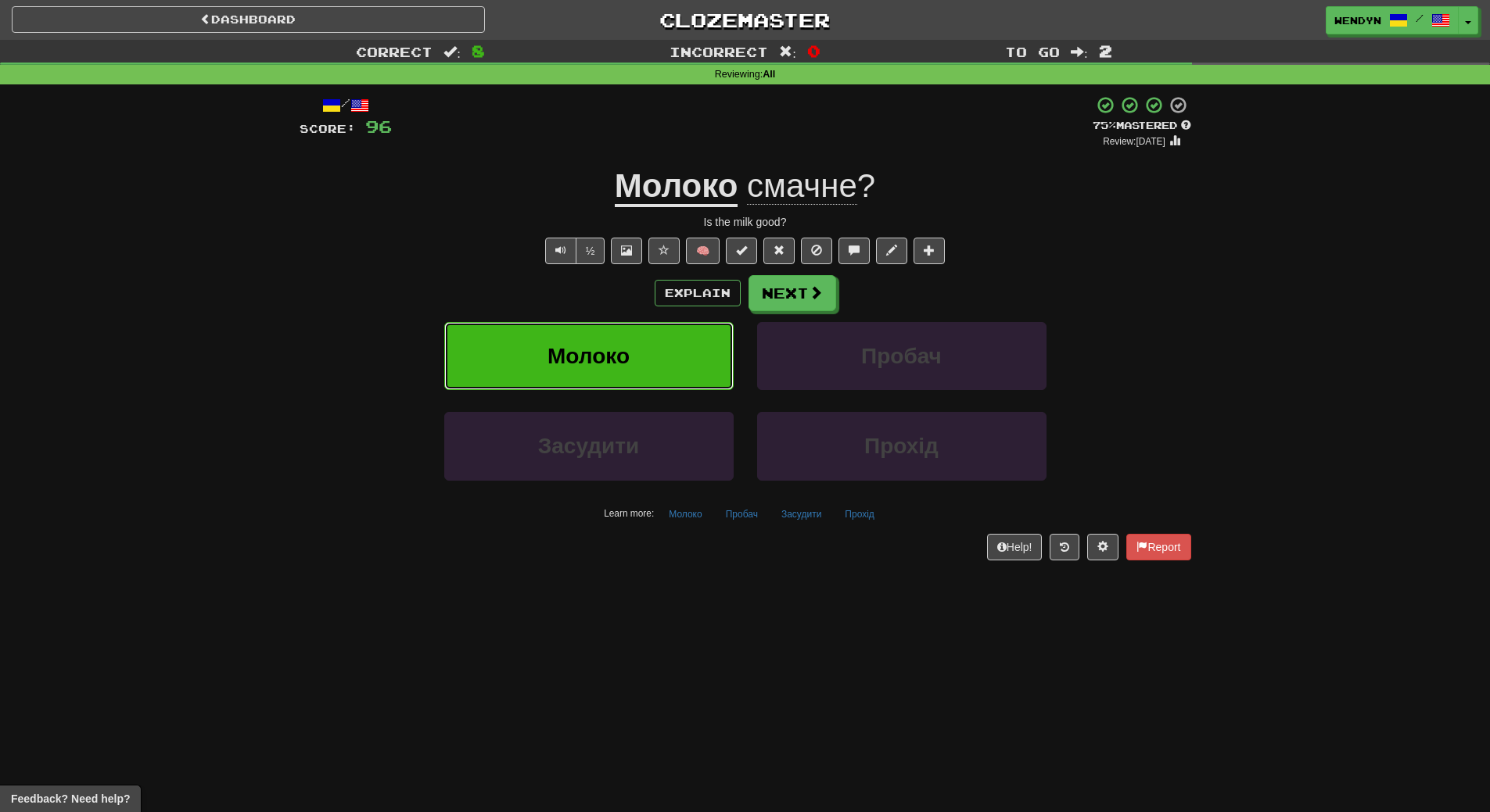
click at [602, 355] on span "Молоко" at bounding box center [588, 355] width 82 height 24
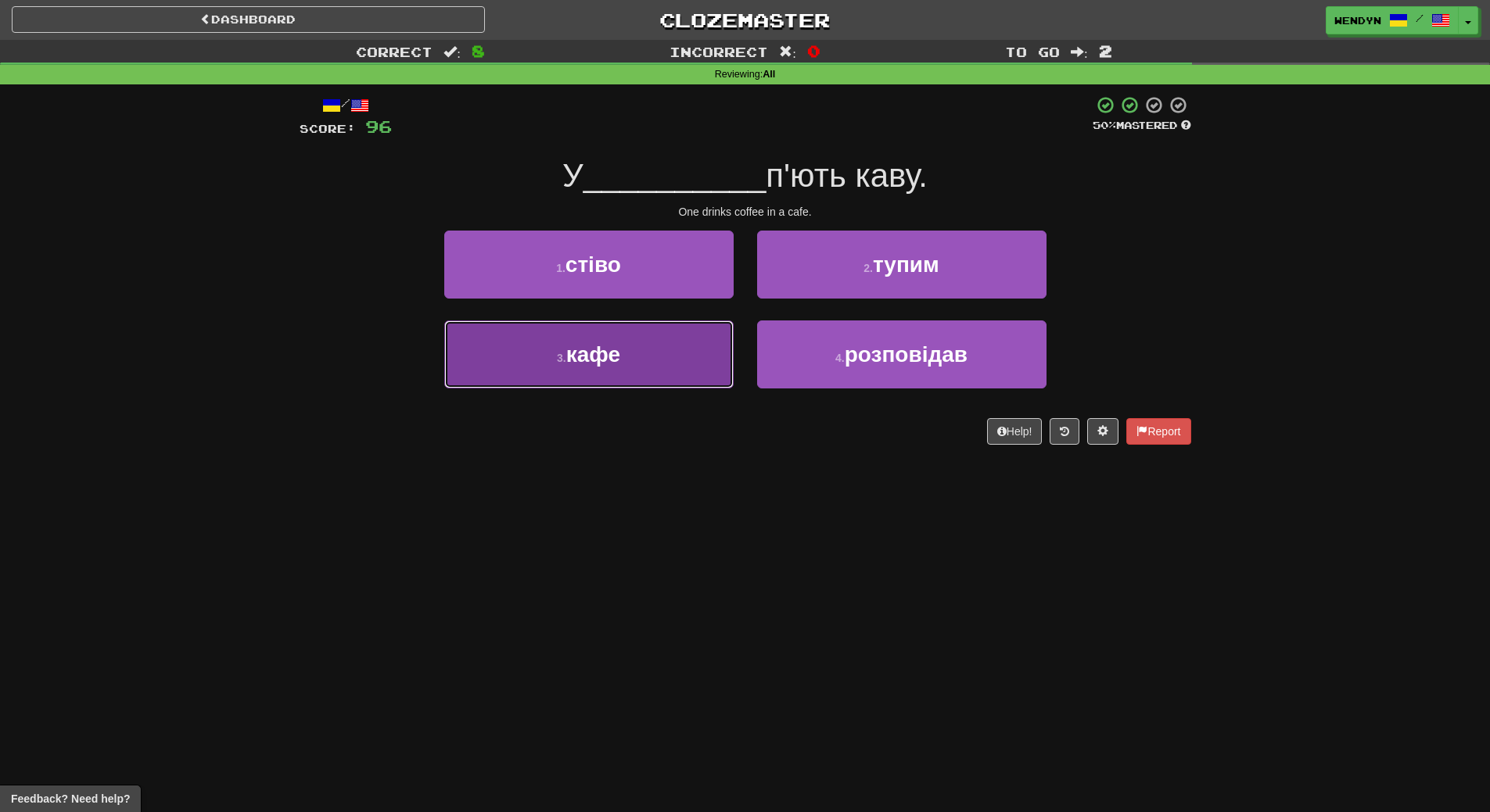
click at [604, 371] on button "3 . кафе" at bounding box center [588, 354] width 289 height 68
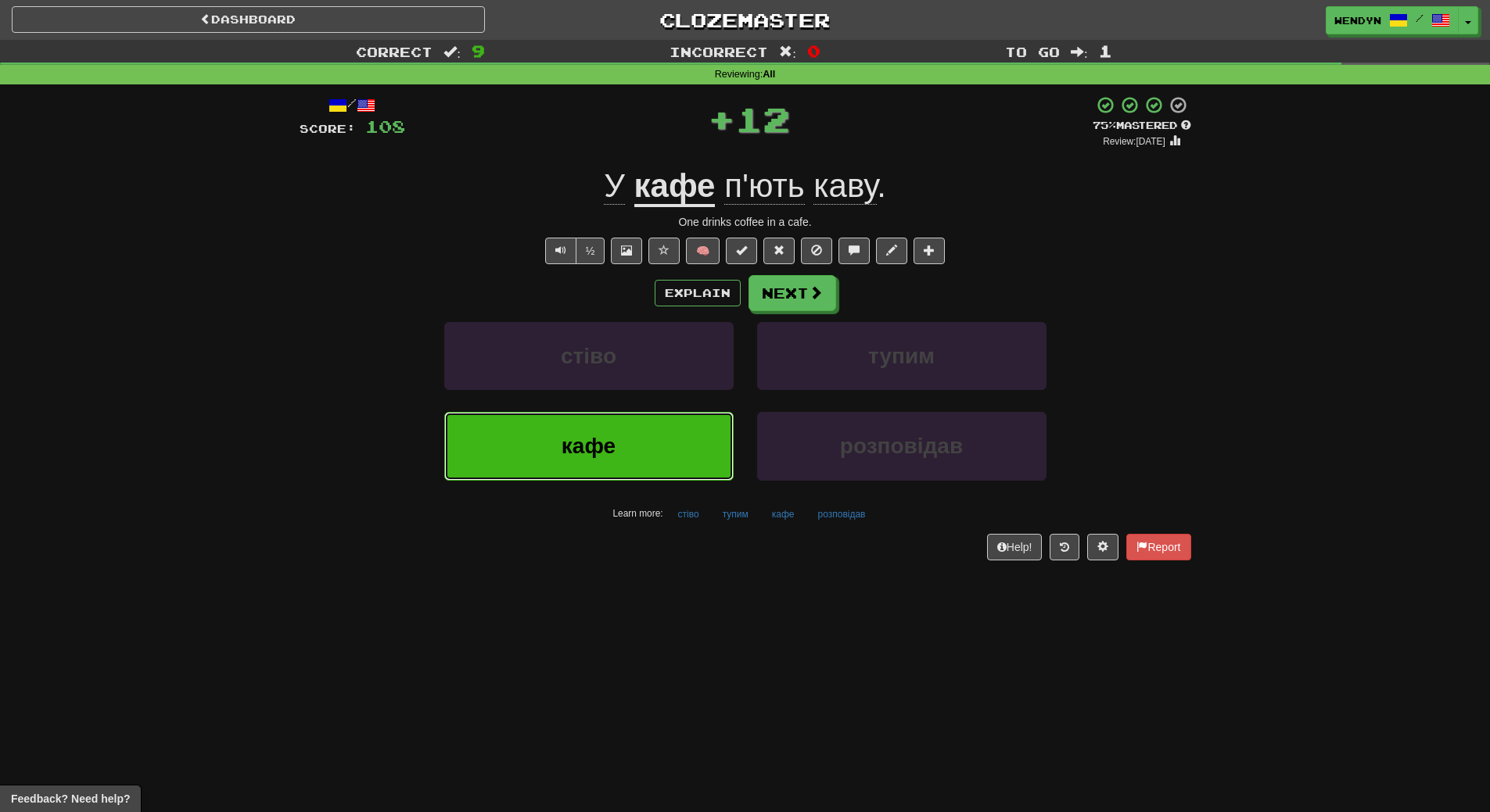
click at [570, 436] on span "кафе" at bounding box center [588, 446] width 54 height 24
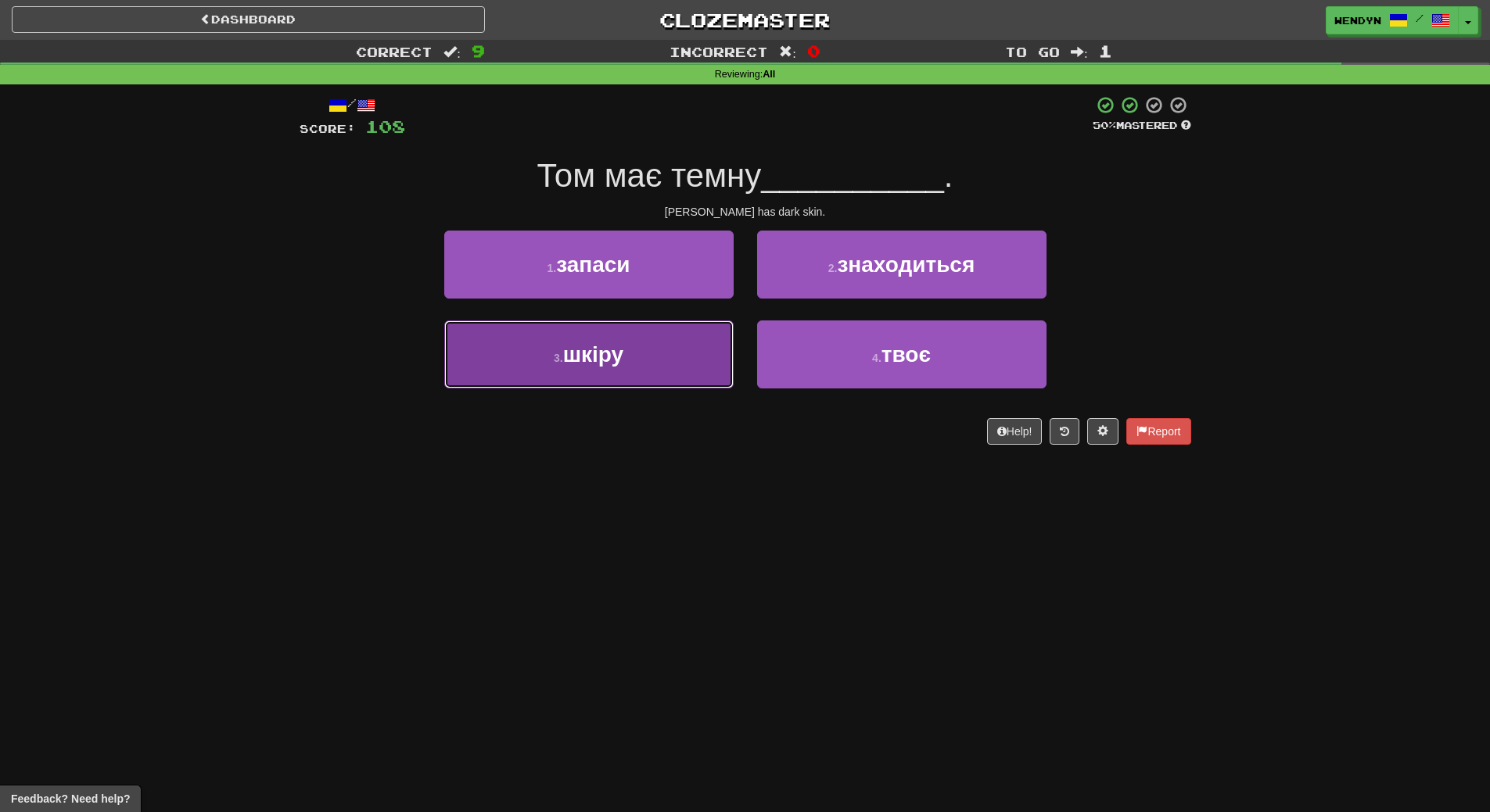
click at [616, 378] on button "3 . шкіру" at bounding box center [588, 354] width 289 height 68
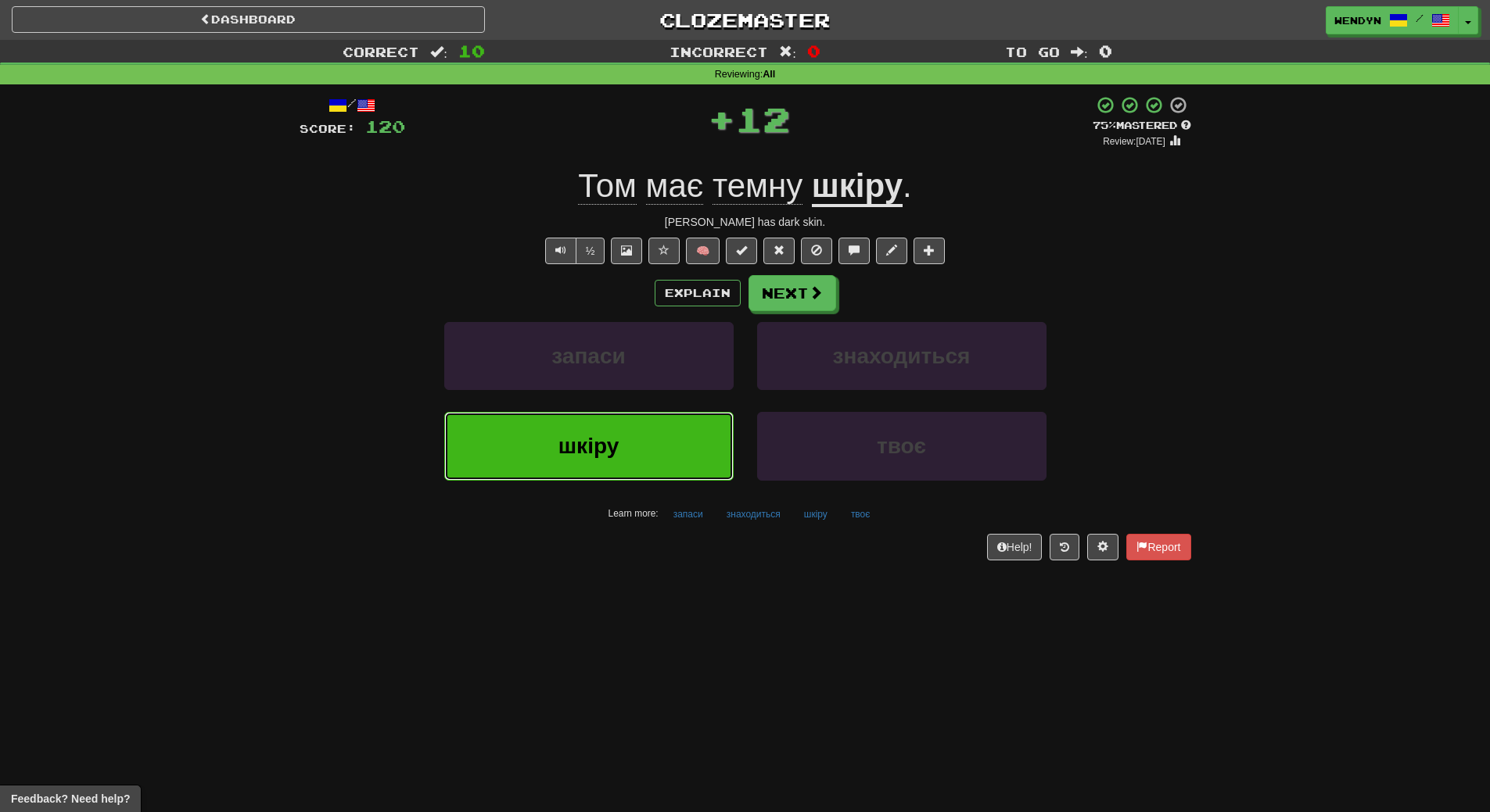
click at [594, 431] on button "шкіру" at bounding box center [588, 446] width 289 height 68
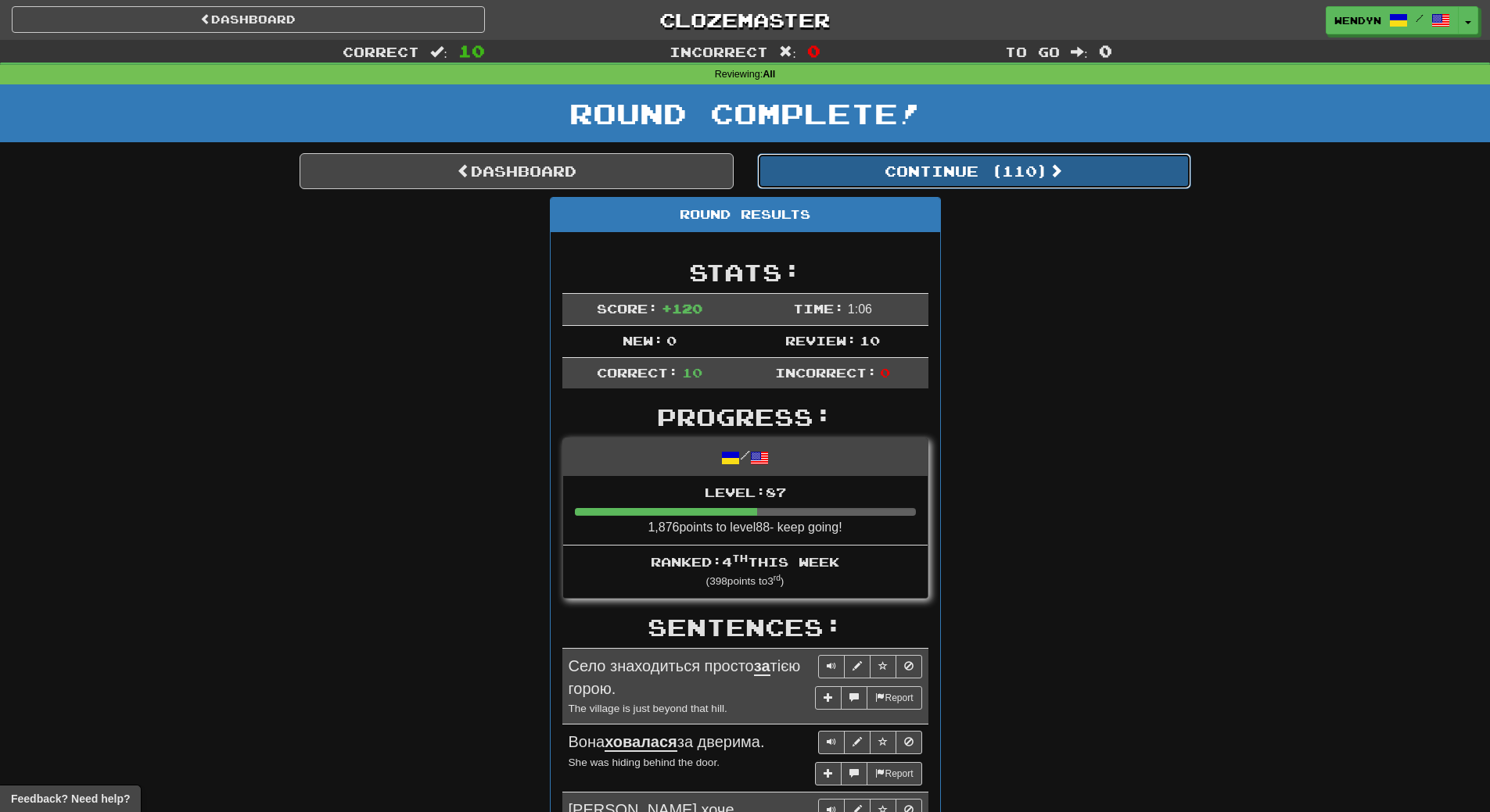
click at [992, 167] on button "Continue ( 110 )" at bounding box center [974, 170] width 434 height 36
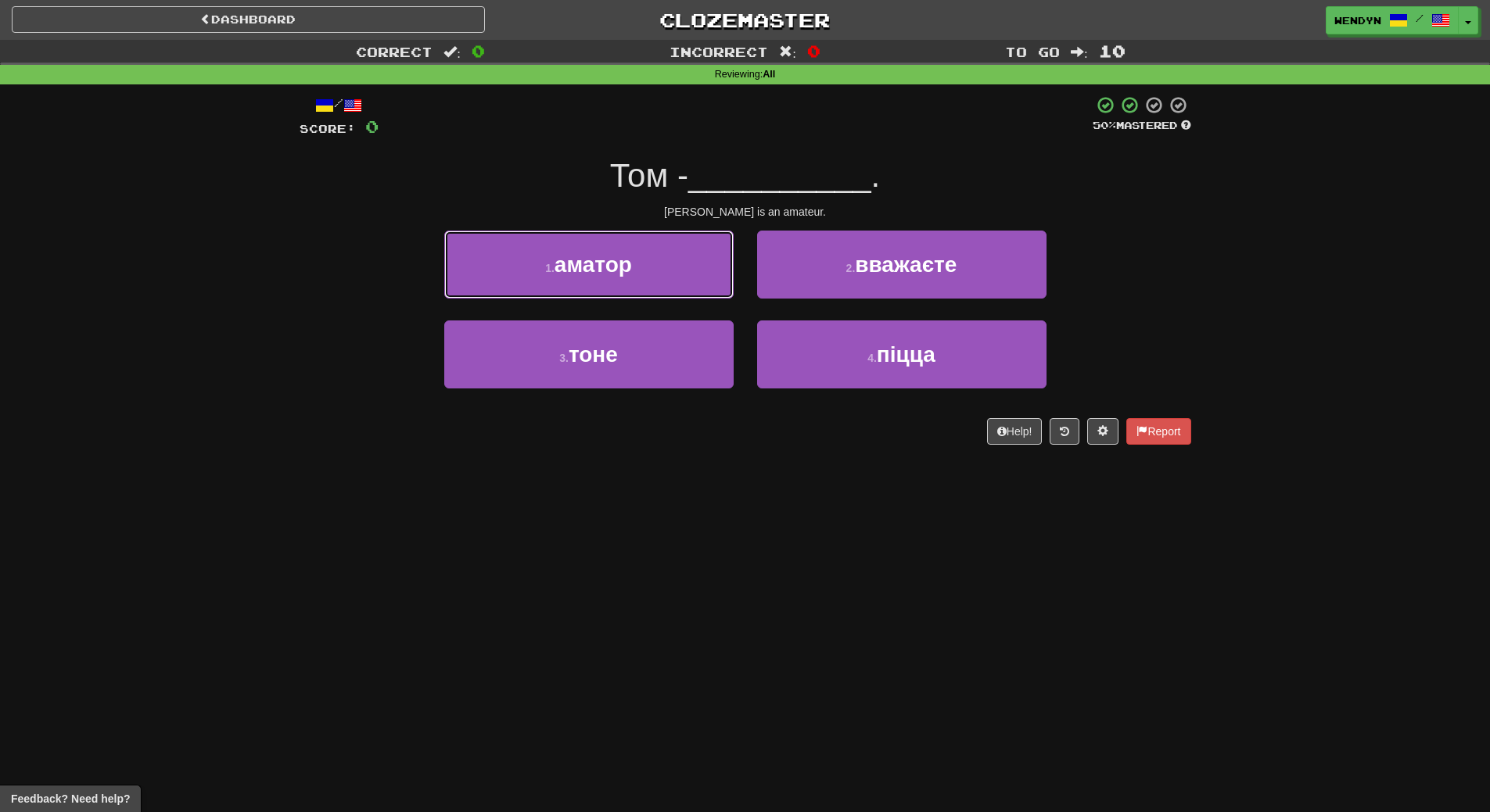
drag, startPoint x: 656, startPoint y: 278, endPoint x: 657, endPoint y: 307, distance: 29.0
click at [657, 299] on div "1 . аматор" at bounding box center [588, 276] width 313 height 90
click at [650, 283] on button "1 . аматор" at bounding box center [588, 265] width 289 height 68
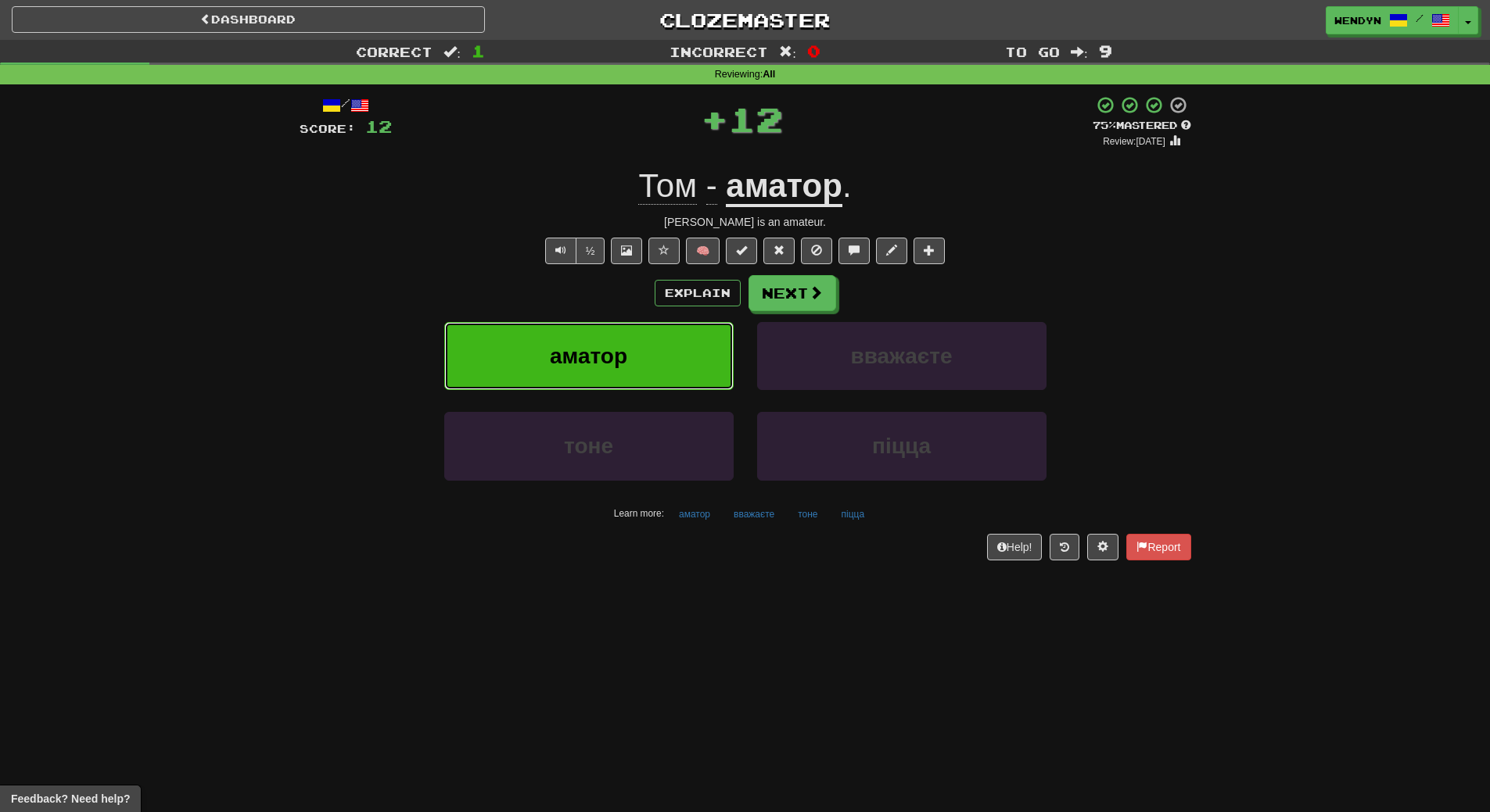
click at [652, 323] on button "аматор" at bounding box center [588, 356] width 289 height 68
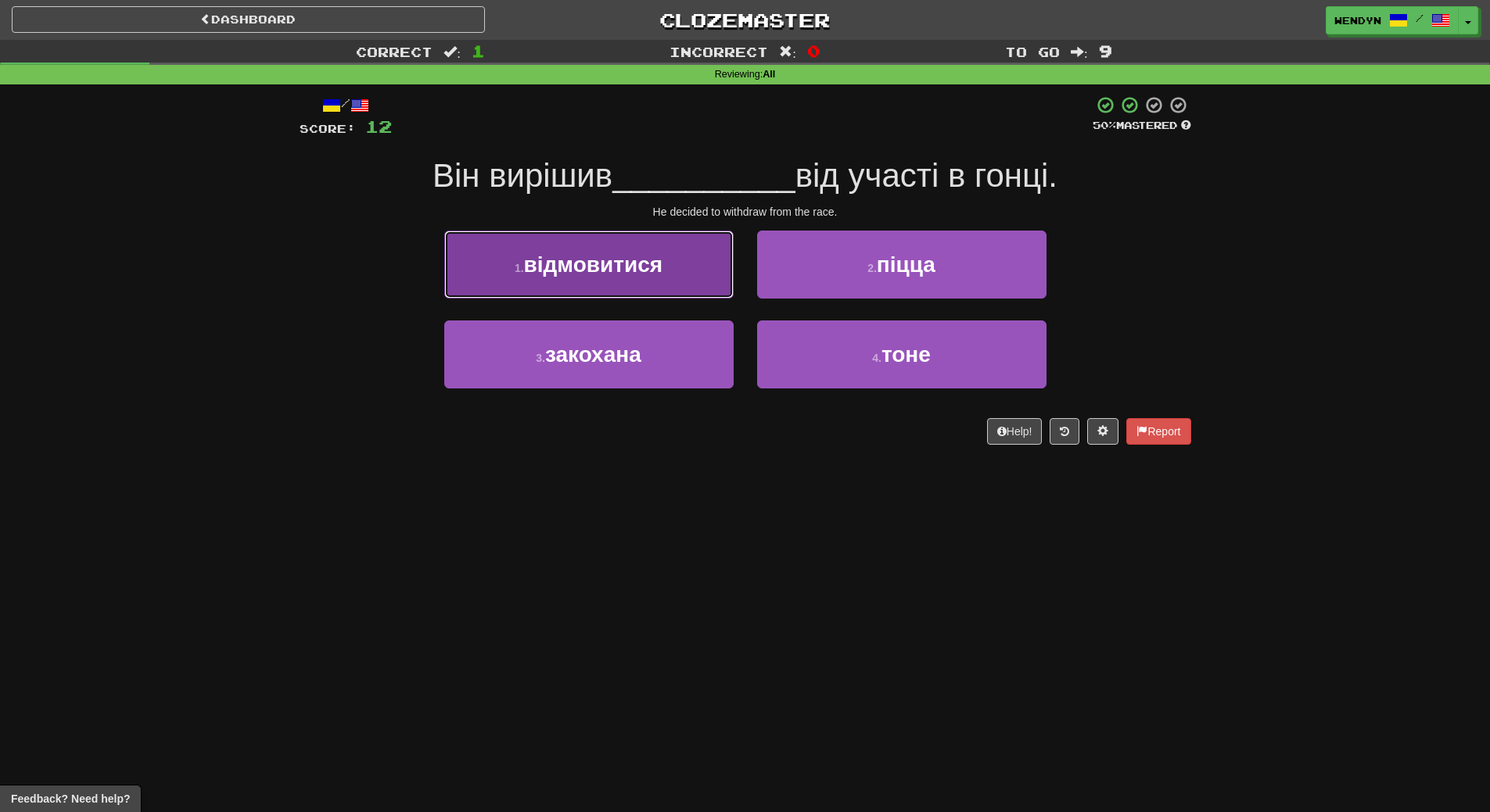
click at [625, 259] on span "відмовитися" at bounding box center [593, 264] width 138 height 24
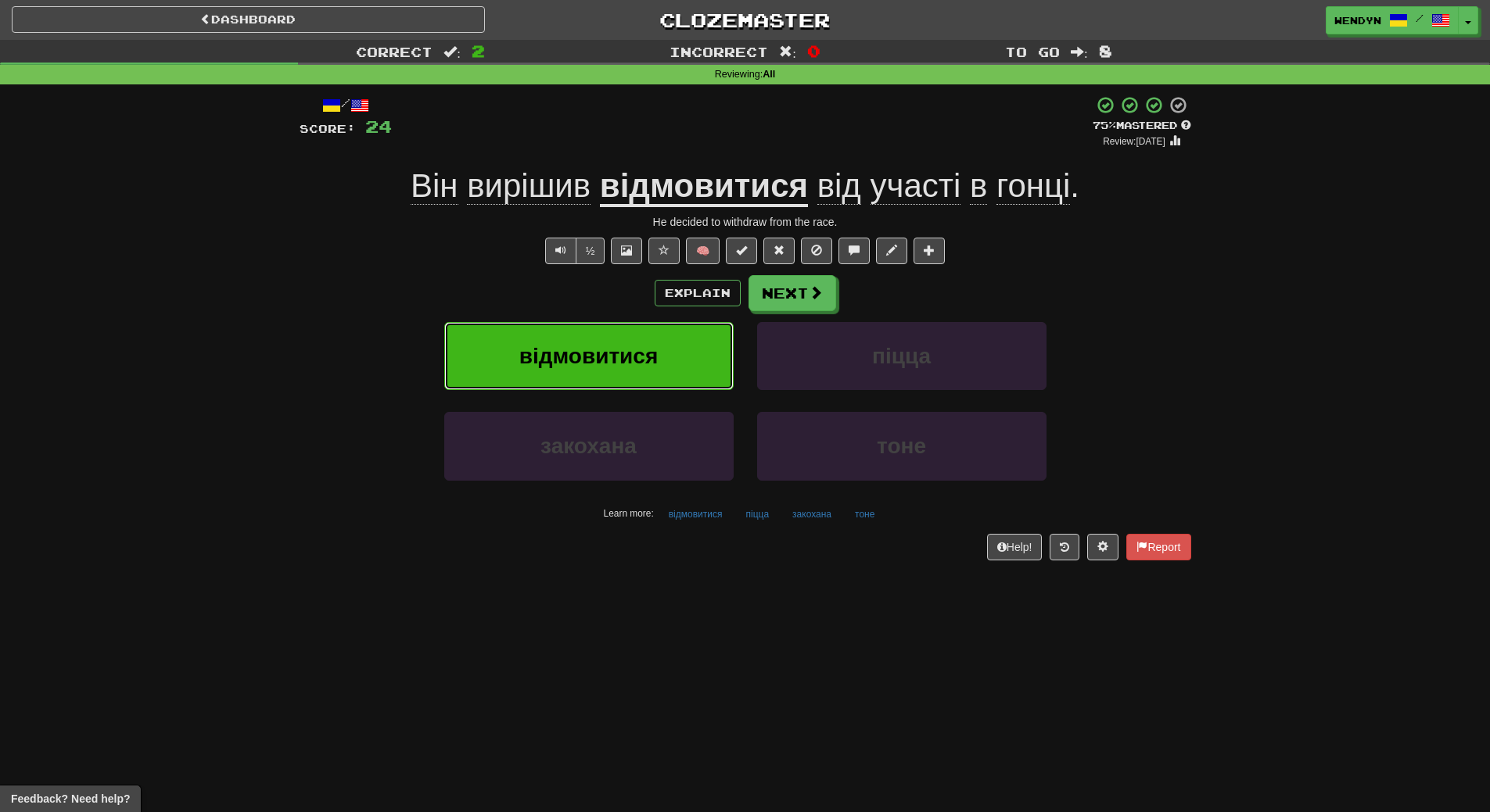
click at [627, 349] on span "відмовитися" at bounding box center [588, 355] width 138 height 24
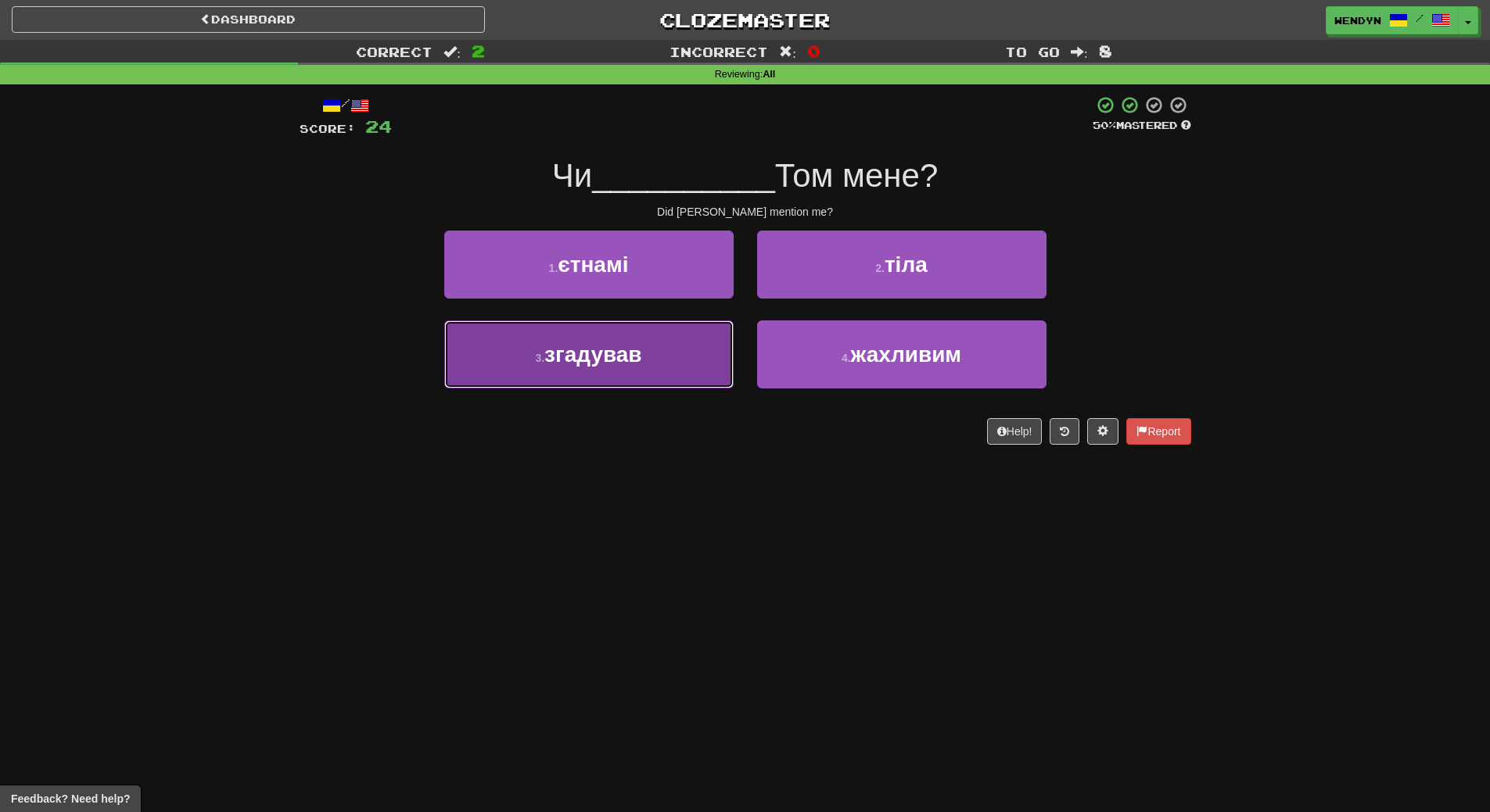
click at [642, 369] on button "3 . згадував" at bounding box center [588, 354] width 289 height 68
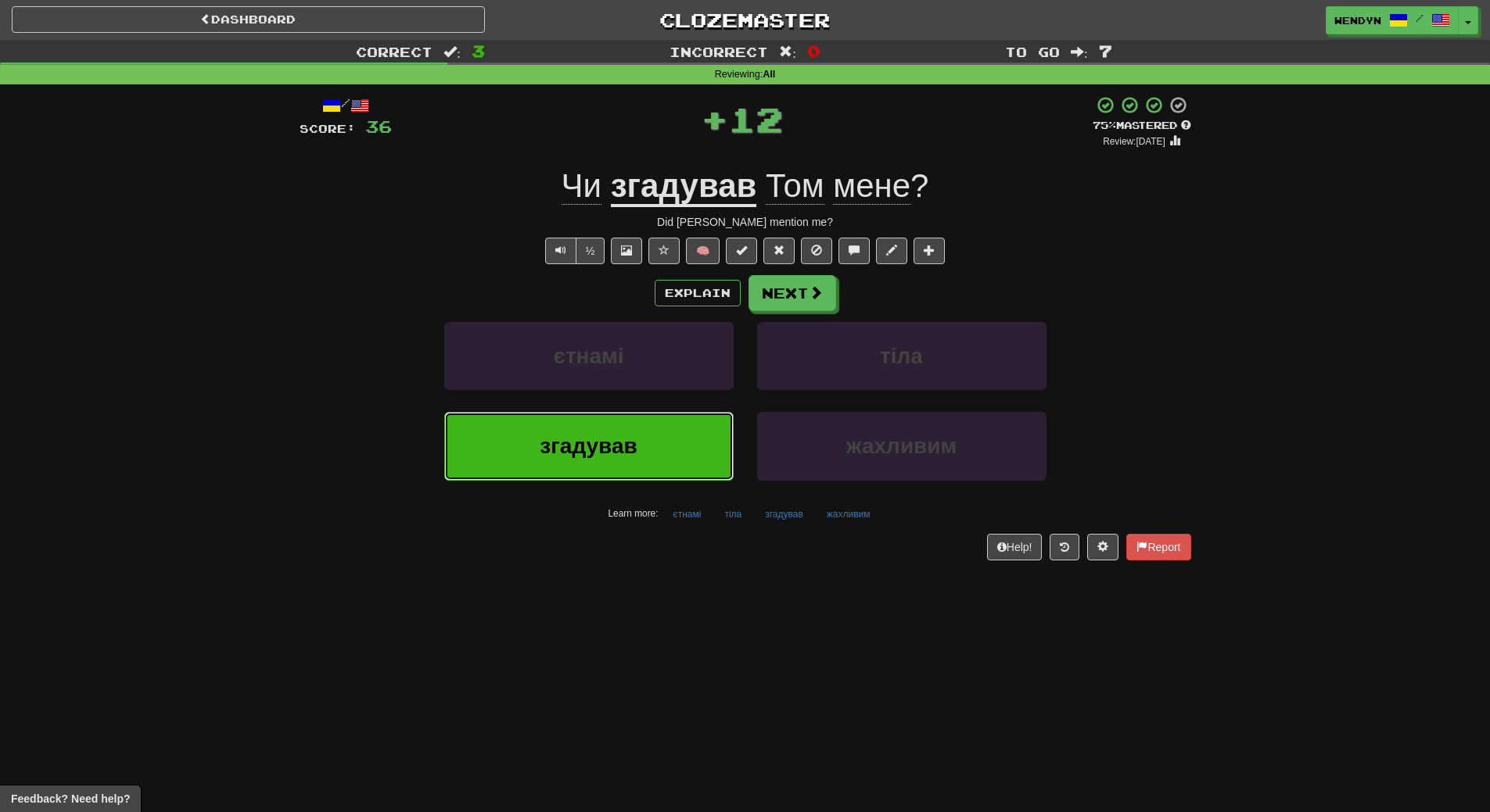
click at [638, 461] on button "згадував" at bounding box center [588, 446] width 289 height 68
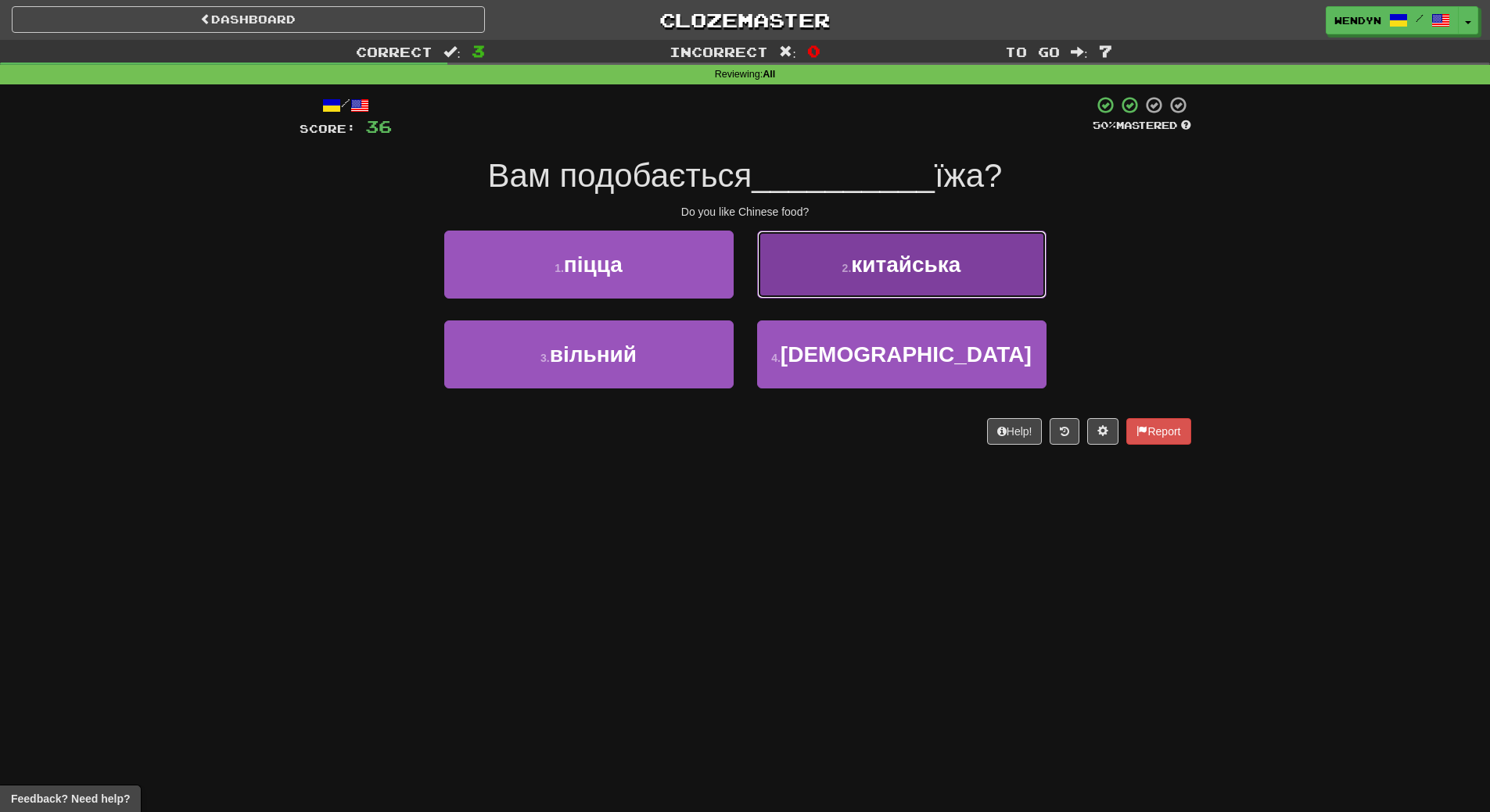
click at [943, 257] on span "китайська" at bounding box center [906, 264] width 109 height 24
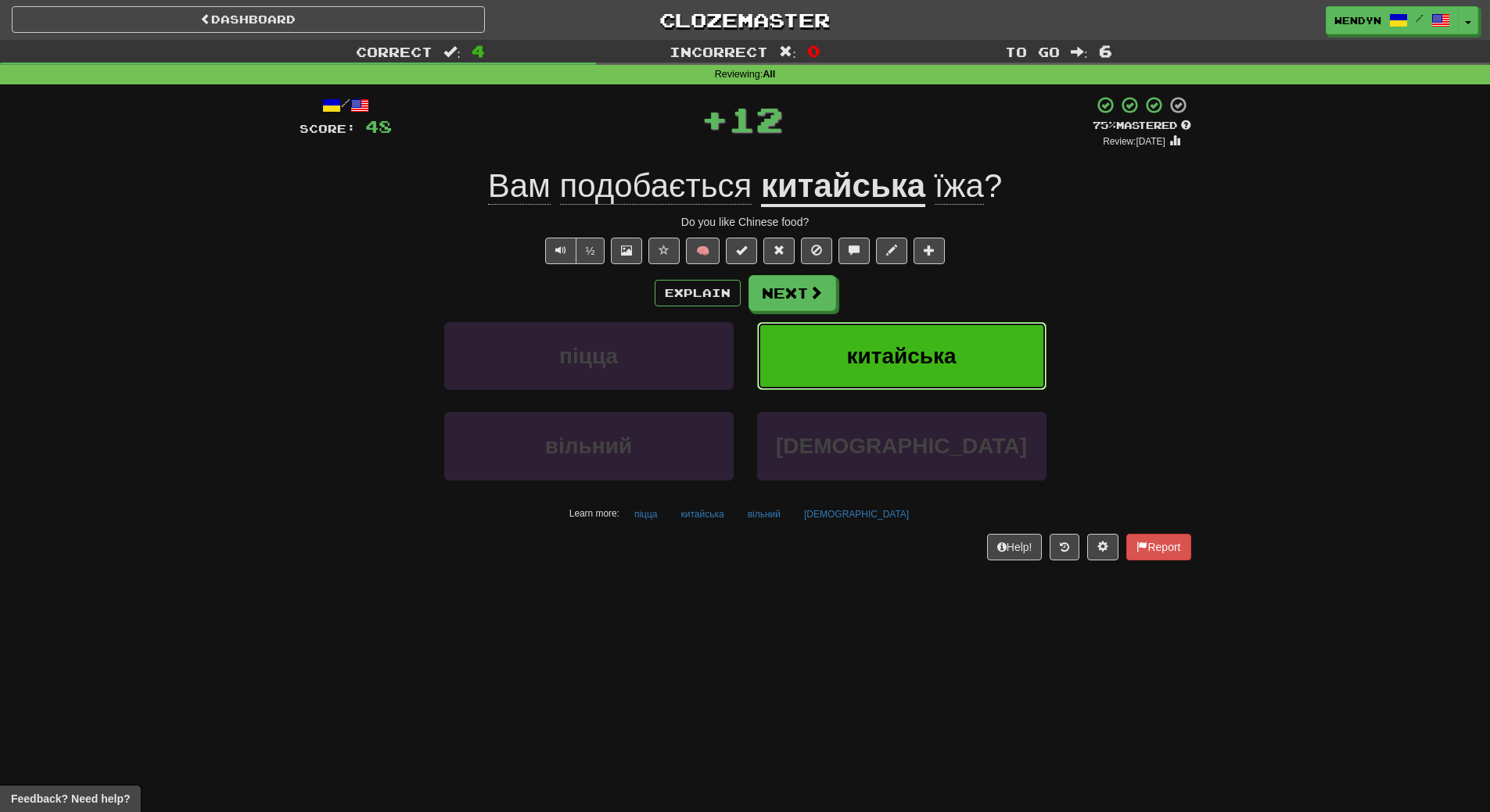
click at [951, 336] on button "китайська" at bounding box center [901, 356] width 289 height 68
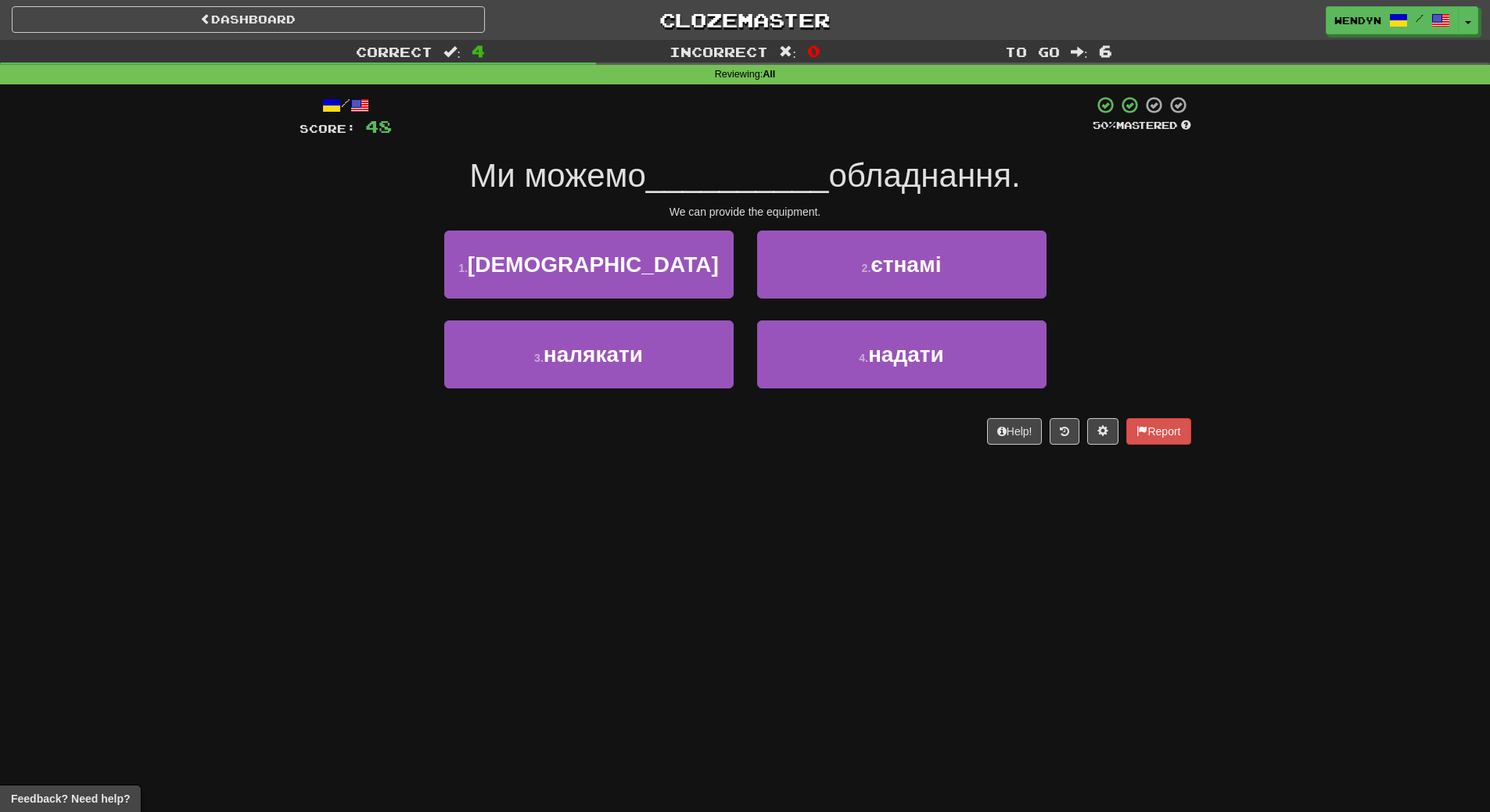
click at [667, 450] on div "/ Score: 48 50 % Mastered Ми можемо __________ обладнання. We can provide the e…" at bounding box center [746, 276] width 892 height 383
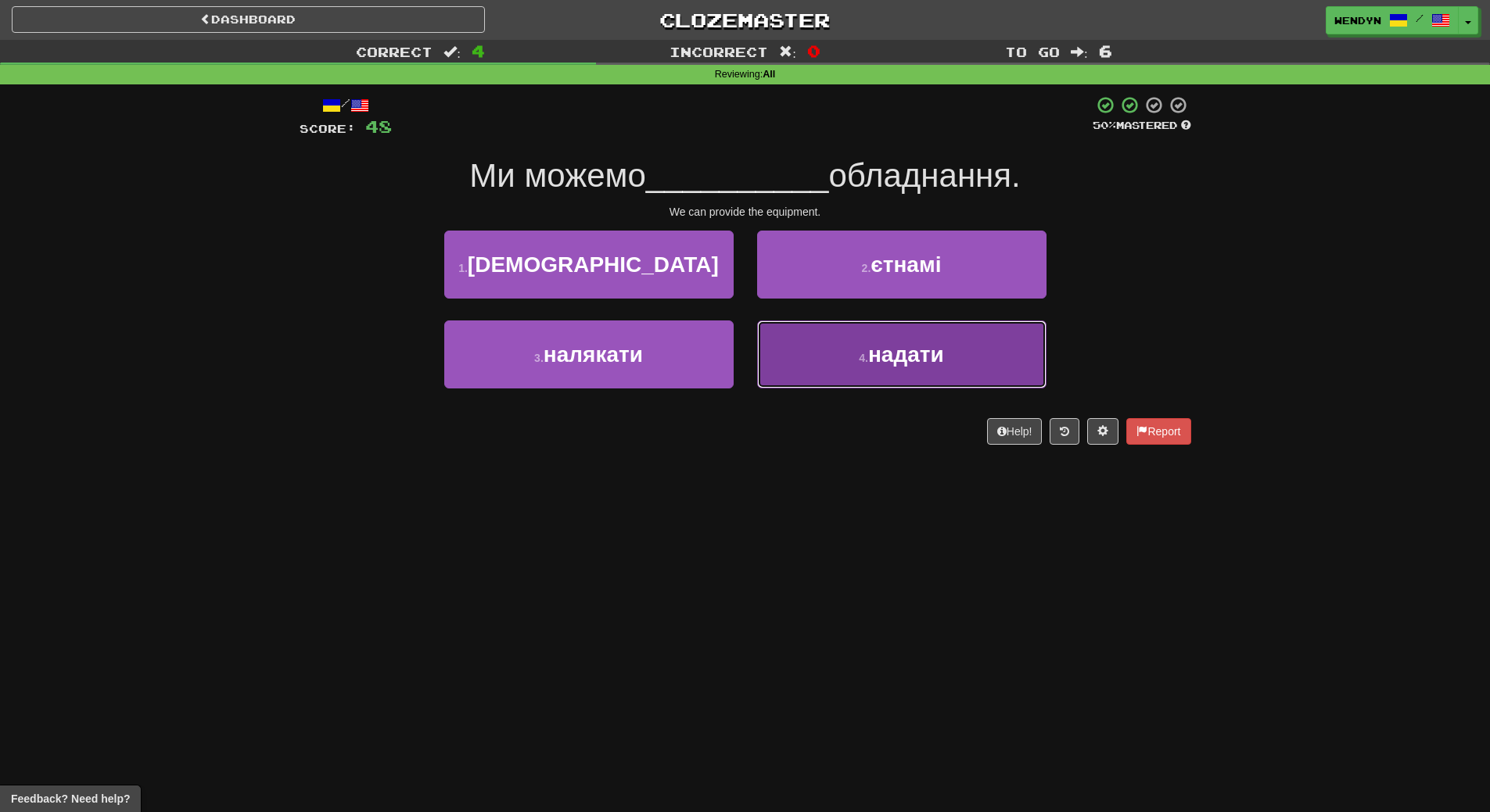
click at [848, 381] on button "4 . надати" at bounding box center [901, 354] width 289 height 68
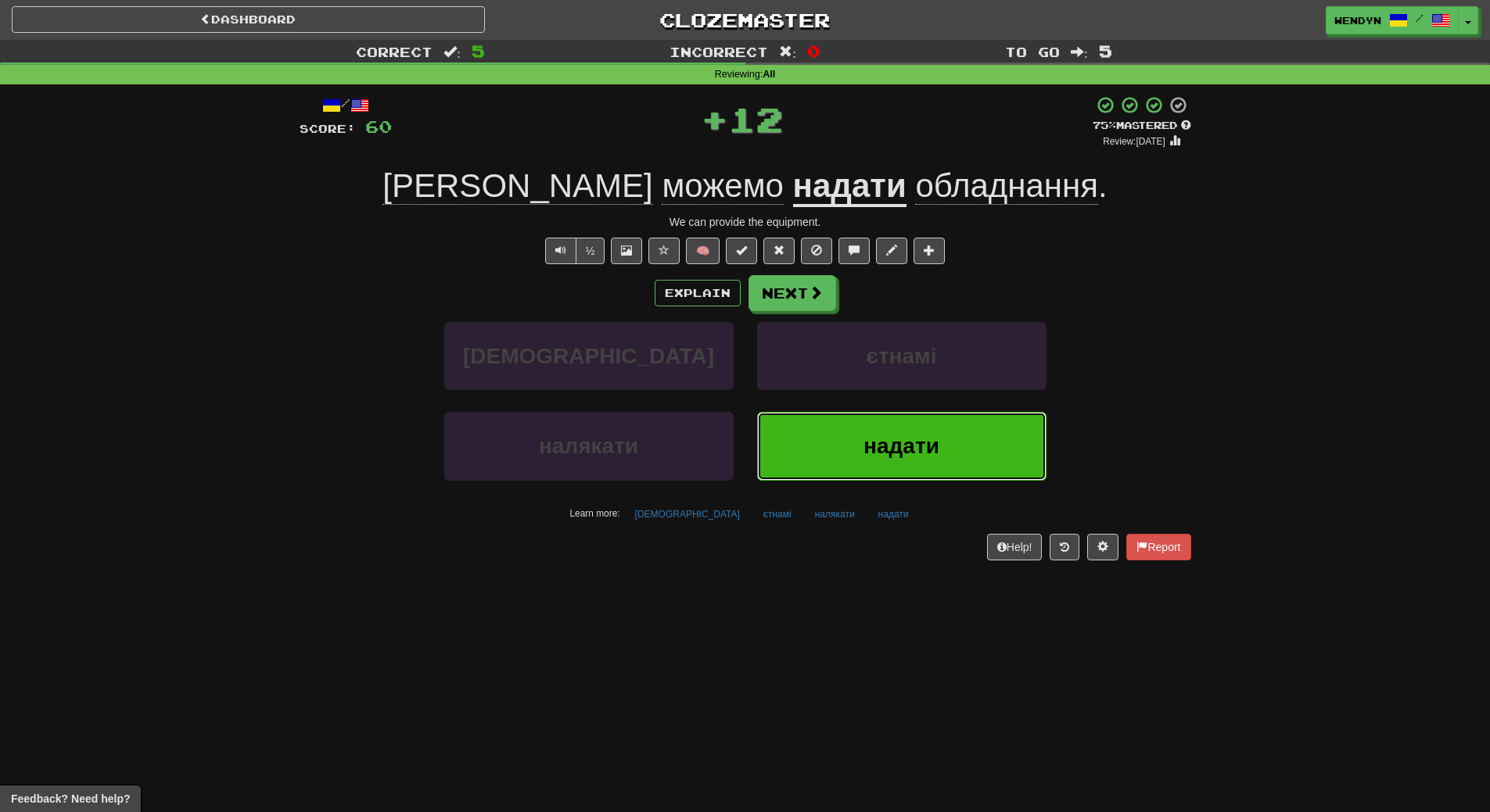
click at [846, 437] on button "надати" at bounding box center [901, 446] width 289 height 68
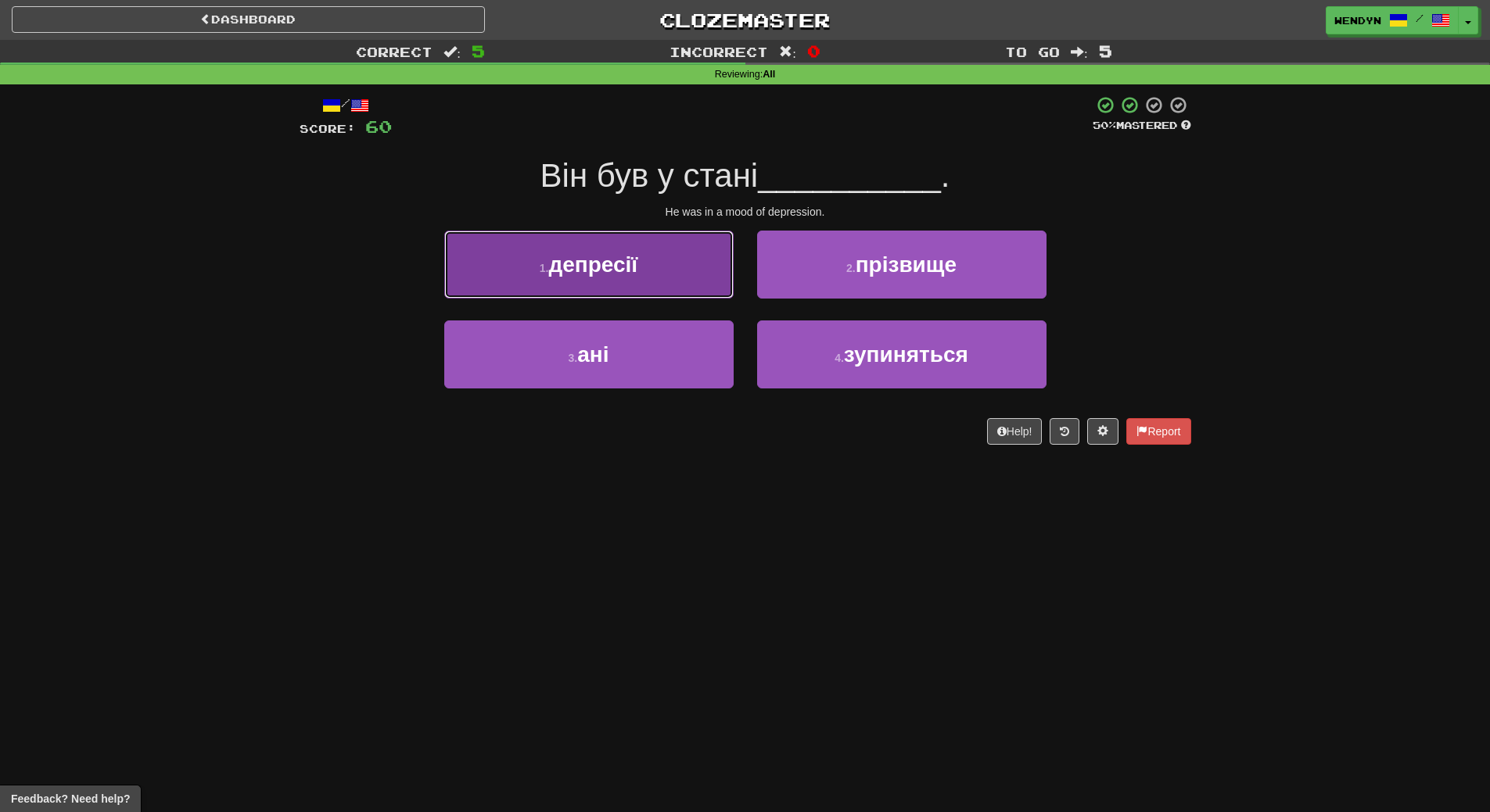
click at [647, 270] on button "1 . депресії" at bounding box center [588, 265] width 289 height 68
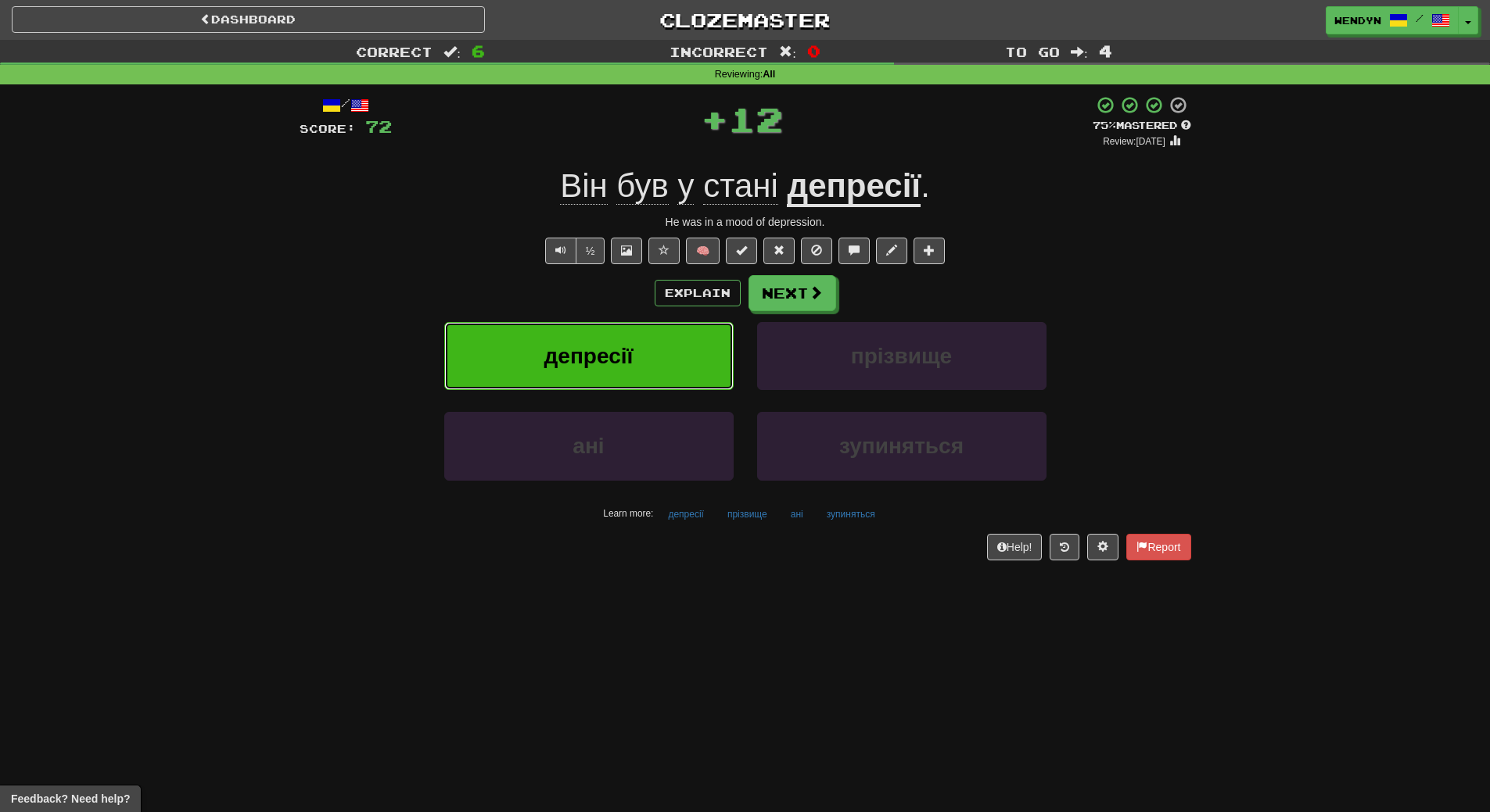
click at [646, 367] on button "депресії" at bounding box center [588, 356] width 289 height 68
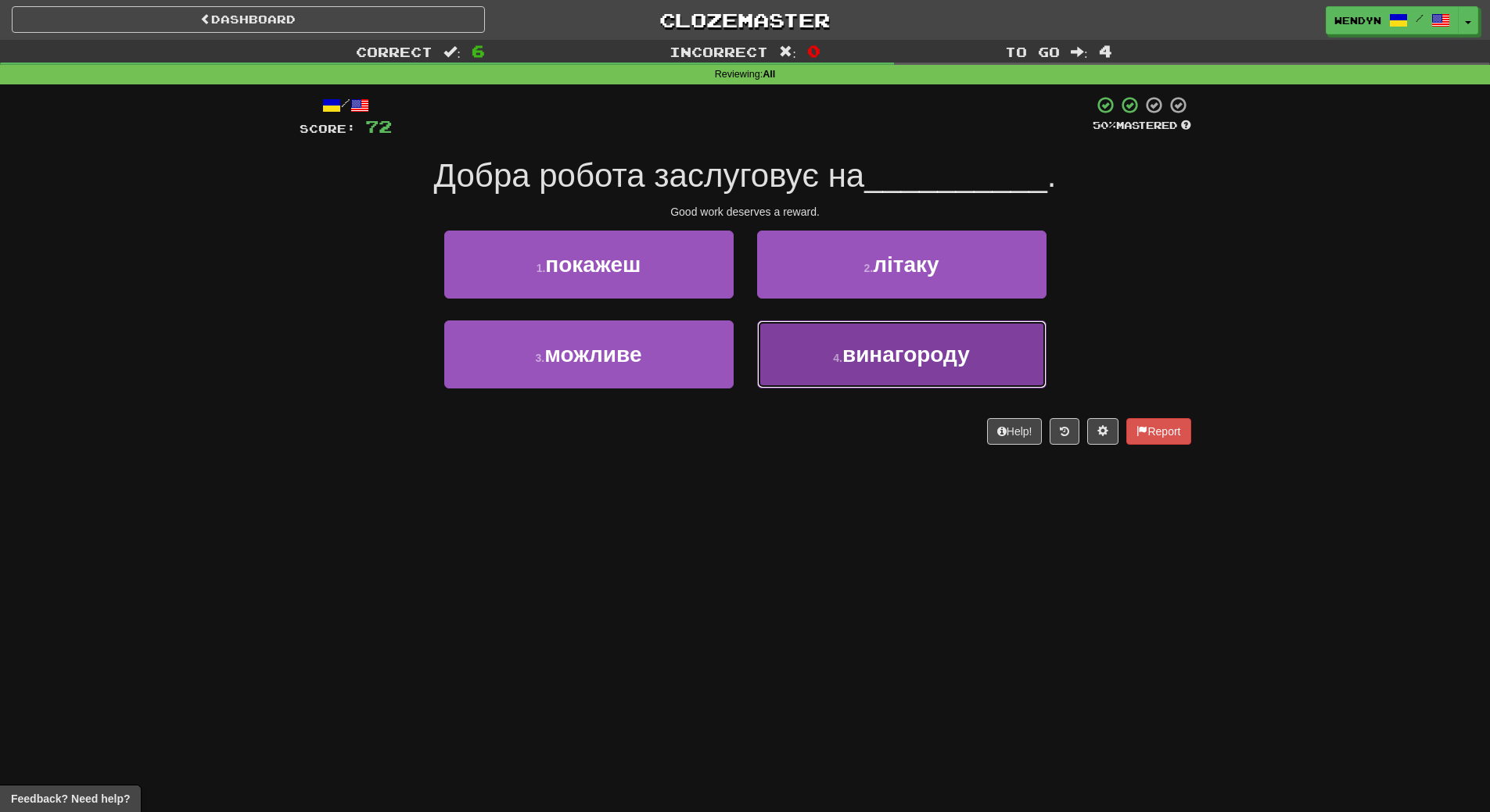
click at [827, 374] on button "4 . винагороду" at bounding box center [901, 354] width 289 height 68
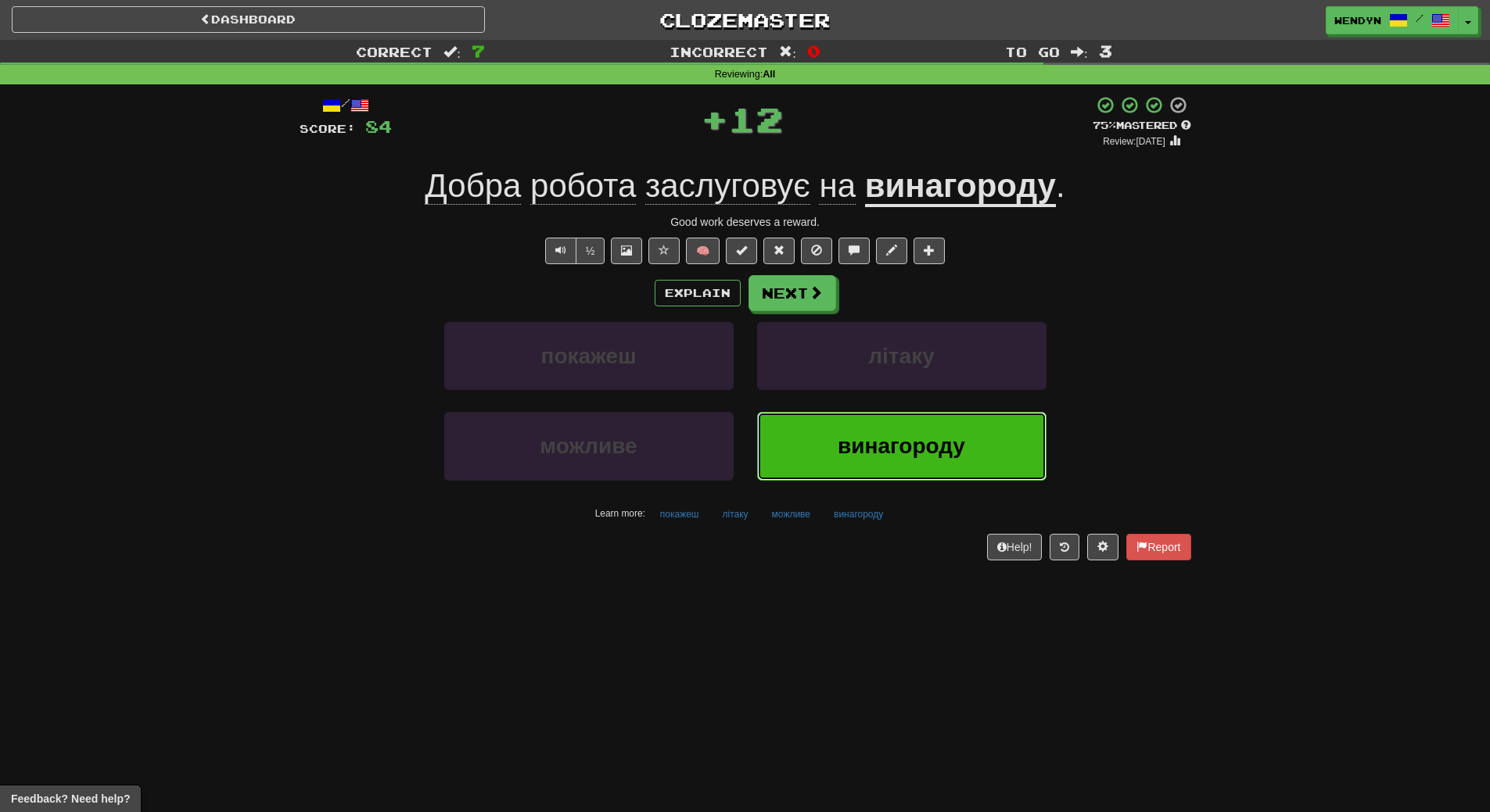
click at [857, 467] on button "винагороду" at bounding box center [901, 446] width 289 height 68
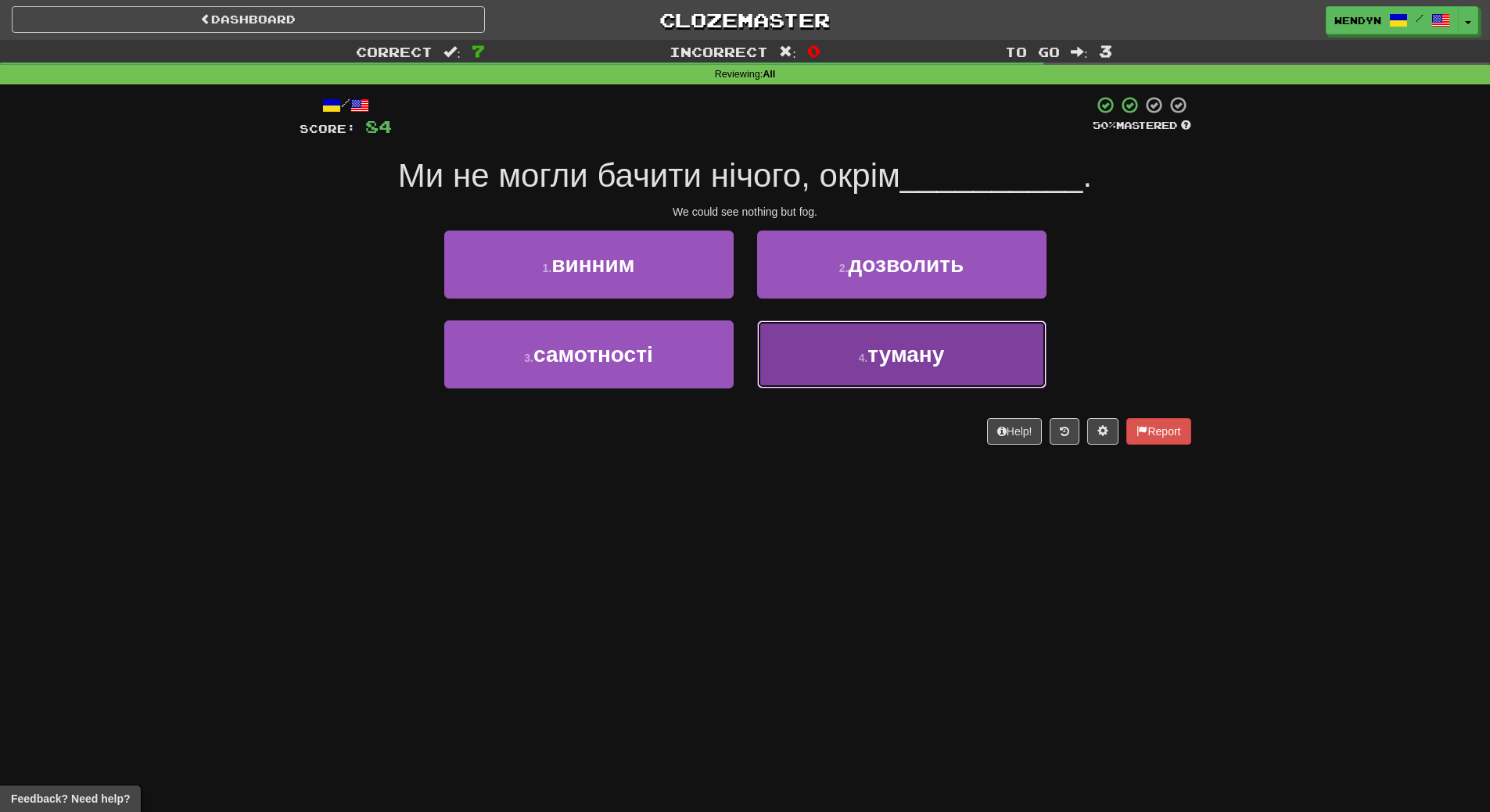
click at [876, 379] on button "4 . туману" at bounding box center [901, 354] width 289 height 68
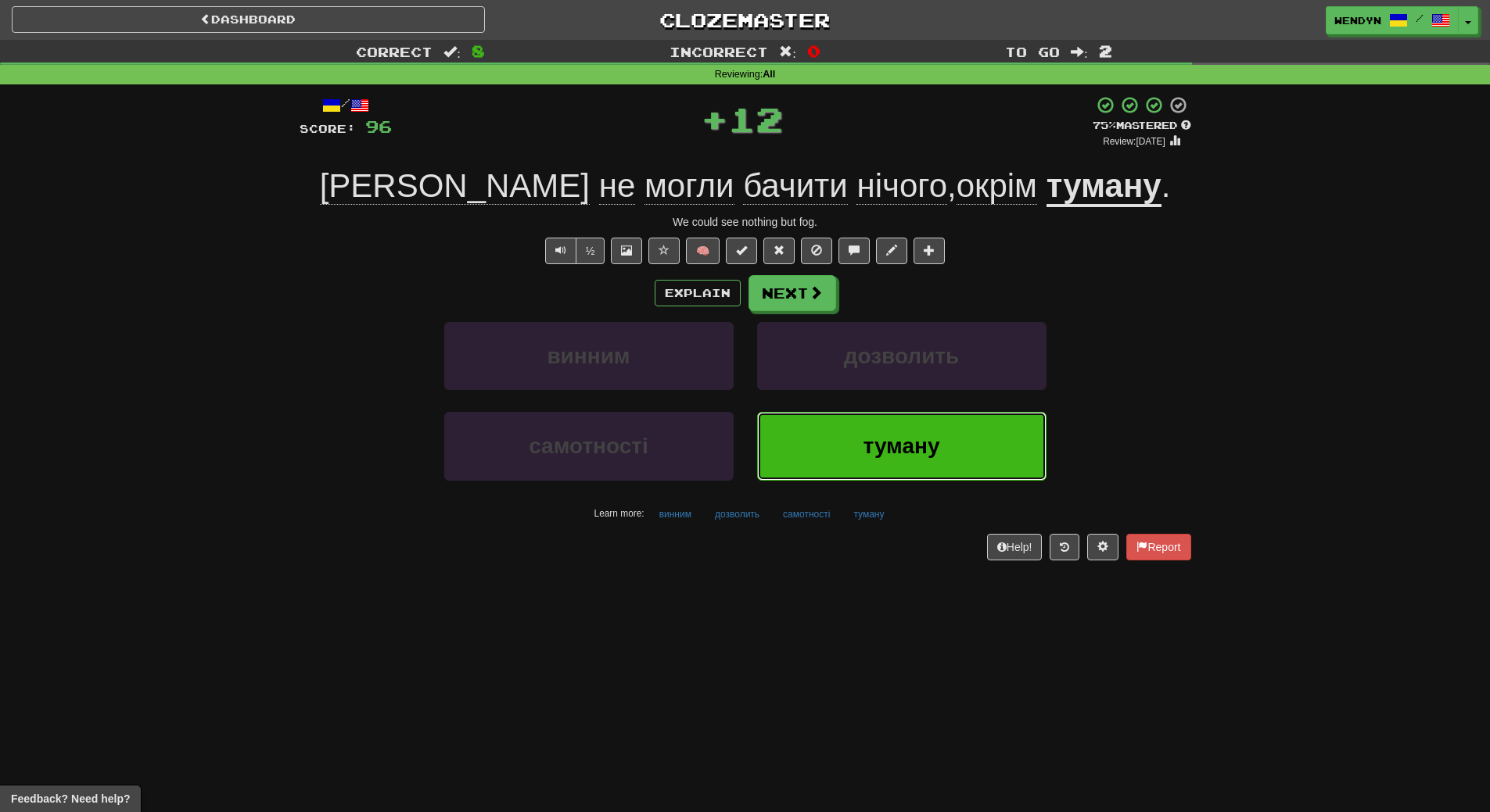
click at [865, 431] on button "туману" at bounding box center [901, 446] width 289 height 68
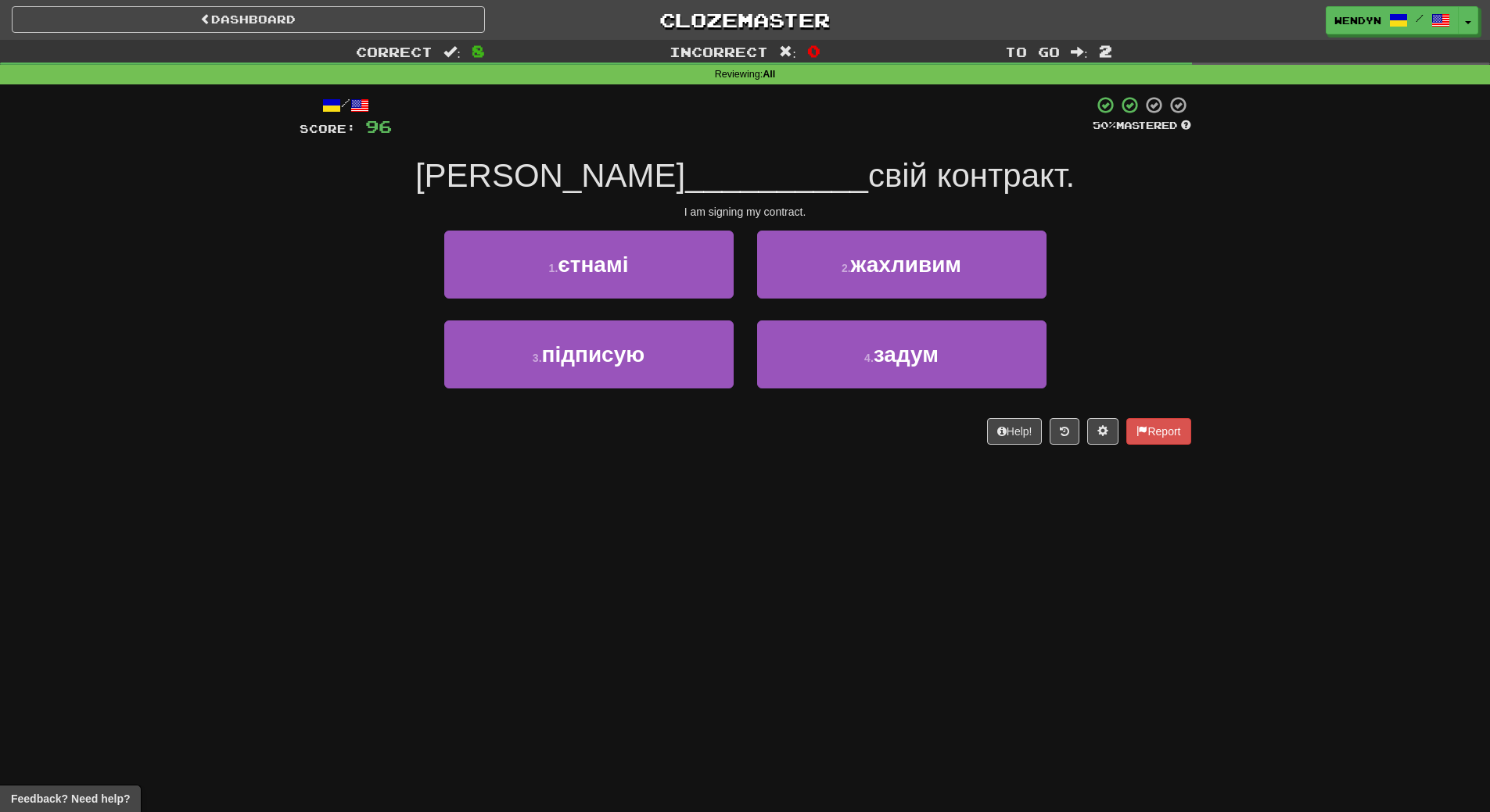
click at [665, 393] on div "3 . підписую" at bounding box center [588, 365] width 313 height 90
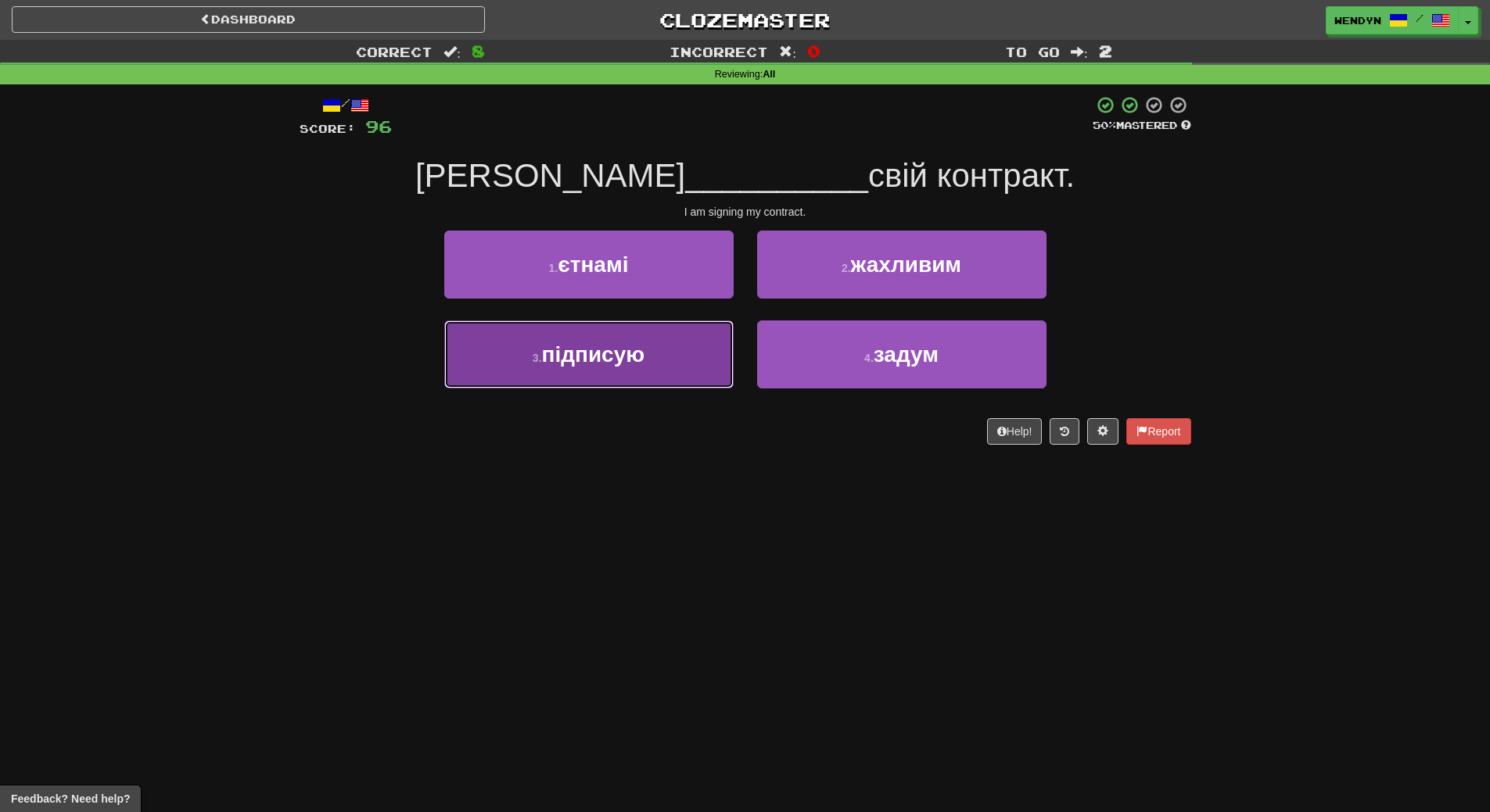
click at [652, 383] on button "3 . підписую" at bounding box center [588, 354] width 289 height 68
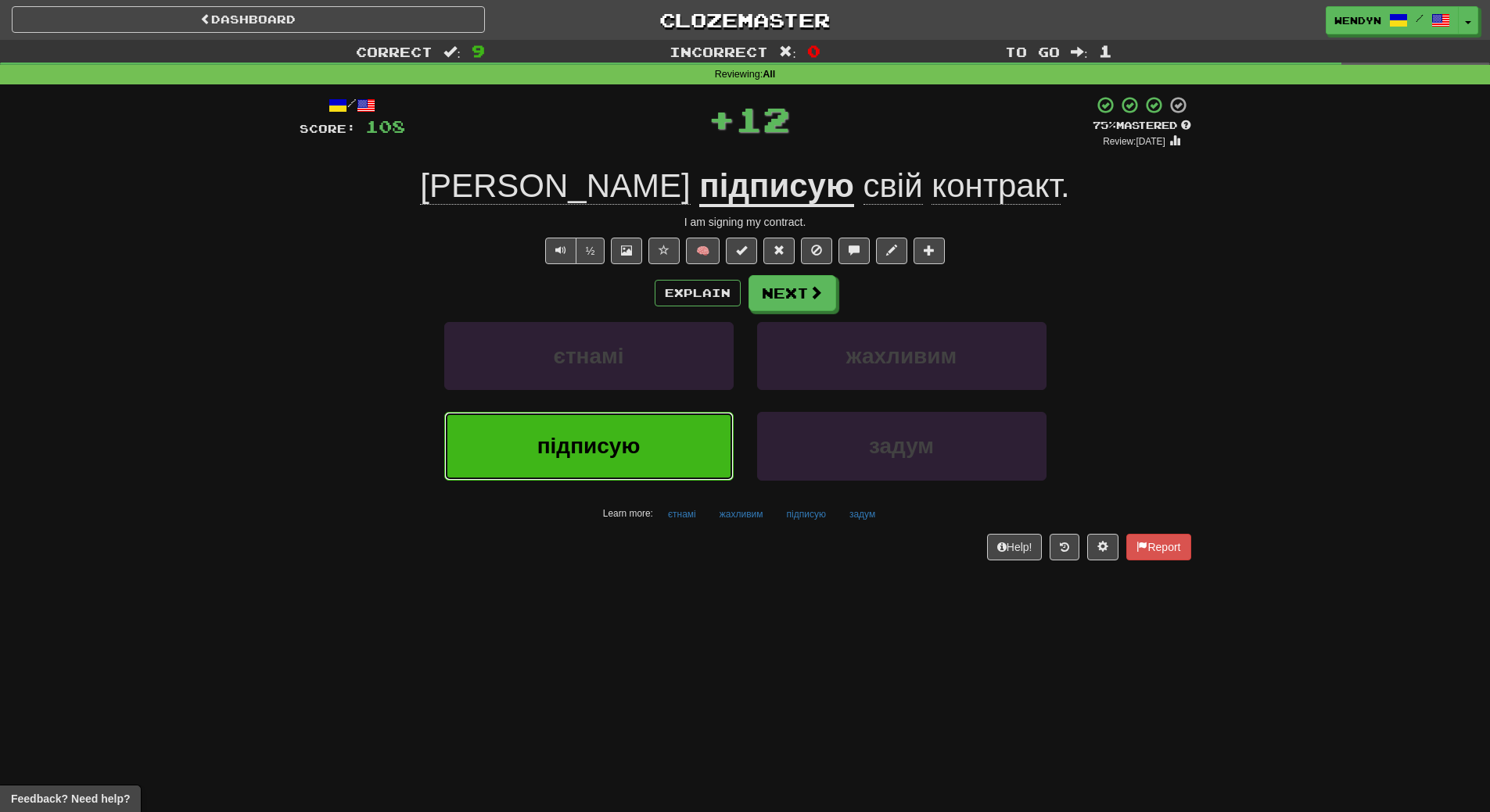
click at [648, 434] on button "підписую" at bounding box center [588, 446] width 289 height 68
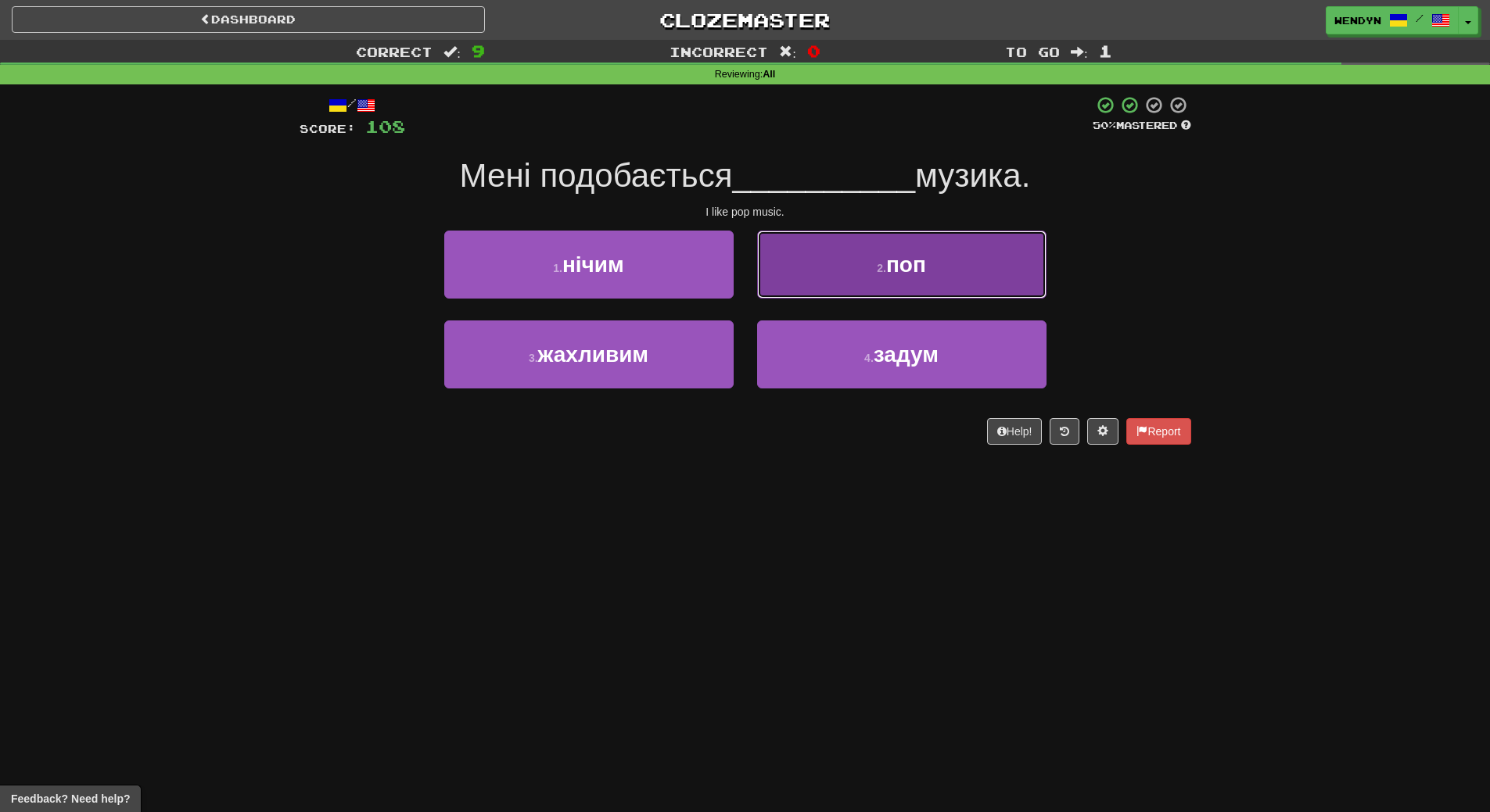
click at [1002, 260] on button "2 . поп" at bounding box center [901, 265] width 289 height 68
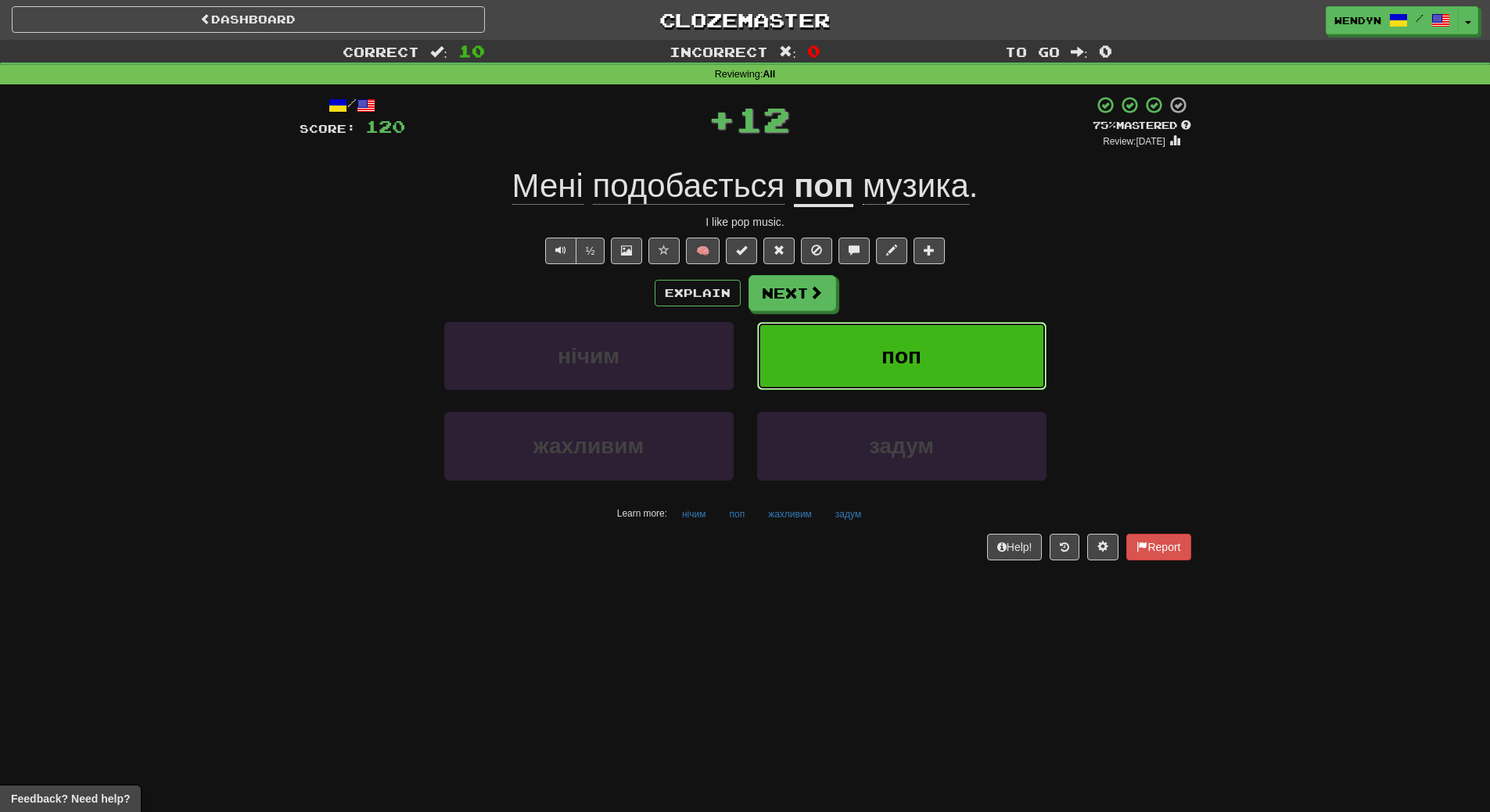
click at [975, 339] on button "поп" at bounding box center [901, 356] width 289 height 68
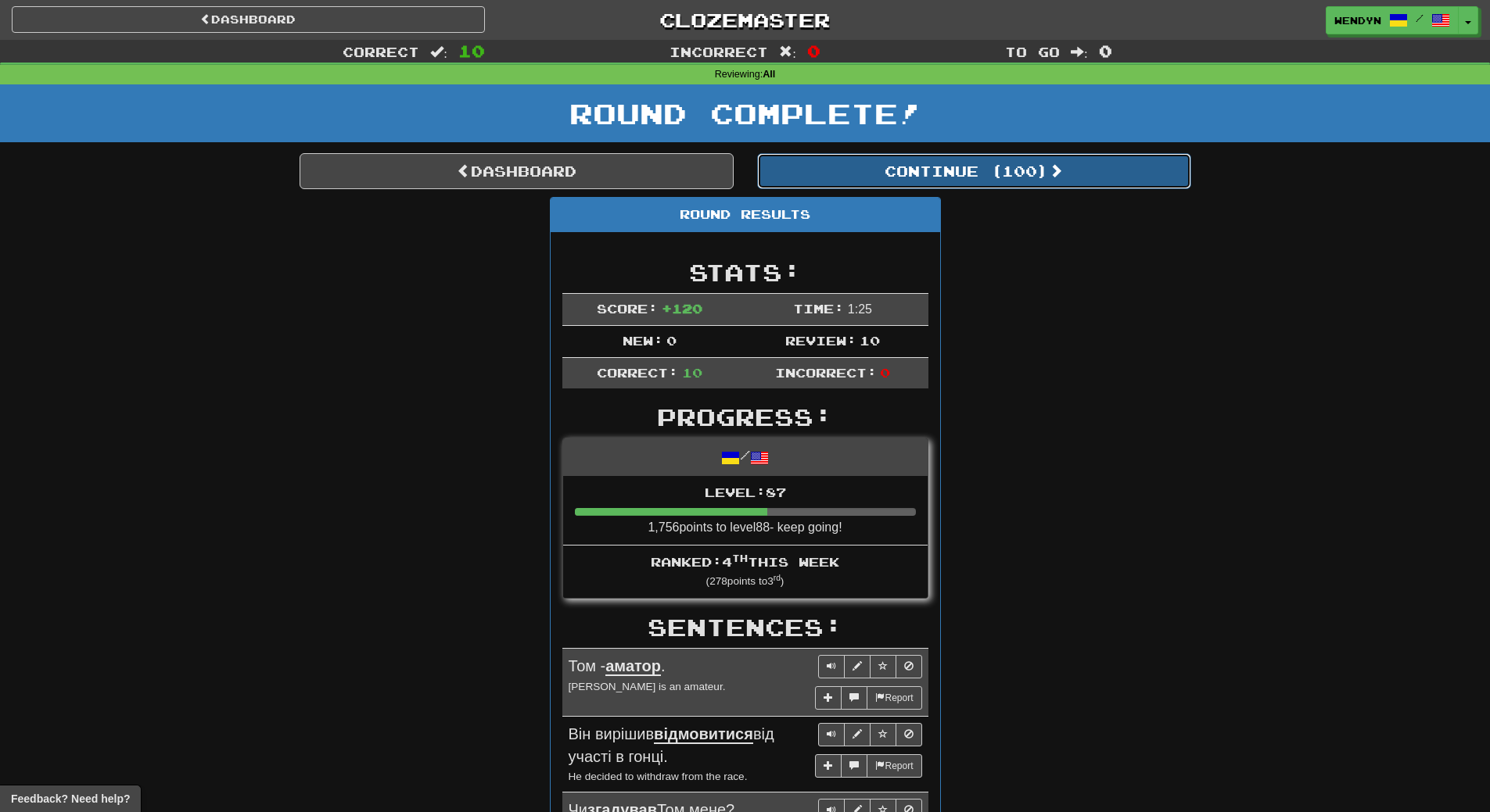
click at [999, 165] on button "Continue ( 100 )" at bounding box center [974, 170] width 434 height 36
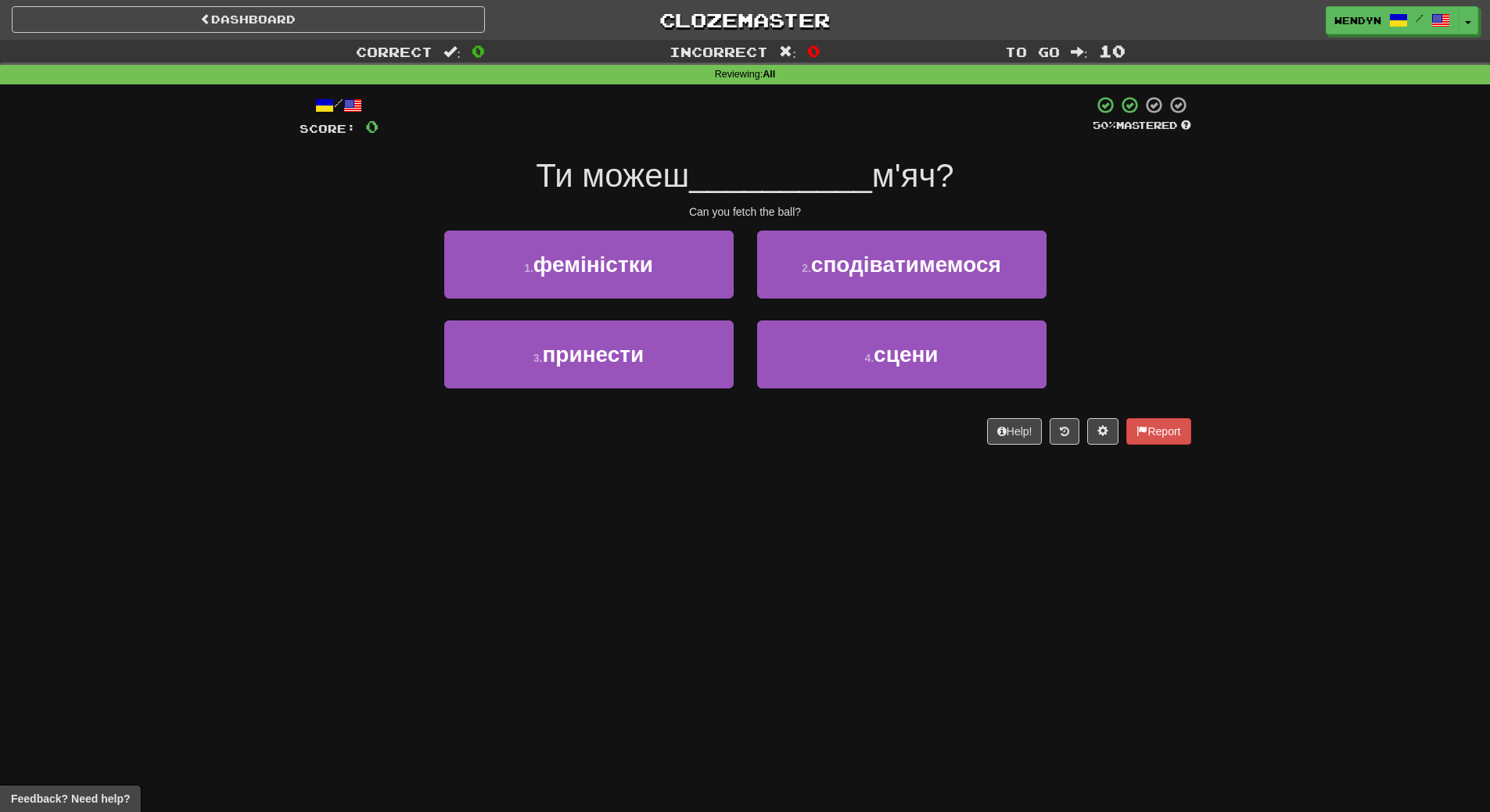
click at [652, 389] on div "3 . принести" at bounding box center [588, 365] width 313 height 90
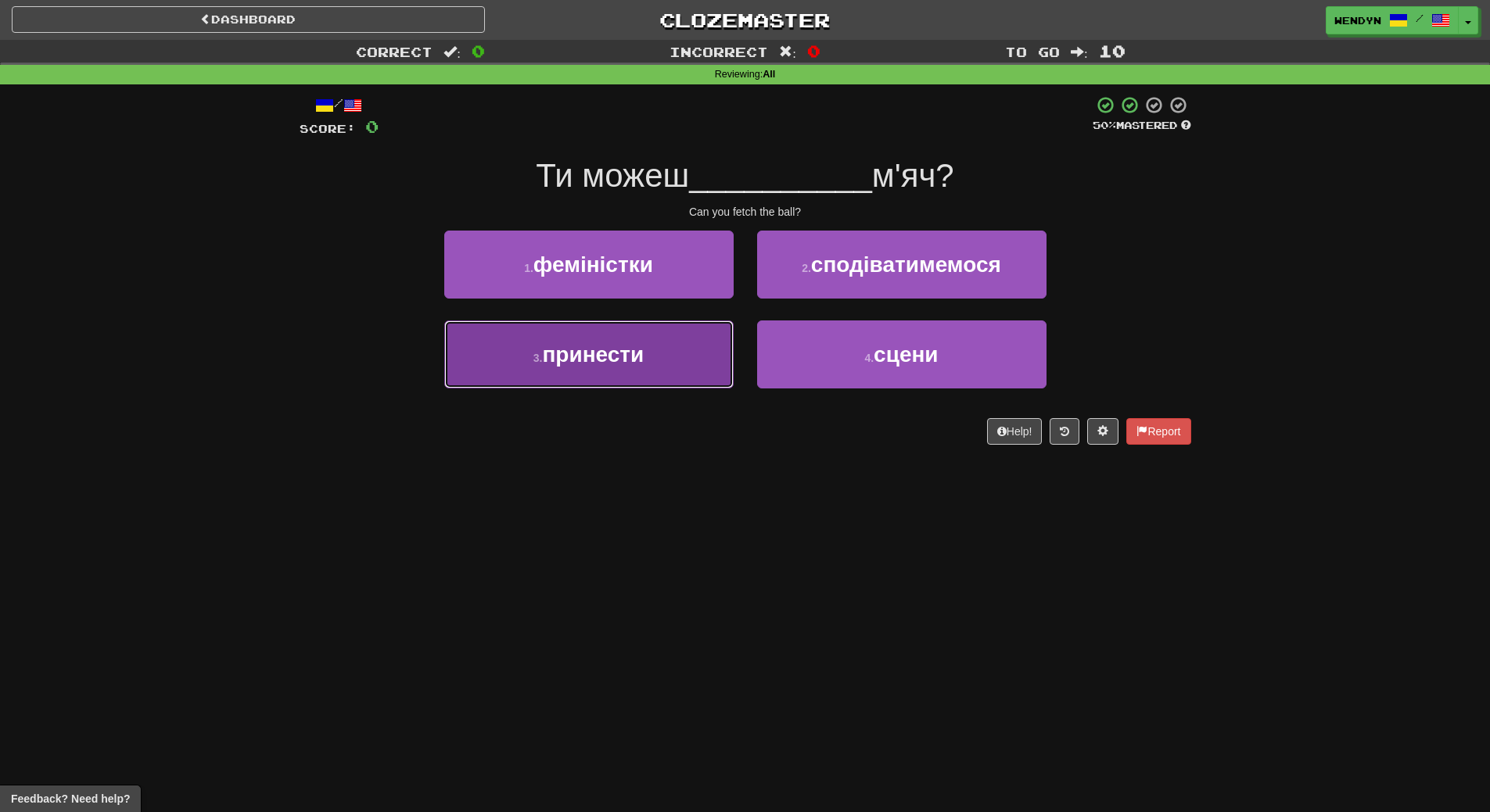
click at [651, 358] on button "3 . принести" at bounding box center [588, 354] width 289 height 68
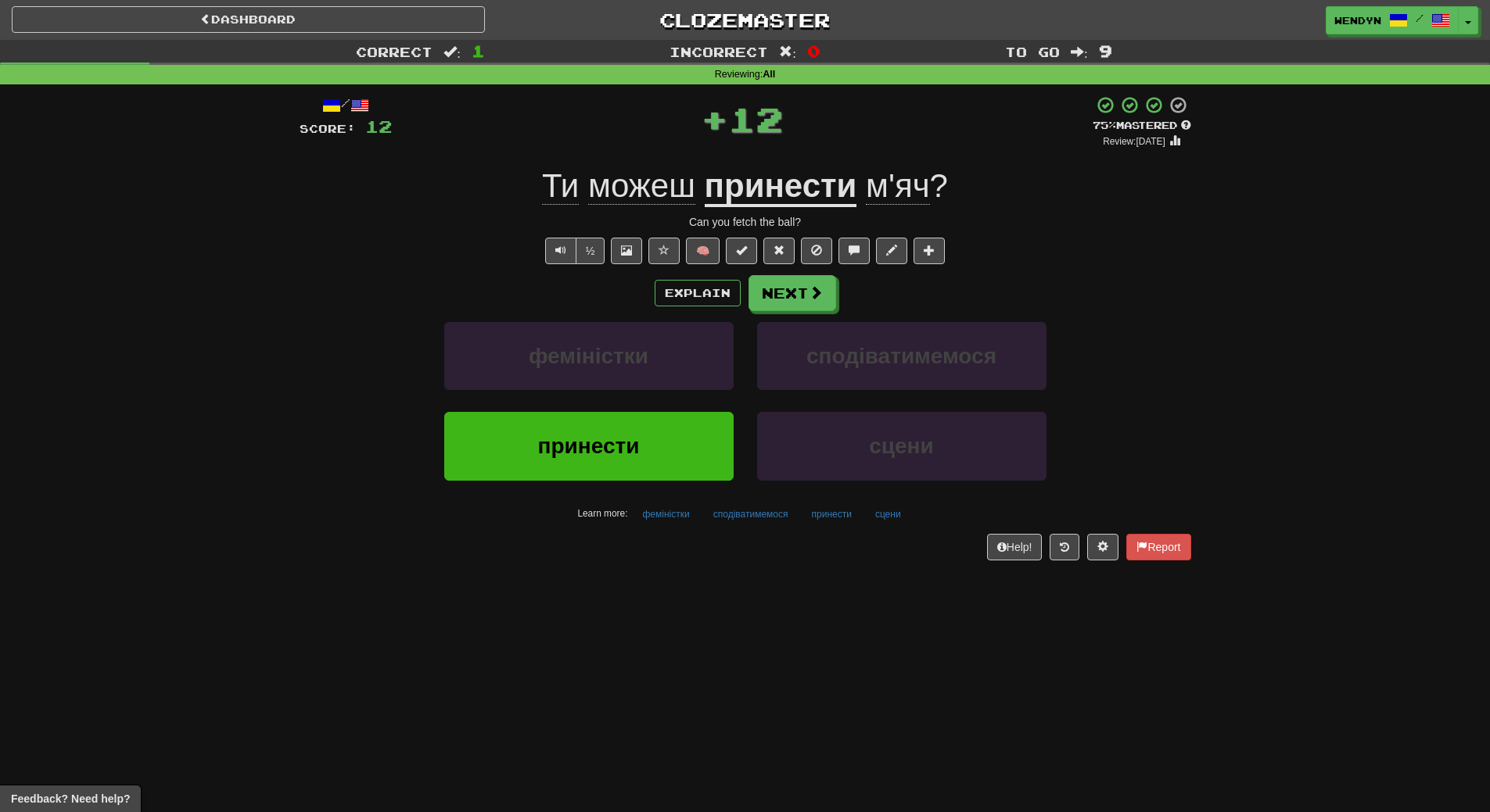
click at [632, 586] on div "Dashboard Clozemaster WendyN / Toggle Dropdown Dashboard Leaderboard Activity F…" at bounding box center [745, 406] width 1490 height 812
click at [673, 457] on button "принести" at bounding box center [588, 446] width 289 height 68
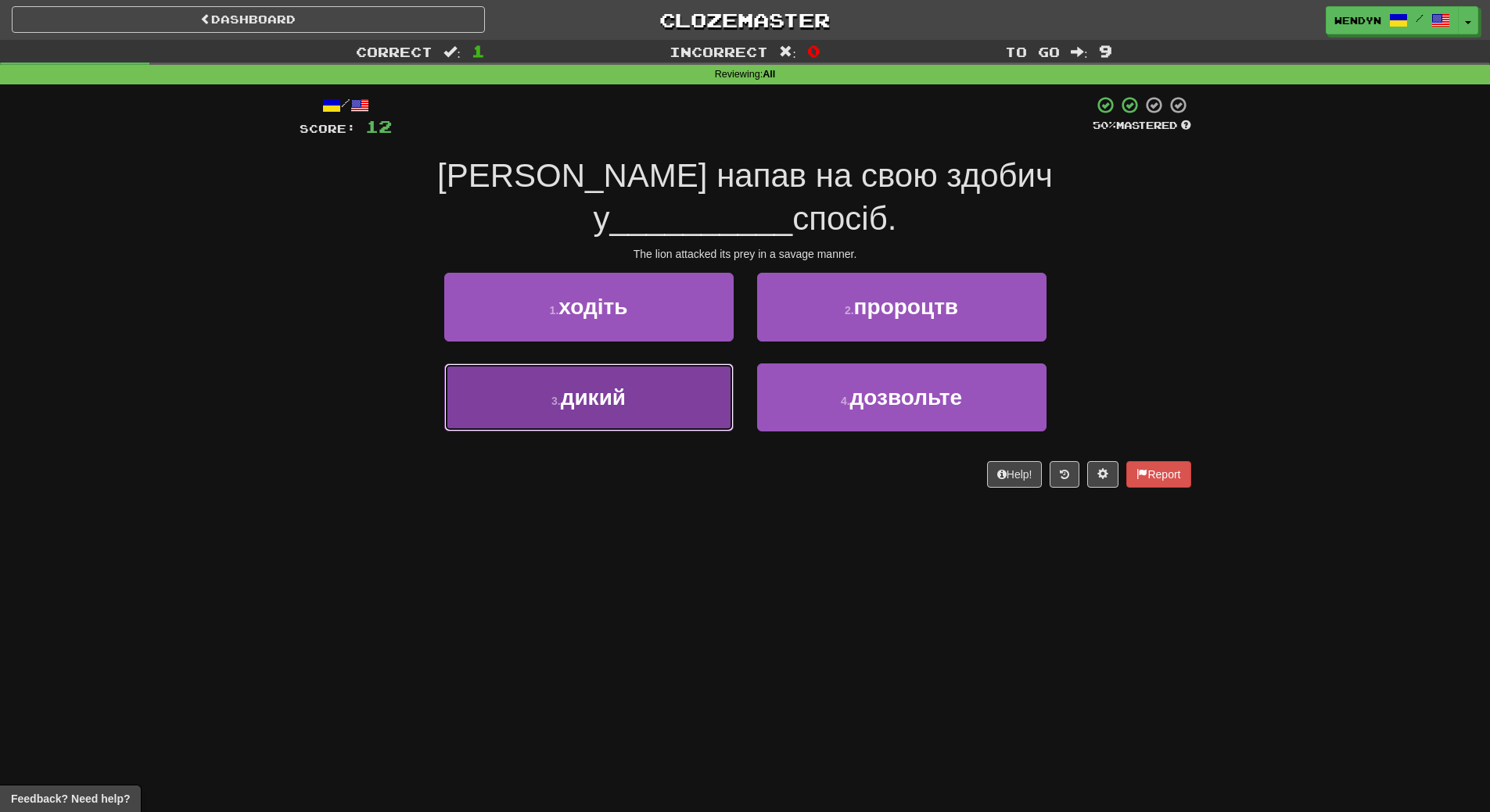
click at [659, 371] on button "3 . дикий" at bounding box center [588, 397] width 289 height 68
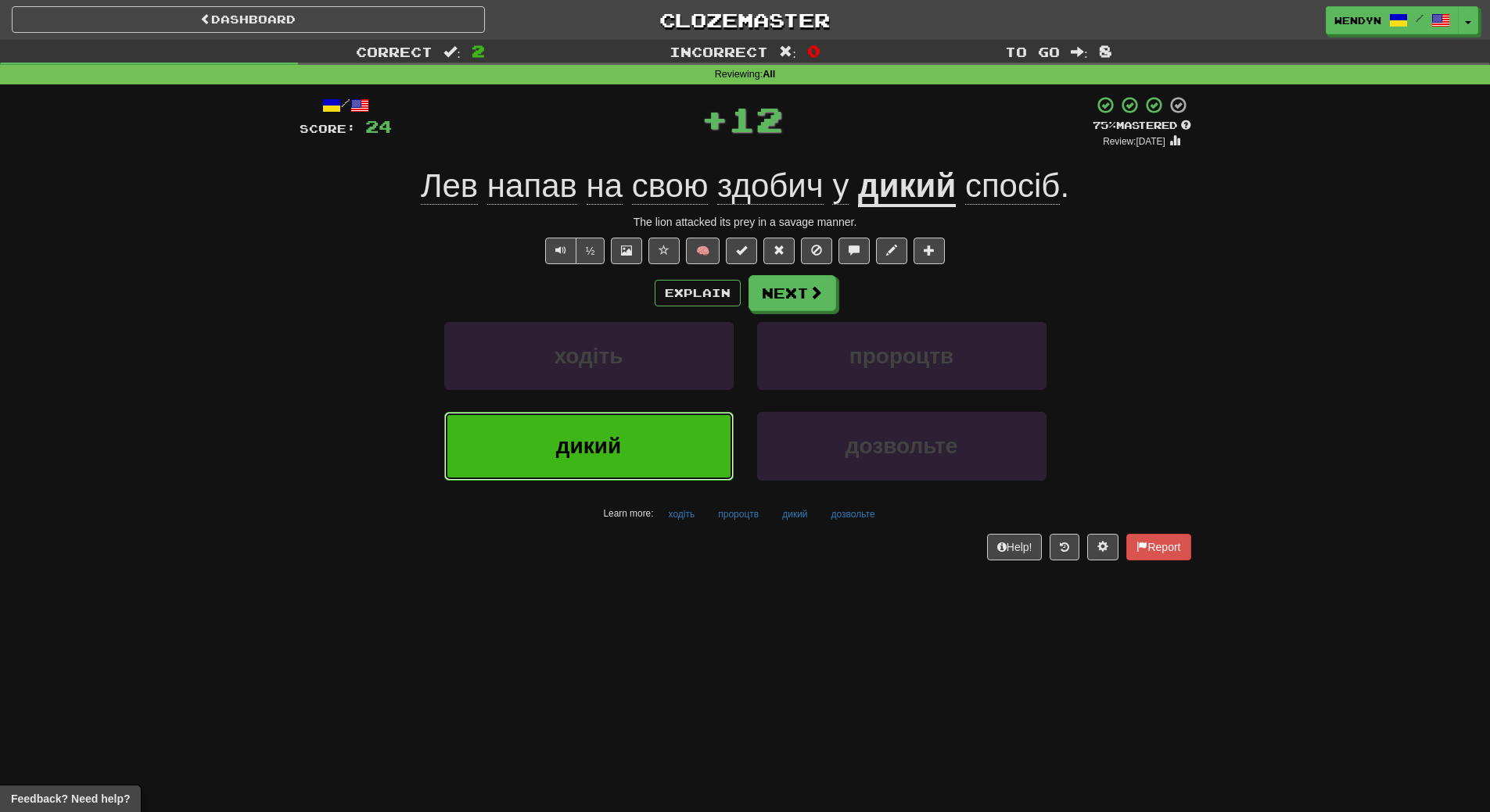
click at [647, 451] on button "дикий" at bounding box center [588, 446] width 289 height 68
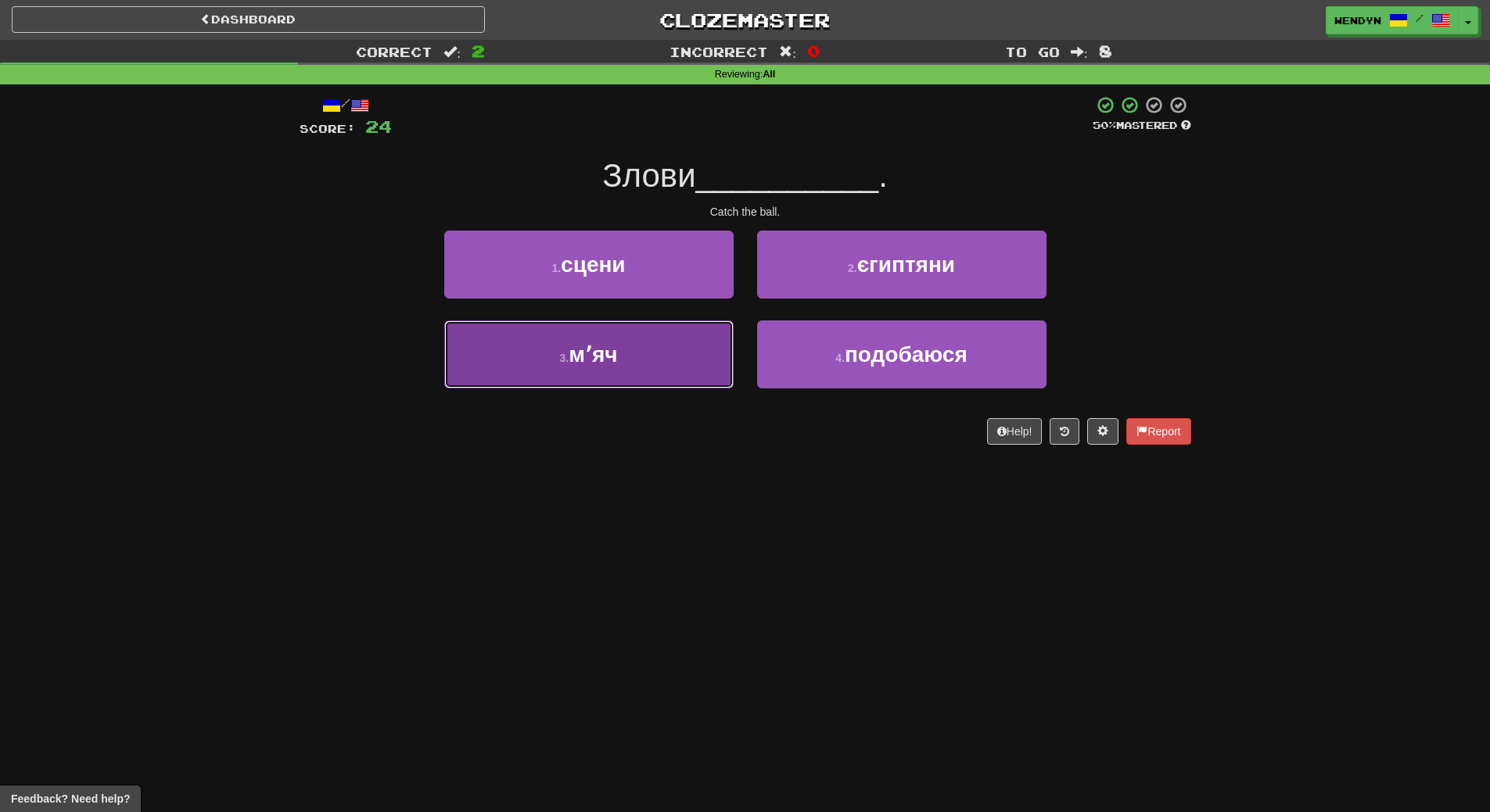
click at [659, 385] on button "3 . мʼяч" at bounding box center [588, 354] width 289 height 68
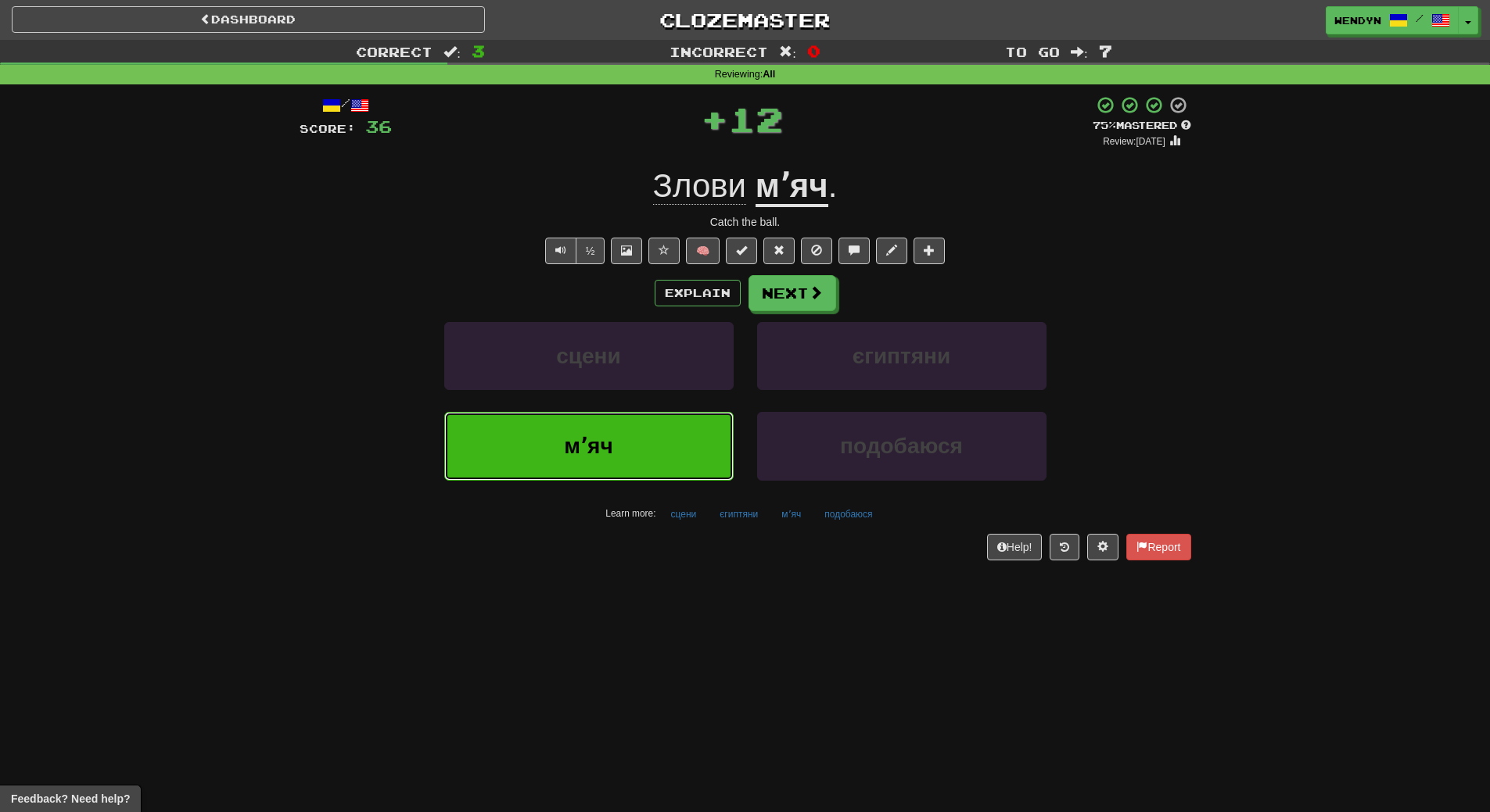
click at [635, 439] on button "мʼяч" at bounding box center [588, 446] width 289 height 68
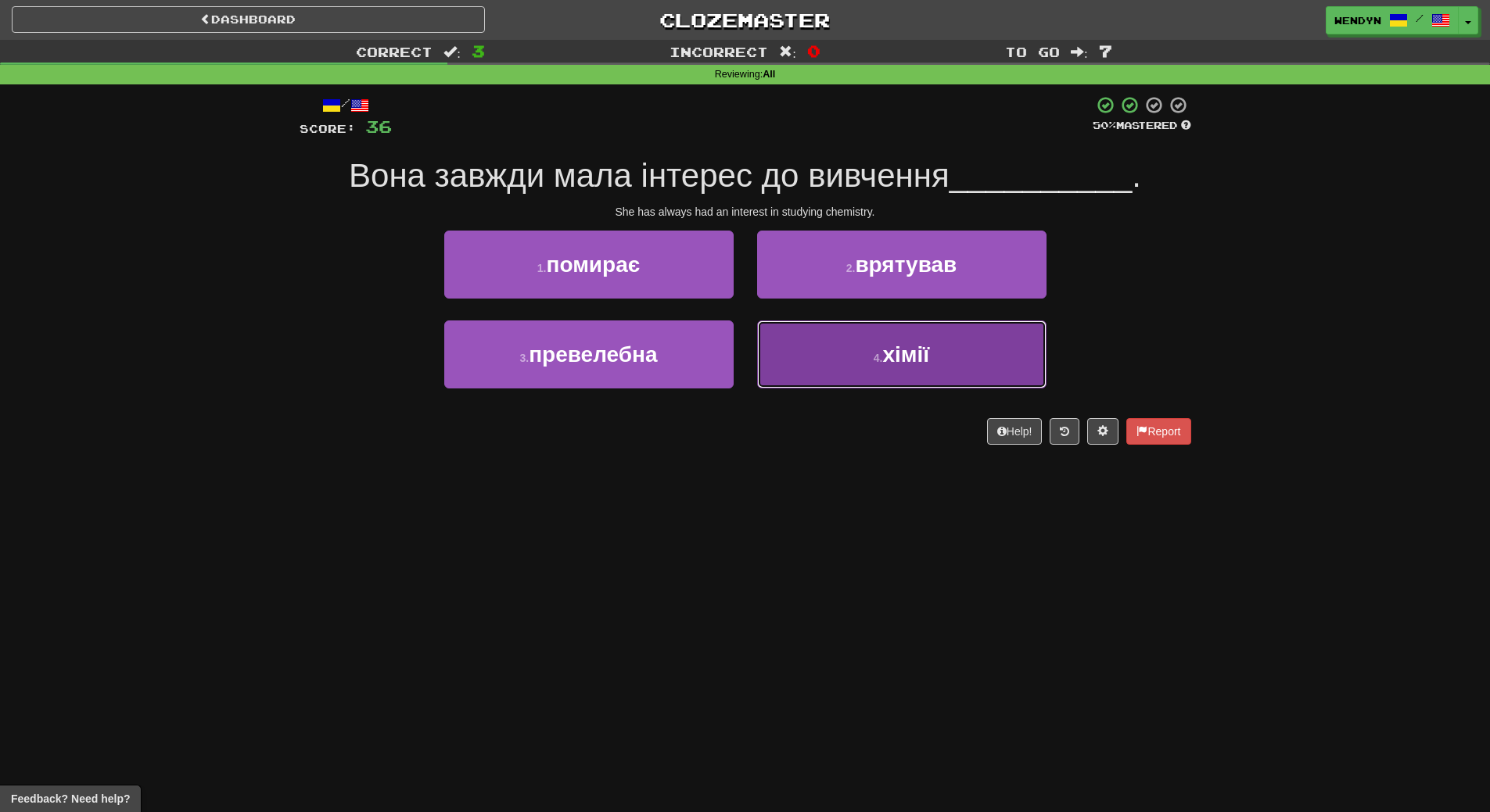
click at [994, 352] on button "4 . хімії" at bounding box center [901, 354] width 289 height 68
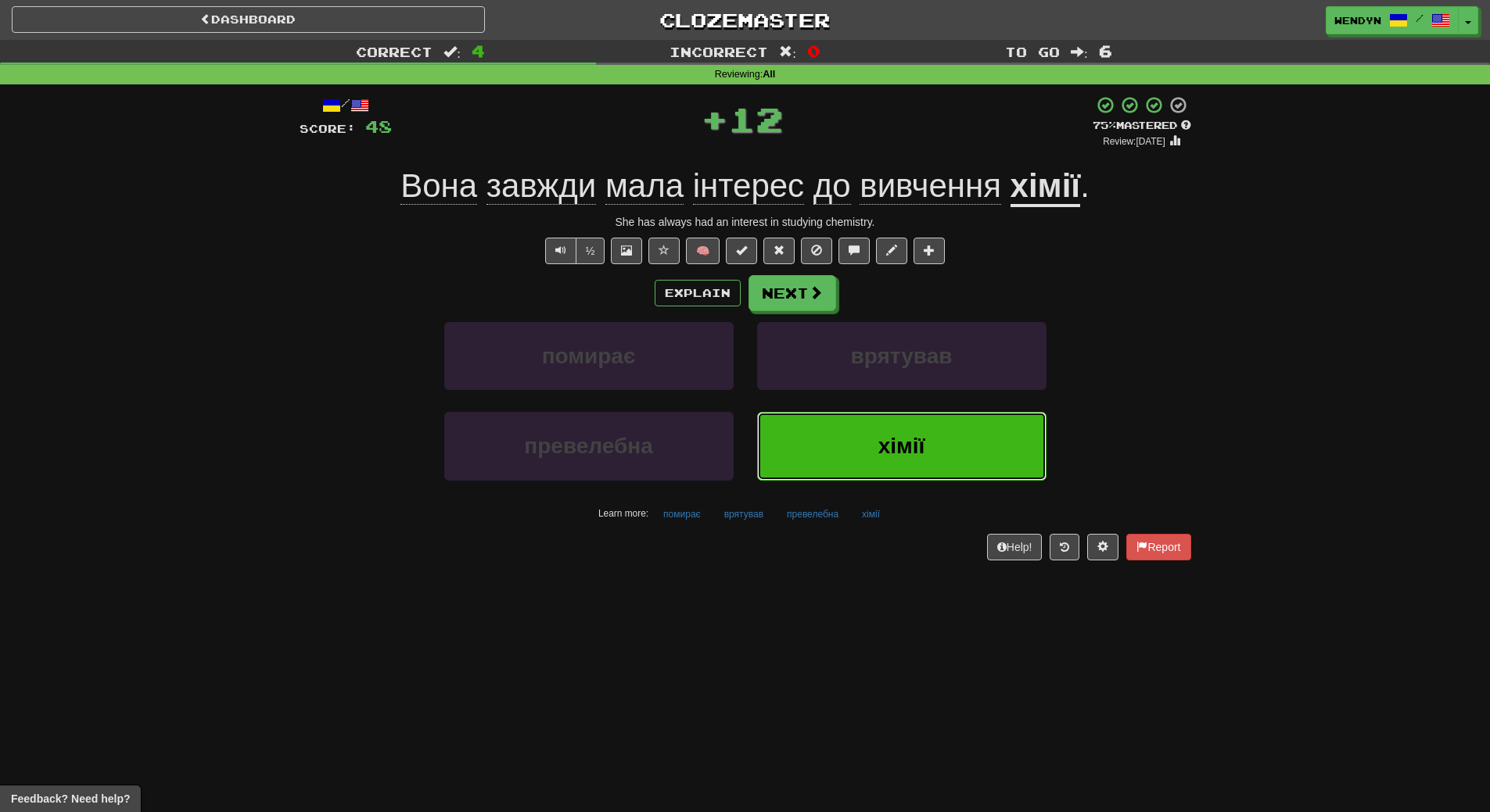
click at [919, 419] on button "хімії" at bounding box center [901, 446] width 289 height 68
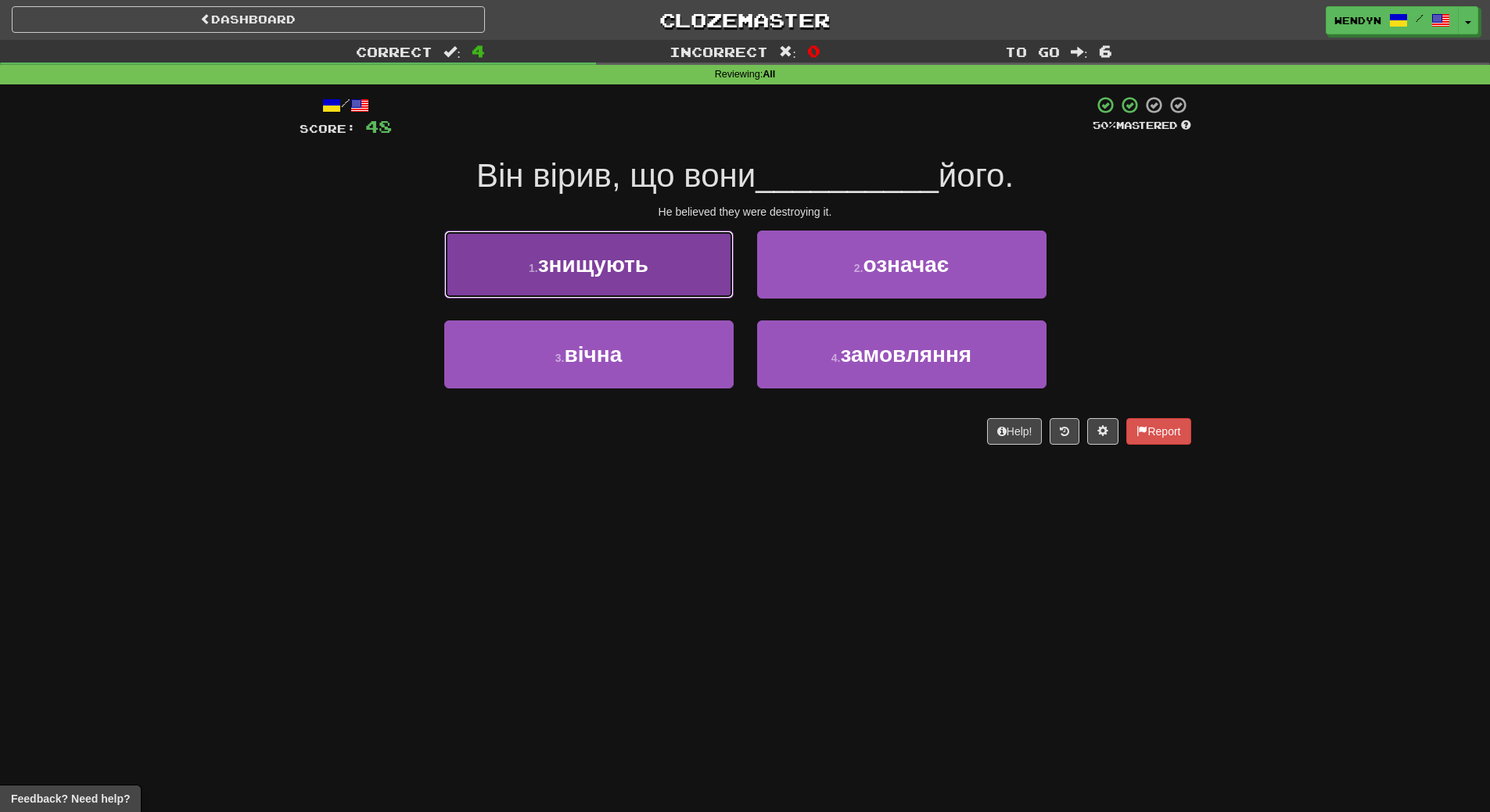
click at [682, 277] on button "1 . знищують" at bounding box center [588, 265] width 289 height 68
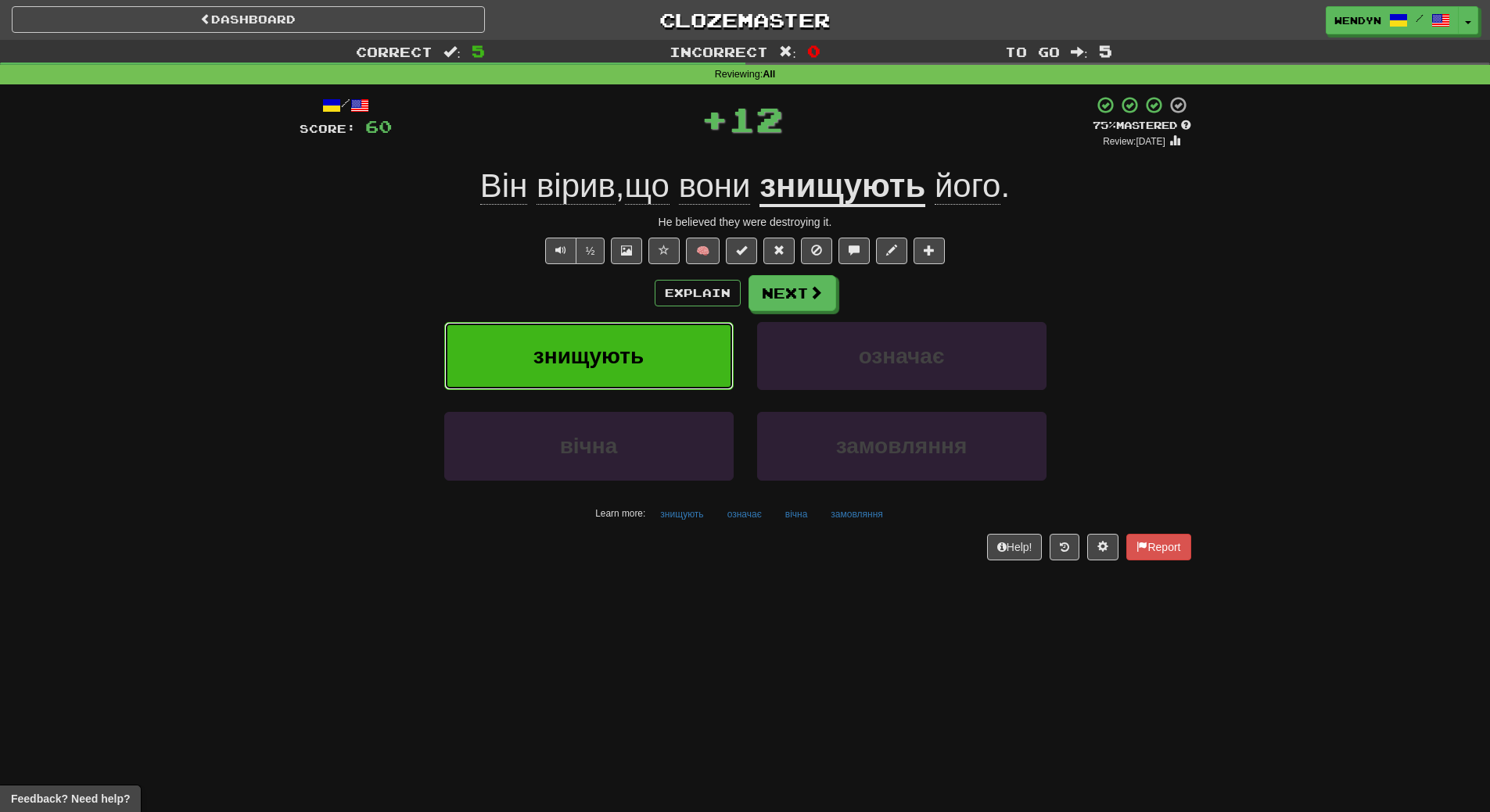
click at [673, 365] on button "знищують" at bounding box center [588, 356] width 289 height 68
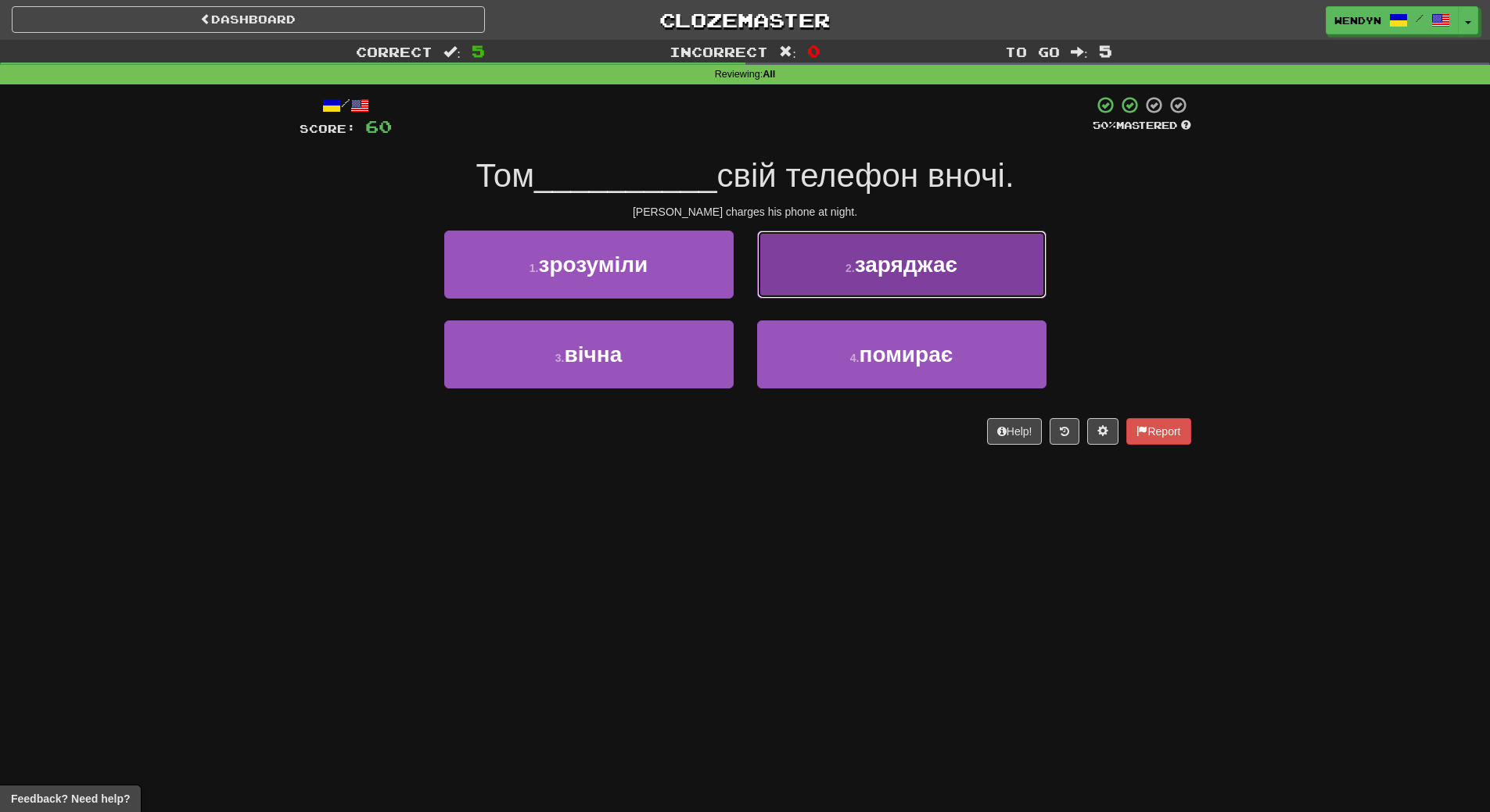
click at [1028, 253] on button "2 . заряджає" at bounding box center [901, 265] width 289 height 68
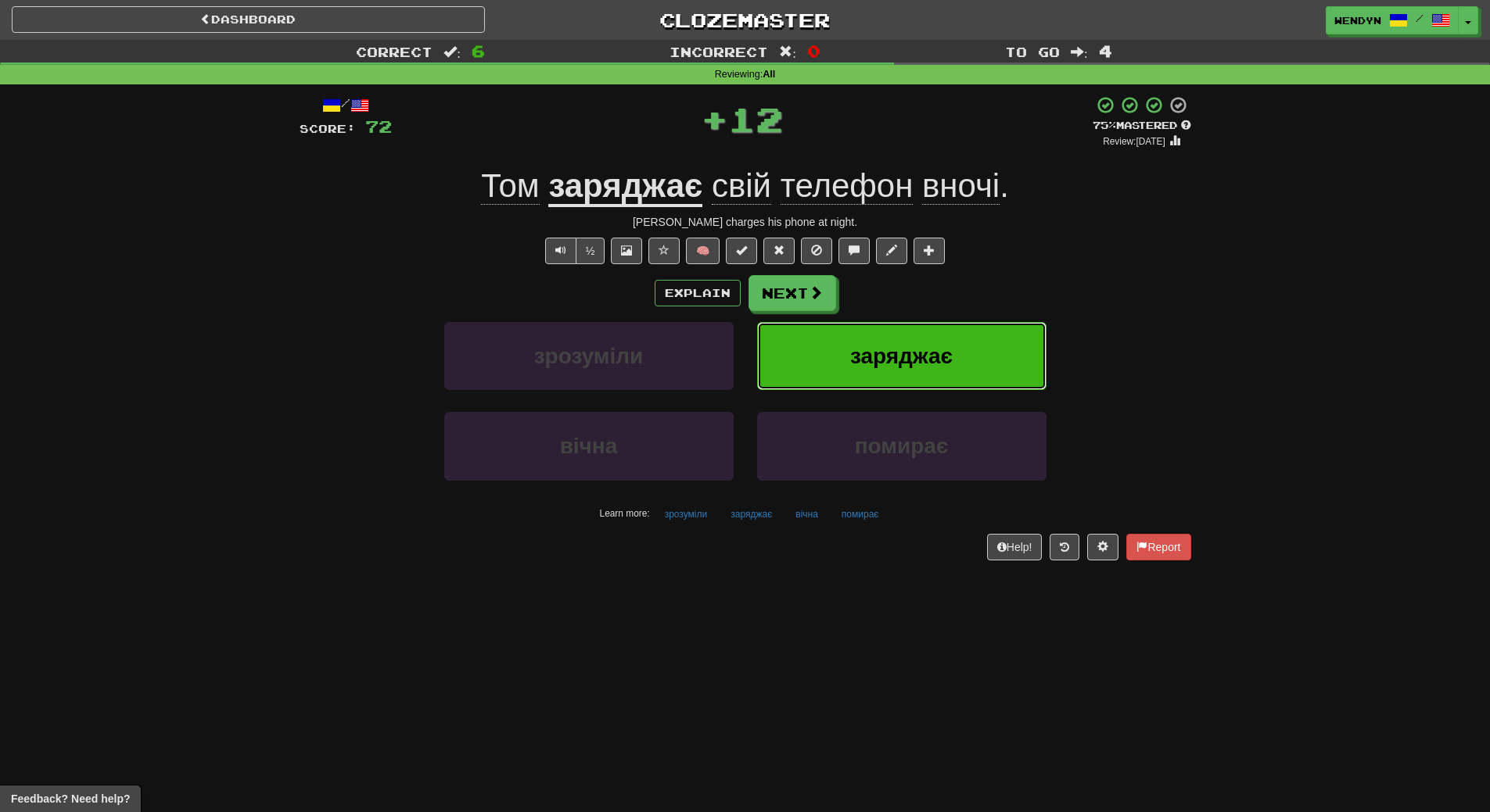
click at [1016, 323] on button "заряджає" at bounding box center [901, 356] width 289 height 68
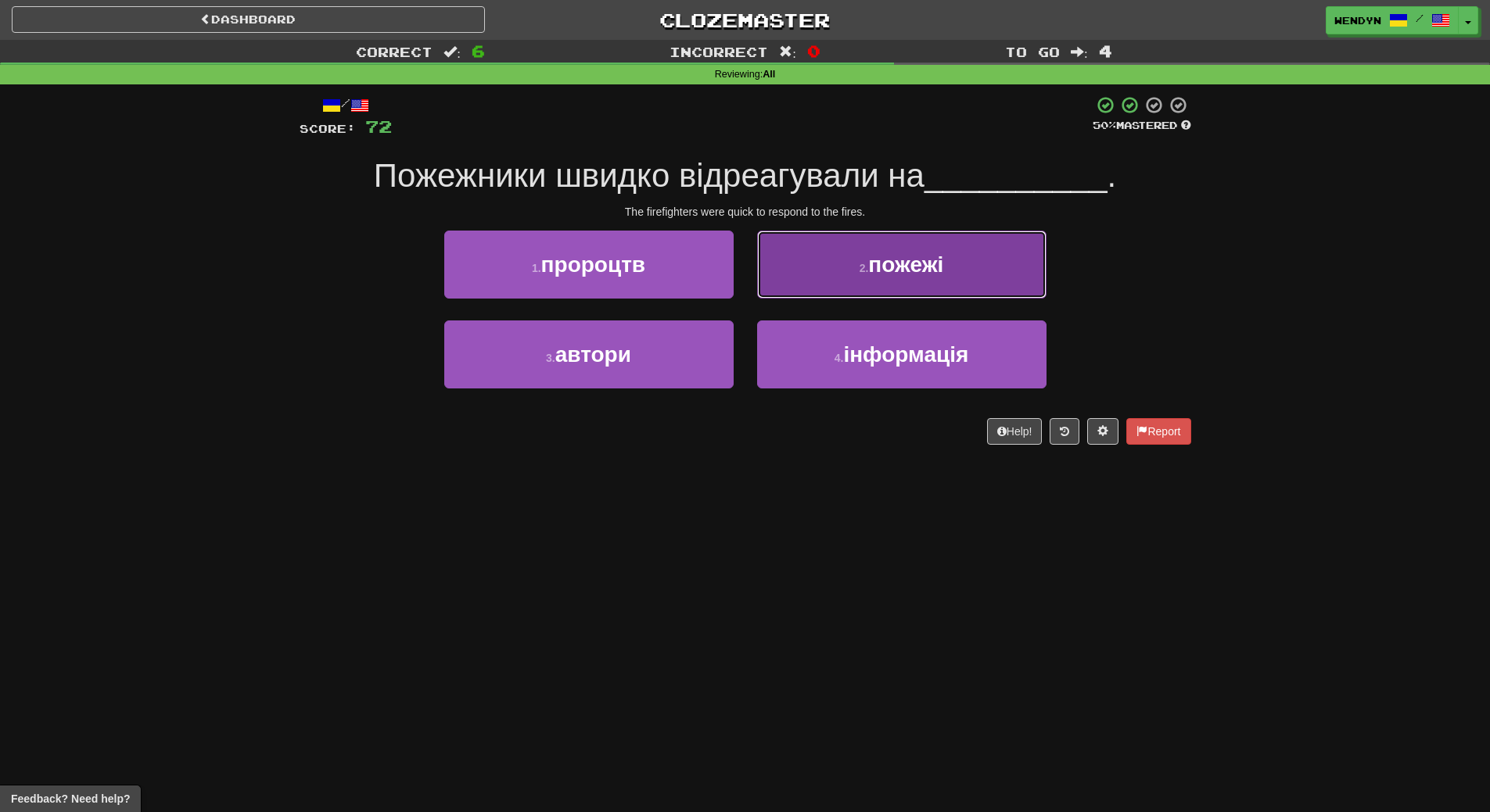
click at [1014, 284] on button "2 . пожежі" at bounding box center [901, 265] width 289 height 68
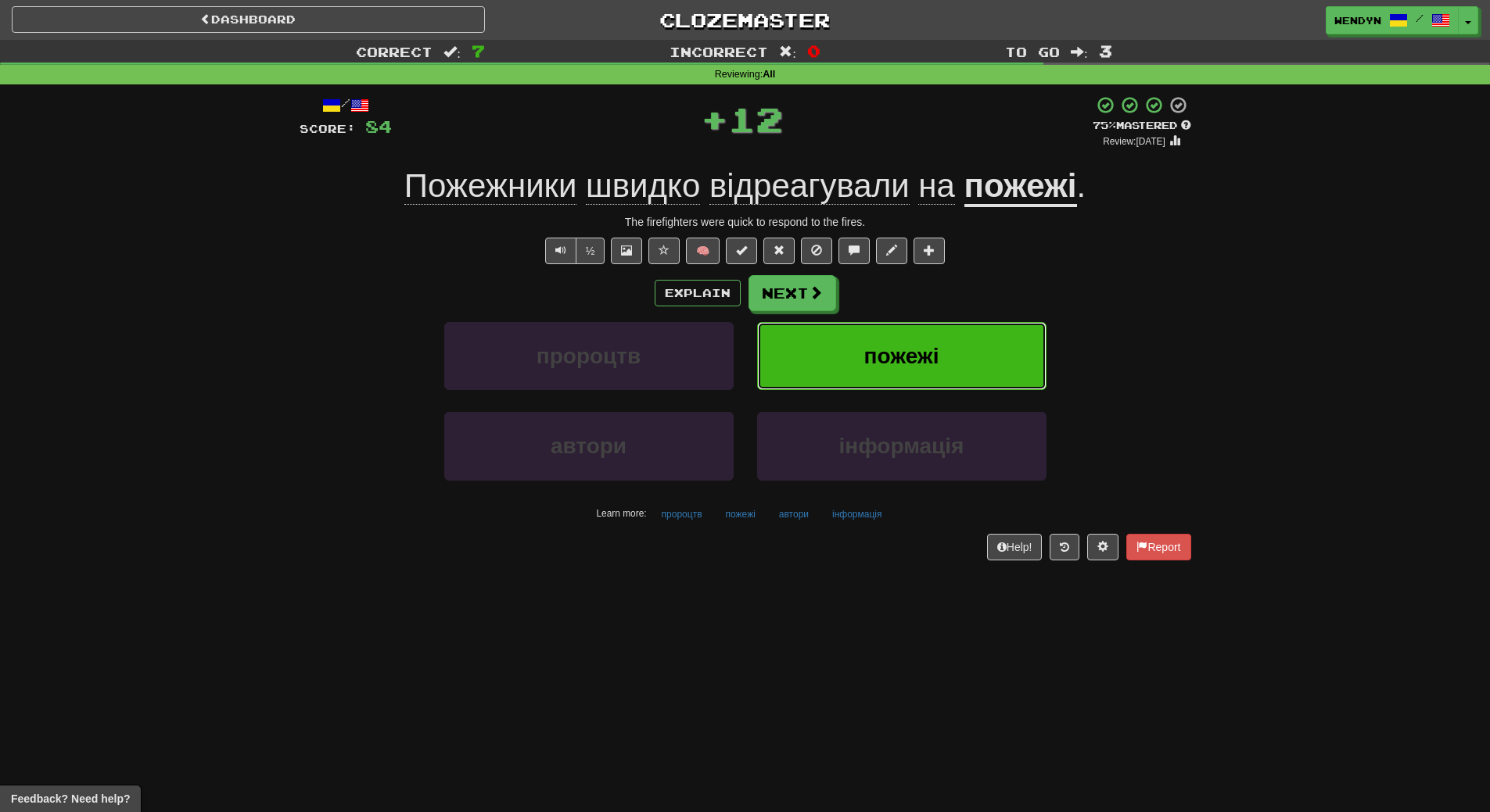
click at [1007, 345] on button "пожежі" at bounding box center [901, 356] width 289 height 68
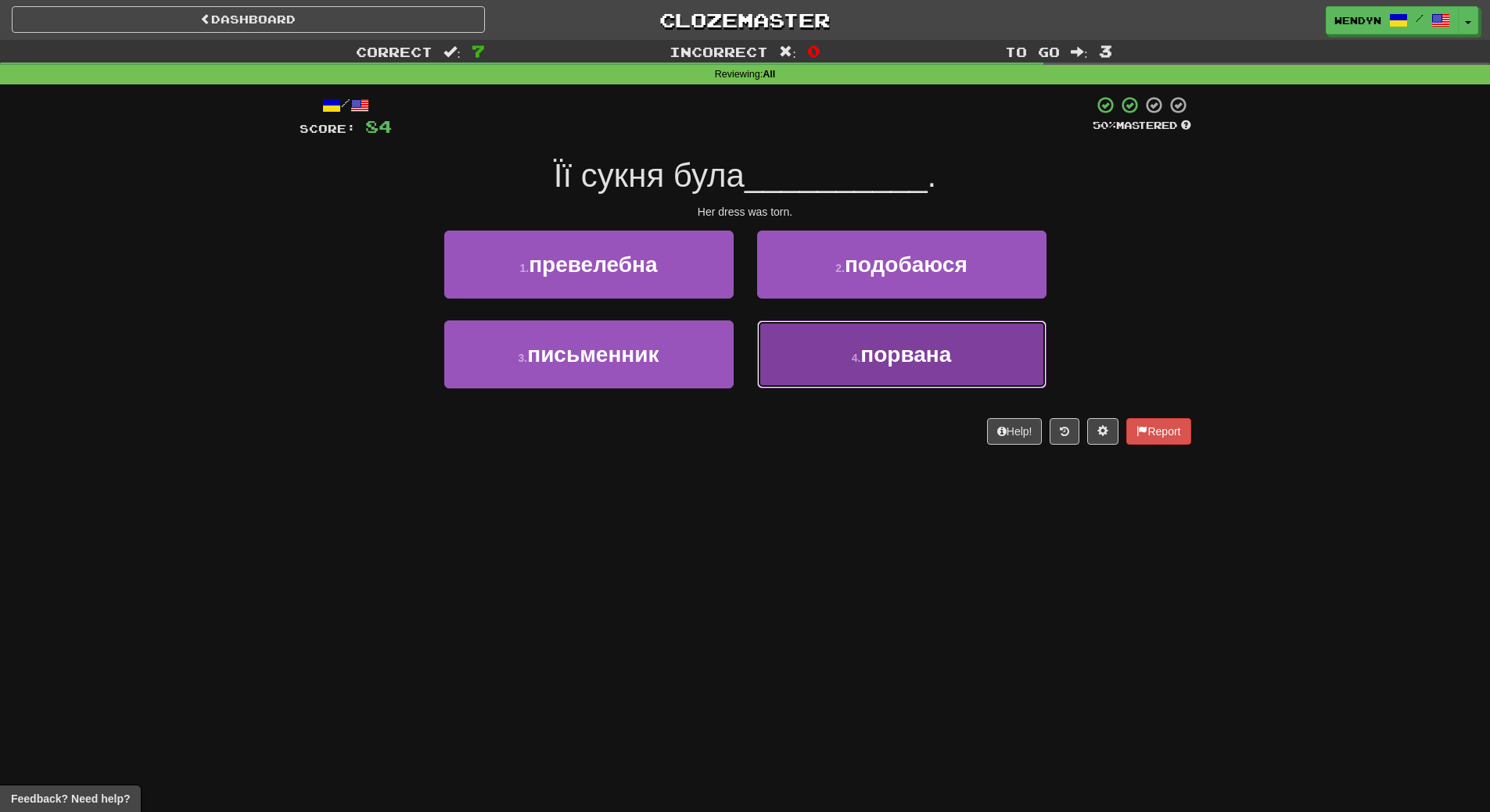
click at [894, 373] on button "4 . порвана" at bounding box center [901, 354] width 289 height 68
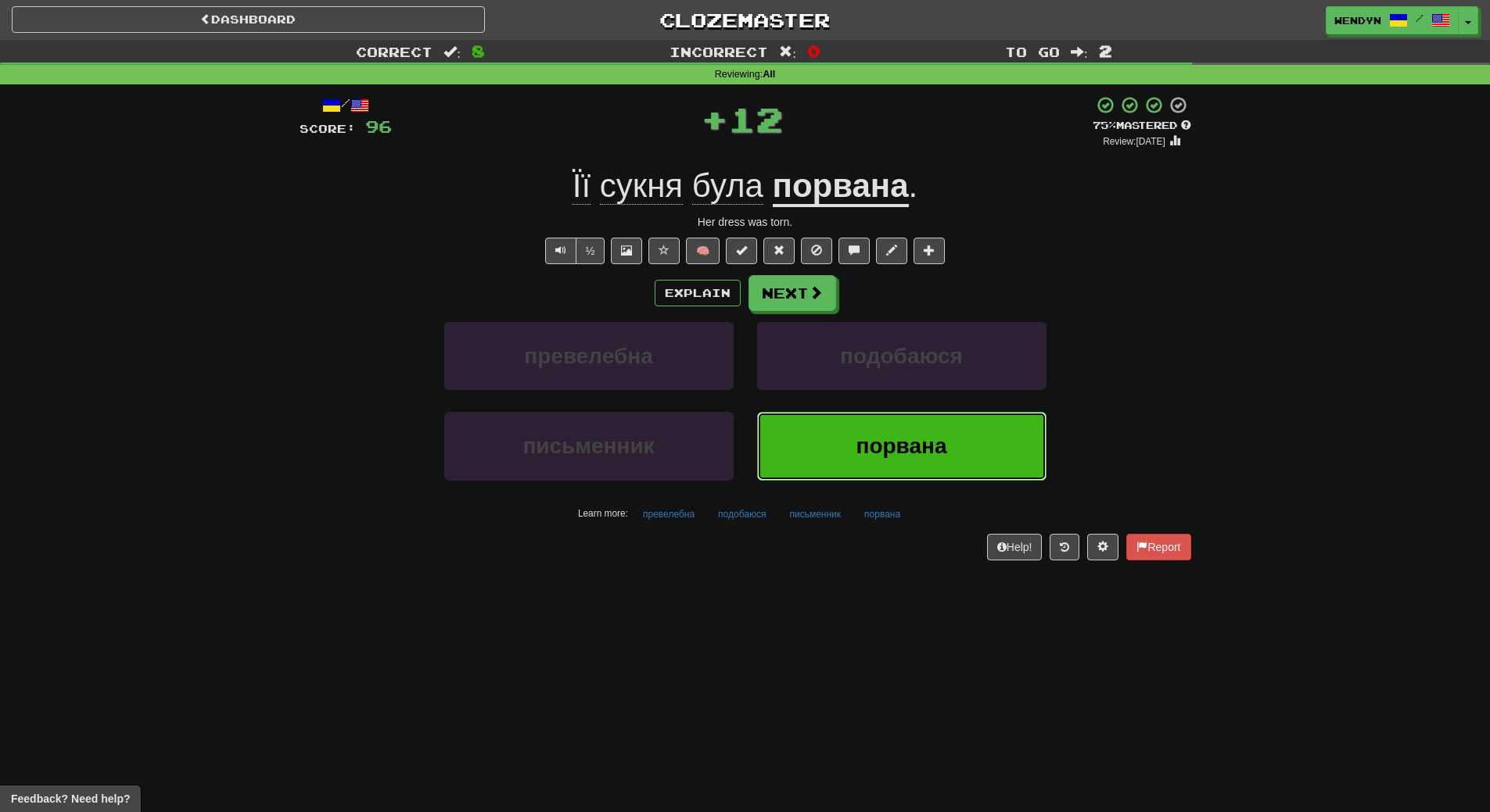
click at [890, 452] on span "порвана" at bounding box center [901, 446] width 91 height 24
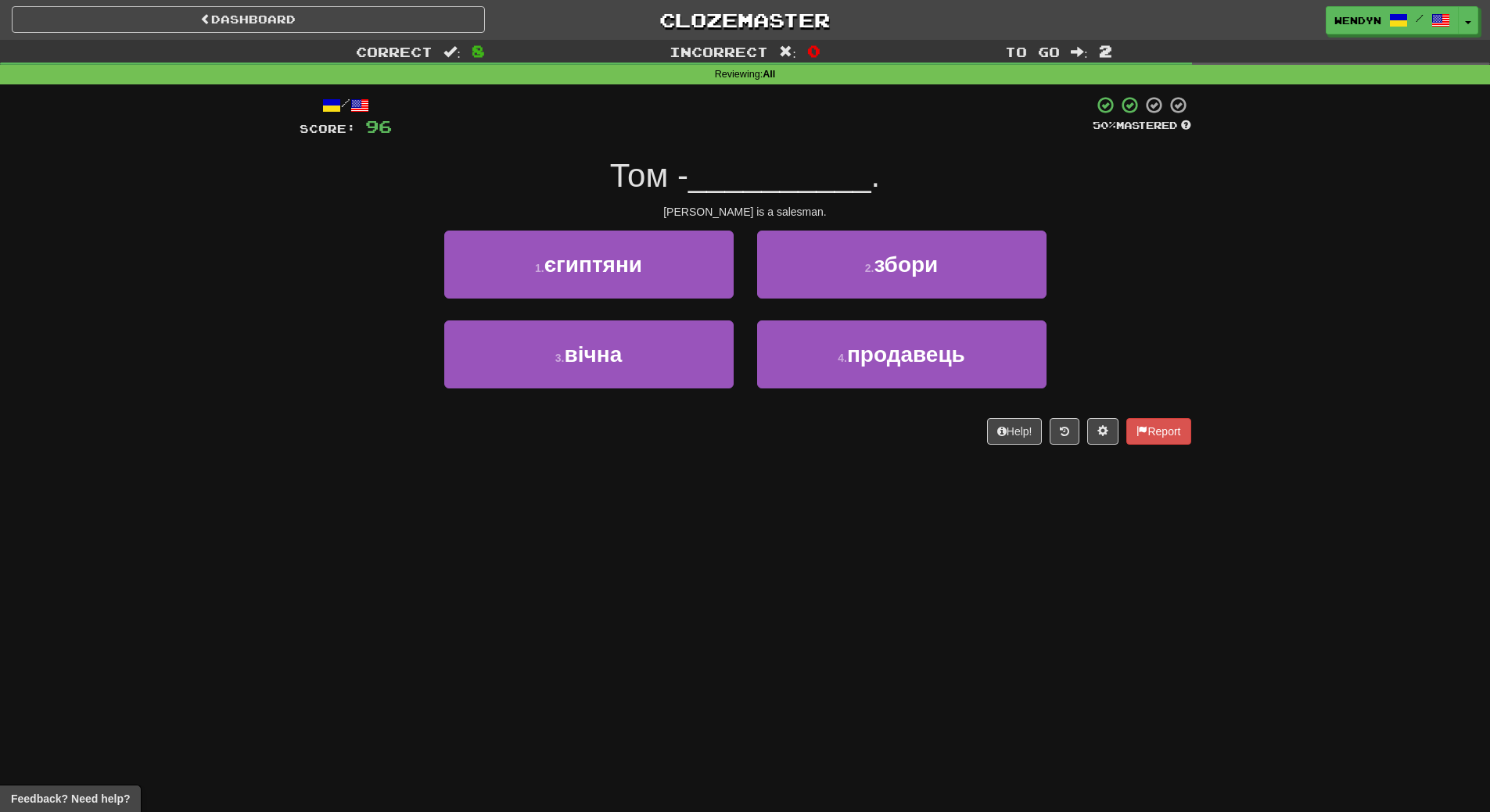
click at [890, 453] on div "/ Score: 96 50 % Mastered Том - __________ . Tom is a salesman. 1 . єгиптяни 2 …" at bounding box center [746, 276] width 892 height 383
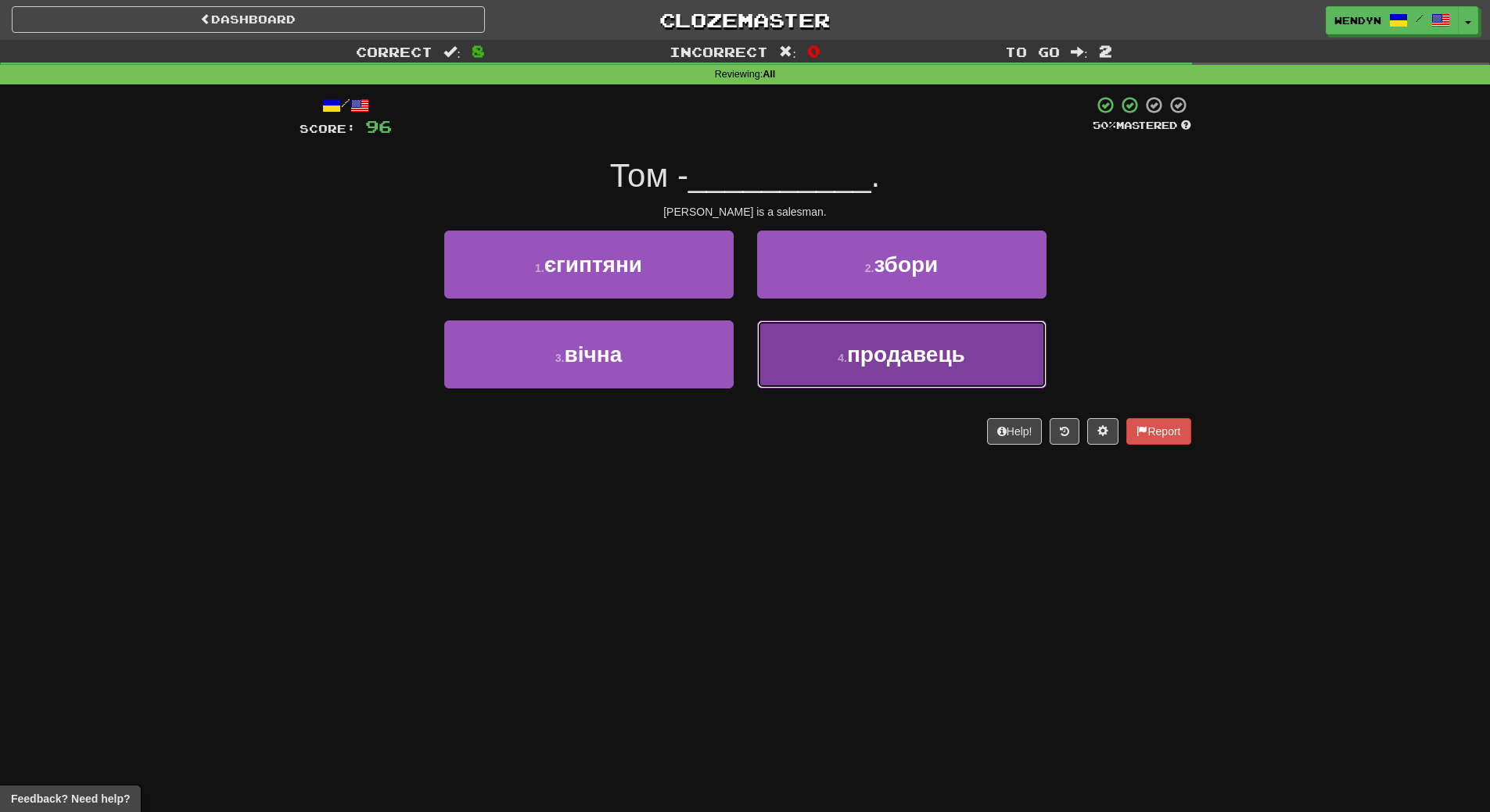
click at [922, 376] on button "4 . продавець" at bounding box center [901, 354] width 289 height 68
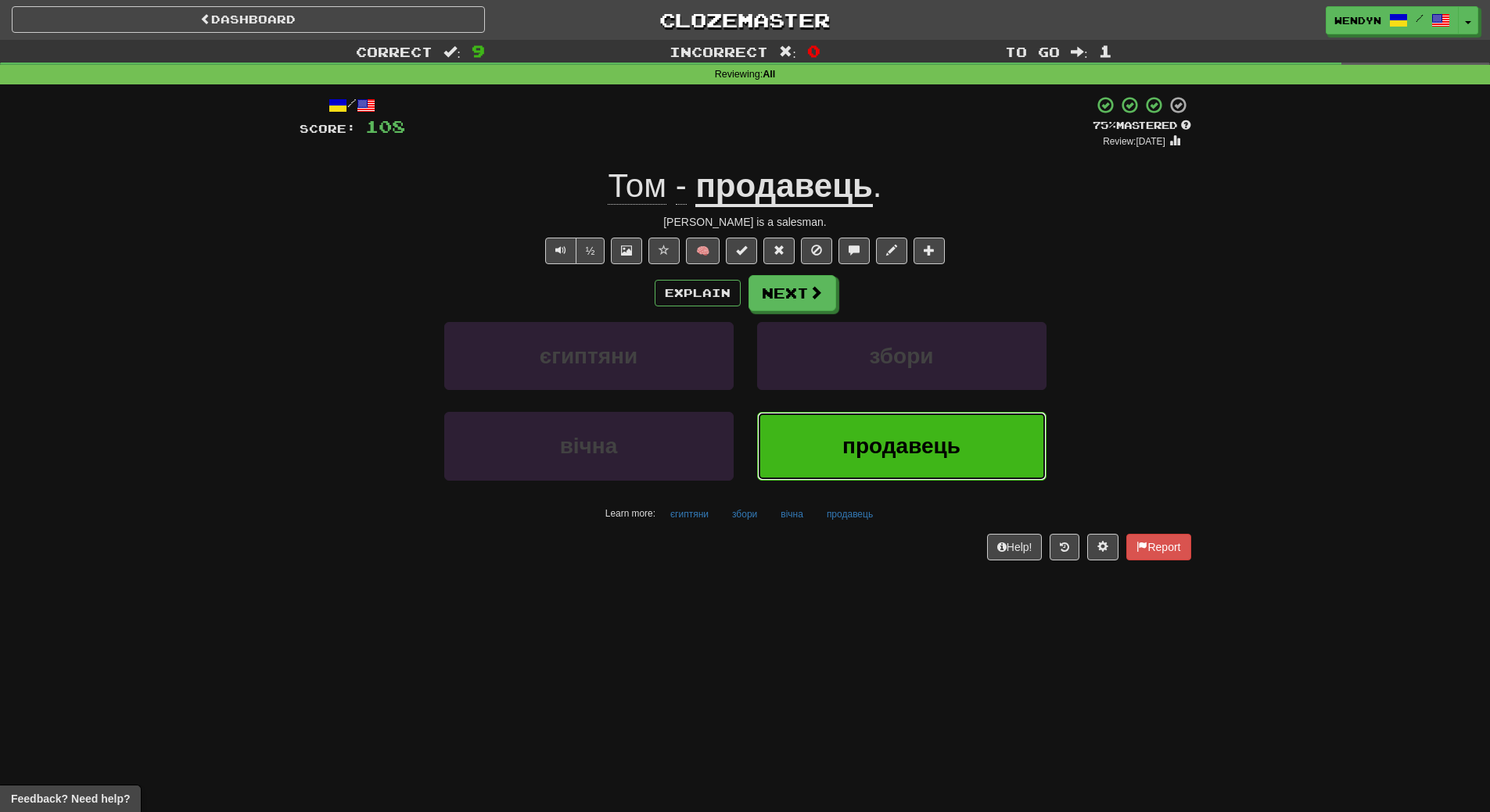
click at [928, 468] on button "продавець" at bounding box center [901, 446] width 289 height 68
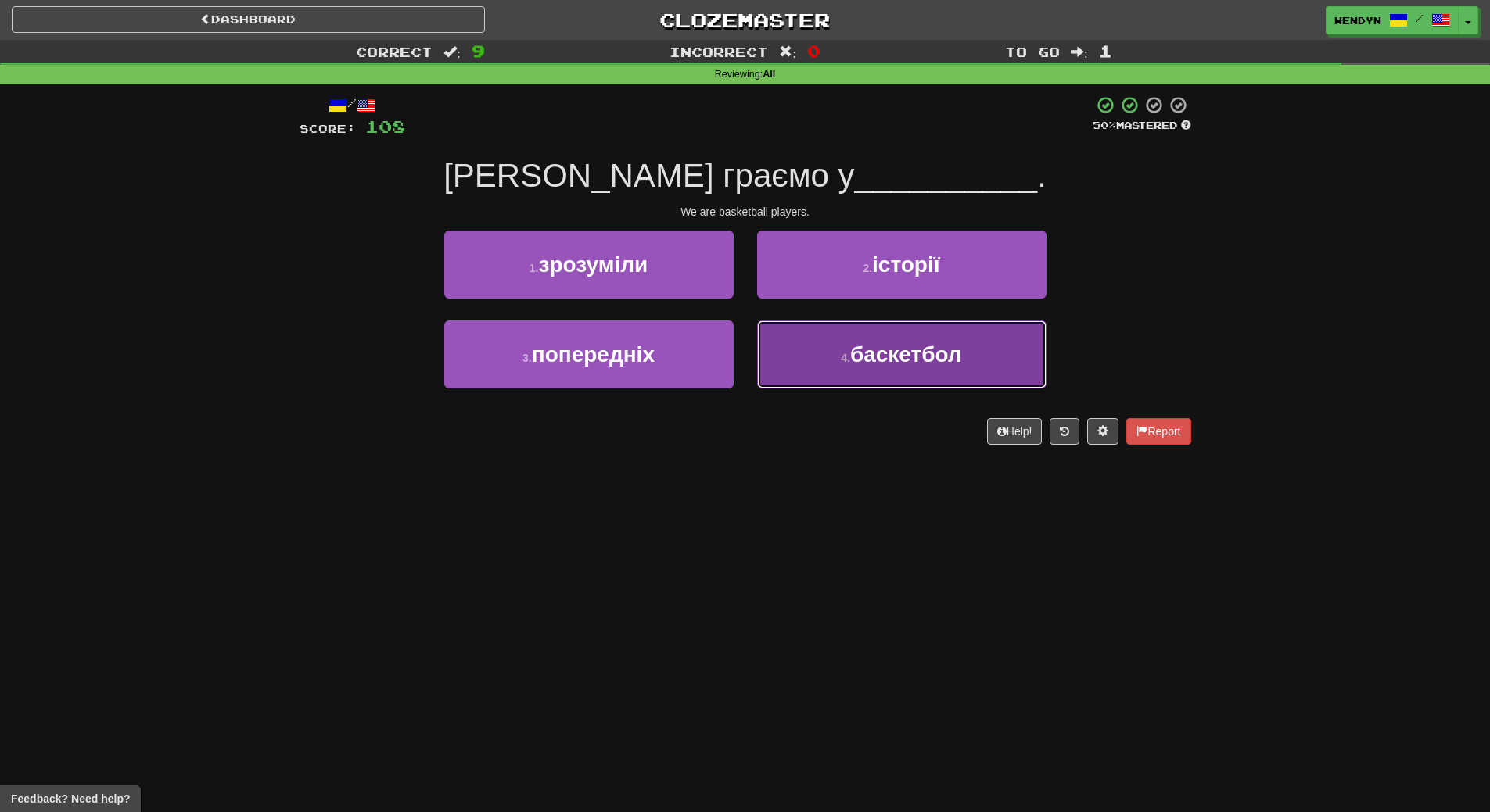
click at [896, 371] on button "4 . баскетбол" at bounding box center [901, 354] width 289 height 68
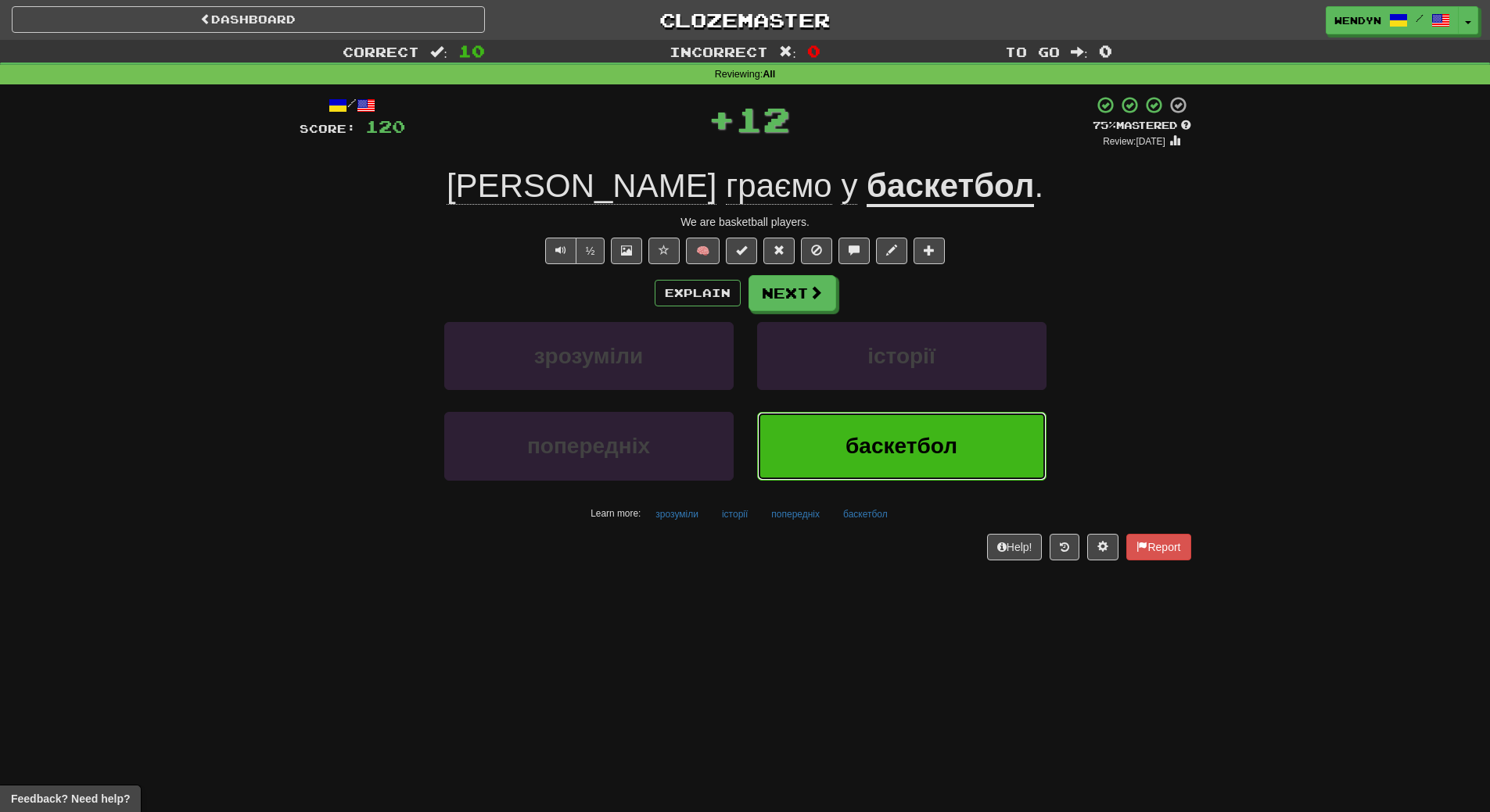
click at [895, 440] on span "баскетбол" at bounding box center [901, 446] width 112 height 24
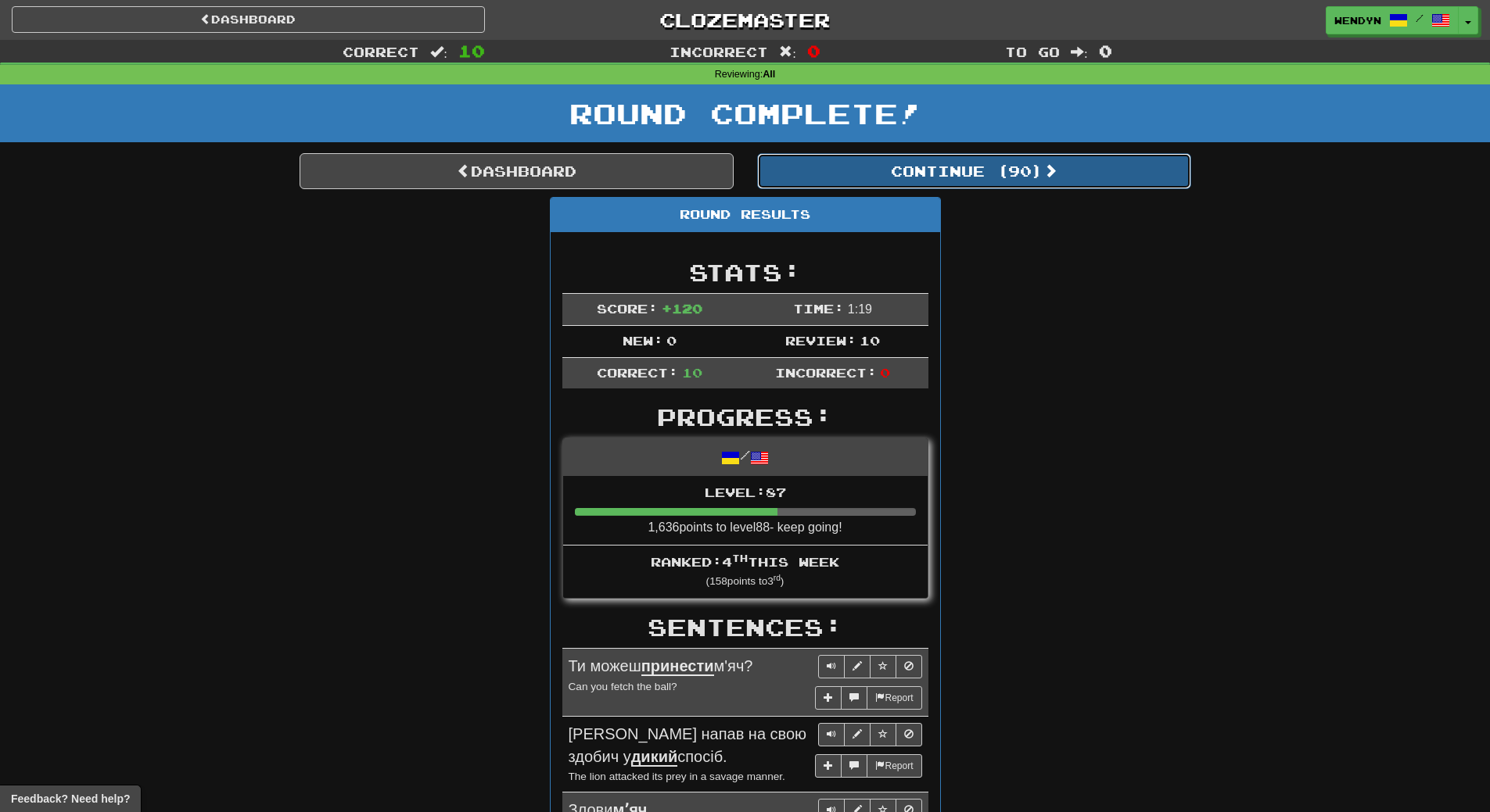
click at [1018, 172] on button "Continue ( 90 )" at bounding box center [974, 170] width 434 height 36
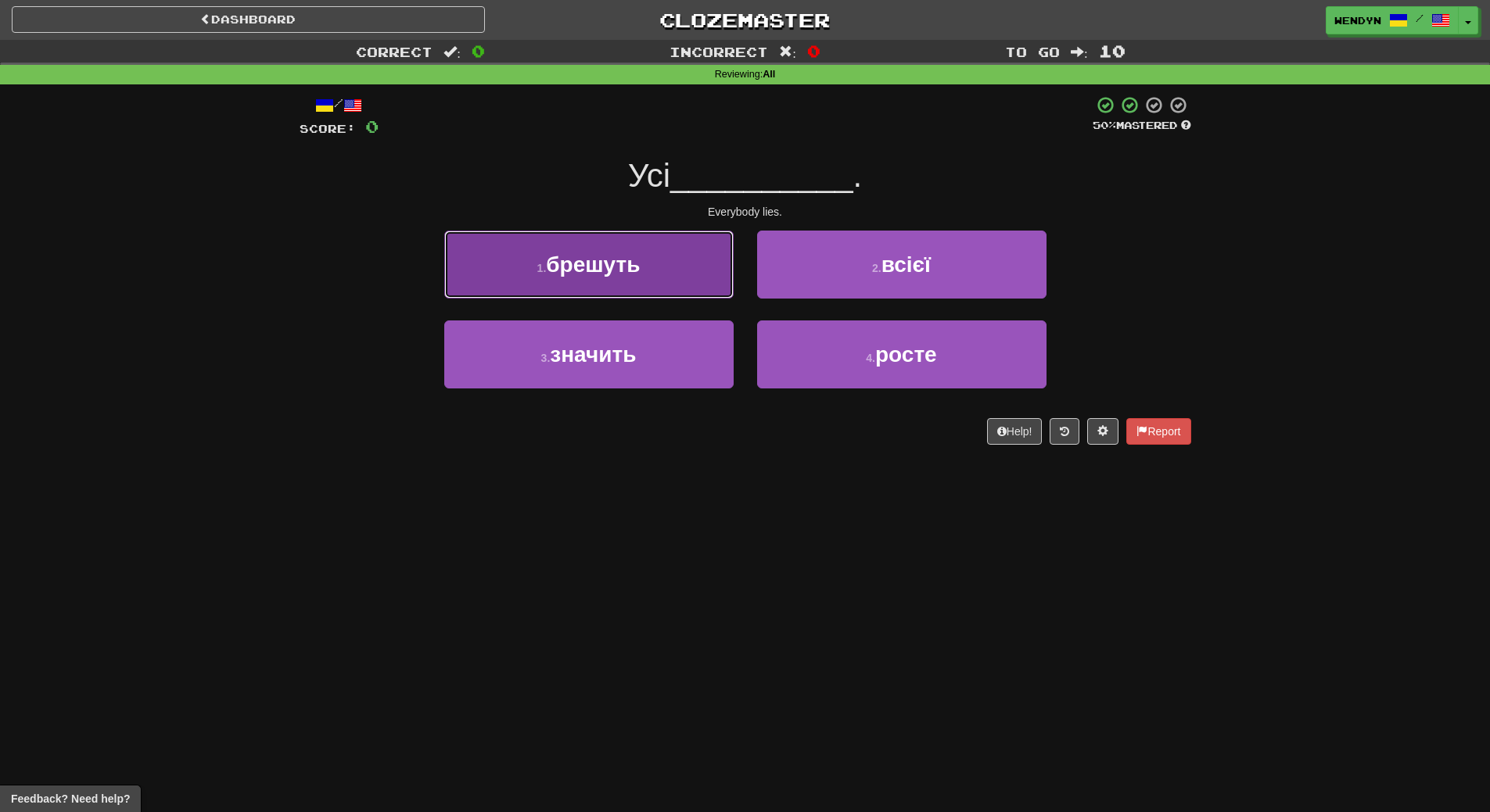
click at [665, 261] on button "1 . брешуть" at bounding box center [588, 265] width 289 height 68
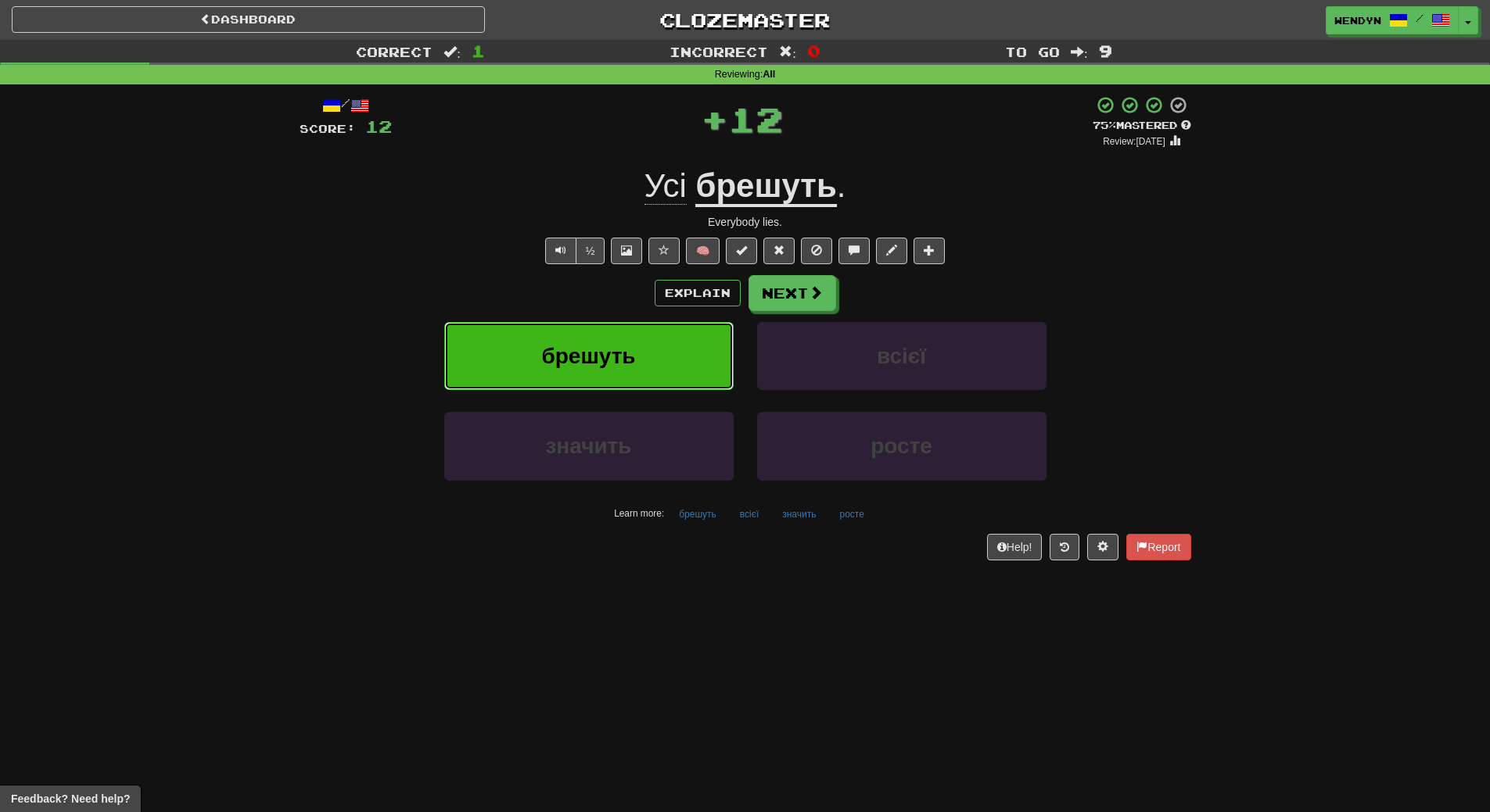
click at [665, 347] on button "брешуть" at bounding box center [588, 356] width 289 height 68
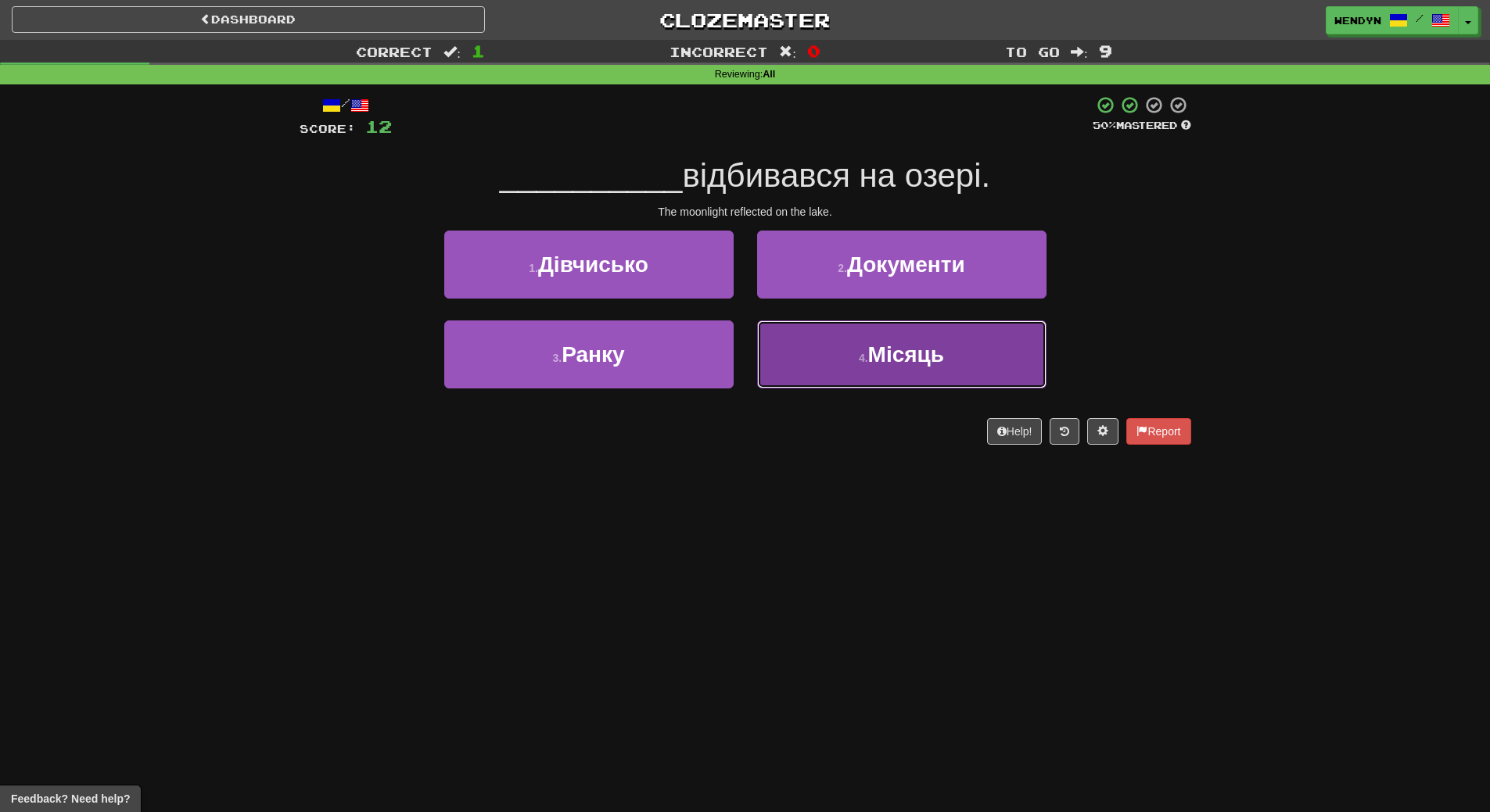
click at [901, 368] on button "4 . Місяць" at bounding box center [901, 354] width 289 height 68
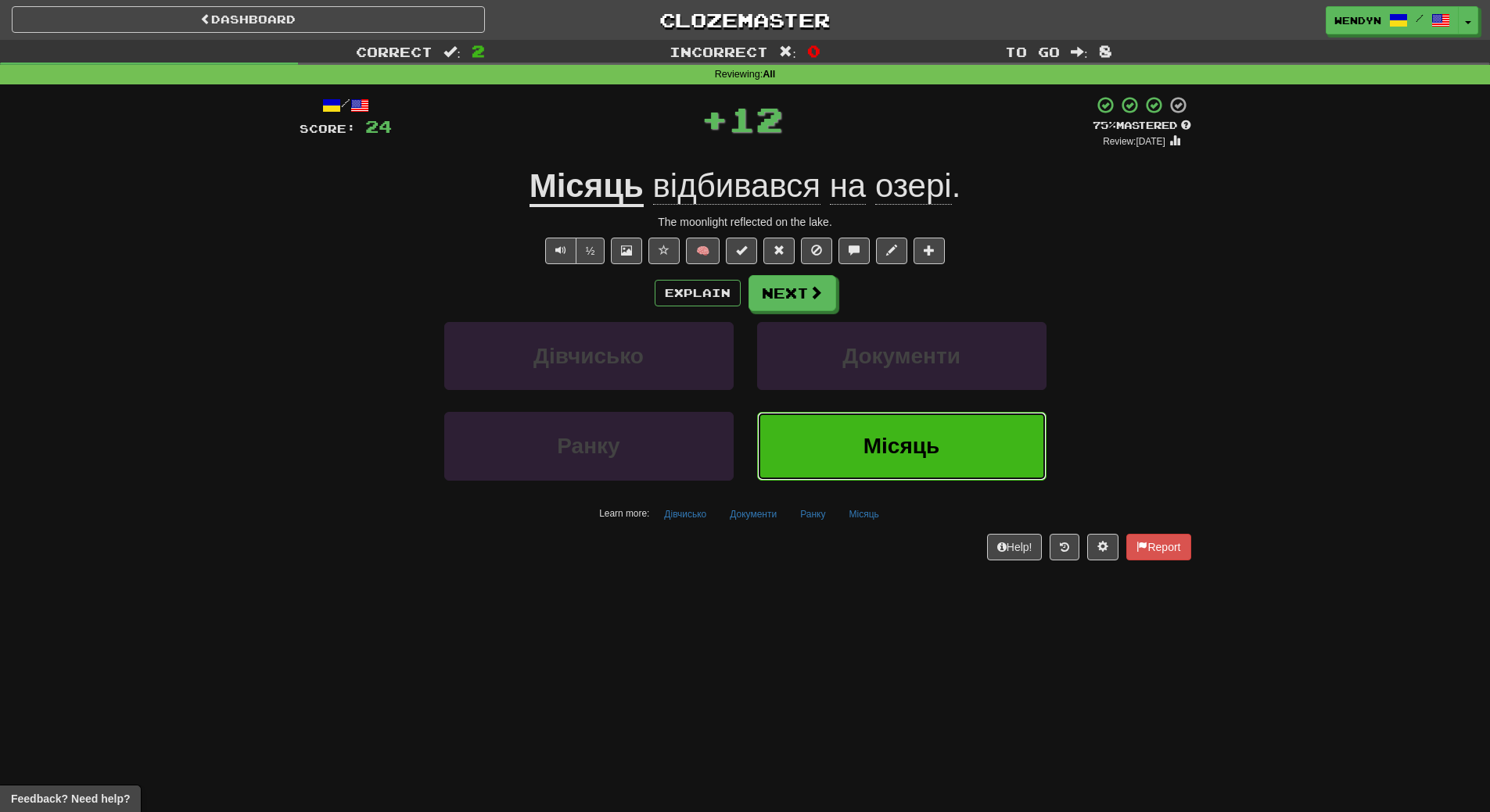
click at [855, 427] on button "Місяць" at bounding box center [901, 446] width 289 height 68
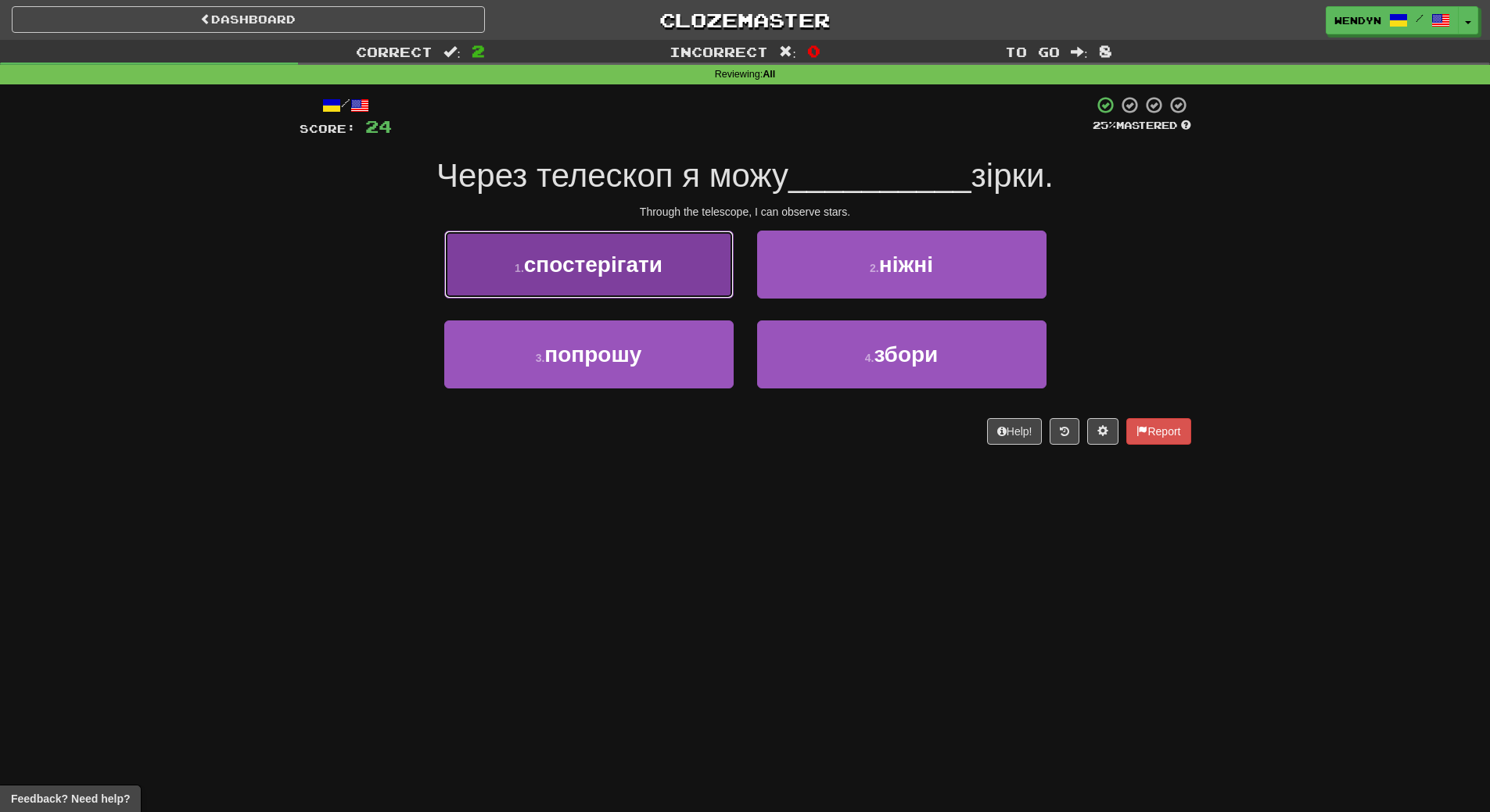
click at [618, 272] on span "спостерігати" at bounding box center [593, 264] width 138 height 24
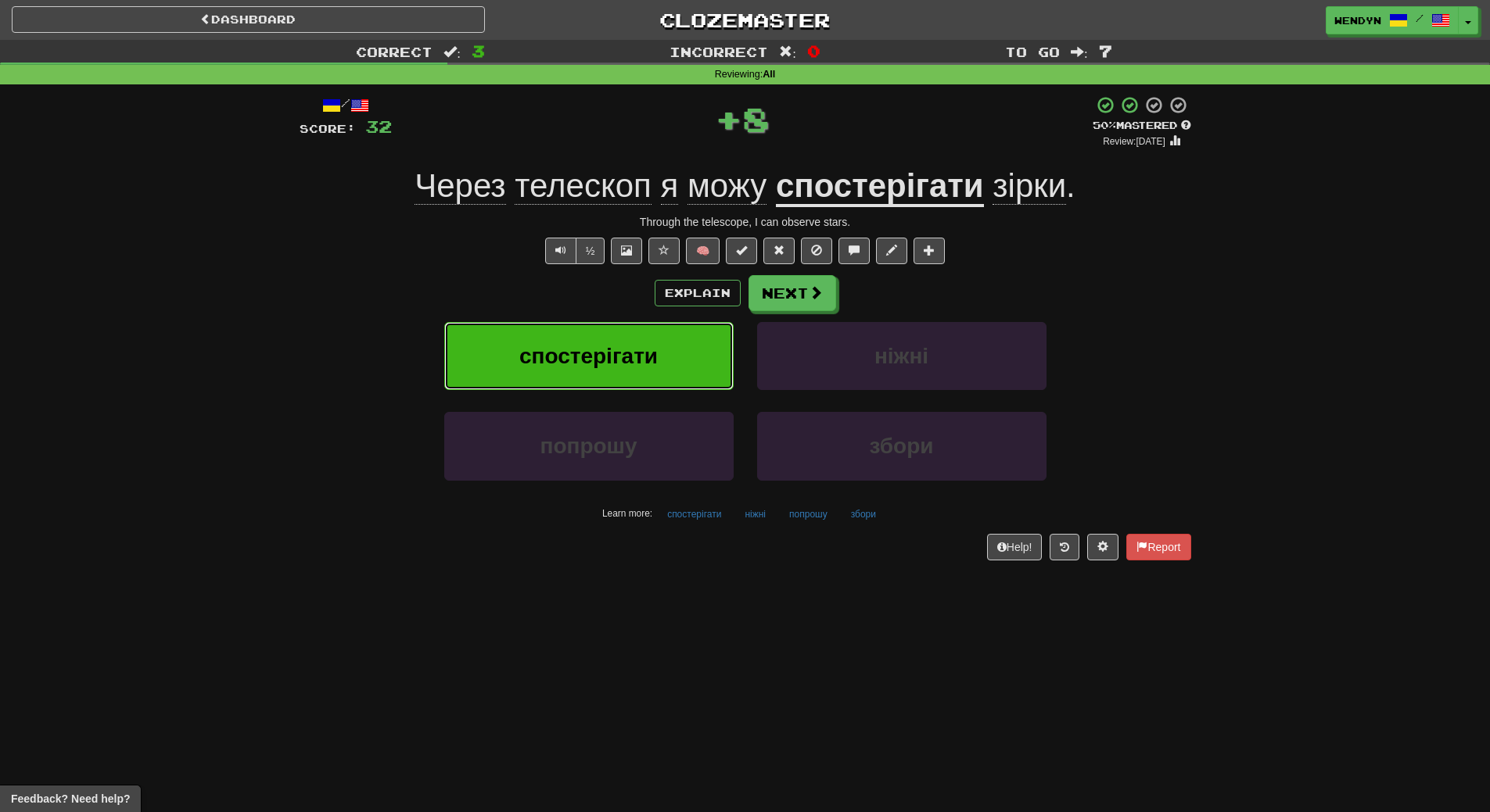
click at [617, 333] on button "спостерігати" at bounding box center [588, 356] width 289 height 68
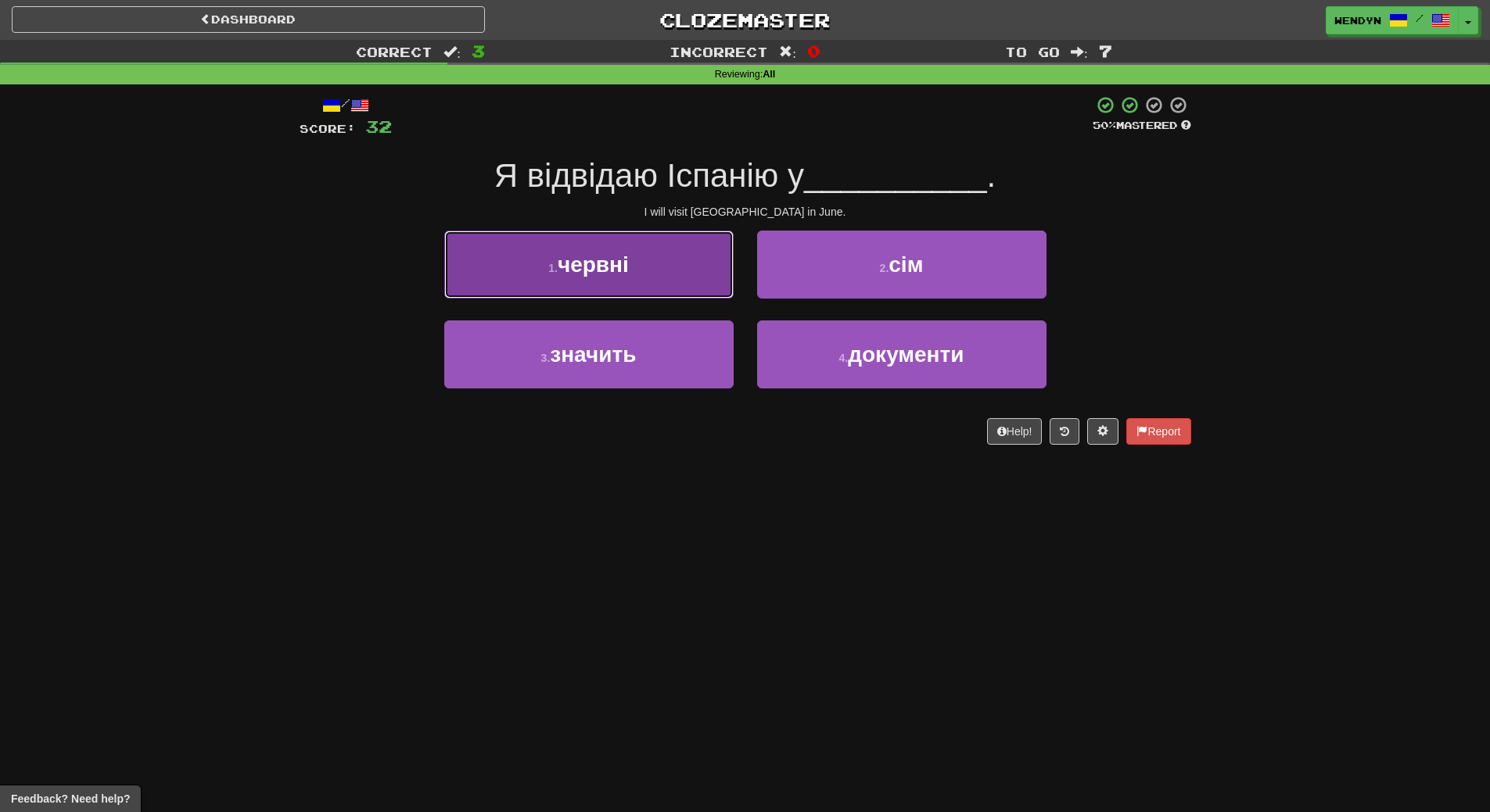
click at [619, 278] on button "1 . червні" at bounding box center [588, 265] width 289 height 68
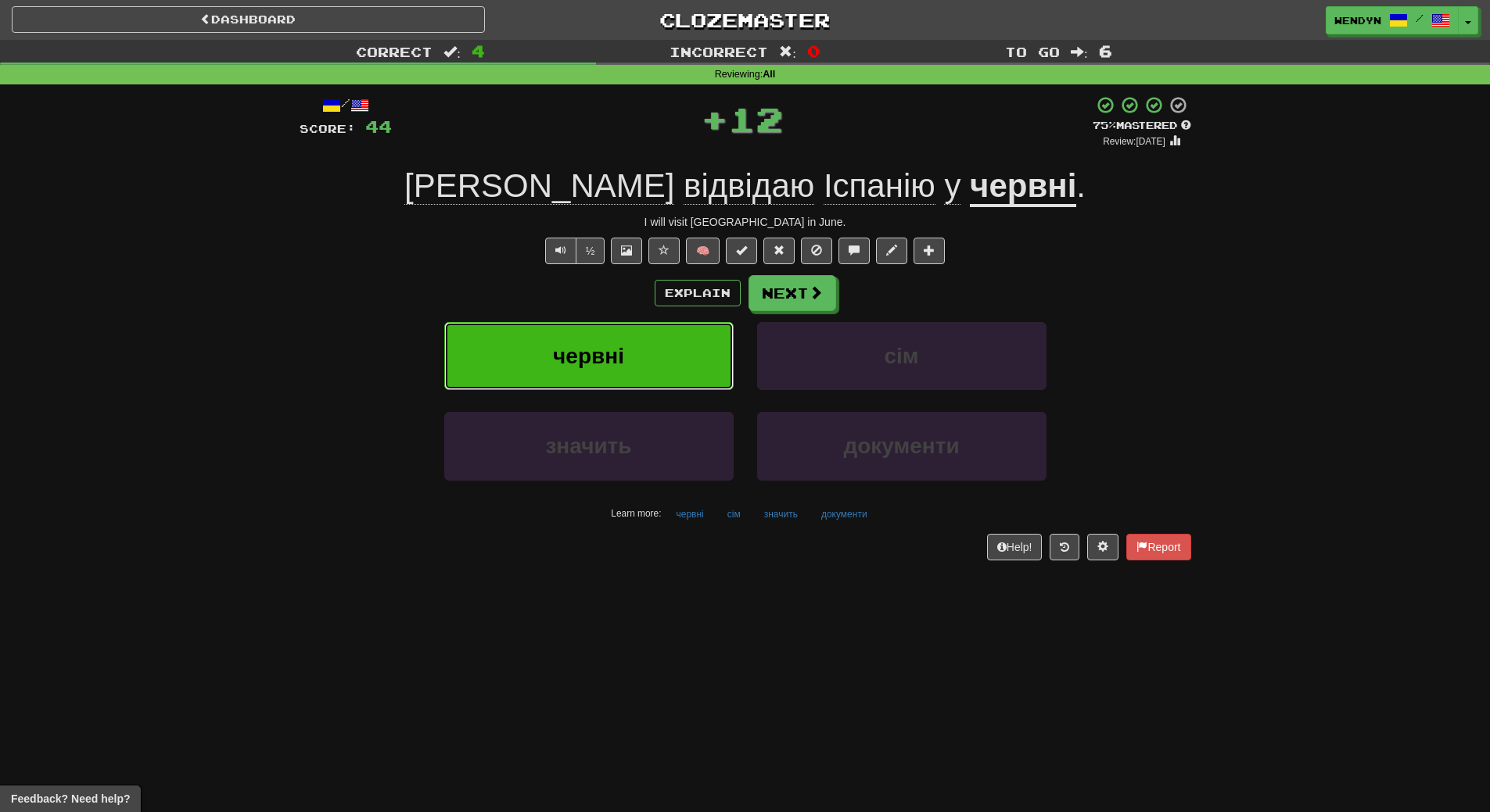
click at [621, 339] on button "червні" at bounding box center [588, 356] width 289 height 68
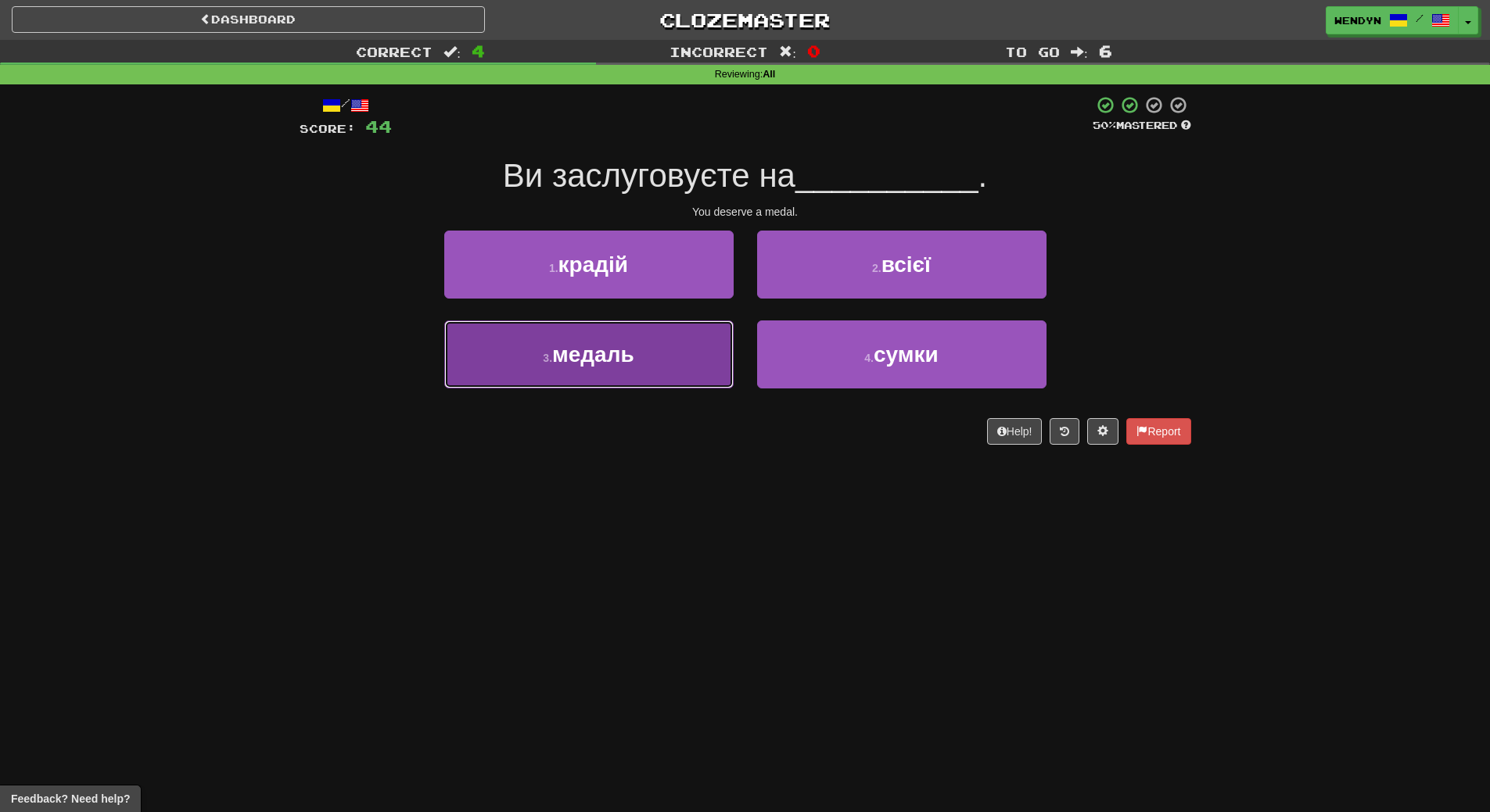
click at [621, 367] on button "3 . медаль" at bounding box center [588, 354] width 289 height 68
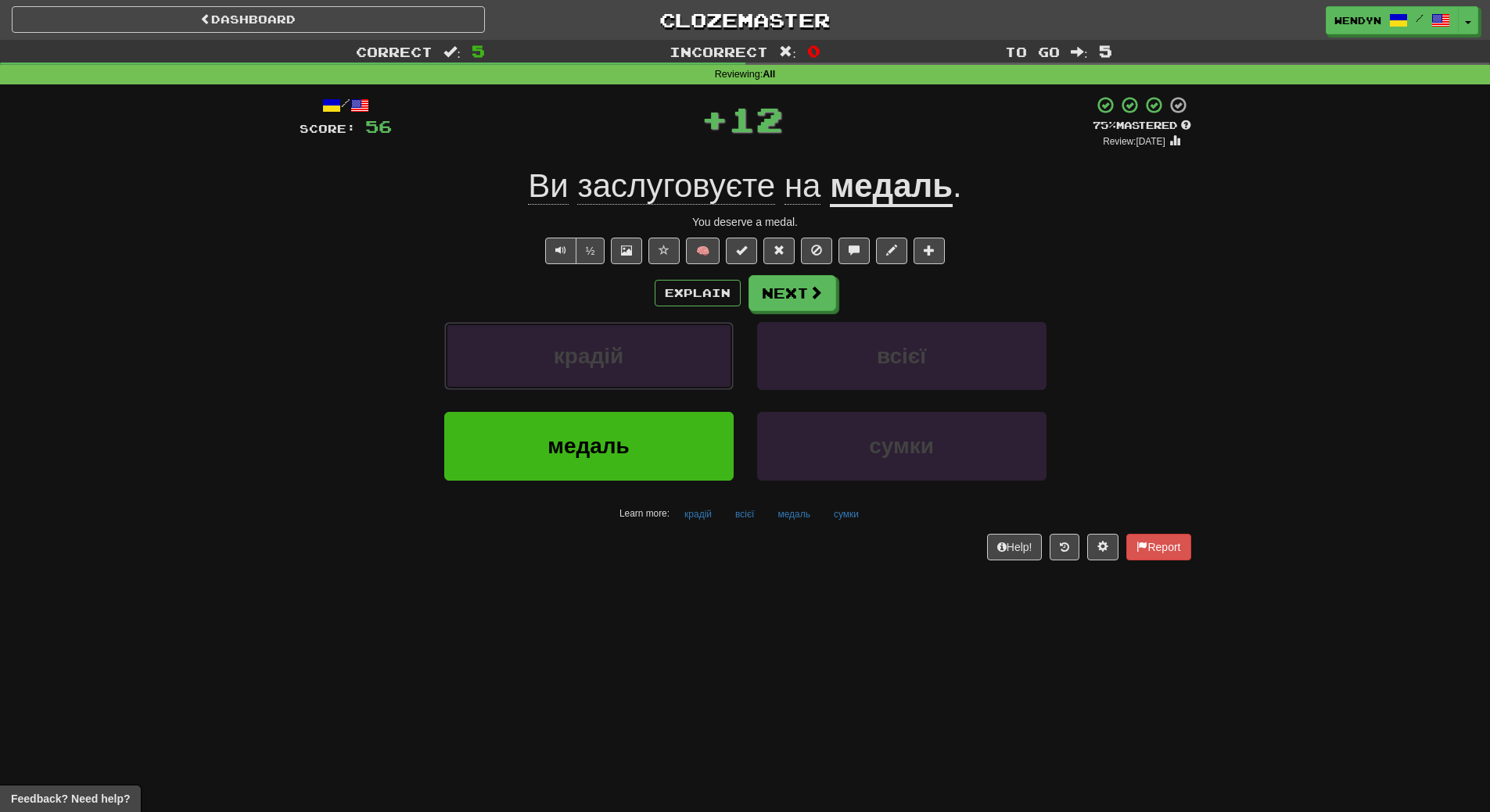
click at [621, 367] on span "крадій" at bounding box center [588, 355] width 69 height 24
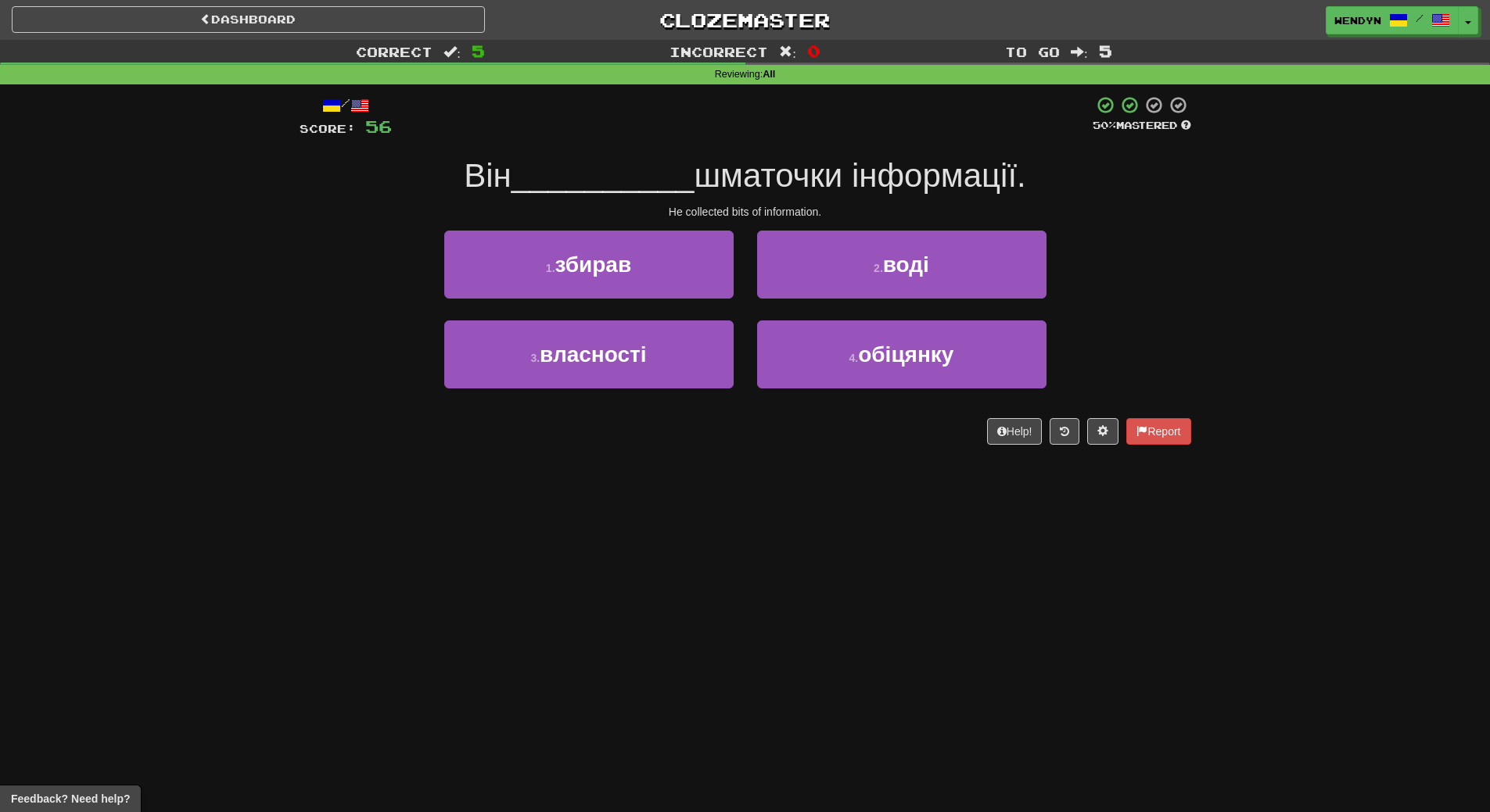
click at [617, 461] on div "/ Score: 56 50 % Mastered Він __________ шматочки інформації. He collected bits…" at bounding box center [746, 276] width 892 height 383
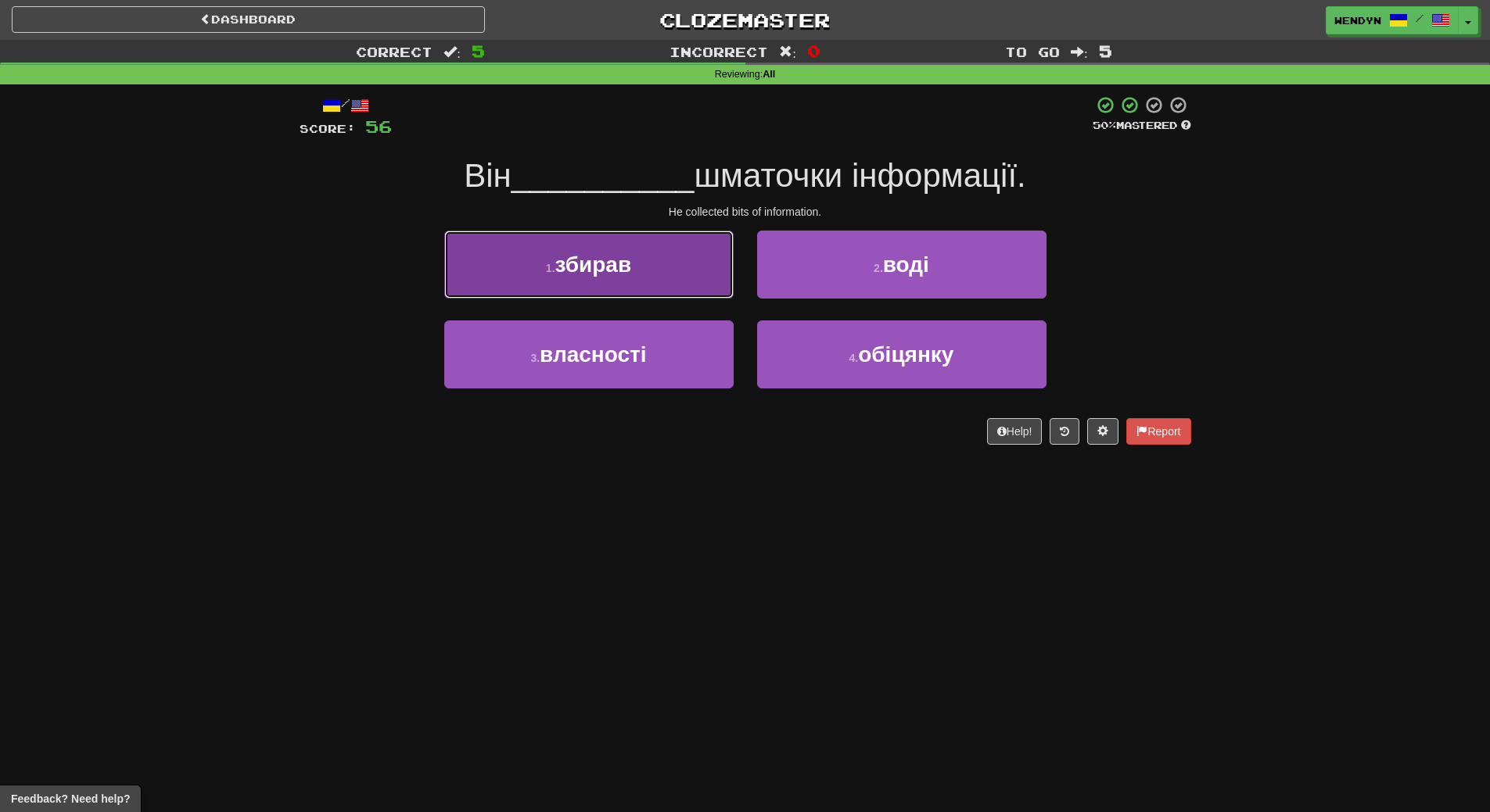
click at [632, 252] on span "збирав" at bounding box center [593, 264] width 77 height 24
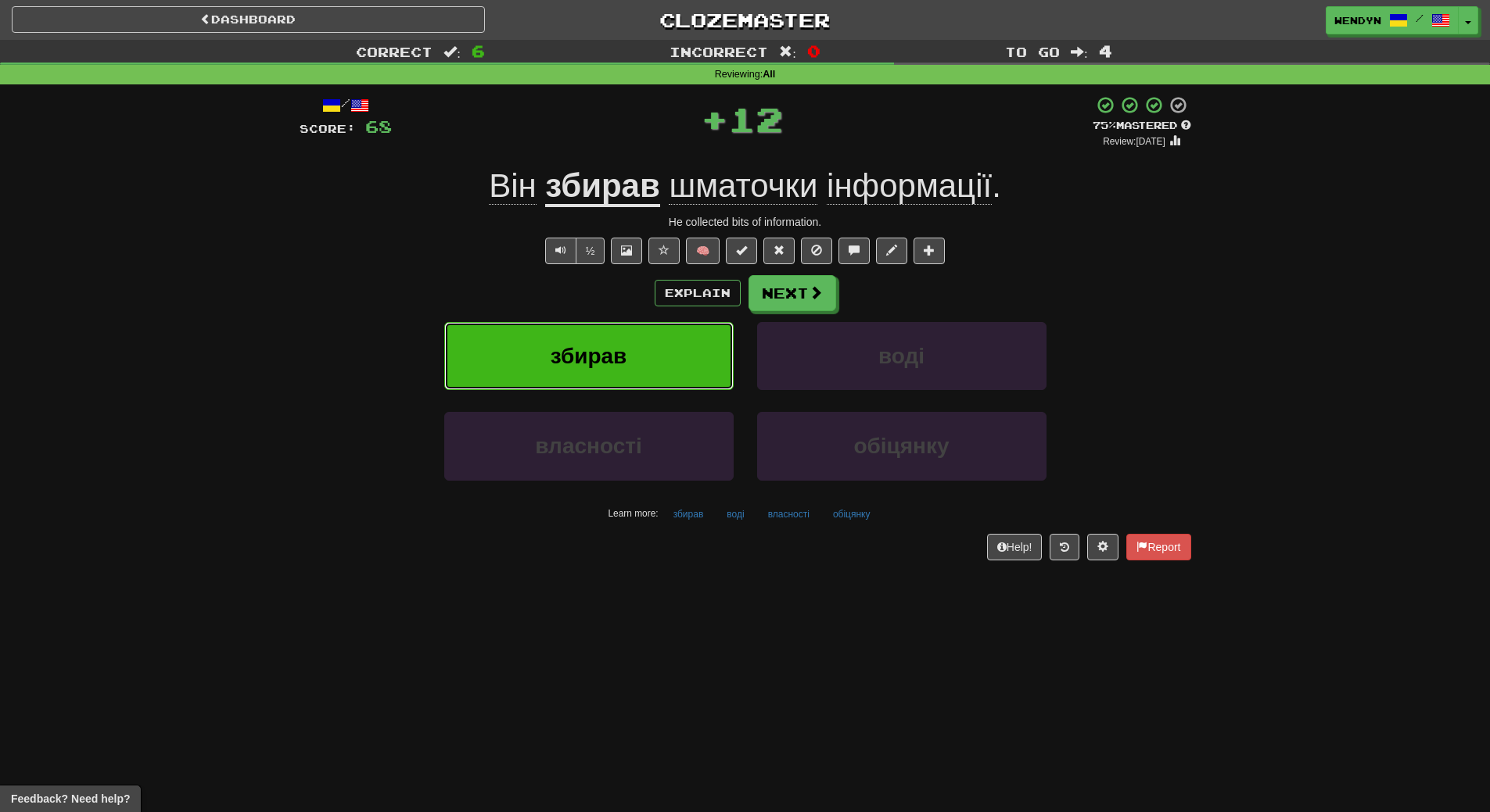
click at [631, 333] on button "збирав" at bounding box center [588, 356] width 289 height 68
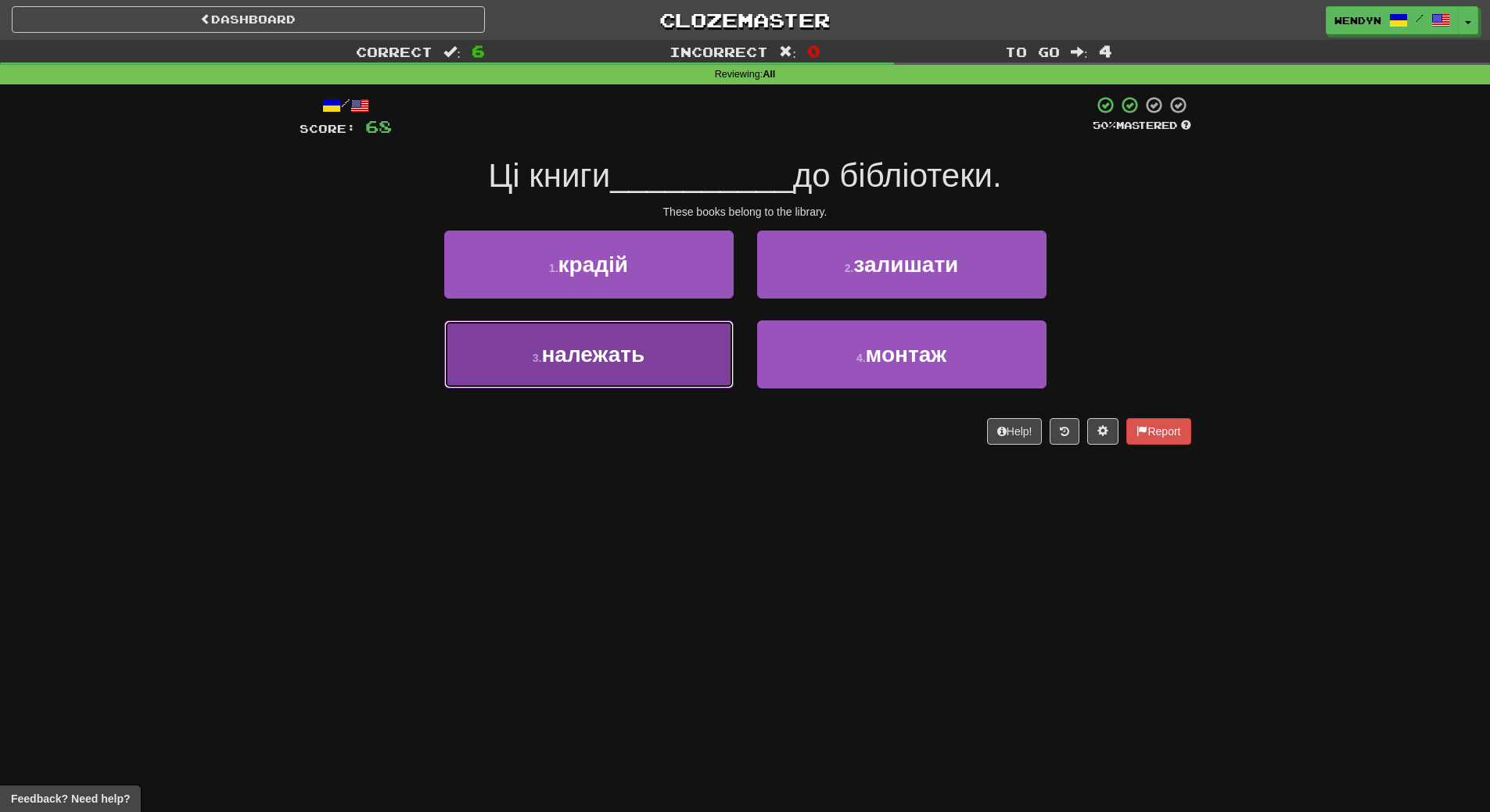
click at [622, 356] on span "належать" at bounding box center [593, 354] width 103 height 24
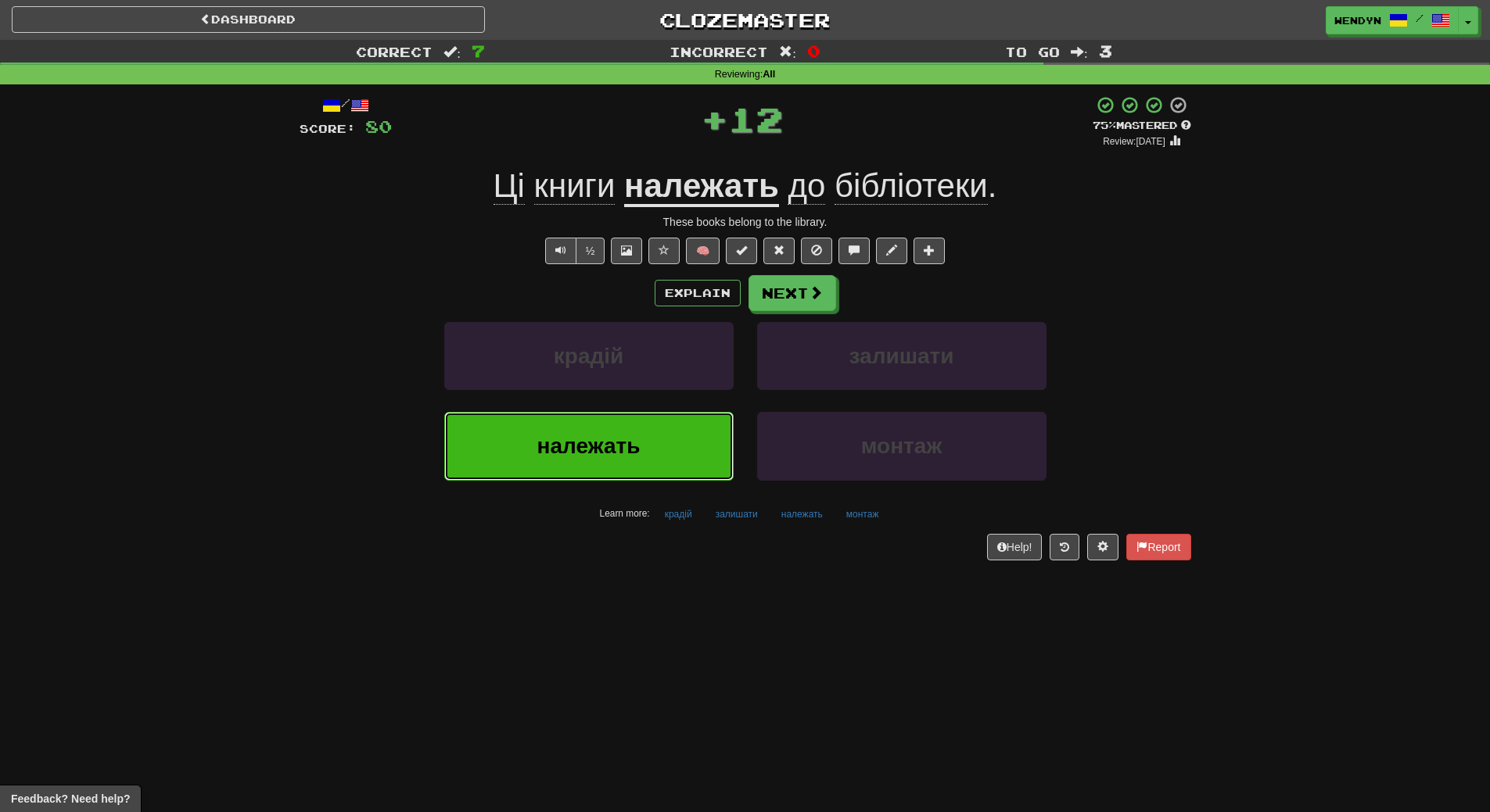
click at [599, 459] on span "належать" at bounding box center [589, 446] width 103 height 24
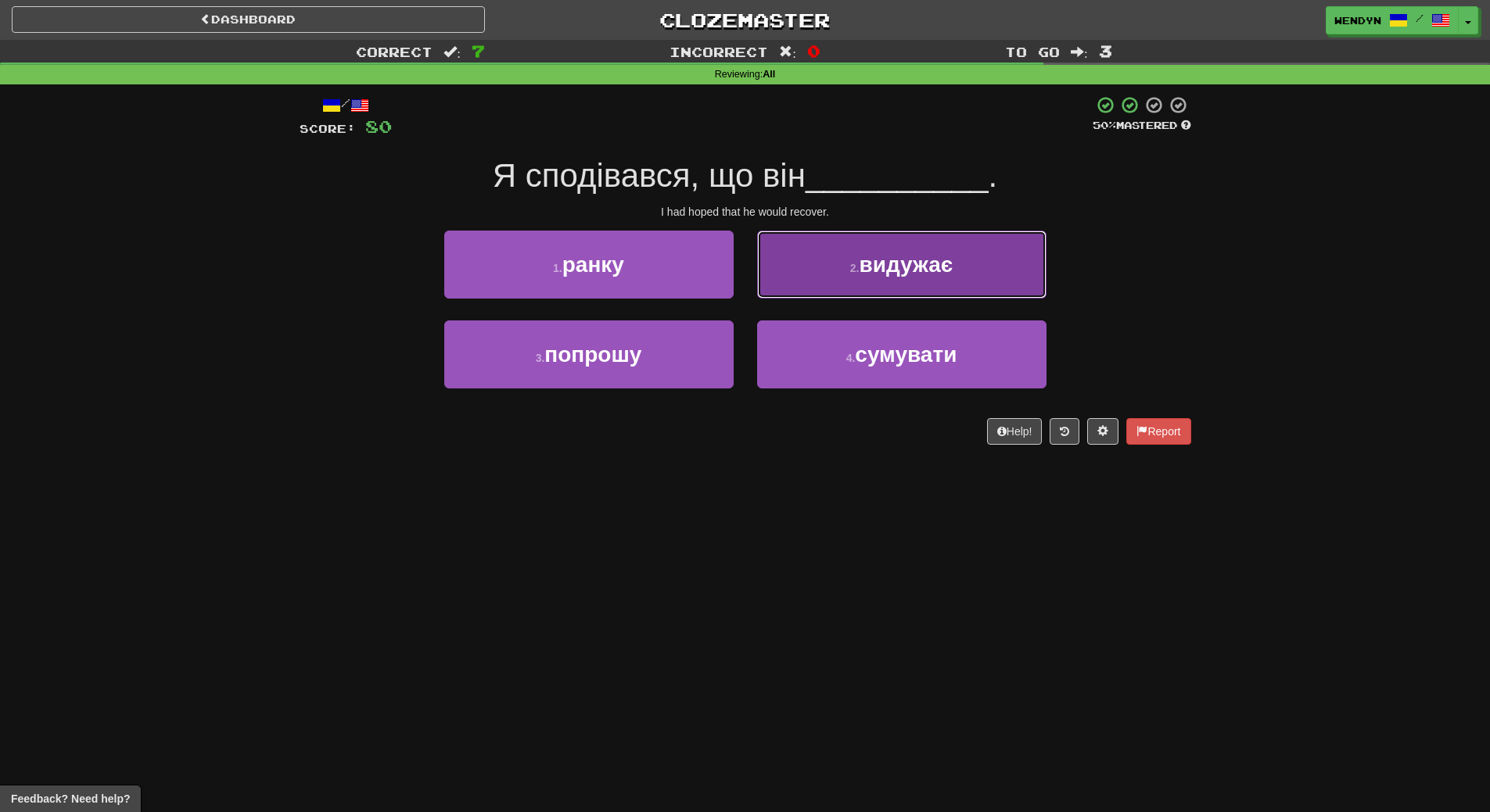
click at [906, 286] on button "2 . видужає" at bounding box center [901, 265] width 289 height 68
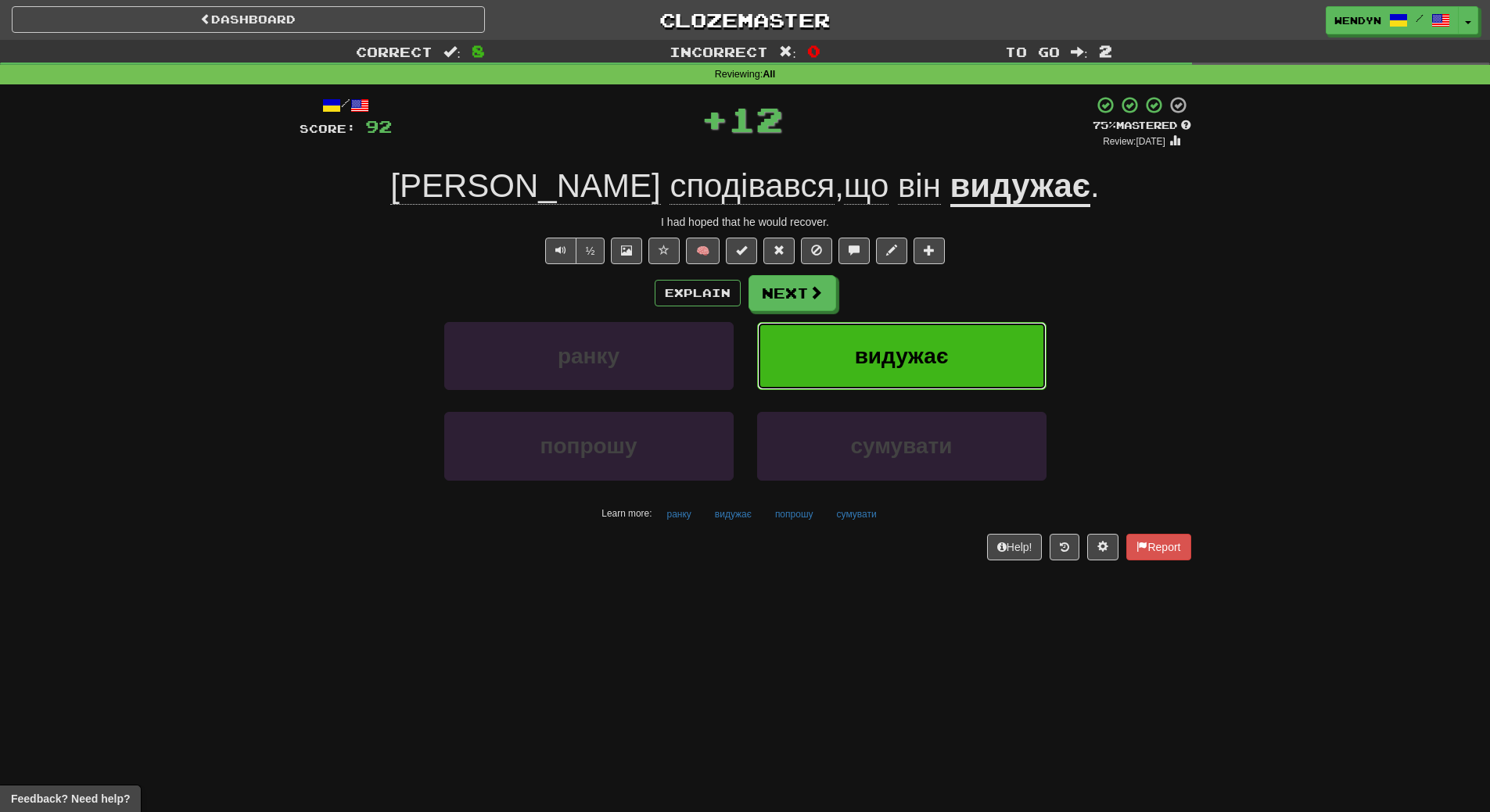
click at [920, 375] on button "видужає" at bounding box center [901, 356] width 289 height 68
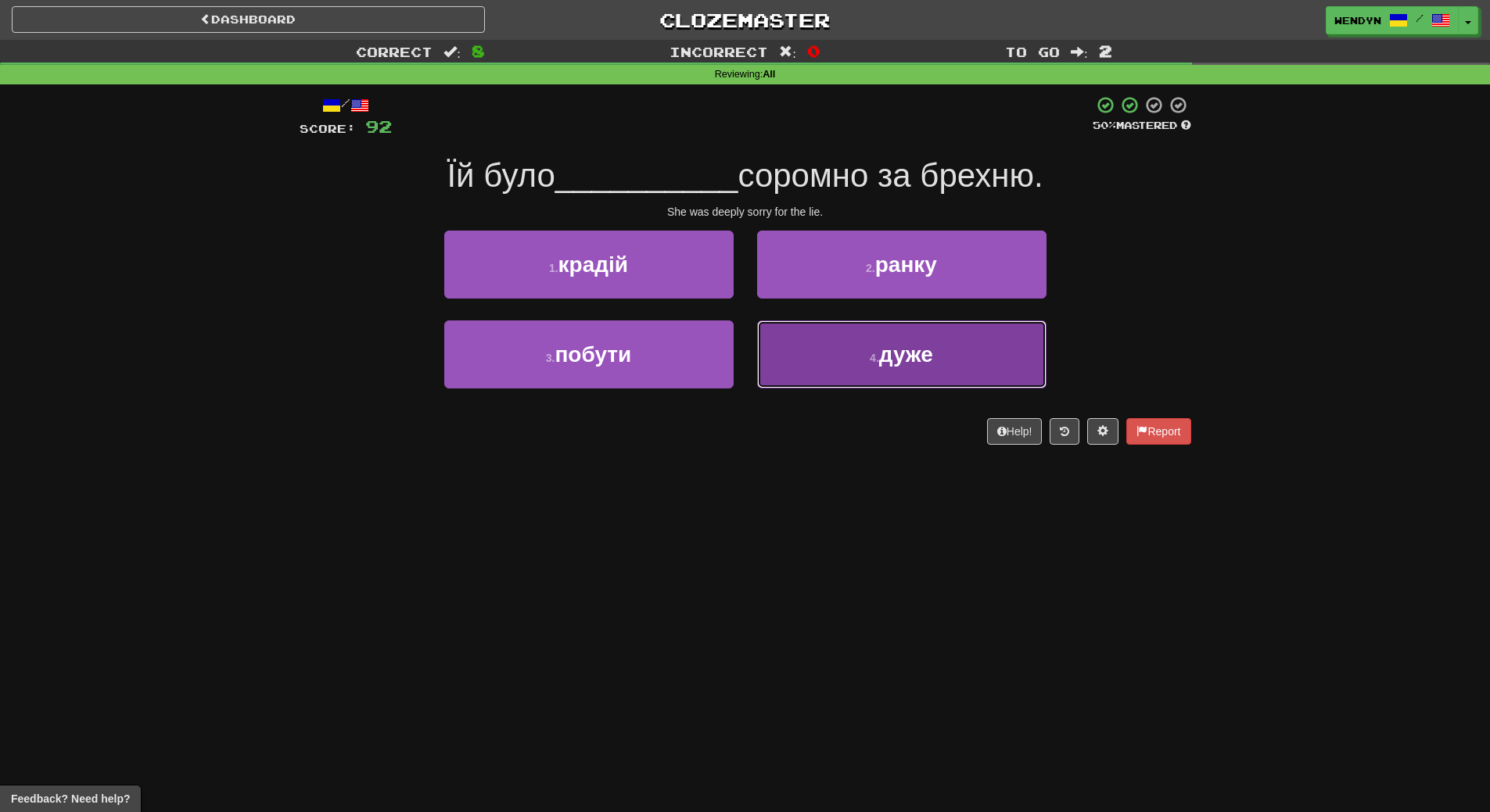
click at [896, 367] on button "4 . дуже" at bounding box center [901, 354] width 289 height 68
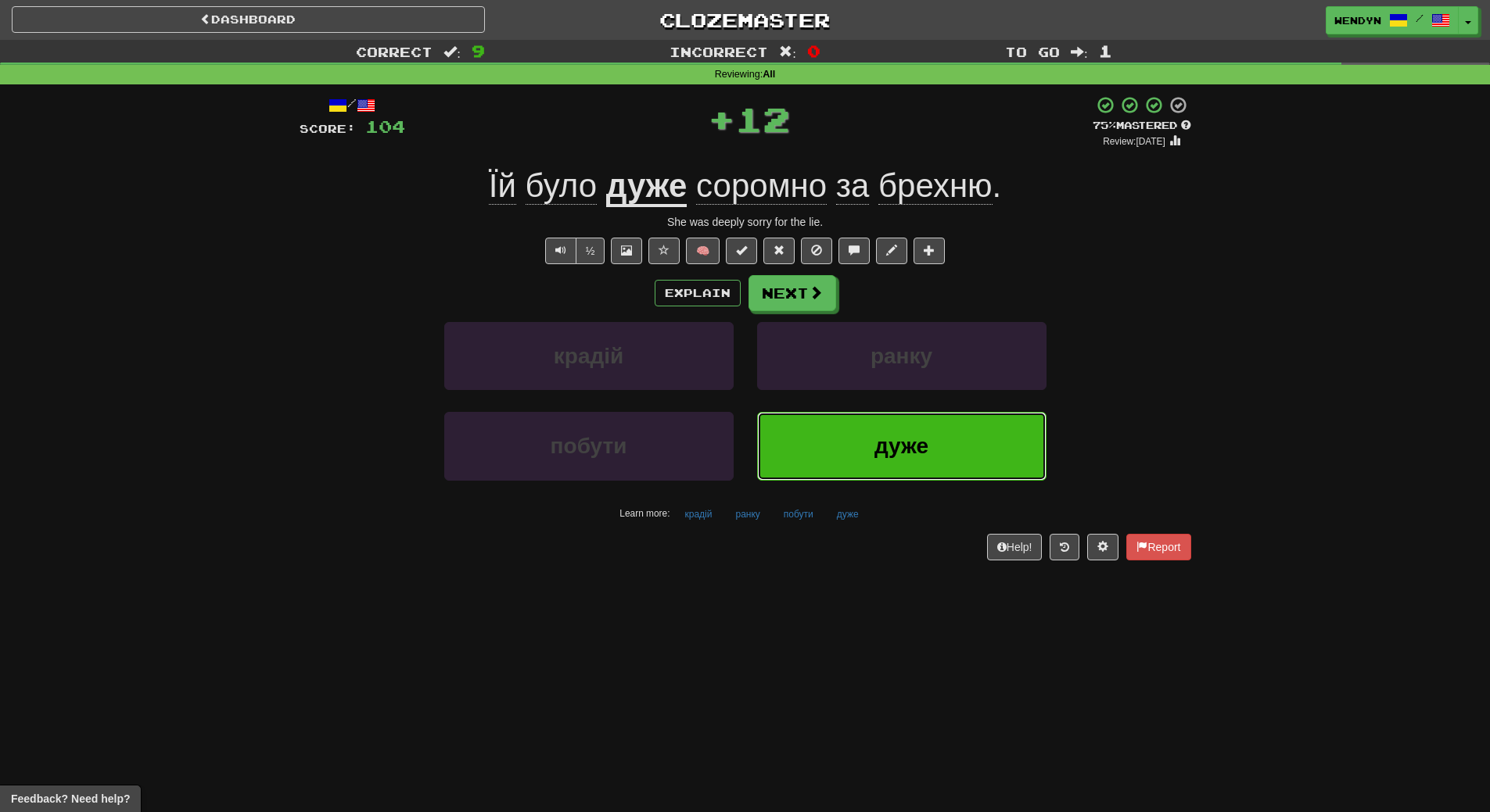
click at [884, 434] on span "дуже" at bounding box center [901, 446] width 54 height 24
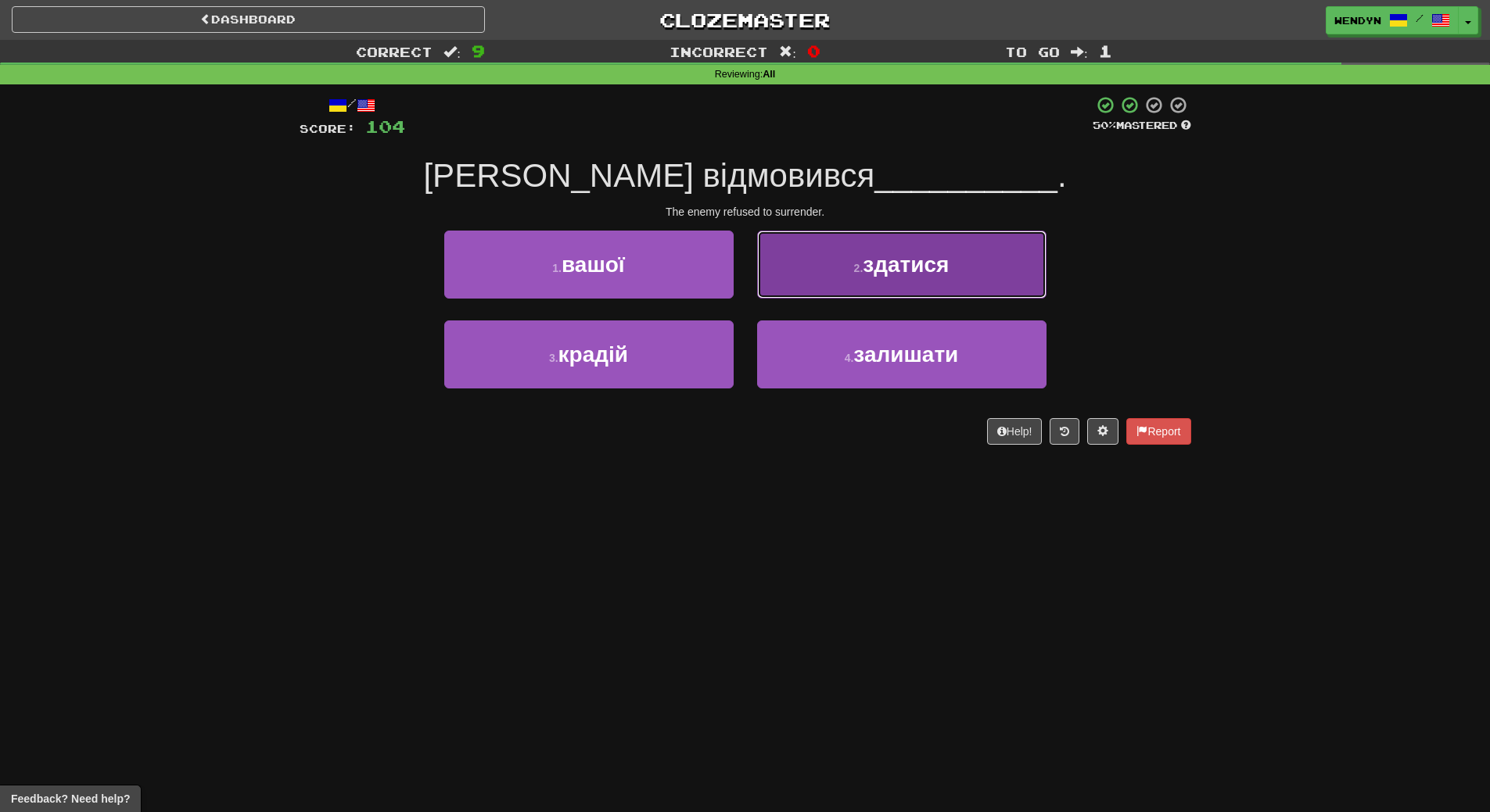
click at [947, 285] on button "2 . здатися" at bounding box center [901, 265] width 289 height 68
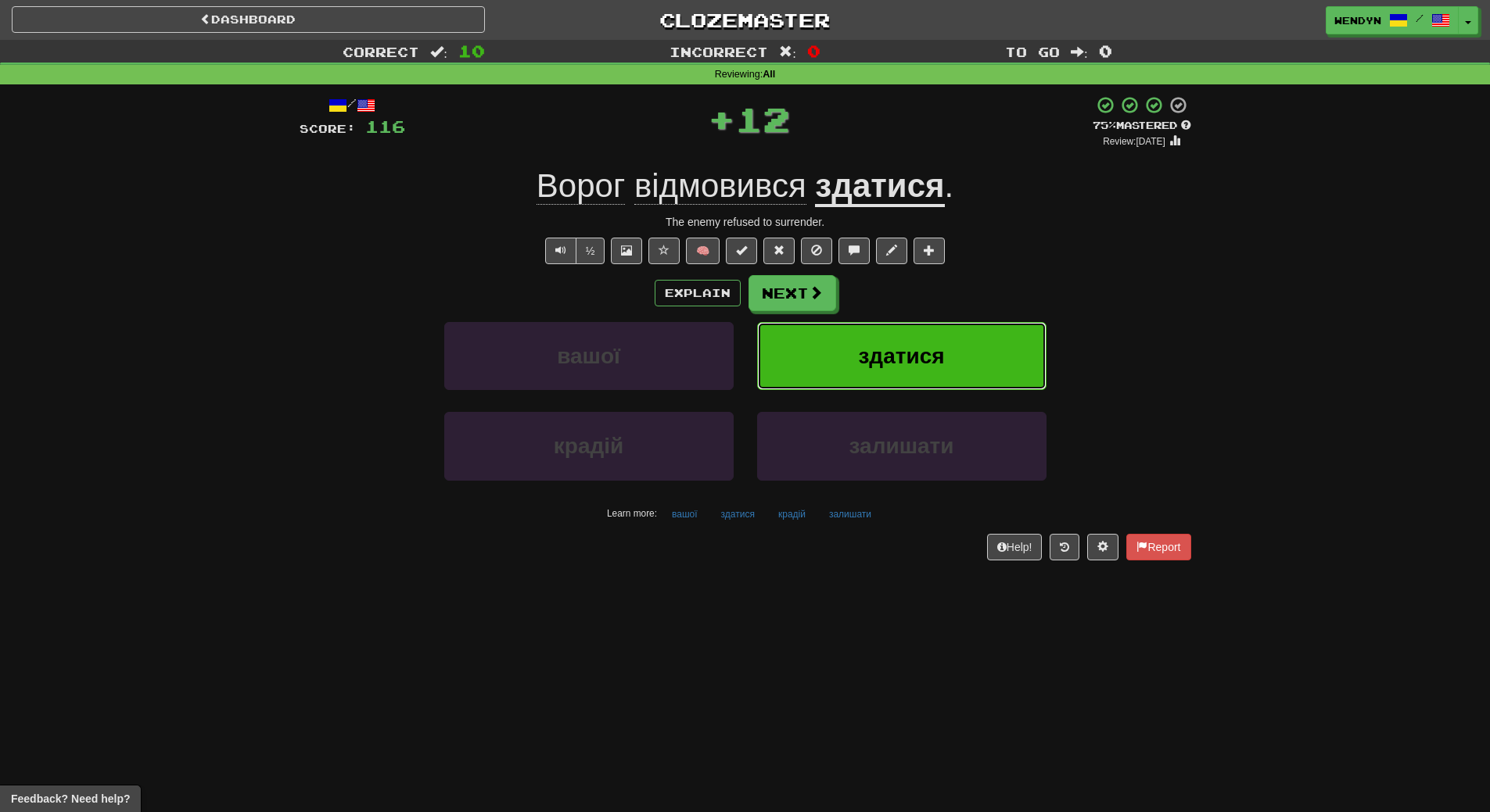
click at [948, 336] on button "здатися" at bounding box center [901, 356] width 289 height 68
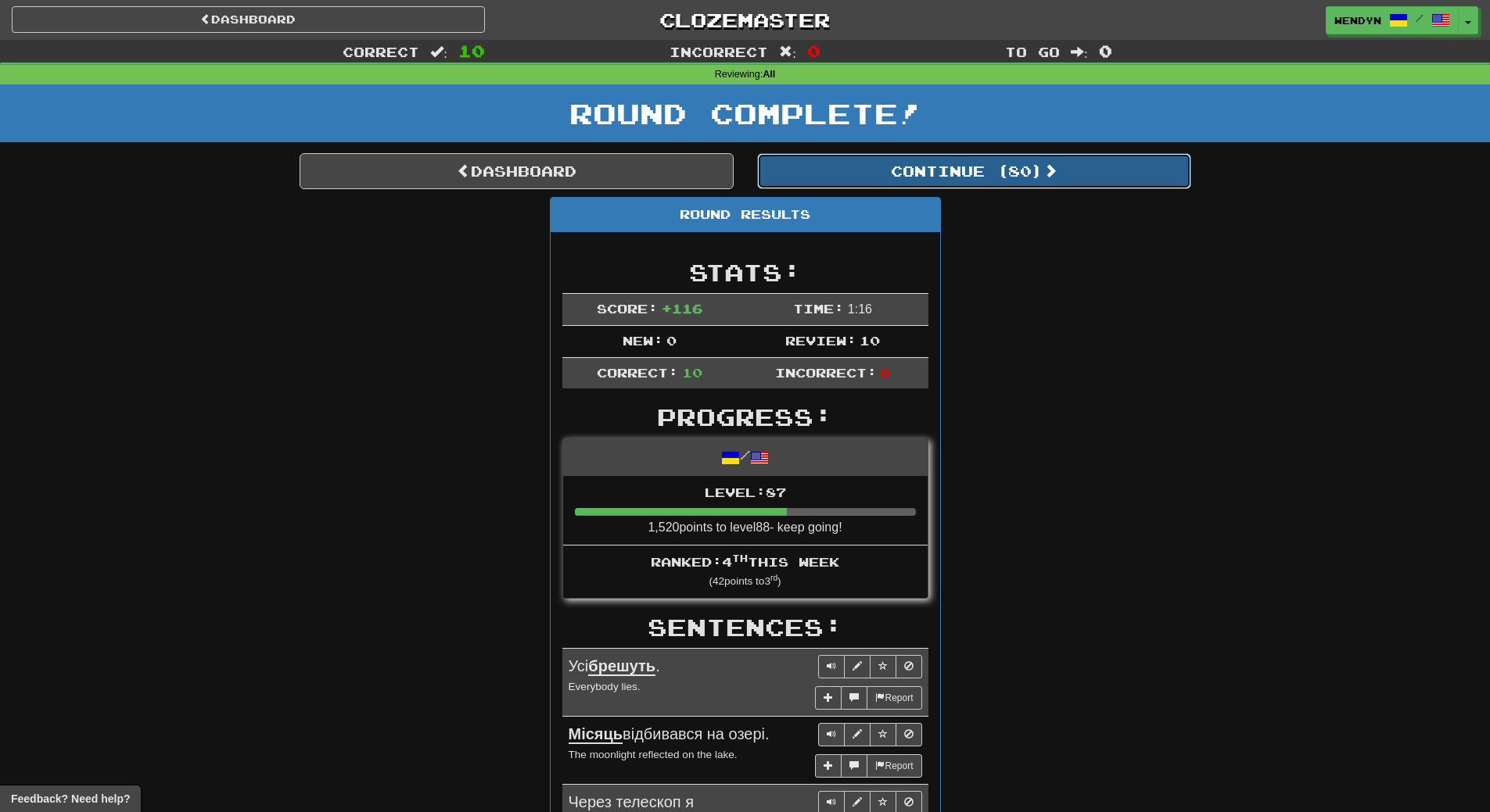
click at [1012, 181] on button "Continue ( 80 )" at bounding box center [974, 170] width 434 height 36
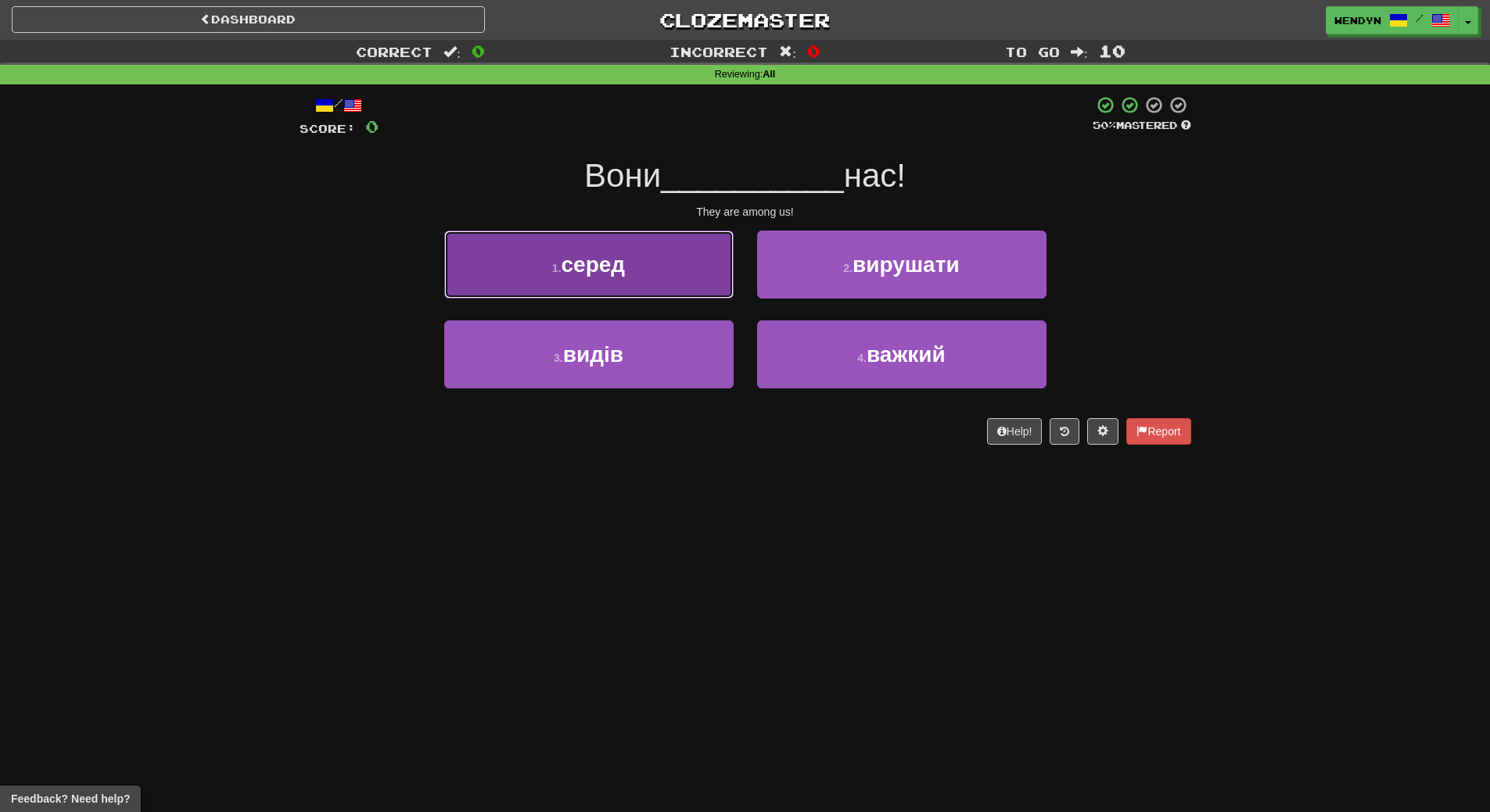
click at [657, 258] on button "1 . серед" at bounding box center [588, 265] width 289 height 68
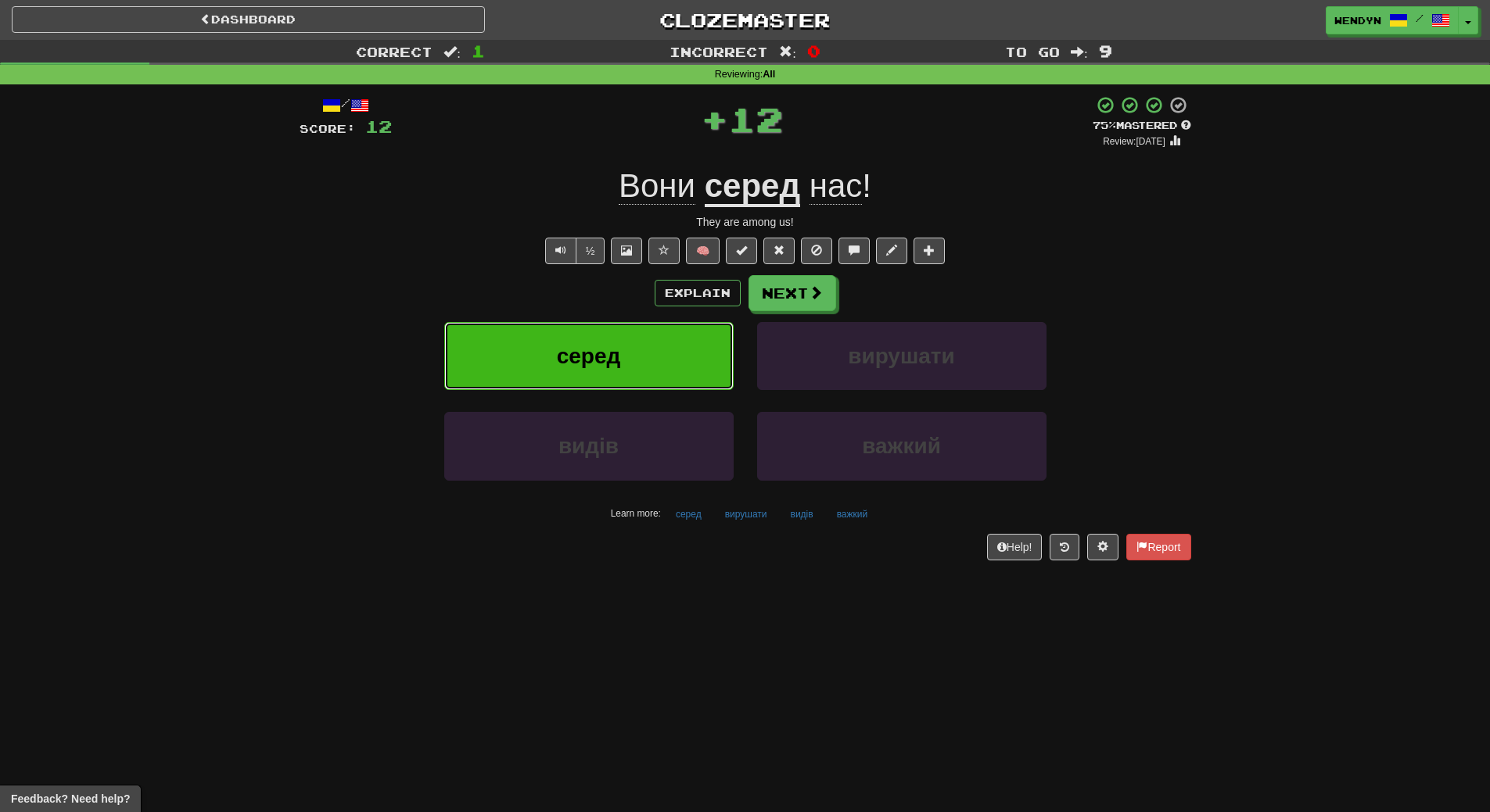
click at [639, 335] on button "серед" at bounding box center [588, 356] width 289 height 68
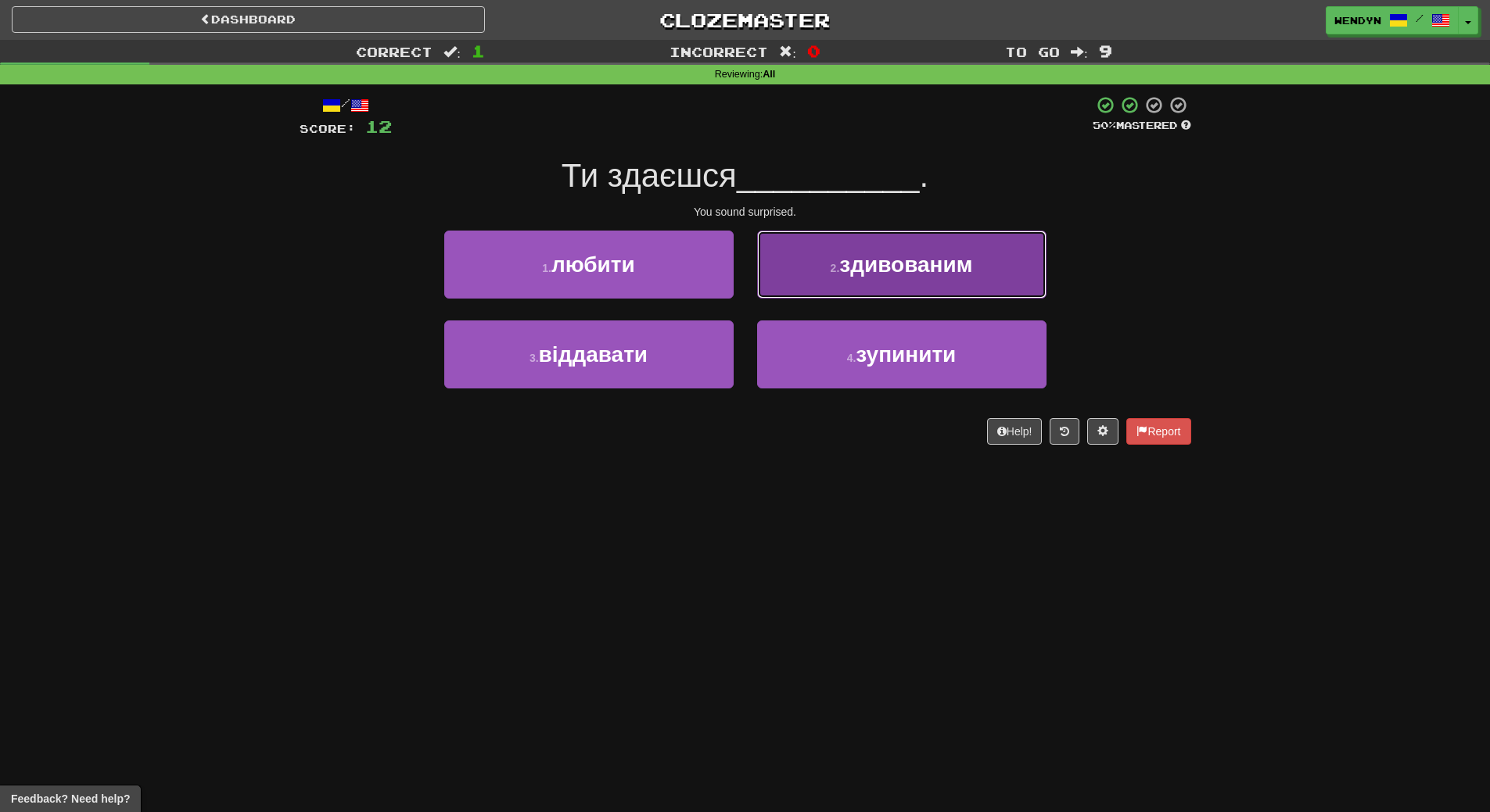
click at [974, 244] on button "2 . здивованим" at bounding box center [901, 265] width 289 height 68
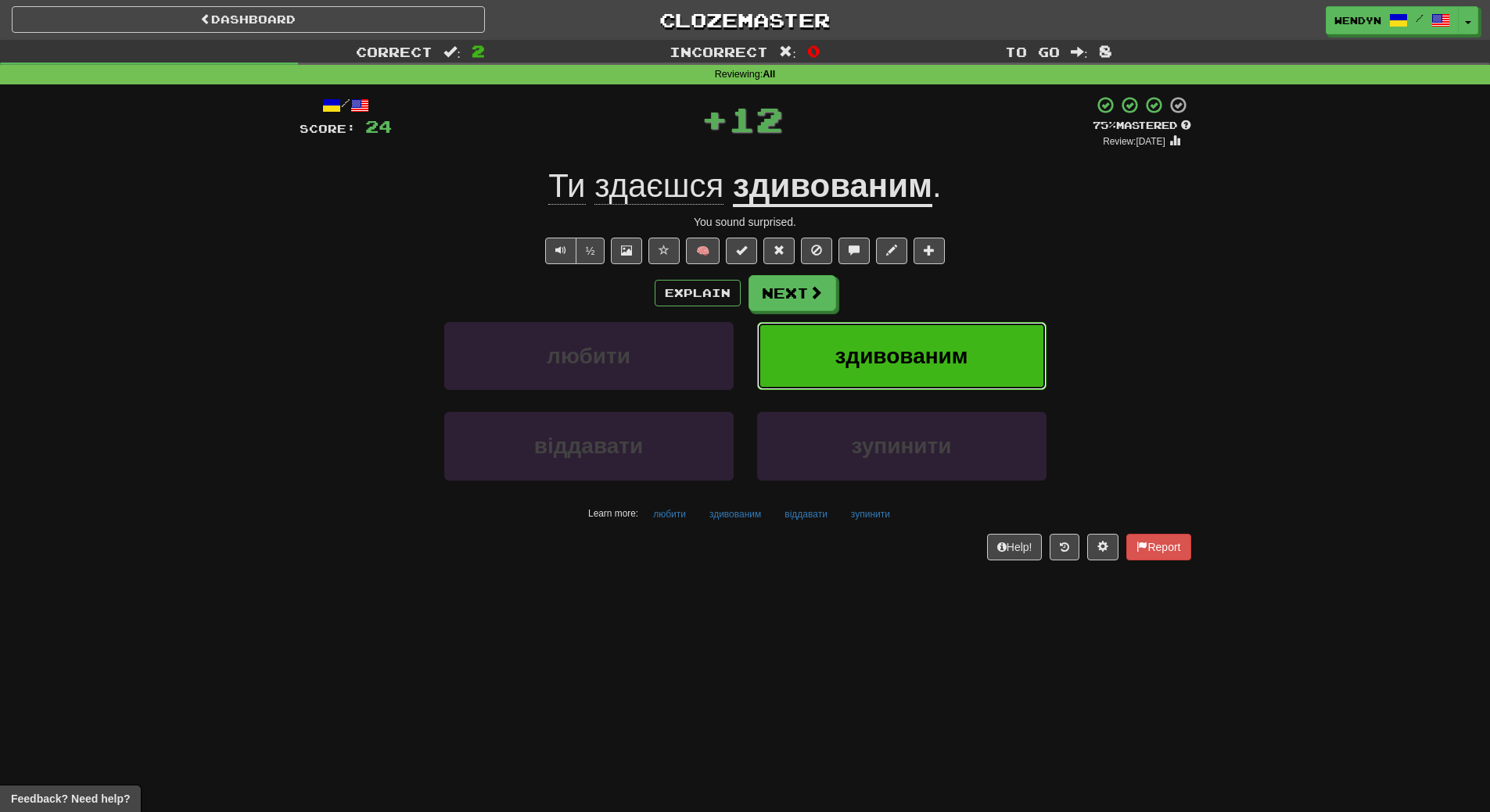
click at [955, 348] on span "здивованим" at bounding box center [901, 355] width 133 height 24
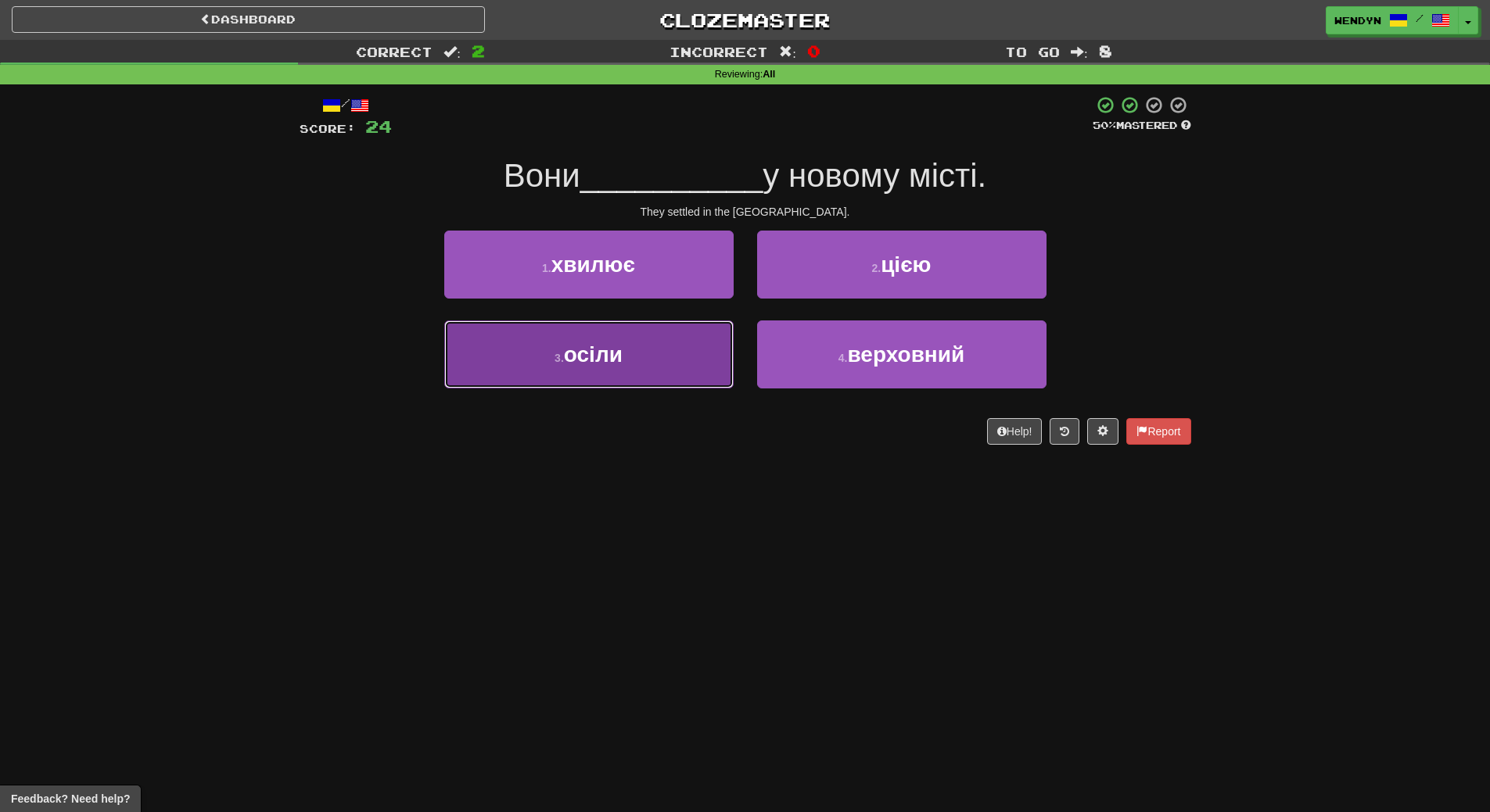
click at [677, 377] on button "3 . осіли" at bounding box center [588, 354] width 289 height 68
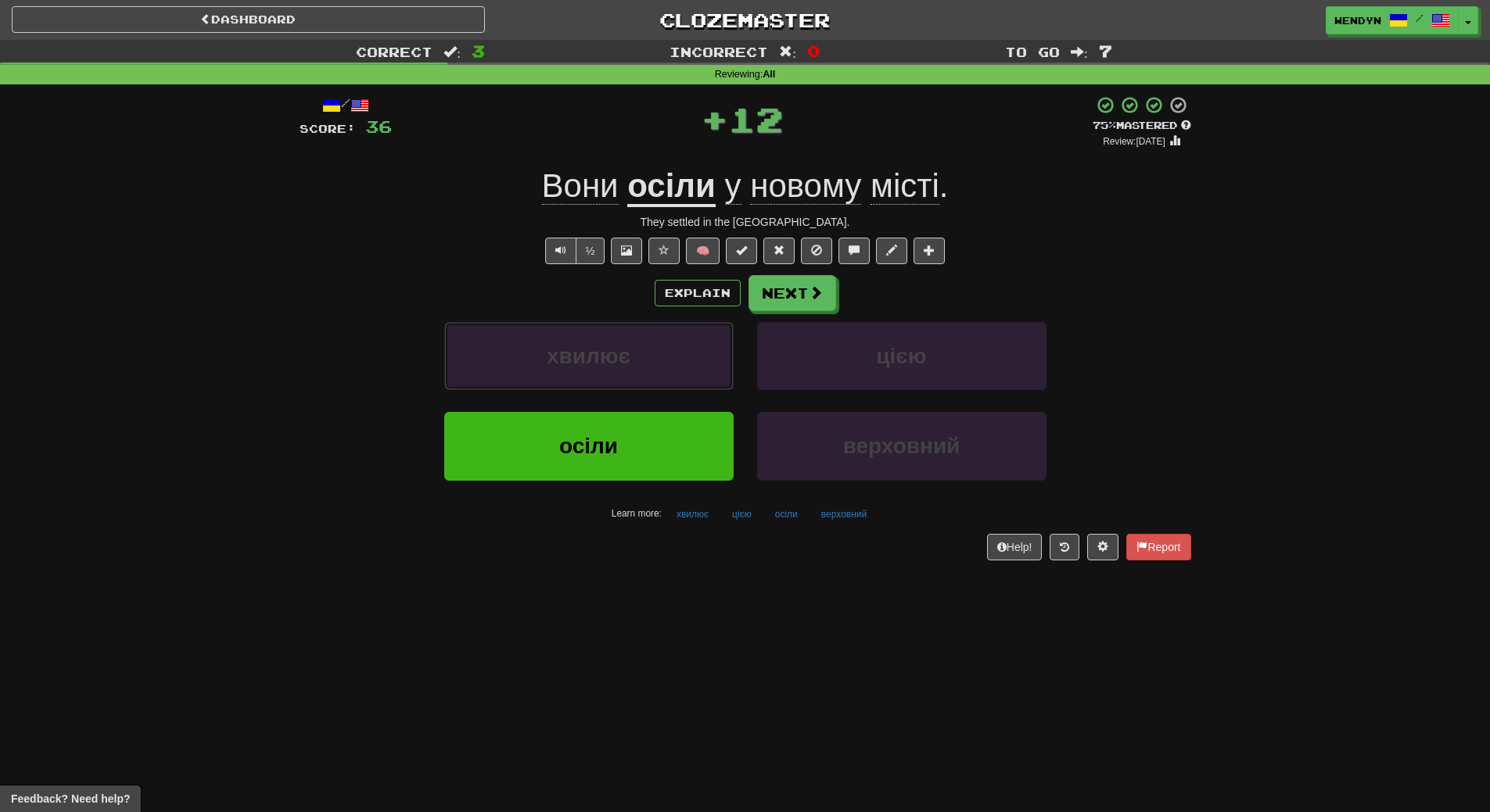
click at [677, 377] on button "хвилює" at bounding box center [588, 356] width 289 height 68
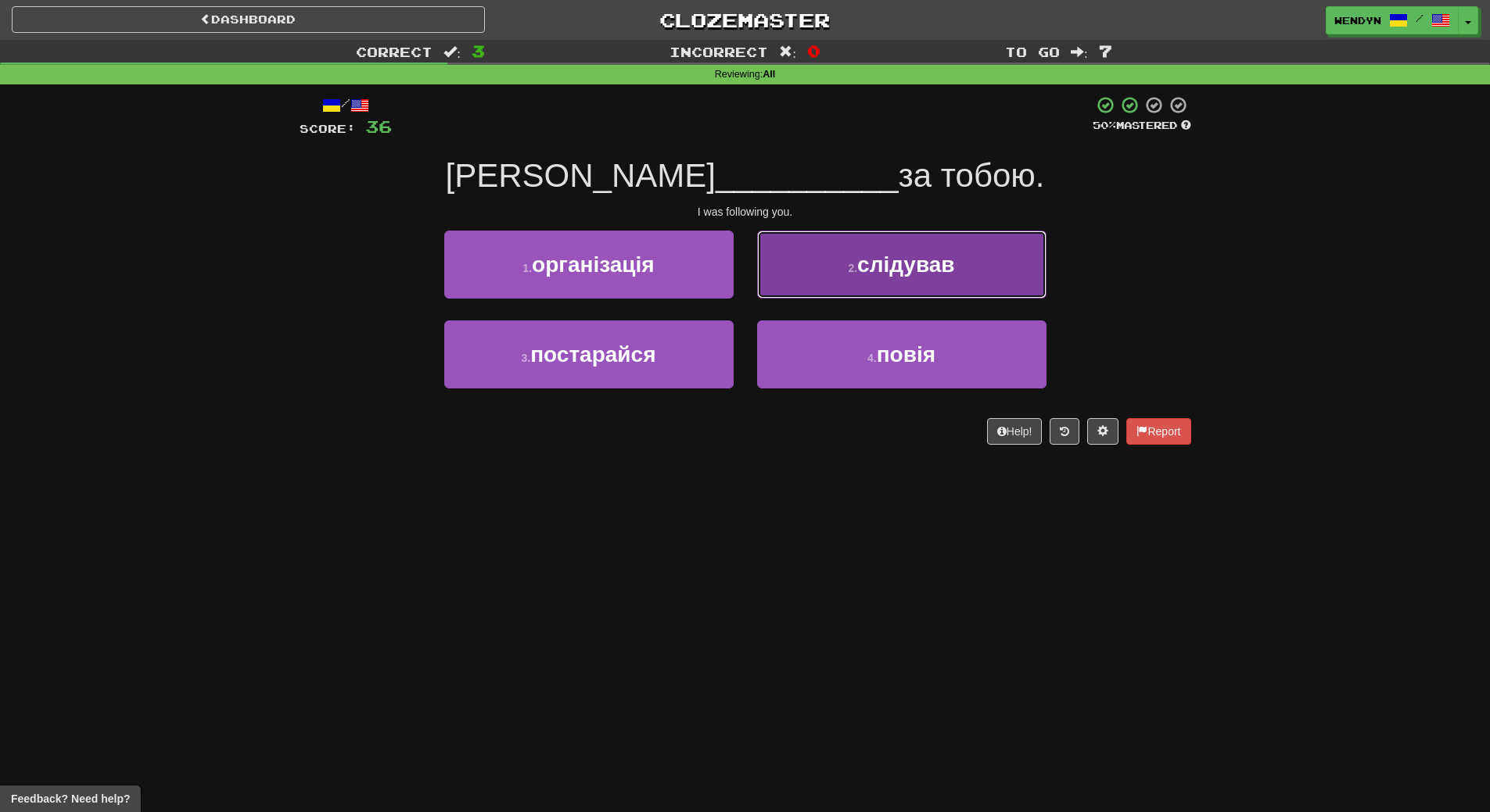
click at [919, 280] on button "2 . слідував" at bounding box center [901, 265] width 289 height 68
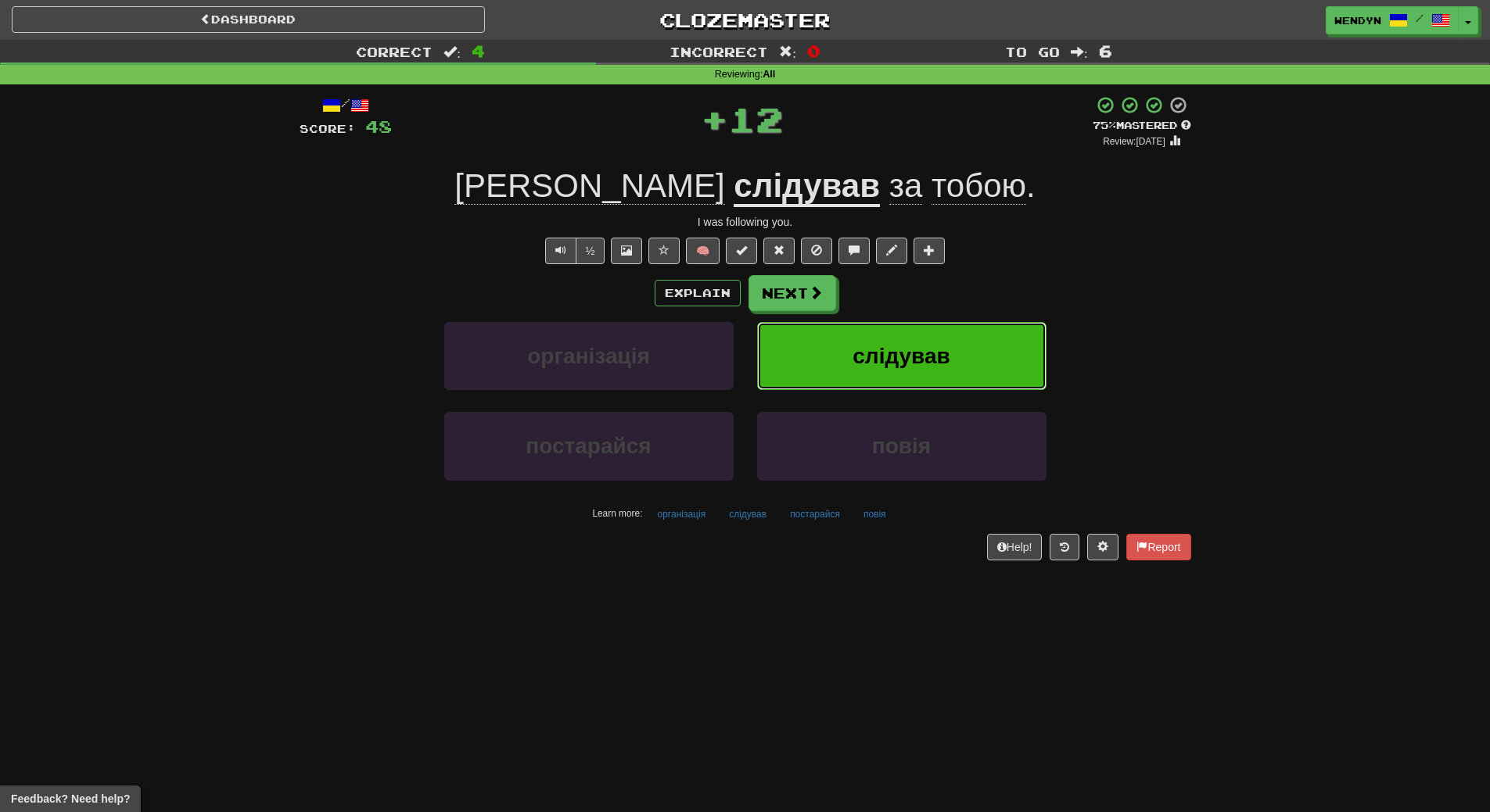
click at [927, 375] on button "слідував" at bounding box center [901, 356] width 289 height 68
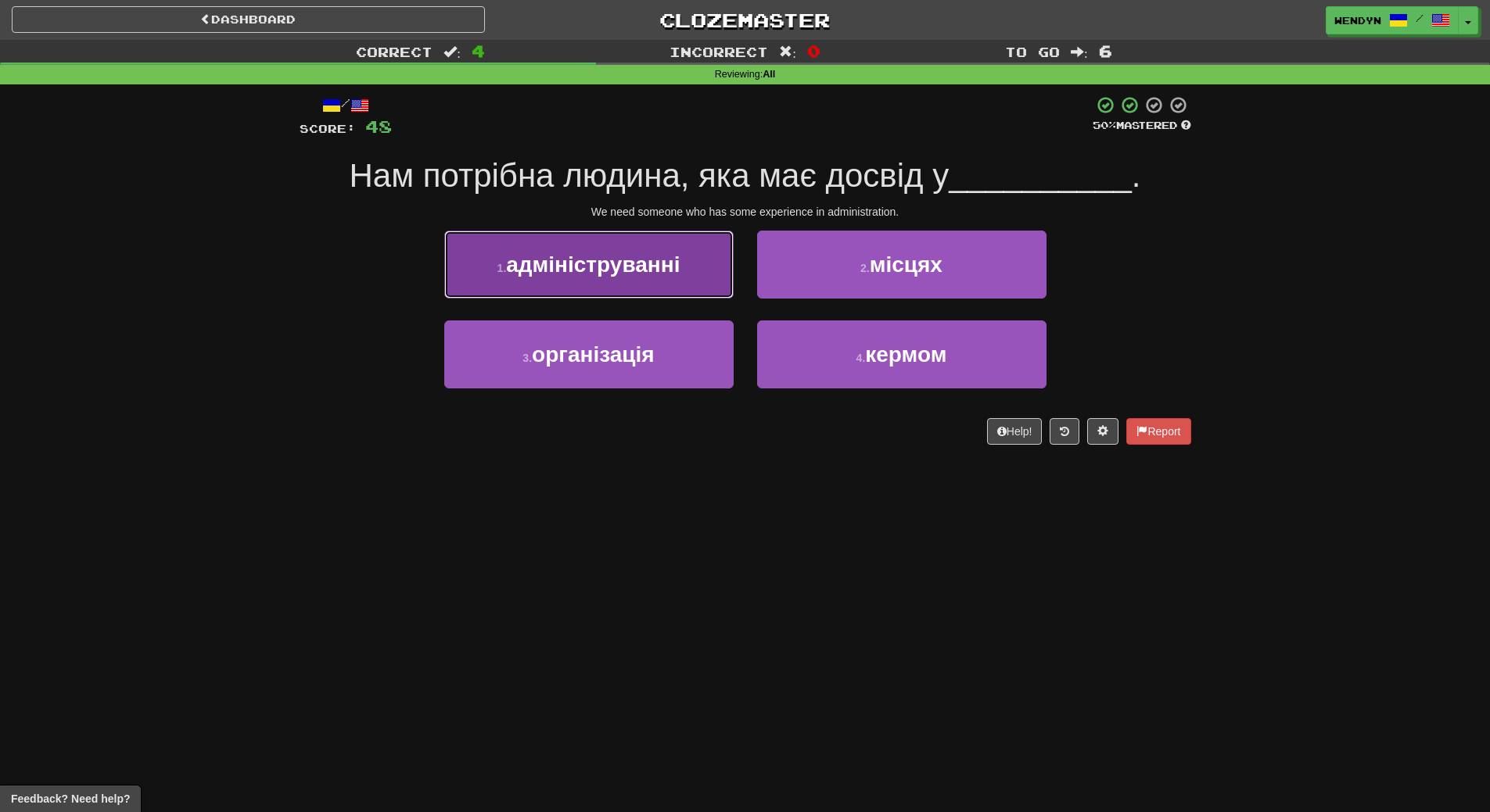
click at [672, 277] on button "1 . адмініструванні" at bounding box center [588, 265] width 289 height 68
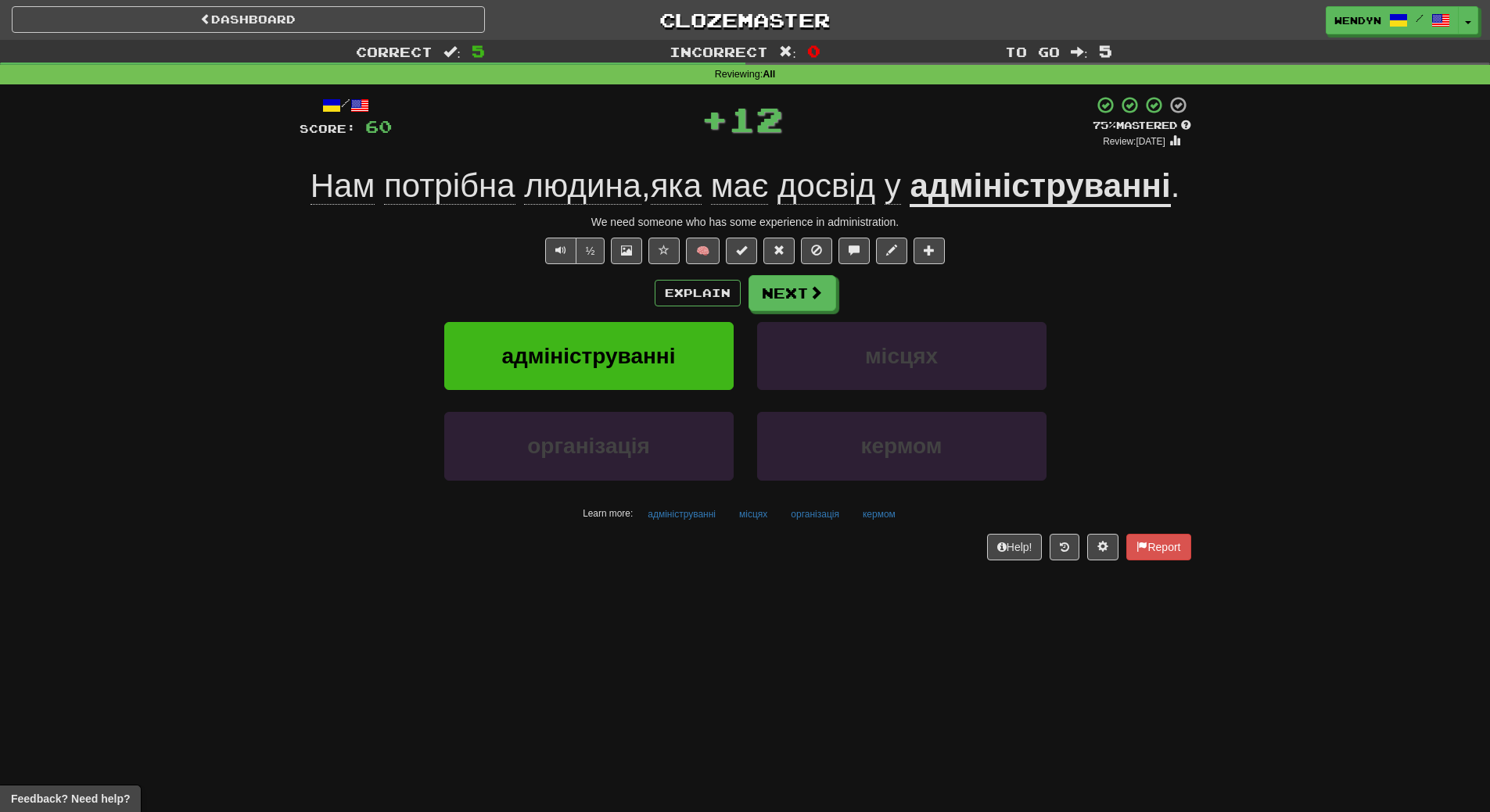
click at [676, 614] on div "Dashboard Clozemaster WendyN / Toggle Dropdown Dashboard Leaderboard Activity F…" at bounding box center [745, 406] width 1490 height 812
click at [622, 367] on span "адмініструванні" at bounding box center [588, 355] width 173 height 24
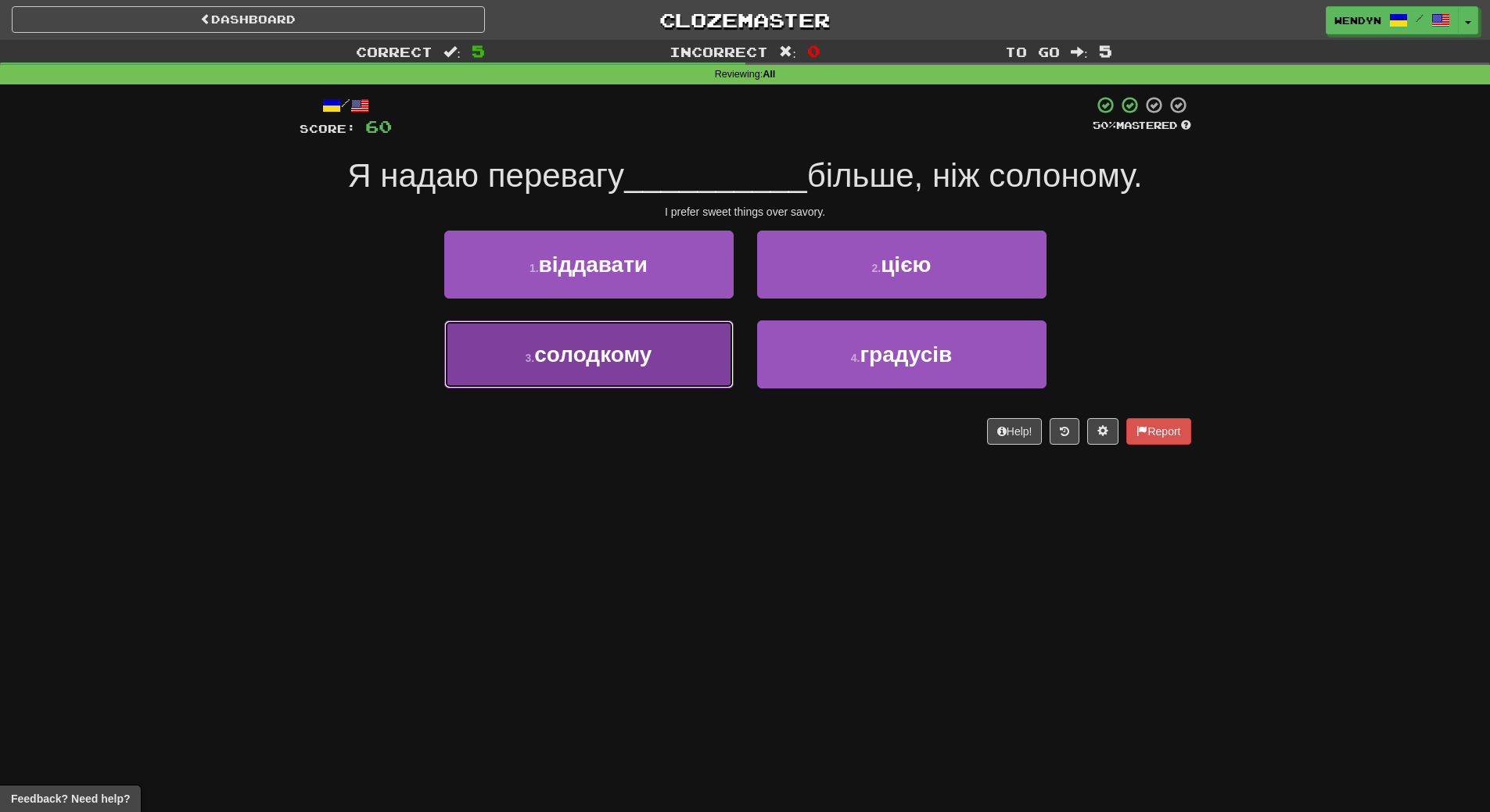
click at [646, 382] on button "3 . солодкому" at bounding box center [588, 354] width 289 height 68
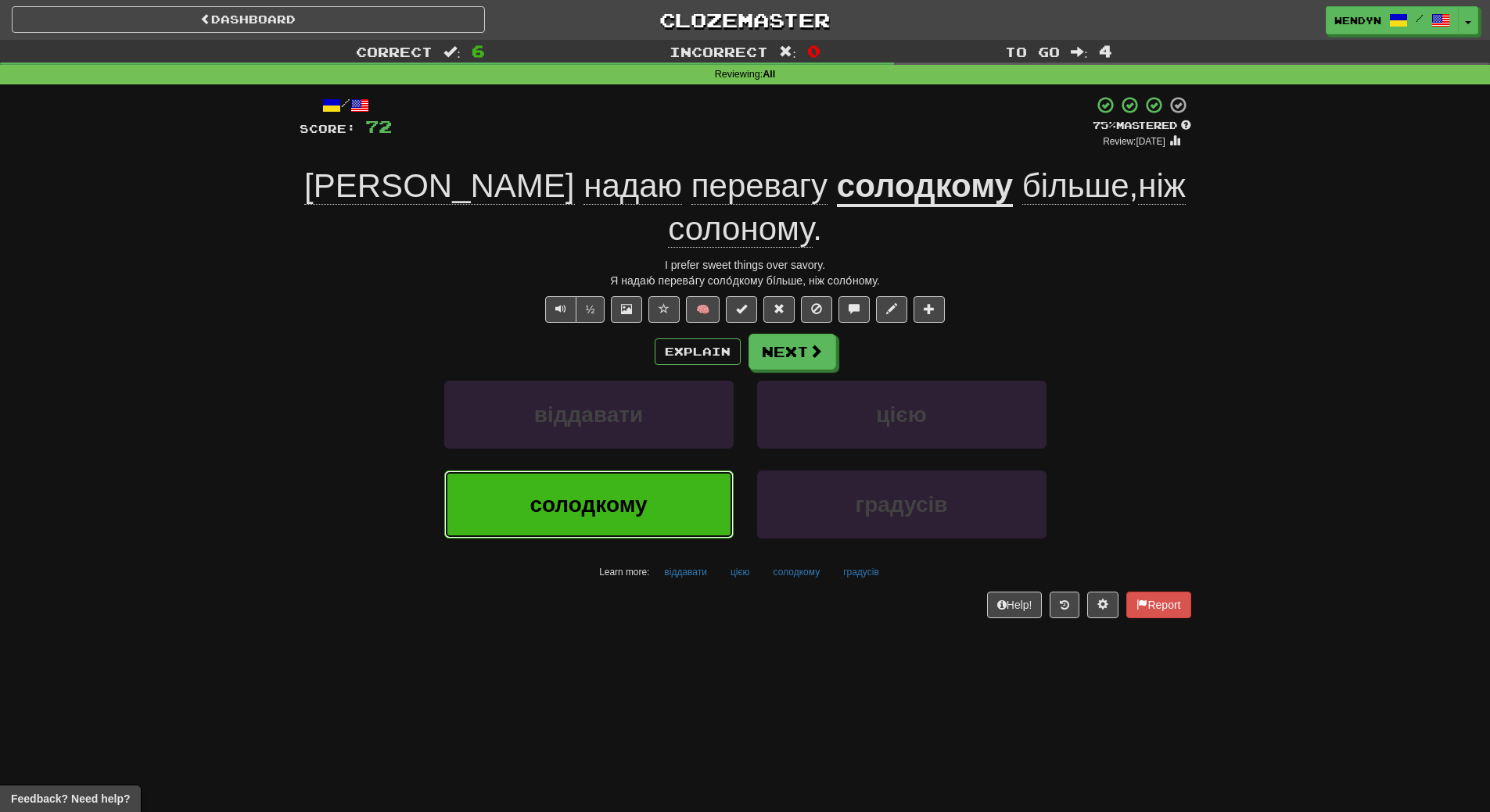
click at [598, 493] on span "солодкому" at bounding box center [588, 504] width 117 height 24
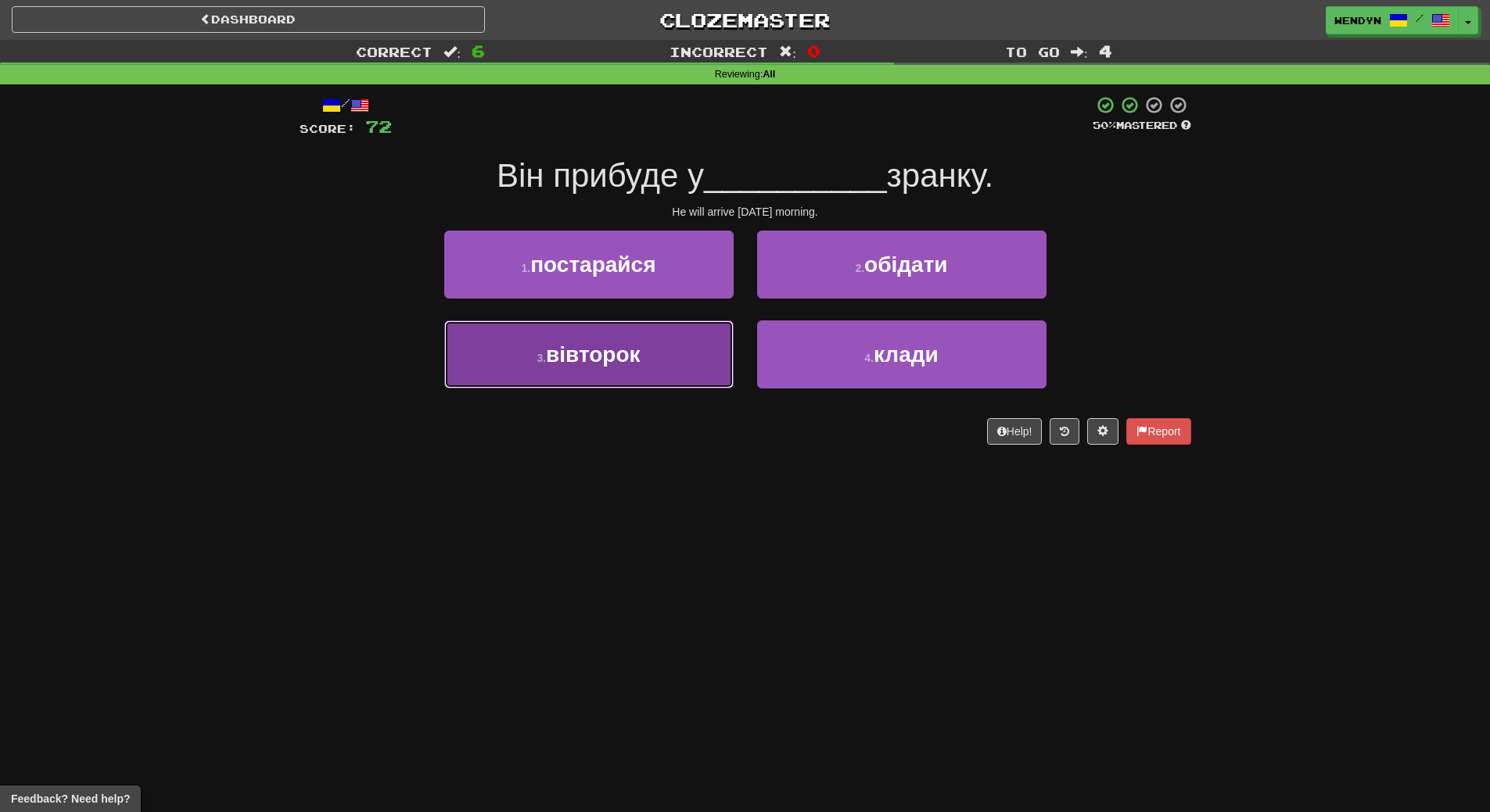
click at [610, 371] on button "3 . вівторок" at bounding box center [588, 354] width 289 height 68
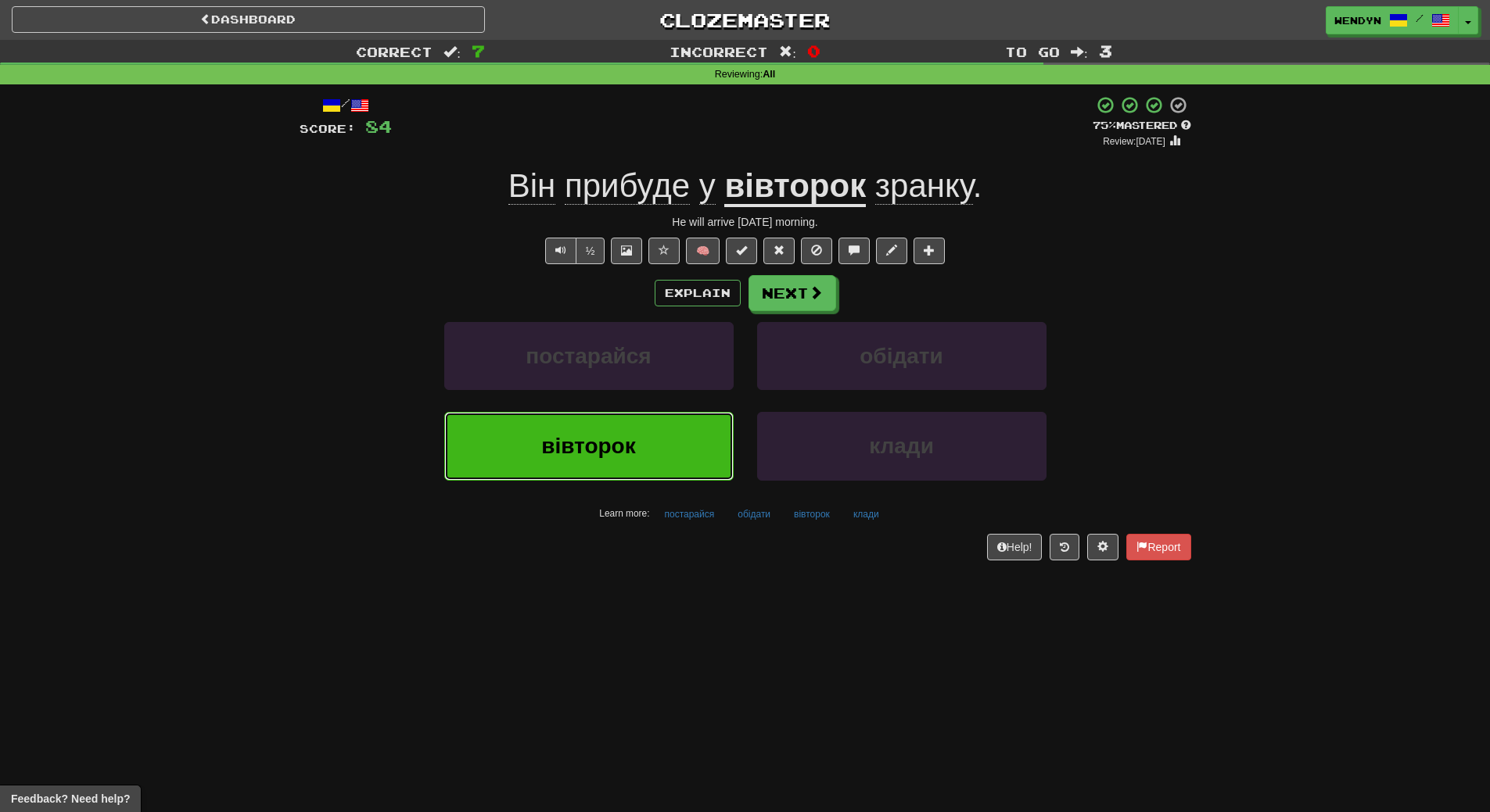
click at [606, 472] on button "вівторок" at bounding box center [588, 446] width 289 height 68
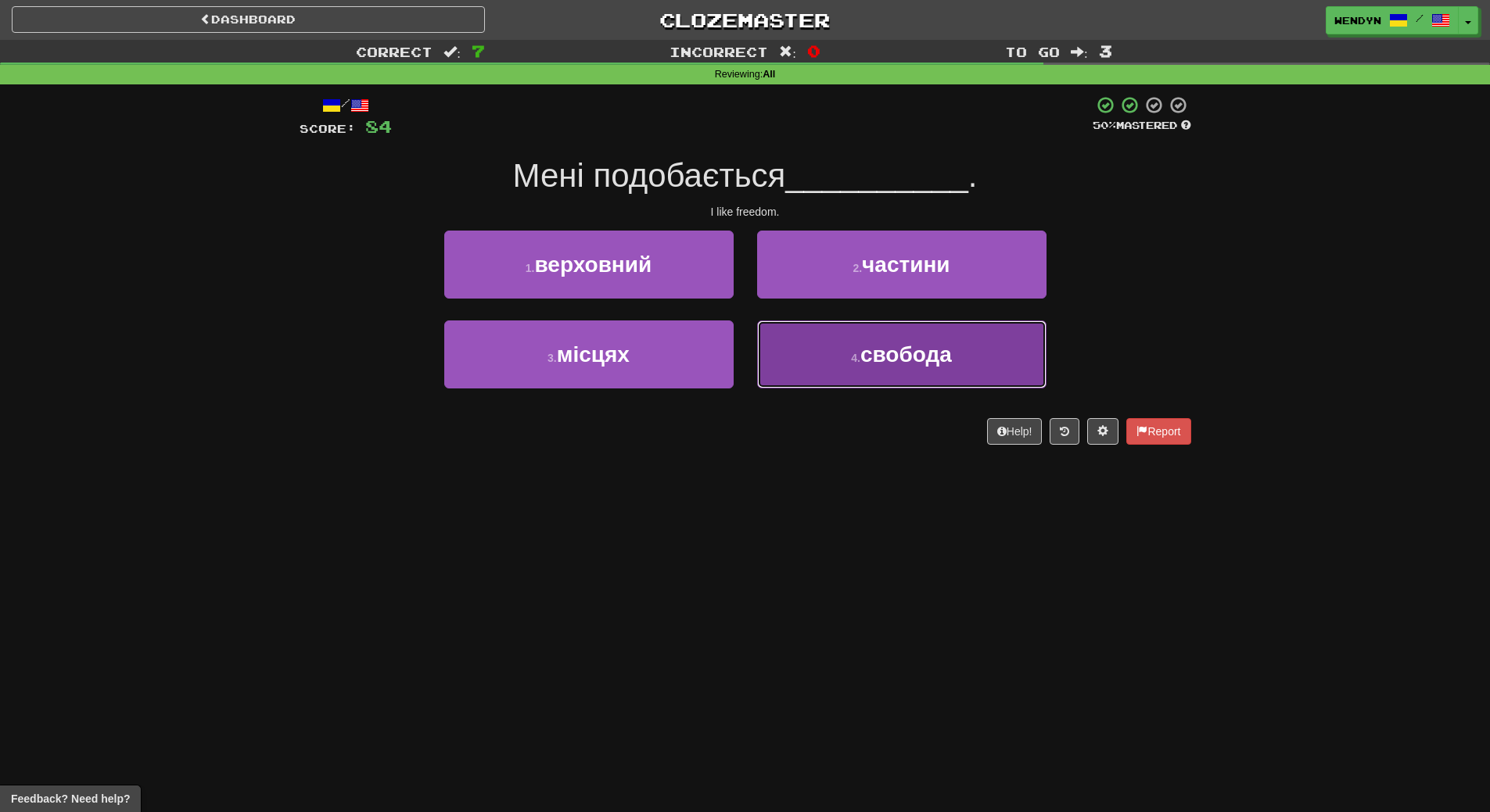
click at [889, 370] on button "4 . свобода" at bounding box center [901, 354] width 289 height 68
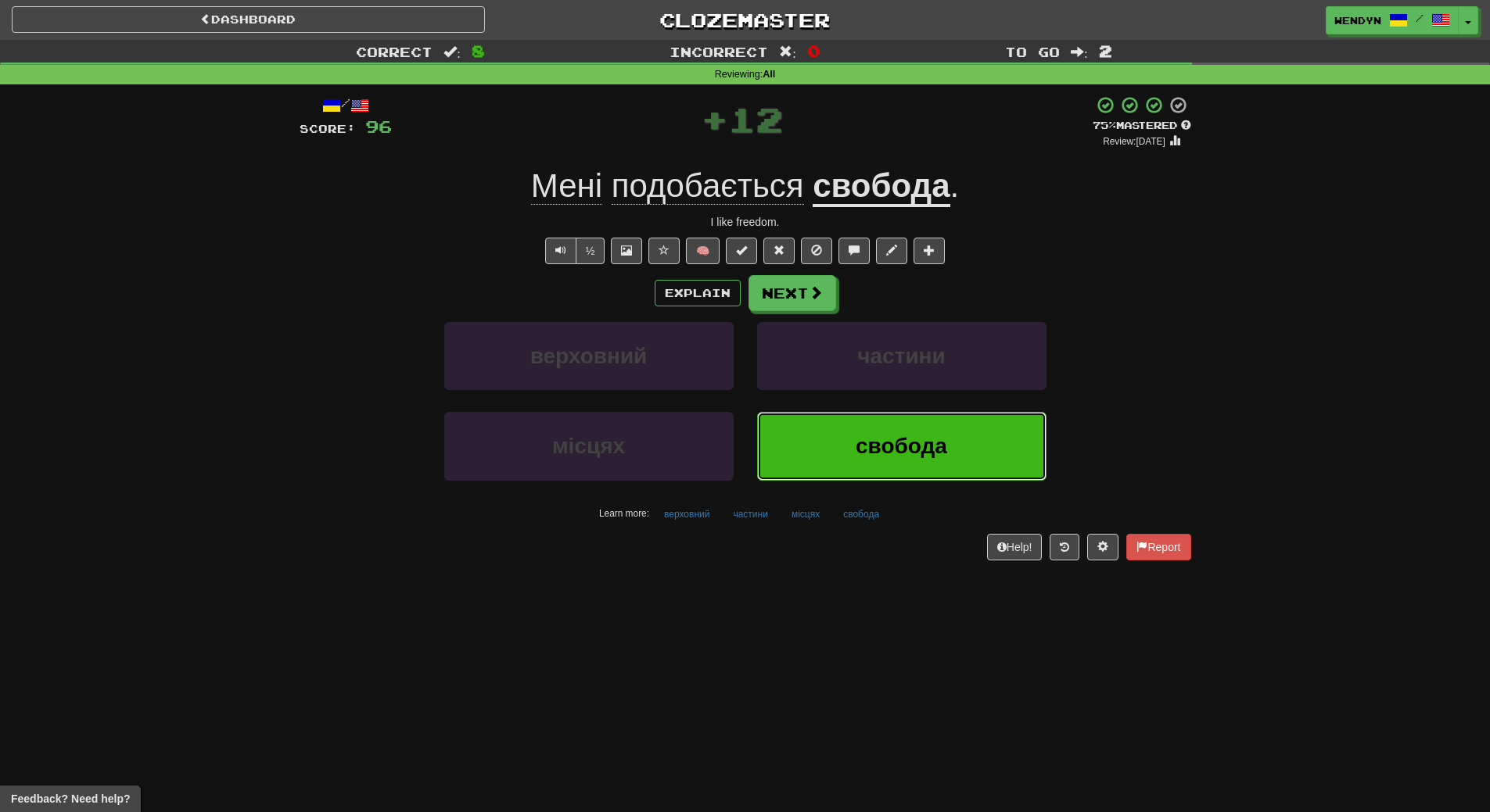
click at [889, 443] on span "свобода" at bounding box center [902, 446] width 92 height 24
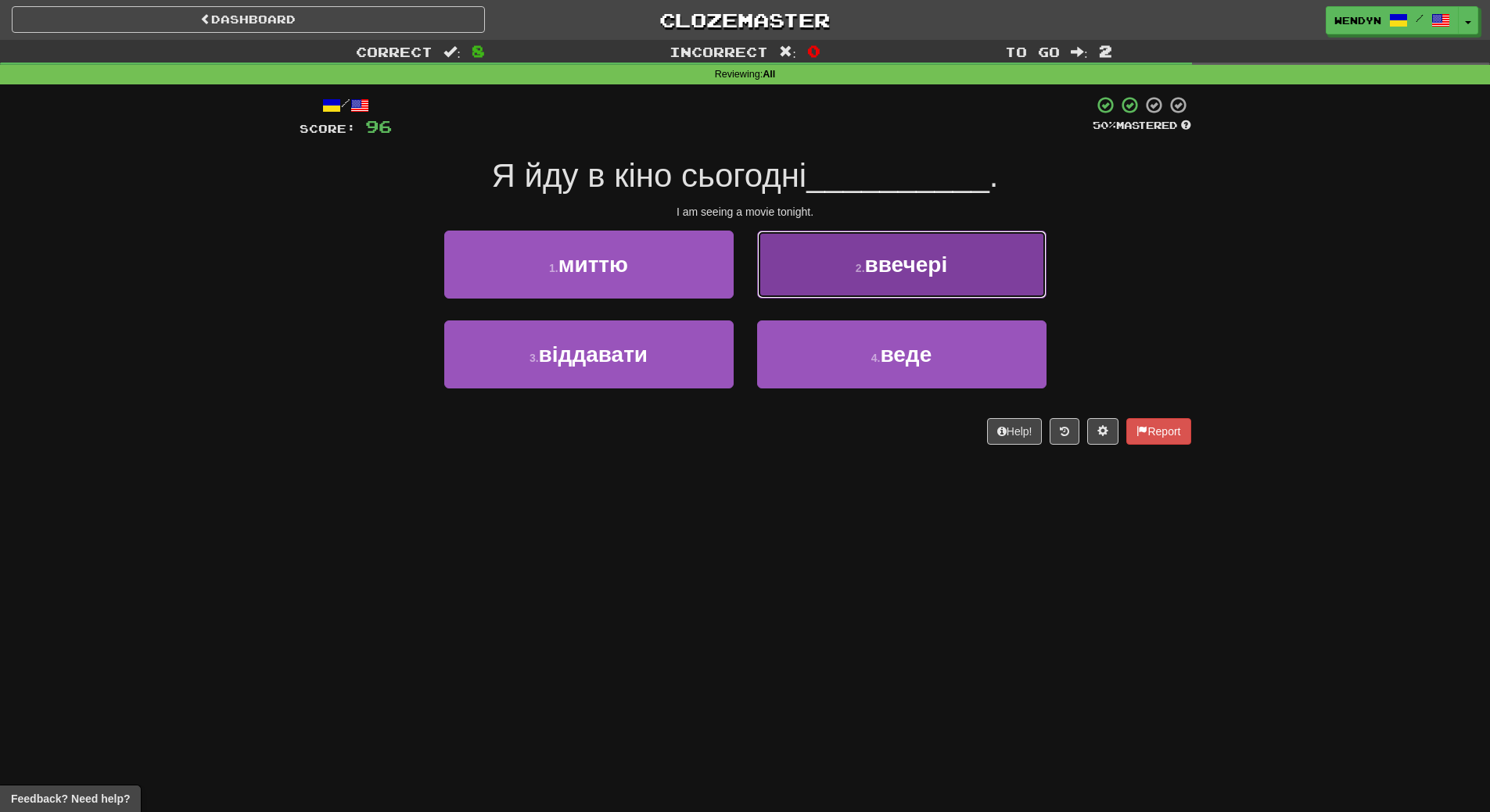
click at [938, 289] on button "2 . ввечері" at bounding box center [901, 265] width 289 height 68
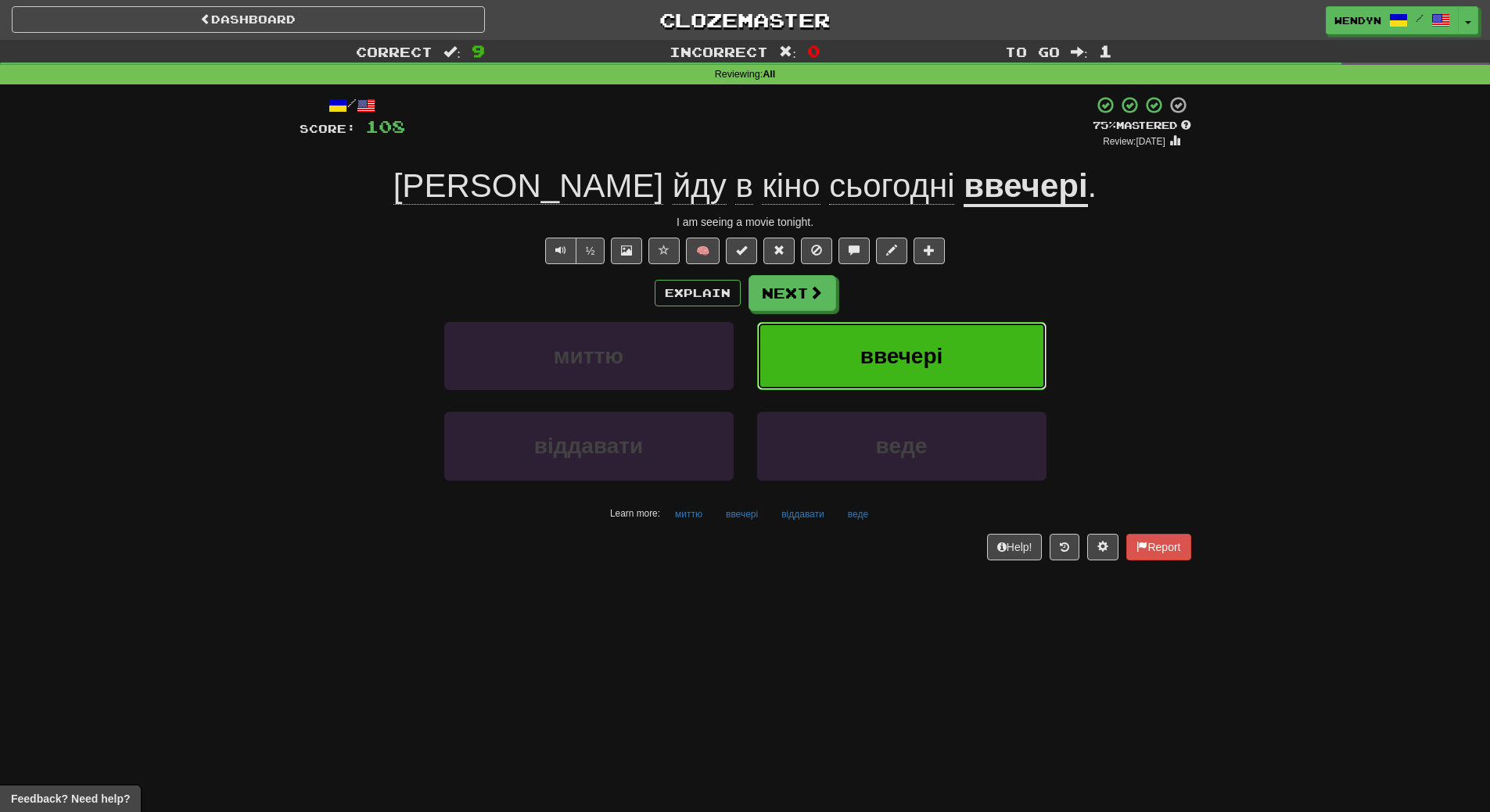
click at [935, 369] on button "ввечері" at bounding box center [901, 356] width 289 height 68
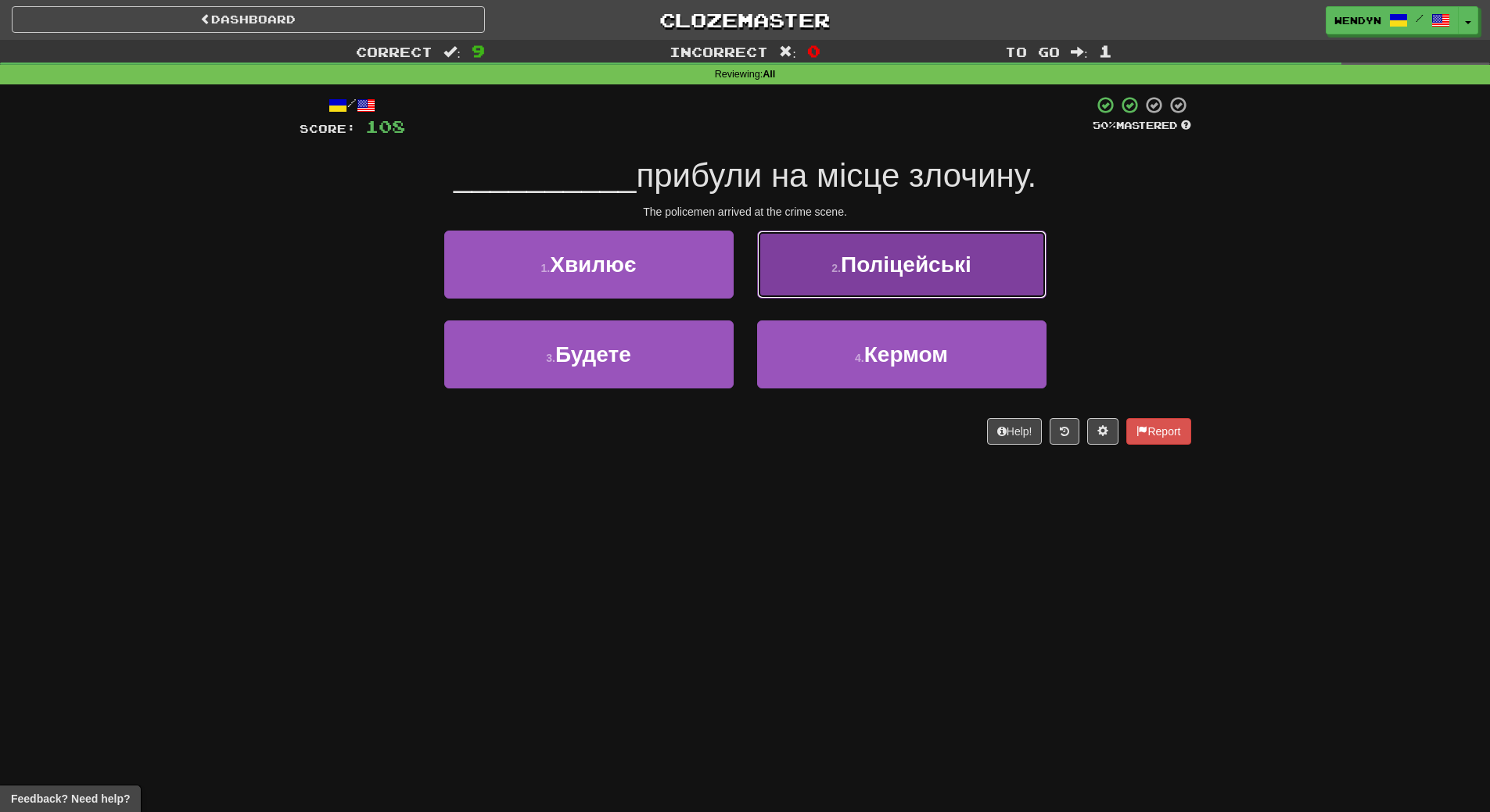
click at [975, 284] on button "2 . Поліцейські" at bounding box center [901, 265] width 289 height 68
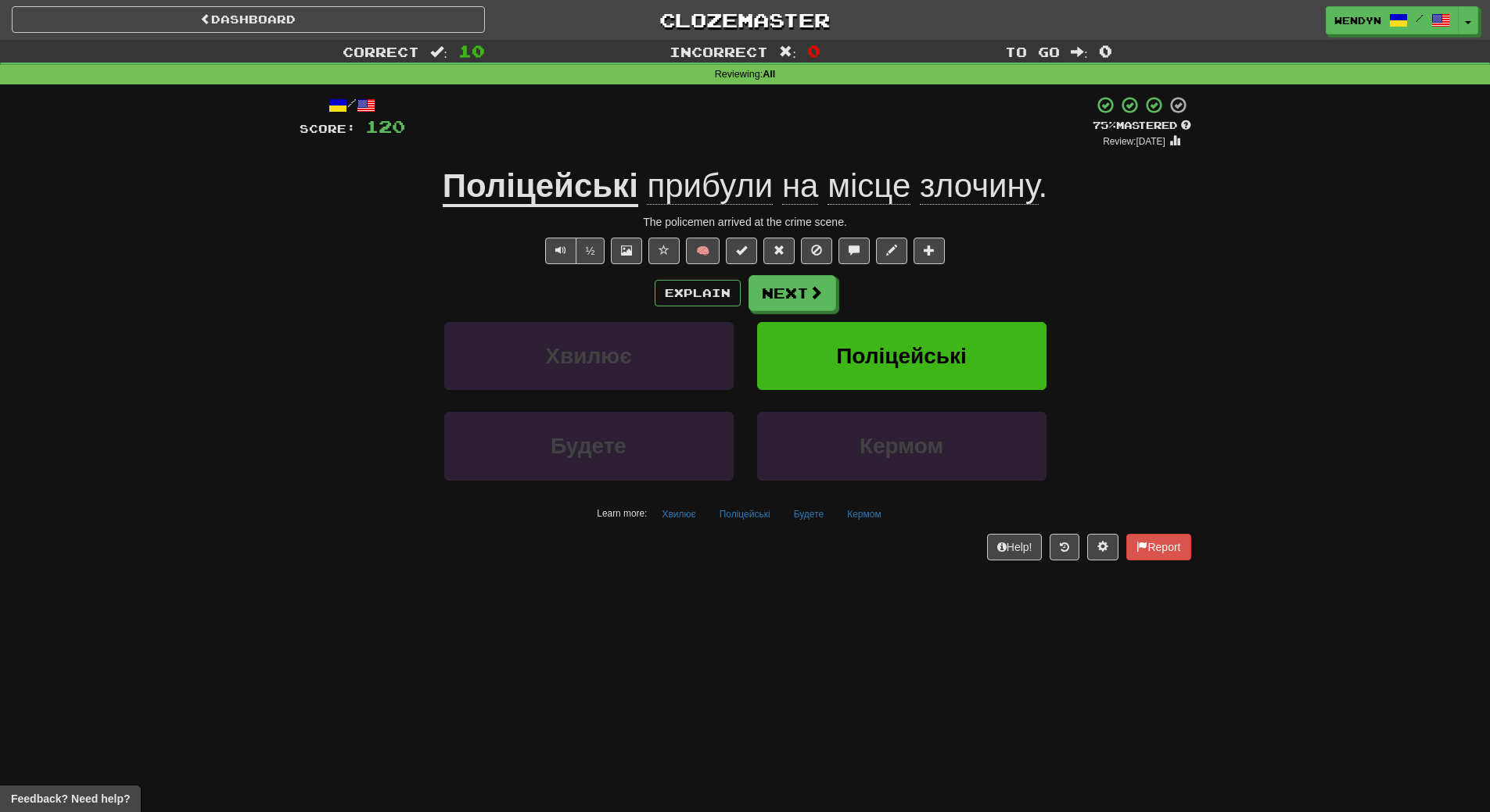
click at [913, 318] on div "Explain Next Хвилює Поліцейські Будете Кермом Learn more: Хвилює Поліцейські Бу…" at bounding box center [746, 401] width 892 height 251
click at [908, 363] on span "Поліцейські" at bounding box center [902, 355] width 130 height 24
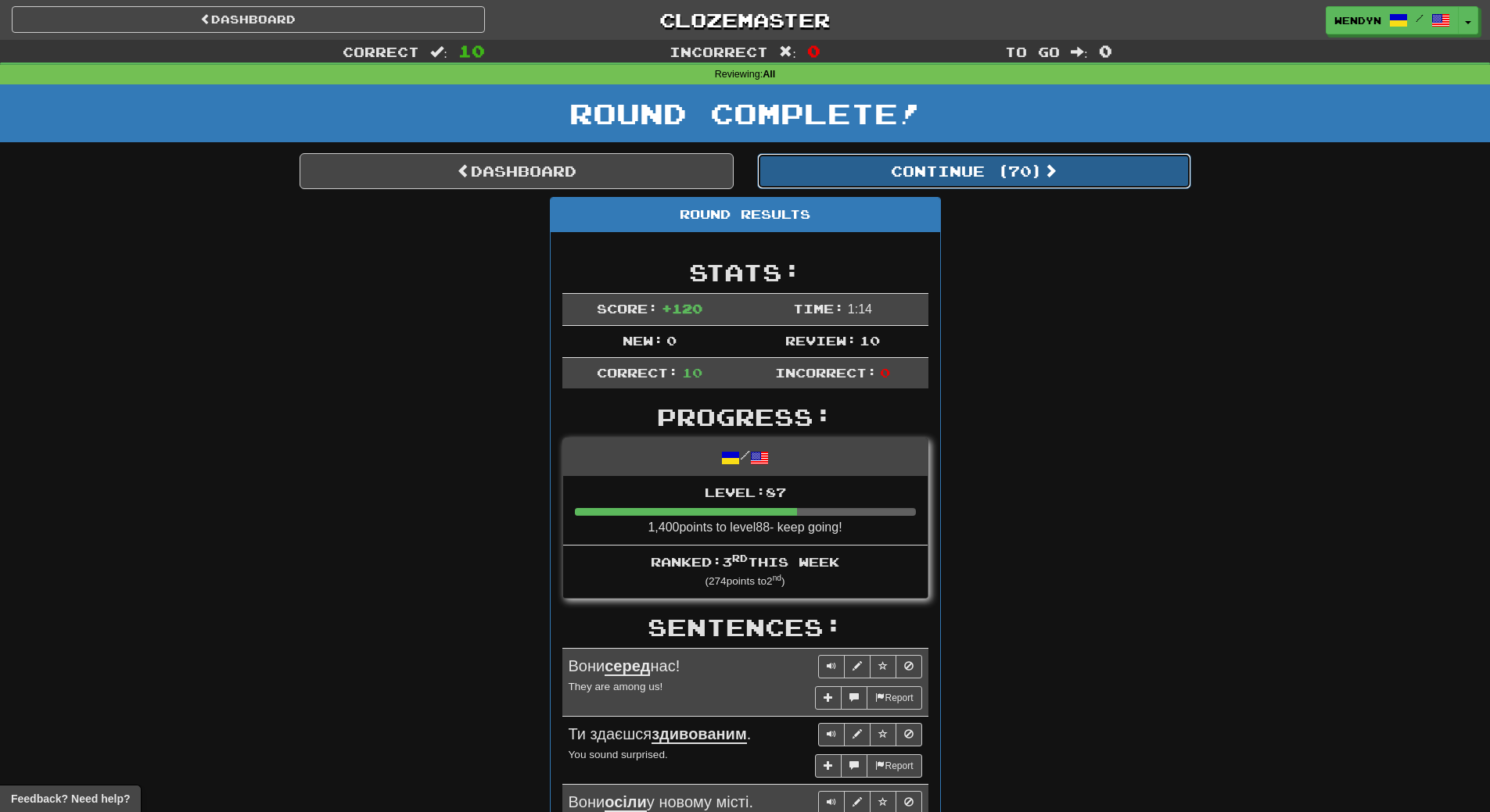
click at [993, 175] on button "Continue ( 70 )" at bounding box center [974, 170] width 434 height 36
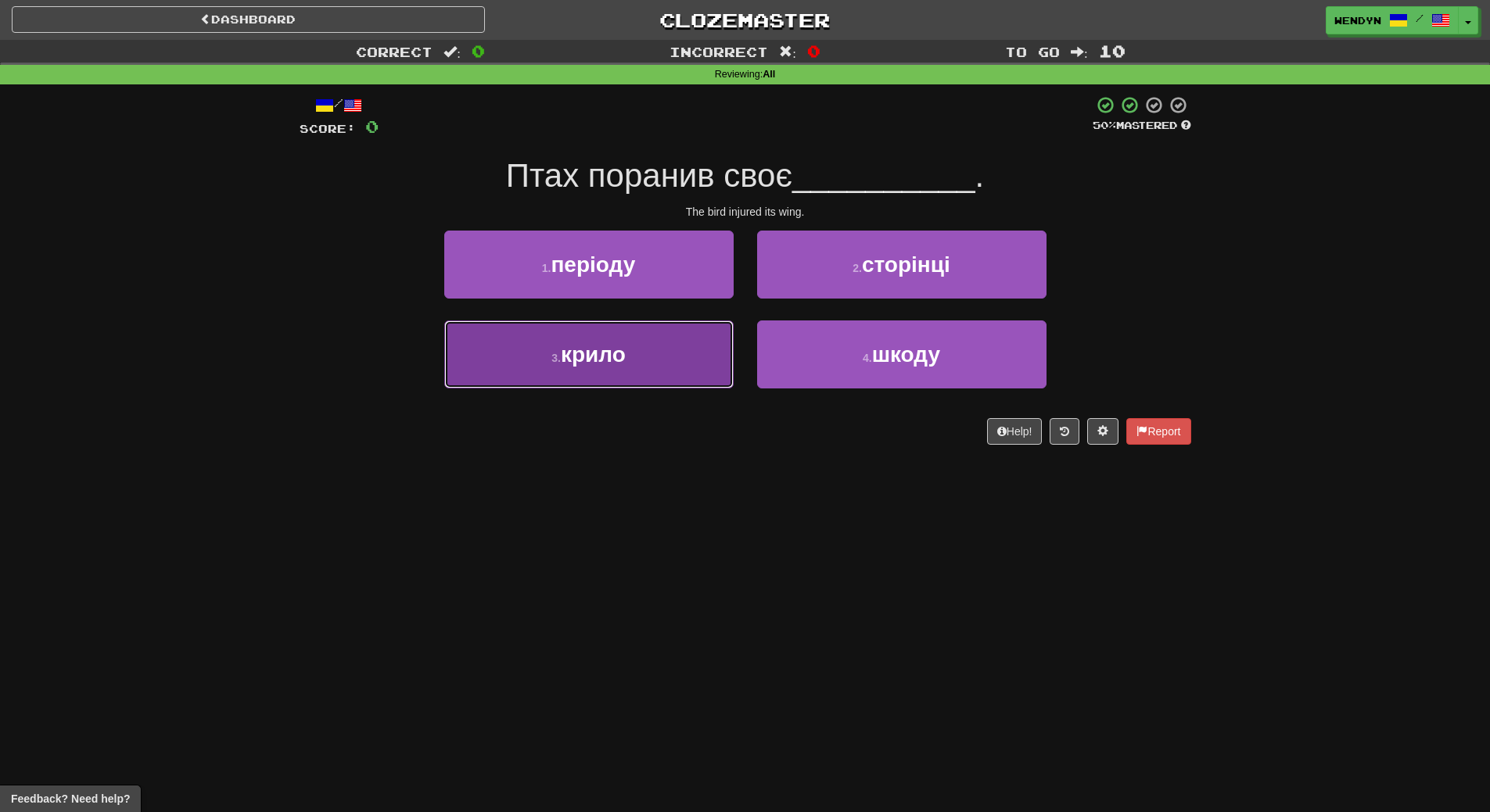
click at [606, 353] on span "крило" at bounding box center [593, 354] width 65 height 24
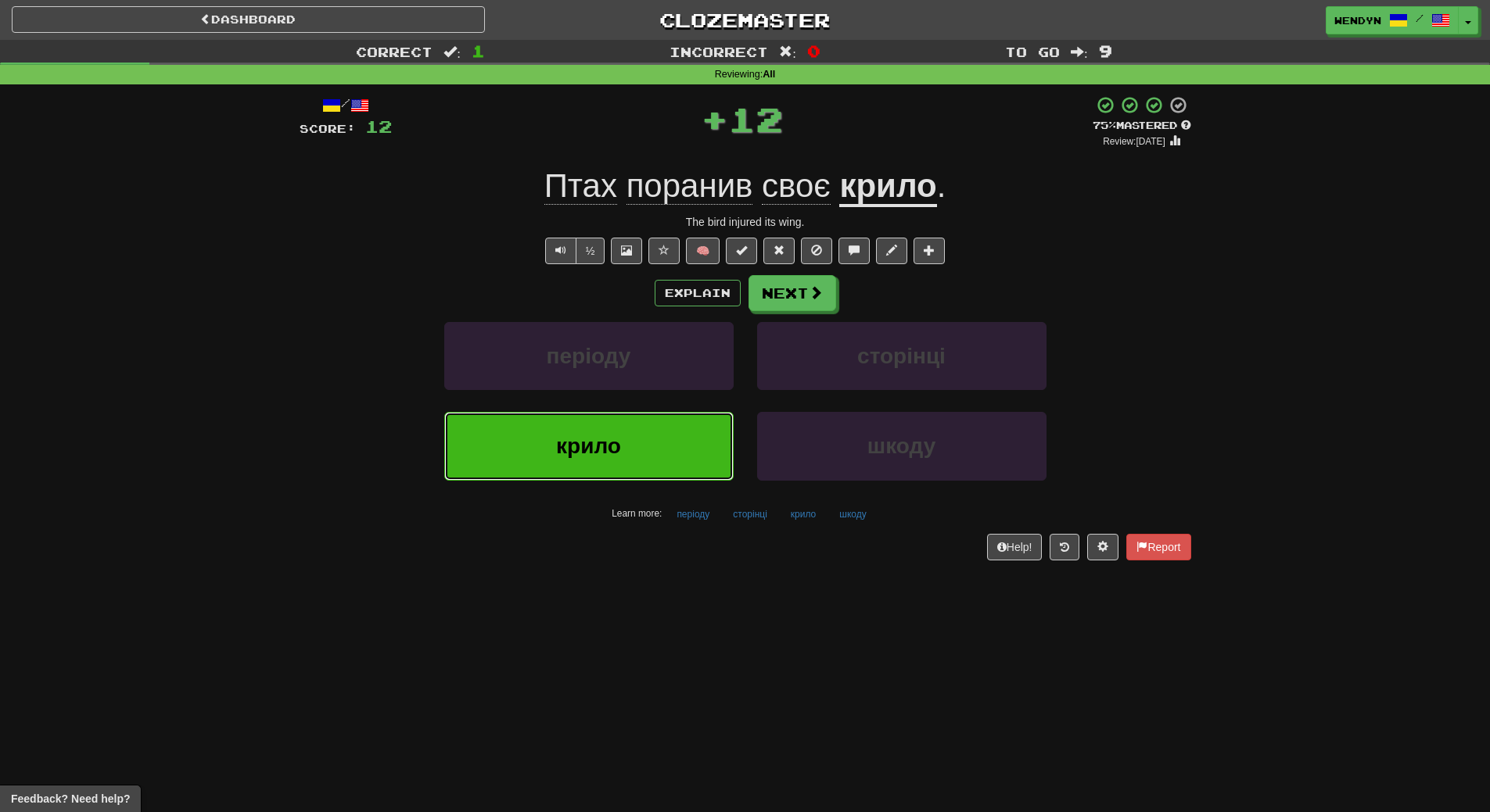
click at [610, 452] on span "крило" at bounding box center [588, 446] width 65 height 24
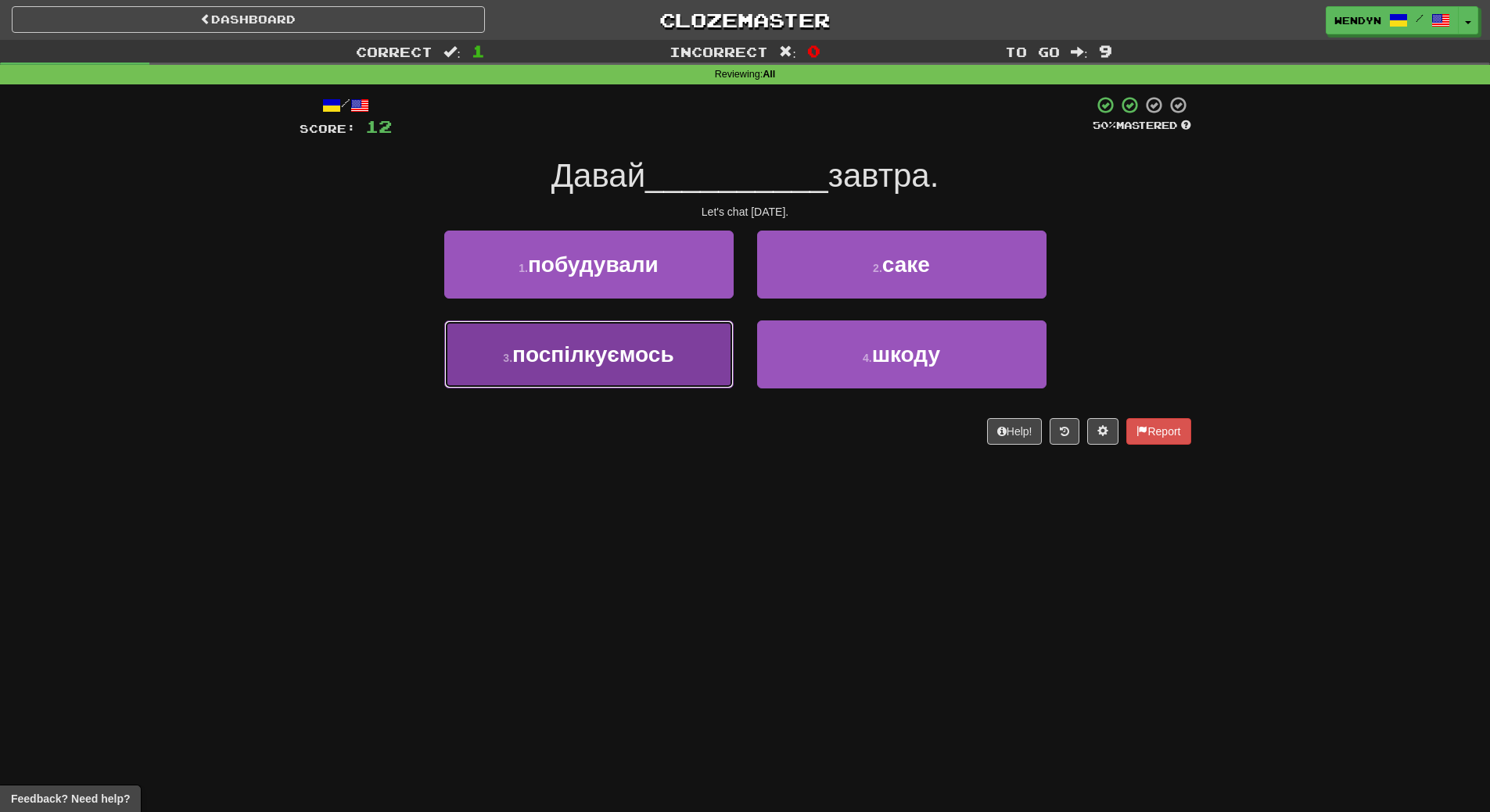
click at [640, 368] on button "3 . поспілкуємось" at bounding box center [588, 354] width 289 height 68
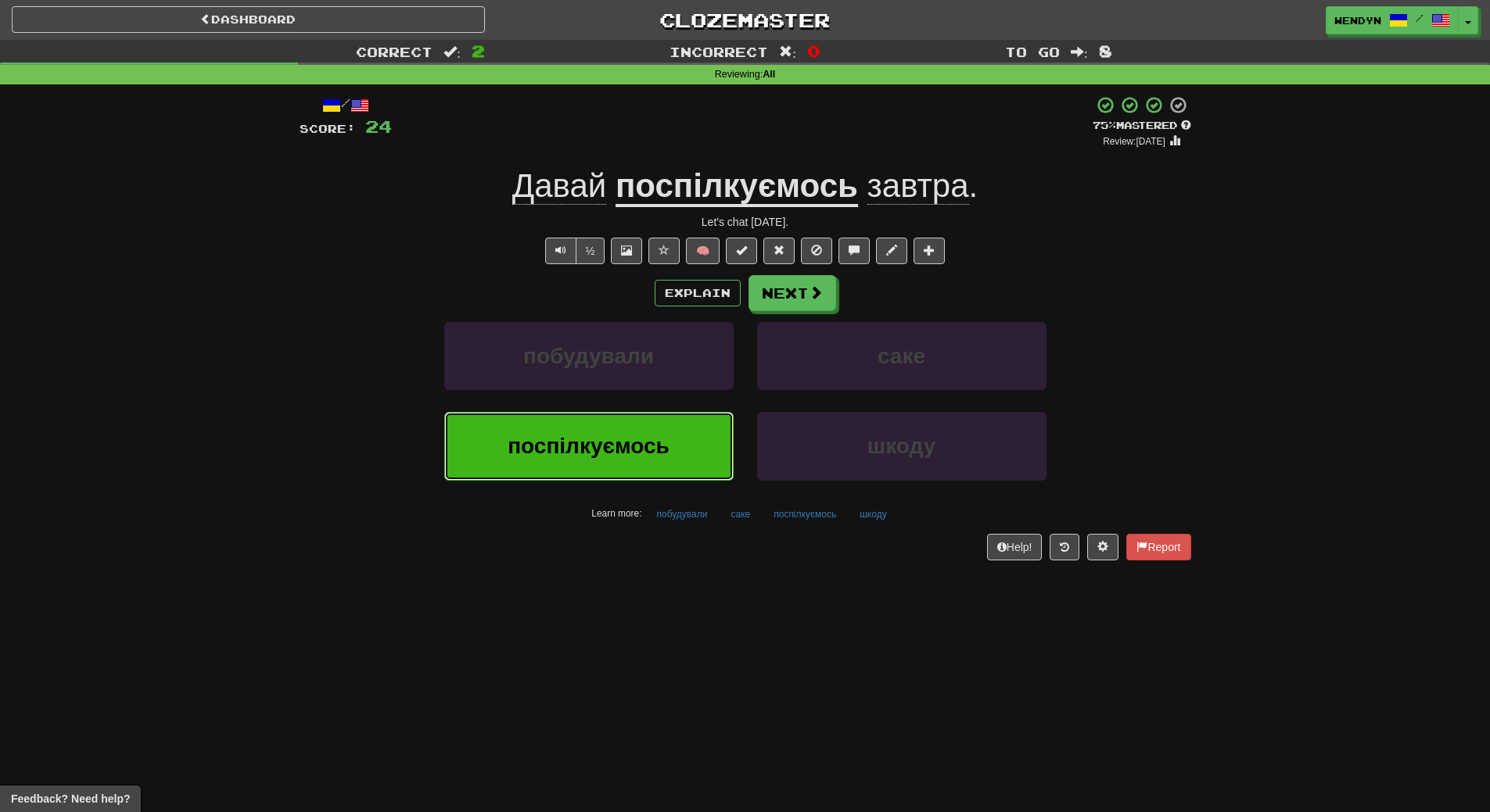
click at [628, 450] on span "поспілкуємось" at bounding box center [588, 446] width 162 height 24
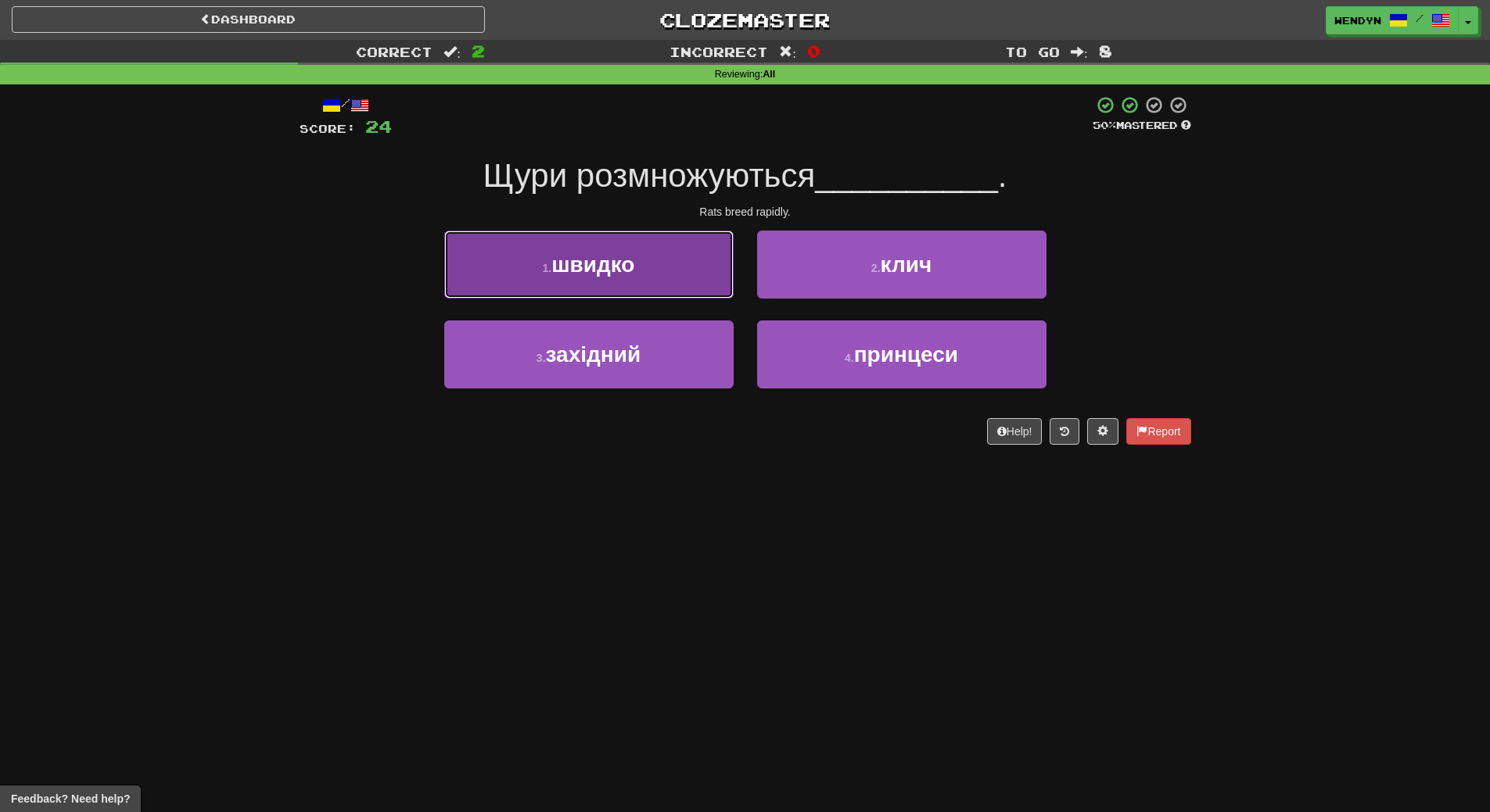
click at [595, 257] on span "швидко" at bounding box center [592, 264] width 83 height 24
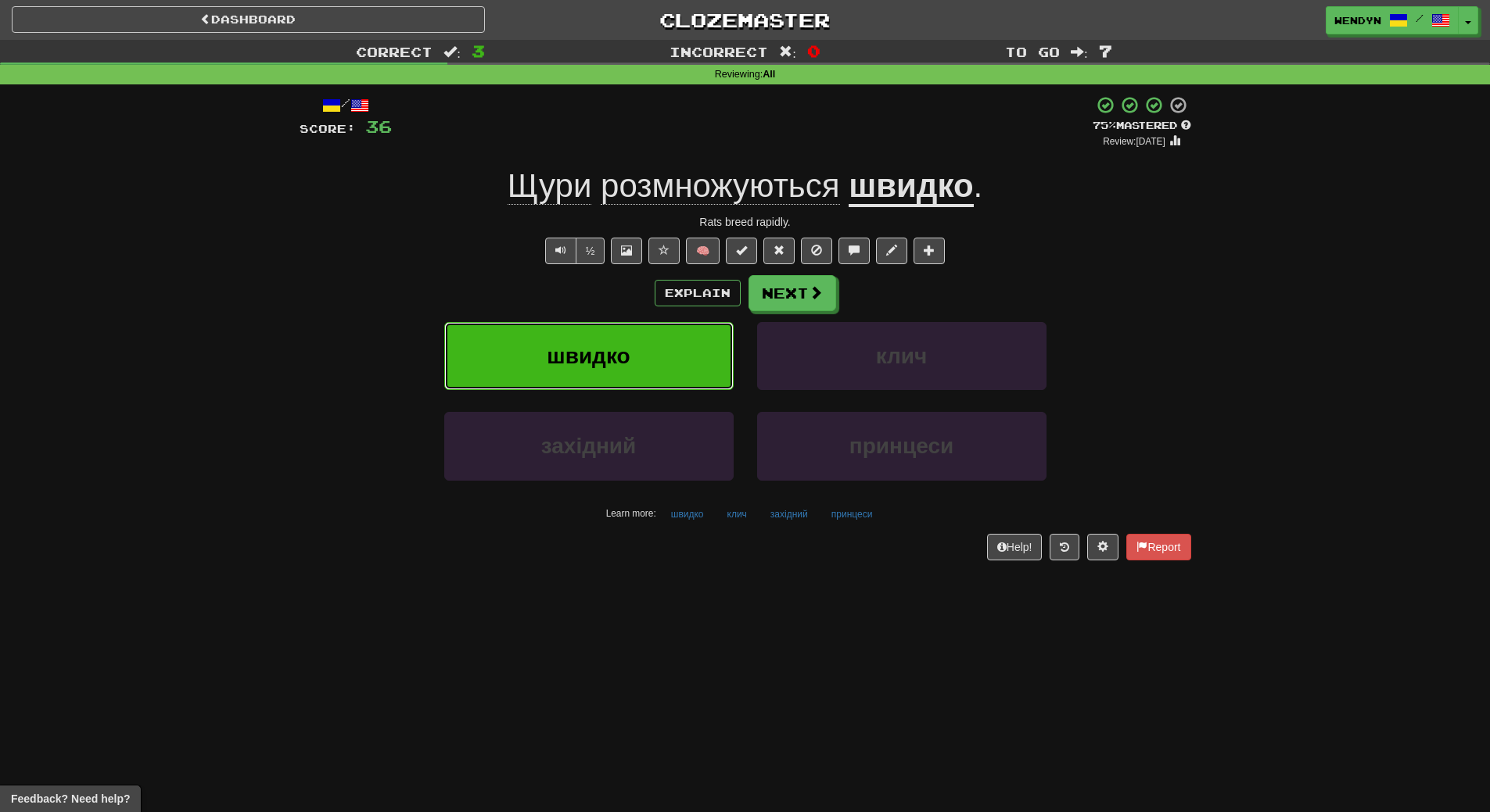
click at [638, 367] on button "швидко" at bounding box center [588, 356] width 289 height 68
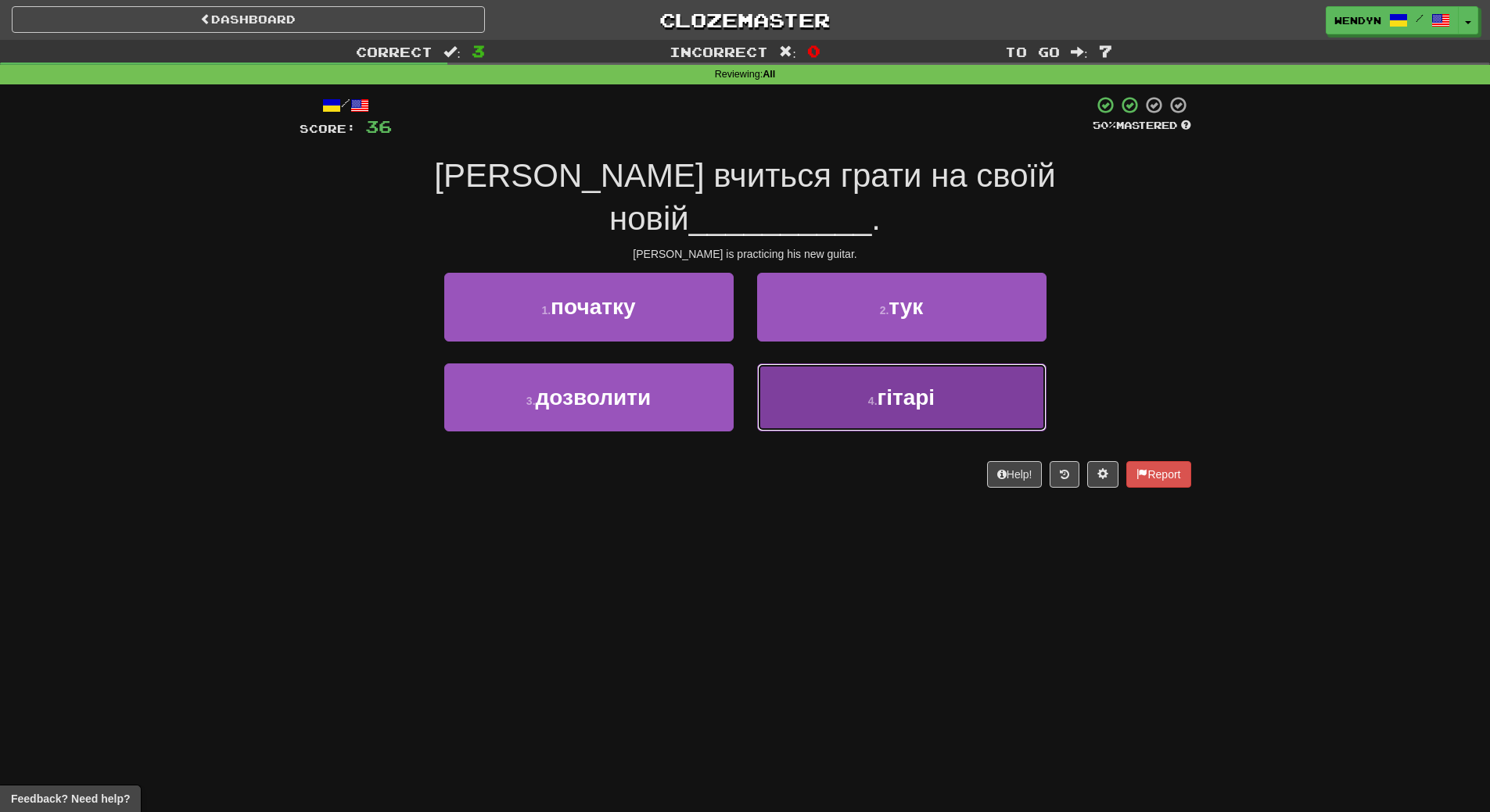
click at [922, 368] on button "4 . гітарі" at bounding box center [901, 397] width 289 height 68
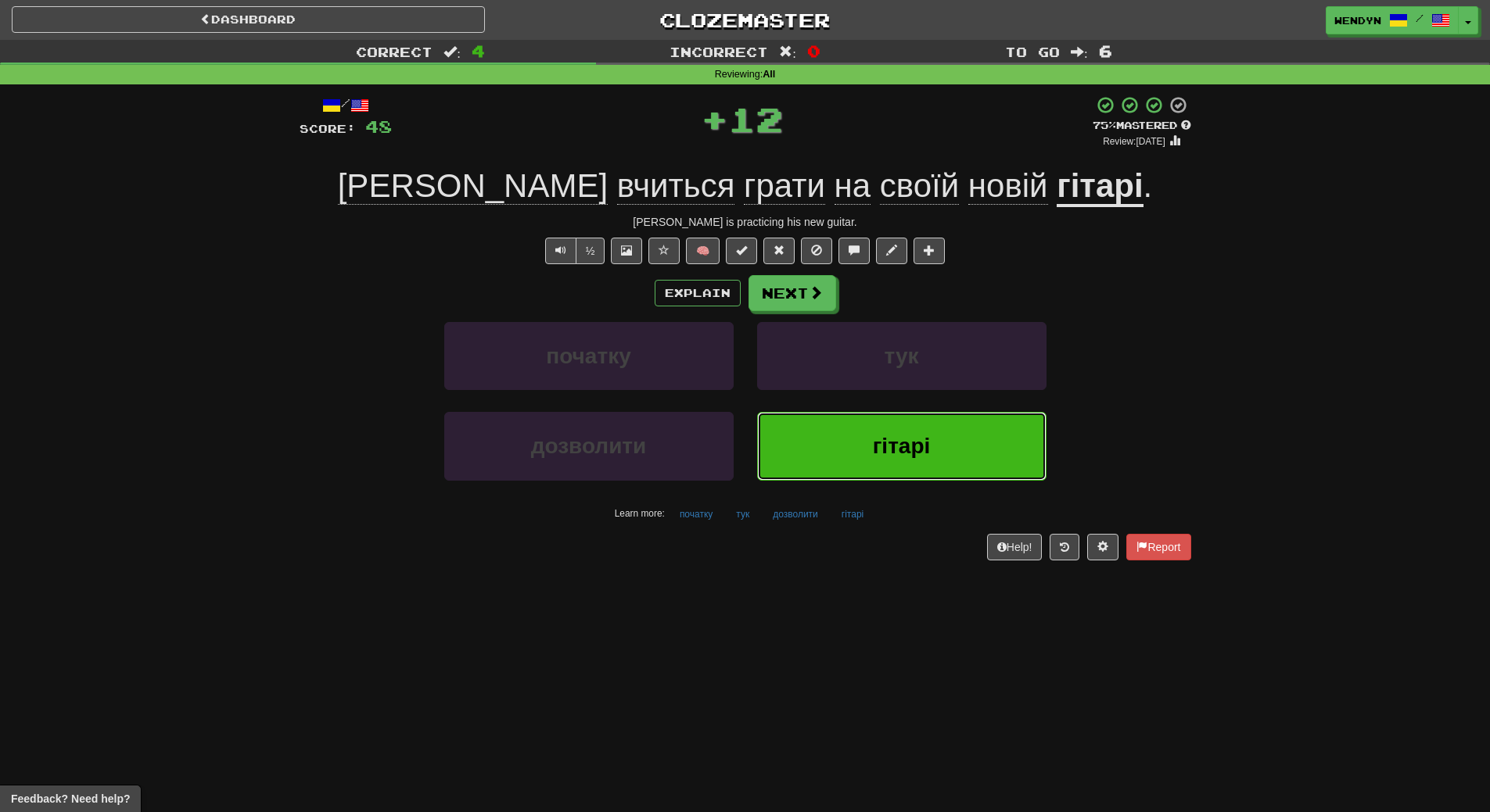
click at [892, 443] on span "гітарі" at bounding box center [901, 446] width 57 height 24
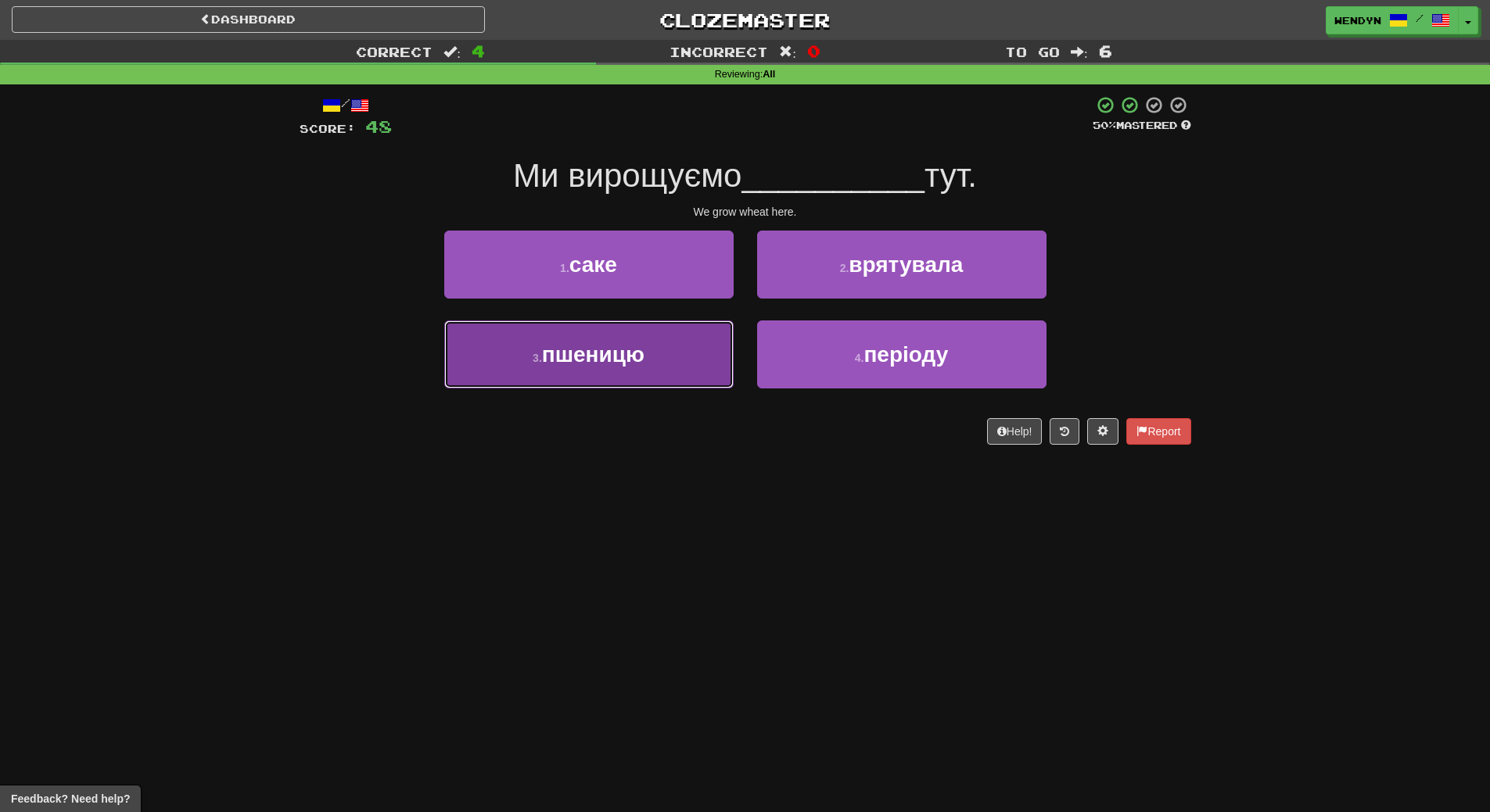
click at [606, 363] on span "пшеницю" at bounding box center [593, 354] width 102 height 24
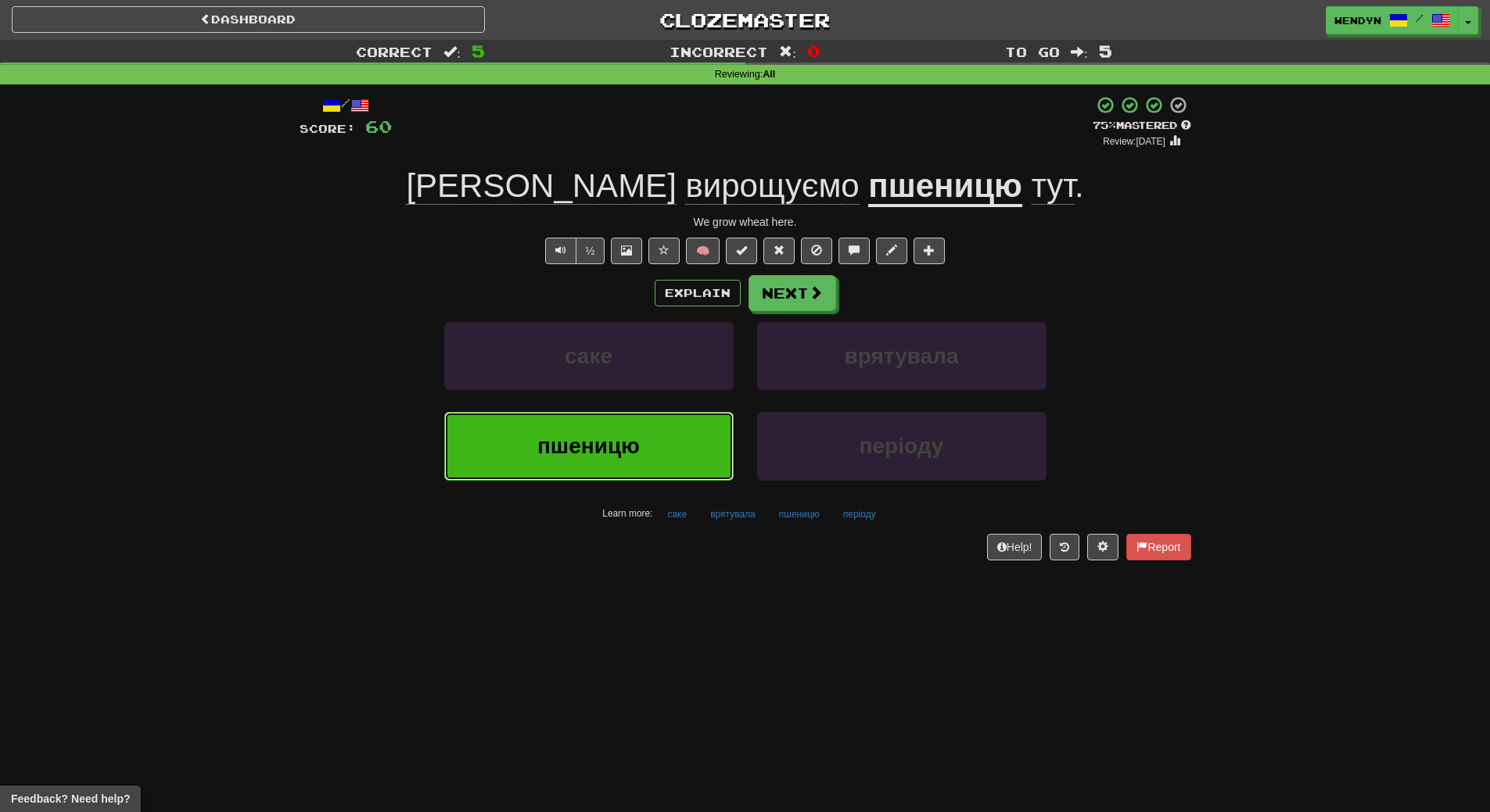
click at [668, 461] on button "пшеницю" at bounding box center [588, 446] width 289 height 68
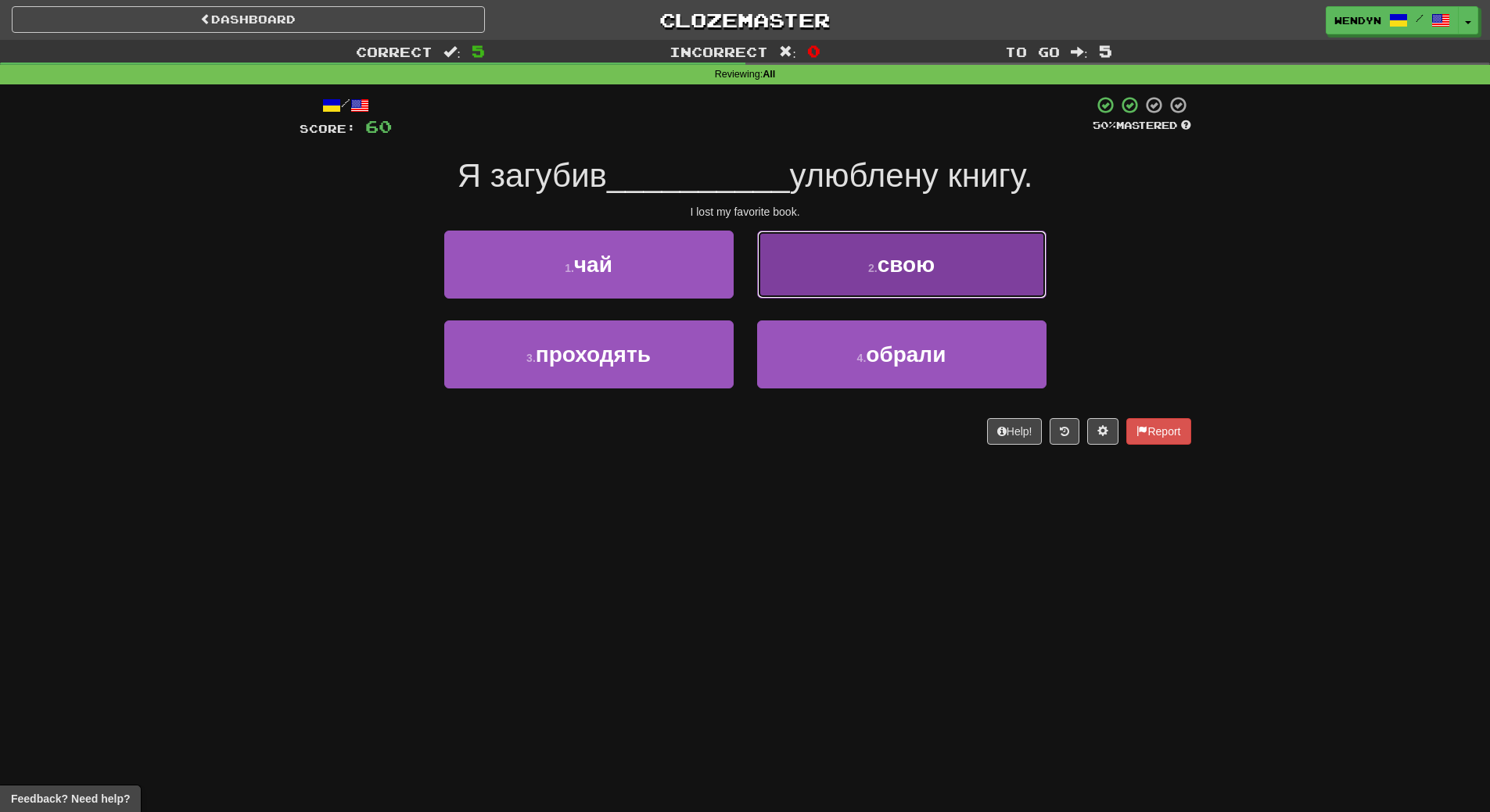
click at [914, 277] on button "2 . свою" at bounding box center [901, 265] width 289 height 68
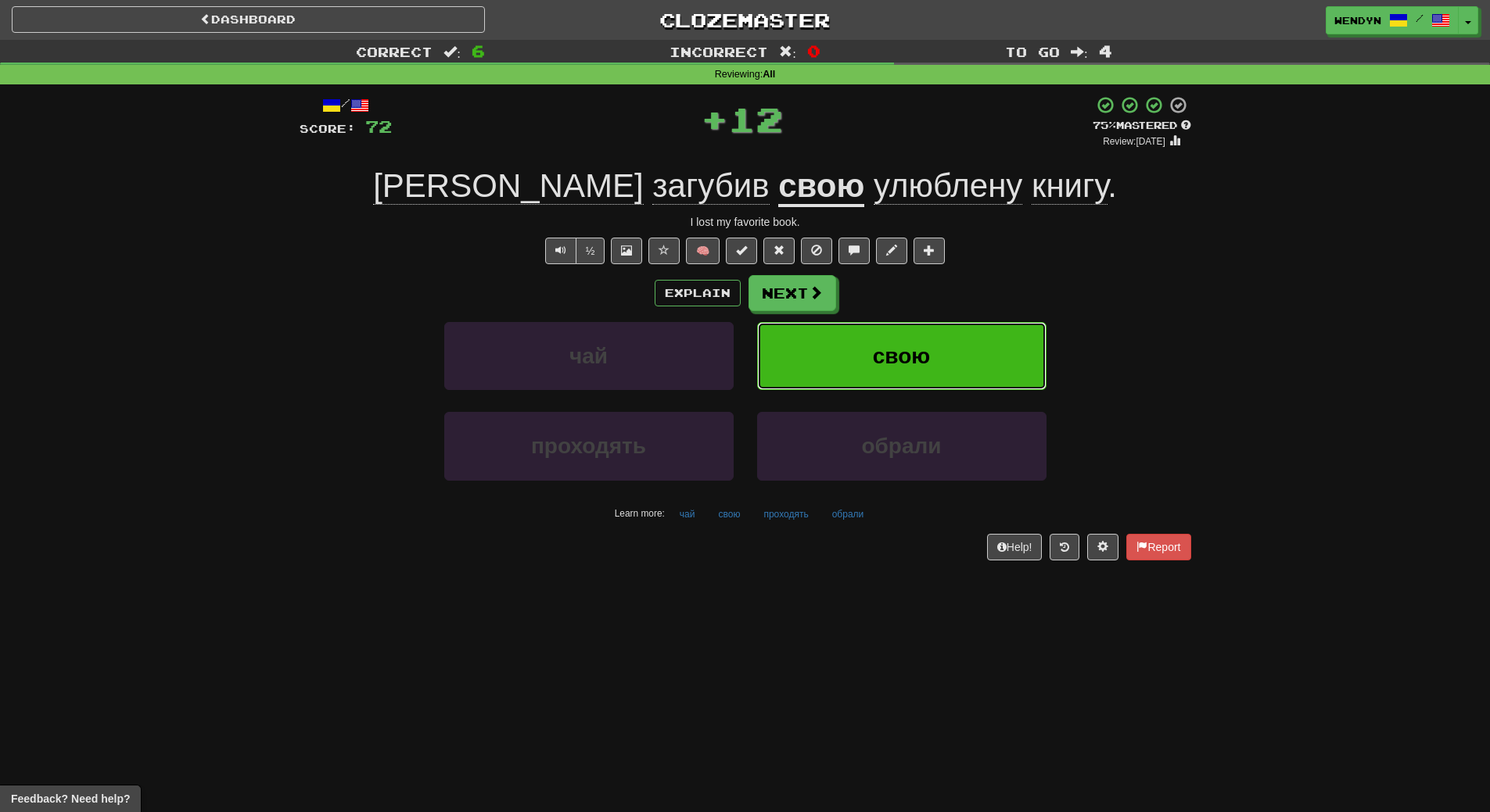
click at [910, 341] on button "свою" at bounding box center [901, 356] width 289 height 68
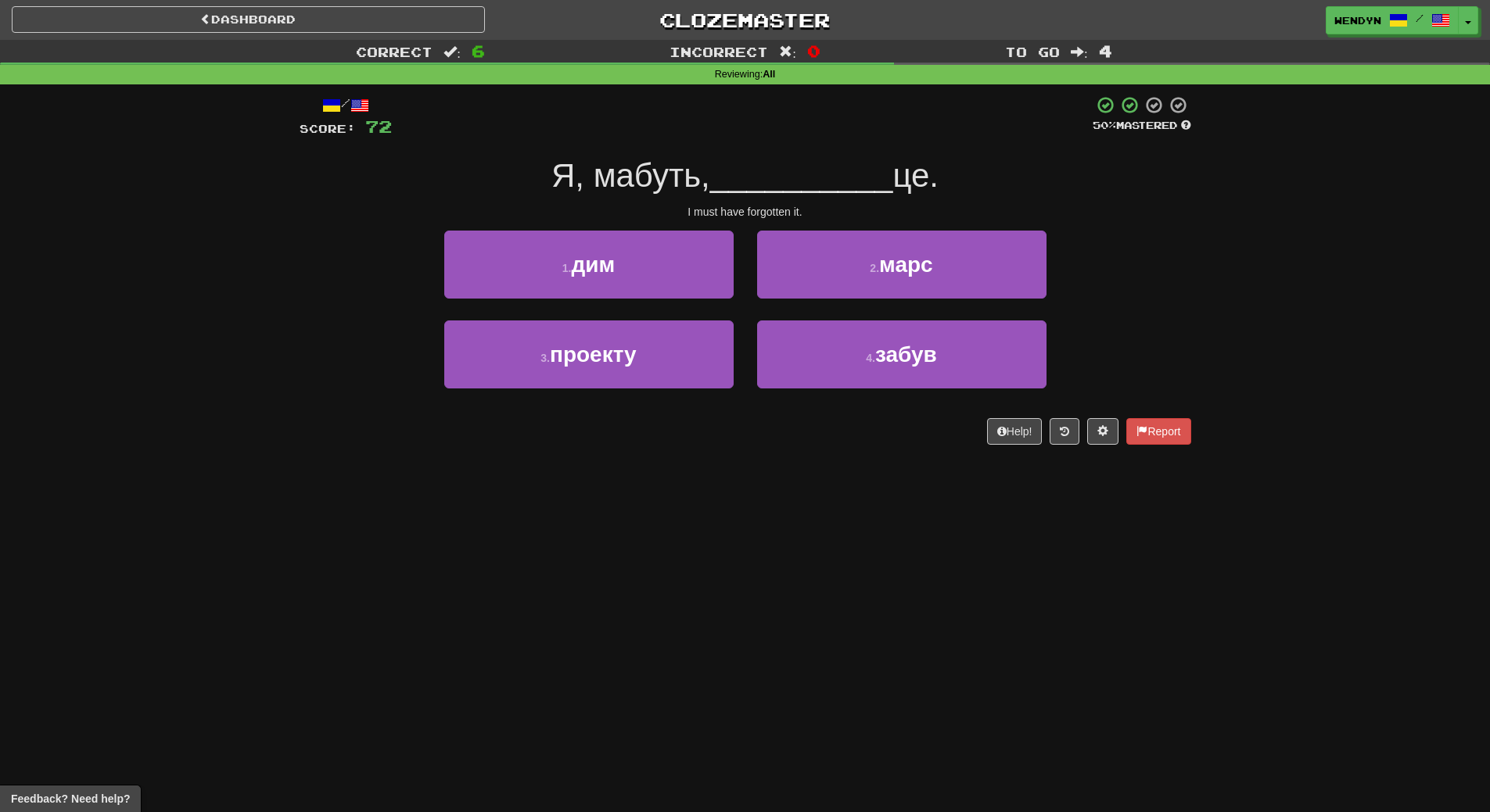
click at [872, 390] on div "4 . забув" at bounding box center [901, 365] width 313 height 90
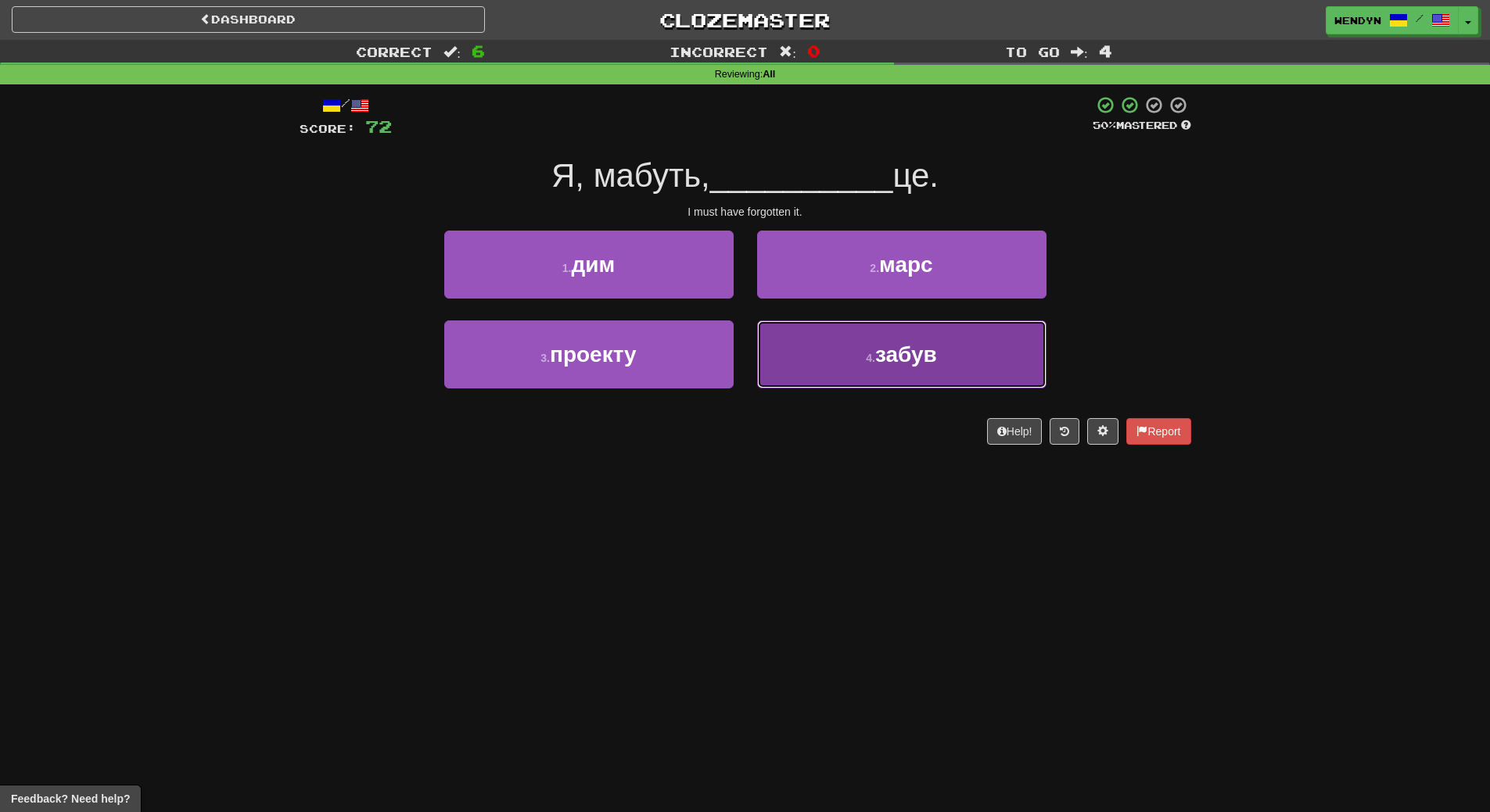
click at [871, 363] on small "4 ." at bounding box center [871, 357] width 10 height 13
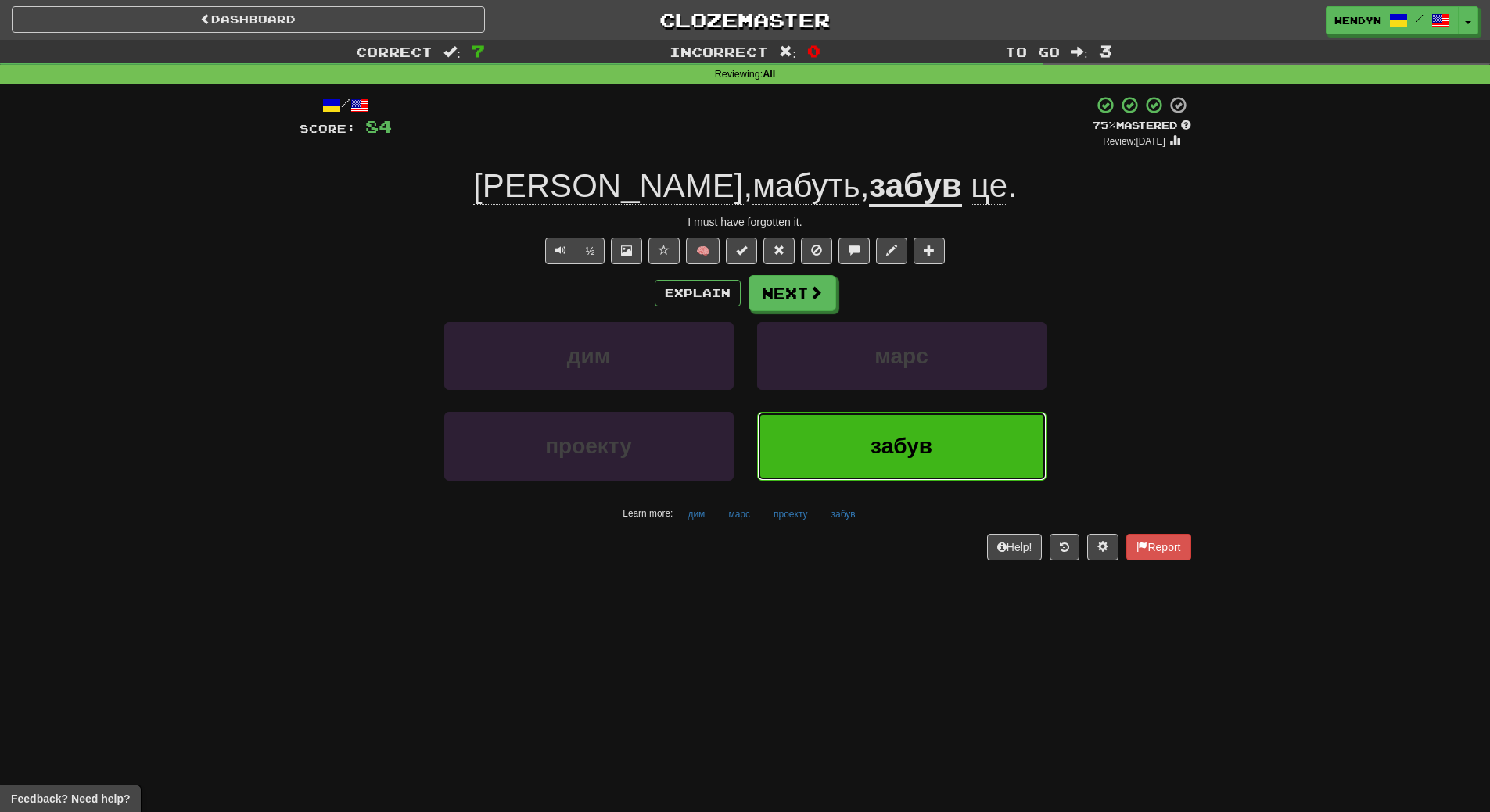
click at [864, 446] on button "забув" at bounding box center [901, 446] width 289 height 68
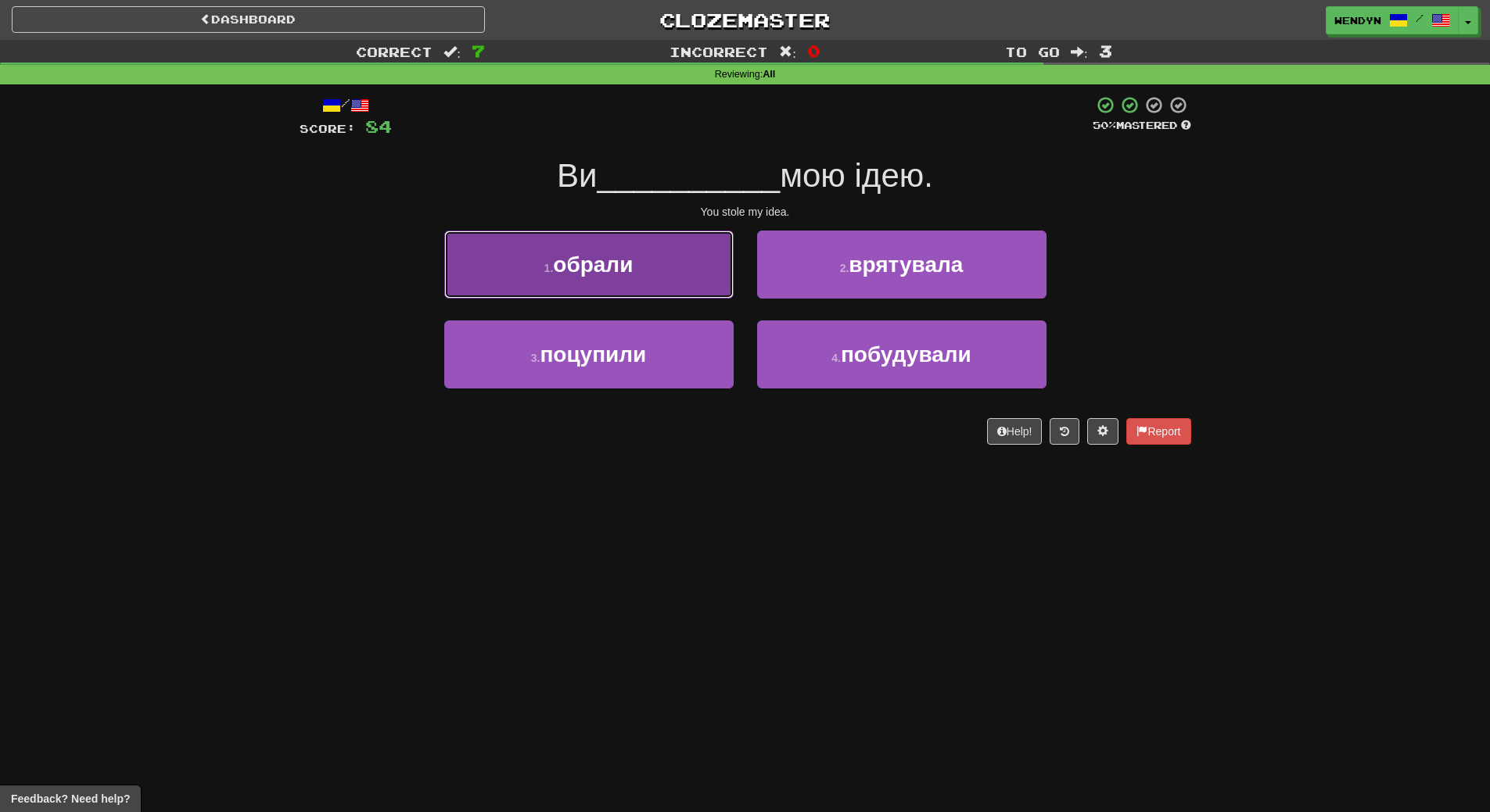
click at [621, 278] on button "1 . обрали" at bounding box center [588, 265] width 289 height 68
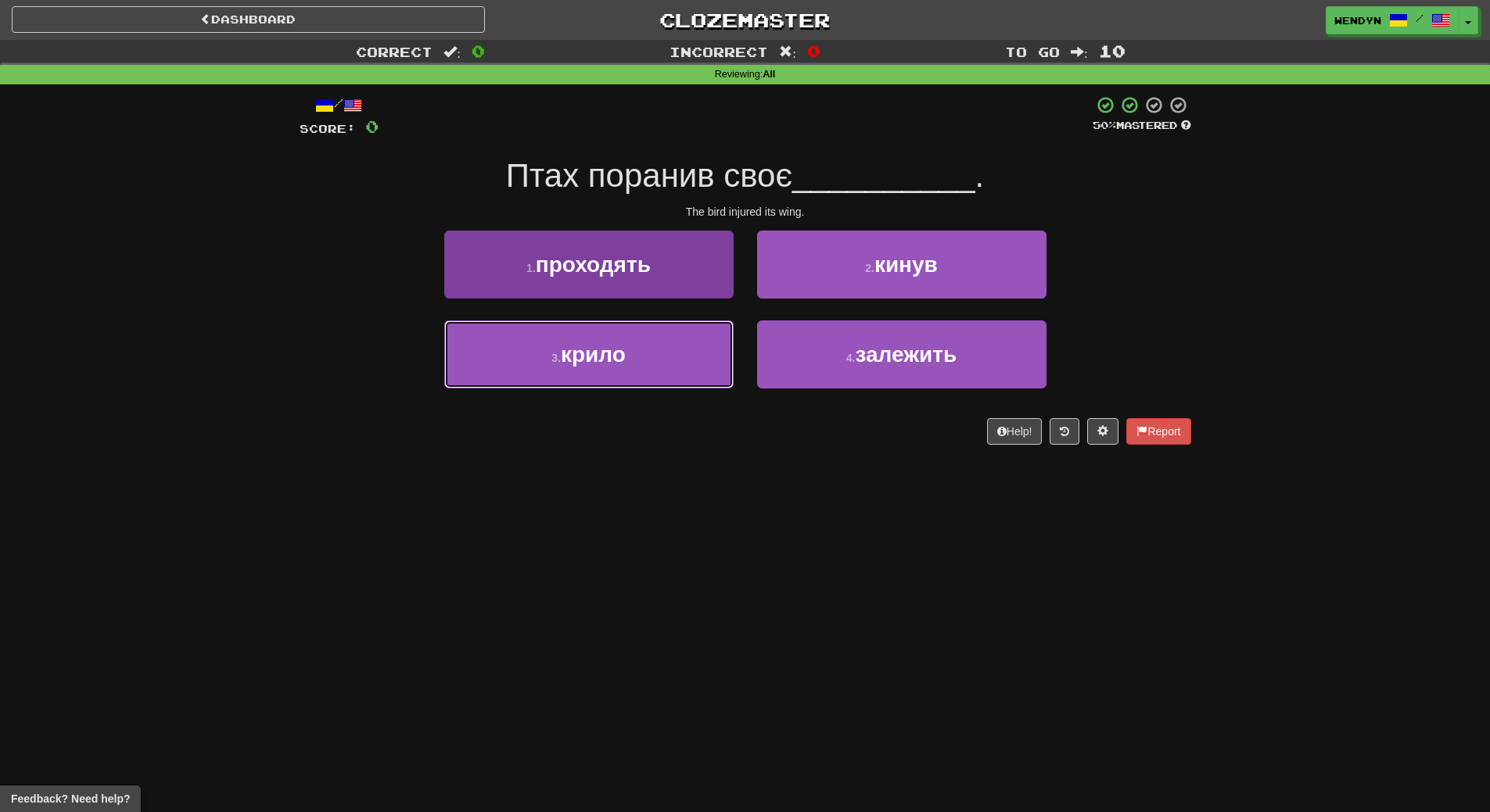
drag, startPoint x: 575, startPoint y: 345, endPoint x: 572, endPoint y: 372, distance: 27.2
click at [575, 349] on span "крило" at bounding box center [593, 354] width 65 height 24
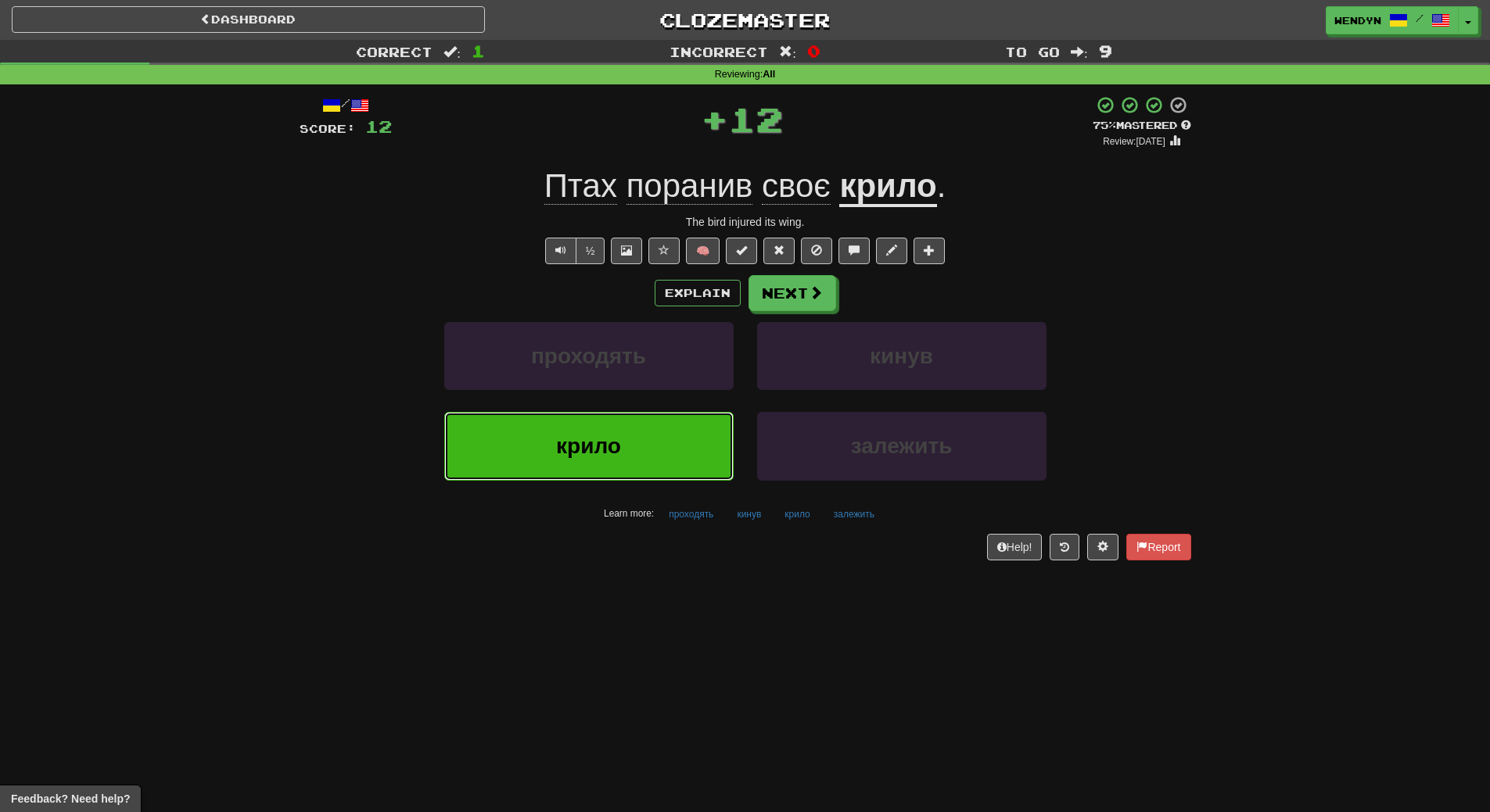
click at [567, 451] on span "крило" at bounding box center [588, 446] width 65 height 24
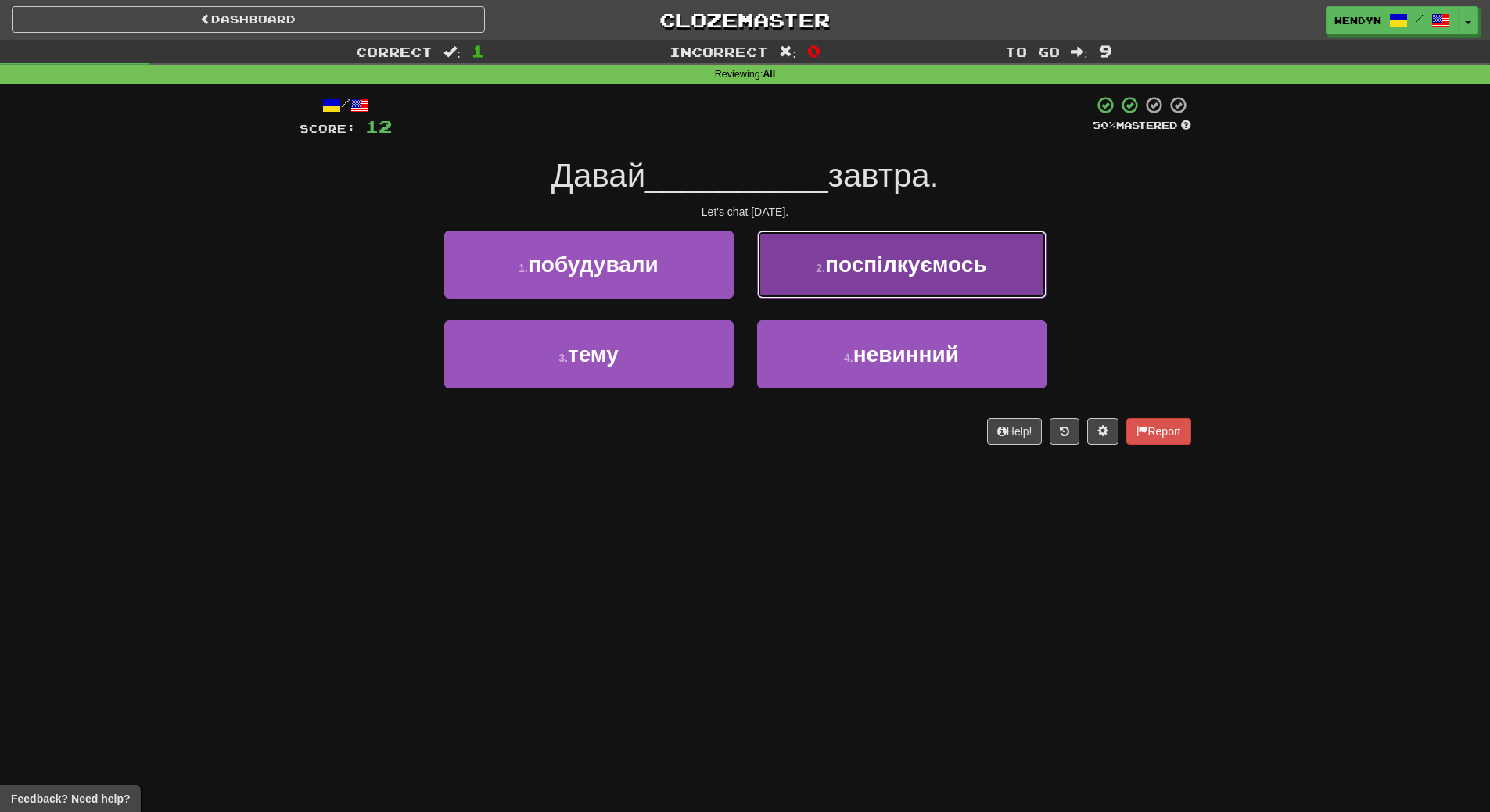
click at [920, 260] on span "поспілкуємось" at bounding box center [906, 264] width 162 height 24
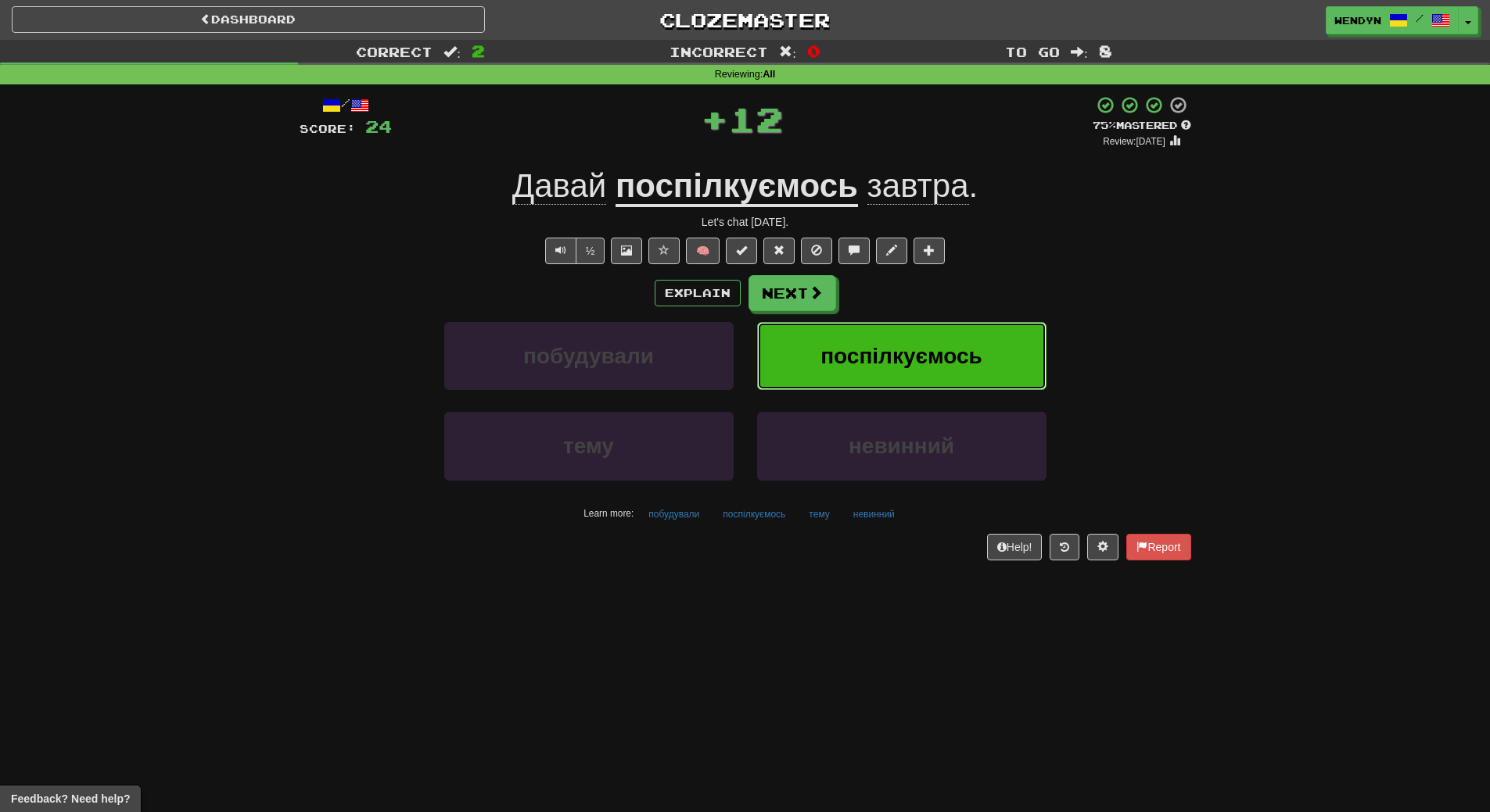
click at [932, 348] on span "поспілкуємось" at bounding box center [901, 355] width 162 height 24
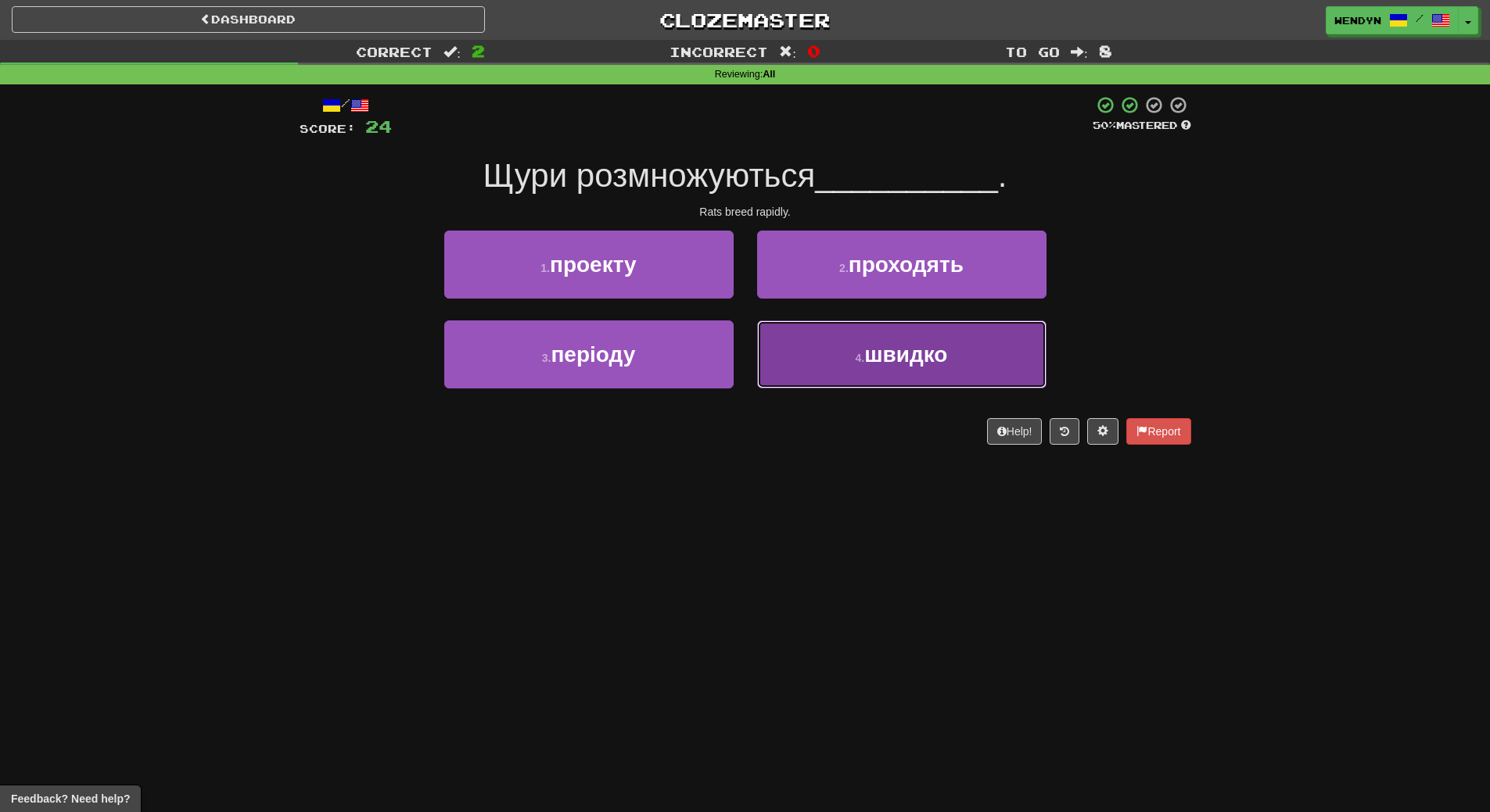
click at [890, 368] on button "4 . швидко" at bounding box center [901, 354] width 289 height 68
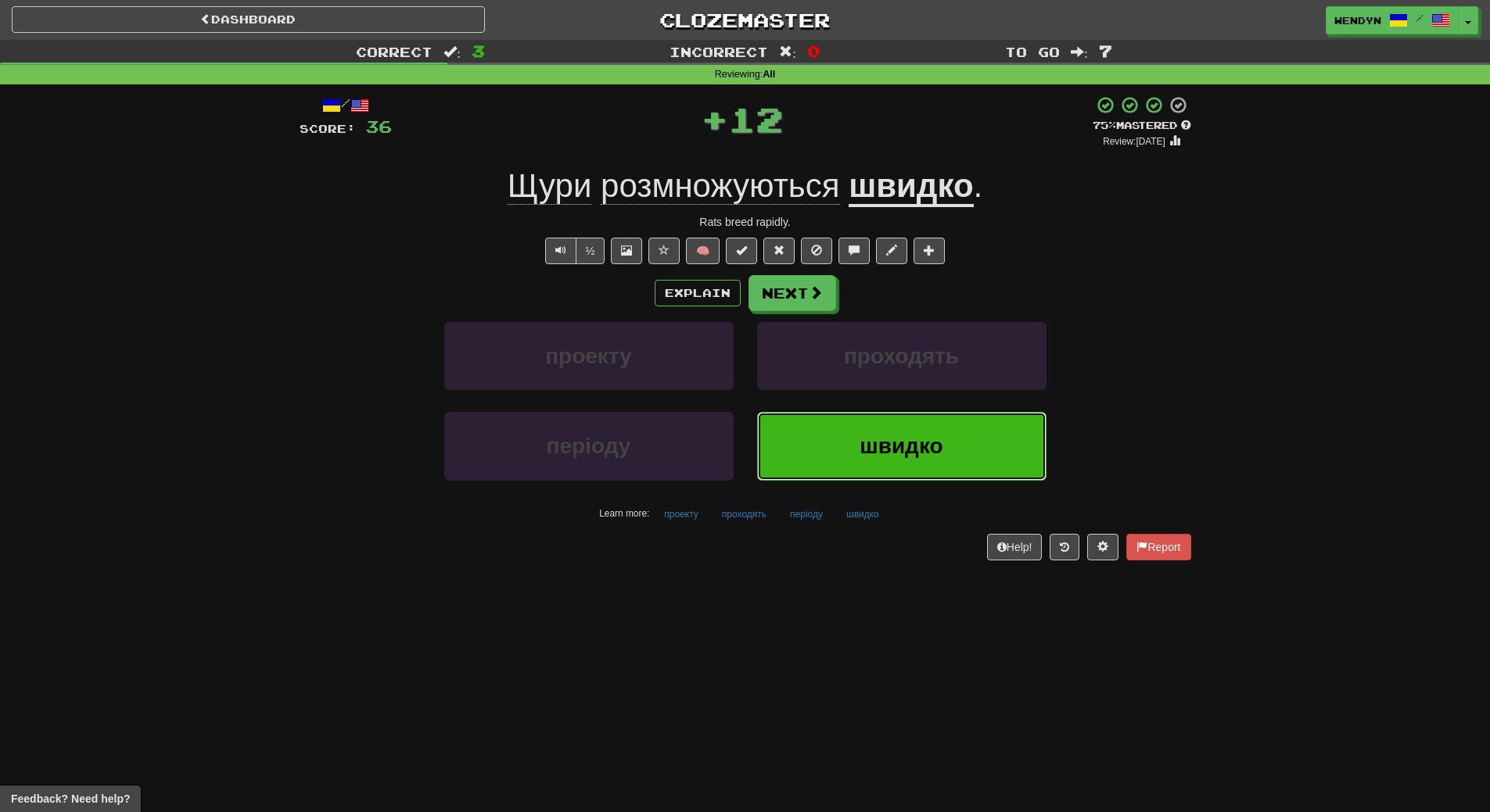
click at [881, 435] on span "швидко" at bounding box center [901, 446] width 83 height 24
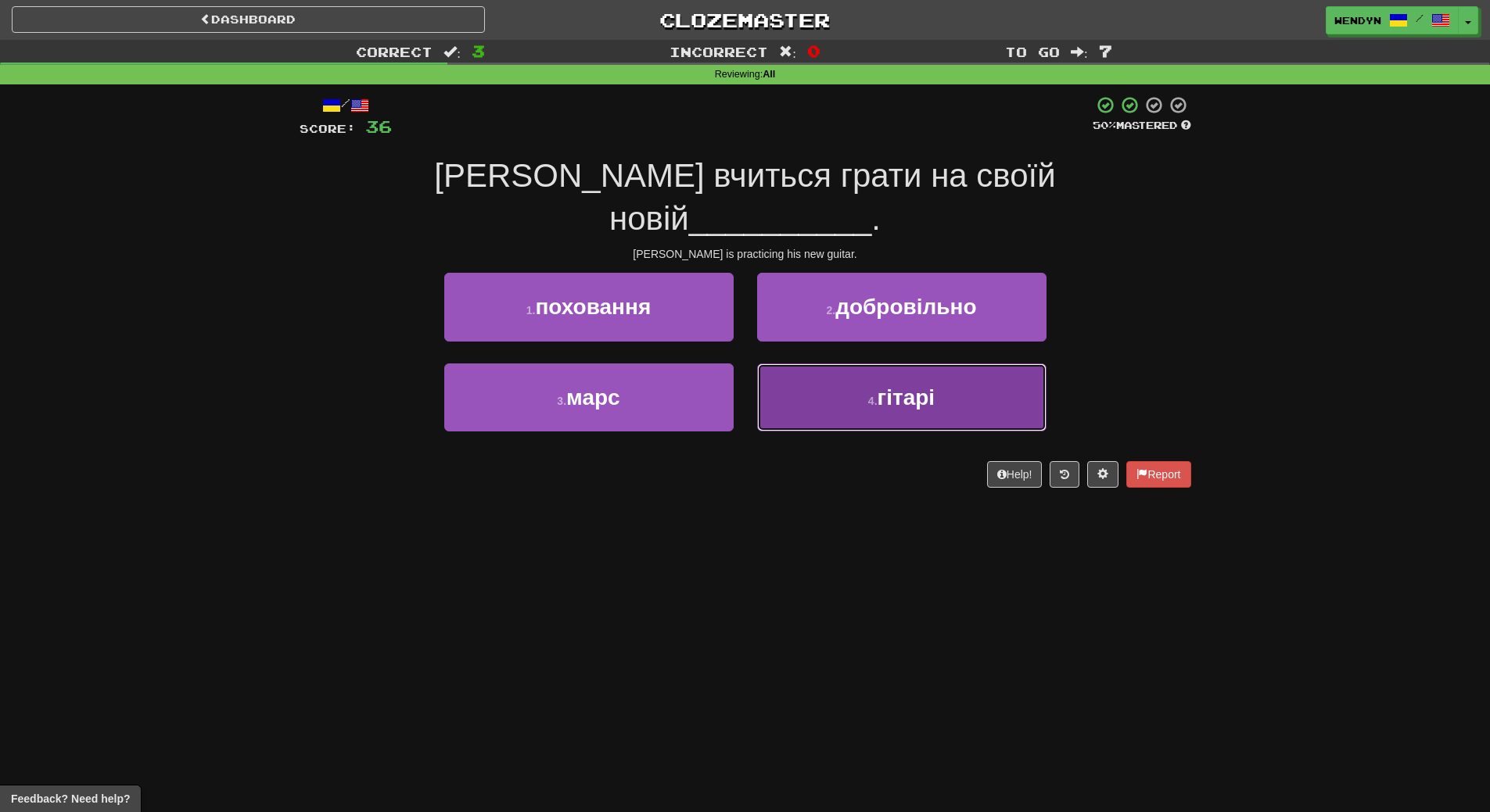
click at [890, 373] on button "4 . гітарі" at bounding box center [901, 397] width 289 height 68
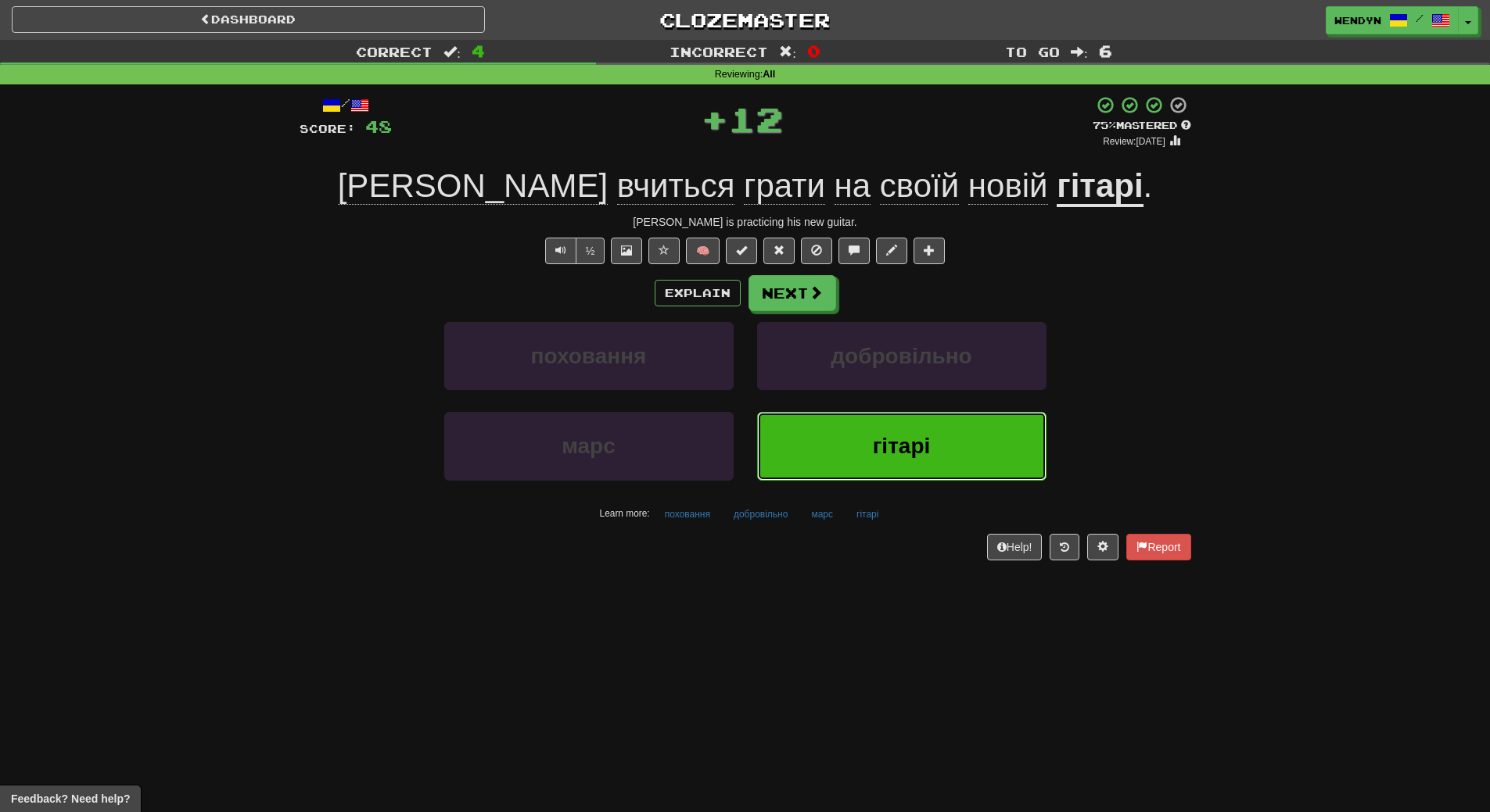
click at [890, 440] on span "гітарі" at bounding box center [901, 446] width 57 height 24
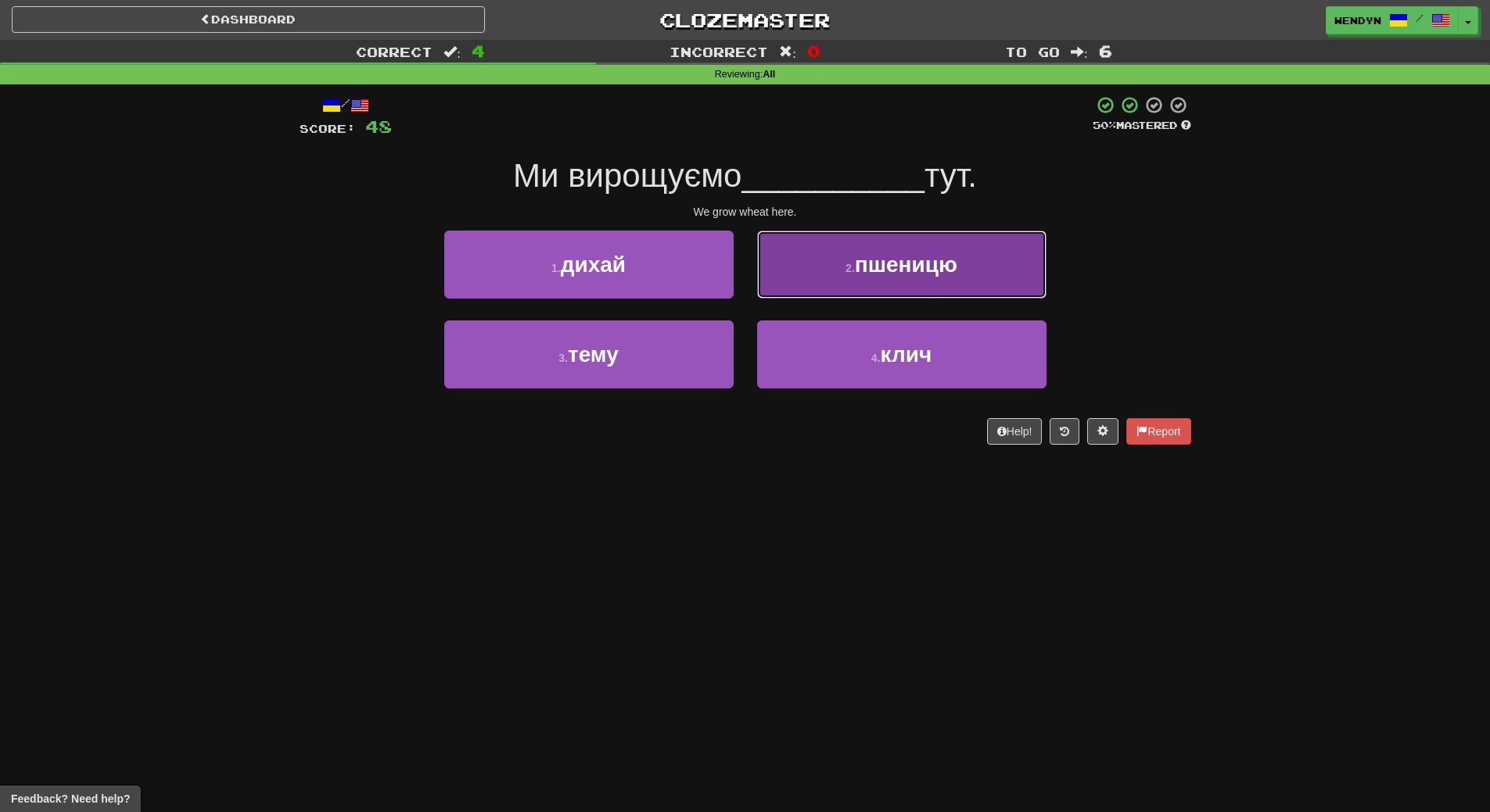
click at [905, 266] on span "пшеницю" at bounding box center [906, 264] width 102 height 24
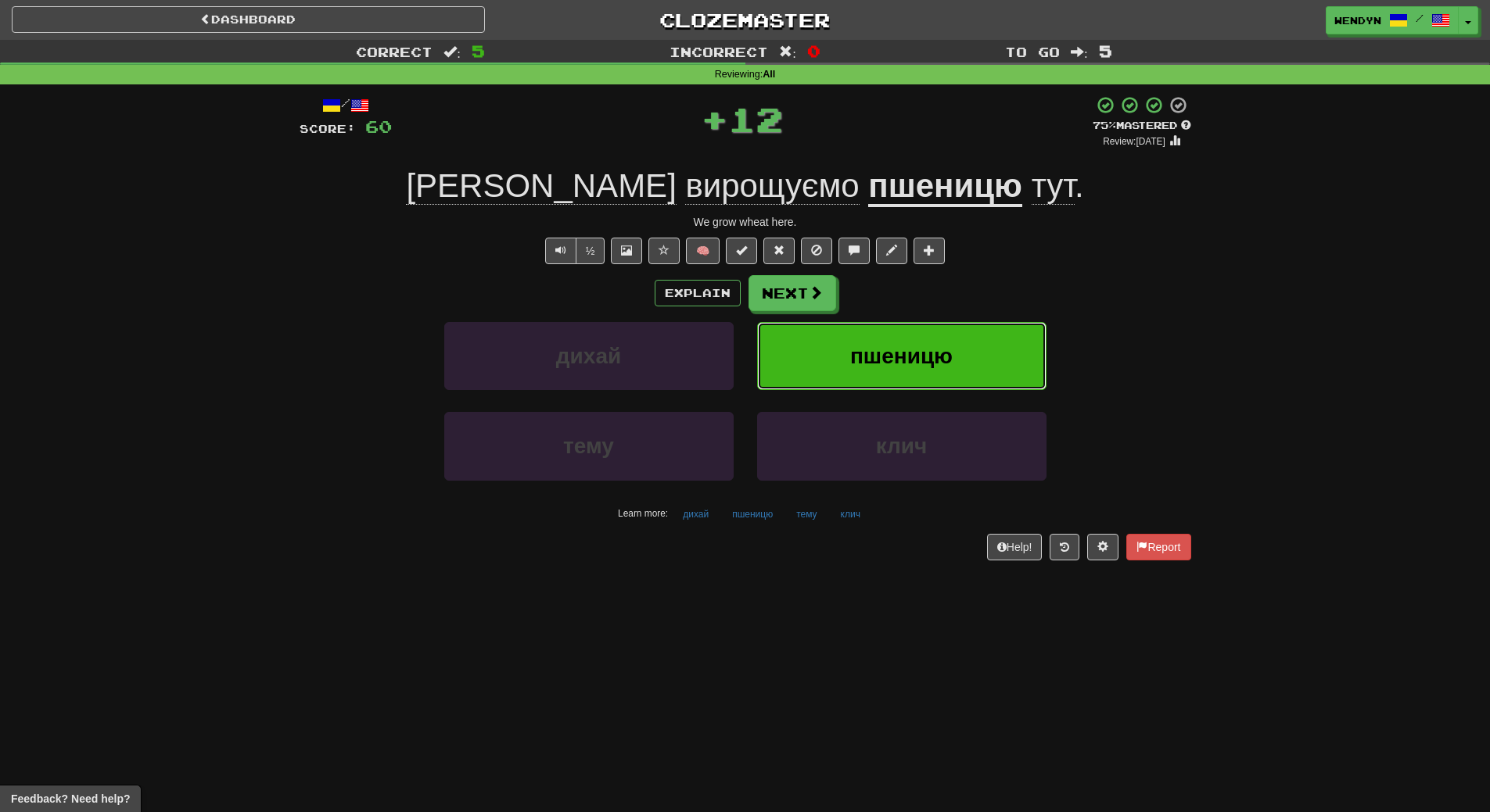
click at [904, 348] on span "пшеницю" at bounding box center [901, 355] width 102 height 24
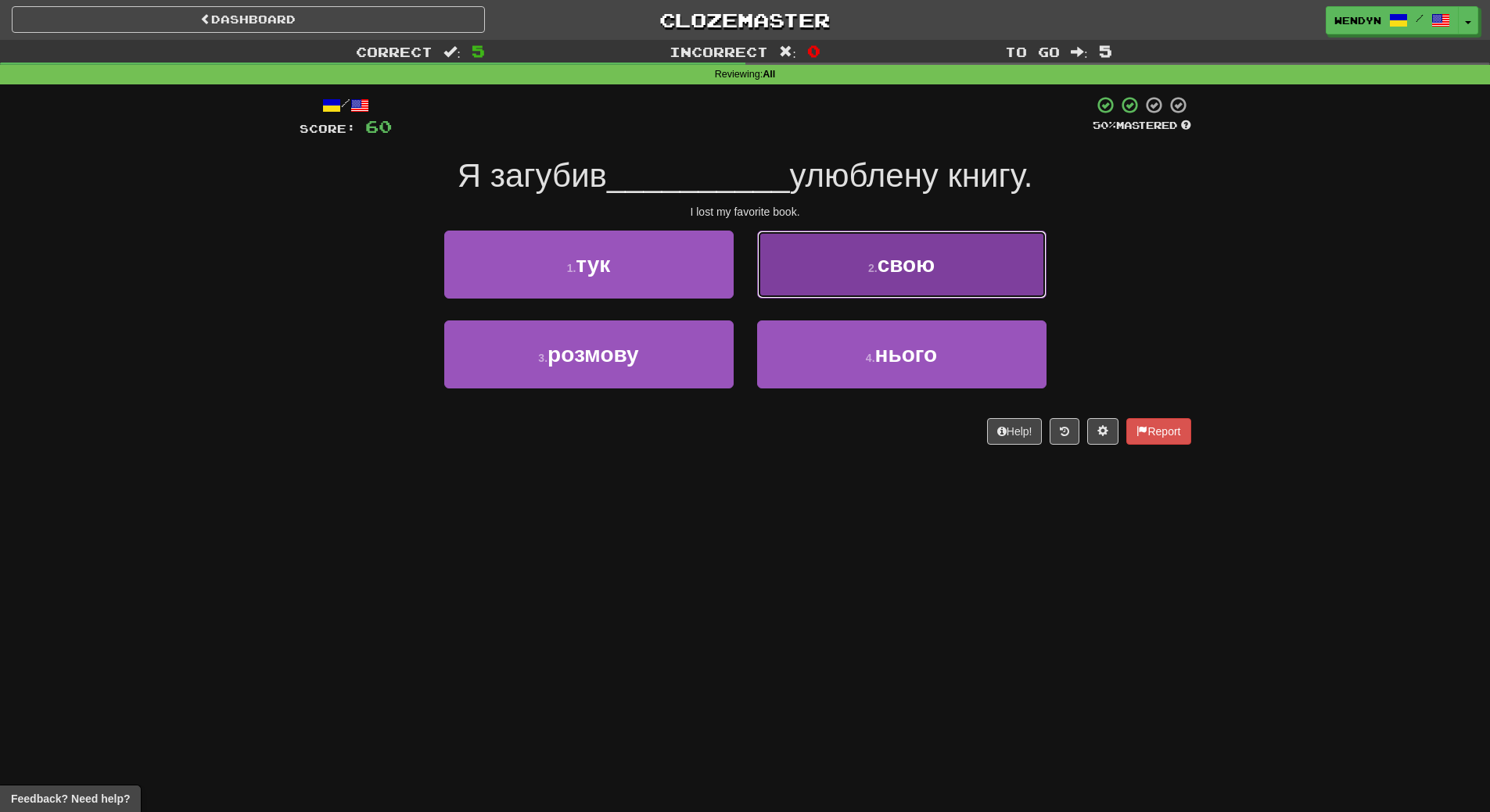
click at [961, 280] on button "2 . свою" at bounding box center [901, 265] width 289 height 68
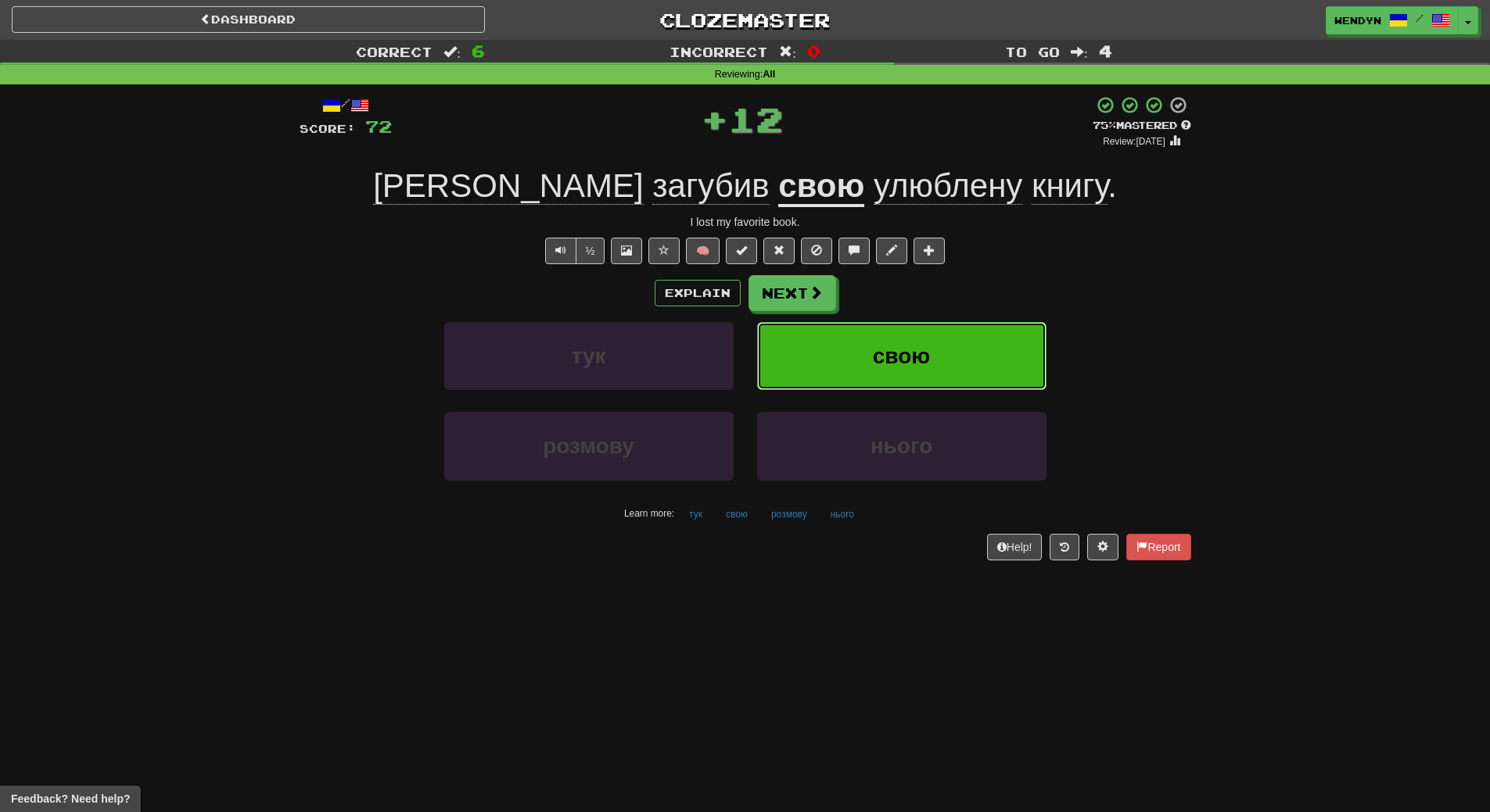
click at [954, 351] on button "свою" at bounding box center [901, 356] width 289 height 68
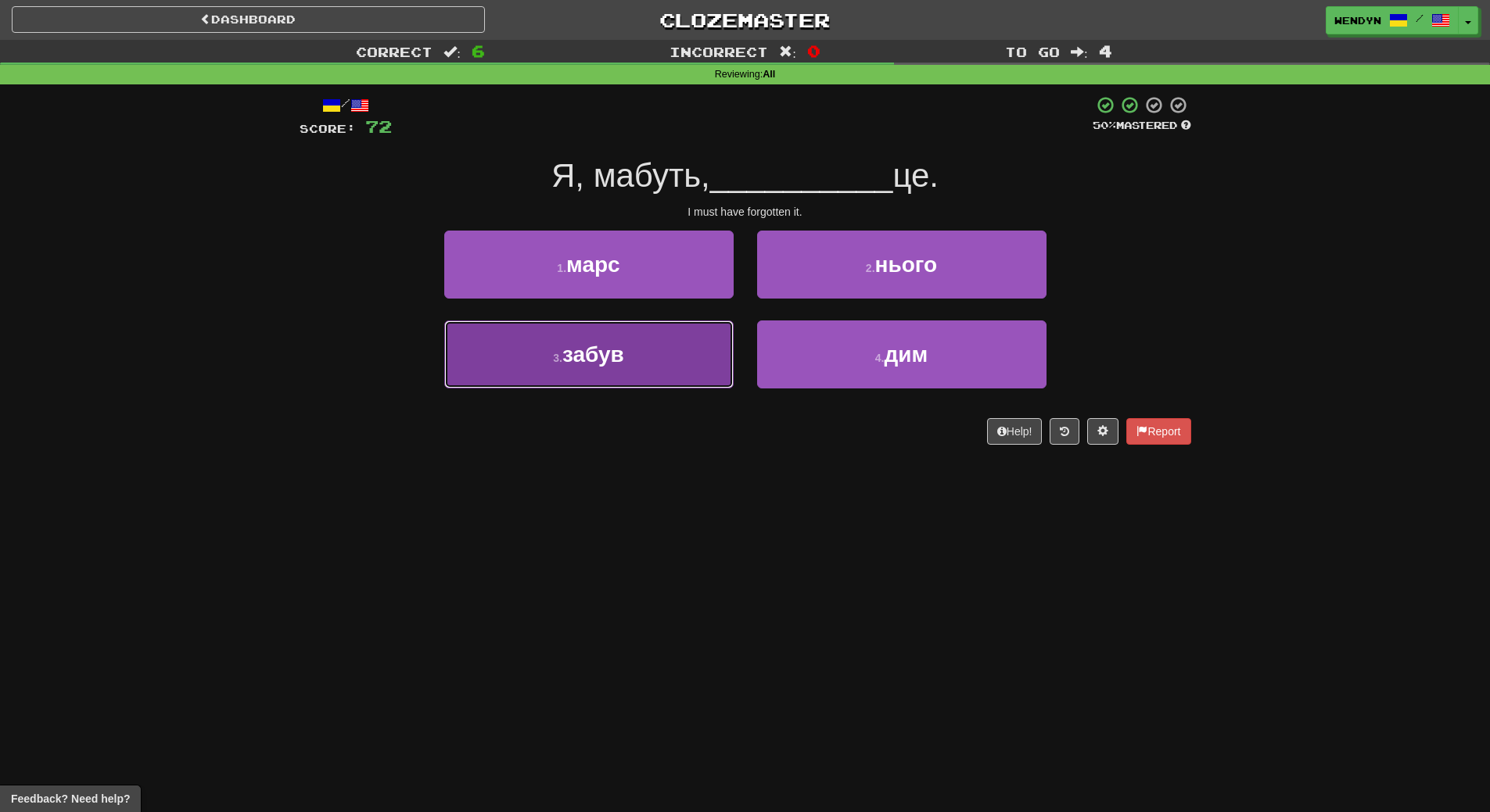
click at [657, 367] on button "3 . забув" at bounding box center [588, 354] width 289 height 68
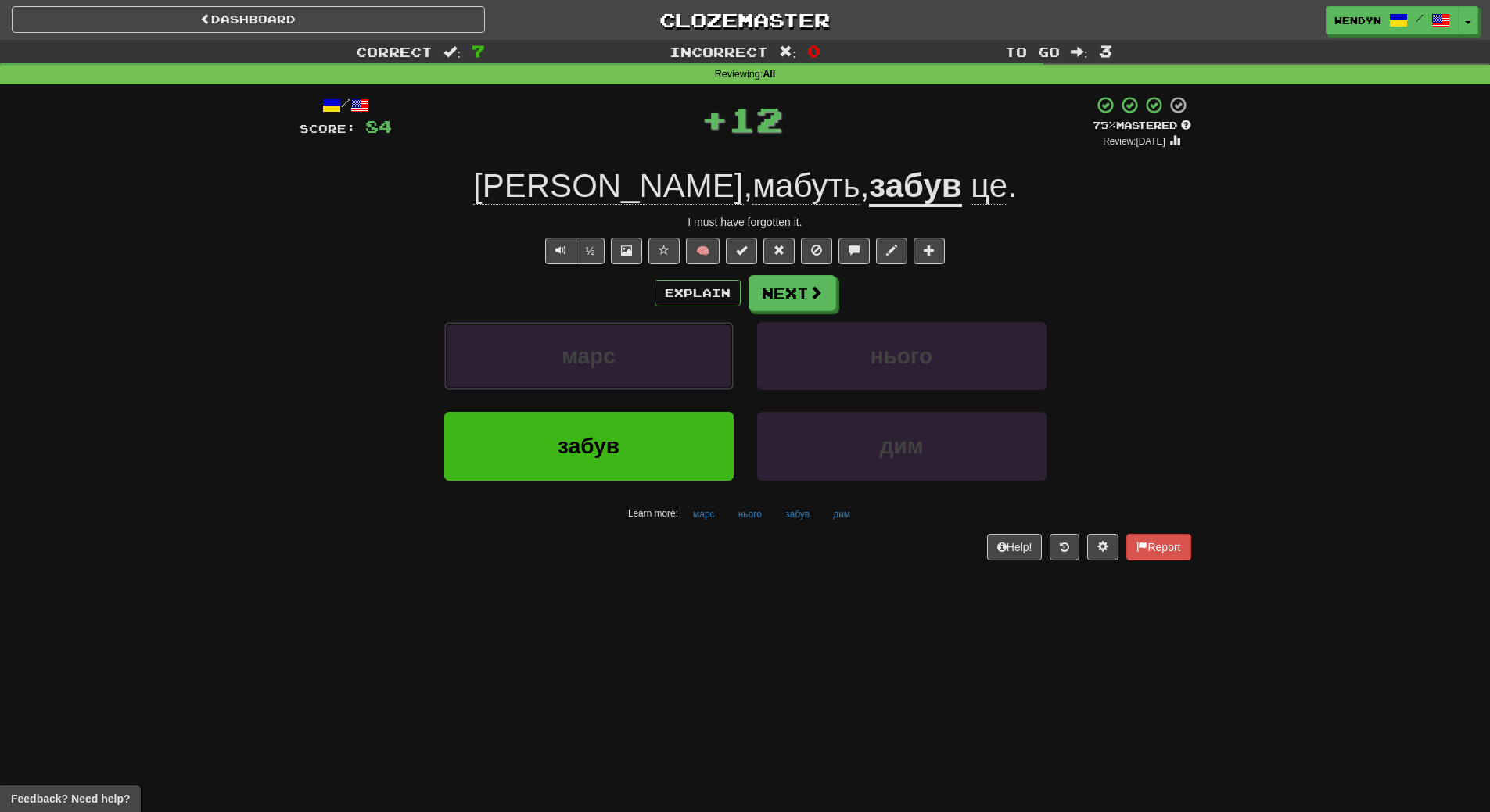
click at [657, 367] on button "марс" at bounding box center [588, 356] width 289 height 68
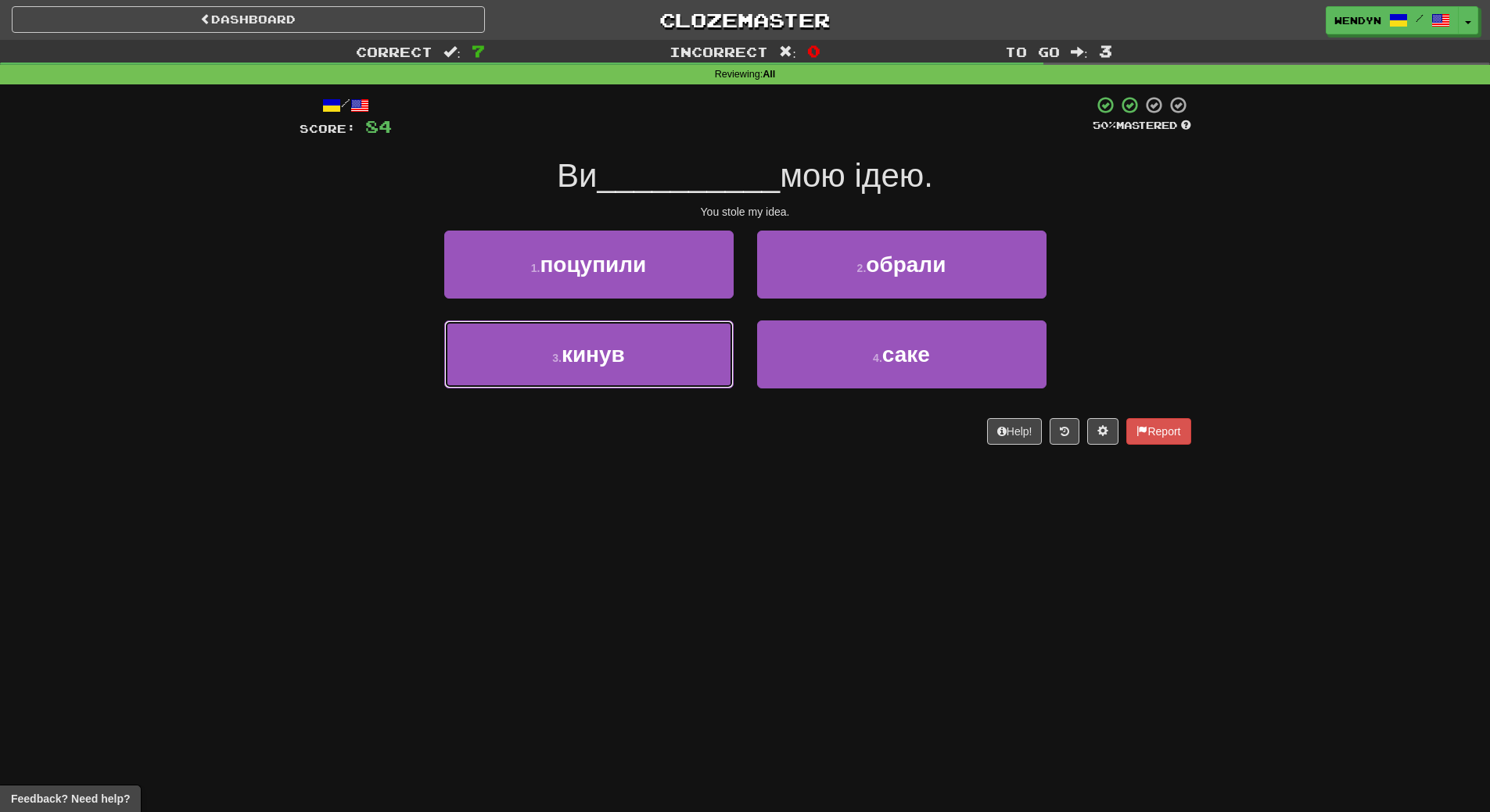
drag, startPoint x: 657, startPoint y: 367, endPoint x: 635, endPoint y: 526, distance: 160.5
click at [635, 526] on div "Dashboard Clozemaster WendyN / Toggle Dropdown Dashboard Leaderboard Activity F…" at bounding box center [745, 406] width 1490 height 812
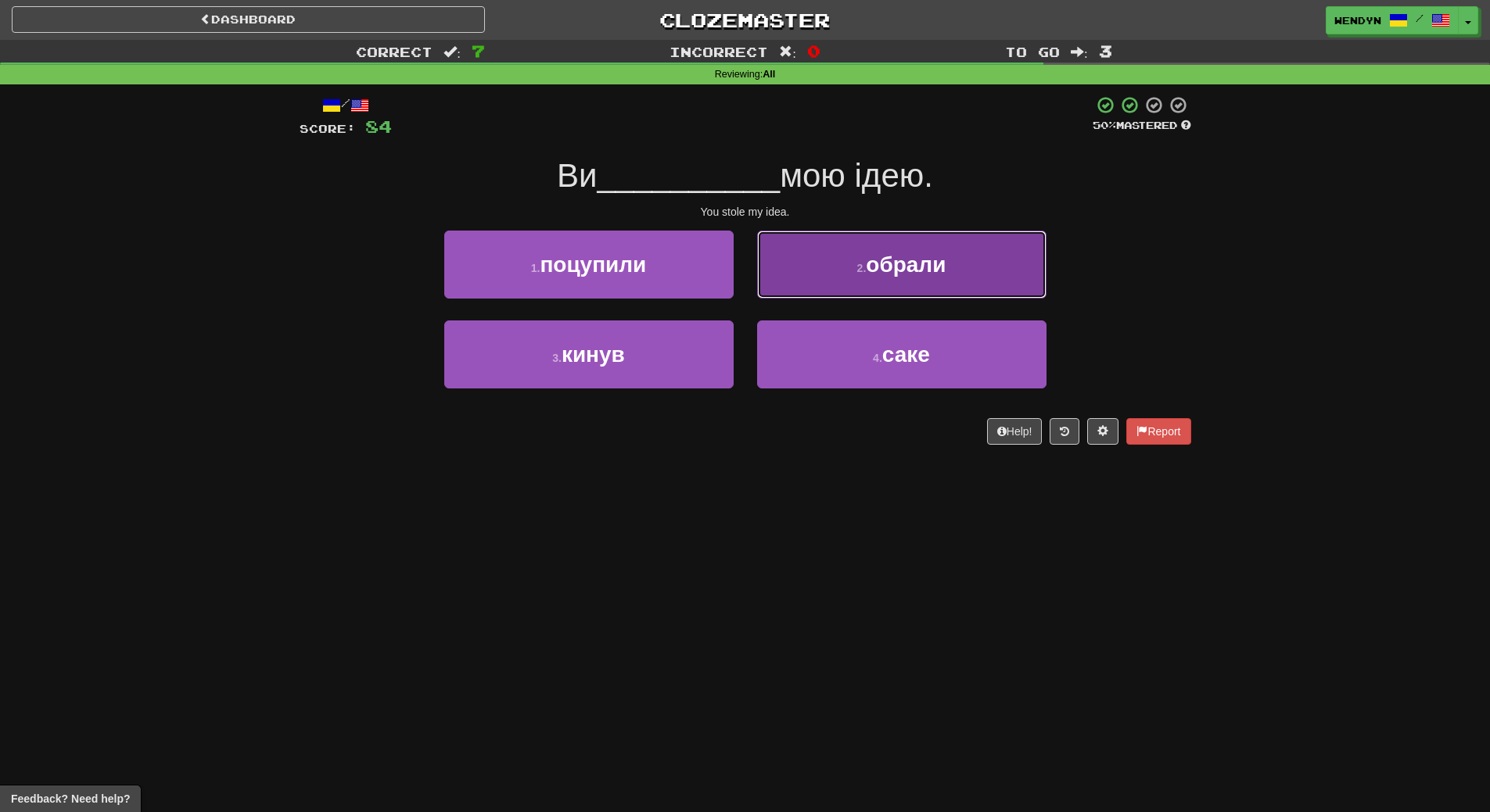
click at [960, 298] on button "2 . обрали" at bounding box center [901, 265] width 289 height 68
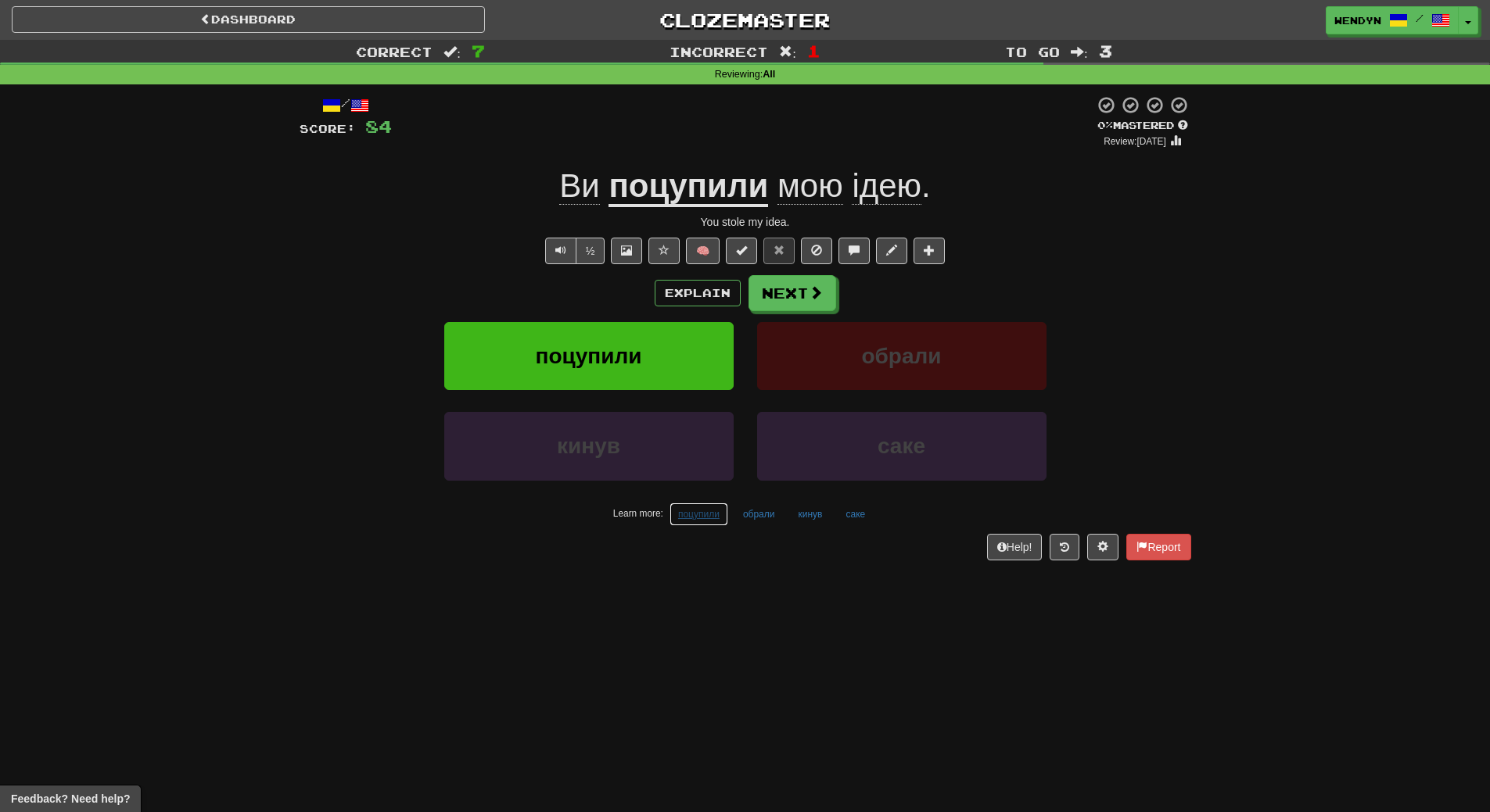
click at [718, 517] on button "поцупили" at bounding box center [698, 514] width 58 height 23
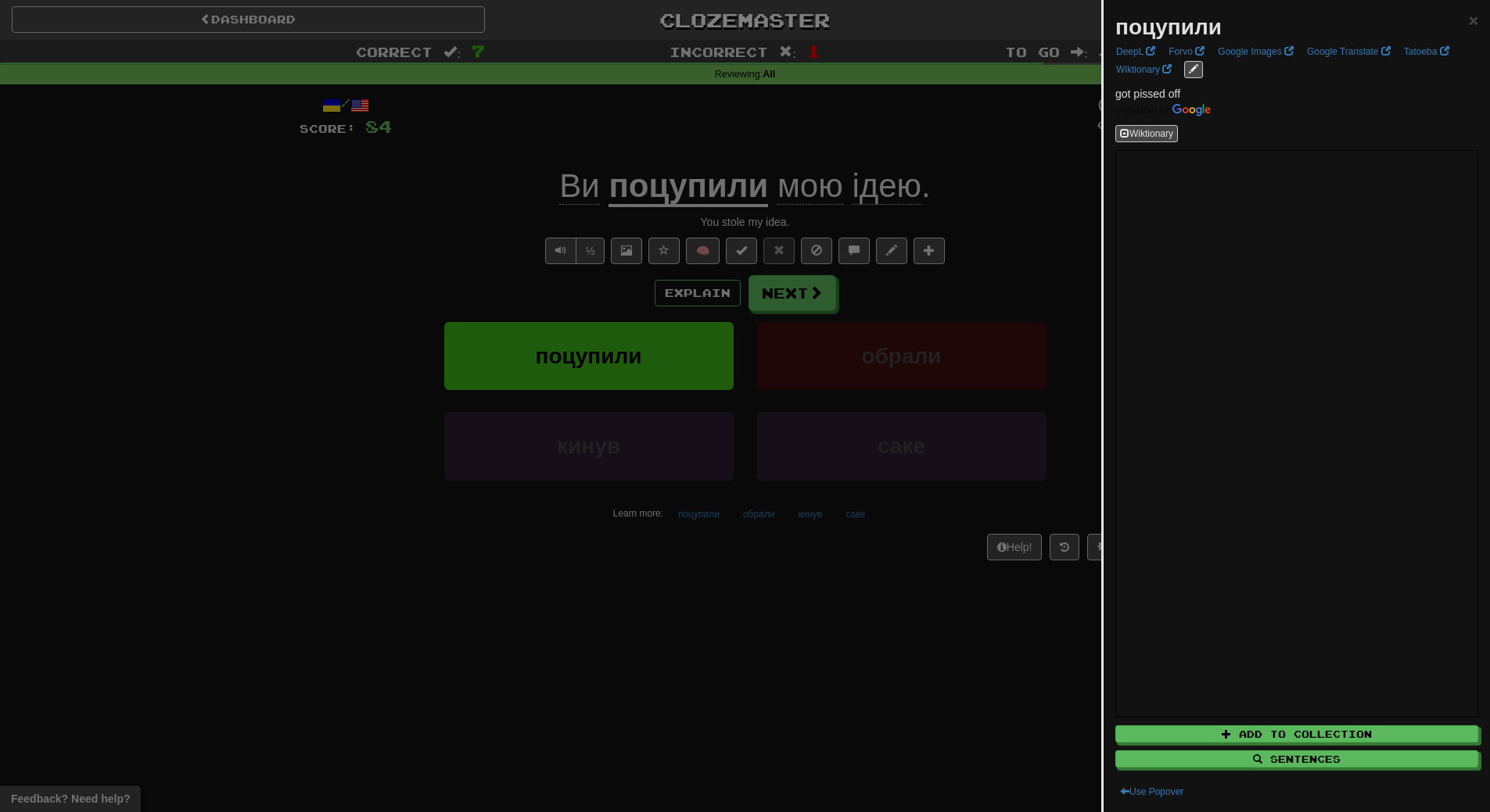
click at [711, 594] on div at bounding box center [745, 406] width 1490 height 812
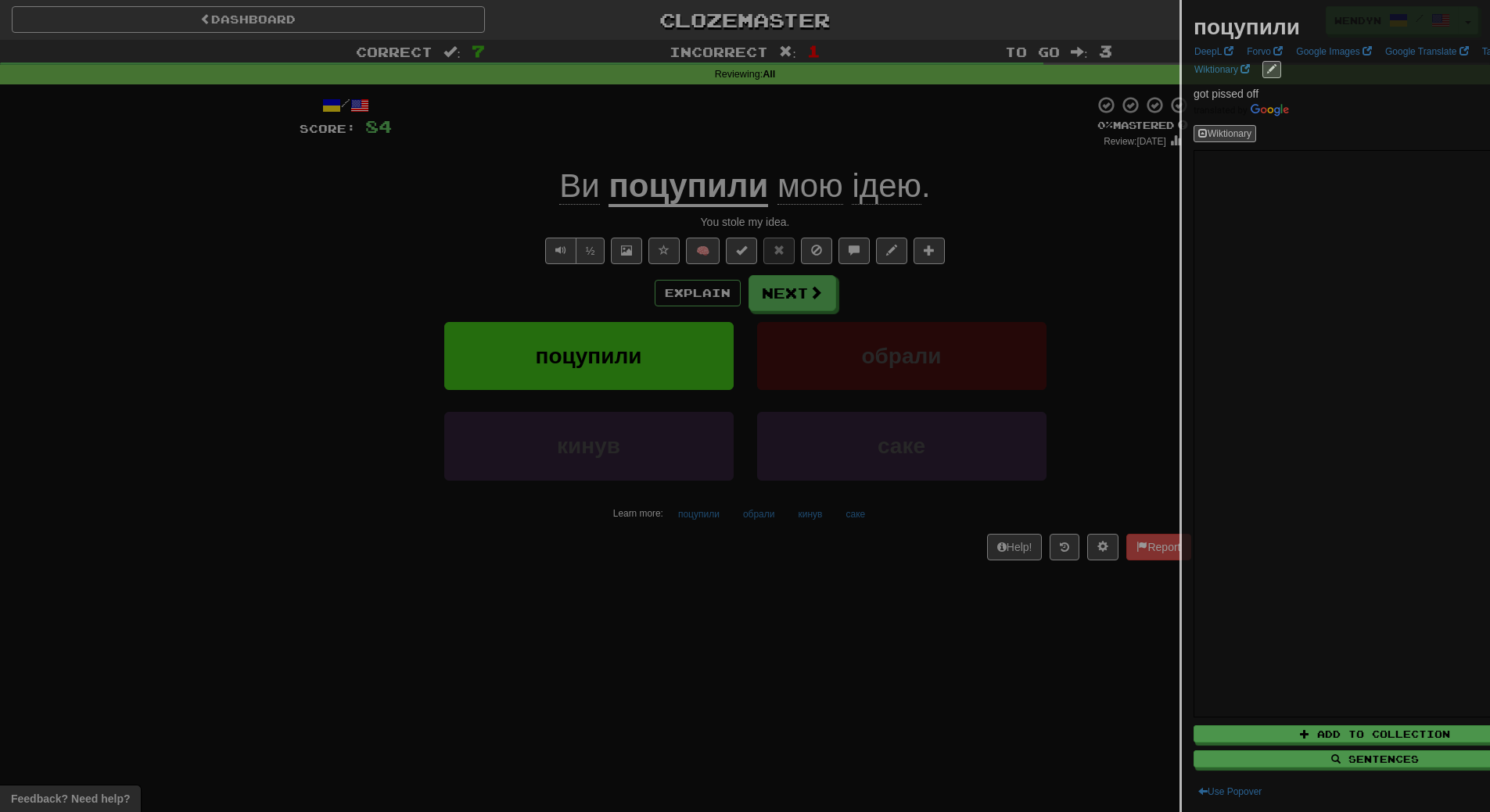
click at [711, 594] on div at bounding box center [745, 406] width 1490 height 812
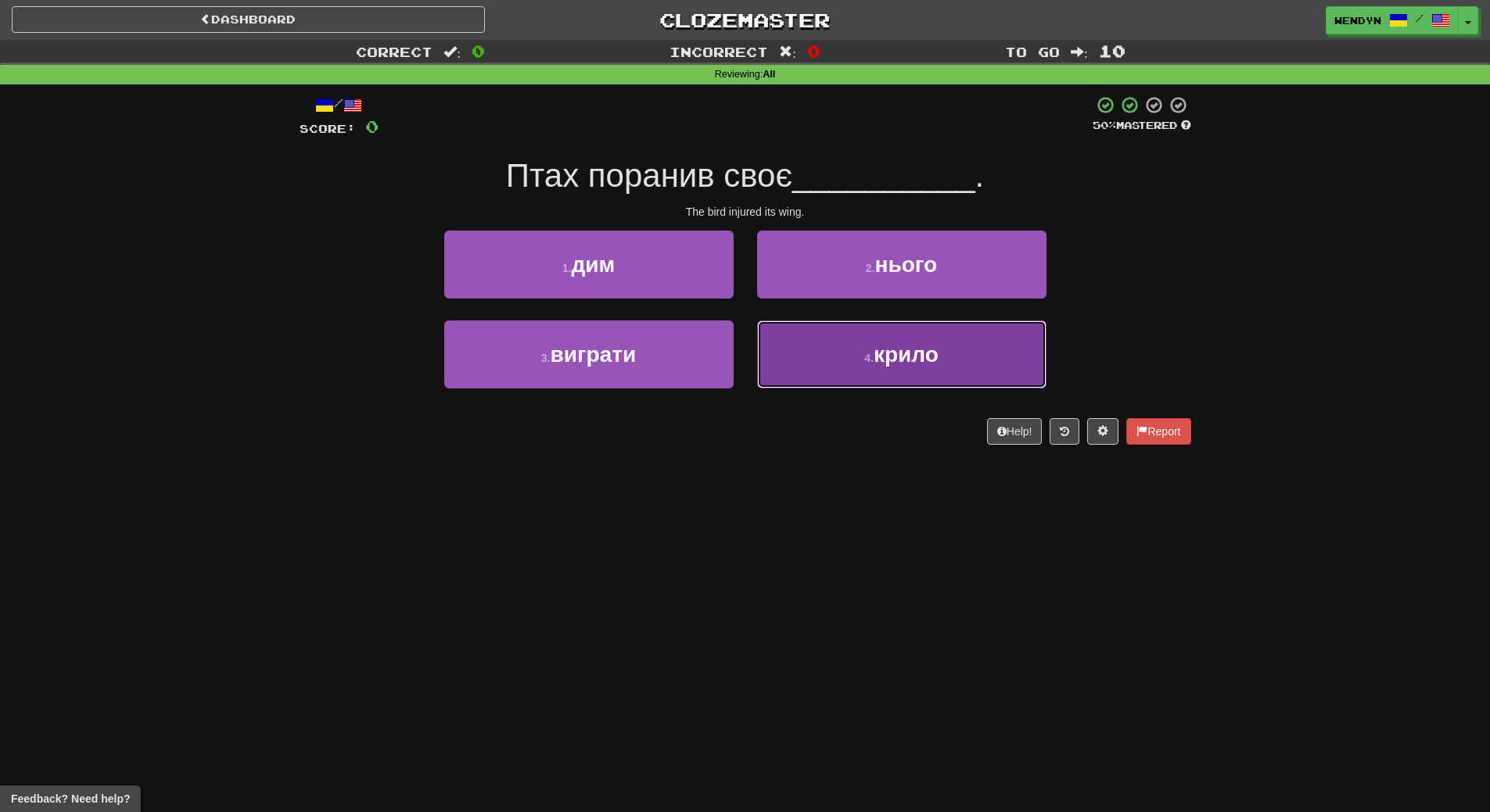
click at [812, 365] on button "4 . крило" at bounding box center [901, 354] width 289 height 68
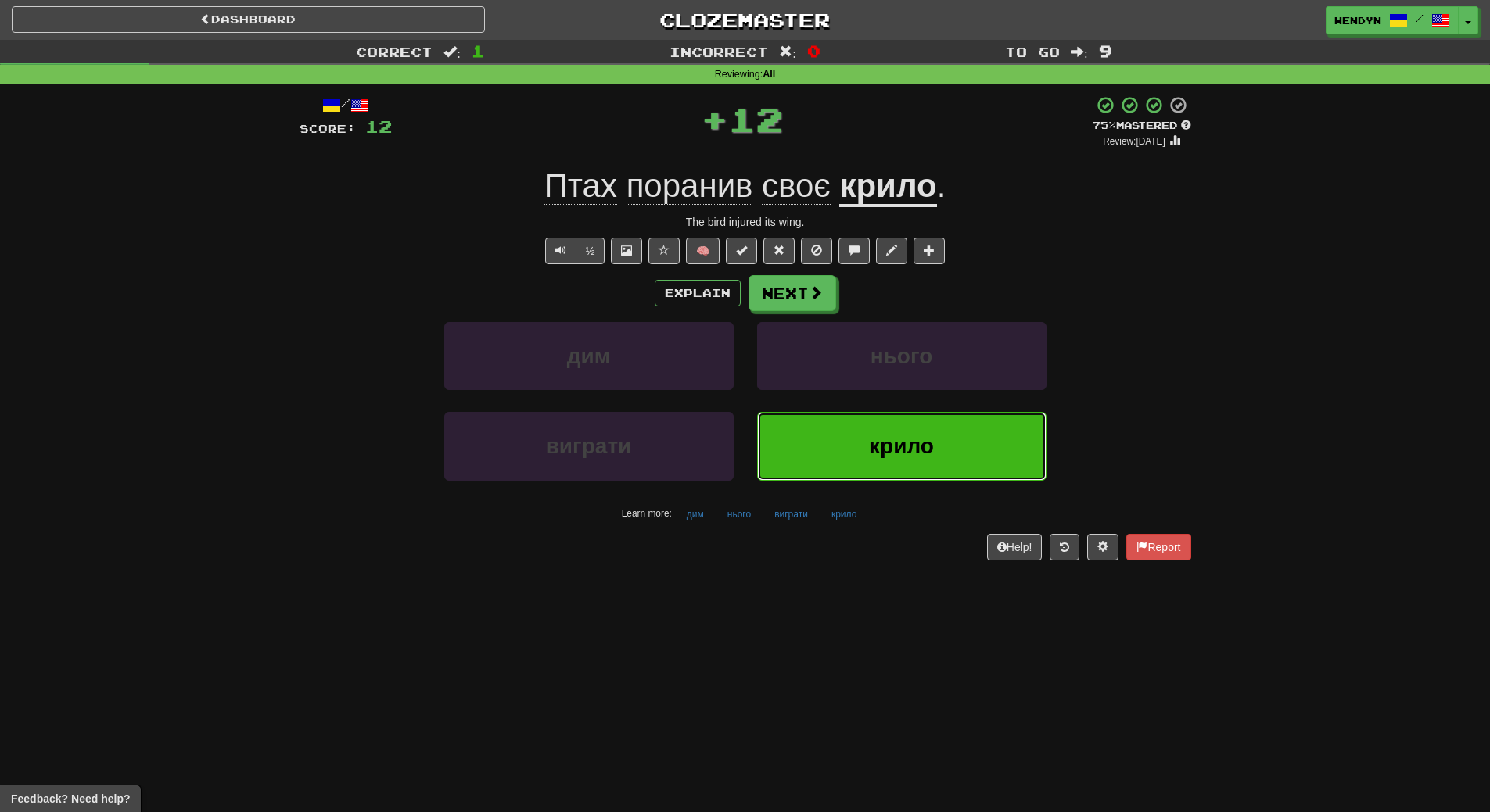
click at [833, 476] on button "крило" at bounding box center [901, 446] width 289 height 68
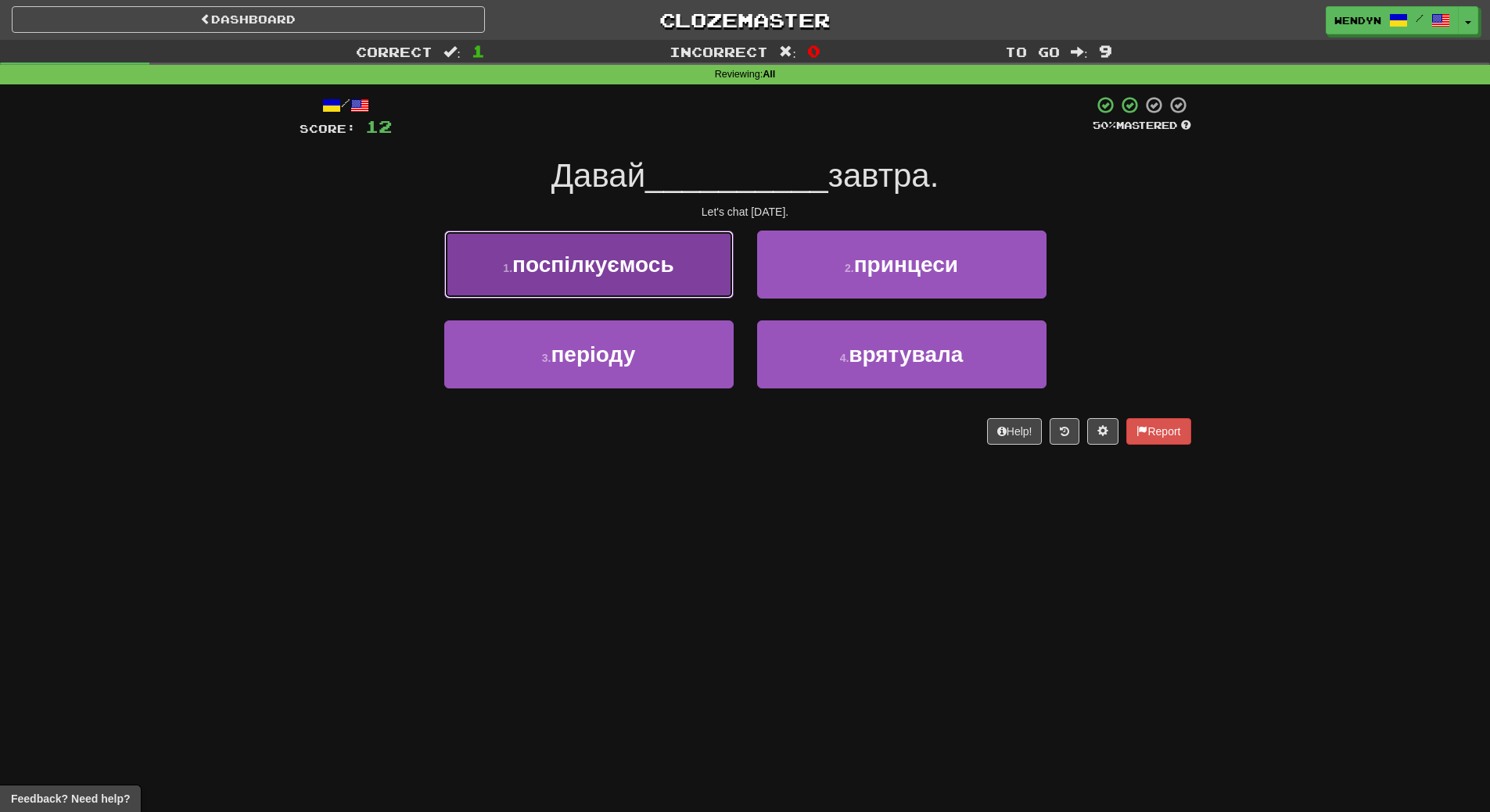
click at [629, 272] on span "поспілкуємось" at bounding box center [593, 264] width 162 height 24
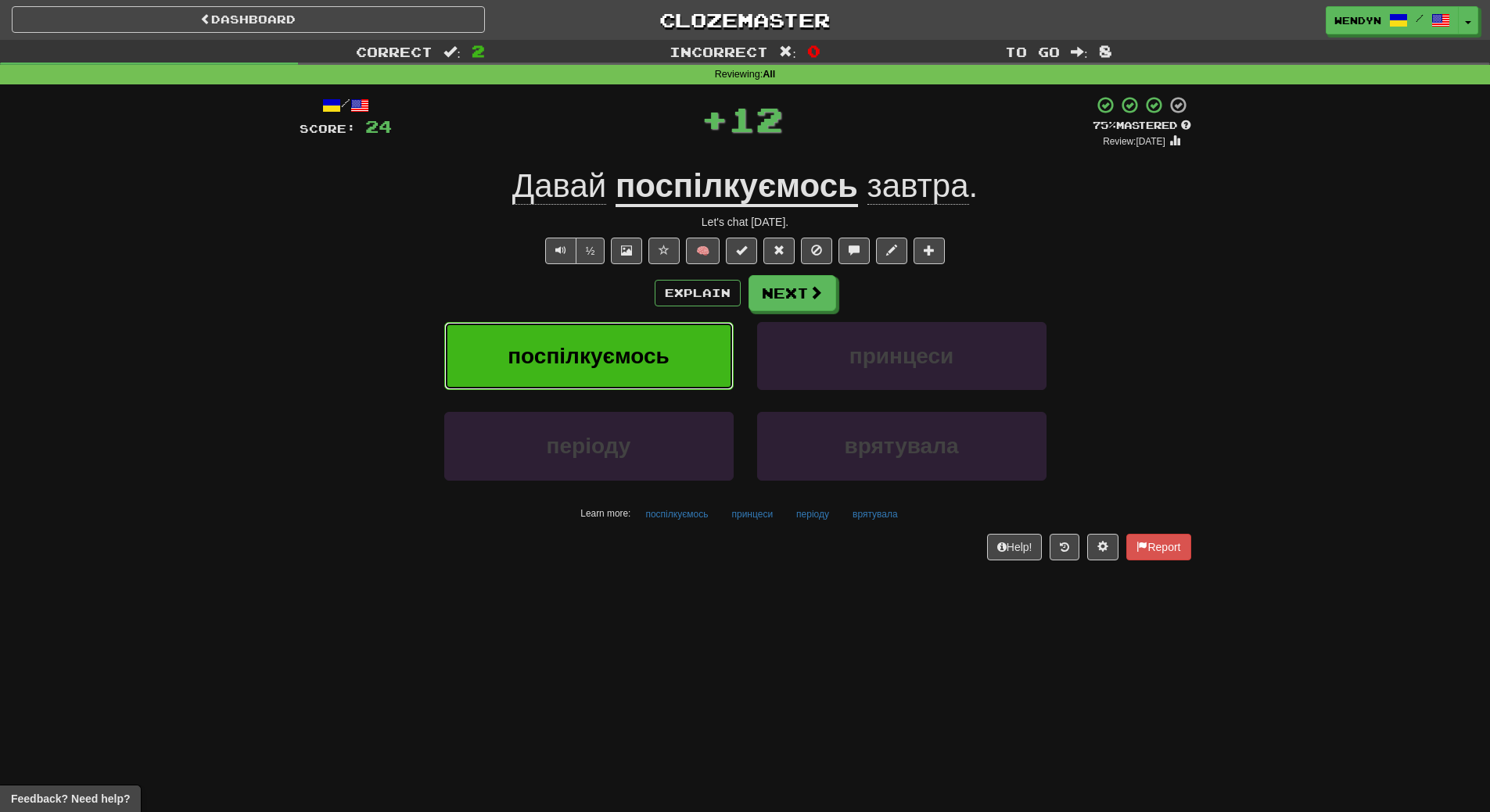
click at [642, 358] on span "поспілкуємось" at bounding box center [588, 355] width 162 height 24
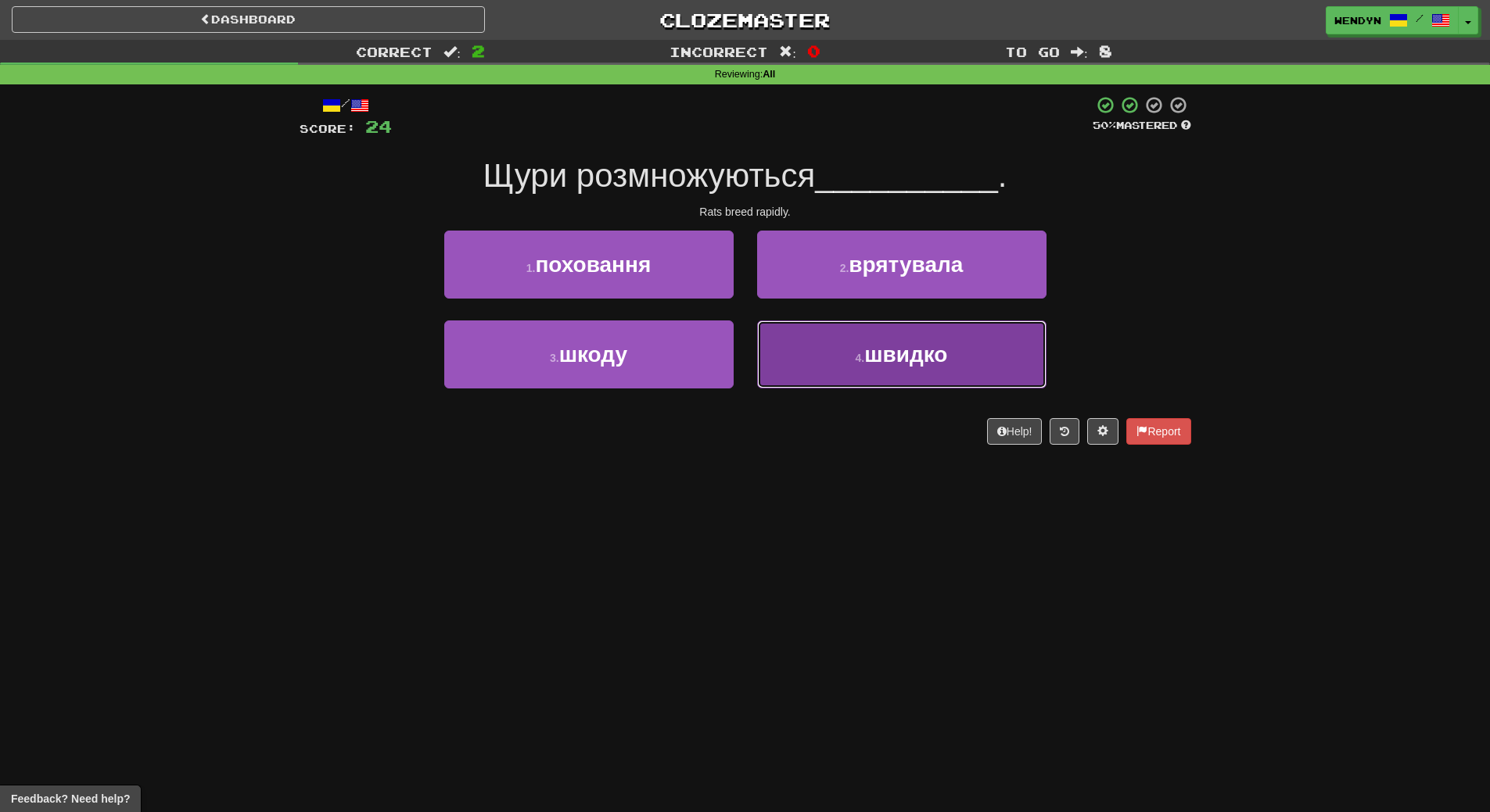
click at [832, 367] on button "4 . швидко" at bounding box center [901, 354] width 289 height 68
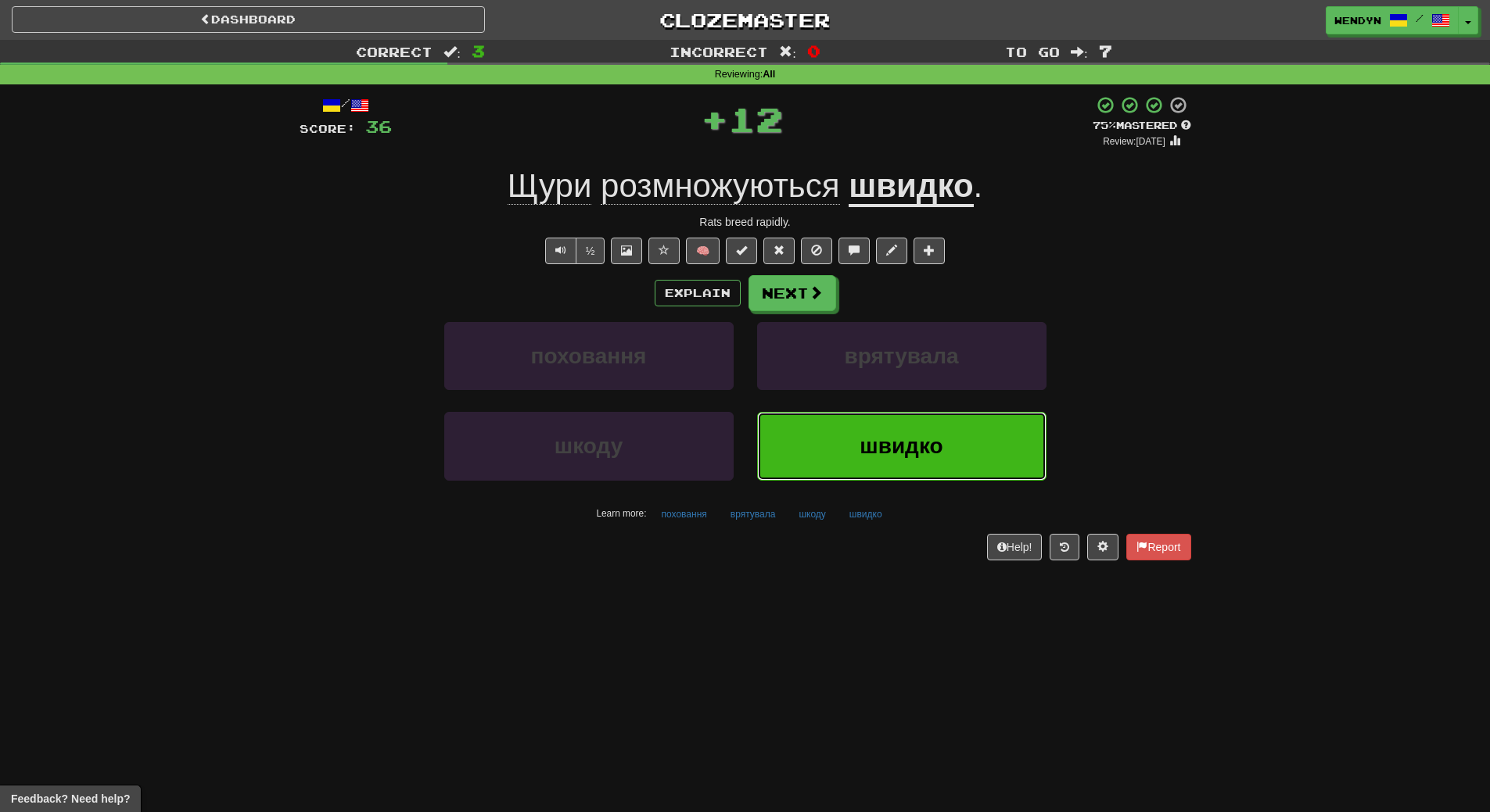
click at [828, 415] on button "швидко" at bounding box center [901, 446] width 289 height 68
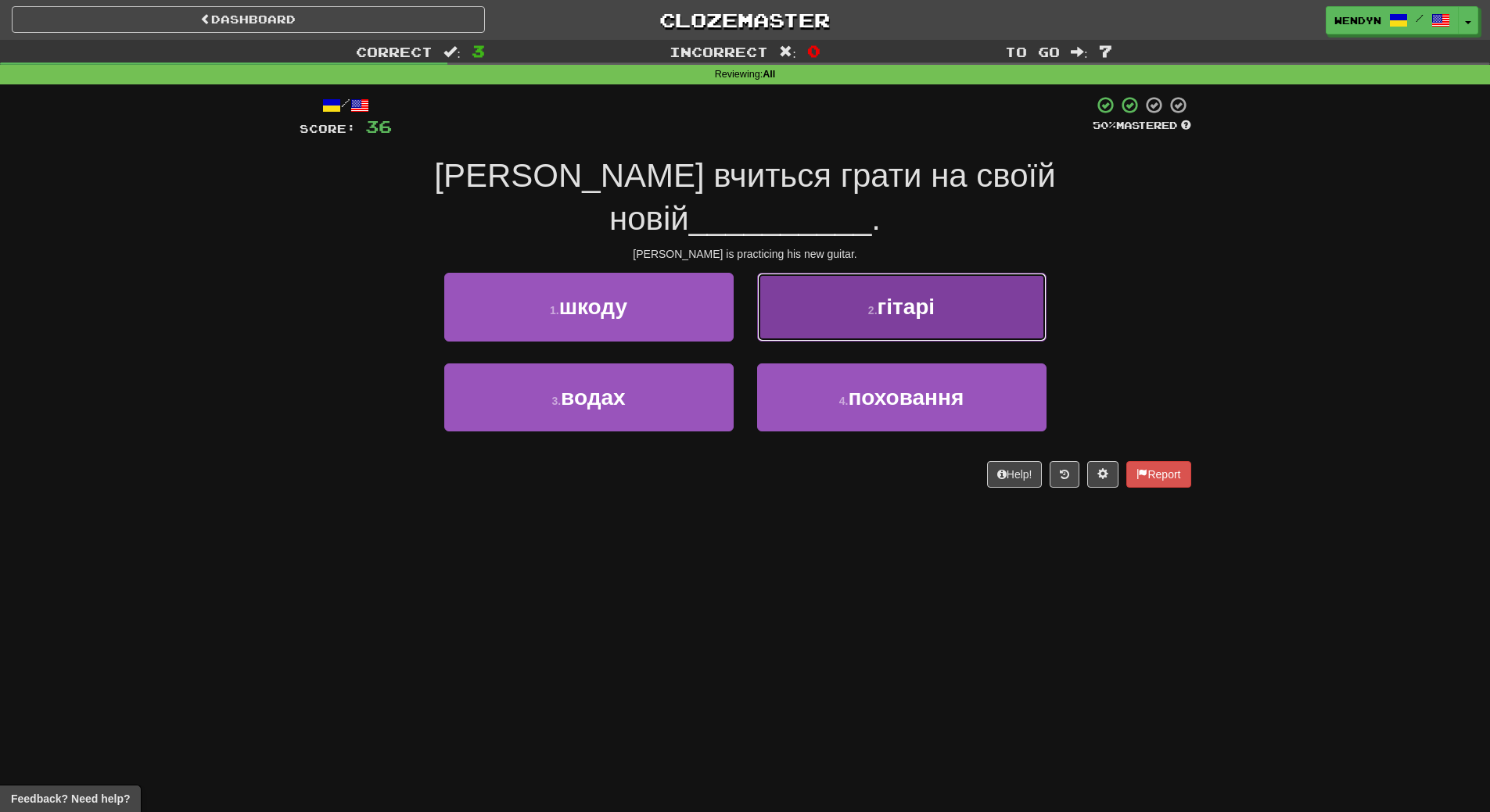
click at [910, 284] on button "2 . гітарі" at bounding box center [901, 307] width 289 height 68
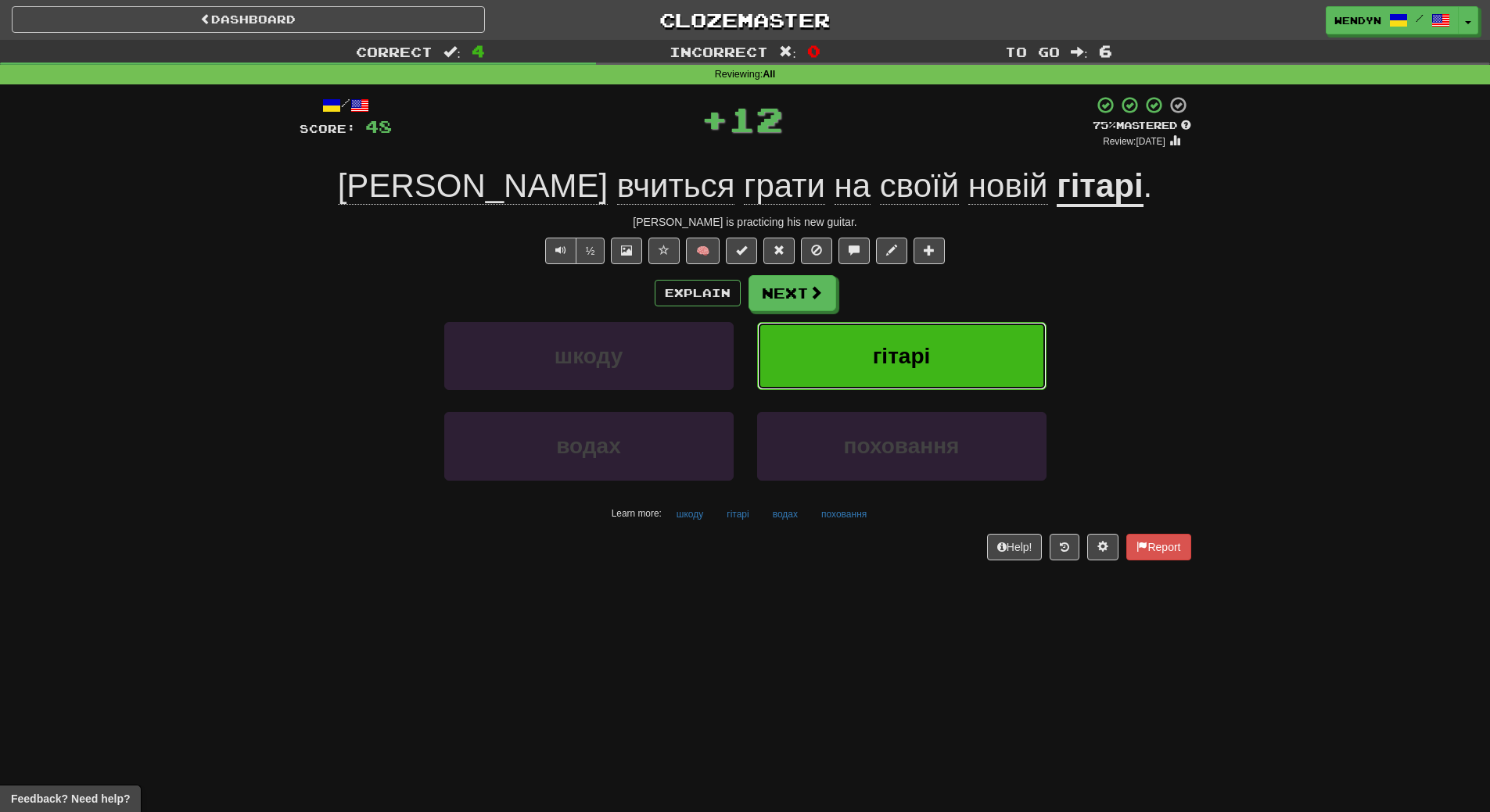
click at [908, 339] on button "гітарі" at bounding box center [901, 356] width 289 height 68
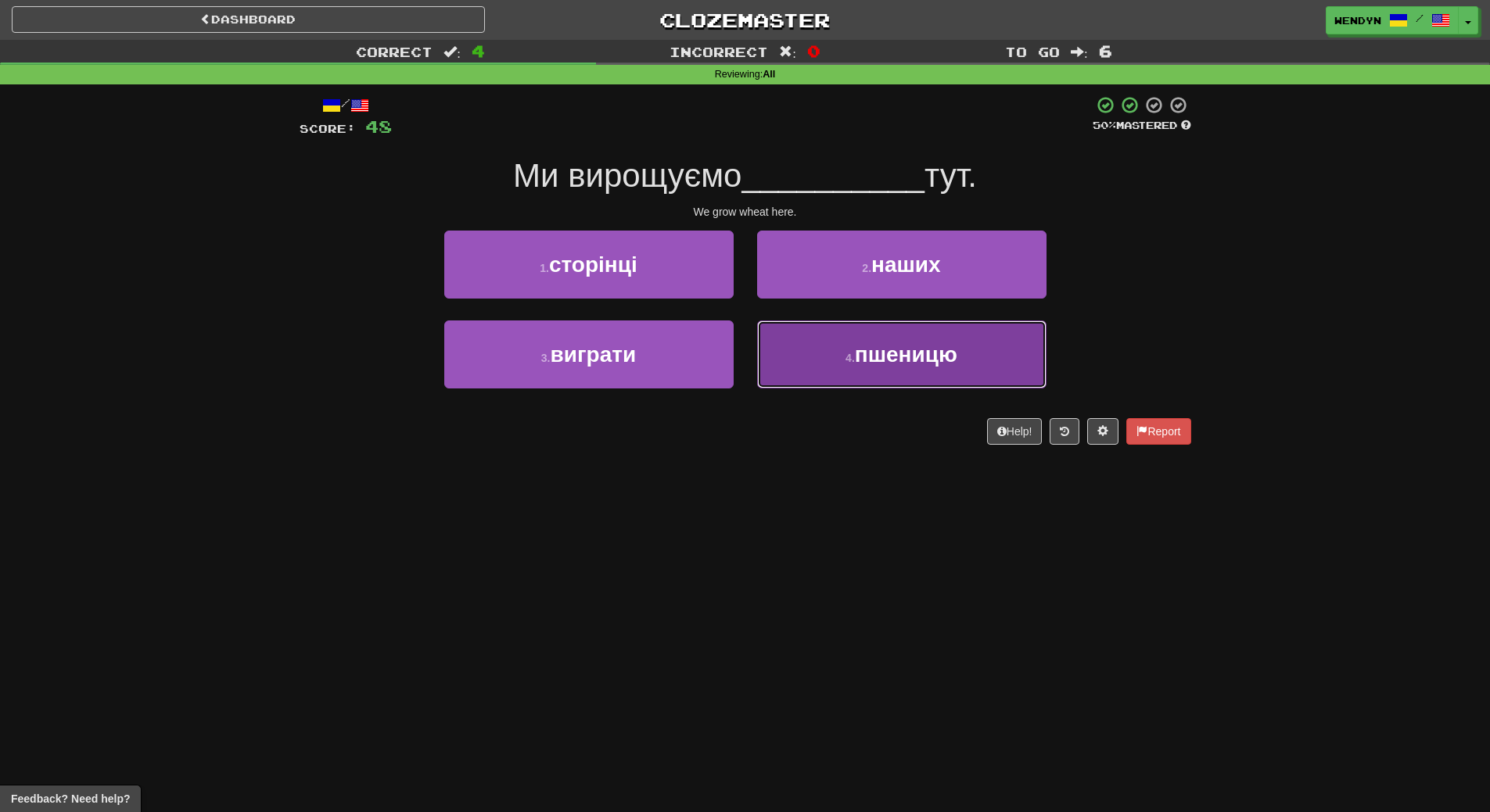
click at [874, 369] on button "4 . пшеницю" at bounding box center [901, 354] width 289 height 68
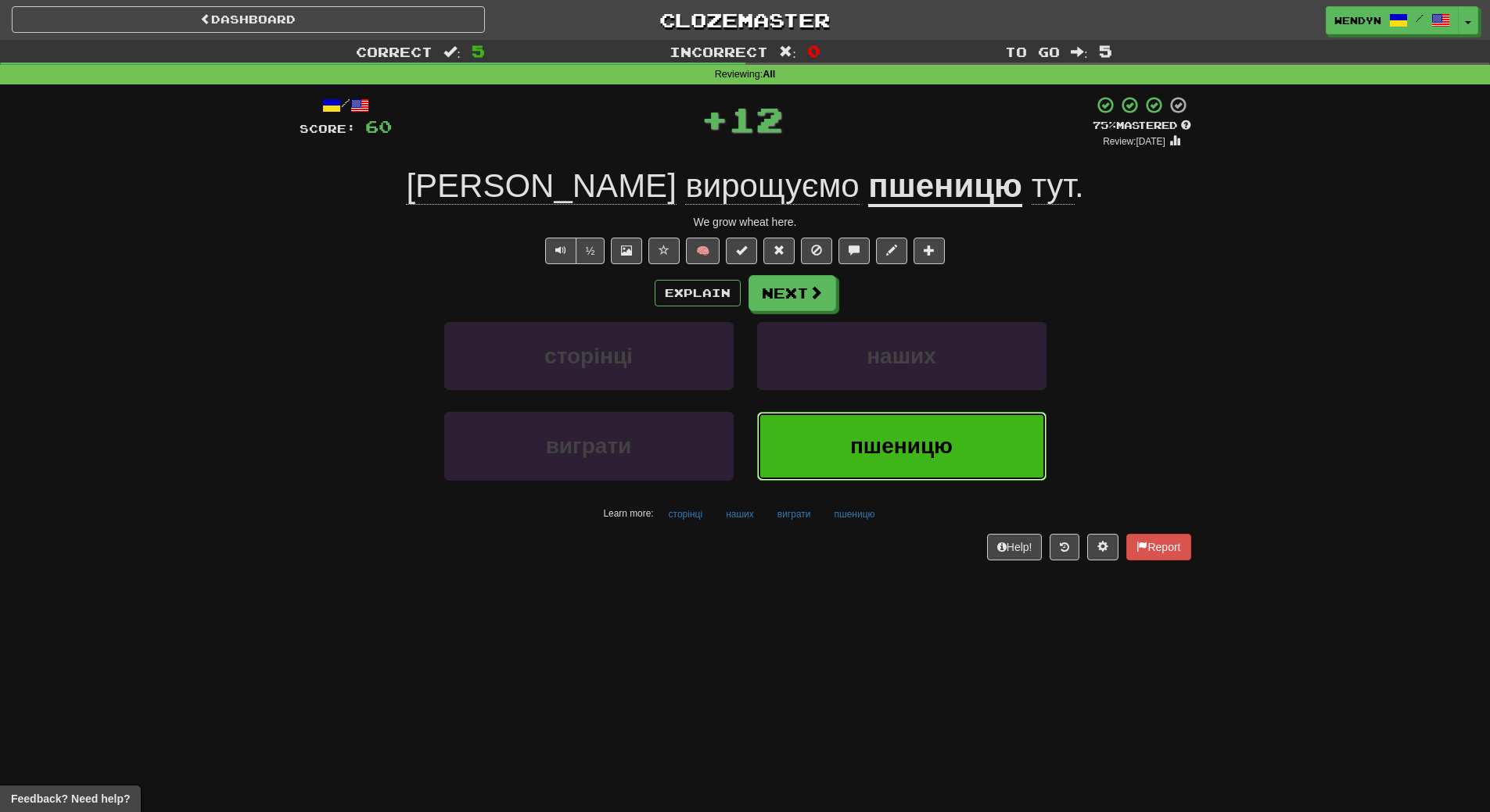
click at [853, 438] on span "пшеницю" at bounding box center [901, 446] width 102 height 24
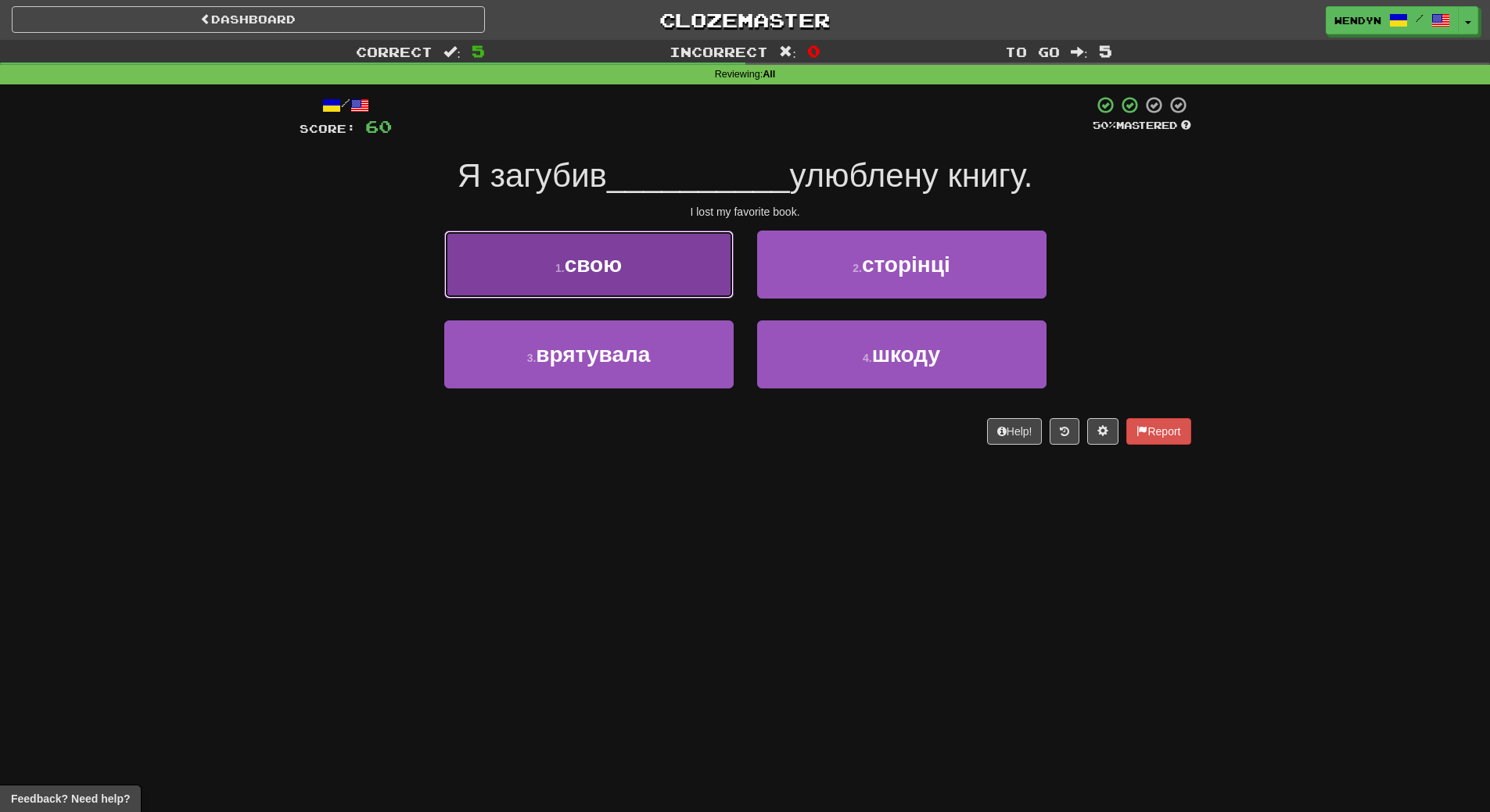
click at [631, 248] on button "1 . свою" at bounding box center [588, 265] width 289 height 68
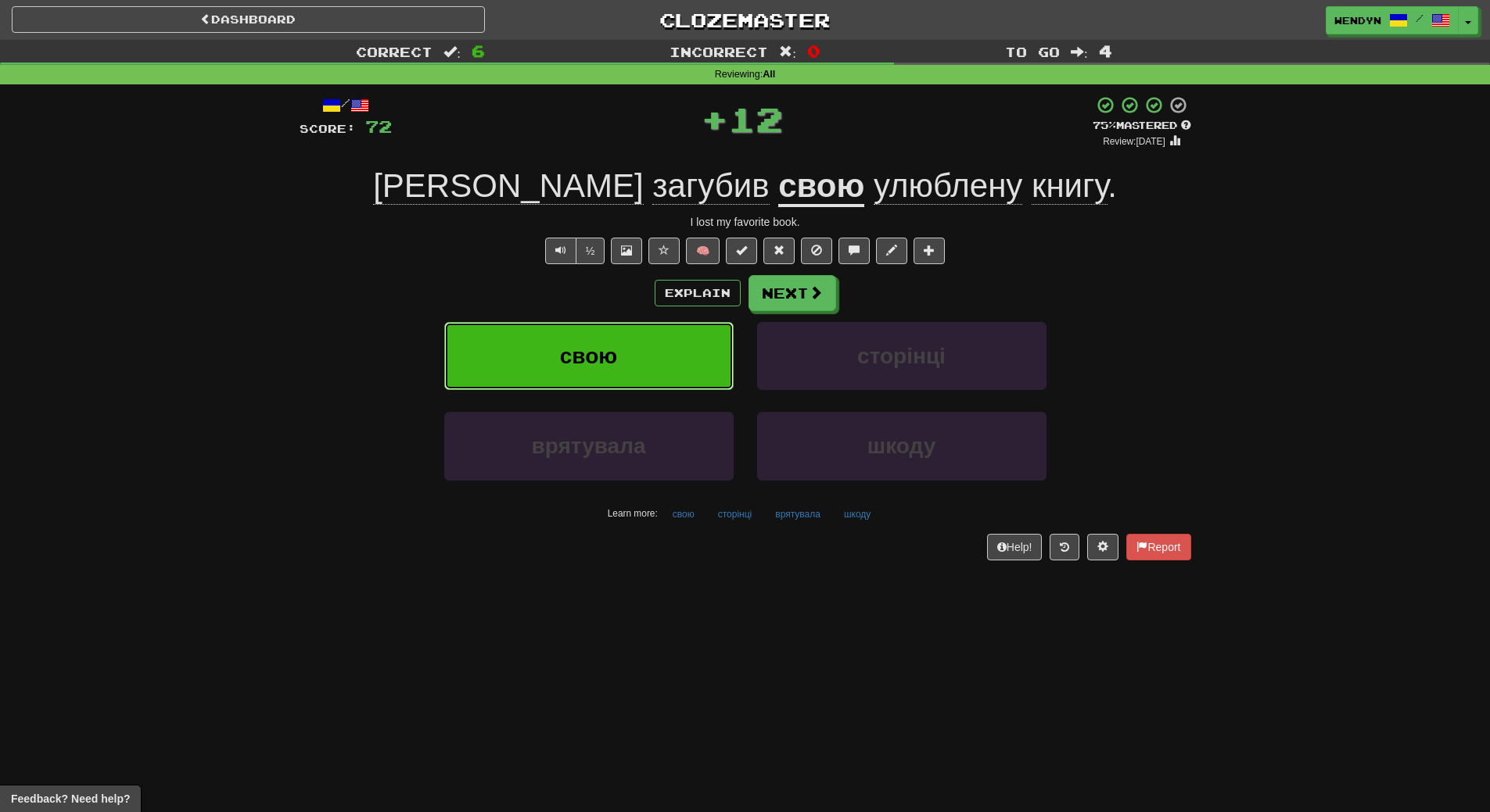
click at [629, 336] on button "свою" at bounding box center [588, 356] width 289 height 68
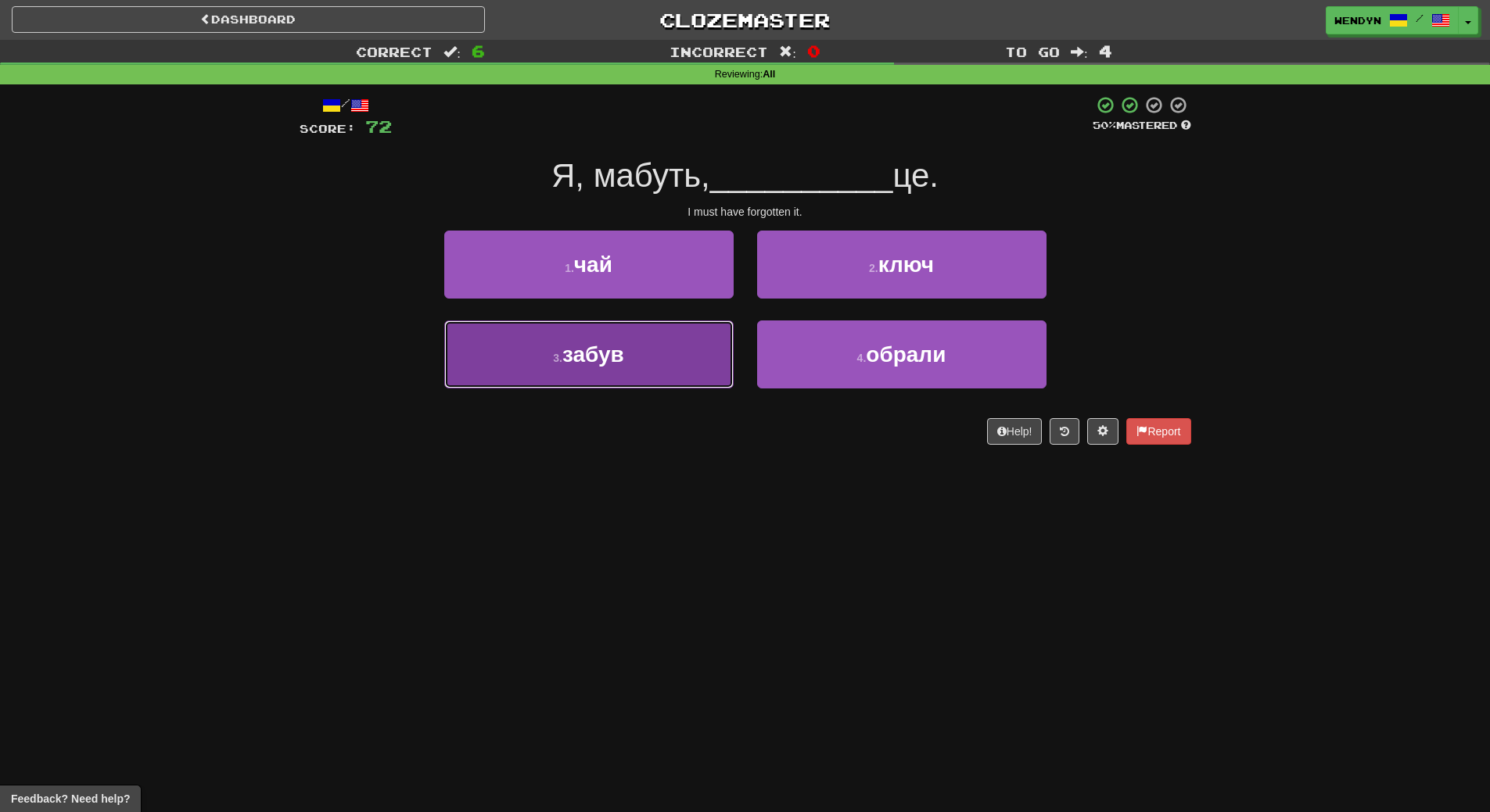
click at [639, 371] on button "3 . забув" at bounding box center [588, 354] width 289 height 68
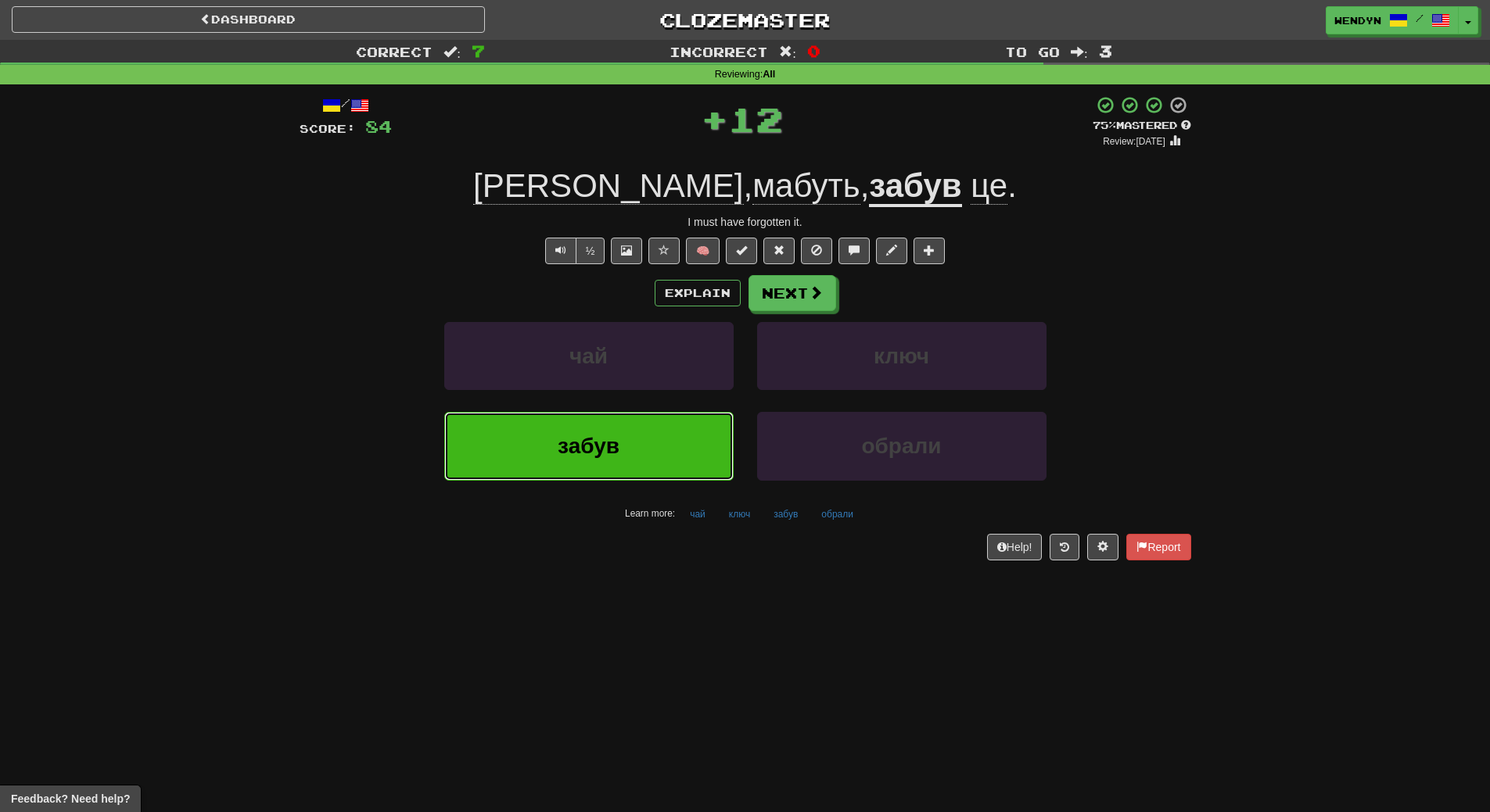
click at [634, 438] on button "забув" at bounding box center [588, 446] width 289 height 68
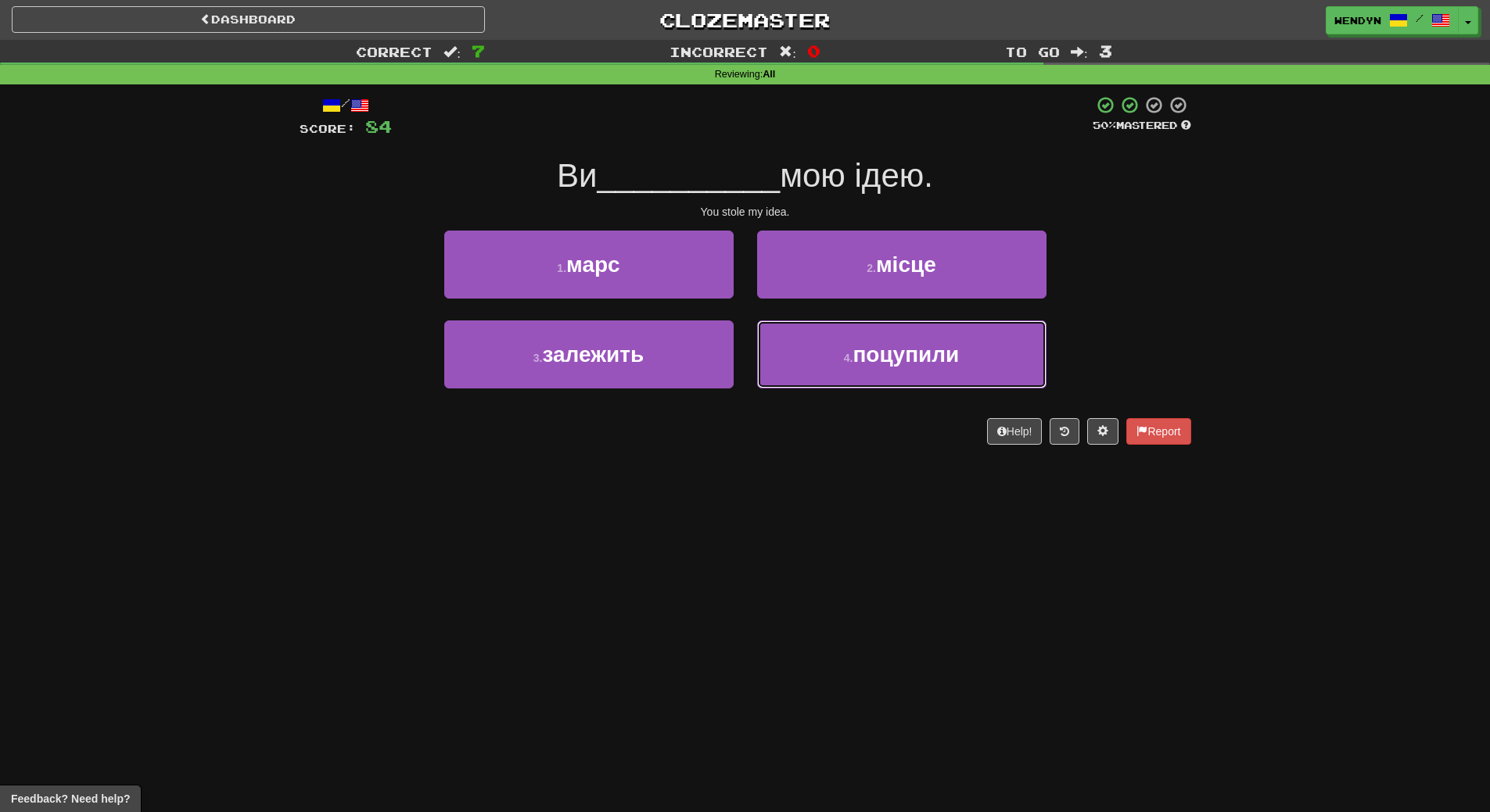
drag, startPoint x: 873, startPoint y: 362, endPoint x: 882, endPoint y: 235, distance: 127.3
click at [874, 362] on span "поцупили" at bounding box center [905, 354] width 106 height 24
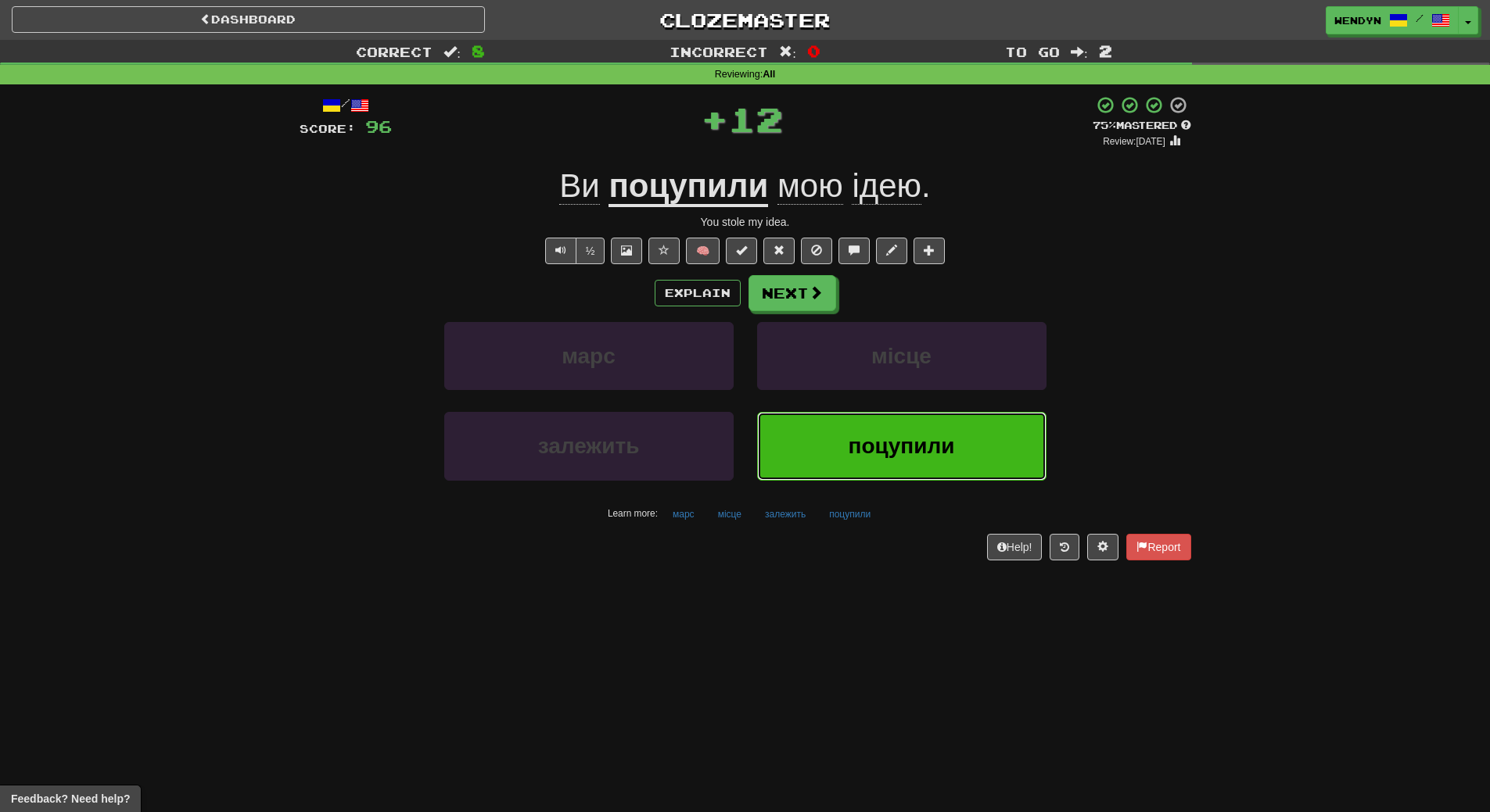
click at [851, 421] on button "поцупили" at bounding box center [901, 446] width 289 height 68
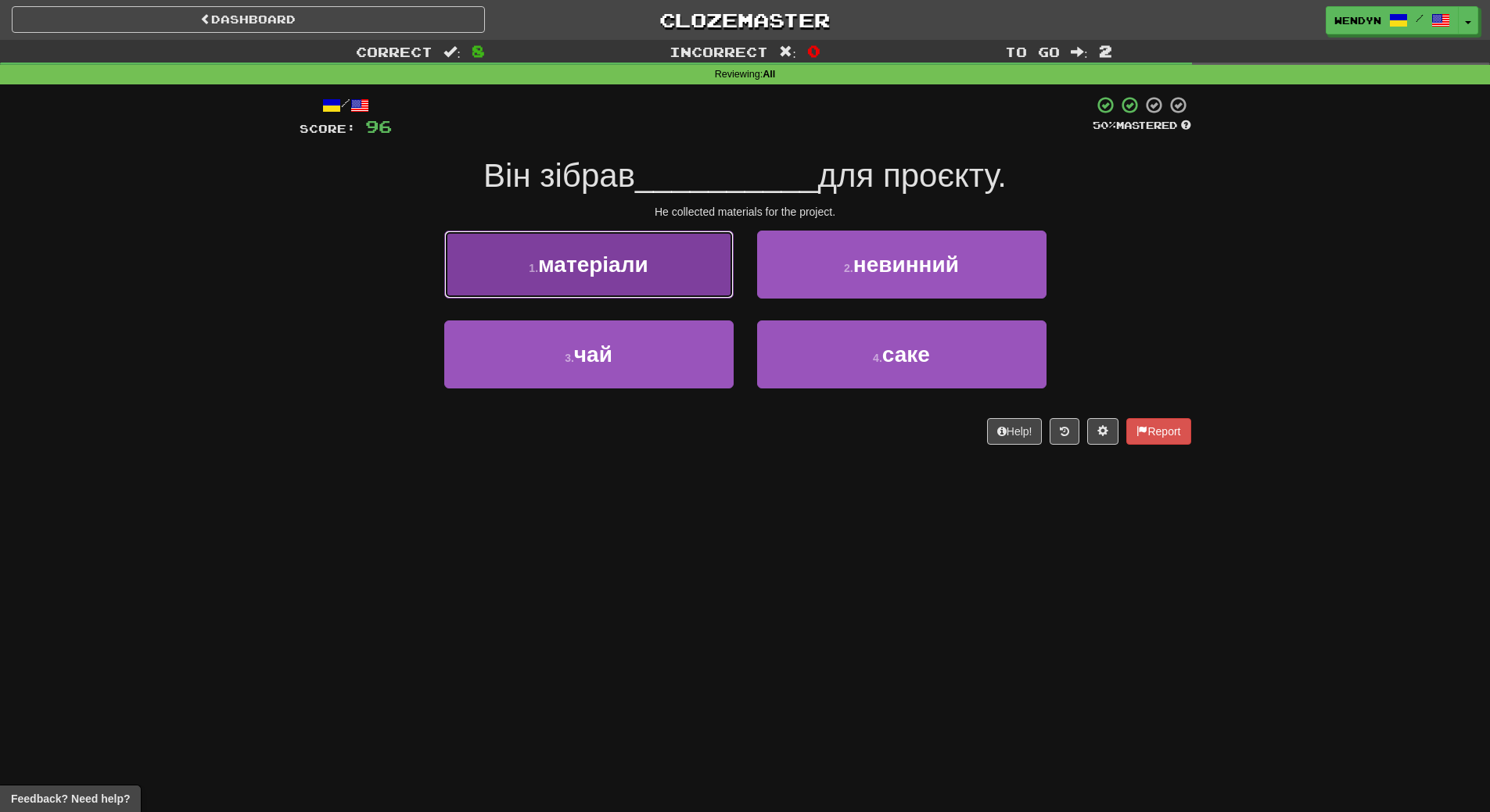
click at [713, 292] on button "1 . матеріали" at bounding box center [588, 265] width 289 height 68
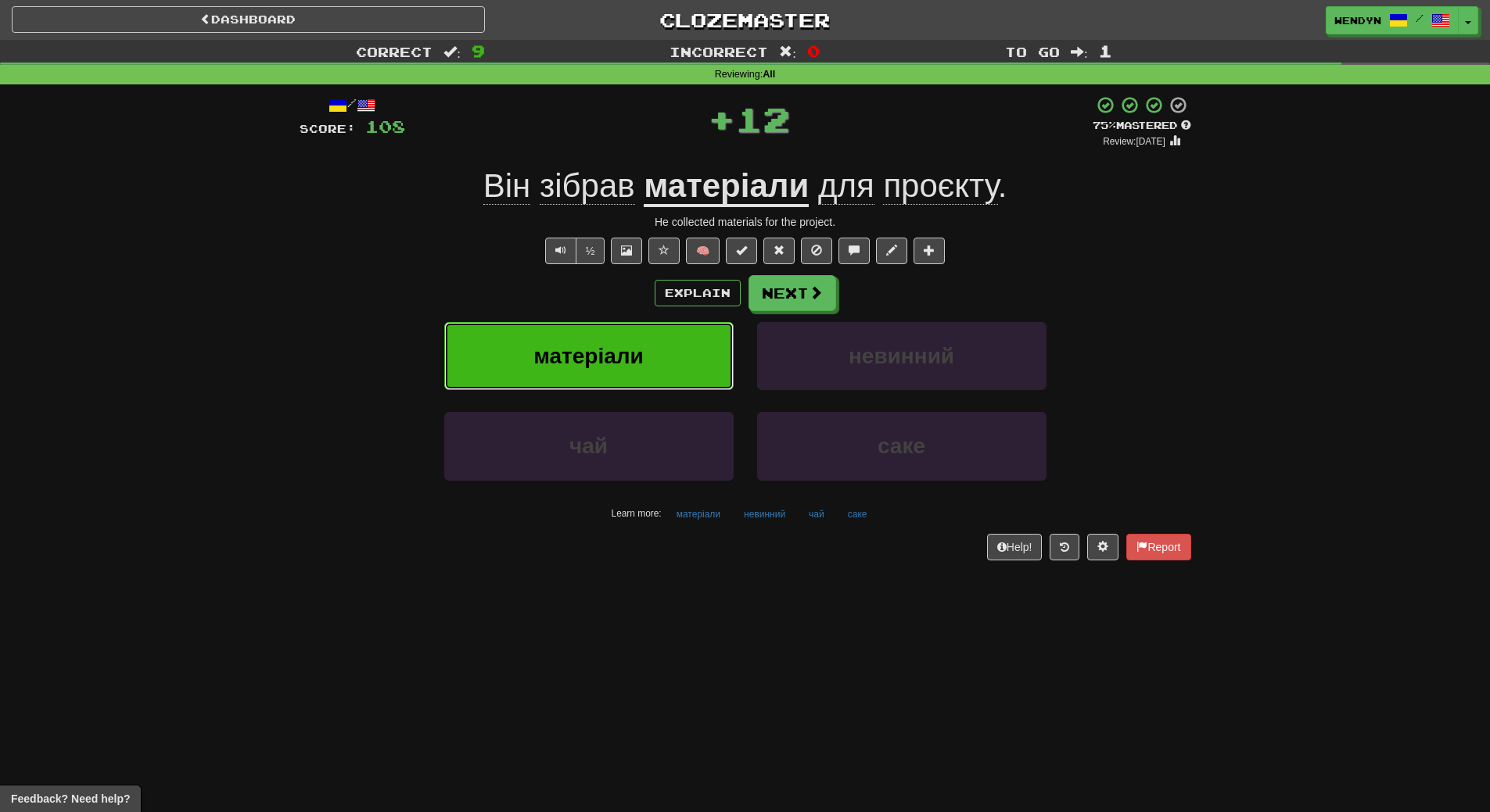
click at [675, 351] on button "матеріали" at bounding box center [588, 356] width 289 height 68
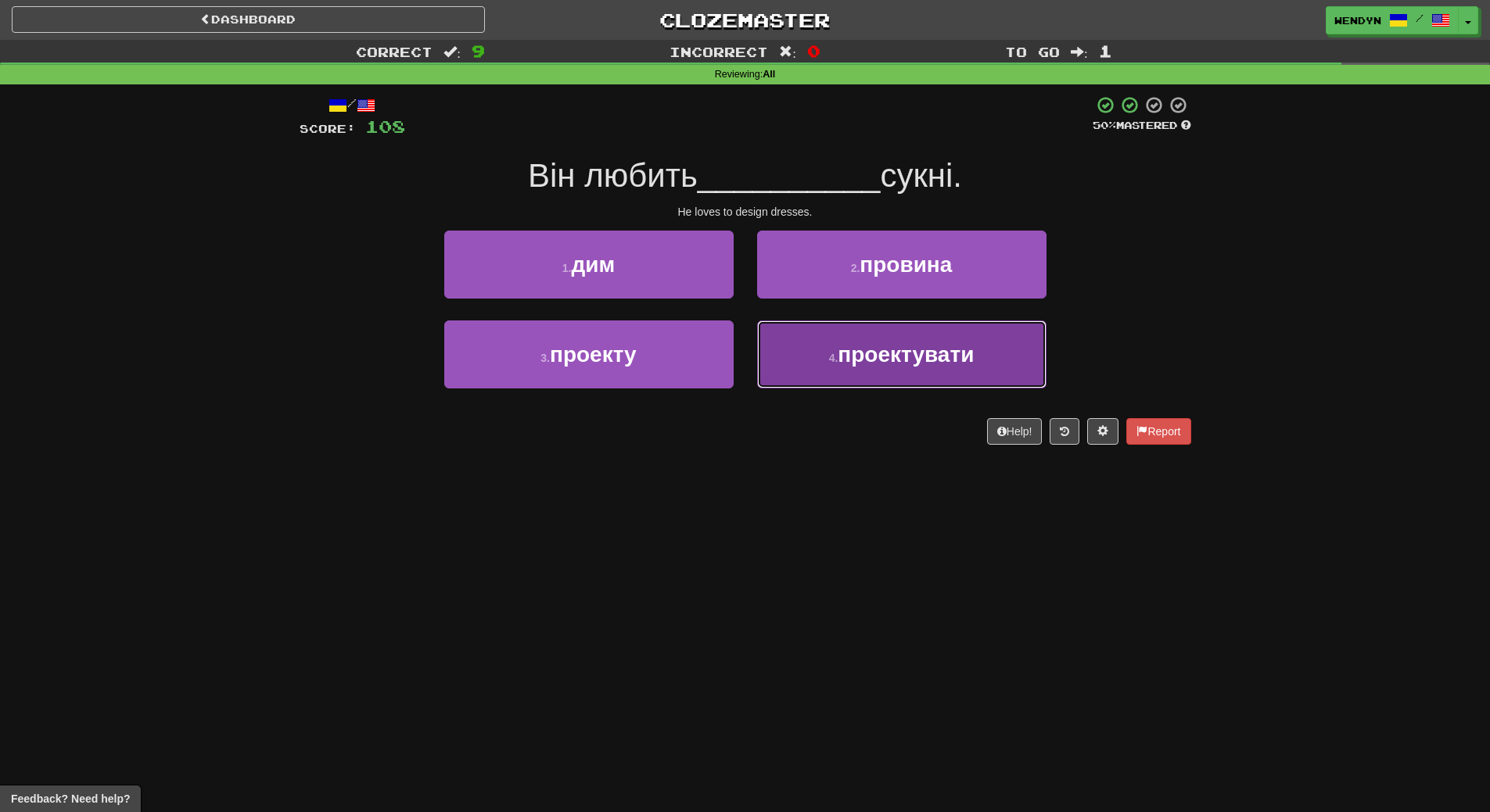
click at [811, 361] on button "4 . проектувати" at bounding box center [901, 354] width 289 height 68
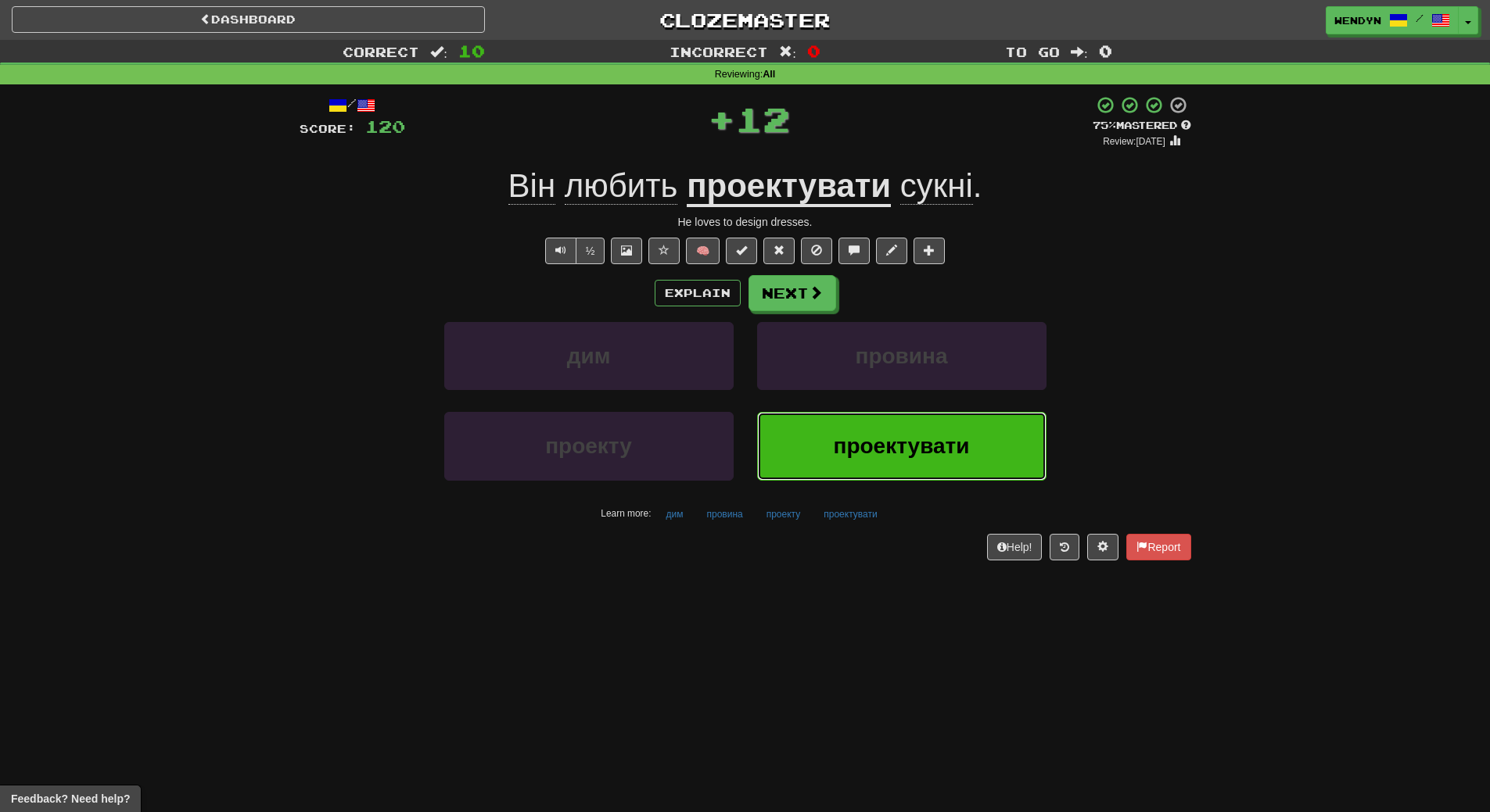
click at [814, 427] on button "проектувати" at bounding box center [901, 446] width 289 height 68
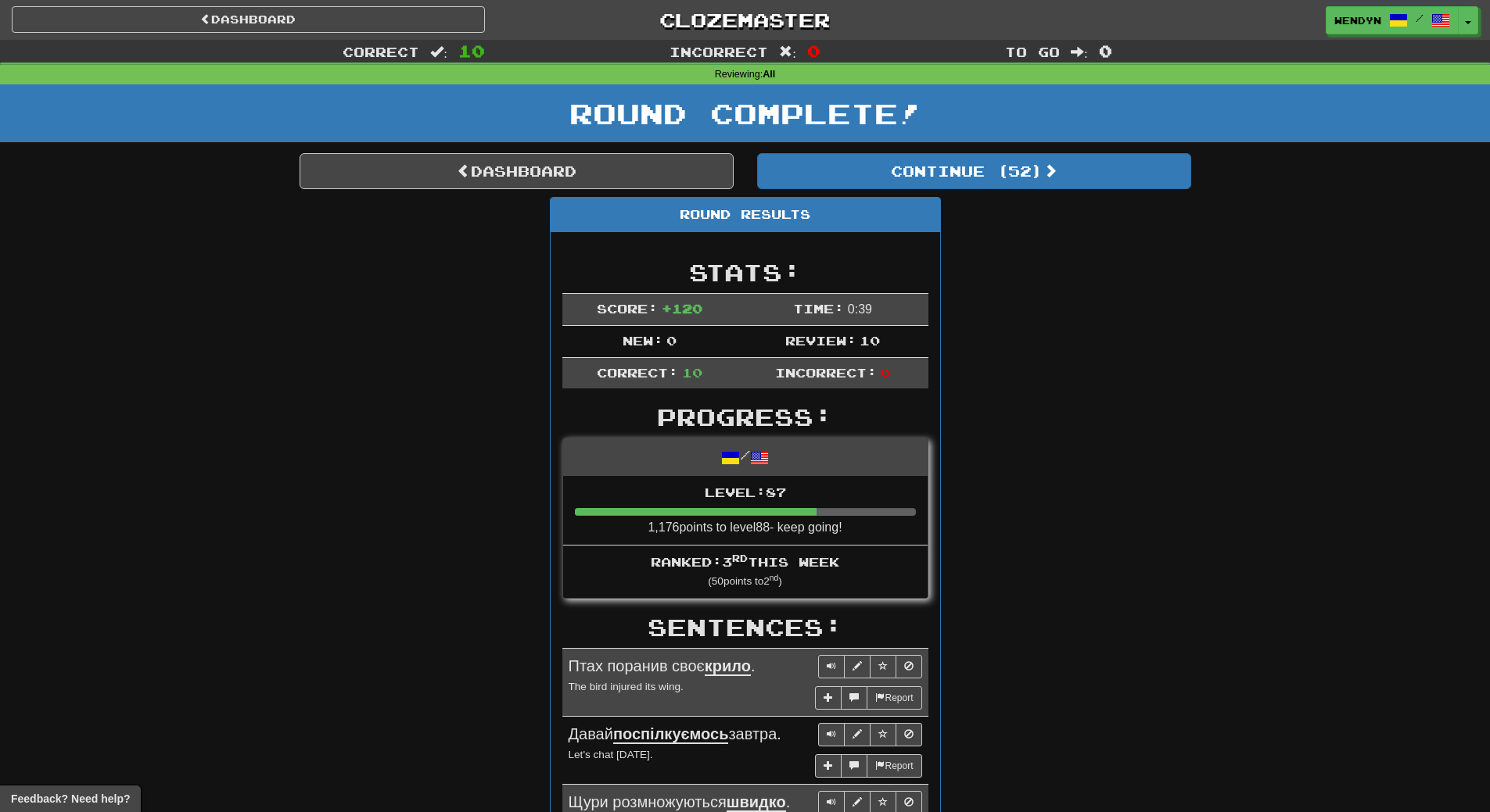
click at [1027, 144] on div "Round Complete!" at bounding box center [745, 119] width 1490 height 69
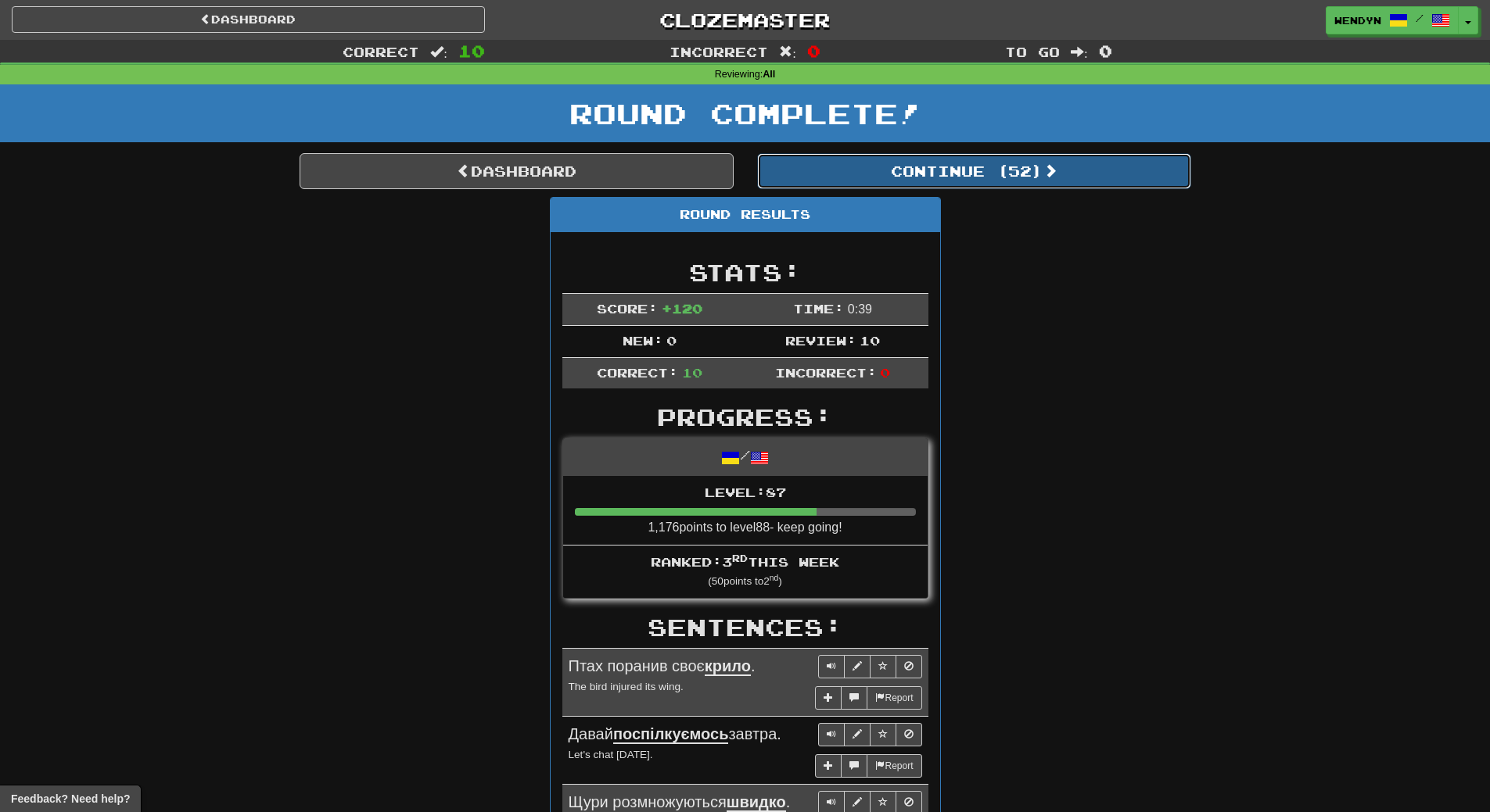
drag, startPoint x: 1030, startPoint y: 172, endPoint x: 1032, endPoint y: 200, distance: 28.1
click at [1032, 200] on div "Dashboard Continue ( 52 ) Round Results Stats: Score: + 120 Time: 0 : 39 New: 0…" at bounding box center [746, 779] width 892 height 1252
click at [1012, 168] on button "Continue ( 52 )" at bounding box center [974, 170] width 434 height 36
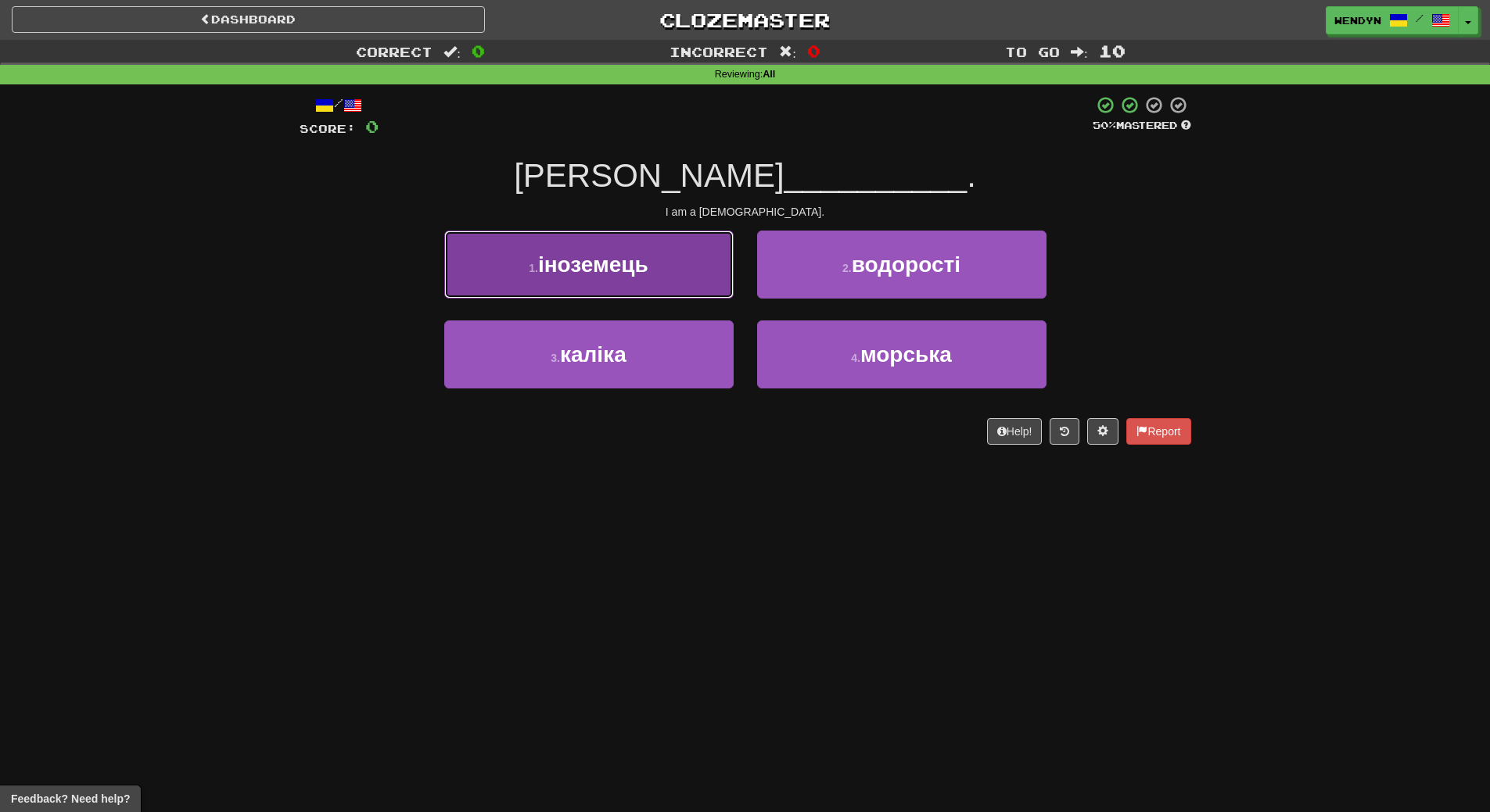
click at [633, 285] on button "1 . іноземець" at bounding box center [588, 265] width 289 height 68
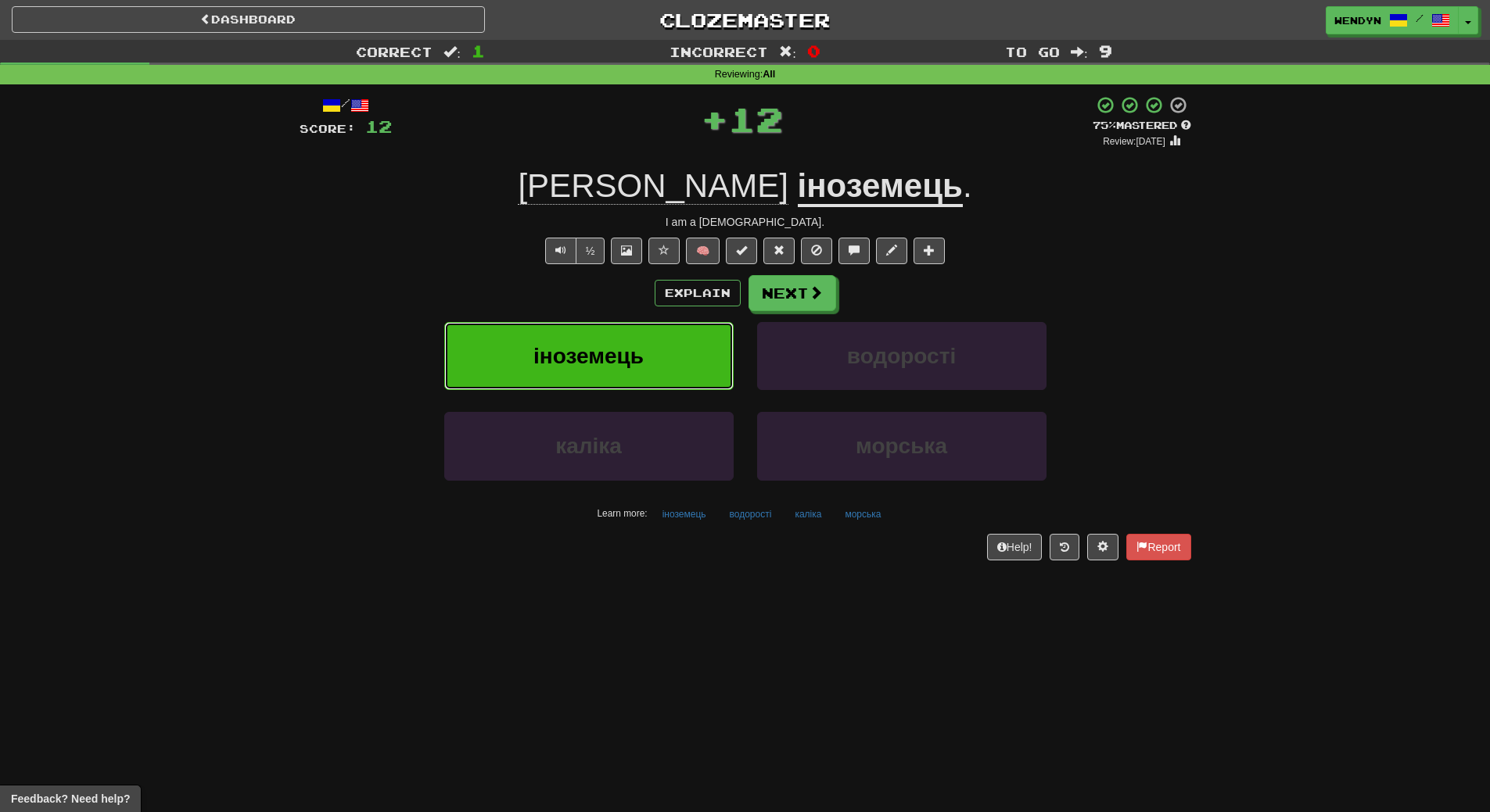
click at [612, 356] on span "іноземець" at bounding box center [588, 355] width 110 height 24
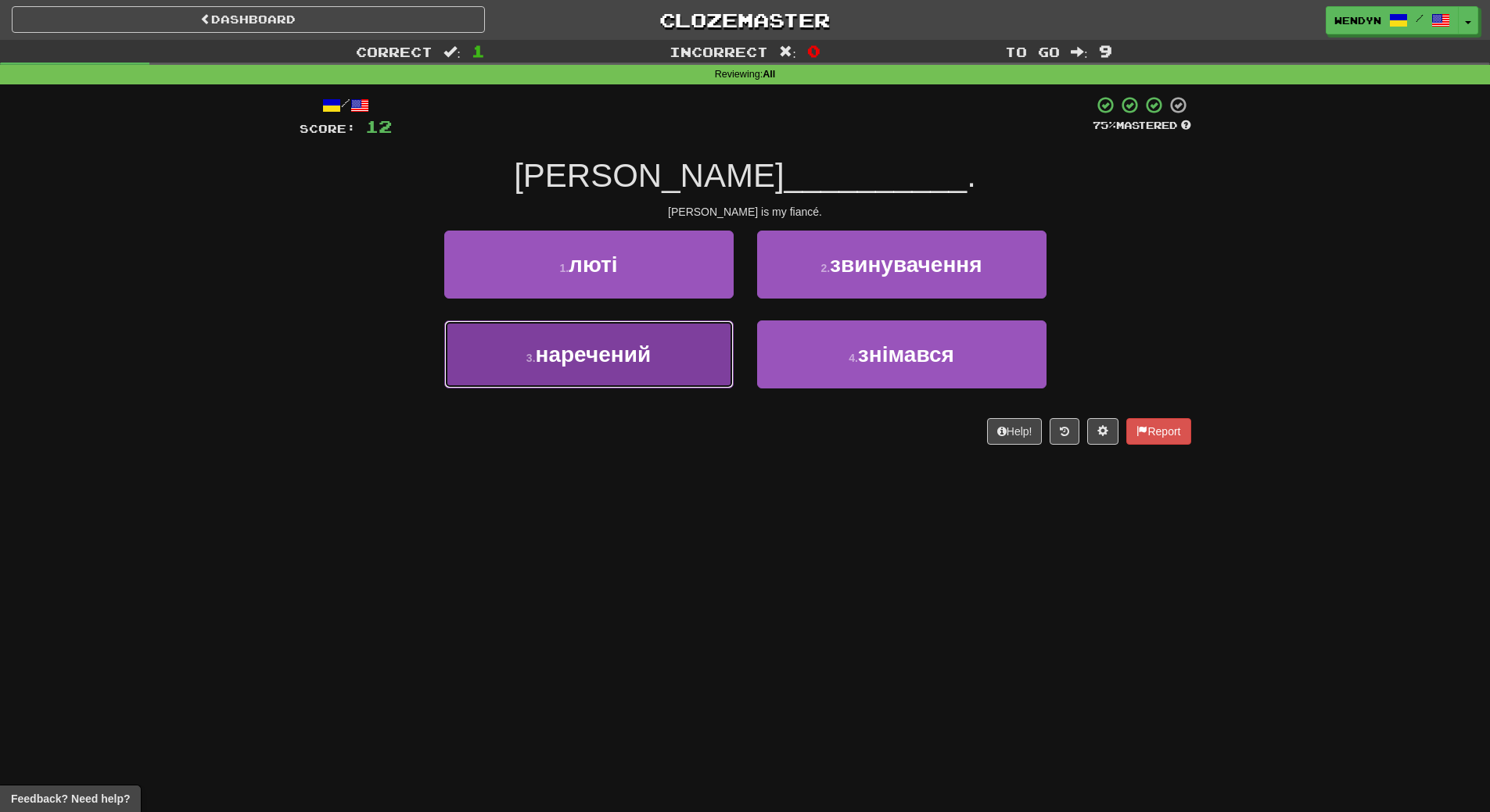
click at [675, 363] on button "3 . наречений" at bounding box center [588, 354] width 289 height 68
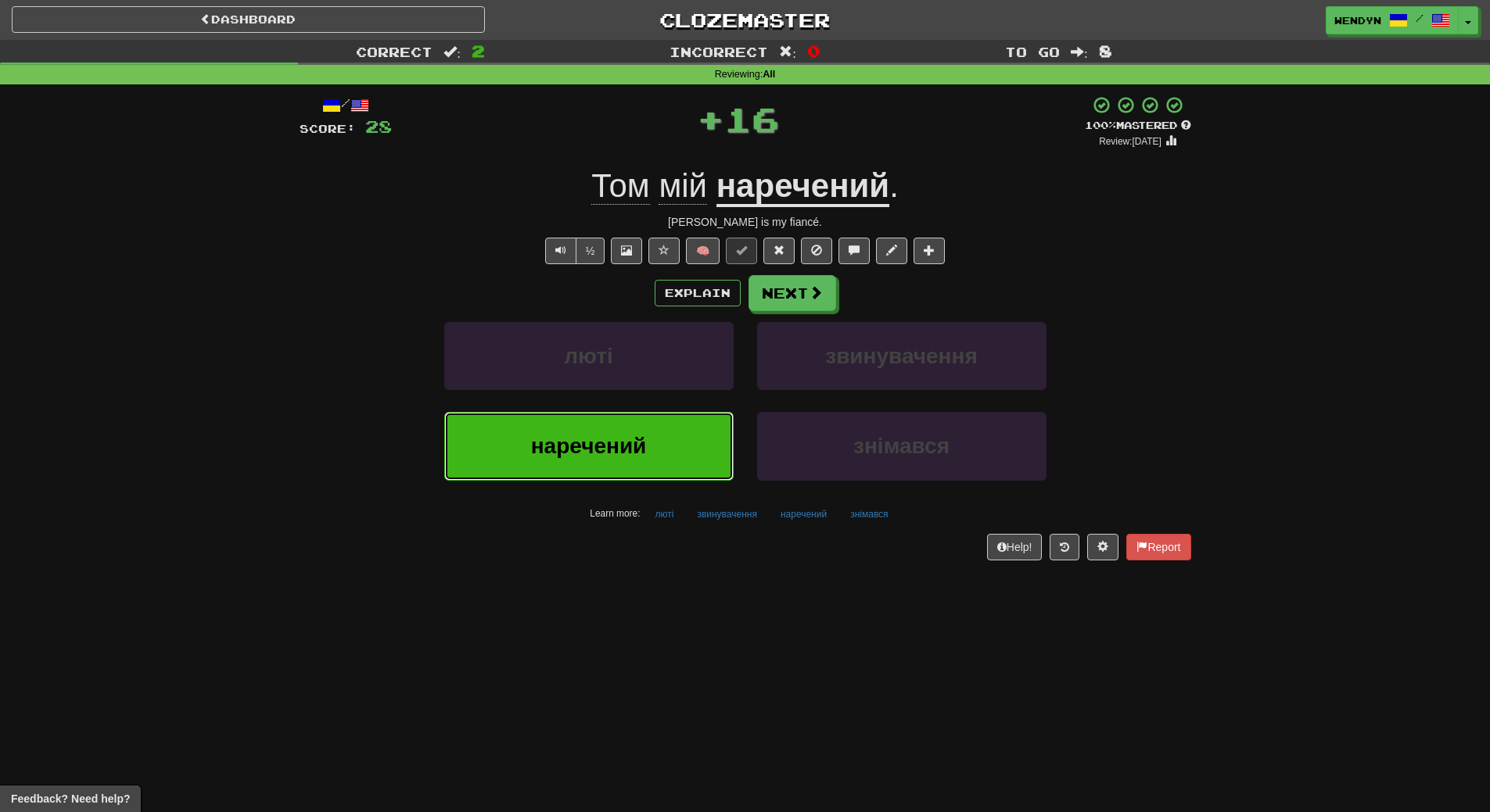
click at [679, 466] on button "наречений" at bounding box center [588, 446] width 289 height 68
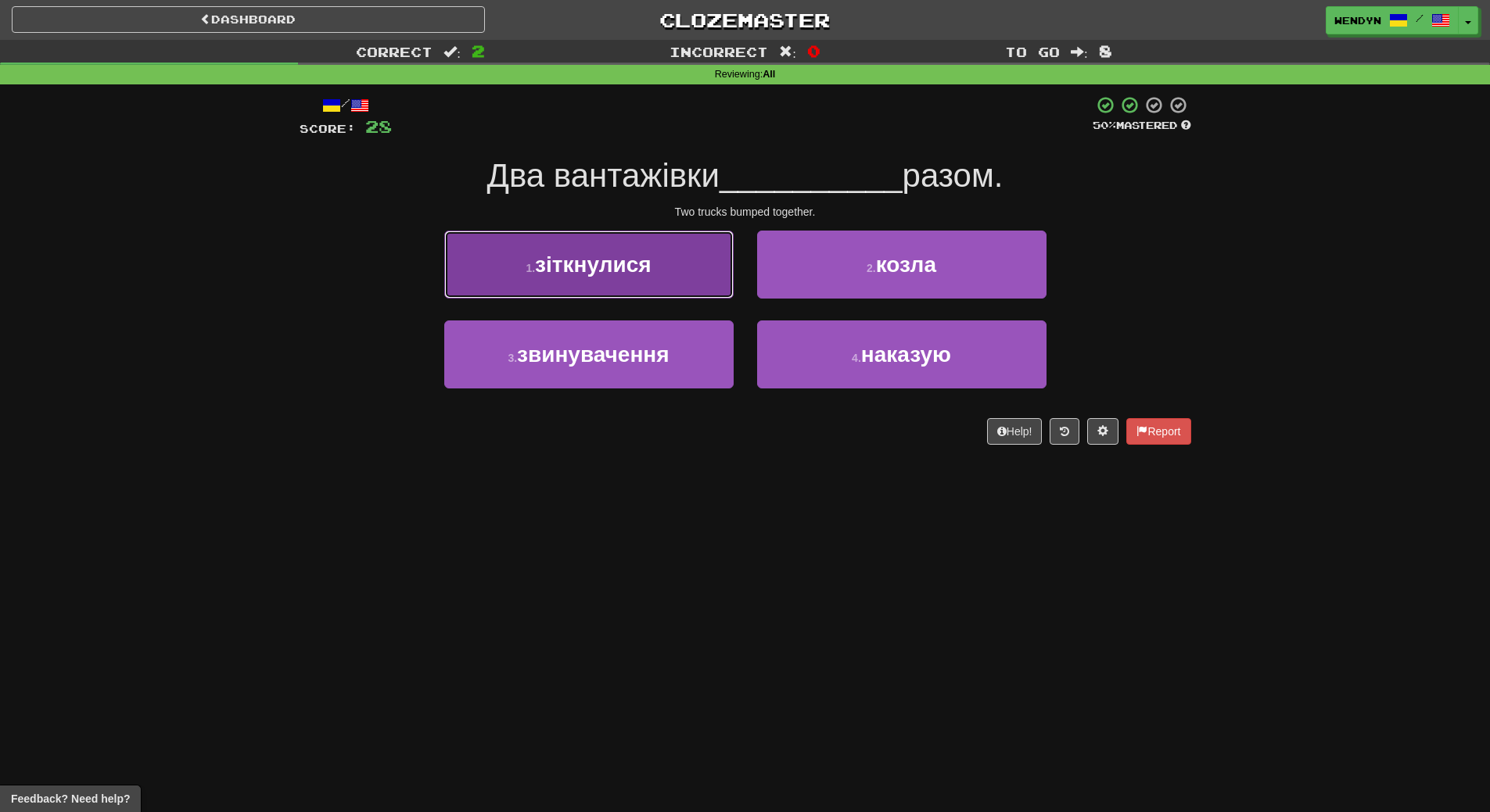
click at [617, 258] on span "зіткнулися" at bounding box center [592, 264] width 116 height 24
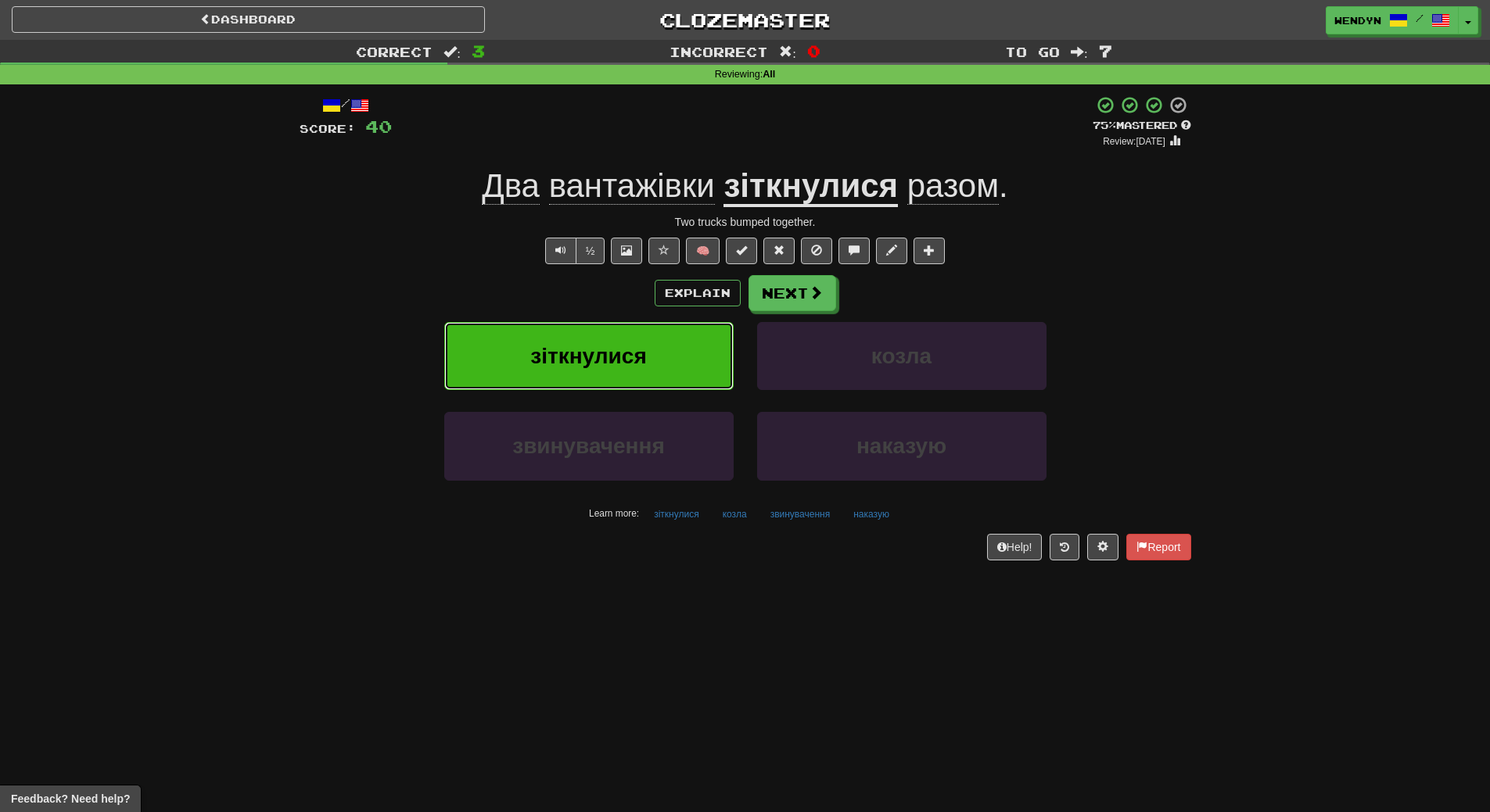
drag, startPoint x: 624, startPoint y: 339, endPoint x: 616, endPoint y: 455, distance: 116.3
click at [624, 340] on button "зіткнулися" at bounding box center [588, 356] width 289 height 68
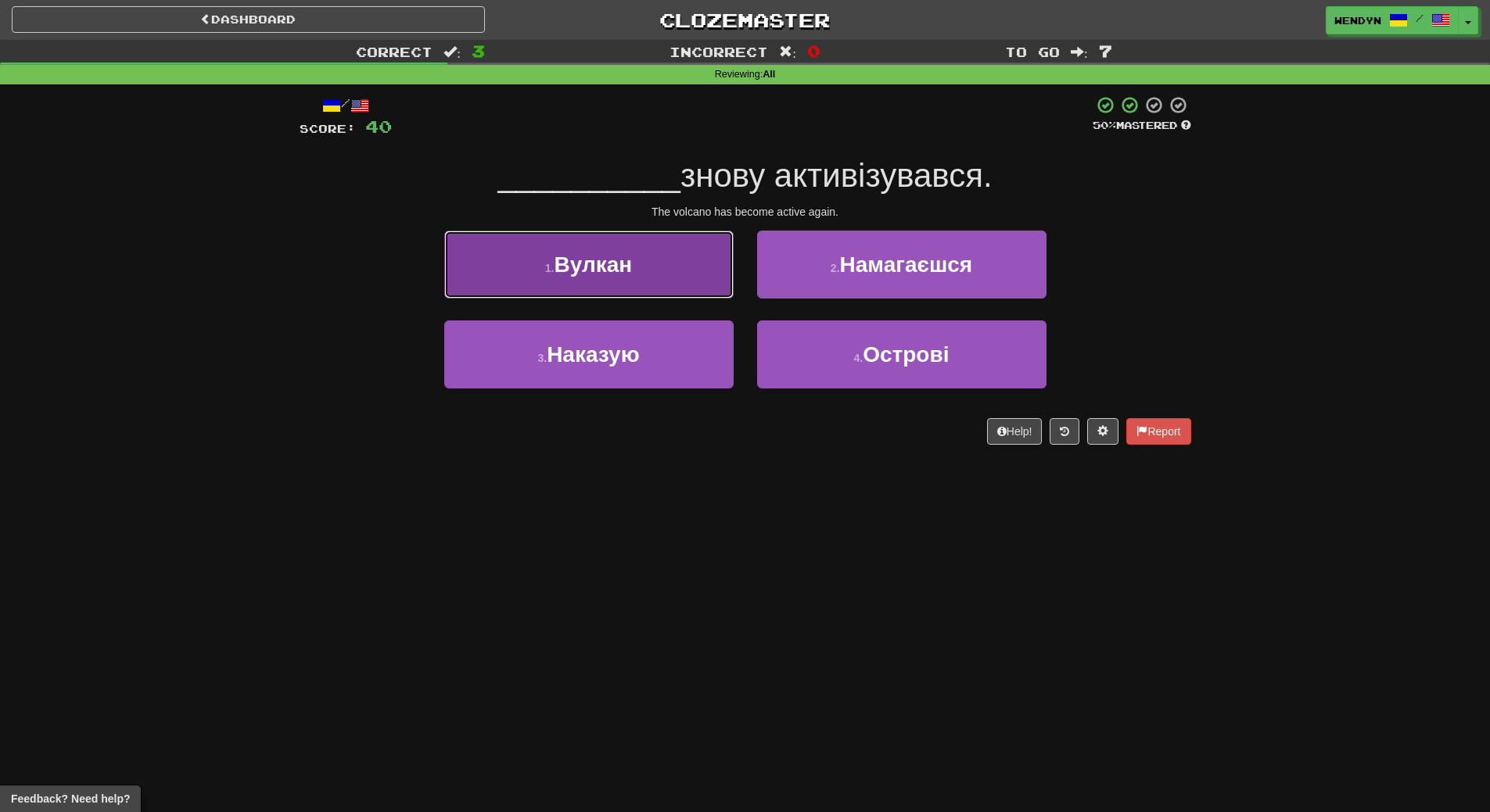
click at [603, 281] on button "1 . [GEOGRAPHIC_DATA]" at bounding box center [588, 265] width 289 height 68
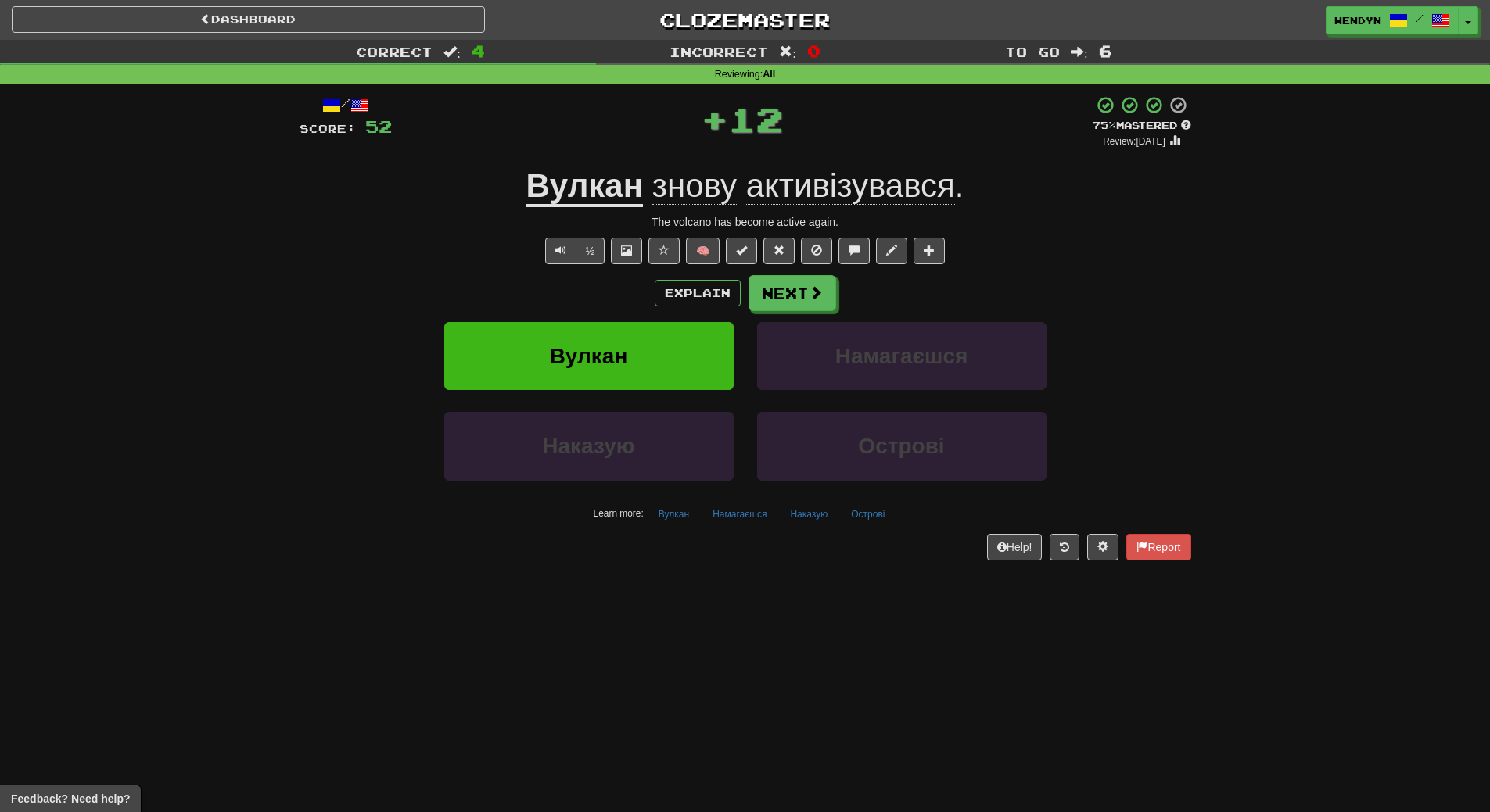
click at [603, 281] on div "Explain Next" at bounding box center [746, 293] width 892 height 36
click at [602, 349] on span "Вулкан" at bounding box center [589, 355] width 78 height 24
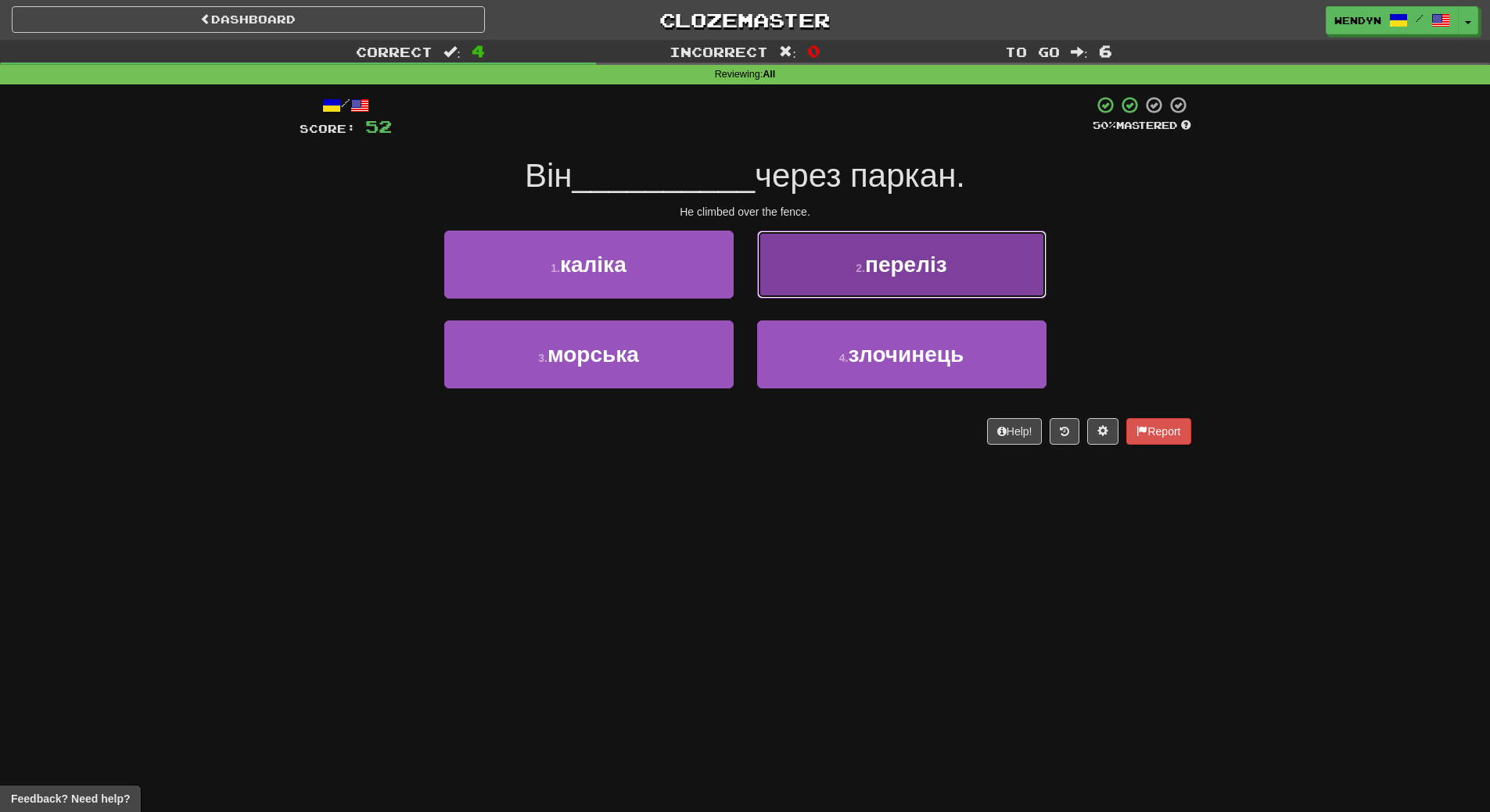
click at [971, 271] on button "2 . переліз" at bounding box center [901, 265] width 289 height 68
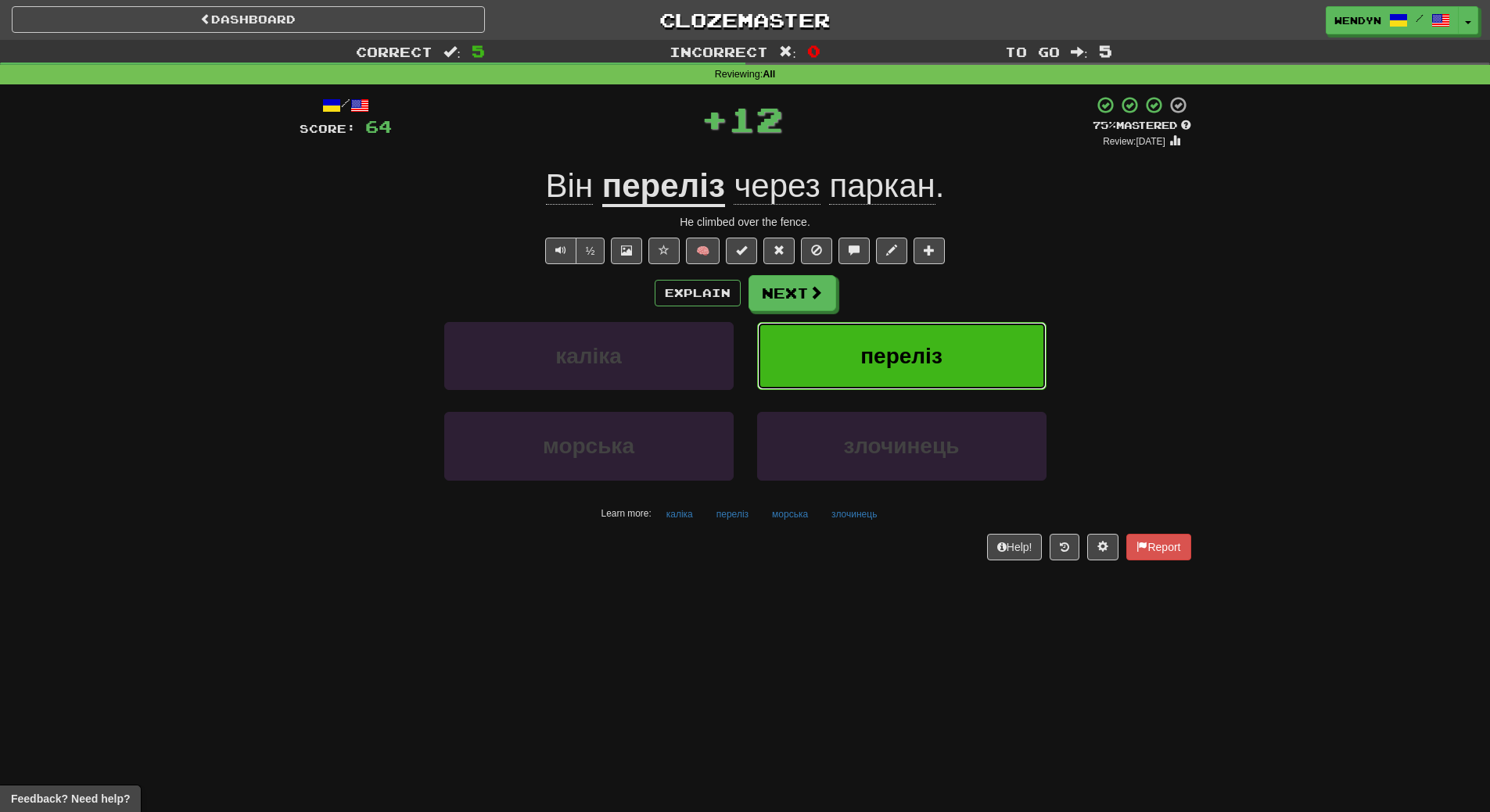
click at [967, 340] on button "переліз" at bounding box center [901, 356] width 289 height 68
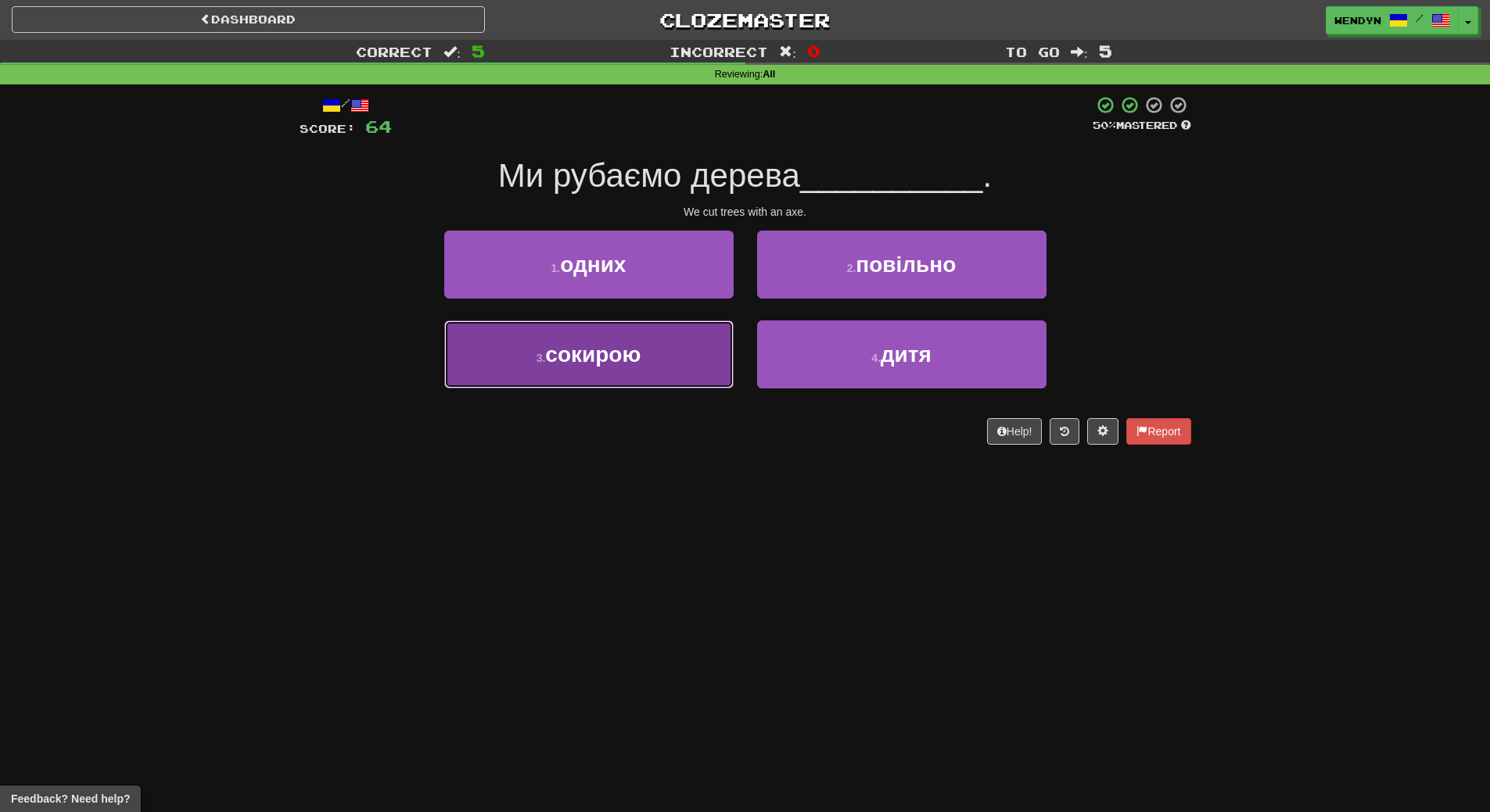
click at [572, 351] on span "сокирою" at bounding box center [593, 354] width 95 height 24
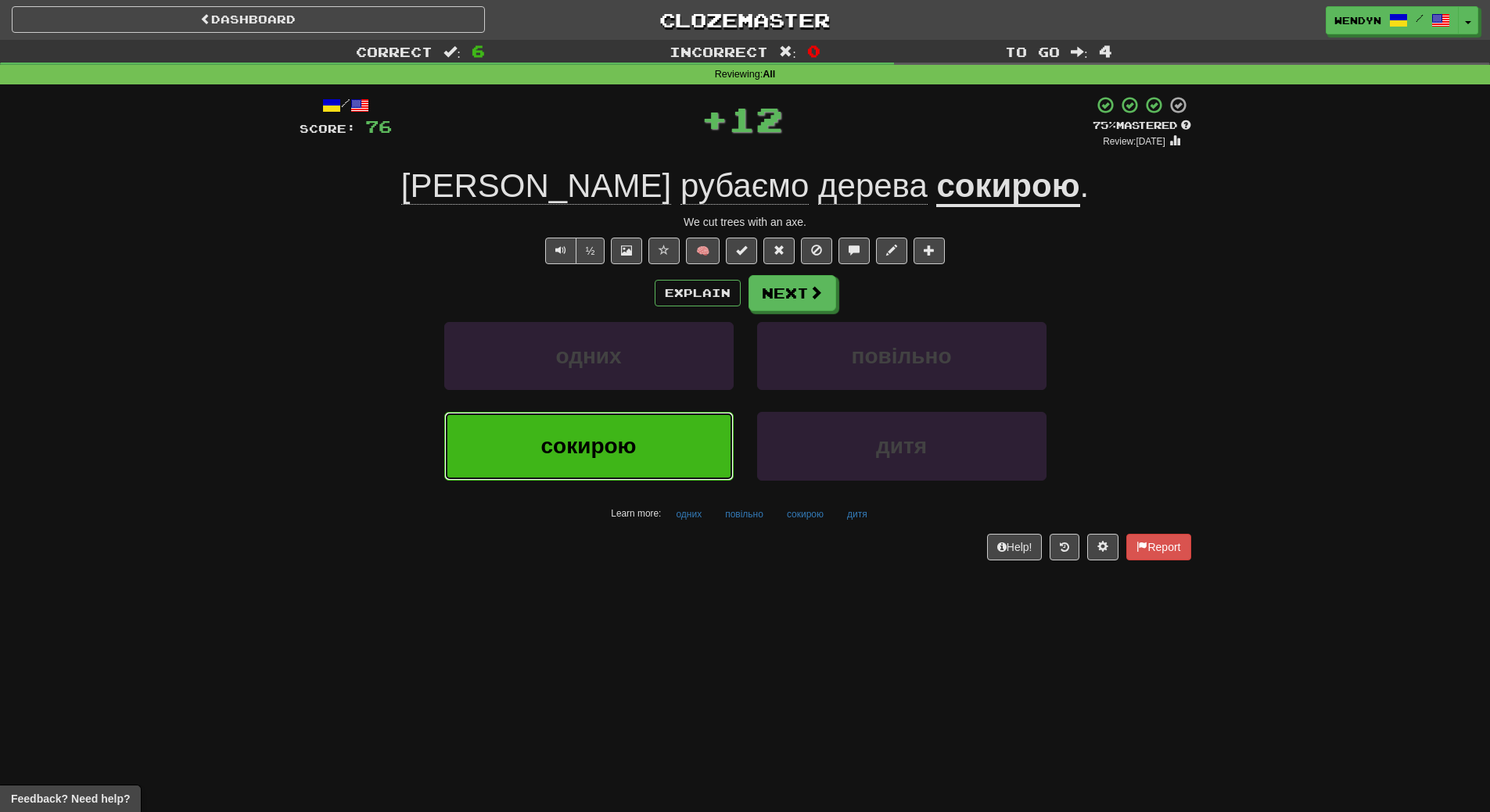
click at [588, 460] on button "сокирою" at bounding box center [588, 446] width 289 height 68
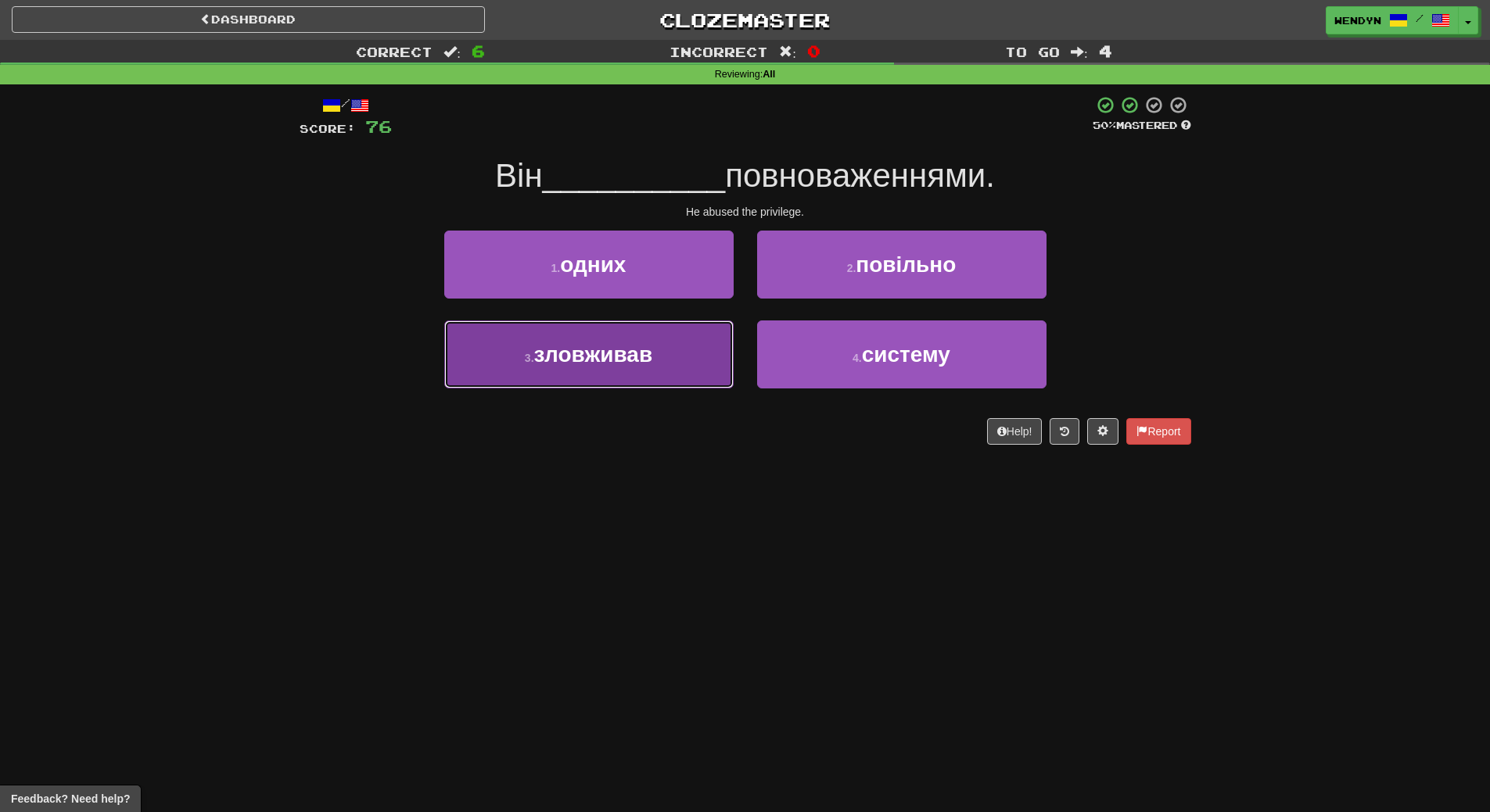
click at [610, 358] on span "зловживав" at bounding box center [594, 354] width 119 height 24
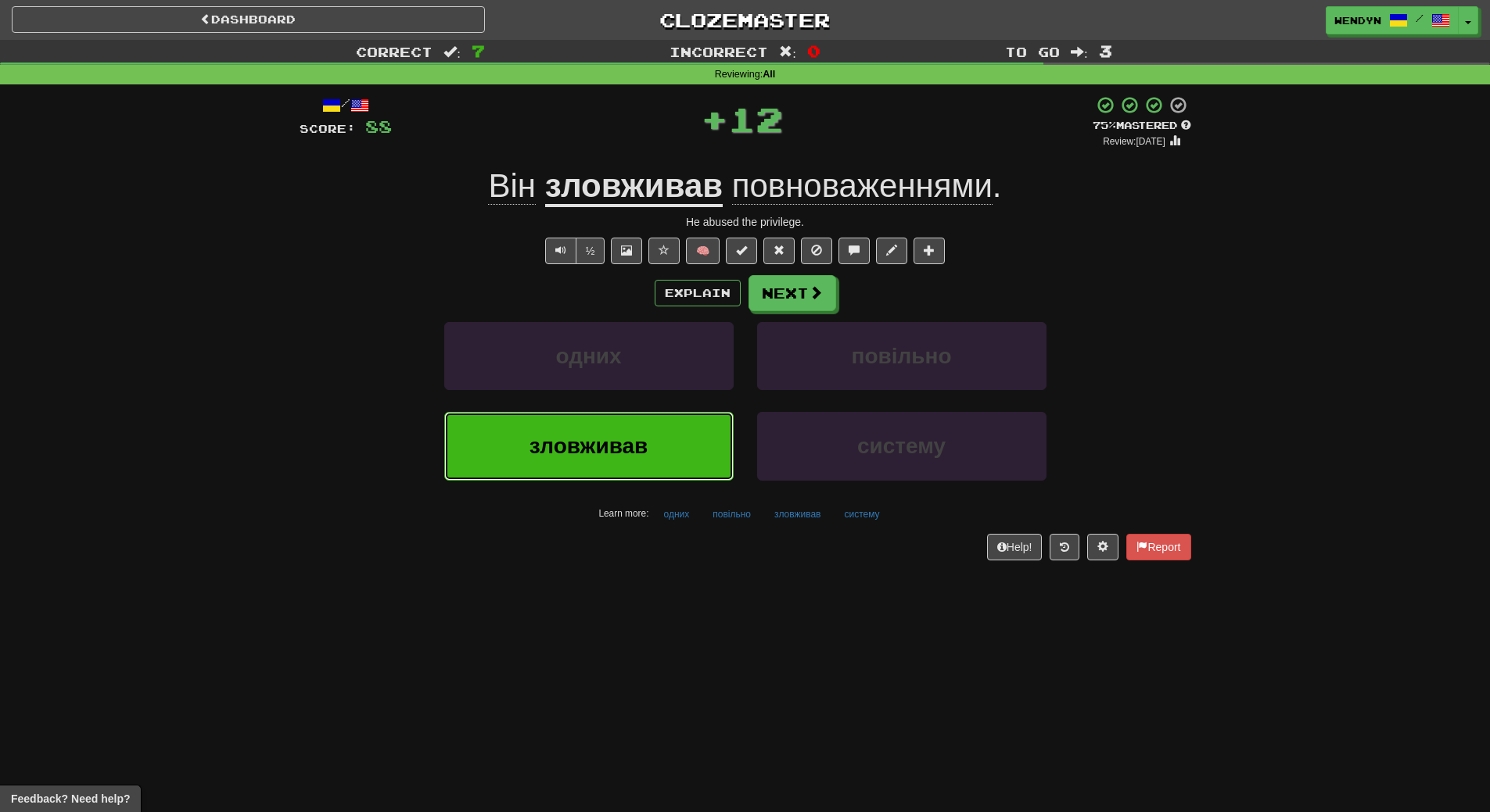
click at [622, 461] on button "зловживав" at bounding box center [588, 446] width 289 height 68
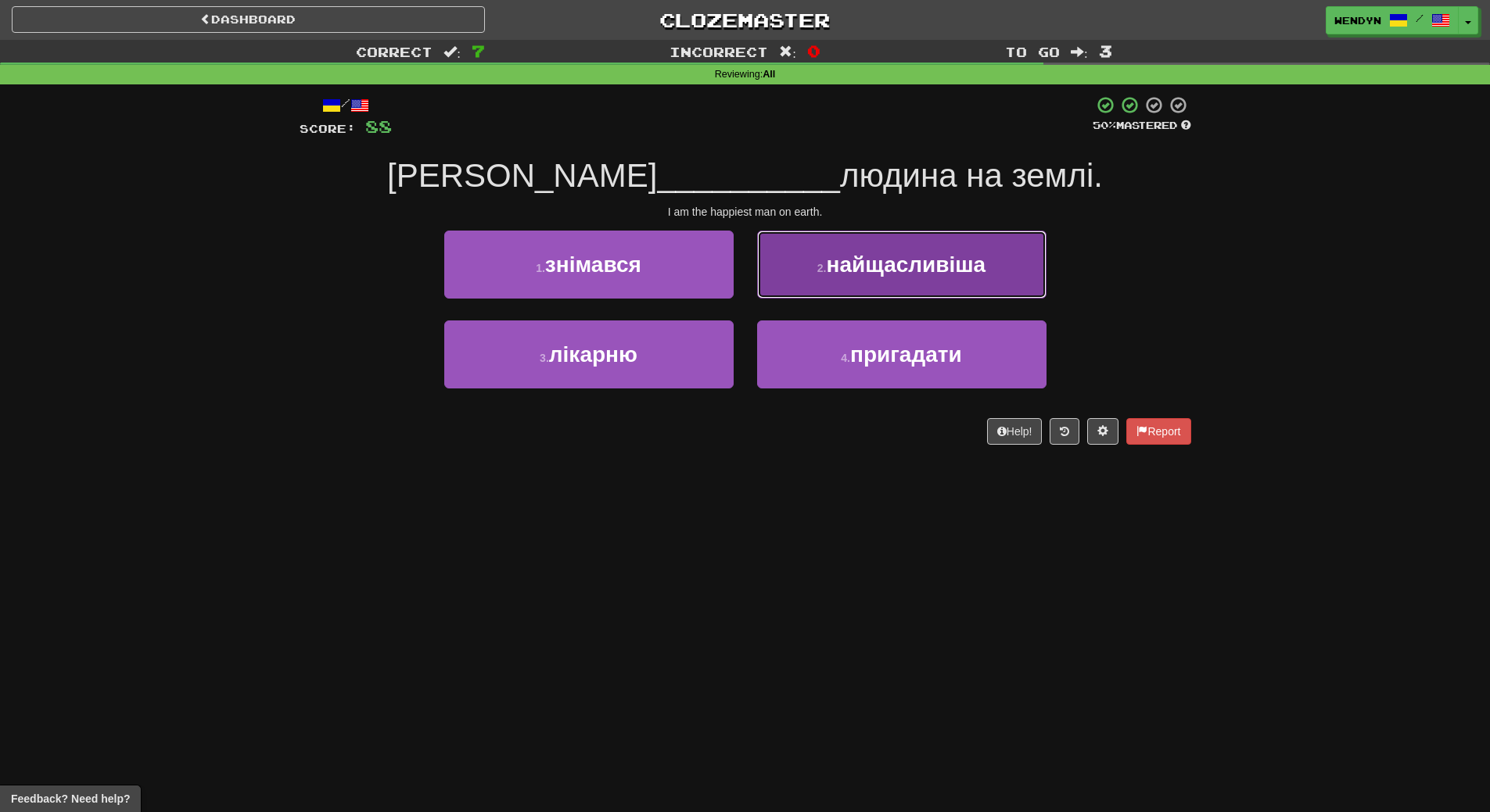
click at [983, 271] on span "найщасливіша" at bounding box center [906, 264] width 160 height 24
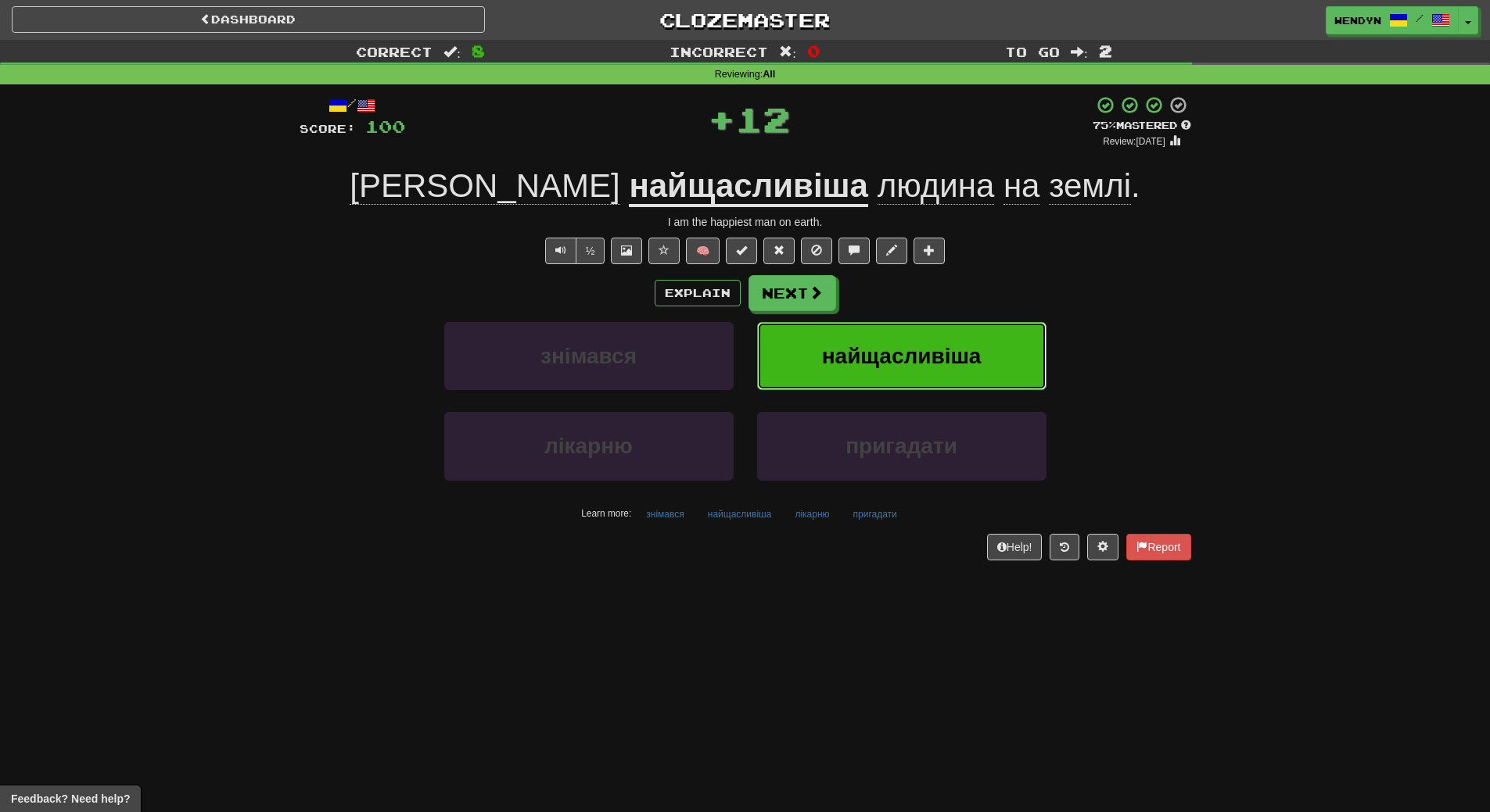
click at [980, 336] on button "найщасливіша" at bounding box center [901, 356] width 289 height 68
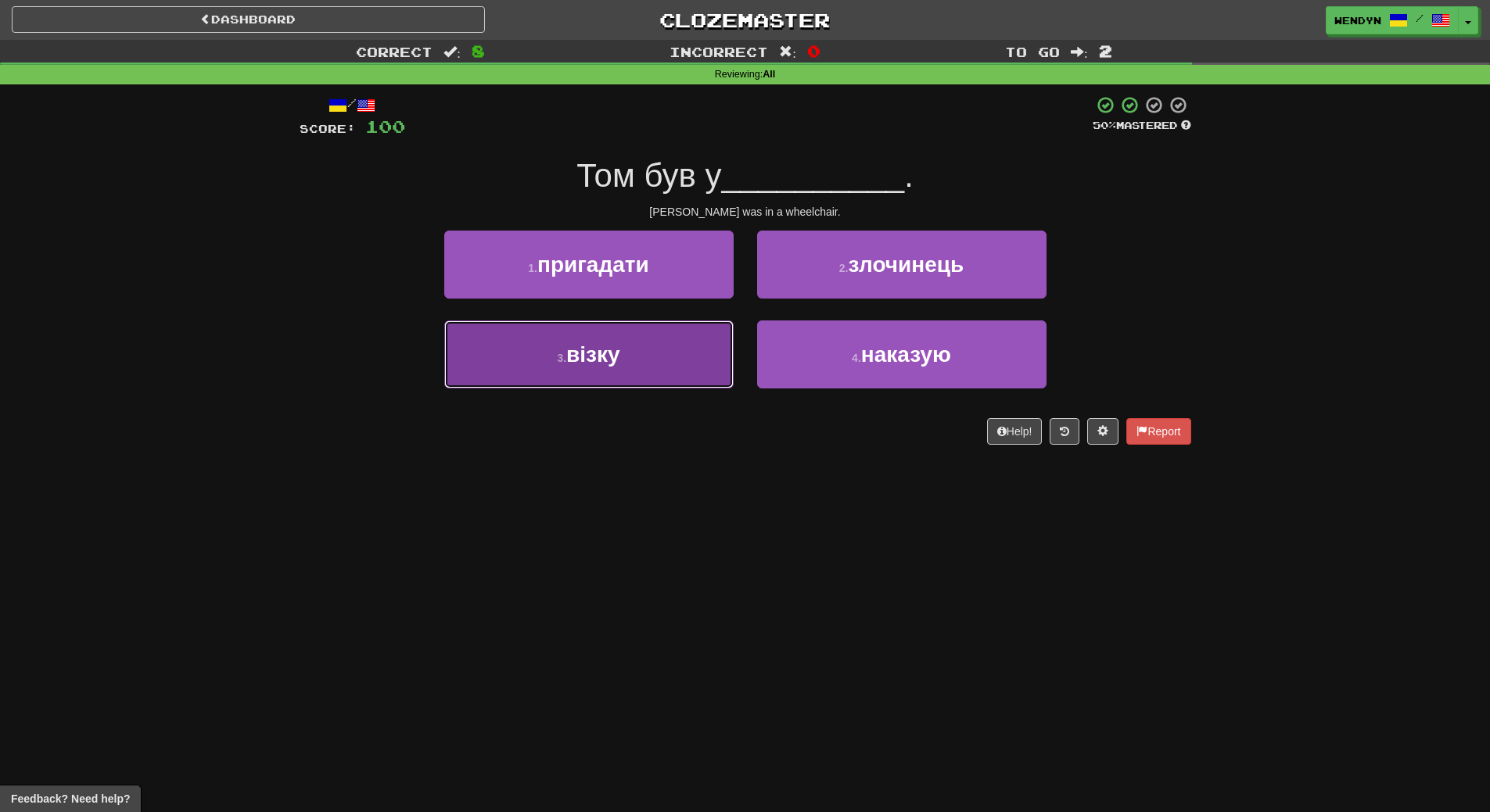
click at [650, 367] on button "3 . візку" at bounding box center [588, 354] width 289 height 68
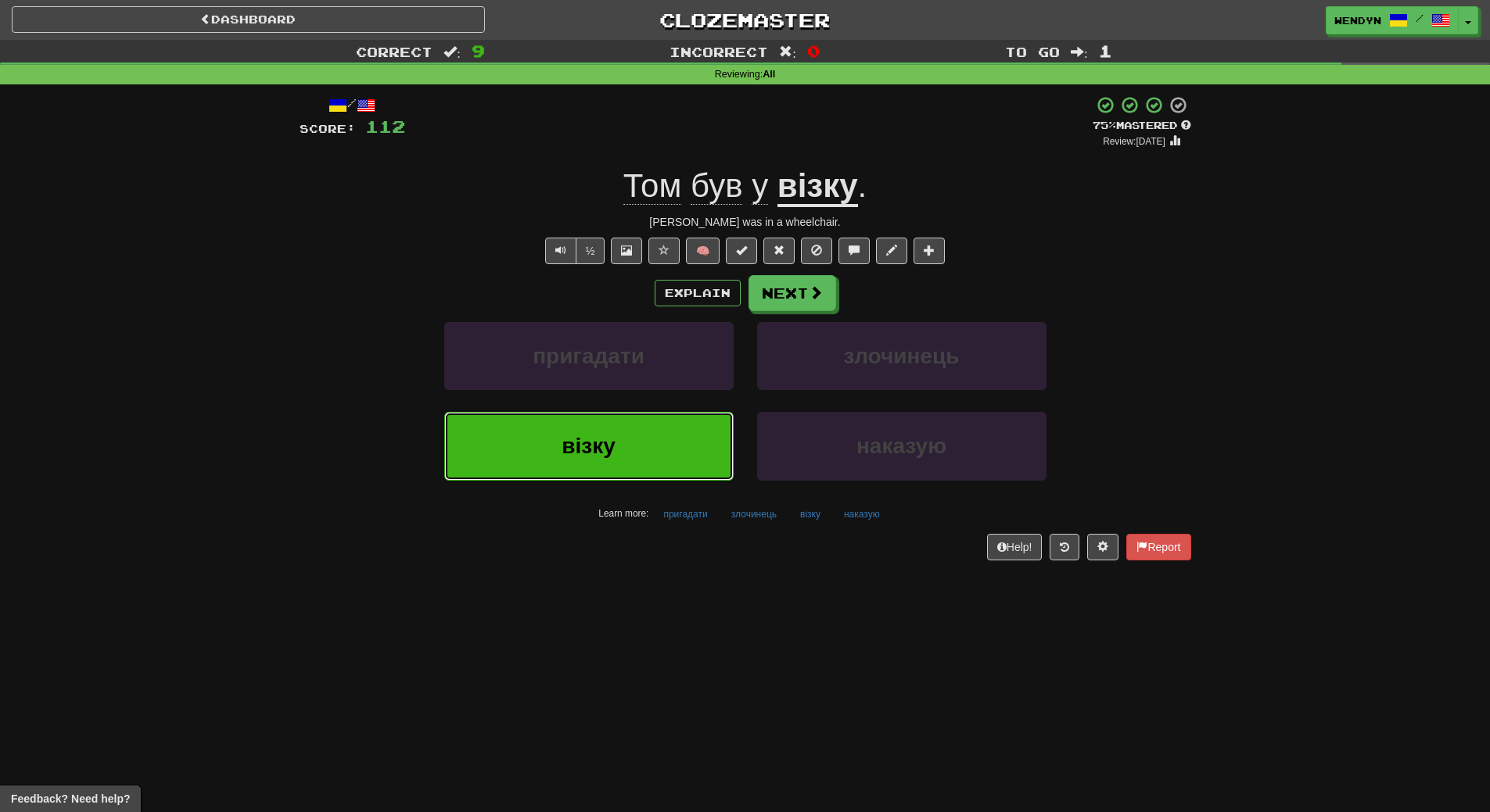
drag, startPoint x: 651, startPoint y: 461, endPoint x: 663, endPoint y: 596, distance: 135.5
click at [663, 596] on div "Dashboard Clozemaster WendyN / Toggle Dropdown Dashboard Leaderboard Activity F…" at bounding box center [745, 406] width 1490 height 812
click at [807, 510] on button "візку" at bounding box center [810, 514] width 38 height 23
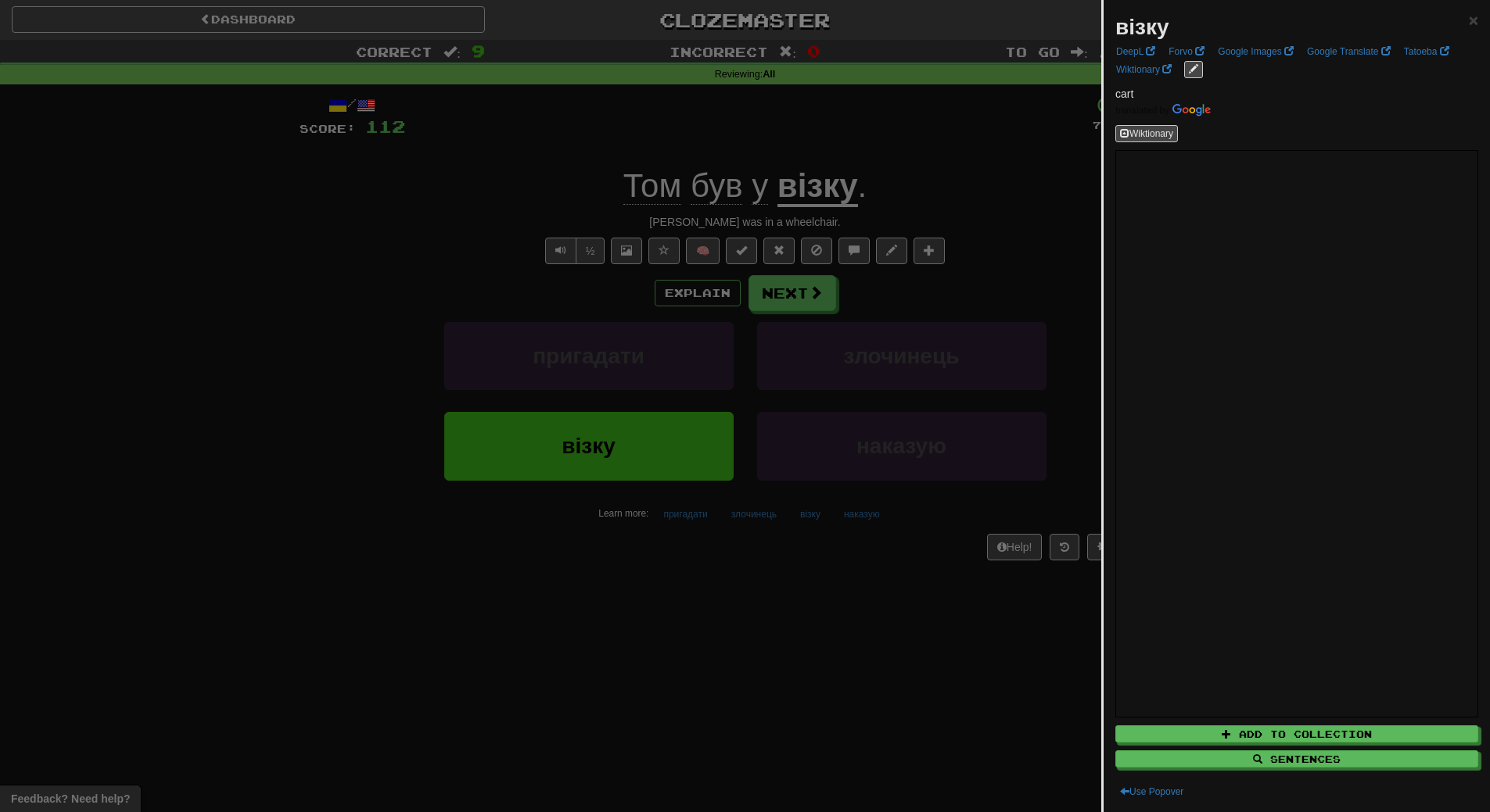
click at [860, 644] on div at bounding box center [745, 406] width 1490 height 812
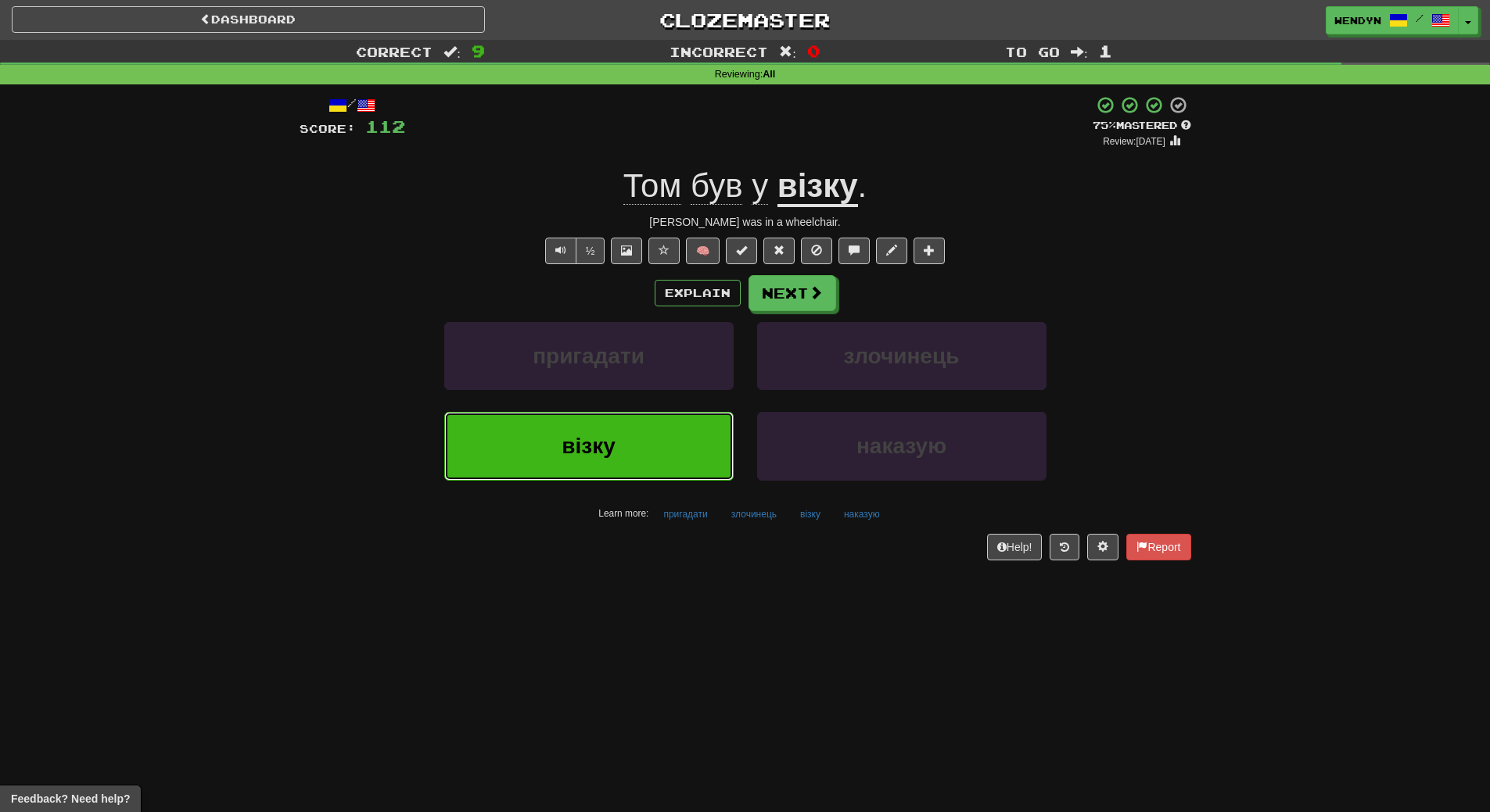
click at [642, 463] on button "візку" at bounding box center [588, 446] width 289 height 68
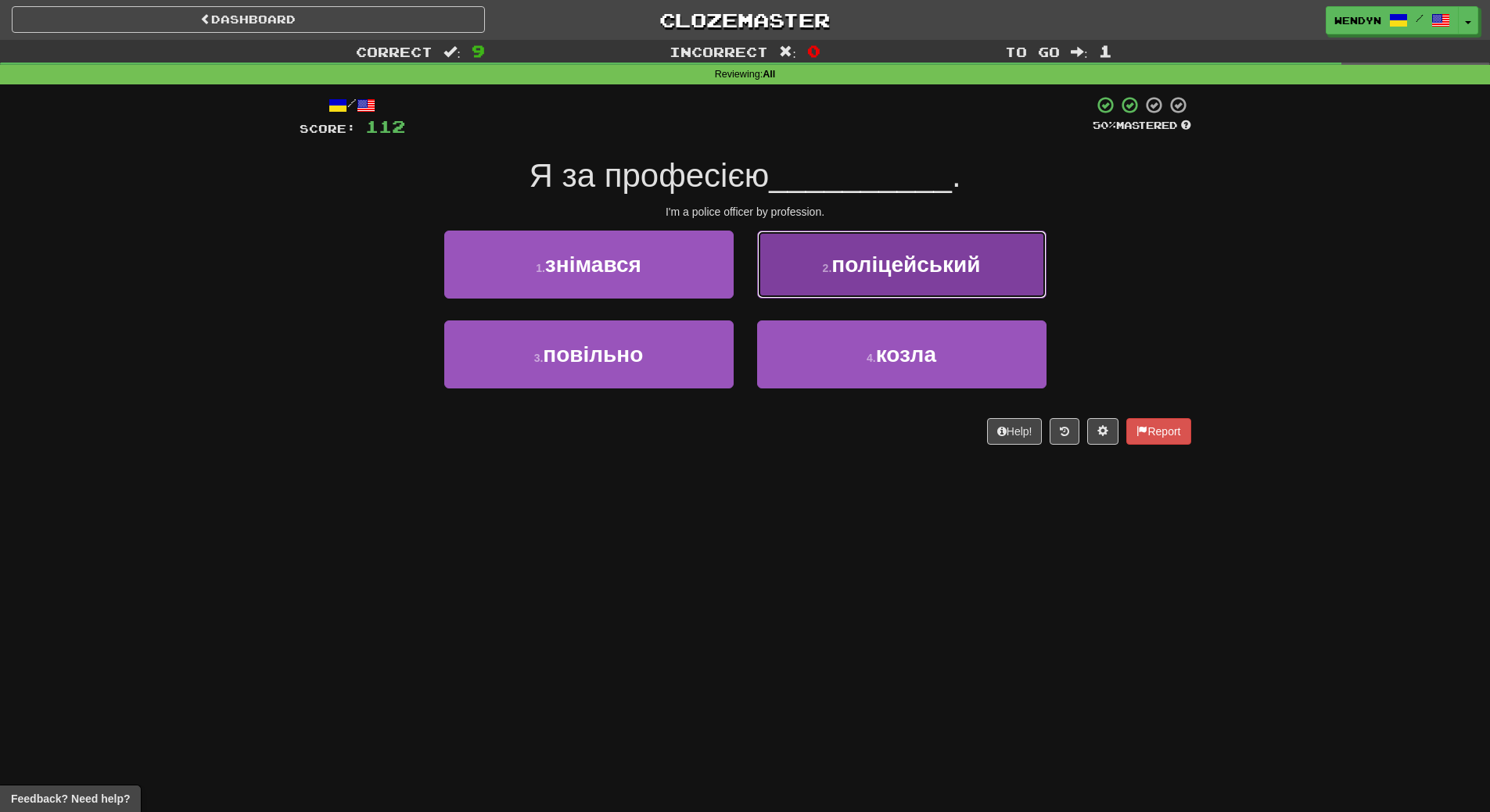
click at [949, 275] on span "поліцейський" at bounding box center [906, 264] width 149 height 24
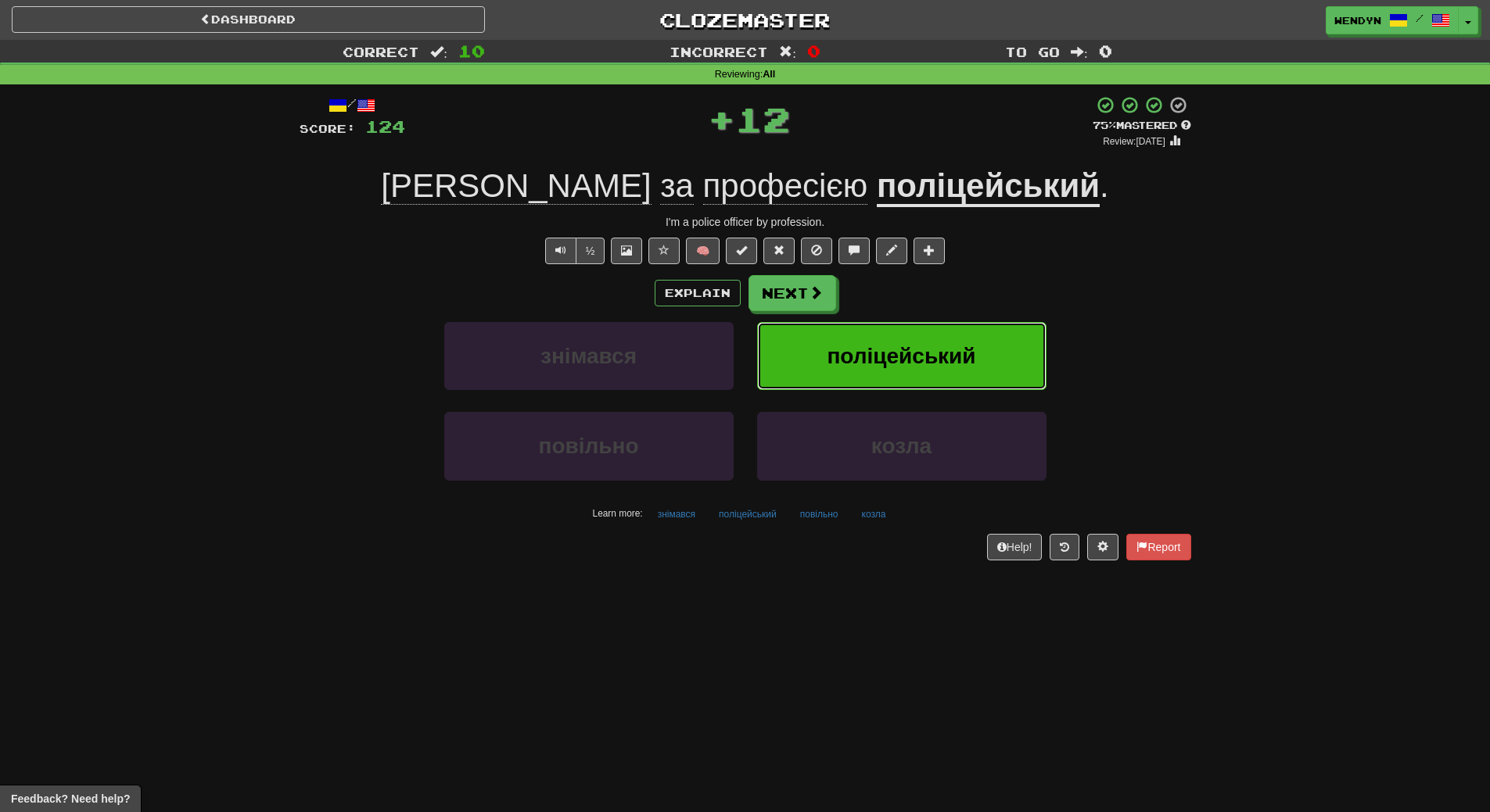
click at [927, 350] on span "поліцейський" at bounding box center [901, 355] width 149 height 24
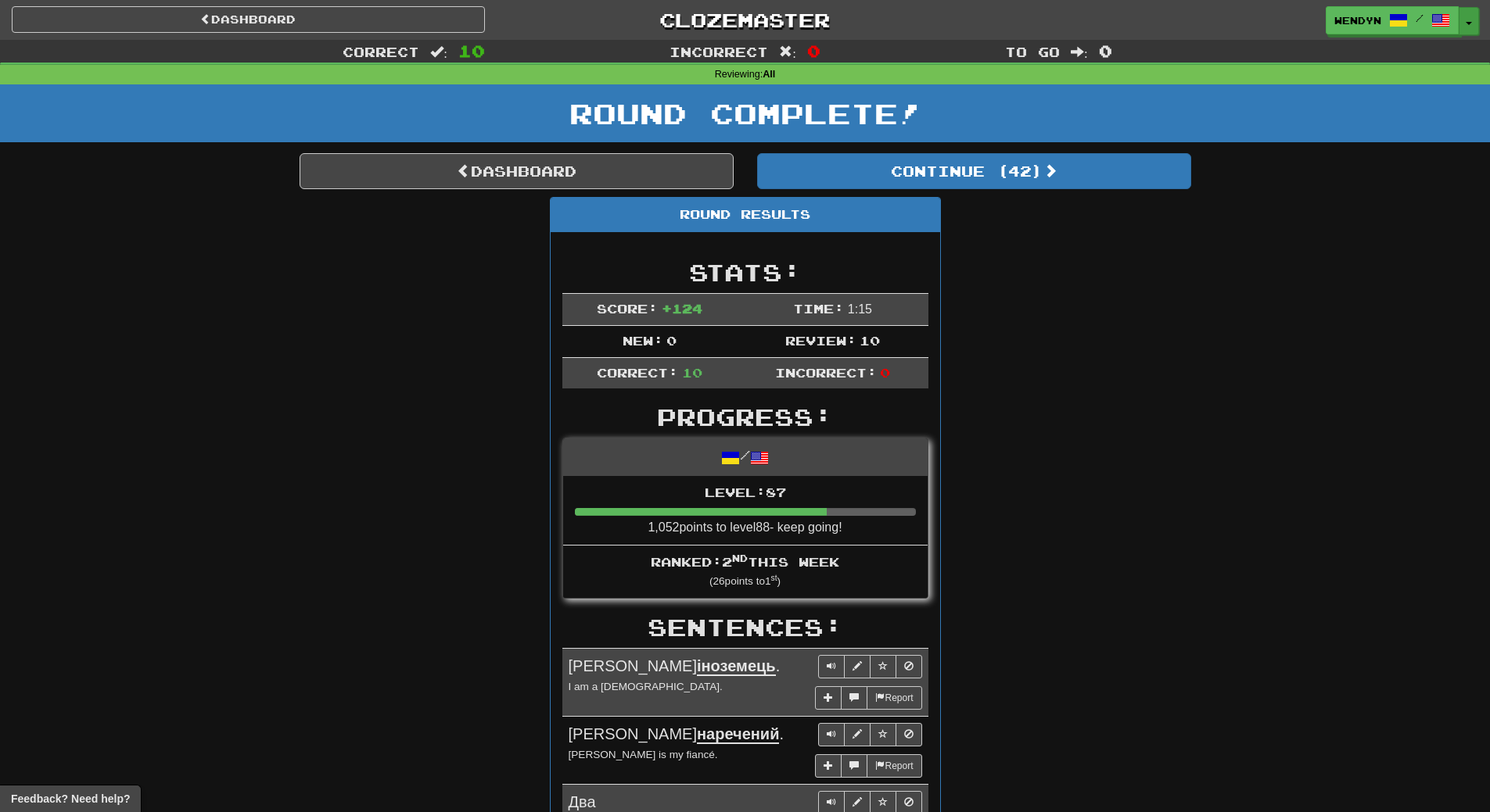
click at [1471, 25] on button "Toggle Dropdown" at bounding box center [1469, 20] width 20 height 28
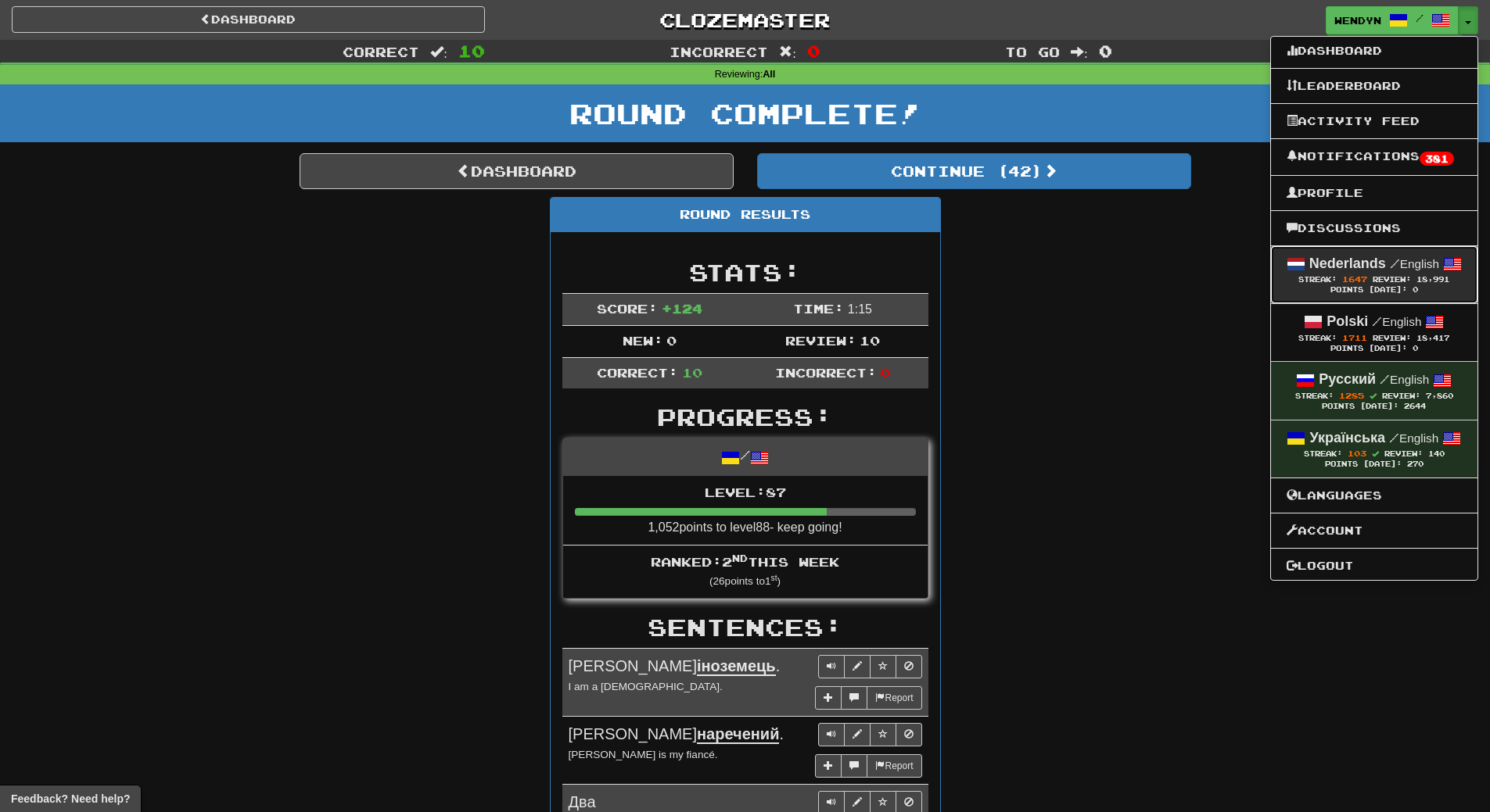
click at [1373, 288] on div "Points [DATE]: 0" at bounding box center [1374, 290] width 175 height 10
